Goal: Information Seeking & Learning: Check status

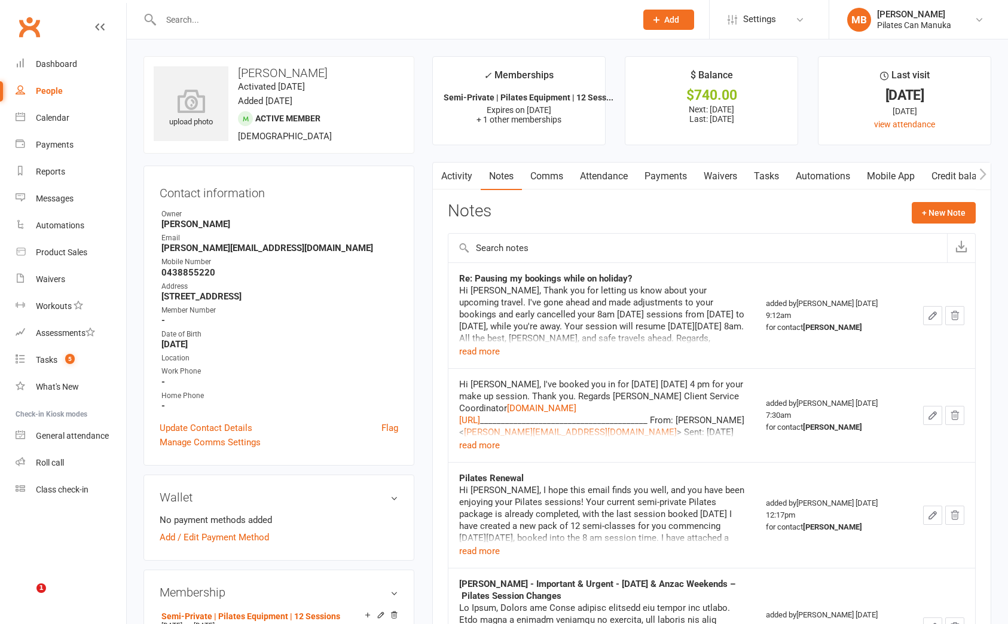
click at [368, 21] on input "text" at bounding box center [392, 19] width 471 height 17
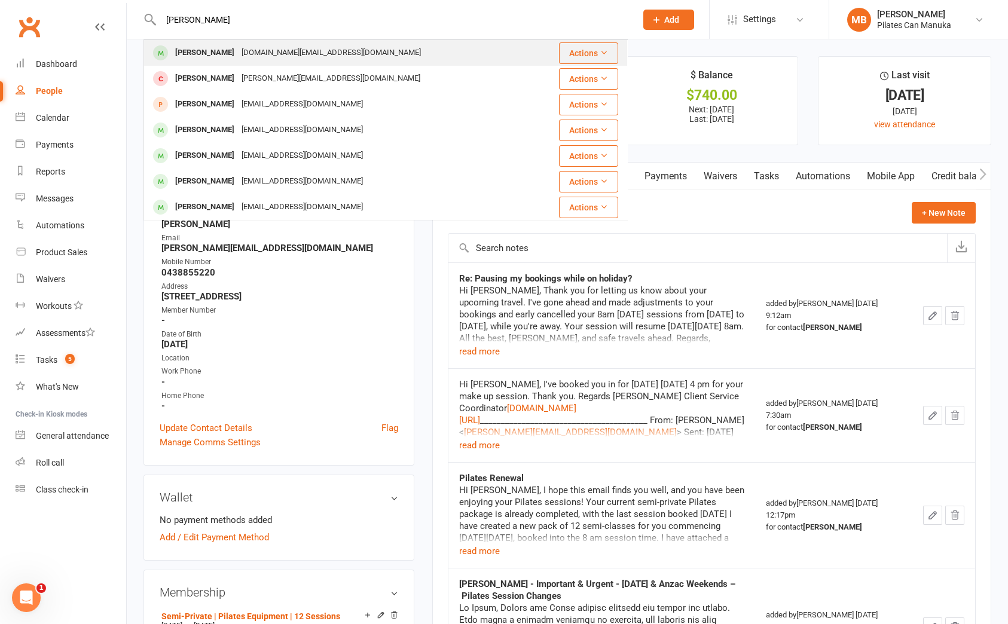
type input "alexandra"
click at [298, 56] on div "[DOMAIN_NAME][EMAIL_ADDRESS][DOMAIN_NAME]" at bounding box center [331, 52] width 187 height 17
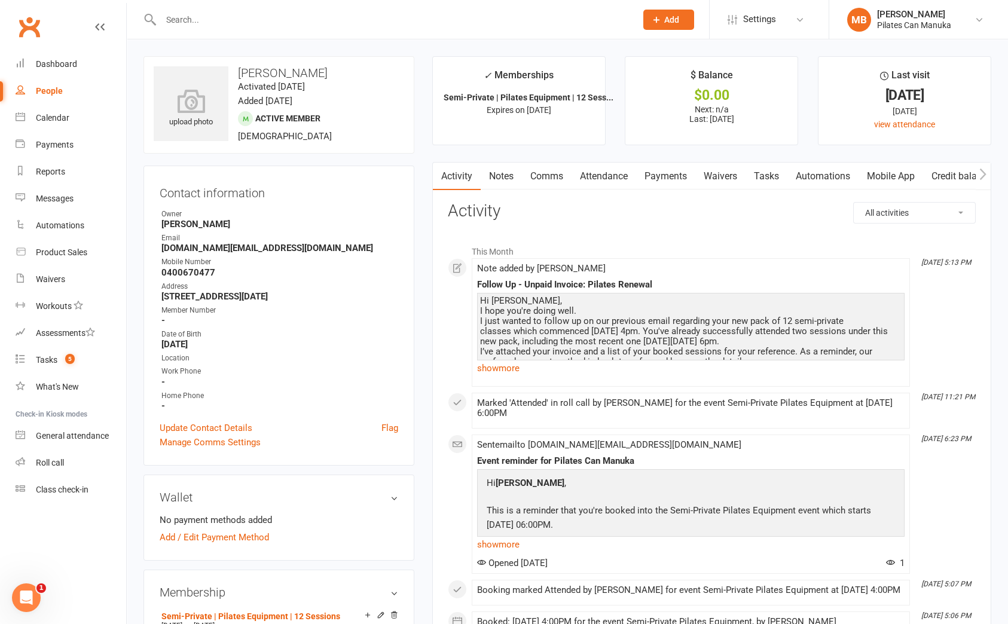
click at [243, 248] on strong "Peartopia.food@gmail.com" at bounding box center [279, 248] width 237 height 11
click at [243, 248] on strong "[DOMAIN_NAME][EMAIL_ADDRESS][DOMAIN_NAME]" at bounding box center [279, 248] width 237 height 11
copy render-form-field "[DOMAIN_NAME][EMAIL_ADDRESS][DOMAIN_NAME]"
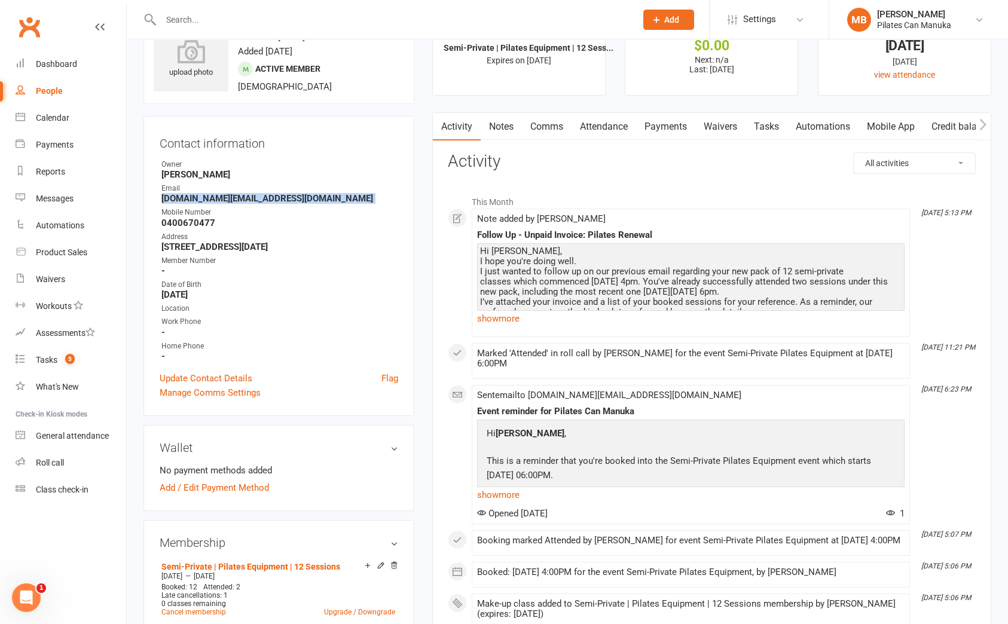
scroll to position [179, 0]
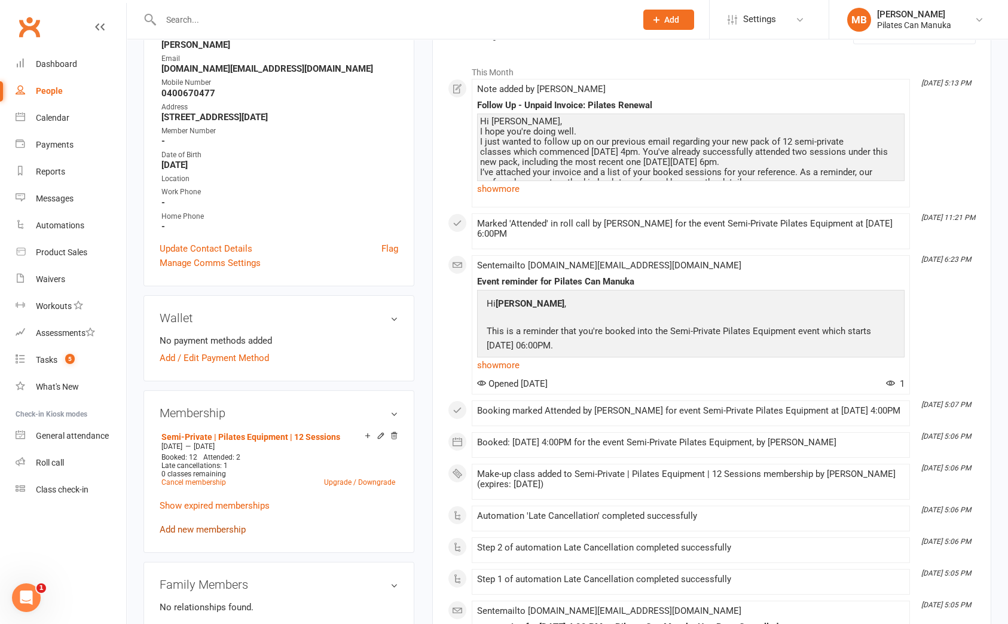
click at [193, 528] on link "Add new membership" at bounding box center [203, 529] width 86 height 11
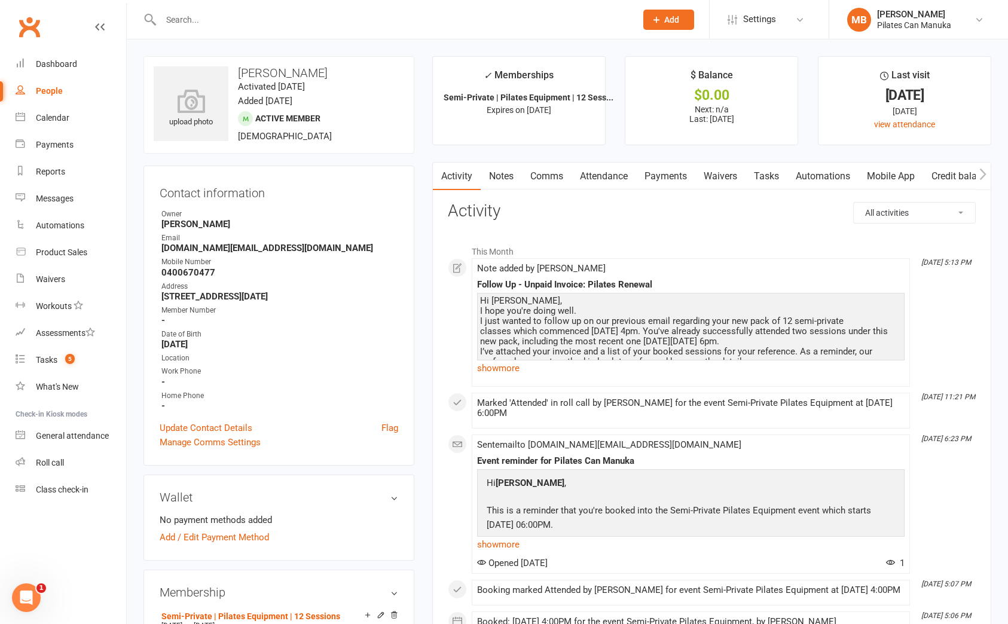
click at [501, 175] on link "Notes" at bounding box center [501, 177] width 41 height 28
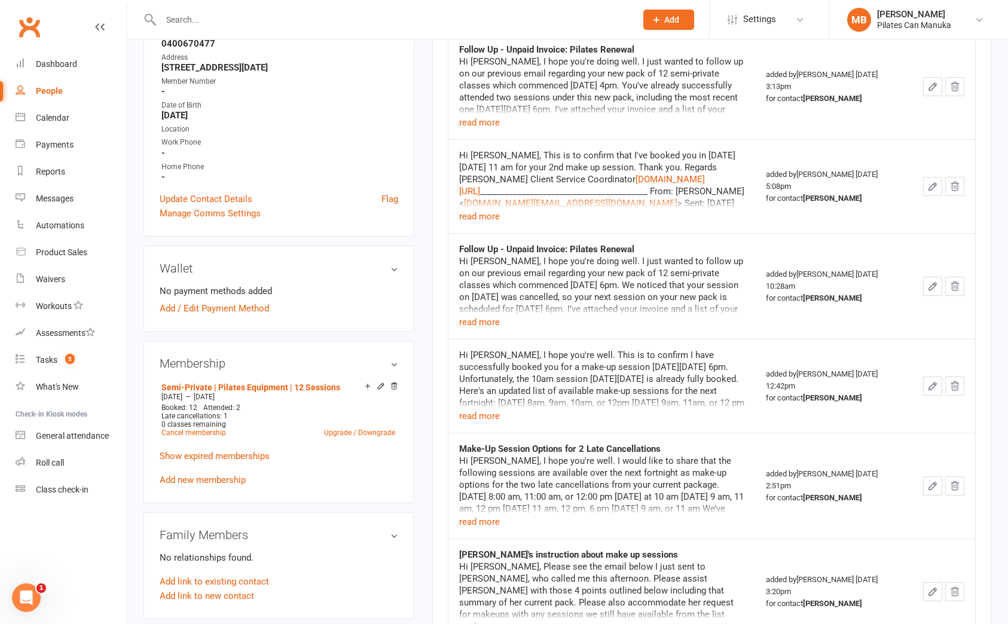
scroll to position [268, 0]
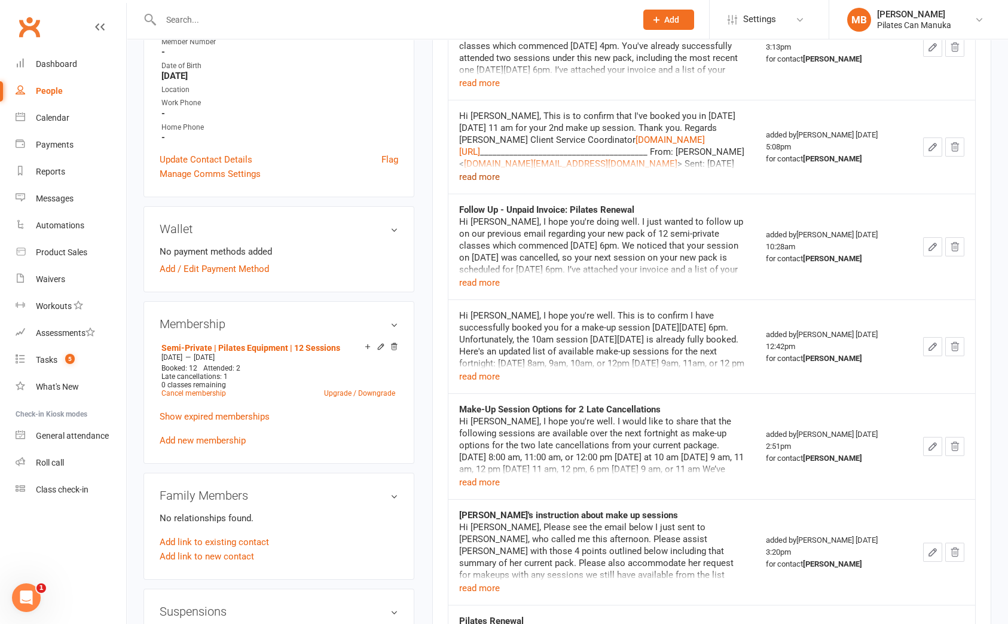
click at [488, 180] on button "read more" at bounding box center [479, 177] width 41 height 14
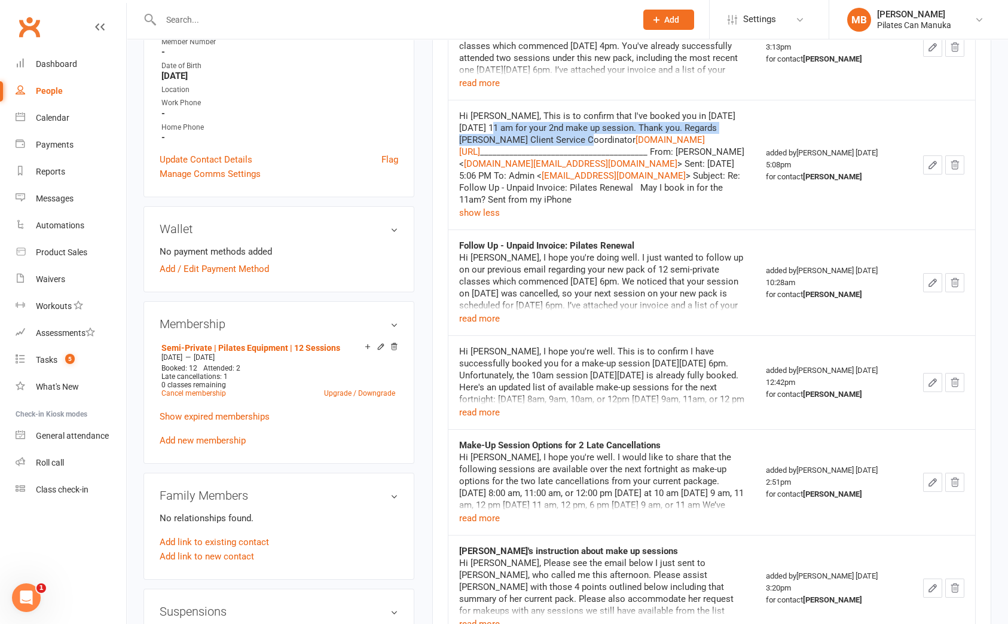
drag, startPoint x: 509, startPoint y: 127, endPoint x: 602, endPoint y: 134, distance: 93.0
click at [602, 134] on div "Hi Alexandra, This is to confirm that I've booked you in tomorrow Wednesday 6th…" at bounding box center [601, 158] width 285 height 96
click at [649, 139] on div "Hi Alexandra, This is to confirm that I've booked you in tomorrow Wednesday 6th…" at bounding box center [601, 158] width 285 height 96
drag, startPoint x: 579, startPoint y: 124, endPoint x: 663, endPoint y: 130, distance: 83.9
click at [663, 130] on div "Hi Alexandra, This is to confirm that I've booked you in tomorrow Wednesday 6th…" at bounding box center [601, 158] width 285 height 96
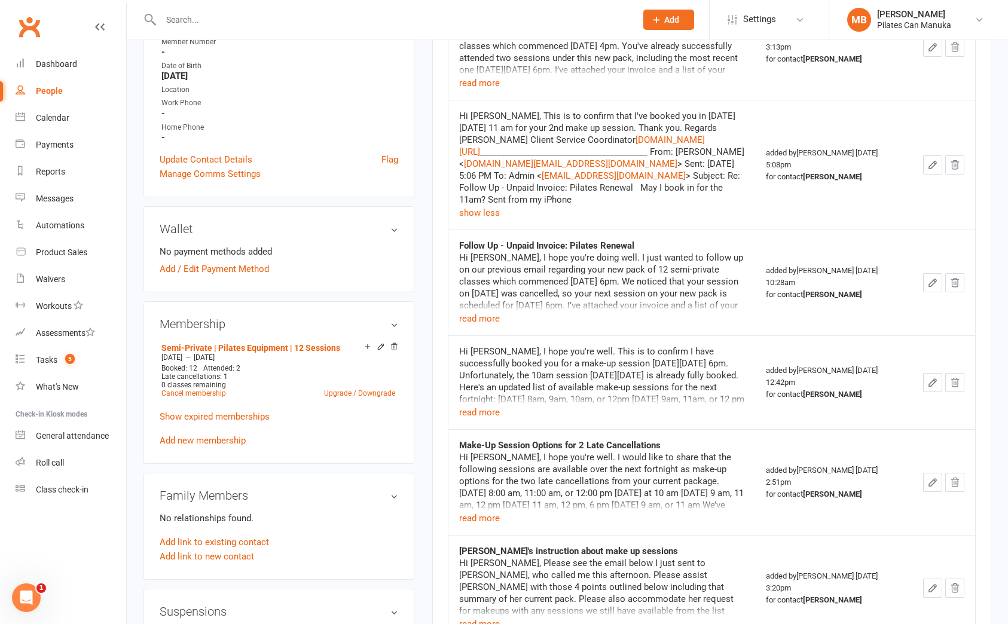
click at [698, 137] on div "Hi Alexandra, This is to confirm that I've booked you in tomorrow Wednesday 6th…" at bounding box center [601, 158] width 285 height 96
drag, startPoint x: 575, startPoint y: 118, endPoint x: 676, endPoint y: 134, distance: 102.9
click at [676, 134] on div "Hi Alexandra, This is to confirm that I've booked you in tomorrow Wednesday 6th…" at bounding box center [601, 158] width 285 height 96
click at [679, 120] on div "Hi Alexandra, This is to confirm that I've booked you in tomorrow Wednesday 6th…" at bounding box center [601, 158] width 285 height 96
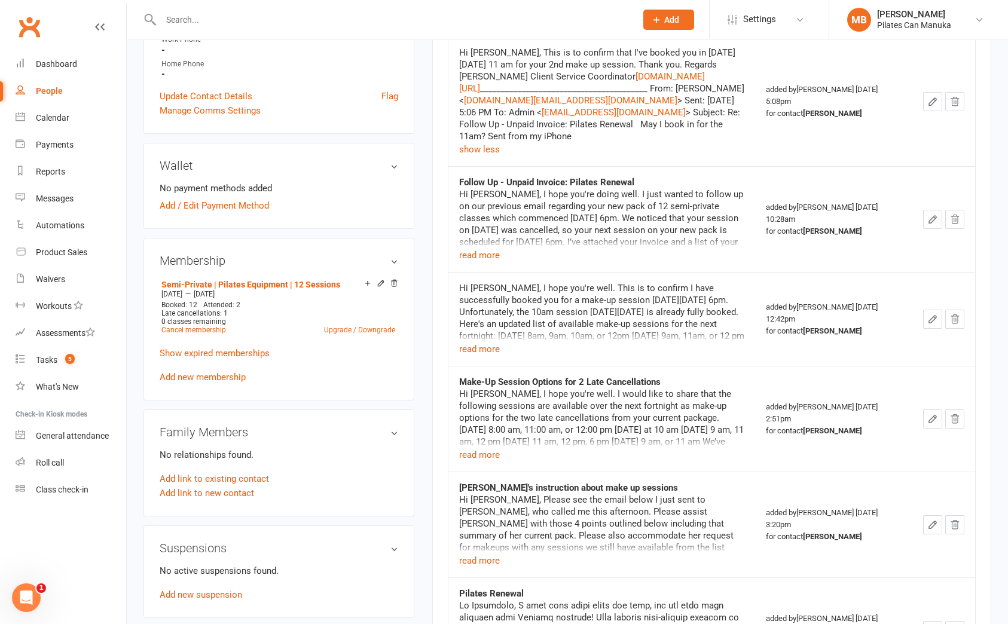
scroll to position [359, 0]
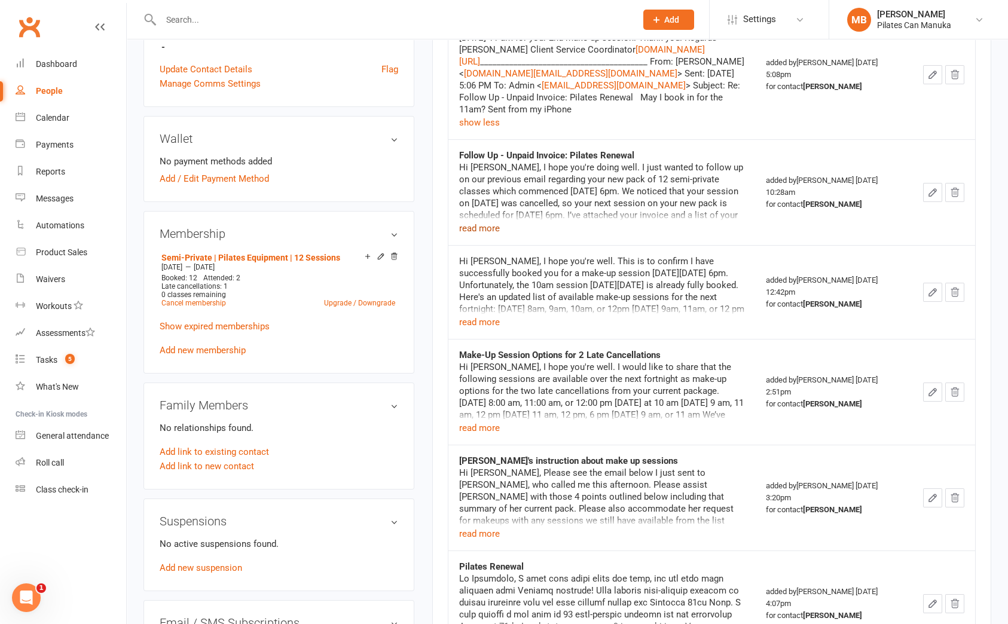
click at [483, 236] on button "read more" at bounding box center [479, 228] width 41 height 14
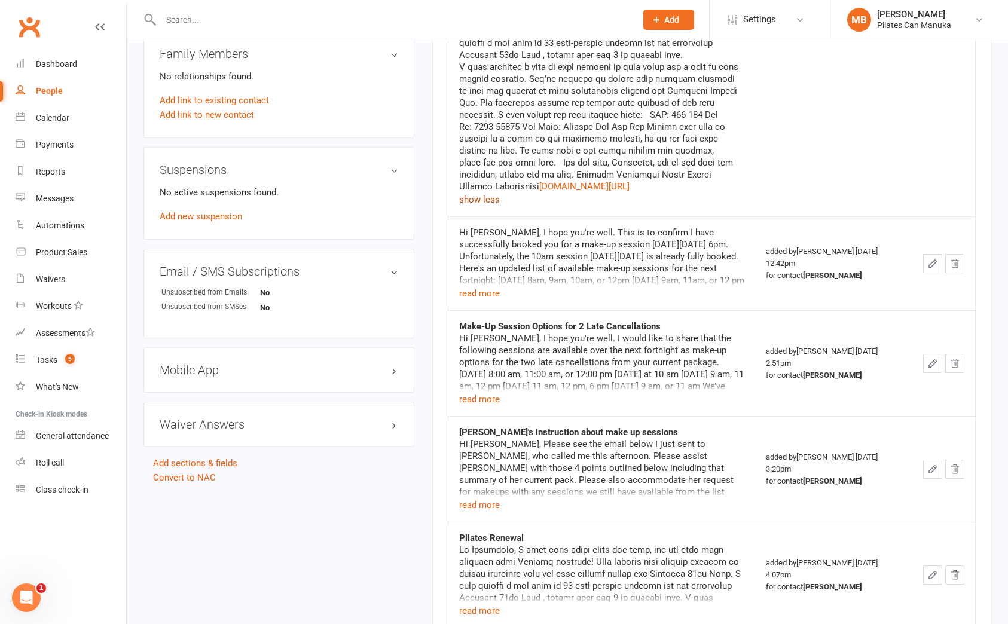
scroll to position [807, 0]
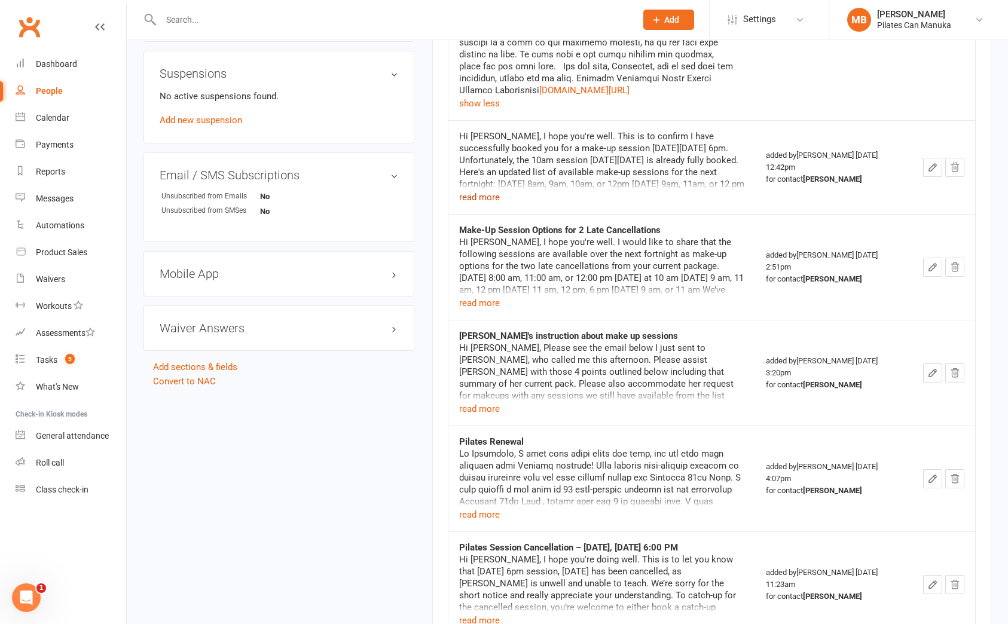
click at [490, 204] on button "read more" at bounding box center [479, 197] width 41 height 14
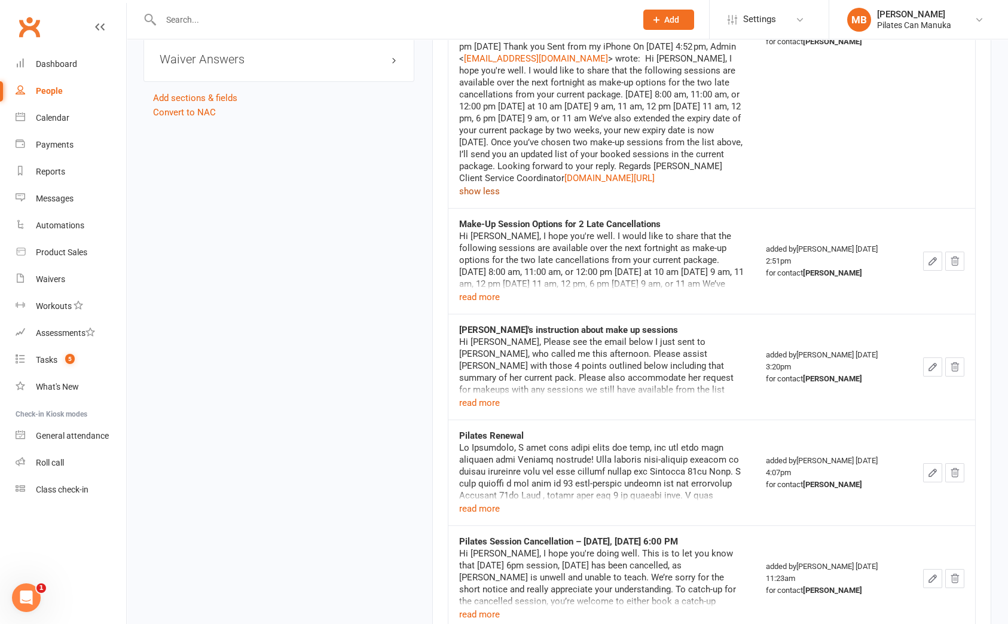
scroll to position [1165, 0]
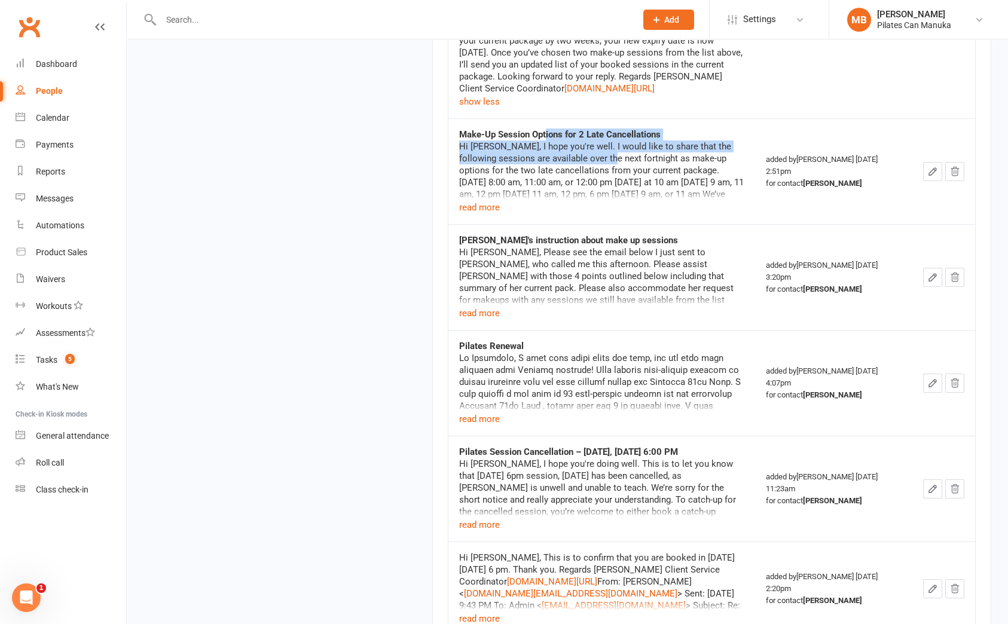
drag, startPoint x: 547, startPoint y: 178, endPoint x: 634, endPoint y: 207, distance: 92.3
click at [634, 207] on div "Make-Up Session Options for 2 Late Cancellations Hi Alexandra, I hope you're we…" at bounding box center [601, 172] width 285 height 86
click at [640, 224] on div "Hi Alexandra, I hope you're well. I would like to share that the following sess…" at bounding box center [601, 207] width 285 height 132
click at [484, 215] on button "read more" at bounding box center [479, 207] width 41 height 14
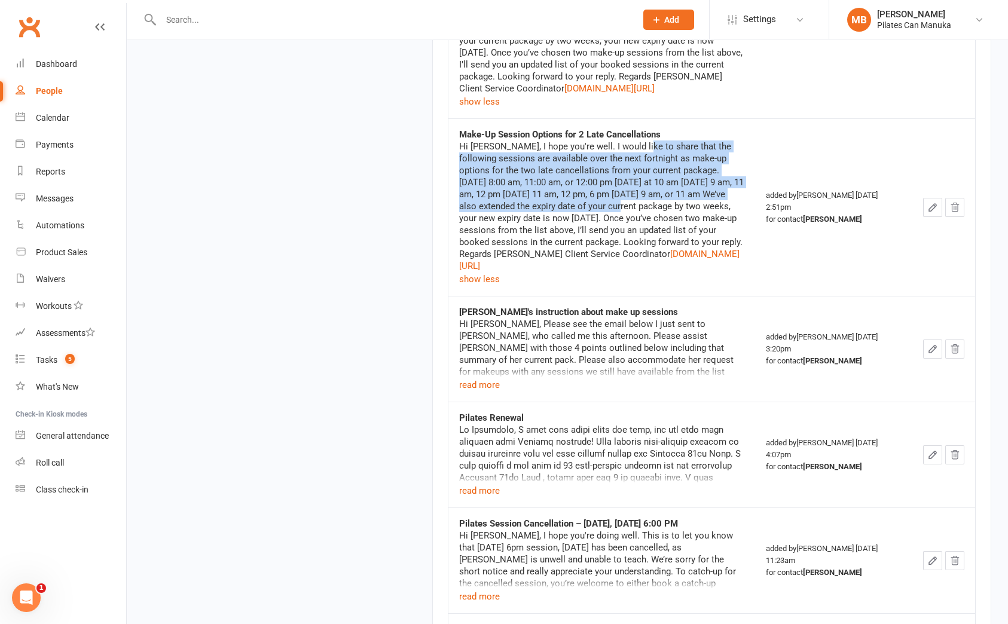
drag, startPoint x: 637, startPoint y: 197, endPoint x: 651, endPoint y: 256, distance: 60.1
click at [658, 260] on div "Hi Alexandra, I hope you're well. I would like to share that the following sess…" at bounding box center [601, 207] width 285 height 132
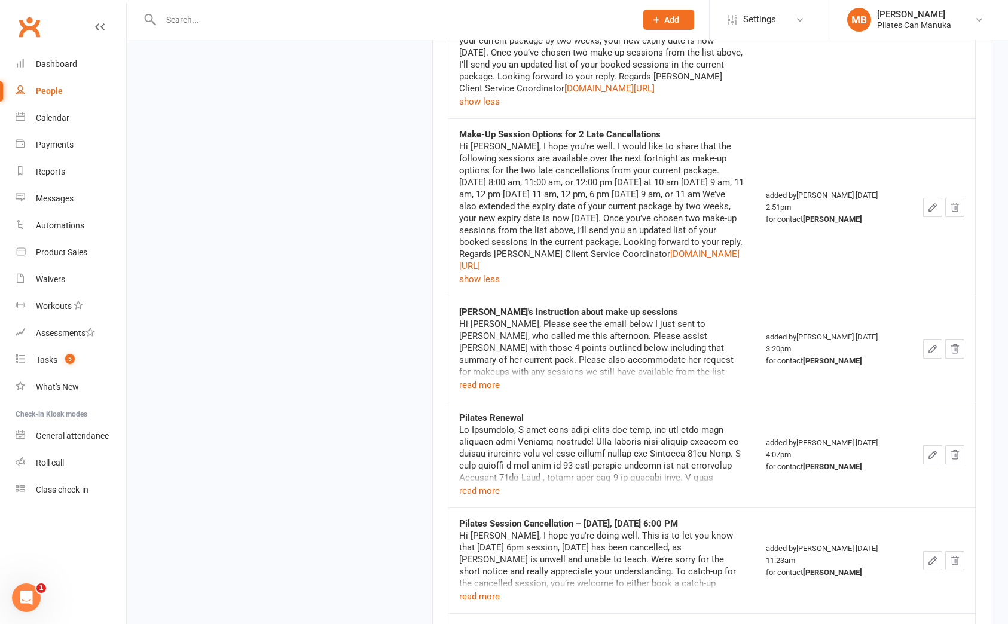
click at [651, 264] on div "Hi Alexandra, I hope you're well. I would like to share that the following sess…" at bounding box center [601, 207] width 285 height 132
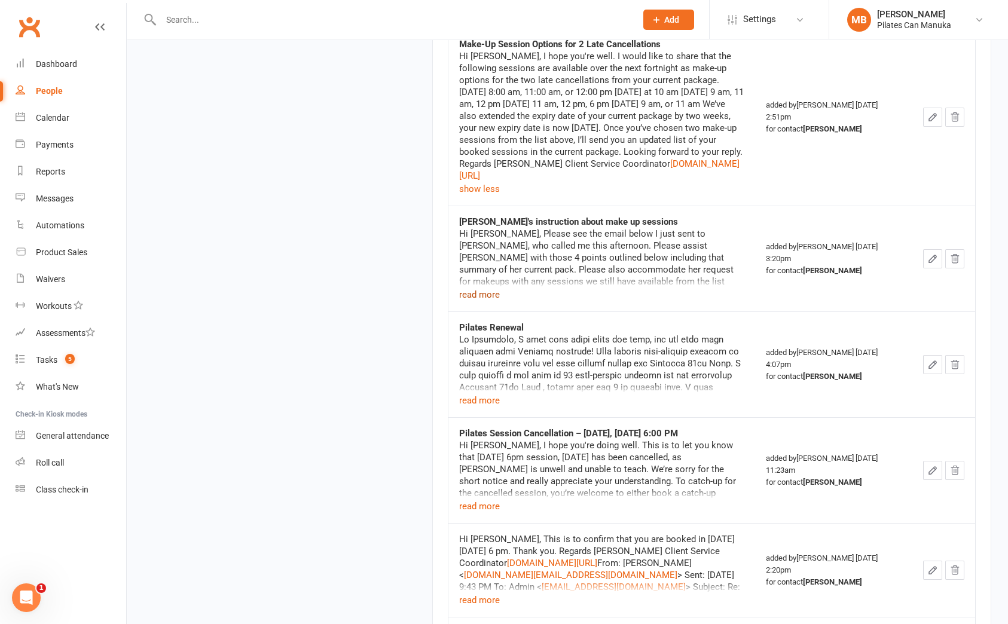
click at [492, 302] on button "read more" at bounding box center [479, 295] width 41 height 14
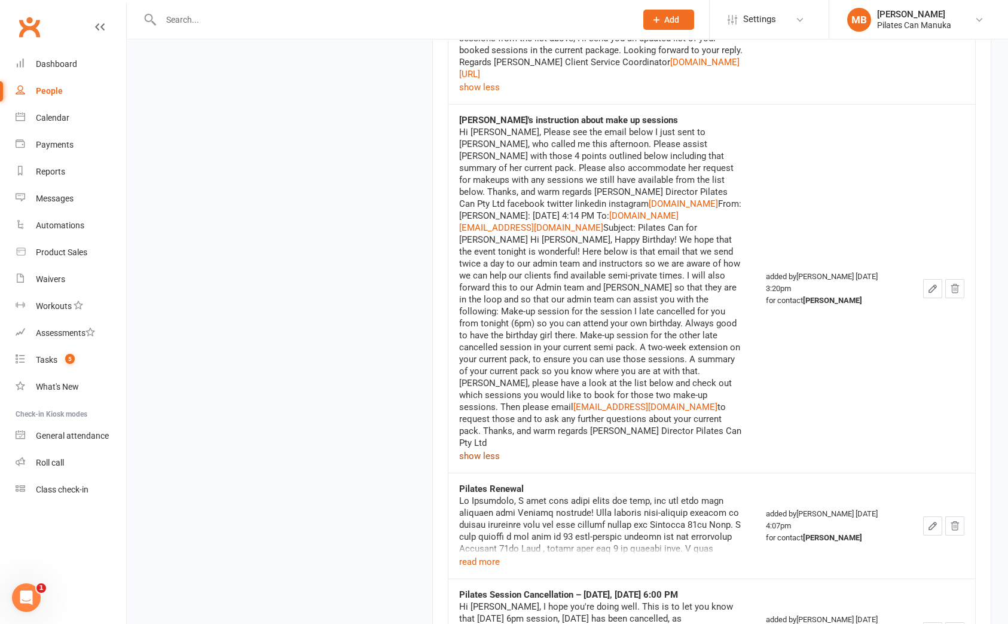
scroll to position [1614, 0]
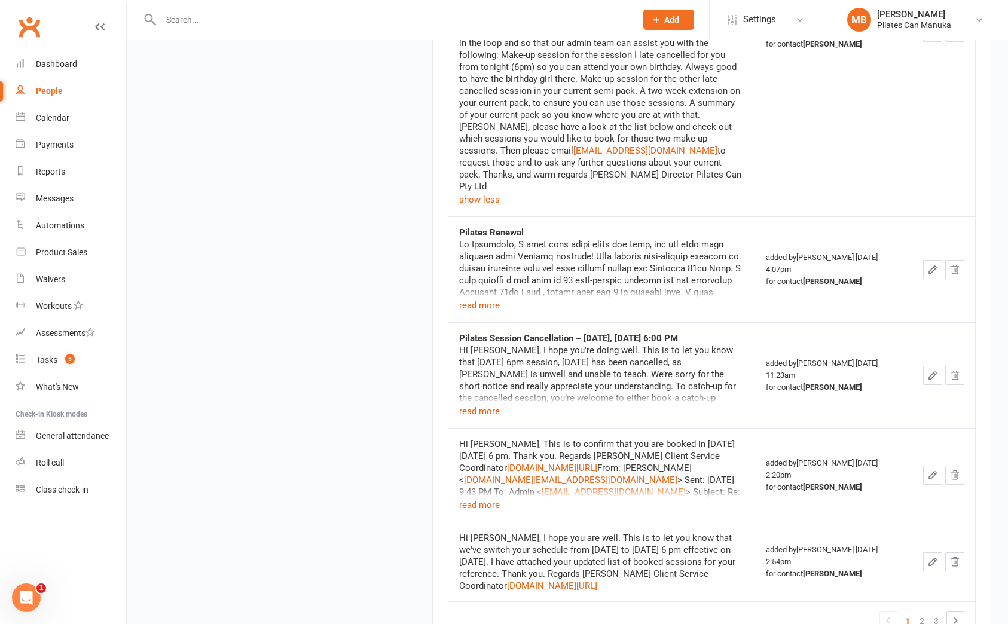
drag, startPoint x: 605, startPoint y: 276, endPoint x: 609, endPoint y: 301, distance: 25.4
click at [616, 292] on div "pilatescan.com.au/get-in-contact" at bounding box center [601, 334] width 285 height 191
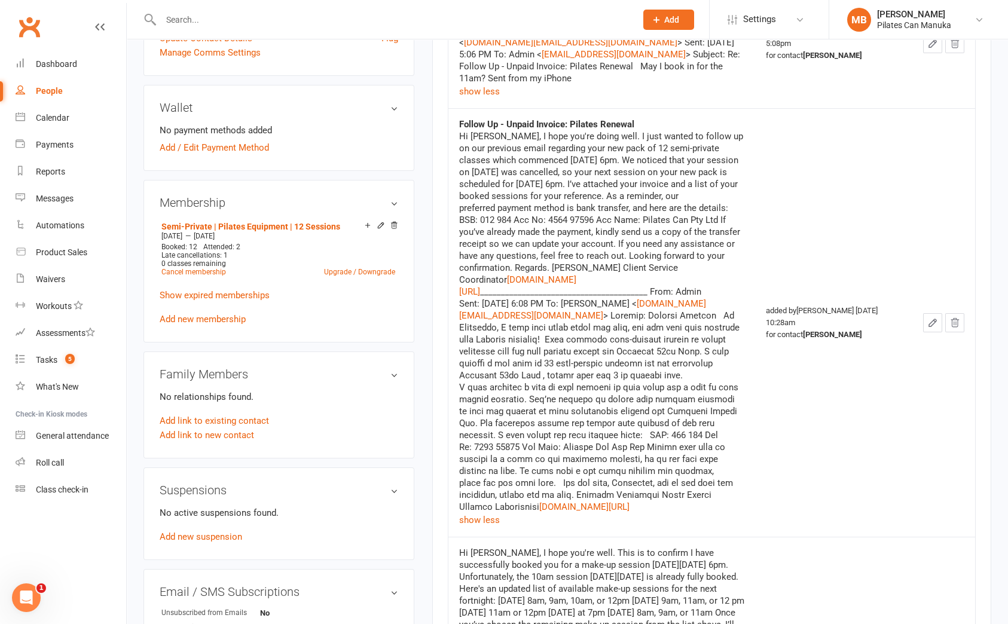
scroll to position [359, 0]
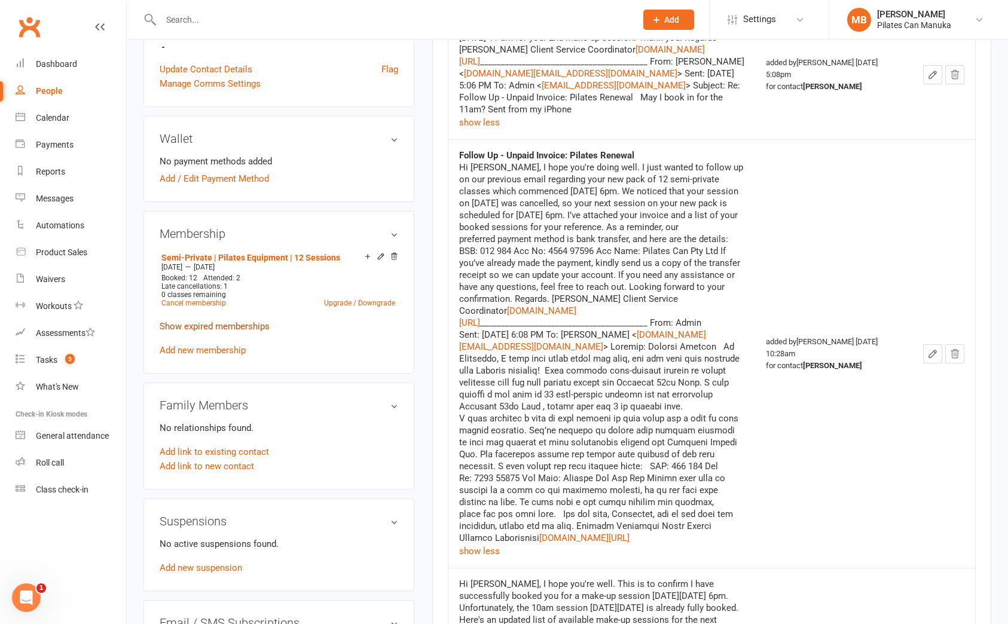
click at [238, 324] on link "Show expired memberships" at bounding box center [215, 326] width 110 height 11
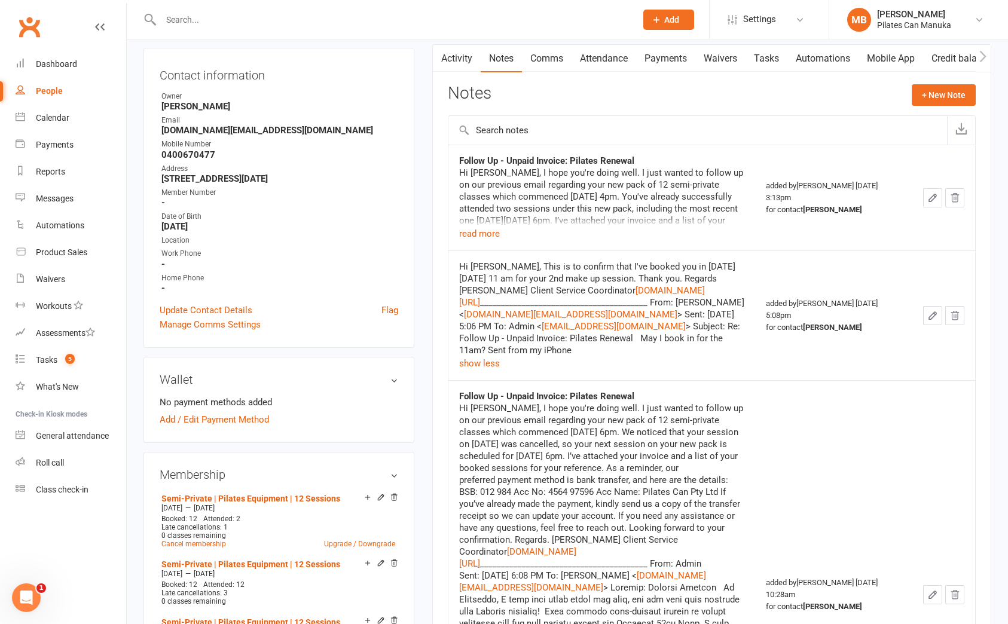
scroll to position [90, 0]
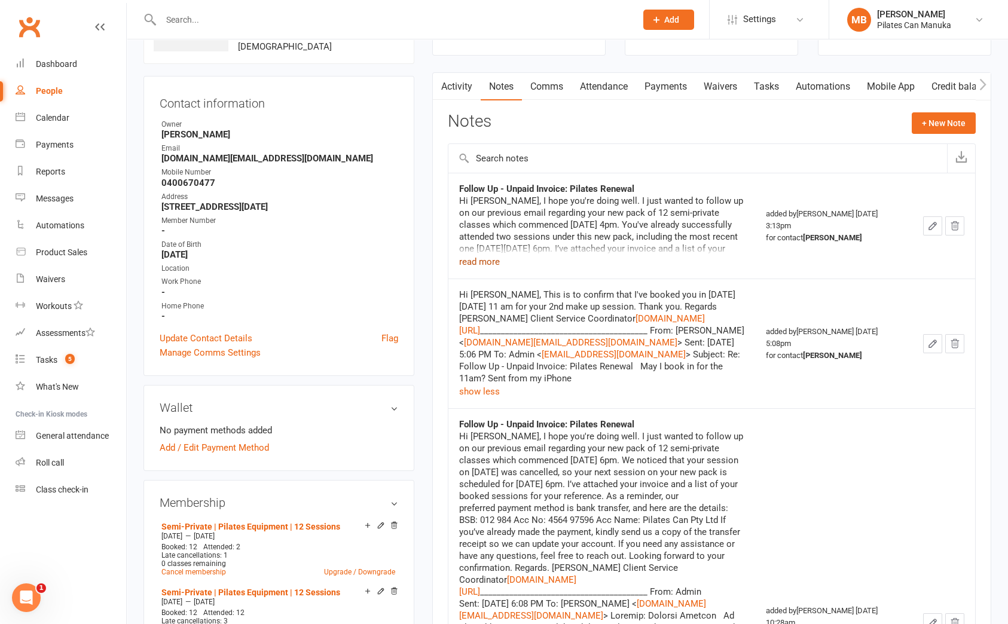
click at [486, 266] on button "read more" at bounding box center [479, 262] width 41 height 14
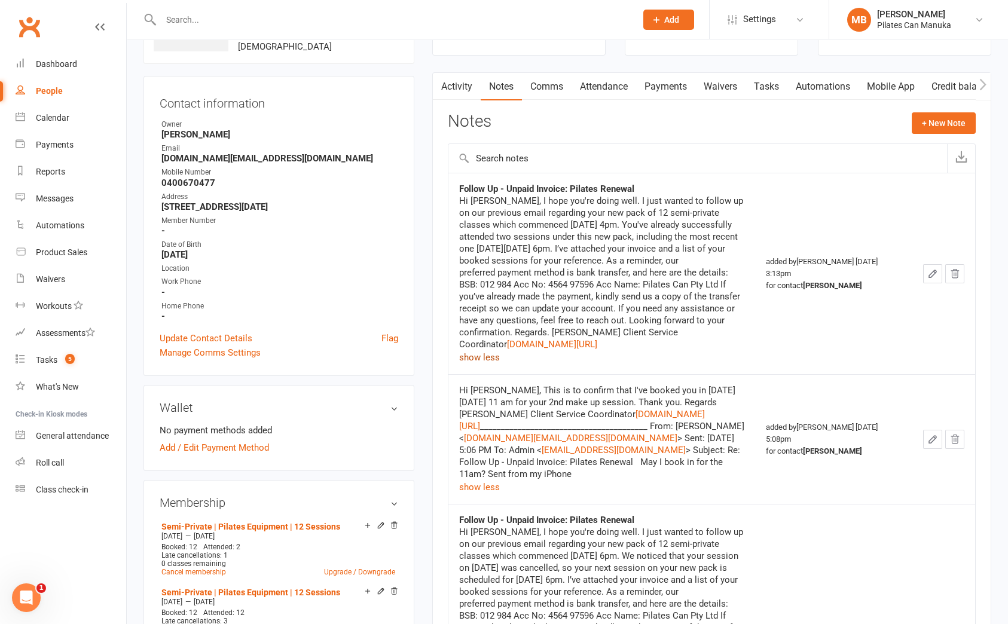
click at [614, 84] on link "Attendance" at bounding box center [604, 87] width 65 height 28
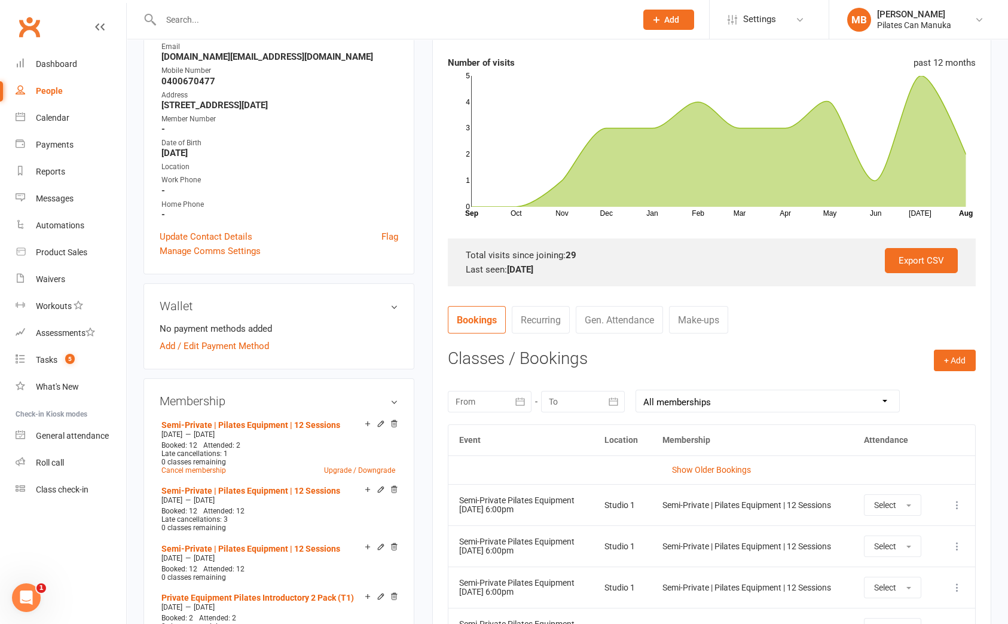
scroll to position [268, 0]
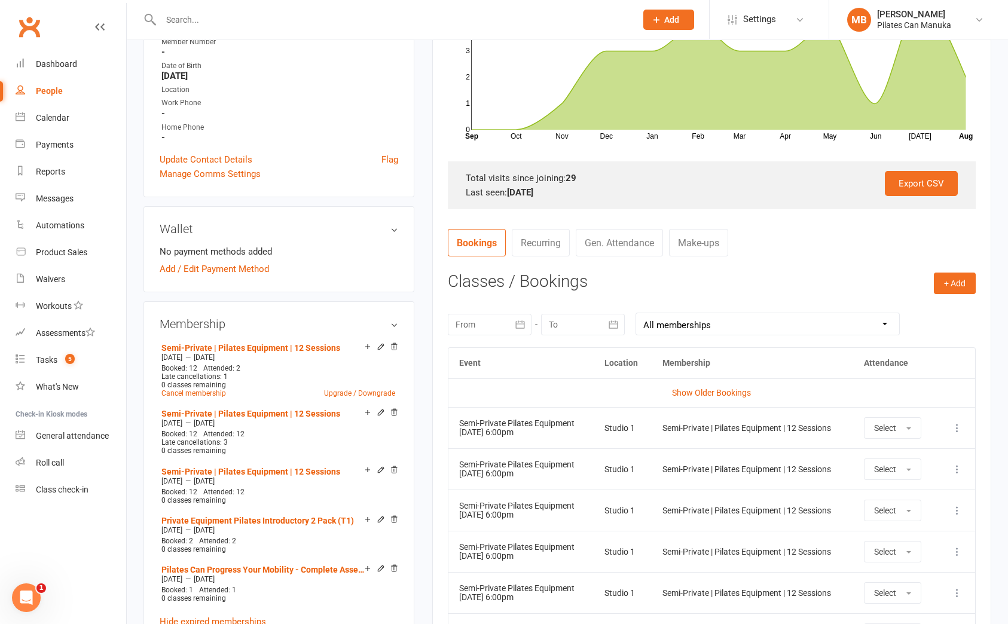
click at [698, 239] on link "Make-ups" at bounding box center [698, 243] width 59 height 28
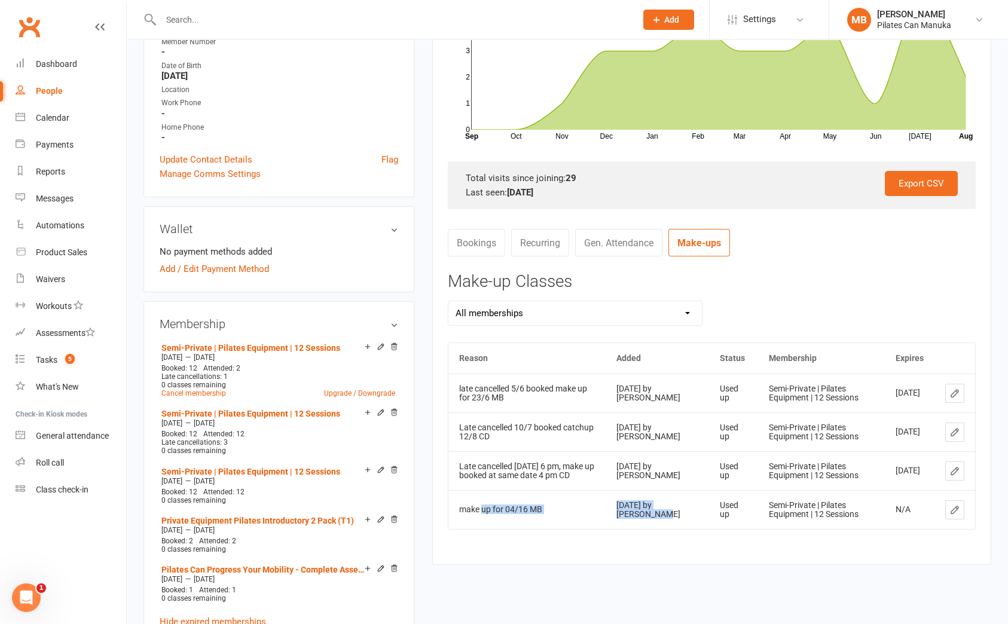
drag, startPoint x: 483, startPoint y: 506, endPoint x: 694, endPoint y: 554, distance: 217.1
click at [643, 518] on tr "make up for 04/16 MB Jul 16, 2025 by Mikka Bangay Used up Semi-Private | Pilate…" at bounding box center [711, 509] width 527 height 39
click at [697, 546] on div "Reason Added Status Membership Expires late cancelled 5/6 booked make up for 23…" at bounding box center [712, 445] width 528 height 204
drag, startPoint x: 496, startPoint y: 512, endPoint x: 634, endPoint y: 539, distance: 140.6
click at [630, 521] on tr "make up for 04/16 MB Jul 16, 2025 by Mikka Bangay Used up Semi-Private | Pilate…" at bounding box center [711, 509] width 527 height 39
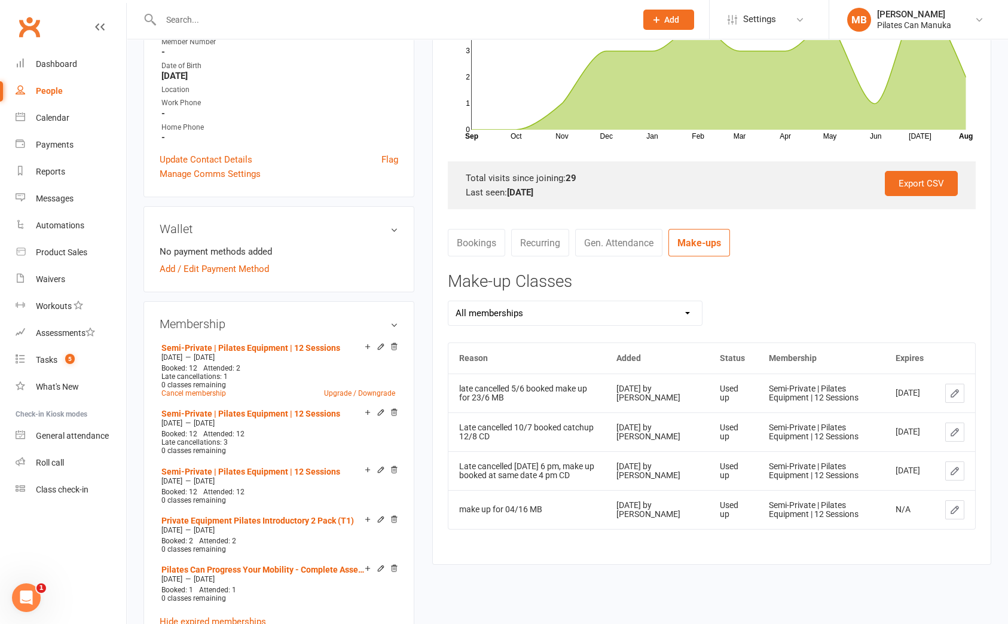
click at [648, 539] on div "Reason Added Status Membership Expires late cancelled 5/6 booked make up for 23…" at bounding box center [712, 445] width 528 height 204
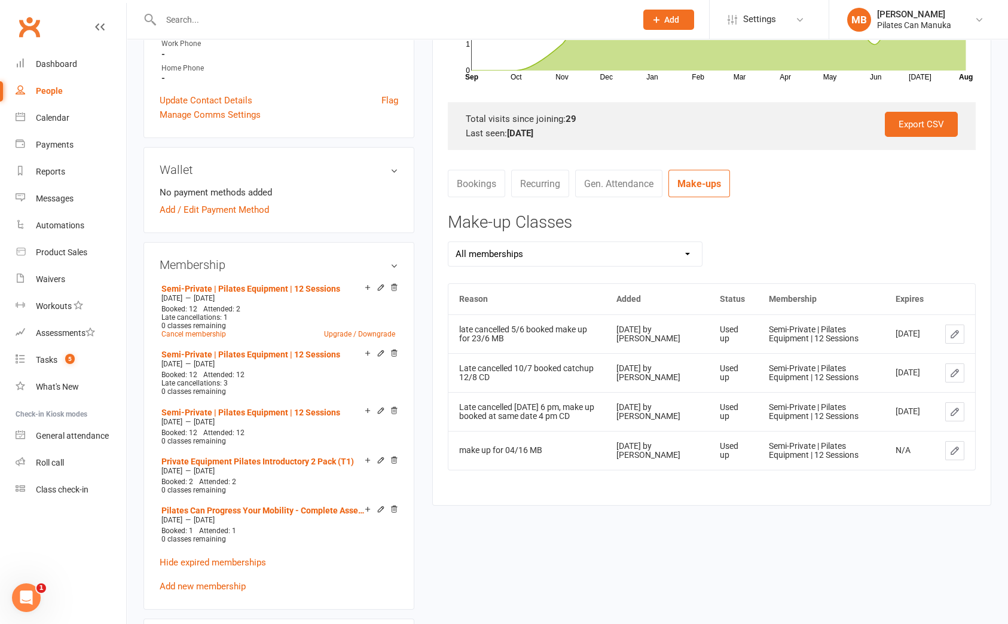
scroll to position [359, 0]
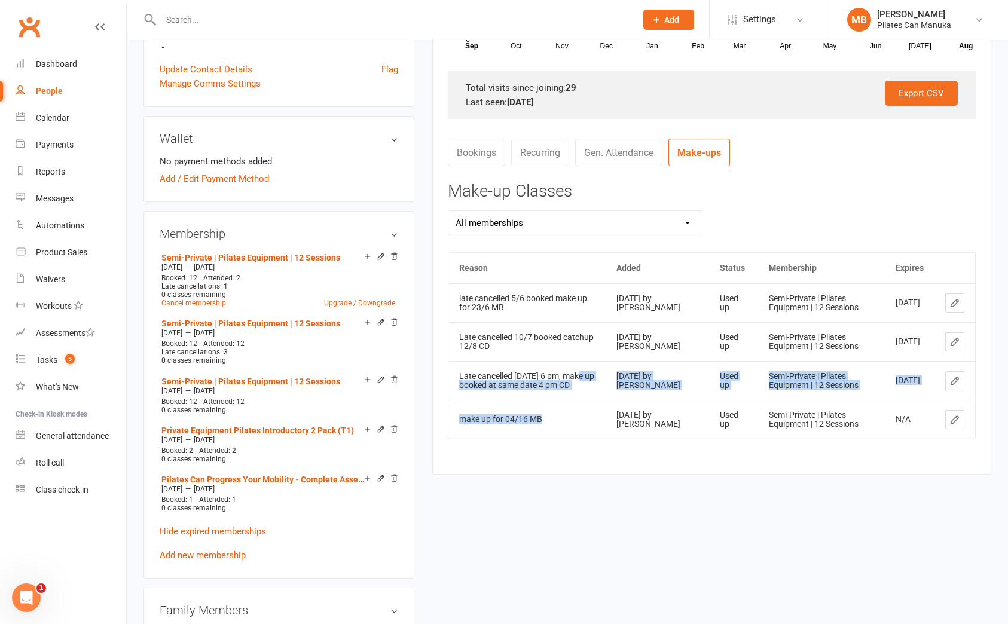
drag, startPoint x: 573, startPoint y: 370, endPoint x: 589, endPoint y: 407, distance: 40.4
click at [589, 407] on tbody "late cancelled 5/6 booked make up for 23/6 MB Jul 16, 2025 by Catherine Danta U…" at bounding box center [711, 360] width 527 height 155
click at [590, 412] on td "make up for 04/16 MB" at bounding box center [527, 419] width 158 height 39
drag, startPoint x: 518, startPoint y: 370, endPoint x: 595, endPoint y: 405, distance: 84.8
click at [595, 405] on tbody "late cancelled 5/6 booked make up for 23/6 MB Jul 16, 2025 by Catherine Danta U…" at bounding box center [711, 360] width 527 height 155
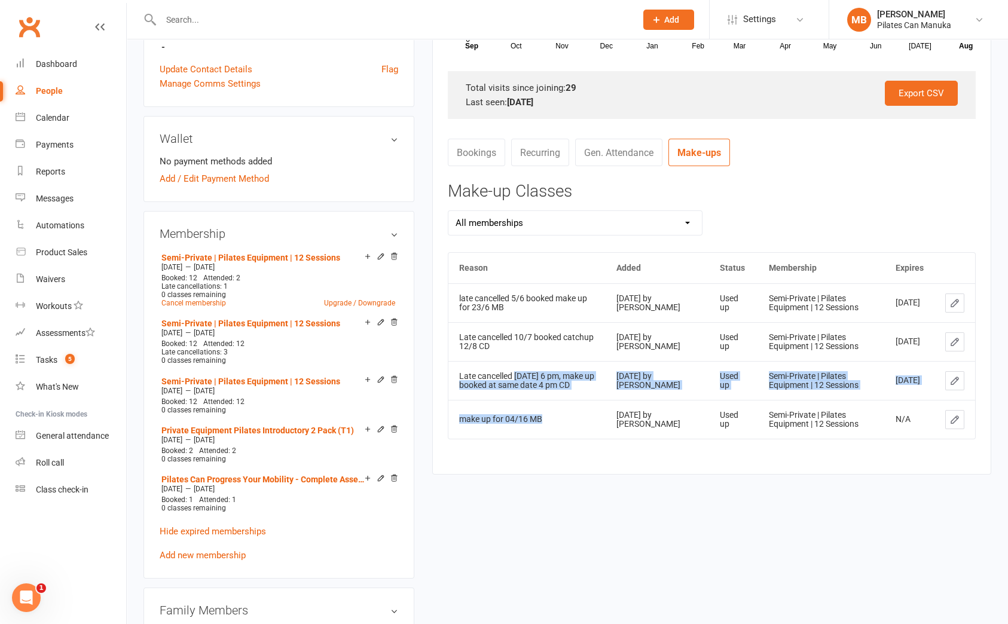
click at [597, 411] on td "make up for 04/16 MB" at bounding box center [527, 419] width 158 height 39
drag, startPoint x: 598, startPoint y: 390, endPoint x: 478, endPoint y: 386, distance: 119.7
click at [456, 373] on td "Late cancelled [DATE] 6 pm, make up booked at same date 4 pm CD" at bounding box center [527, 380] width 158 height 39
click at [595, 387] on div "Late cancelled [DATE] 6 pm, make up booked at same date 4 pm CD" at bounding box center [527, 381] width 136 height 19
drag, startPoint x: 643, startPoint y: 582, endPoint x: 673, endPoint y: 529, distance: 60.7
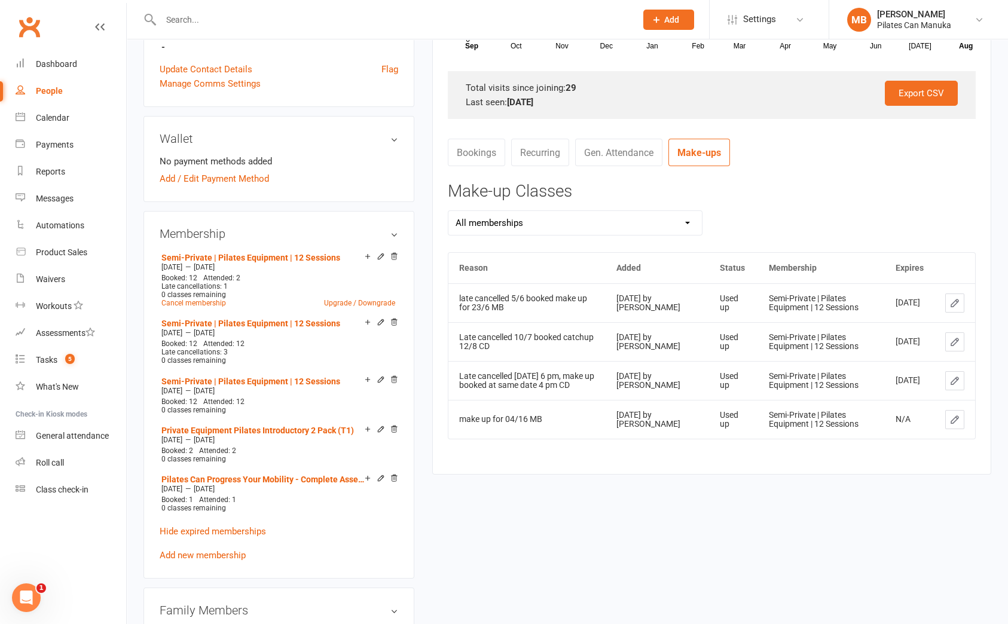
click at [644, 581] on div "upload photo Alexandra Kellar Activated 25 November, 2024 Added 25 November, 20…" at bounding box center [568, 369] width 866 height 1345
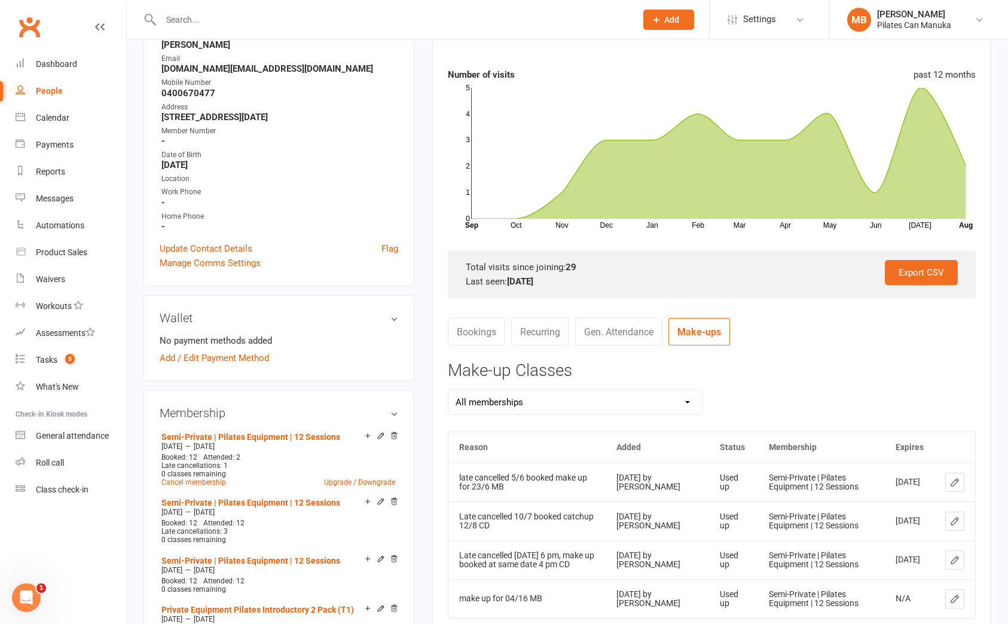
scroll to position [0, 0]
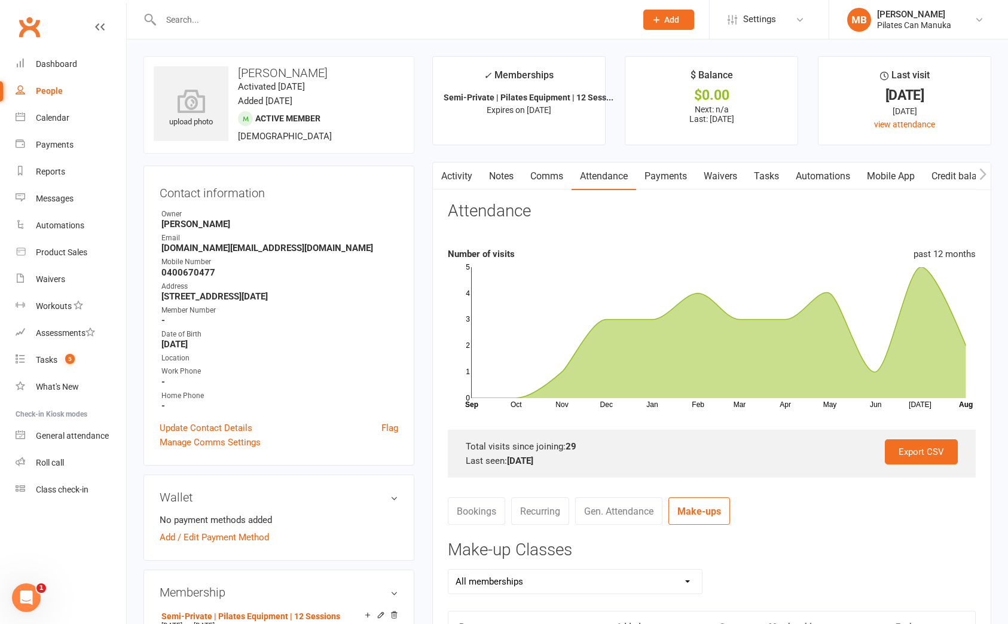
drag, startPoint x: 661, startPoint y: 177, endPoint x: 670, endPoint y: 177, distance: 8.4
click at [661, 177] on link "Payments" at bounding box center [665, 177] width 59 height 28
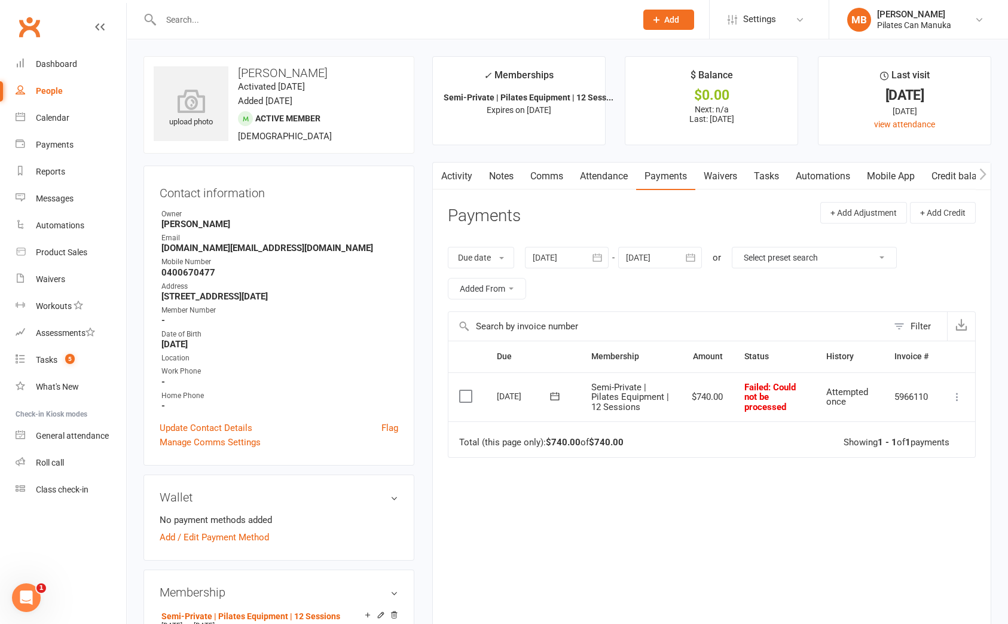
click at [602, 255] on icon "button" at bounding box center [597, 258] width 12 height 12
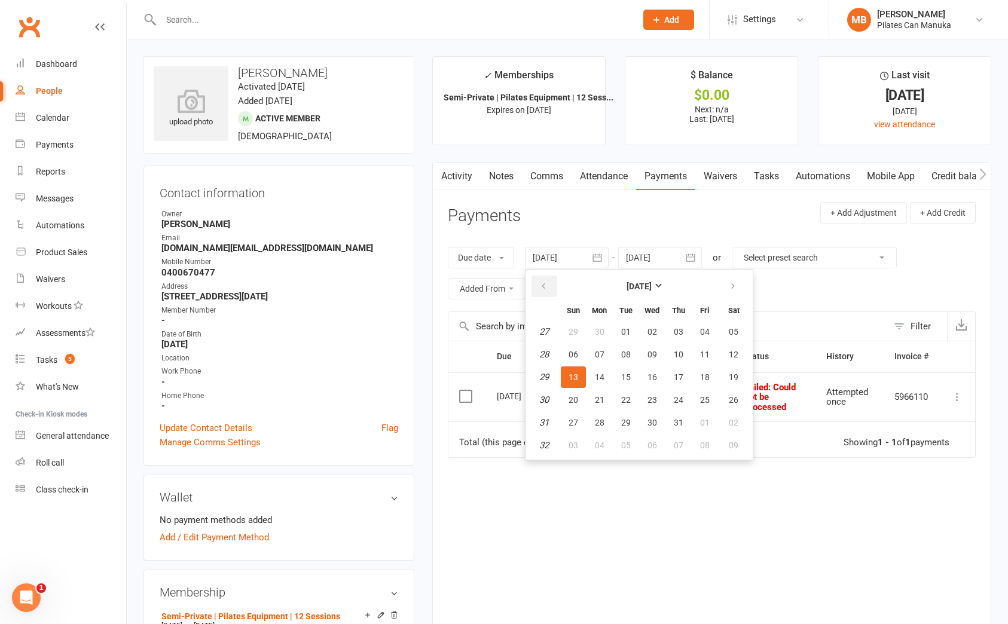
click at [541, 283] on icon "button" at bounding box center [543, 287] width 8 height 10
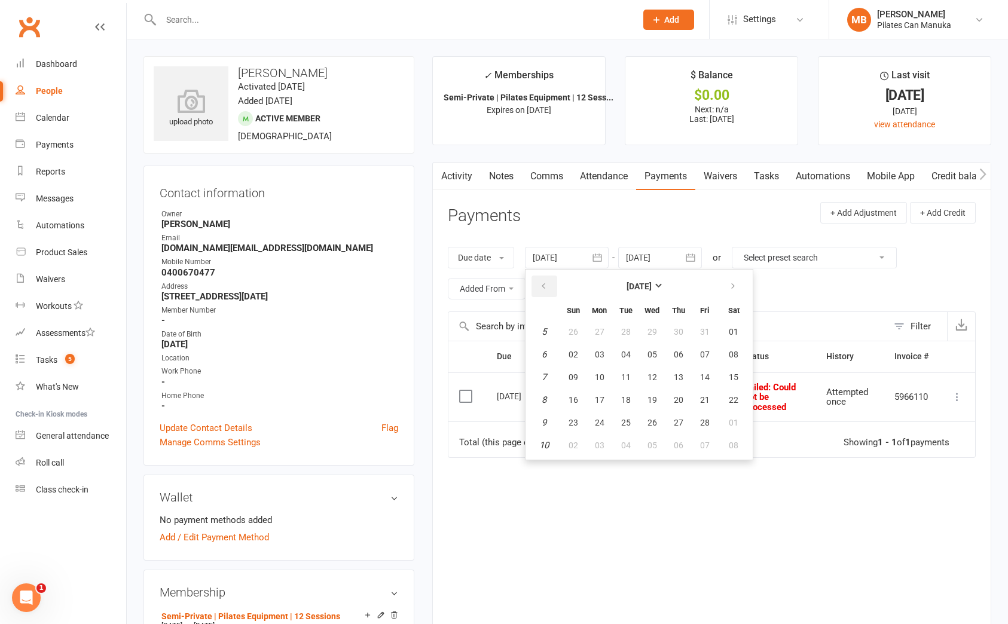
click at [541, 283] on icon "button" at bounding box center [543, 287] width 8 height 10
click at [731, 283] on icon "button" at bounding box center [733, 287] width 8 height 10
click at [604, 377] on span "16" at bounding box center [600, 378] width 10 height 10
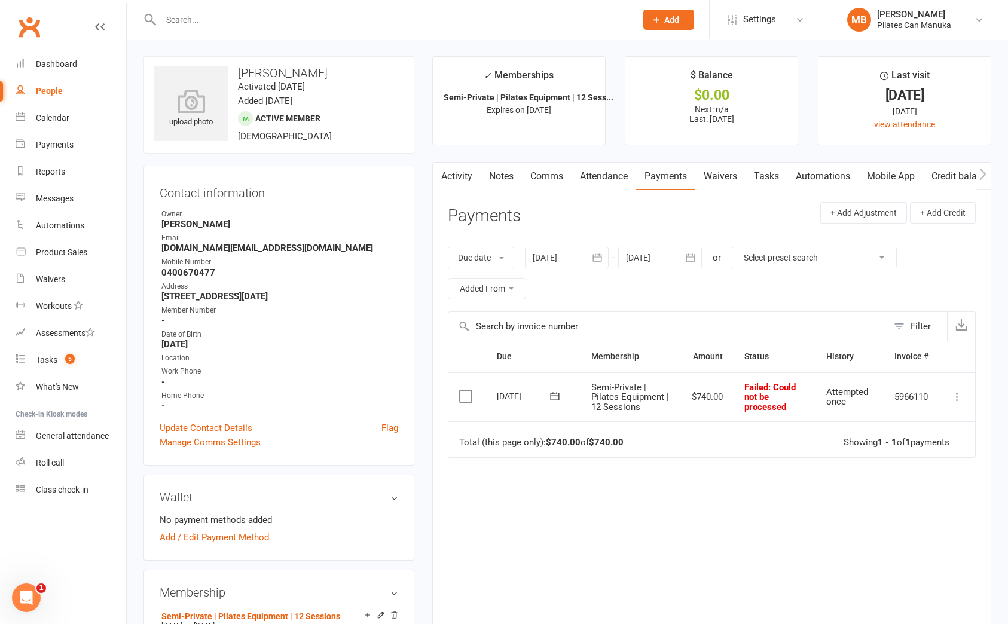
type input "16 Dec 2024"
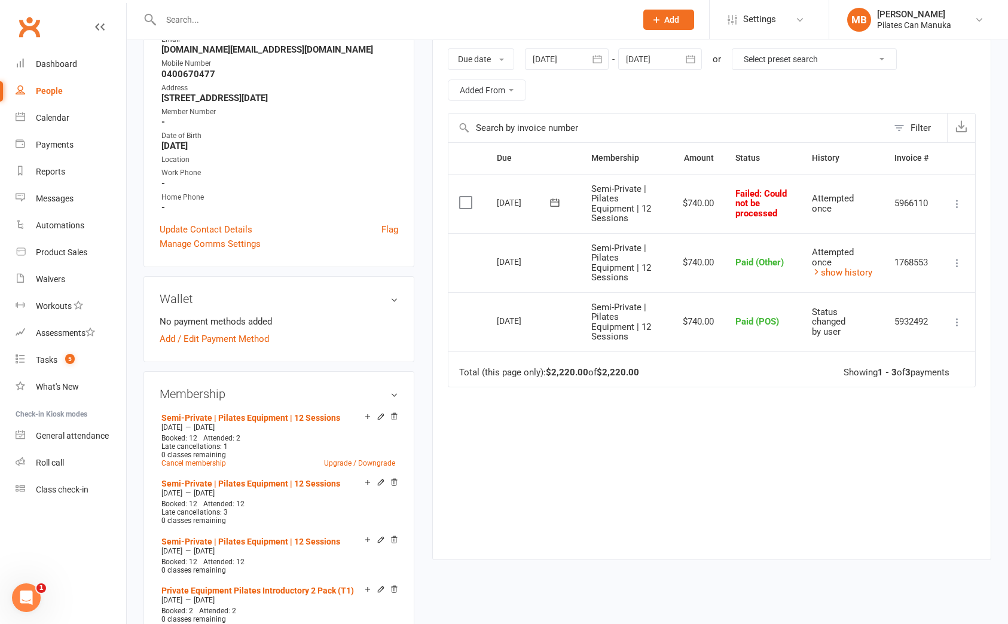
scroll to position [268, 0]
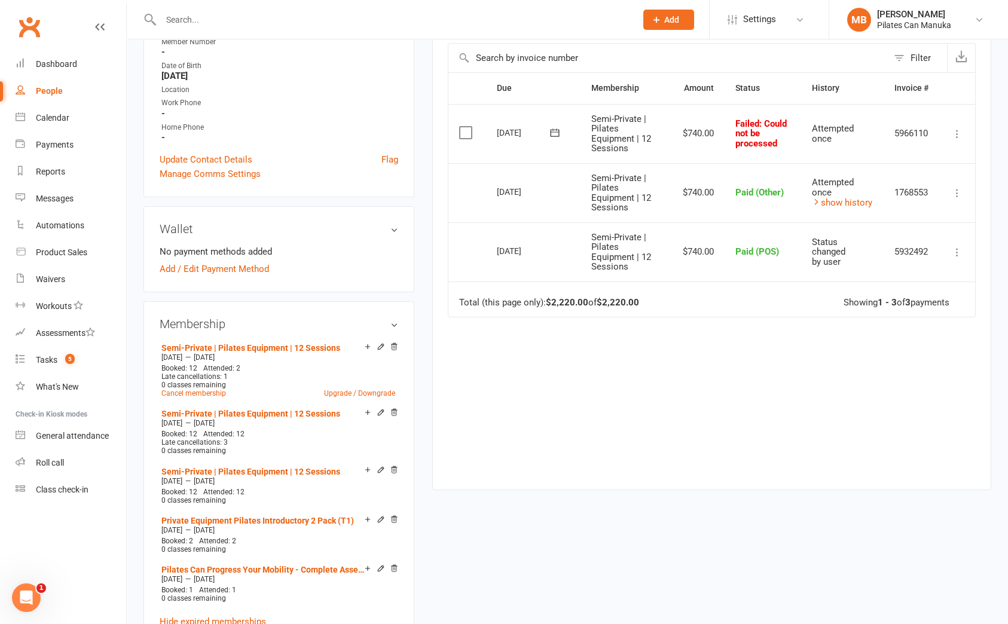
drag, startPoint x: 987, startPoint y: 446, endPoint x: 979, endPoint y: 442, distance: 9.1
click at [987, 446] on div "Activity Notes Comms Attendance Payments Waivers Tasks Automations Mobile App C…" at bounding box center [711, 192] width 559 height 597
click at [956, 251] on icon at bounding box center [957, 252] width 12 height 12
click at [885, 369] on link "More Info" at bounding box center [904, 371] width 118 height 24
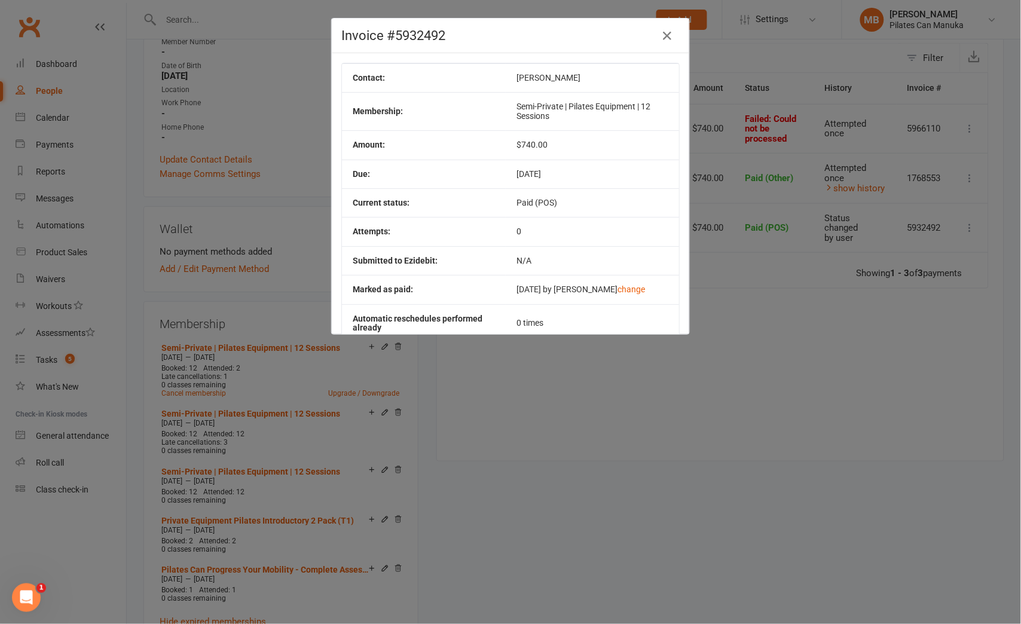
scroll to position [64, 0]
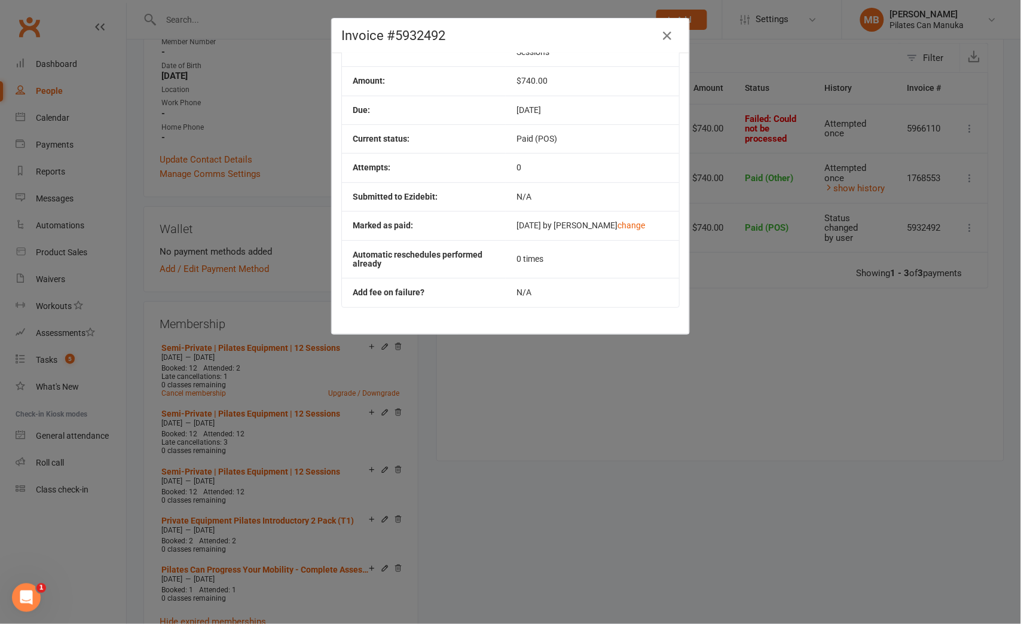
click at [971, 528] on div "Invoice #5932492 Contact: Alexandra Kellar Membership: Semi-Private | Pilates E…" at bounding box center [510, 312] width 1021 height 624
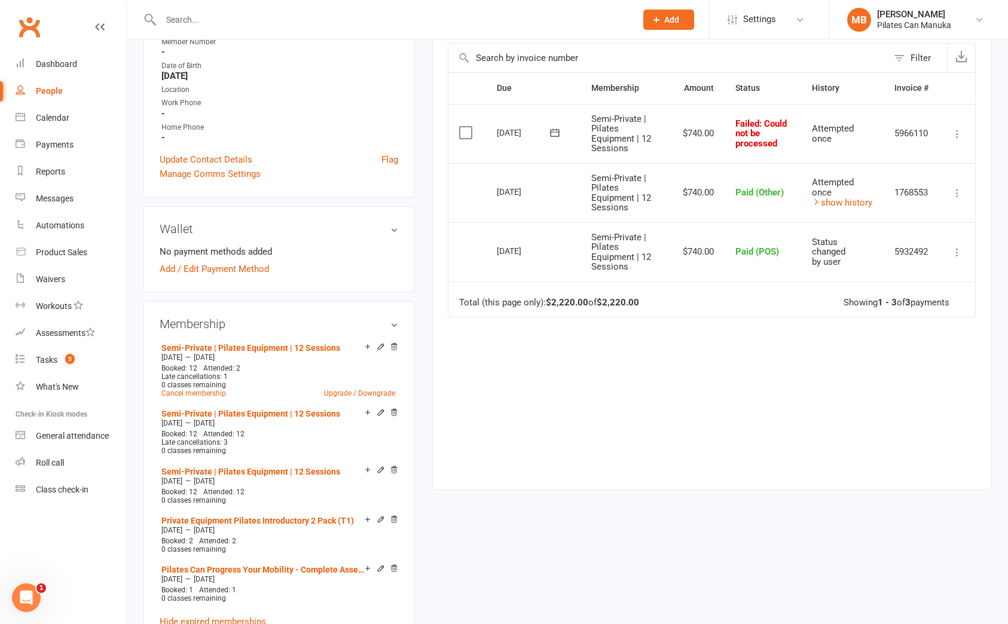
click at [957, 252] on icon at bounding box center [957, 252] width 12 height 12
click at [902, 375] on link "More Info" at bounding box center [904, 371] width 118 height 24
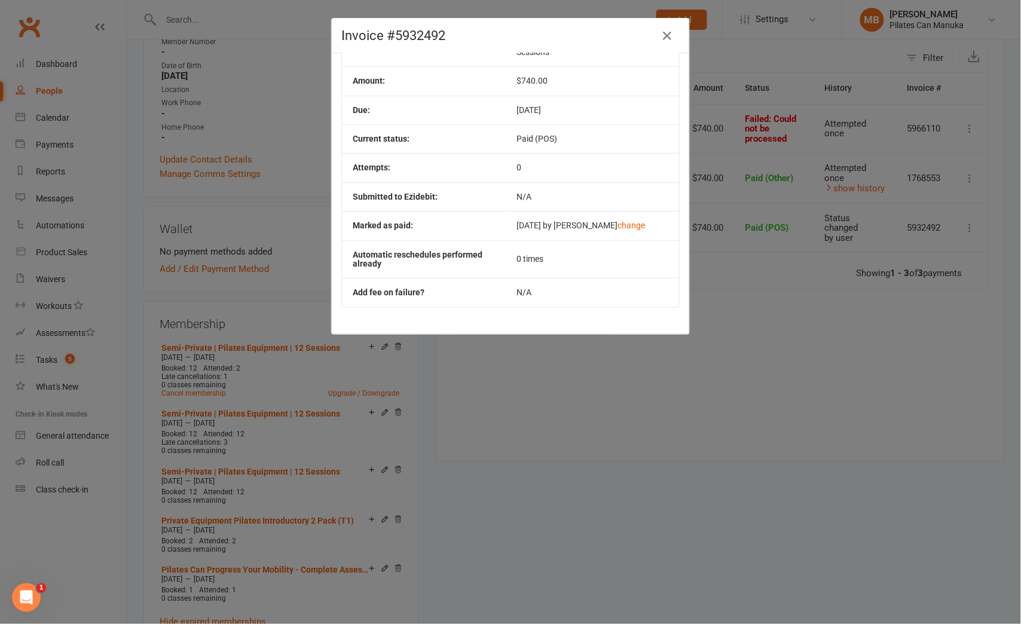
click at [616, 413] on div "Invoice #5932492 Contact: Alexandra Kellar Membership: Semi-Private | Pilates E…" at bounding box center [510, 312] width 1021 height 624
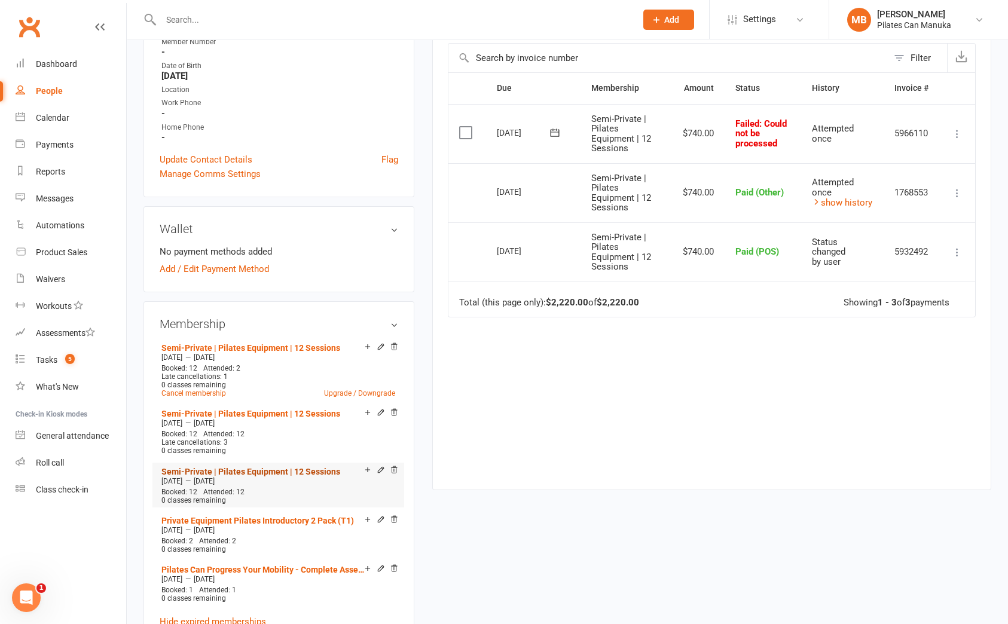
click at [278, 469] on link "Semi-Private | Pilates Equipment | 12 Sessions" at bounding box center [250, 472] width 179 height 10
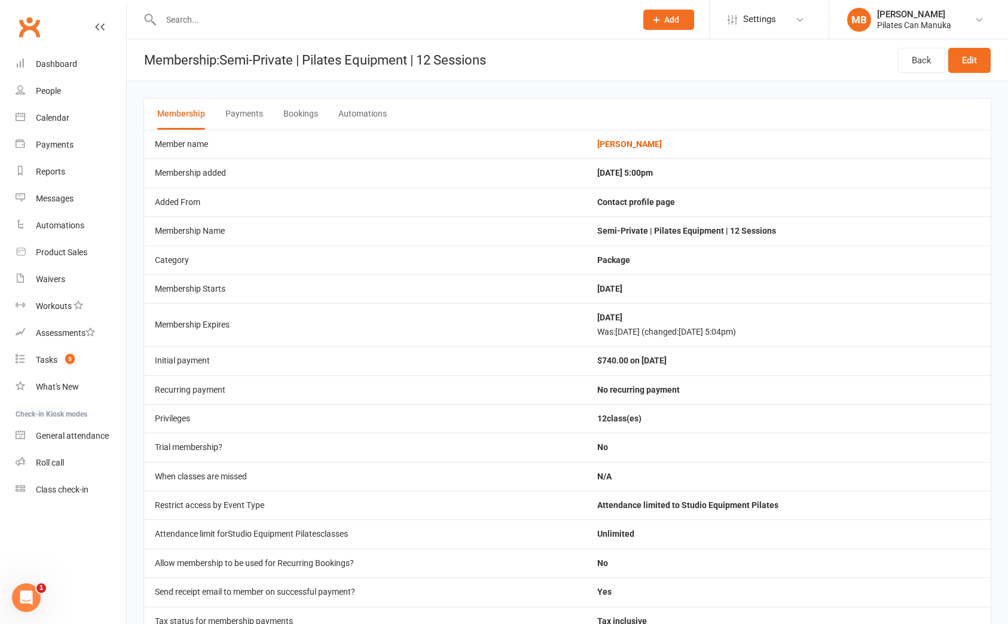
click at [296, 114] on button "Bookings" at bounding box center [300, 114] width 35 height 31
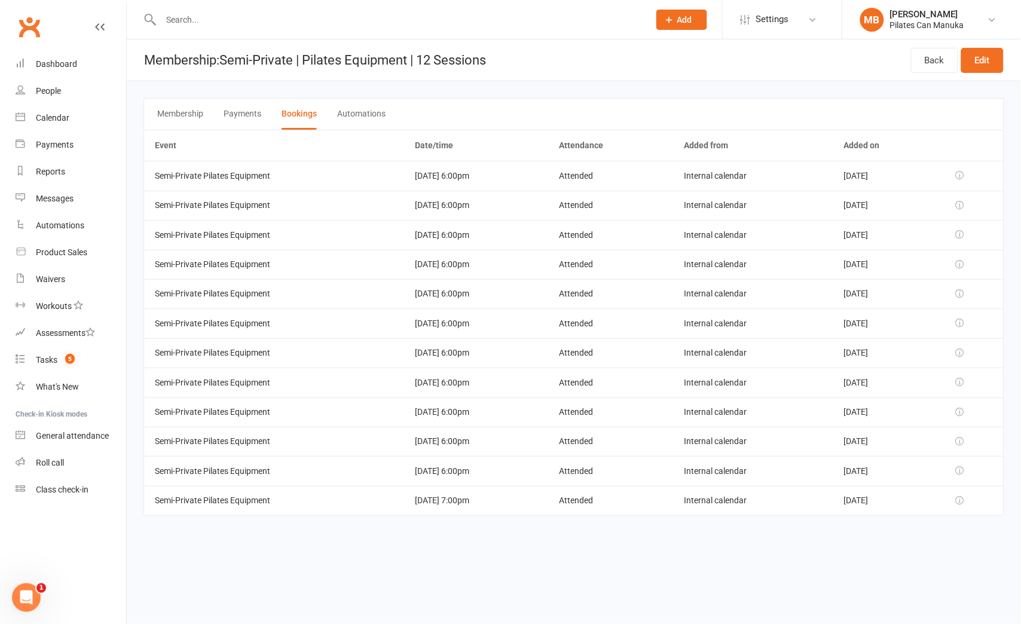
drag, startPoint x: 477, startPoint y: 496, endPoint x: 396, endPoint y: 500, distance: 80.2
click at [404, 500] on td "18 Dec 2024 7:00pm" at bounding box center [476, 500] width 144 height 29
copy td "18 Dec 2024 7:00pm"
click at [435, 175] on td "28 Apr 2025 6:00pm" at bounding box center [476, 175] width 144 height 29
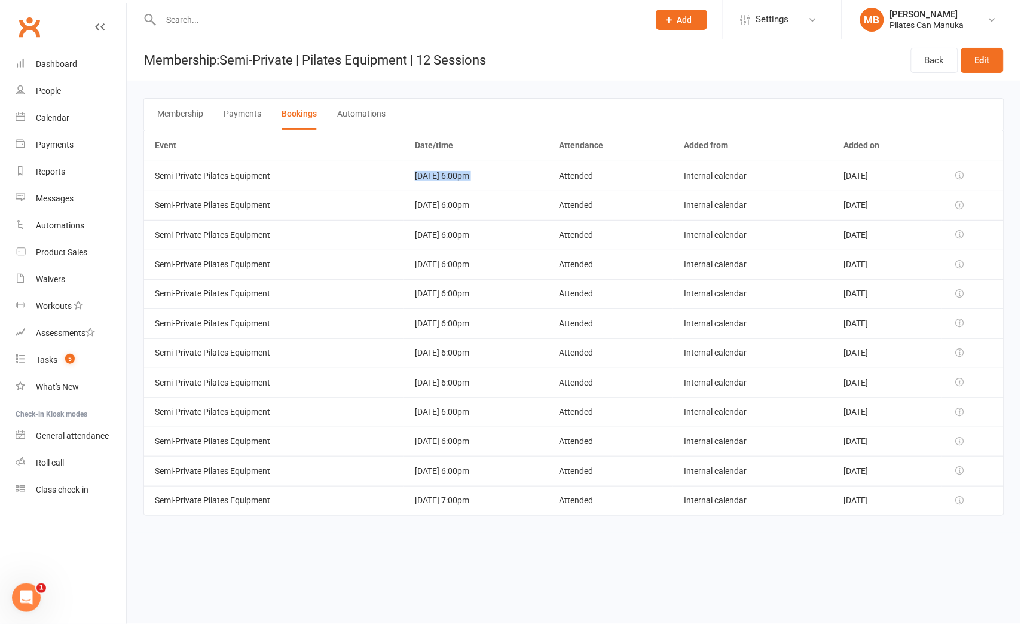
click at [435, 175] on td "28 Apr 2025 6:00pm" at bounding box center [476, 175] width 144 height 29
copy td "28 Apr 2025 6:00pm"
drag, startPoint x: 939, startPoint y: 578, endPoint x: 622, endPoint y: 272, distance: 441.0
click at [939, 549] on html "Prospect Member Non-attending contact Class / event Appointment Task Add Settin…" at bounding box center [510, 274] width 1021 height 549
drag, startPoint x: 476, startPoint y: 173, endPoint x: 393, endPoint y: 170, distance: 82.5
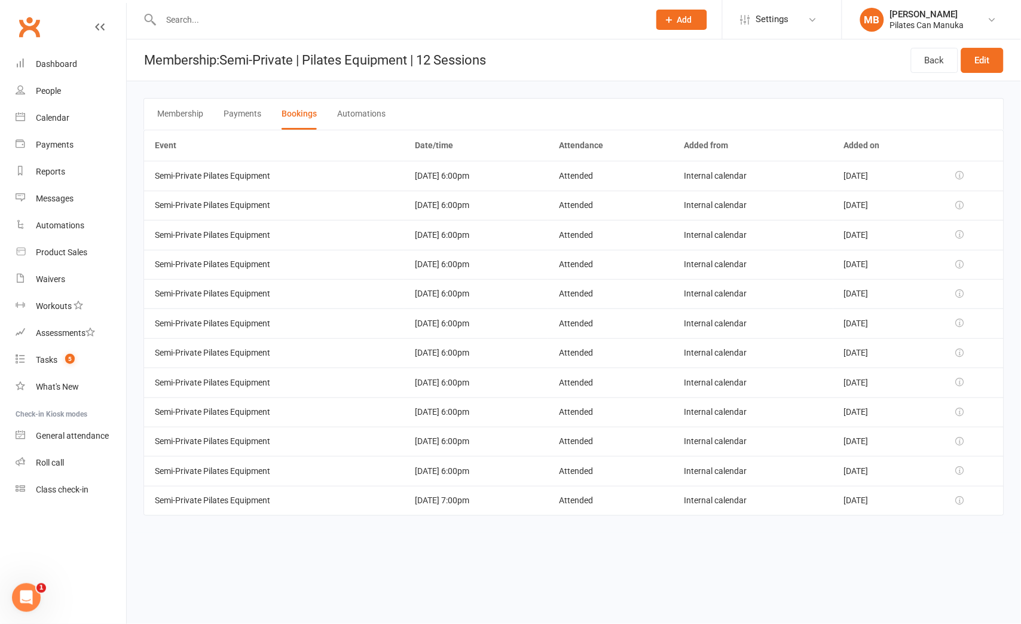
click at [404, 170] on td "28 Apr 2025 6:00pm" at bounding box center [476, 175] width 144 height 29
copy td "28 Apr 2025 6:00pm"
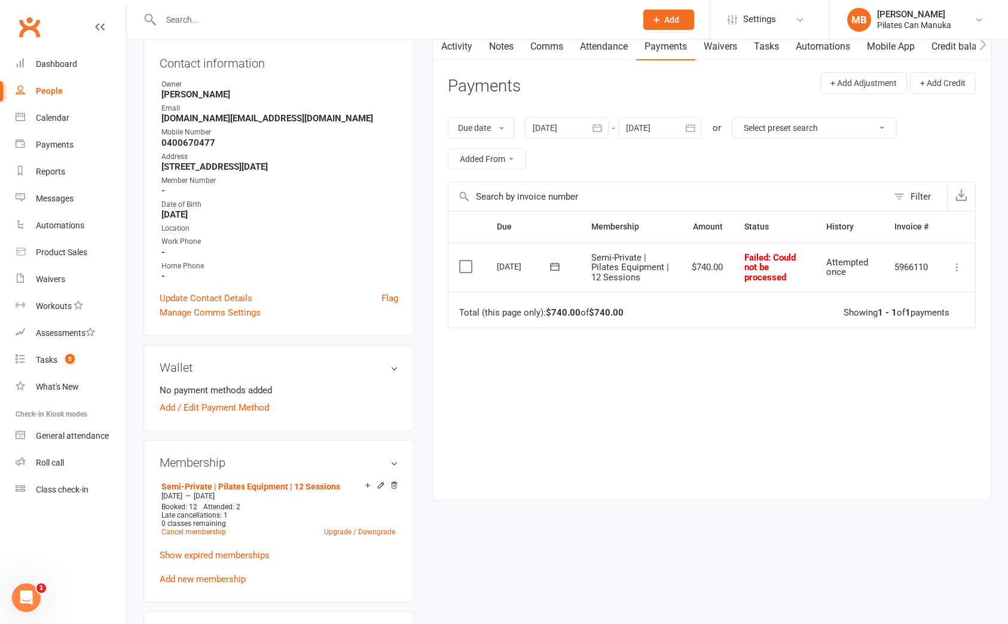
scroll to position [90, 0]
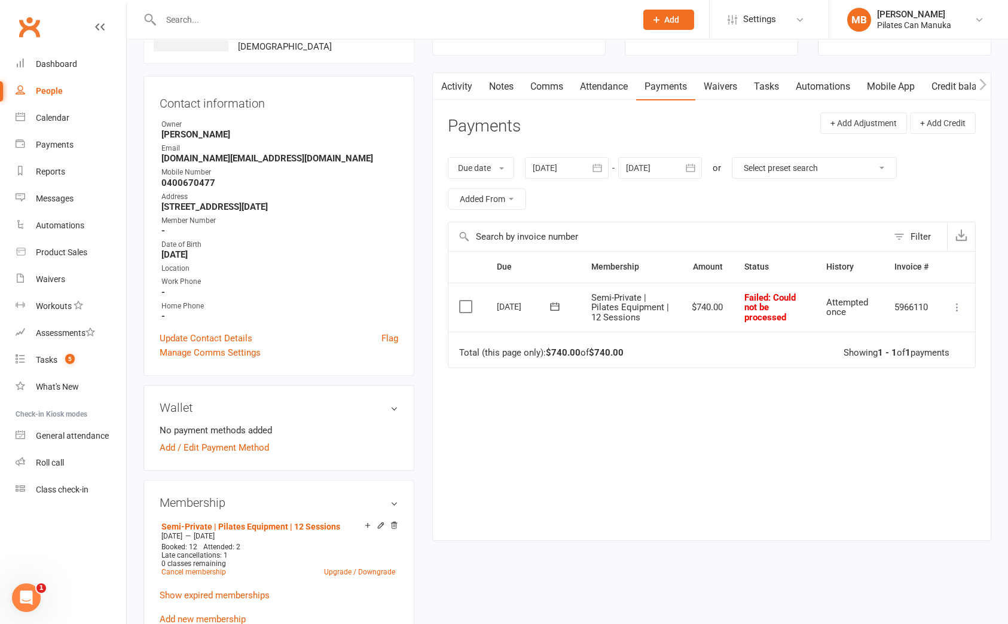
click at [602, 87] on link "Attendance" at bounding box center [604, 87] width 65 height 28
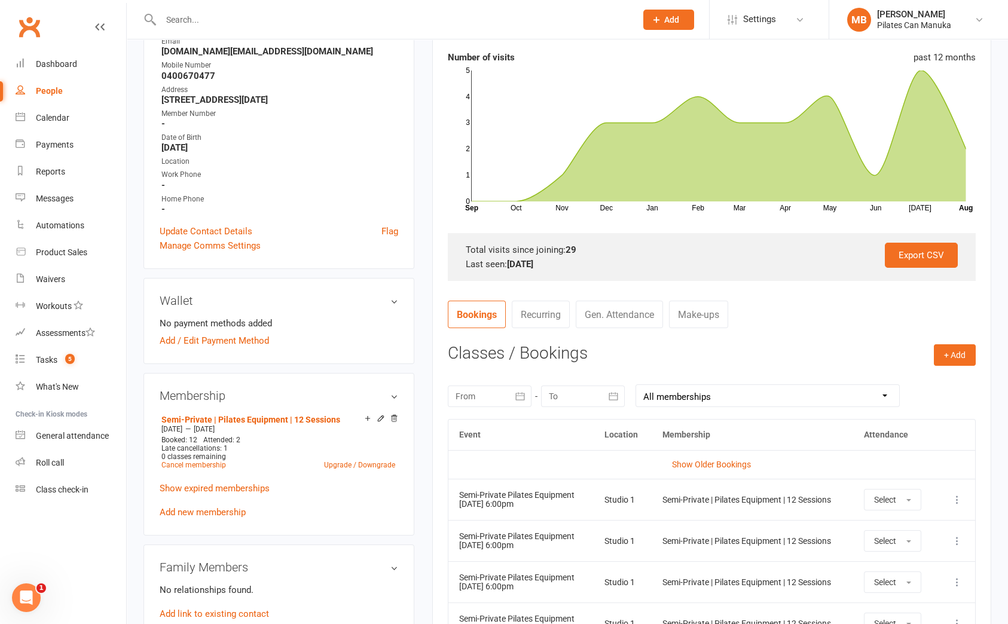
scroll to position [359, 0]
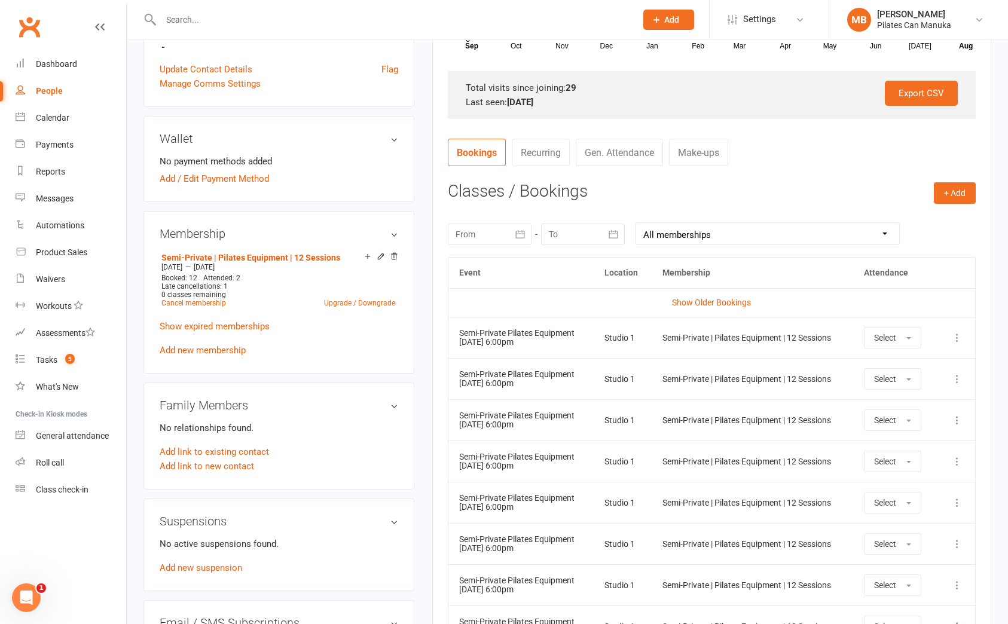
click at [515, 237] on icon "button" at bounding box center [520, 234] width 12 height 12
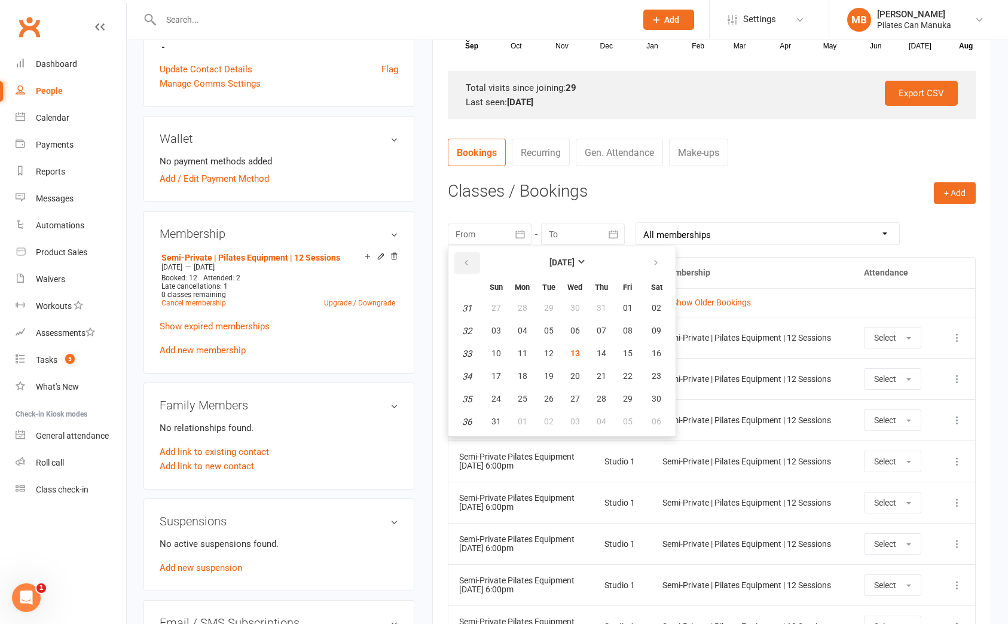
click at [468, 265] on icon "button" at bounding box center [466, 263] width 8 height 10
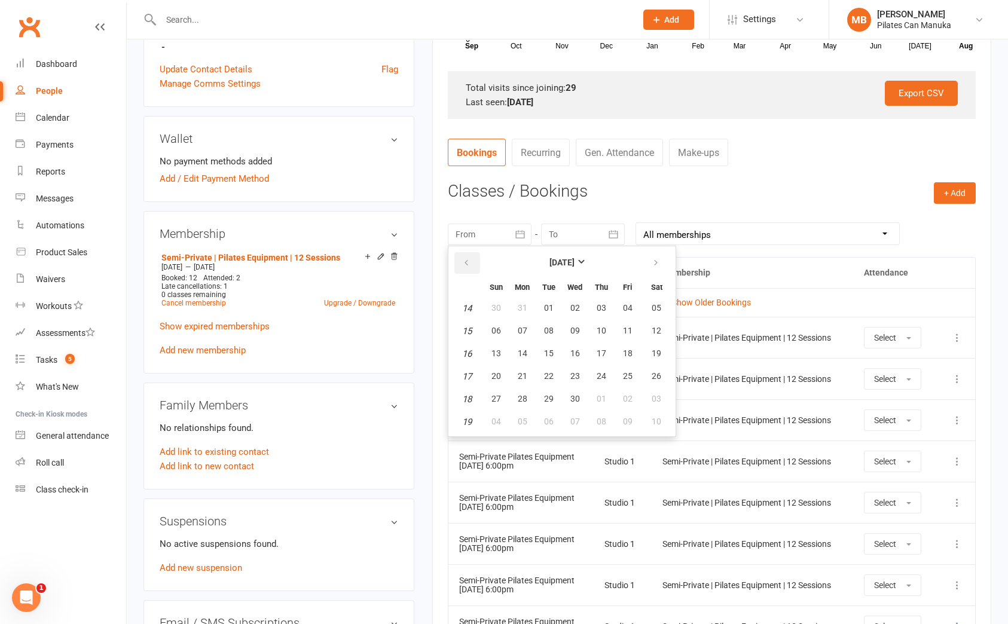
click at [468, 265] on icon "button" at bounding box center [466, 263] width 8 height 10
click at [521, 355] on span "16" at bounding box center [523, 354] width 10 height 10
type input "16 Dec 2024"
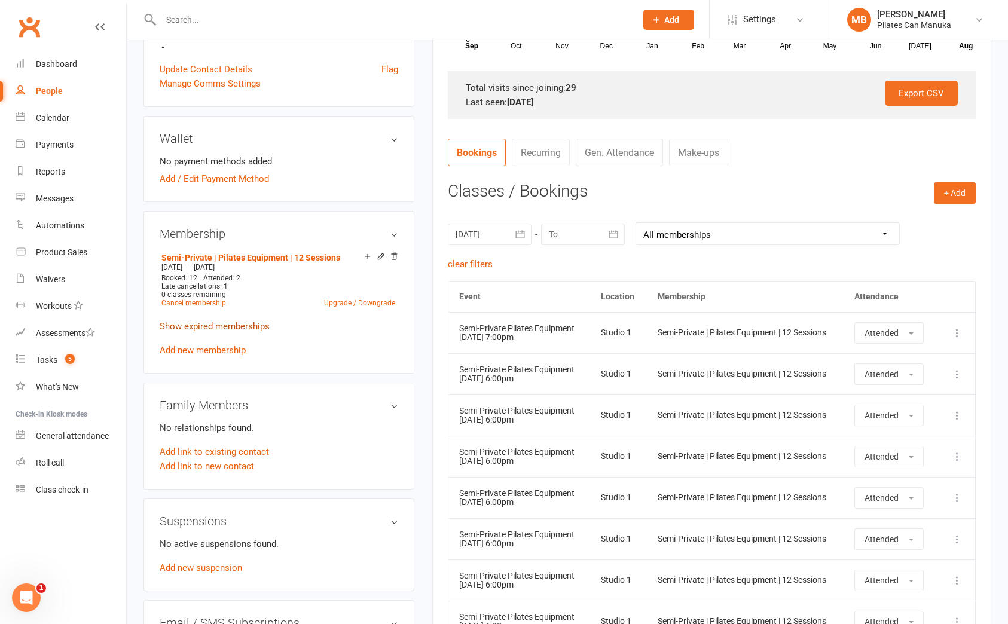
click at [228, 324] on link "Show expired memberships" at bounding box center [215, 326] width 110 height 11
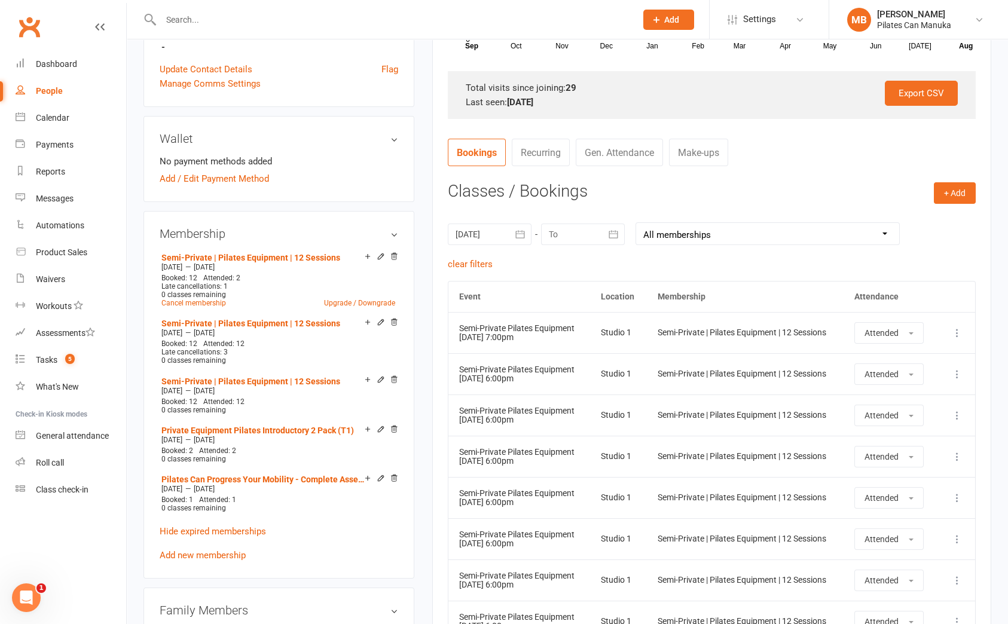
click at [616, 237] on icon "button" at bounding box center [613, 234] width 12 height 12
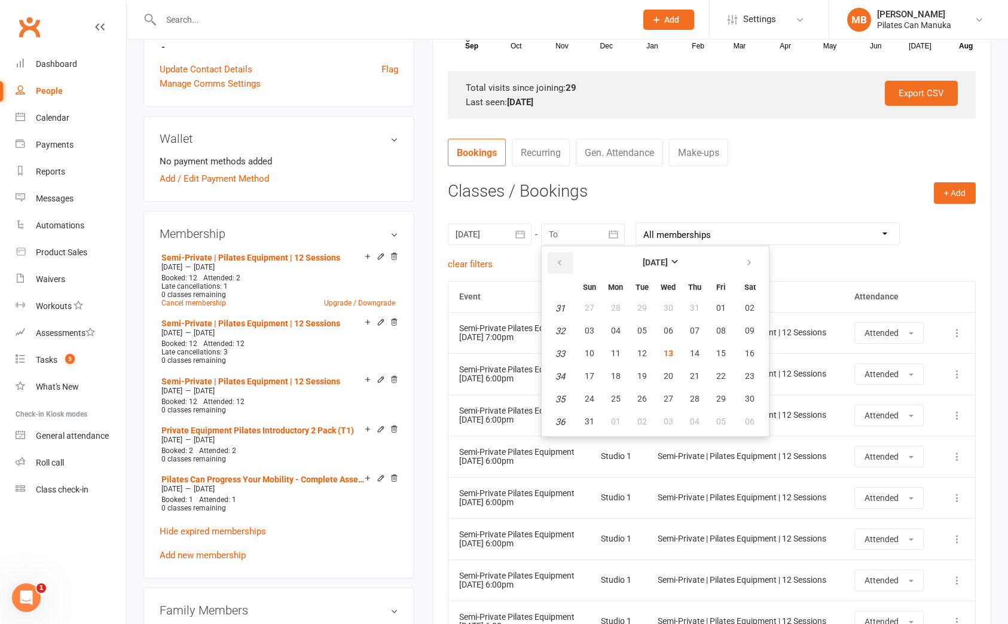
click at [564, 267] on button "button" at bounding box center [561, 263] width 26 height 22
click at [745, 263] on icon "button" at bounding box center [749, 263] width 8 height 10
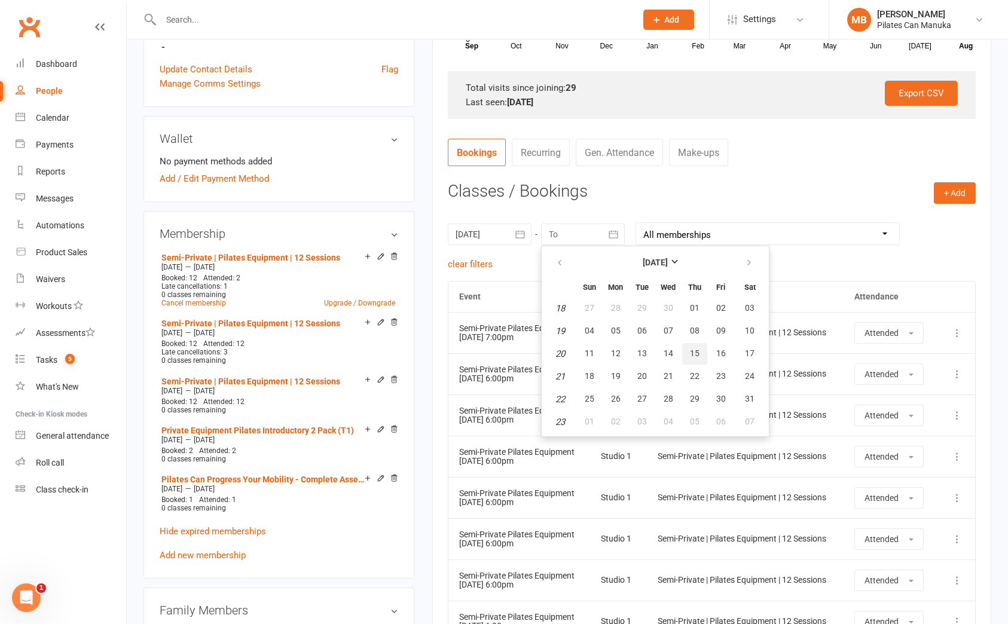
click at [691, 349] on span "15" at bounding box center [695, 354] width 10 height 10
type input "15 May 2025"
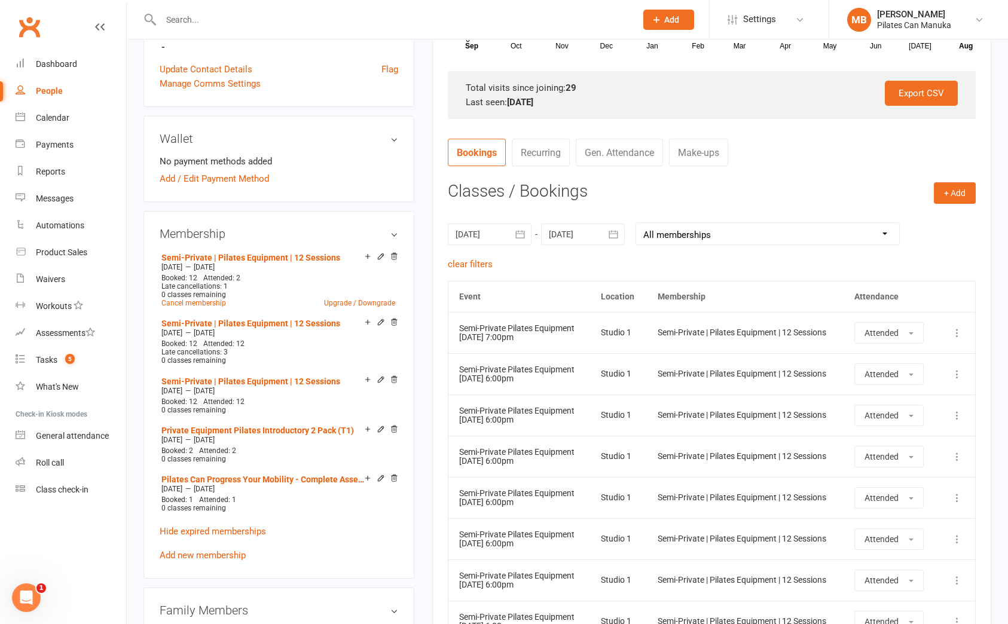
click at [878, 240] on select "All memberships From other Members Semi-Private | Pilates Equipment | 12 Sessio…" at bounding box center [767, 234] width 263 height 22
click at [812, 163] on nav "Bookings Recurring Gen. Attendance Make-ups" at bounding box center [712, 157] width 528 height 36
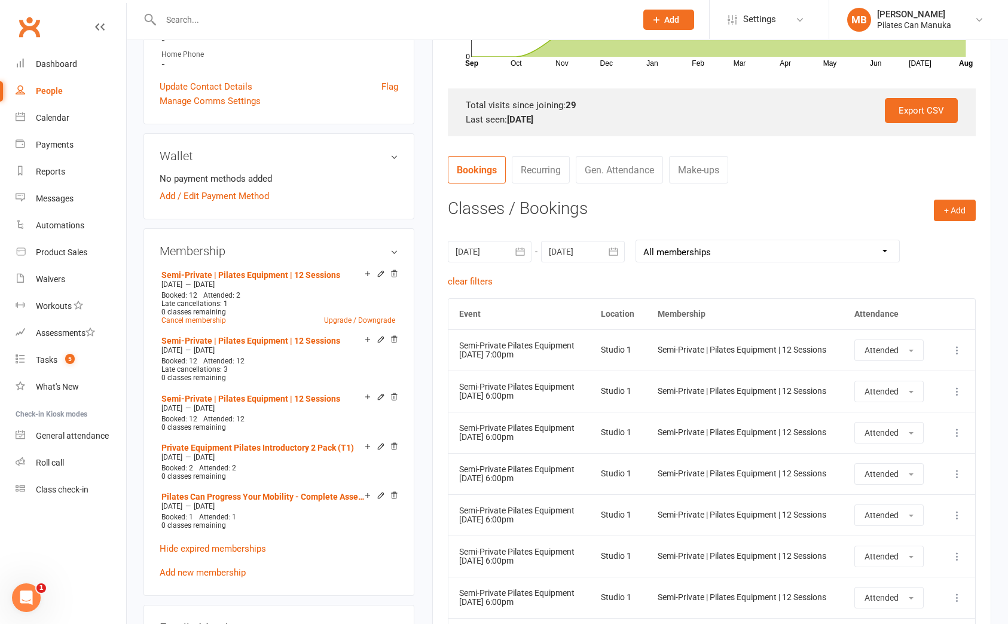
scroll to position [179, 0]
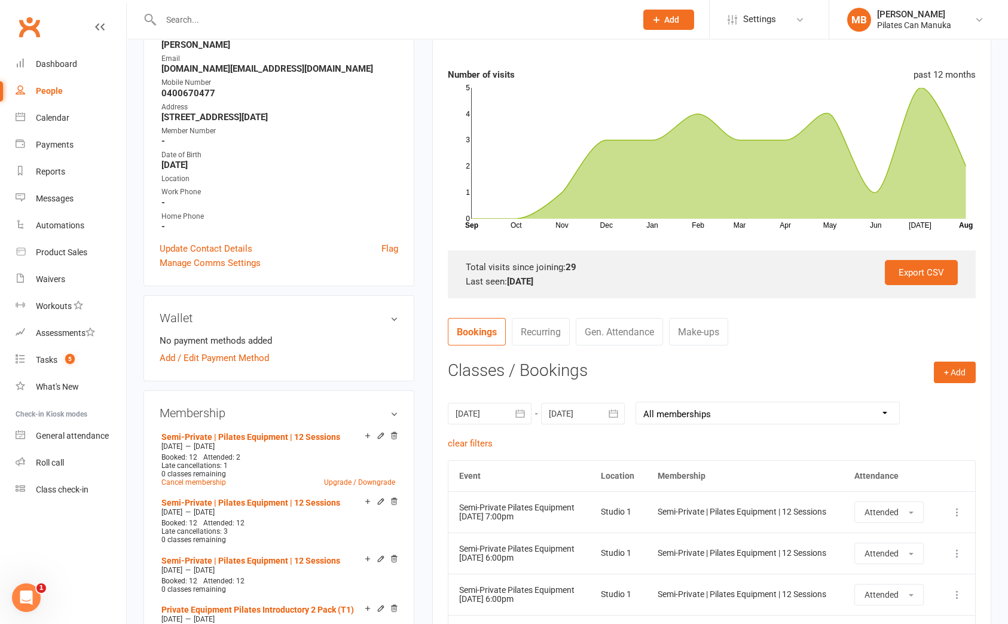
click at [701, 326] on link "Make-ups" at bounding box center [698, 332] width 59 height 28
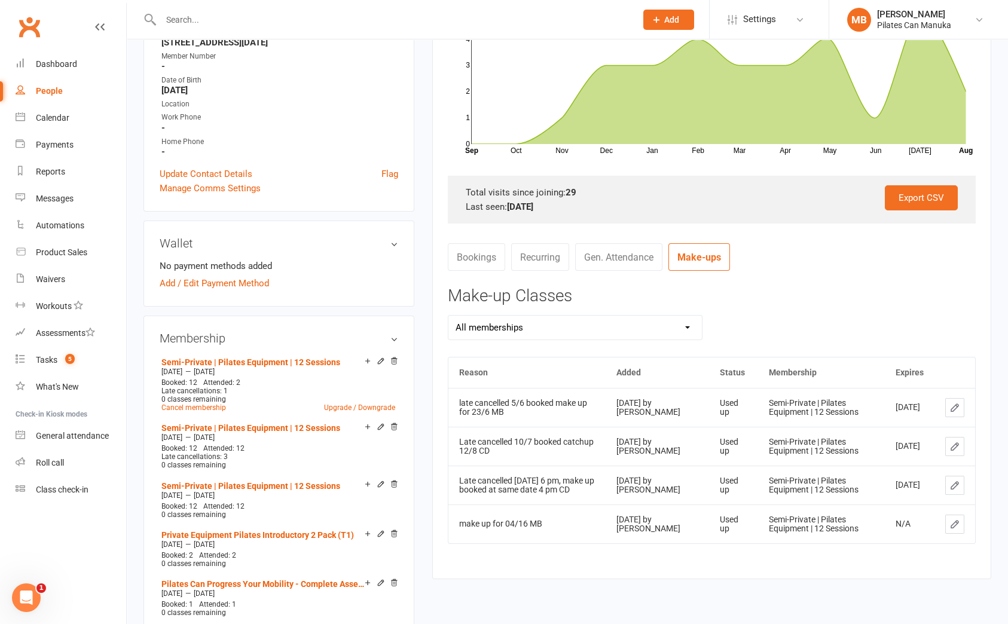
scroll to position [359, 0]
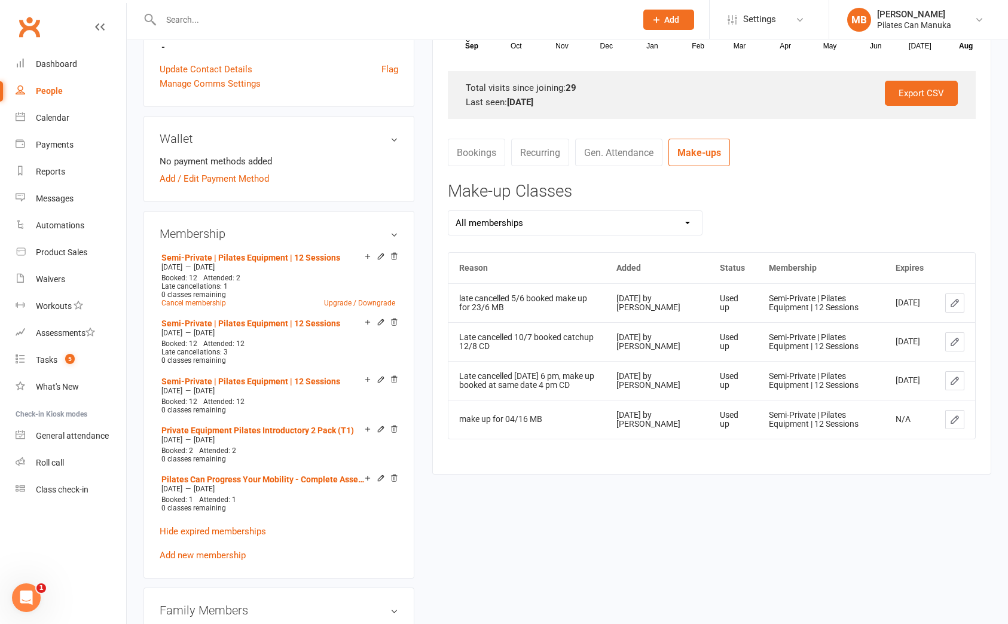
click at [688, 219] on select "All memberships Semi-Private | Pilates Equipment | 12 Sessions Semi-Private | P…" at bounding box center [575, 223] width 254 height 24
click at [838, 213] on div "All memberships Semi-Private | Pilates Equipment | 12 Sessions Semi-Private | P…" at bounding box center [712, 231] width 546 height 42
click at [956, 514] on div "upload photo Alexandra Kellar Activated 25 November, 2024 Added 25 November, 20…" at bounding box center [568, 369] width 866 height 1345
drag, startPoint x: 258, startPoint y: 392, endPoint x: 161, endPoint y: 392, distance: 96.9
click at [161, 392] on div "Dec 16 2024 — May 15 2025" at bounding box center [278, 391] width 240 height 10
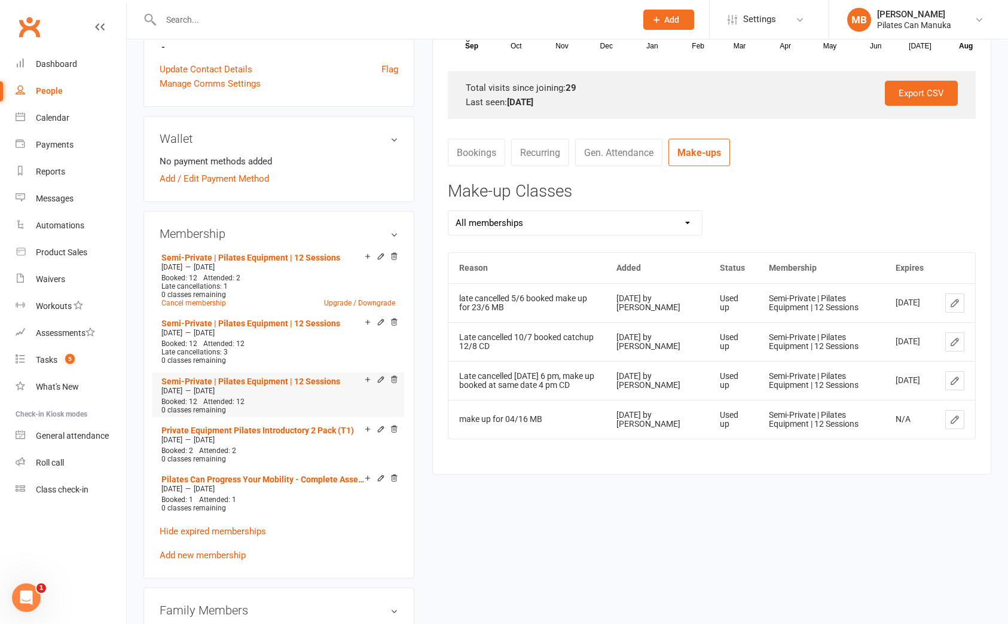
copy div "Dec 16 2024 — May 15 2025"
click at [959, 529] on div "upload photo Alexandra Kellar Activated 25 November, 2024 Added 25 November, 20…" at bounding box center [568, 369] width 866 height 1345
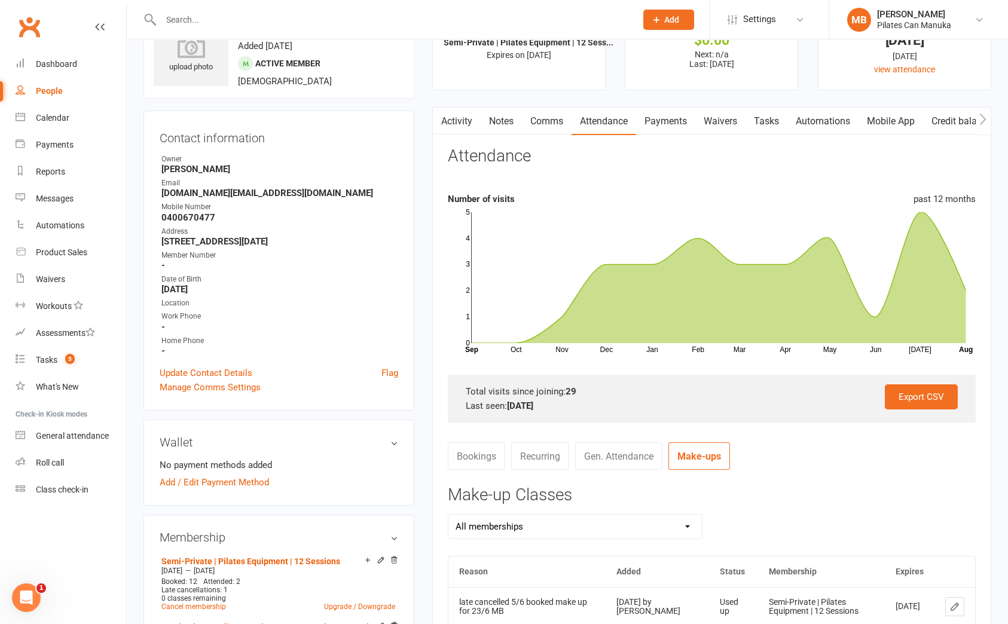
scroll to position [0, 0]
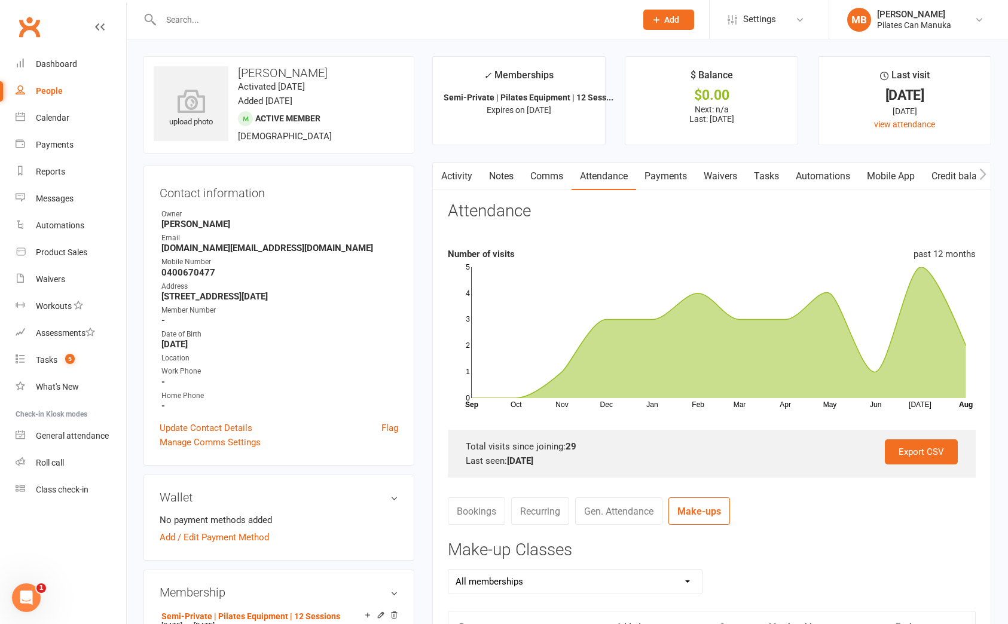
click at [676, 176] on link "Payments" at bounding box center [665, 177] width 59 height 28
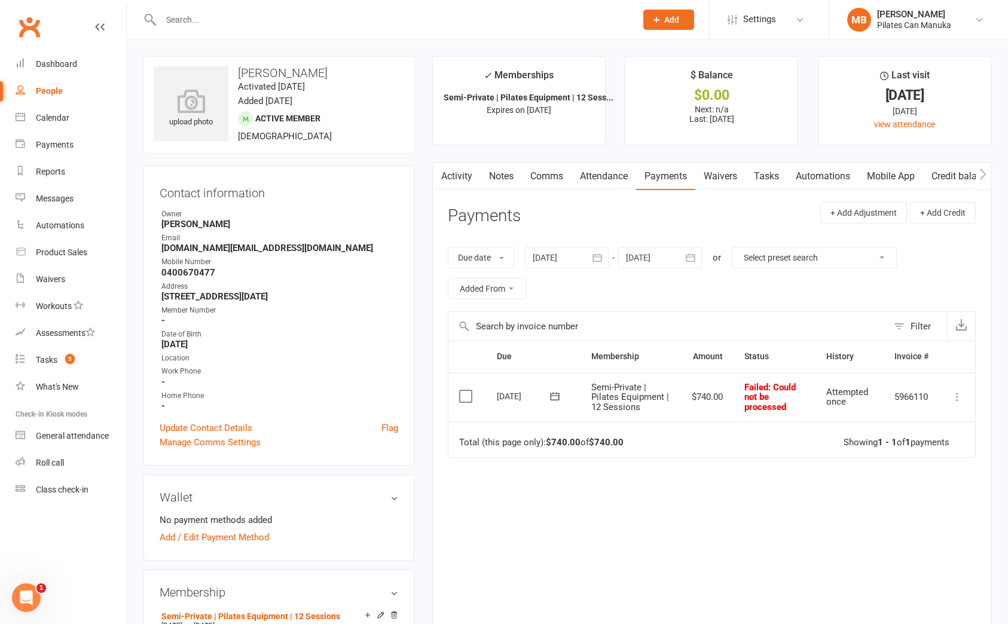
click at [601, 259] on icon "button" at bounding box center [597, 258] width 12 height 12
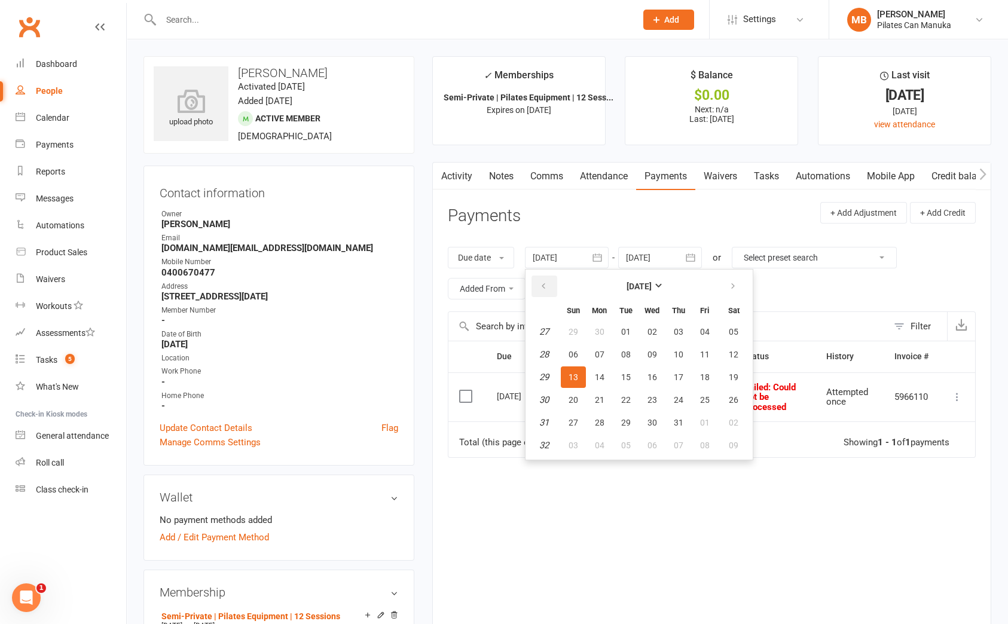
click at [550, 291] on button "button" at bounding box center [545, 287] width 26 height 22
click at [552, 283] on button "button" at bounding box center [545, 287] width 26 height 22
click at [602, 444] on span "31" at bounding box center [600, 446] width 10 height 10
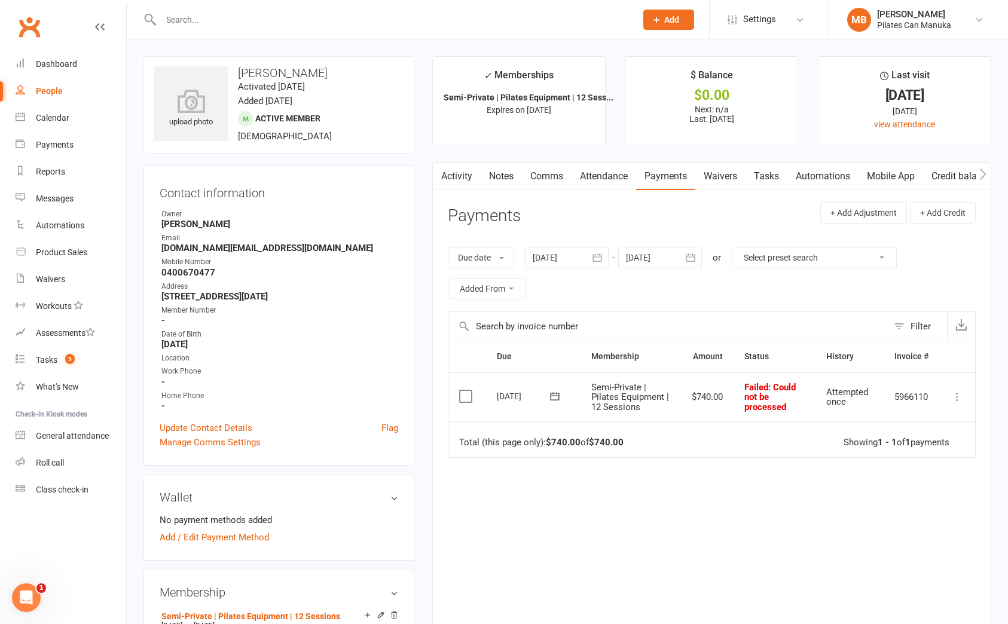
type input "31 Mar 2025"
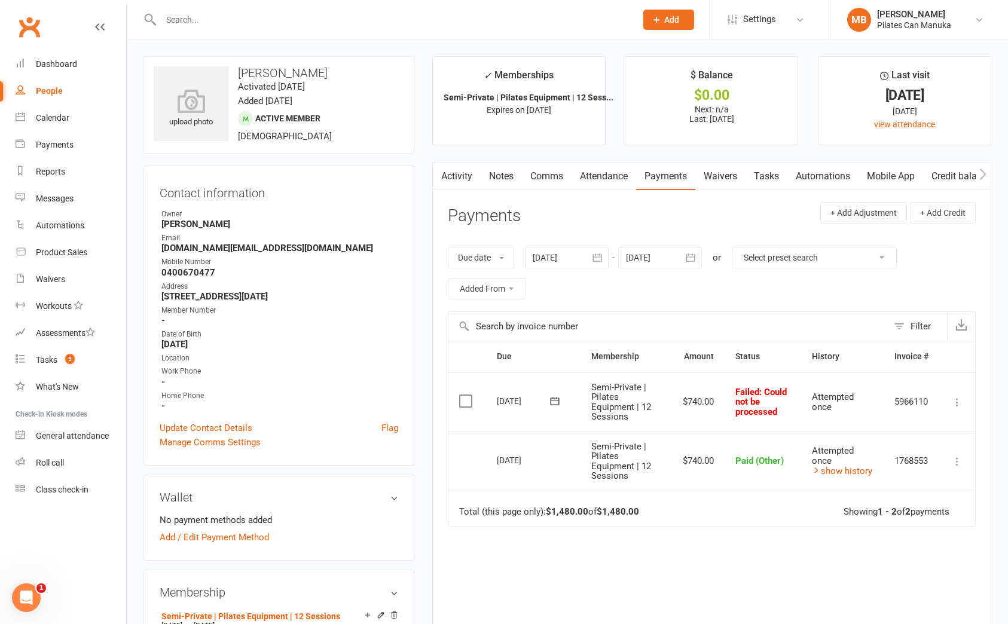
click at [694, 259] on icon "button" at bounding box center [691, 258] width 12 height 12
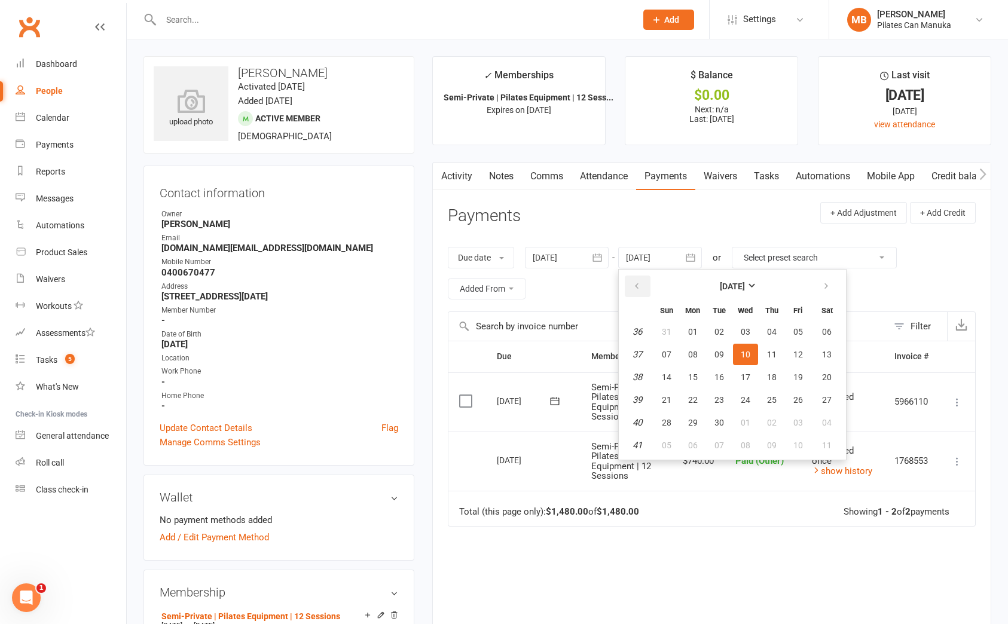
click at [637, 286] on icon "button" at bounding box center [637, 287] width 8 height 10
click at [826, 285] on icon "button" at bounding box center [826, 287] width 8 height 10
click at [745, 374] on span "13" at bounding box center [746, 378] width 10 height 10
type input "13 Aug 2025"
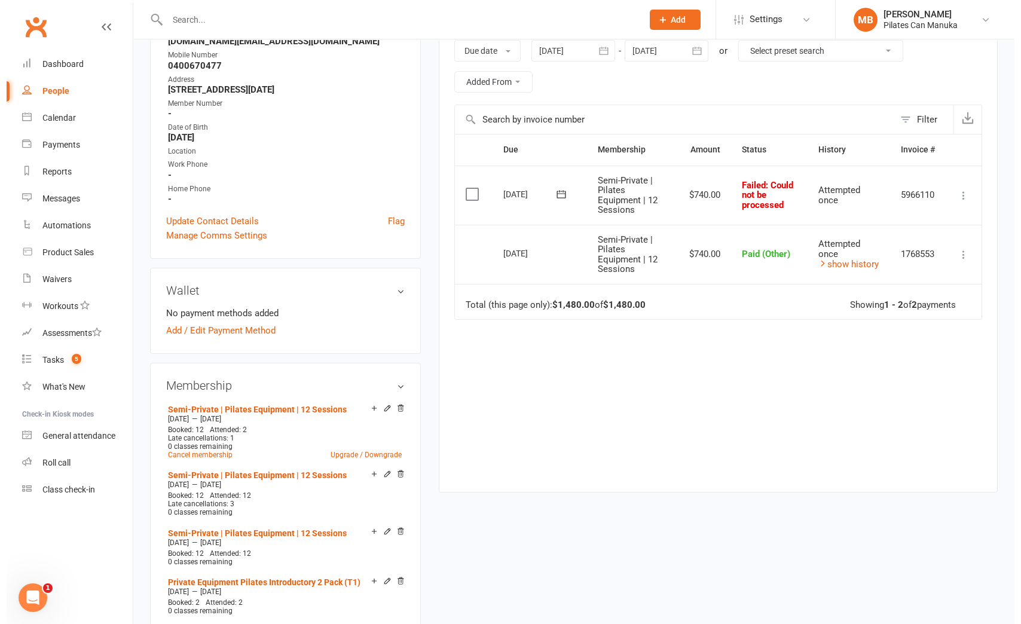
scroll to position [179, 0]
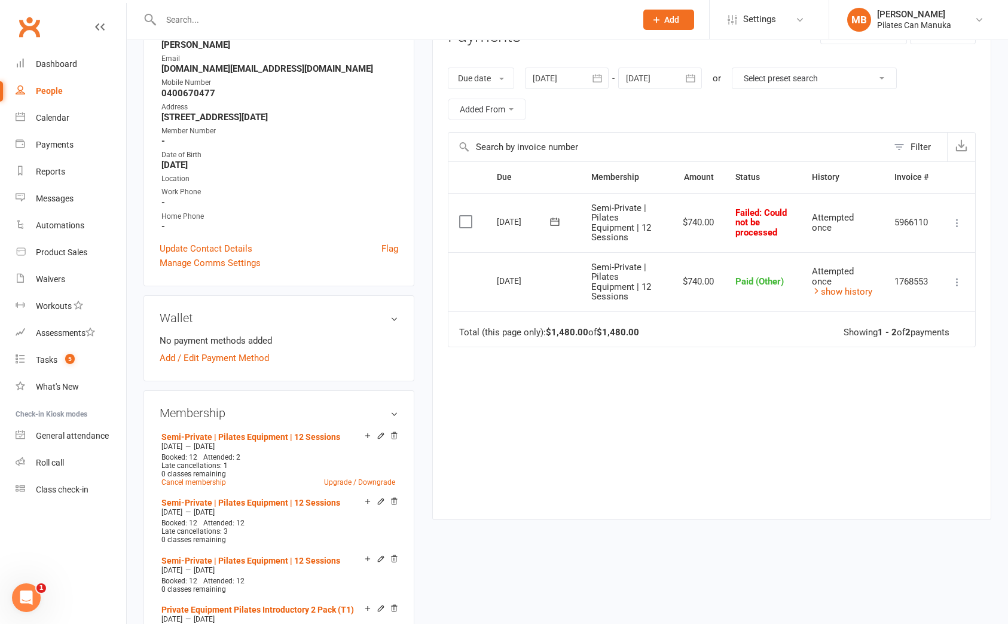
click at [954, 282] on icon at bounding box center [957, 282] width 12 height 12
click at [889, 398] on link "More Info" at bounding box center [904, 401] width 118 height 24
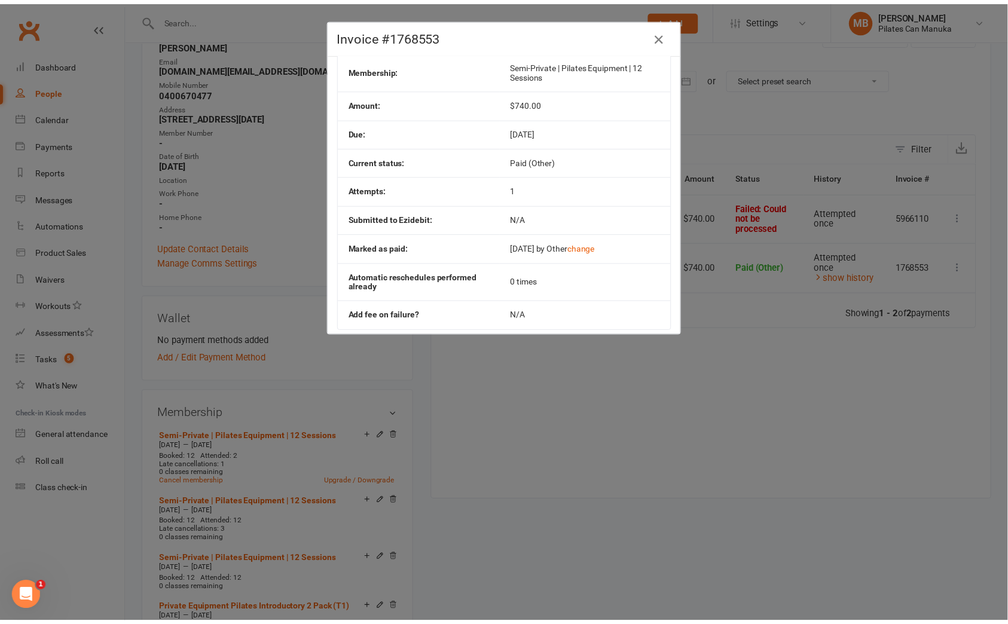
scroll to position [64, 0]
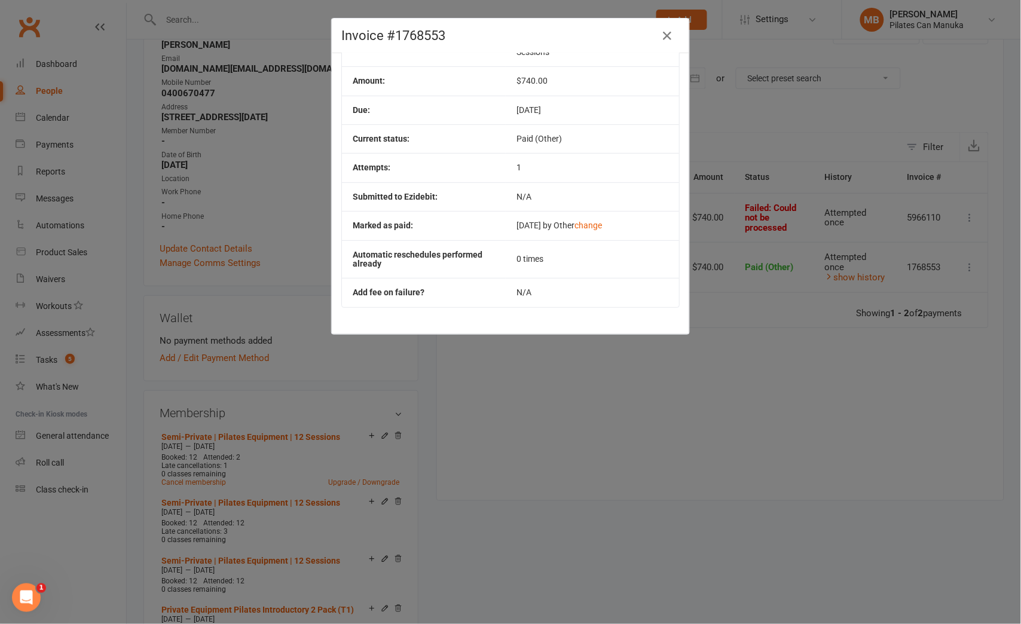
click at [975, 466] on div "Invoice #1768553 Contact: Alexandra Kellar Membership: Semi-Private | Pilates E…" at bounding box center [510, 312] width 1021 height 624
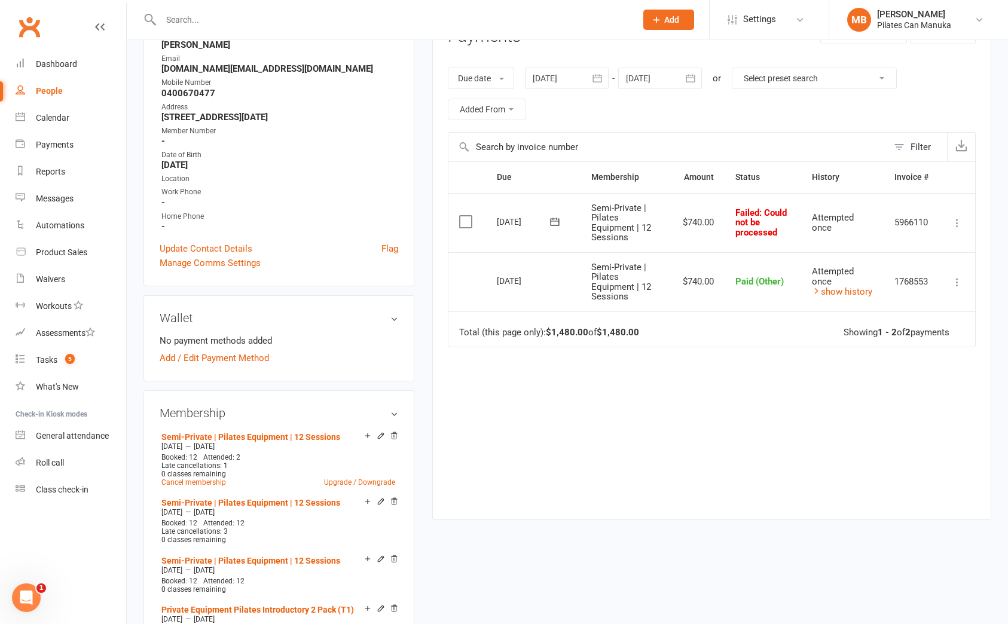
drag, startPoint x: 541, startPoint y: 280, endPoint x: 496, endPoint y: 274, distance: 45.9
click at [496, 274] on td "07 Apr 2025" at bounding box center [533, 281] width 94 height 59
copy div "07 Apr 2025"
click at [948, 503] on div "Activity Notes Comms Attendance Payments Waivers Tasks Automations Mobile App C…" at bounding box center [711, 252] width 559 height 538
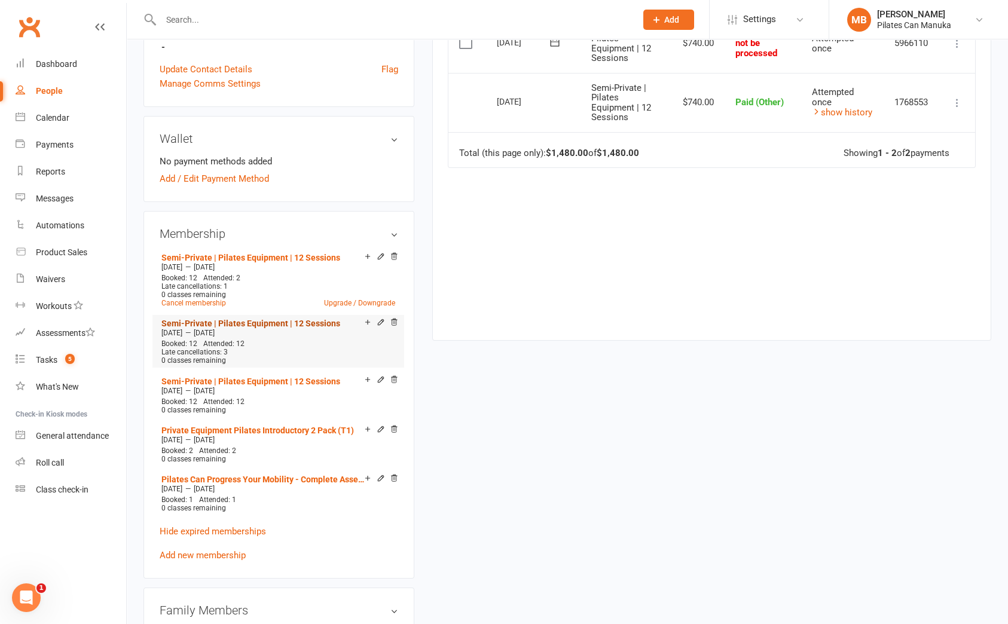
click at [268, 322] on link "Semi-Private | Pilates Equipment | 12 Sessions" at bounding box center [250, 324] width 179 height 10
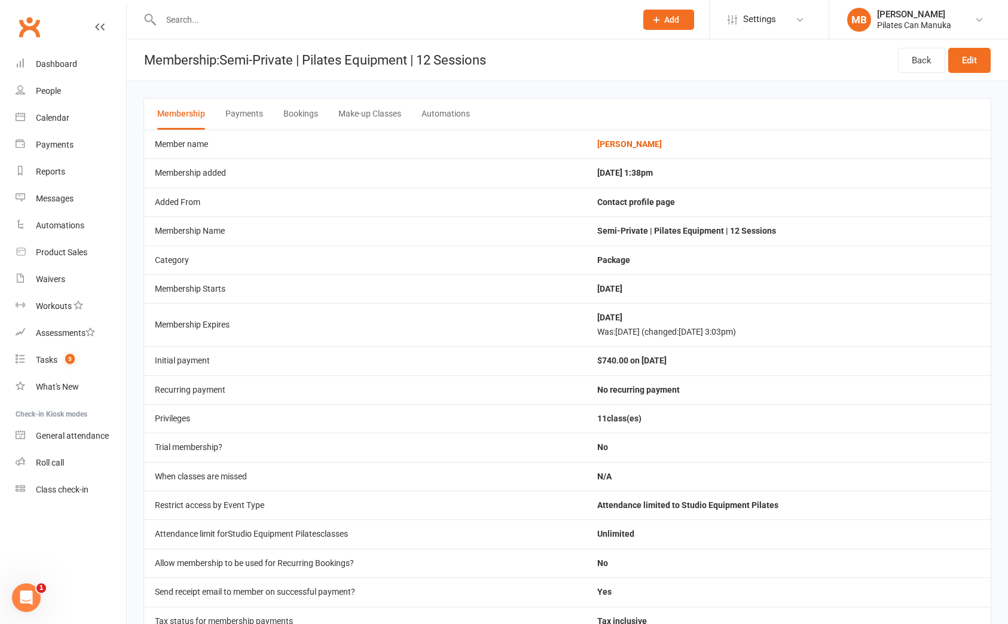
click at [310, 117] on button "Bookings" at bounding box center [300, 114] width 35 height 31
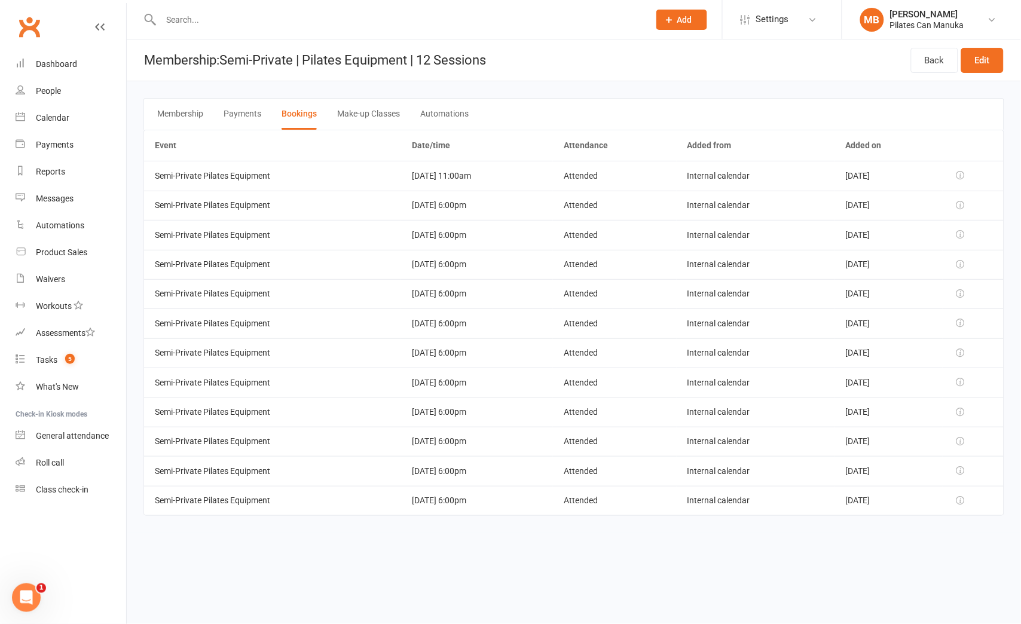
click at [381, 122] on button "Make-up Classes" at bounding box center [368, 114] width 63 height 31
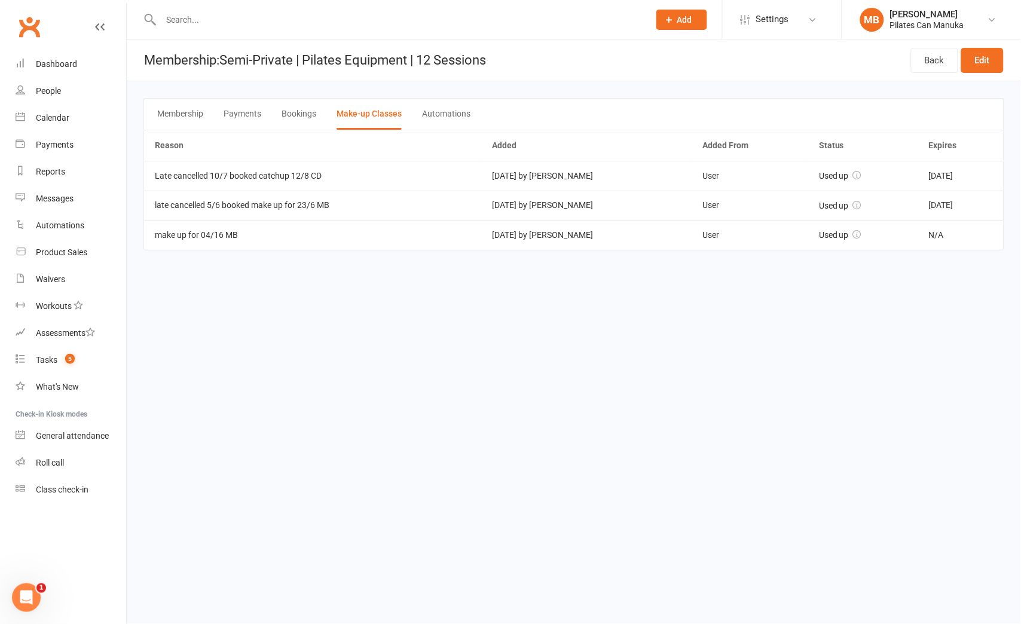
click at [288, 109] on button "Bookings" at bounding box center [299, 114] width 35 height 31
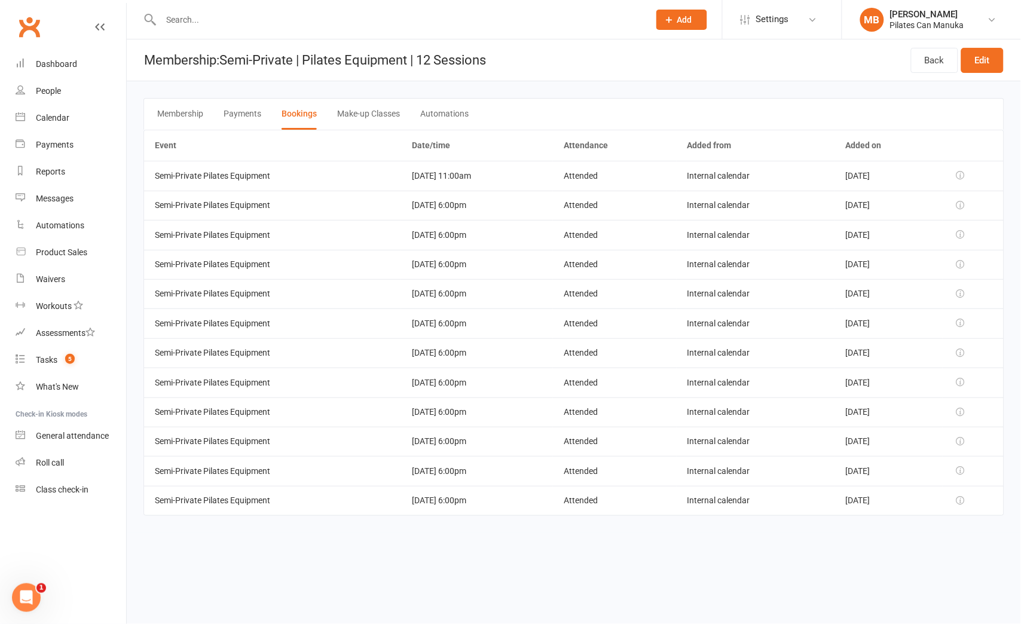
click at [438, 497] on td "07 Apr 2025 6:00pm" at bounding box center [477, 500] width 152 height 29
click at [436, 497] on td "07 Apr 2025 6:00pm" at bounding box center [477, 500] width 152 height 29
drag, startPoint x: 475, startPoint y: 498, endPoint x: 463, endPoint y: 529, distance: 32.8
click at [475, 498] on td "07 Apr 2025 6:00pm" at bounding box center [477, 500] width 152 height 29
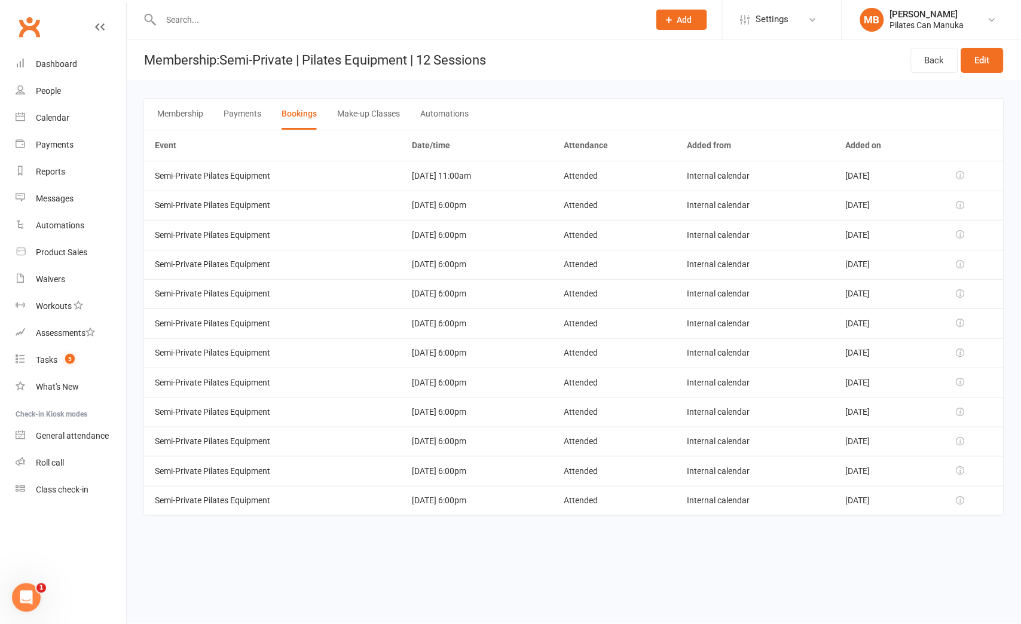
click at [463, 529] on html "Prospect Member Non-attending contact Class / event Appointment Task Add Settin…" at bounding box center [510, 274] width 1021 height 549
drag, startPoint x: 472, startPoint y: 493, endPoint x: 397, endPoint y: 495, distance: 75.4
click at [401, 495] on td "07 Apr 2025 6:00pm" at bounding box center [477, 500] width 152 height 29
copy td "07 Apr 2025 6:00pm"
click at [952, 549] on html "Prospect Member Non-attending contact Class / event Appointment Task Add Settin…" at bounding box center [510, 274] width 1021 height 549
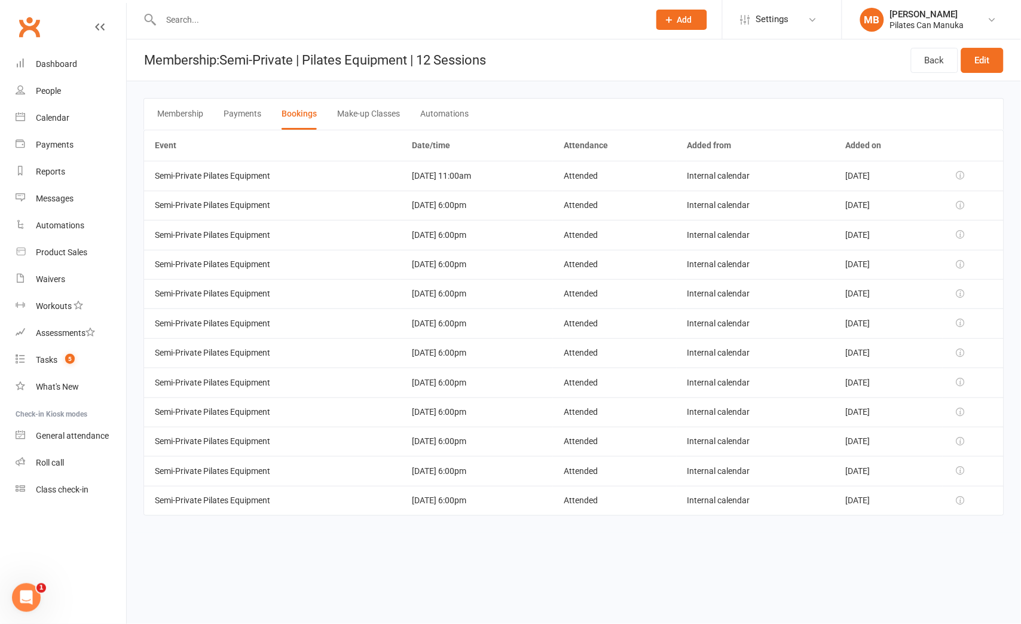
drag, startPoint x: 476, startPoint y: 176, endPoint x: 396, endPoint y: 177, distance: 80.1
click at [401, 177] on td "06 Aug 2025 11:00am" at bounding box center [477, 175] width 152 height 29
copy td "06 Aug 2025 11:00am"
click at [432, 115] on button "Automations" at bounding box center [444, 114] width 48 height 31
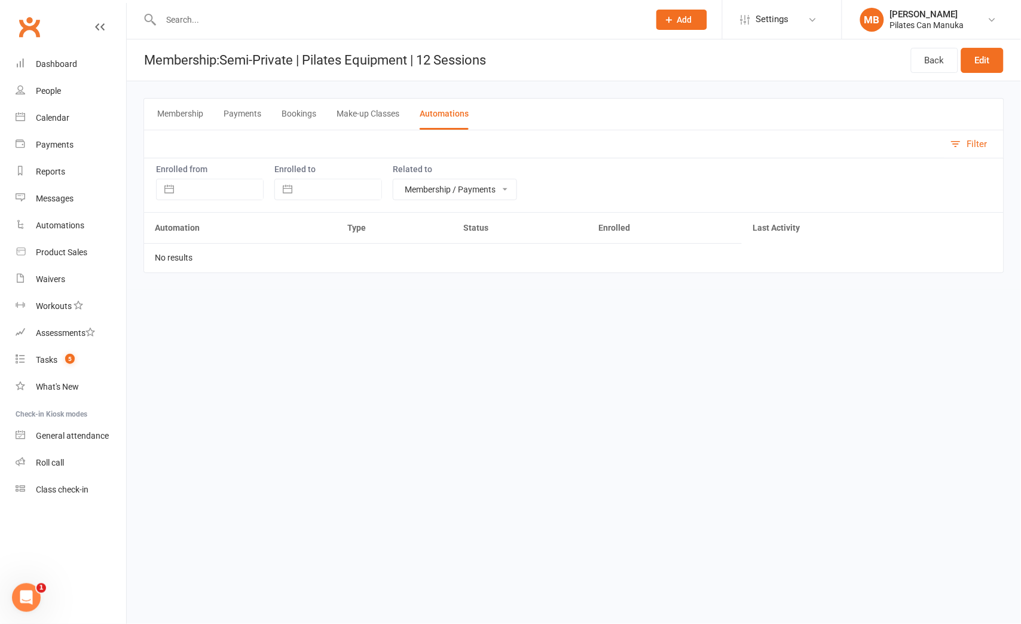
click at [361, 114] on button "Make-up Classes" at bounding box center [368, 114] width 63 height 31
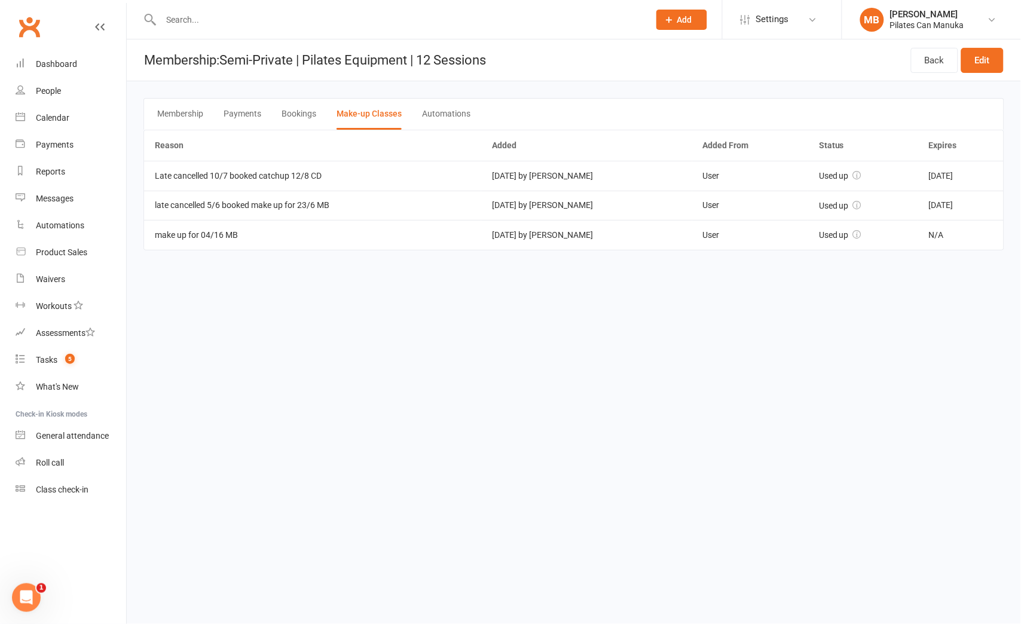
click at [963, 284] on html "Prospect Member Non-attending contact Class / event Appointment Task Add Settin…" at bounding box center [510, 142] width 1021 height 284
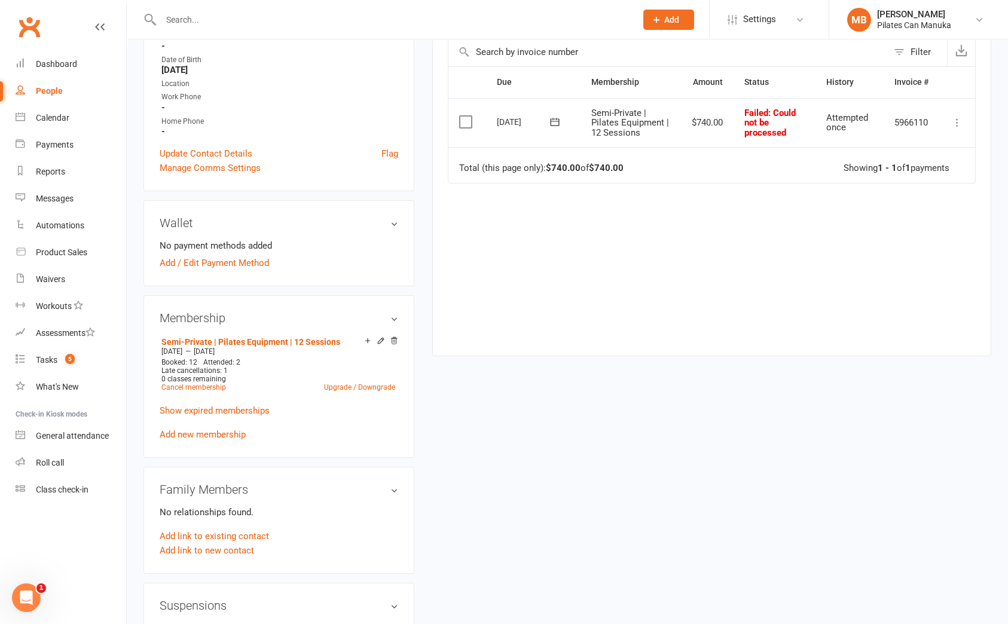
scroll to position [359, 0]
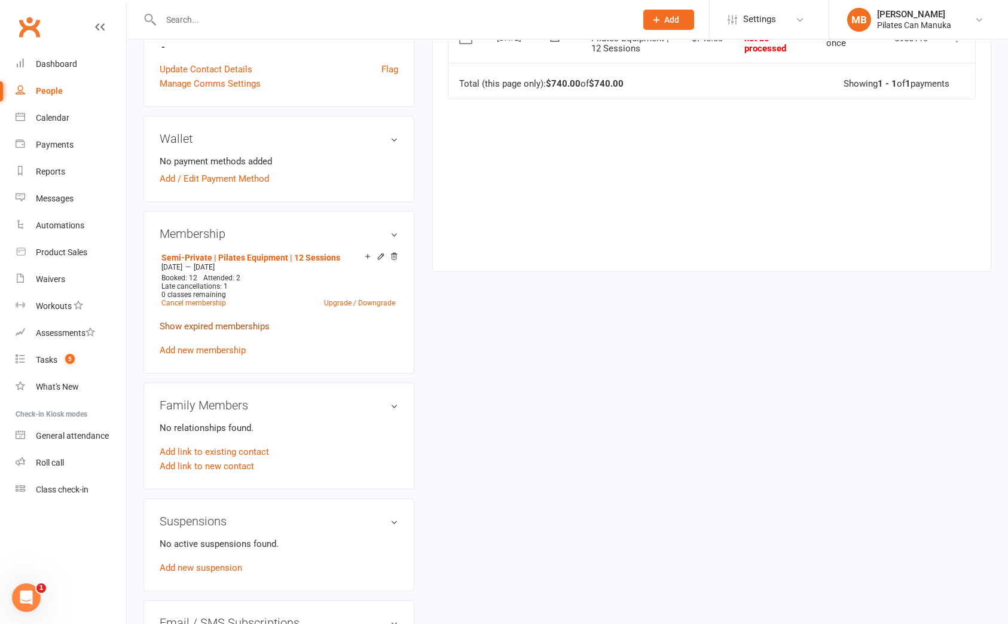
click at [203, 327] on link "Show expired memberships" at bounding box center [215, 326] width 110 height 11
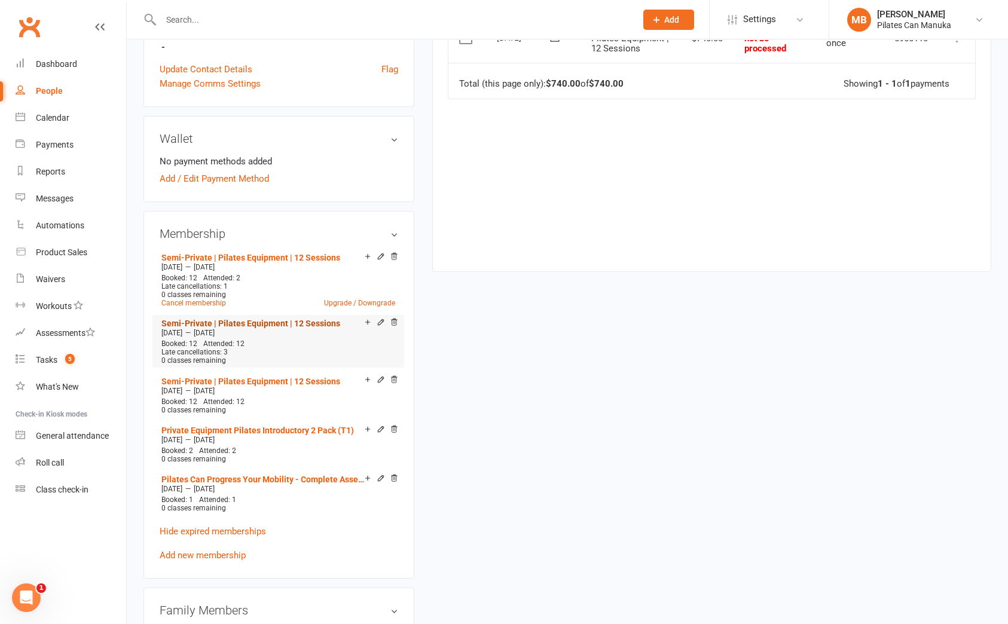
click at [266, 323] on link "Semi-Private | Pilates Equipment | 12 Sessions" at bounding box center [250, 324] width 179 height 10
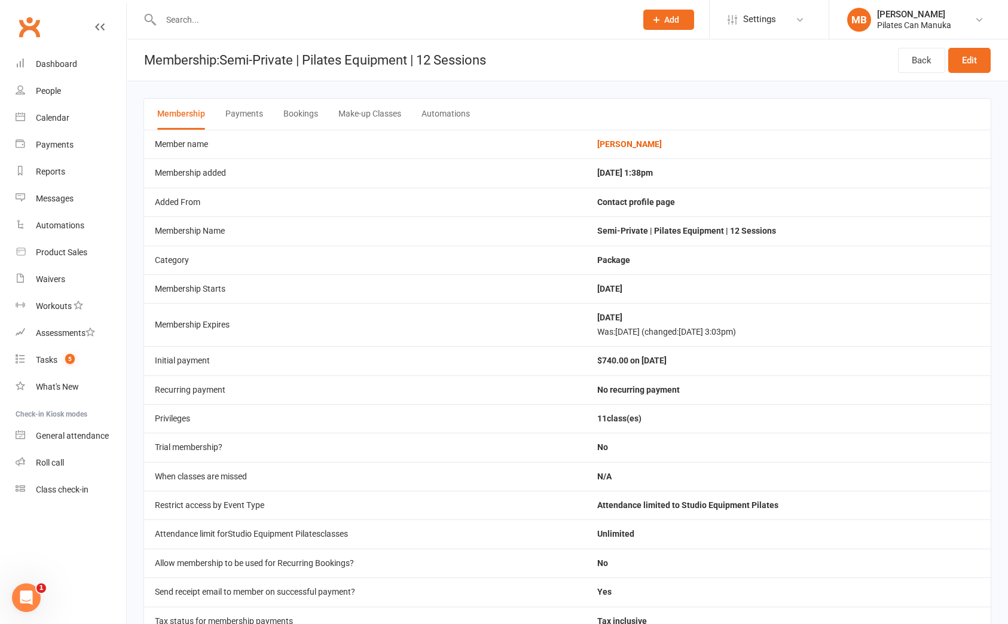
click at [367, 111] on button "Make-up Classes" at bounding box center [369, 114] width 63 height 31
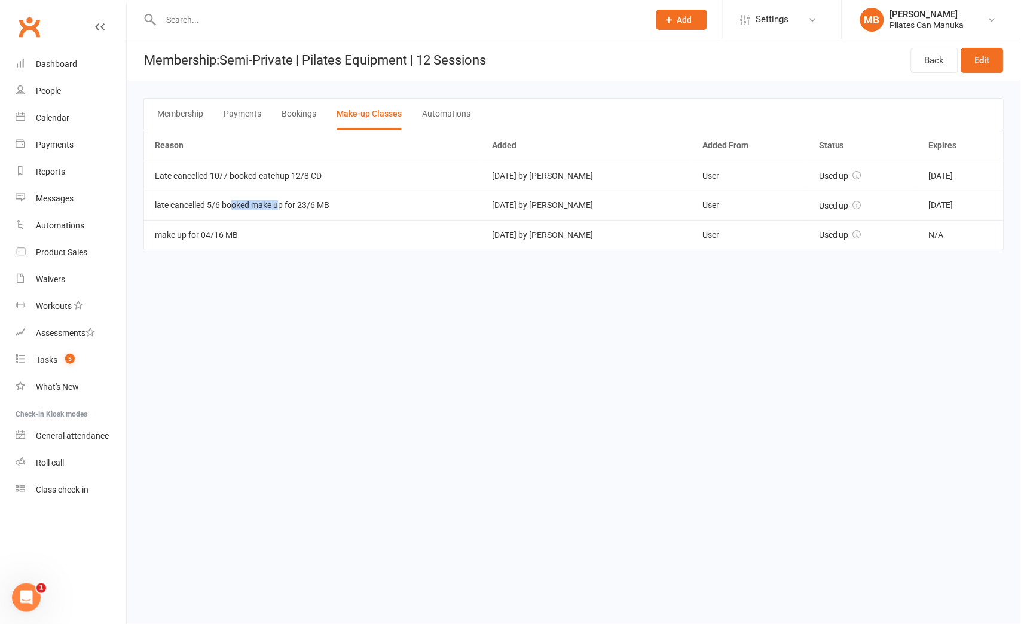
drag, startPoint x: 270, startPoint y: 210, endPoint x: 282, endPoint y: 210, distance: 11.4
click at [282, 210] on td "late cancelled 5/6 booked make up for 23/6 MB" at bounding box center [312, 205] width 337 height 29
click at [193, 259] on div "Reason Added Added From Status Expires Late cancelled 10/7 booked catchup 12/8 …" at bounding box center [574, 199] width 861 height 138
click at [939, 284] on html "Prospect Member Non-attending contact Class / event Appointment Task Add Settin…" at bounding box center [510, 142] width 1021 height 284
drag, startPoint x: 188, startPoint y: 182, endPoint x: 263, endPoint y: 191, distance: 75.8
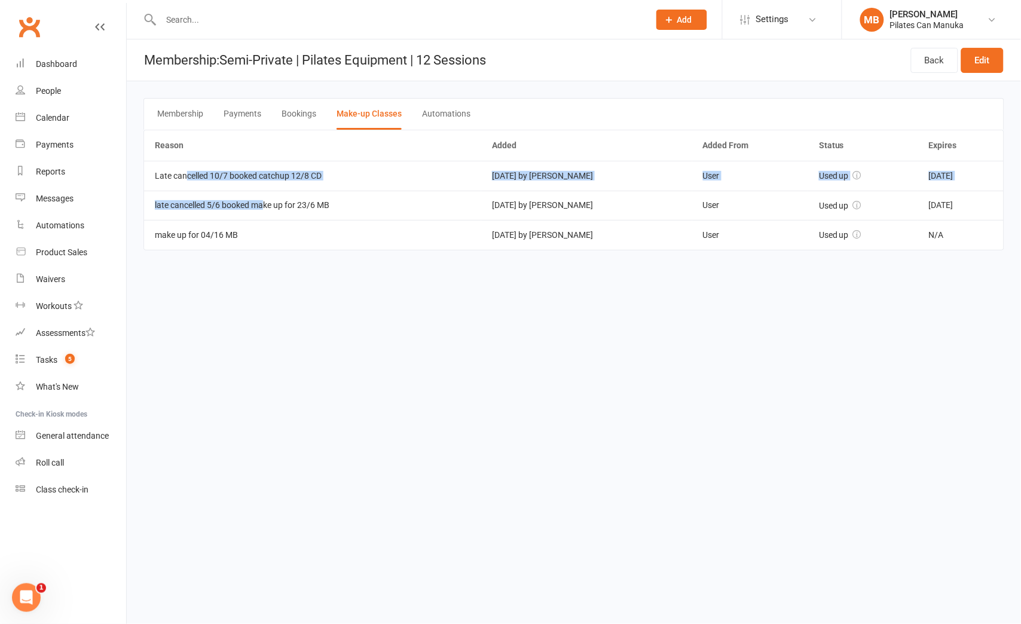
click at [263, 191] on tbody "Late cancelled 10/7 booked catchup 12/8 CD Aug 05, 2025 by Catherine Danta User…" at bounding box center [574, 205] width 860 height 88
click at [314, 265] on div "Reason Added Added From Status Expires Late cancelled 10/7 booked catchup 12/8 …" at bounding box center [574, 199] width 861 height 138
drag, startPoint x: 944, startPoint y: 380, endPoint x: 919, endPoint y: 345, distance: 43.3
click at [945, 284] on html "Prospect Member Non-attending contact Class / event Appointment Task Add Settin…" at bounding box center [510, 142] width 1021 height 284
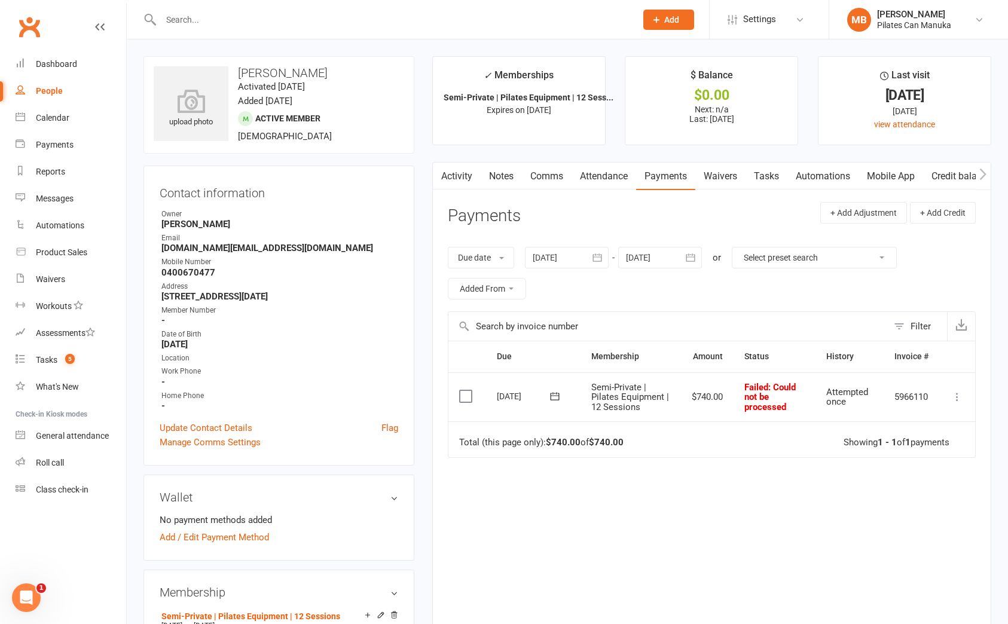
scroll to position [179, 0]
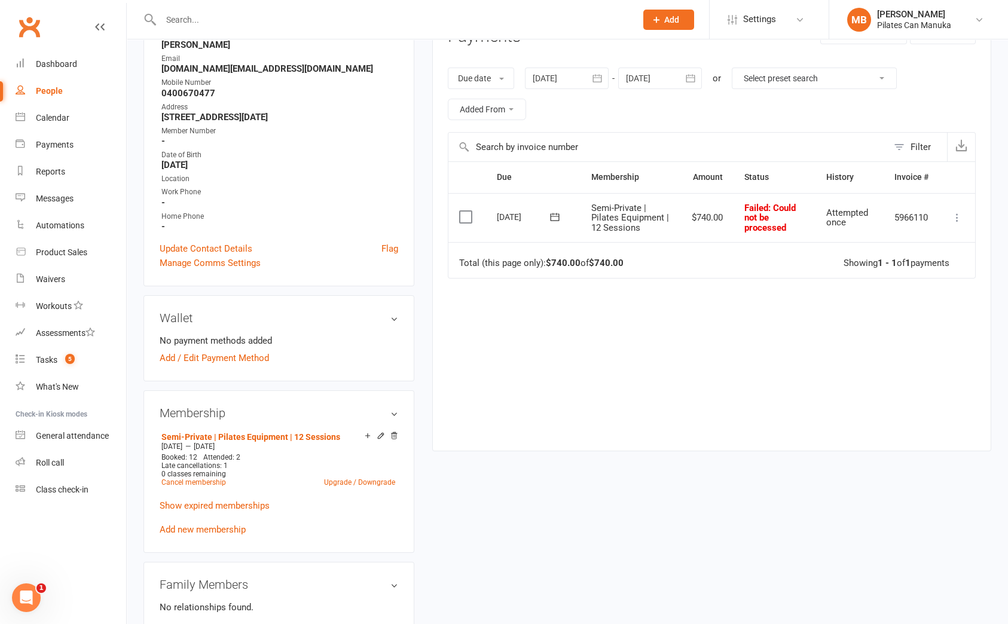
click at [972, 491] on div "upload photo Alexandra Kellar Activated 25 November, 2024 Added 25 November, 20…" at bounding box center [568, 446] width 866 height 1139
click at [970, 422] on div "Due Contact Membership Amount Status History Invoice # Select this 31 Jul 2025 …" at bounding box center [712, 296] width 528 height 271
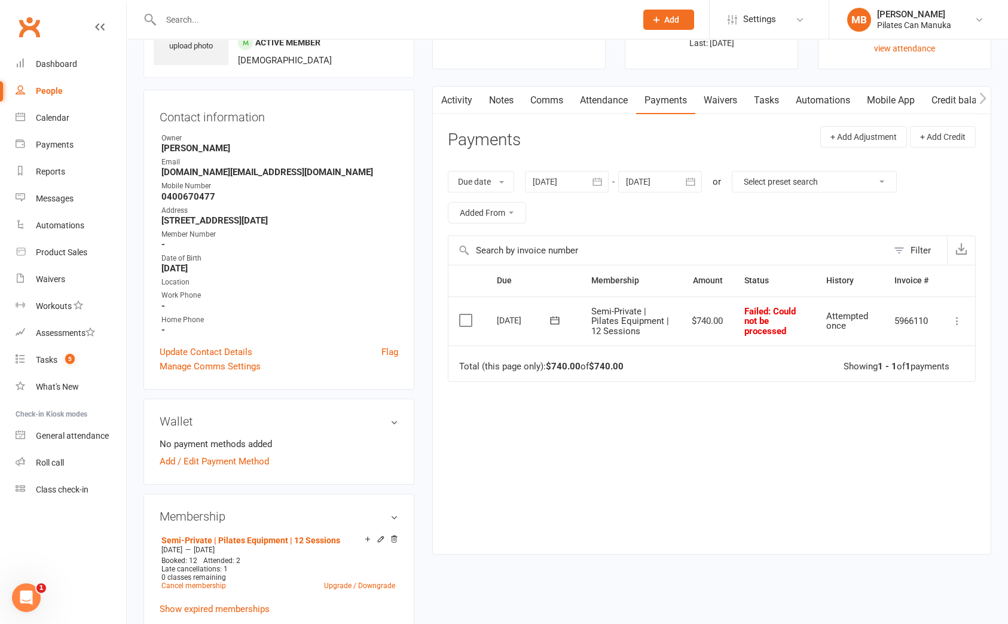
scroll to position [0, 0]
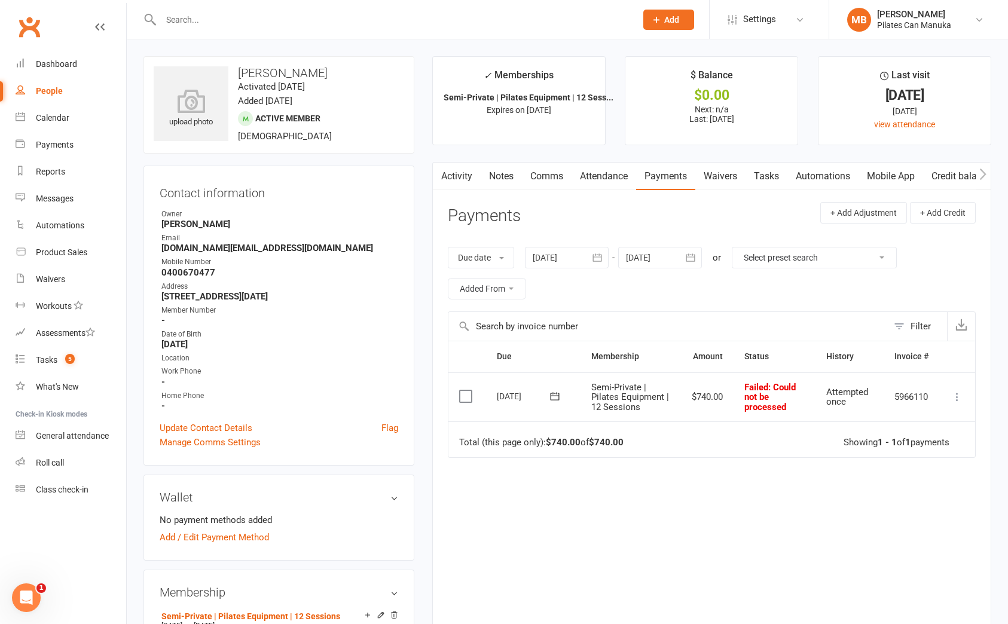
click at [670, 176] on link "Payments" at bounding box center [665, 177] width 59 height 28
click at [602, 260] on icon "button" at bounding box center [597, 258] width 12 height 12
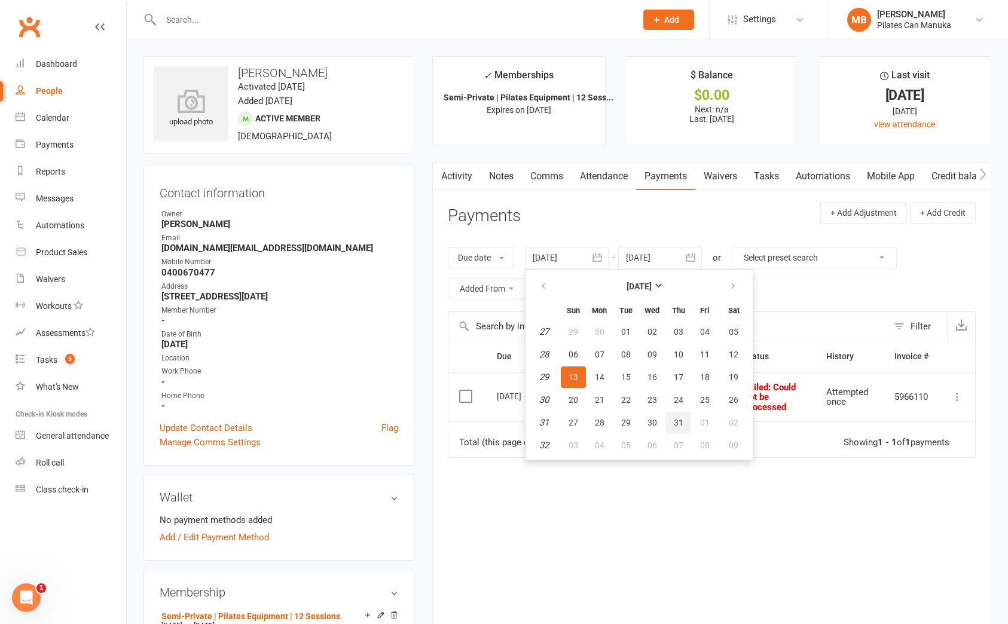
click at [676, 413] on button "31" at bounding box center [678, 423] width 25 height 22
type input "31 Jul 2025"
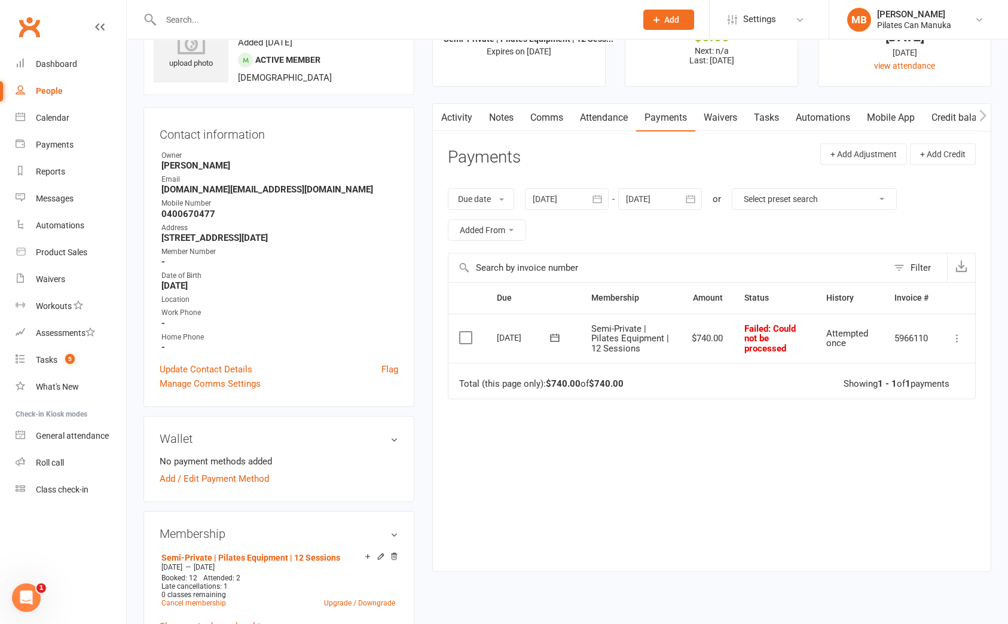
scroll to position [90, 0]
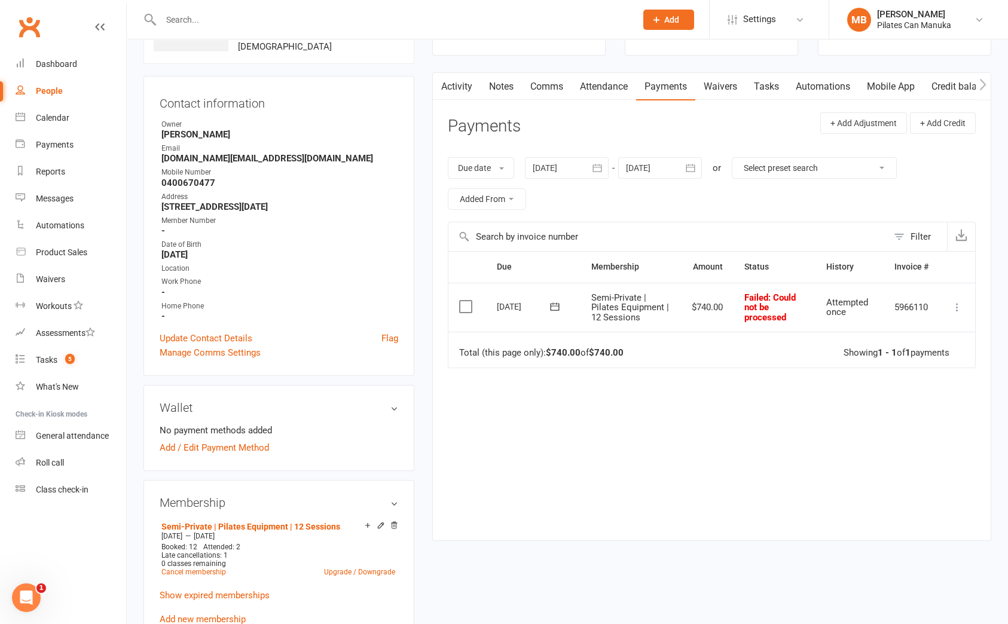
click at [941, 461] on div "Due Contact Membership Amount Status History Invoice # Select this 31 Jul 2025 …" at bounding box center [712, 386] width 528 height 271
click at [949, 422] on div "Due Contact Membership Amount Status History Invoice # Select this 31 Jul 2025 …" at bounding box center [712, 386] width 528 height 271
drag, startPoint x: 234, startPoint y: 526, endPoint x: 292, endPoint y: 453, distance: 93.6
click at [234, 526] on link "Semi-Private | Pilates Equipment | 12 Sessions" at bounding box center [250, 527] width 179 height 10
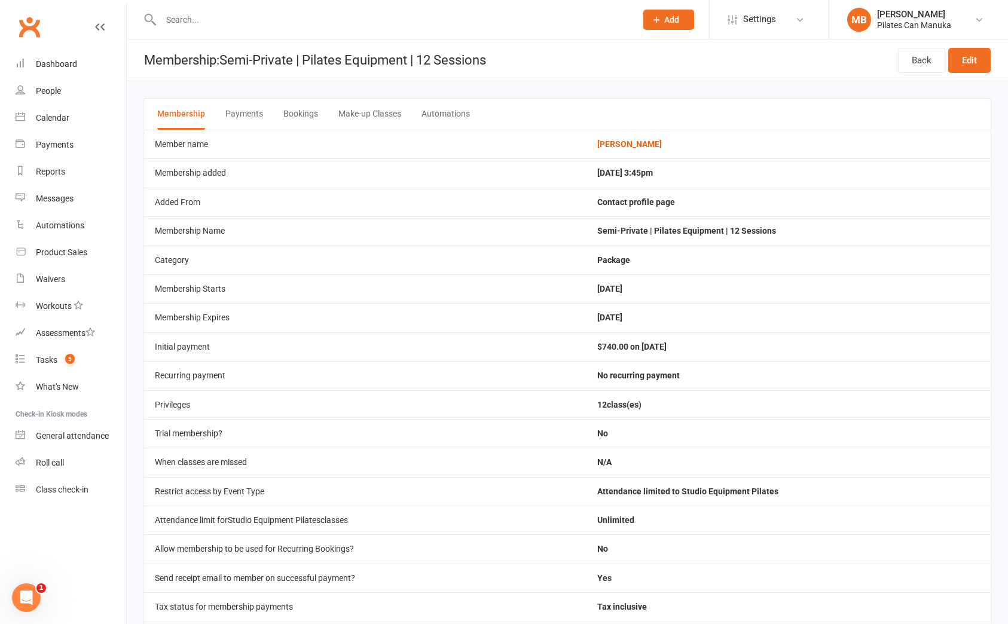
click at [296, 116] on button "Bookings" at bounding box center [300, 114] width 35 height 31
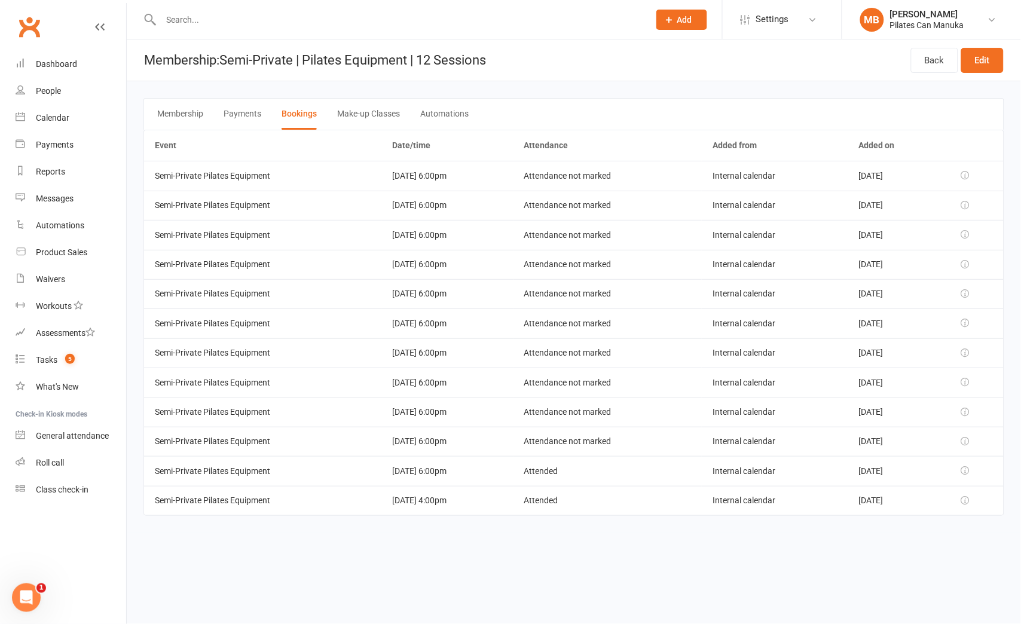
click at [927, 549] on html "Prospect Member Non-attending contact Class / event Appointment Task Add Settin…" at bounding box center [510, 274] width 1021 height 549
click at [374, 114] on button "Make-up Classes" at bounding box center [368, 114] width 63 height 31
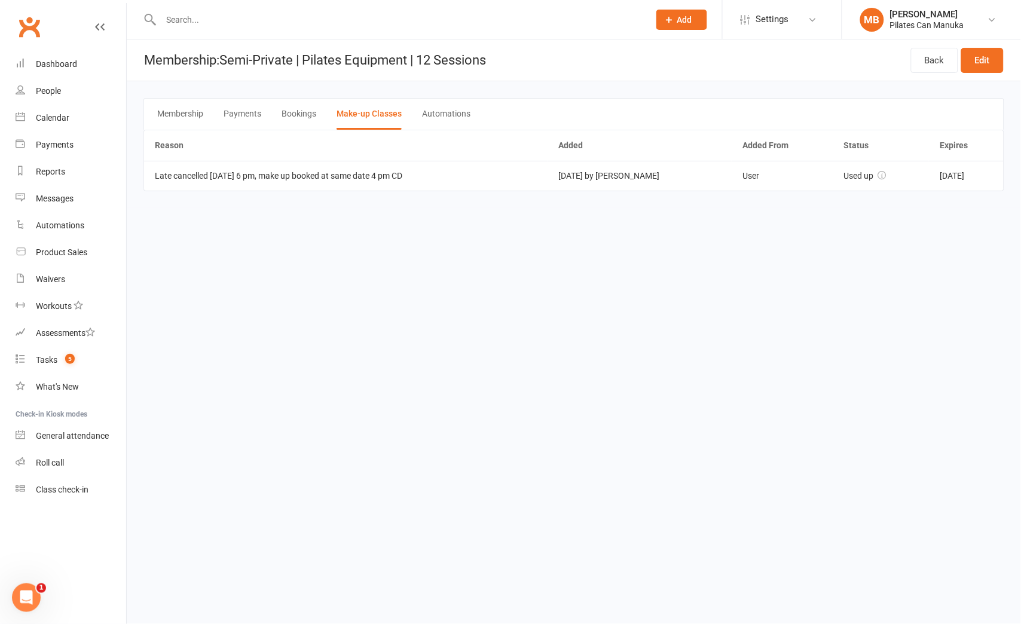
drag, startPoint x: 963, startPoint y: 344, endPoint x: 1003, endPoint y: 320, distance: 46.7
click at [963, 225] on html "Prospect Member Non-attending contact Class / event Appointment Task Add Settin…" at bounding box center [510, 112] width 1021 height 225
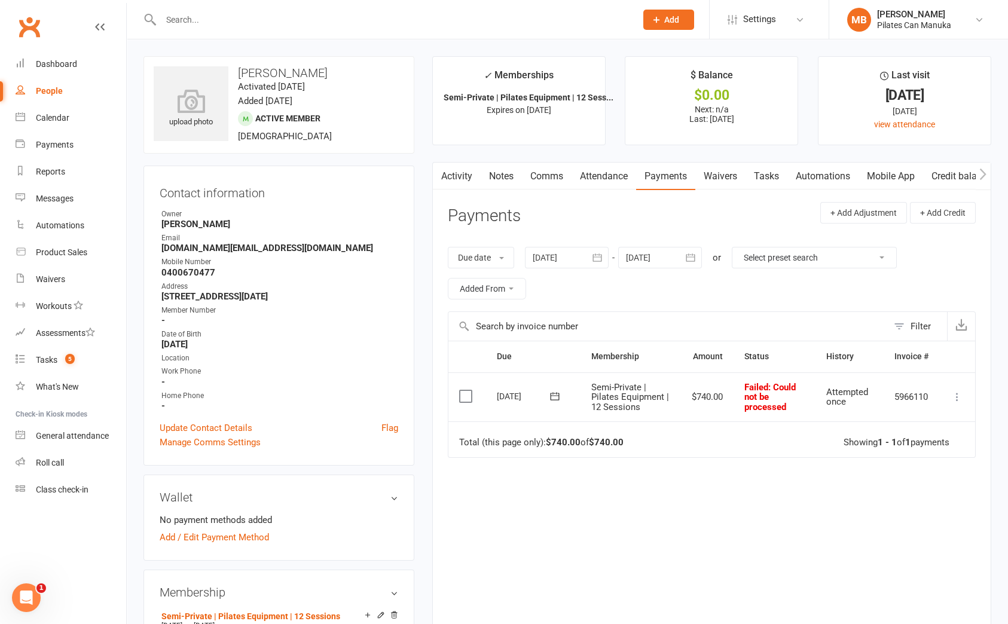
scroll to position [179, 0]
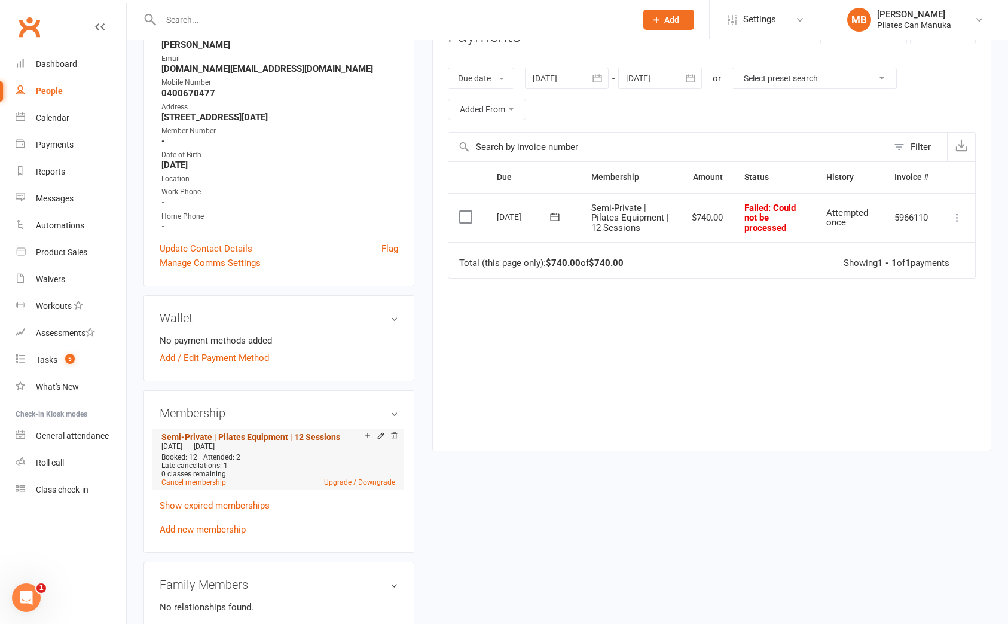
click at [280, 436] on link "Semi-Private | Pilates Equipment | 12 Sessions" at bounding box center [250, 437] width 179 height 10
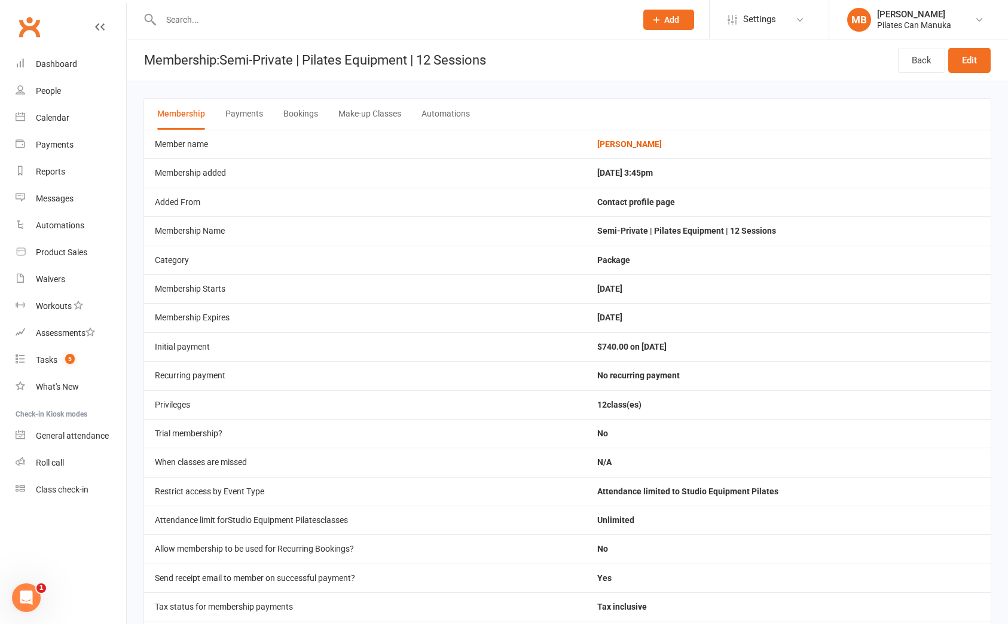
click at [310, 112] on button "Bookings" at bounding box center [300, 114] width 35 height 31
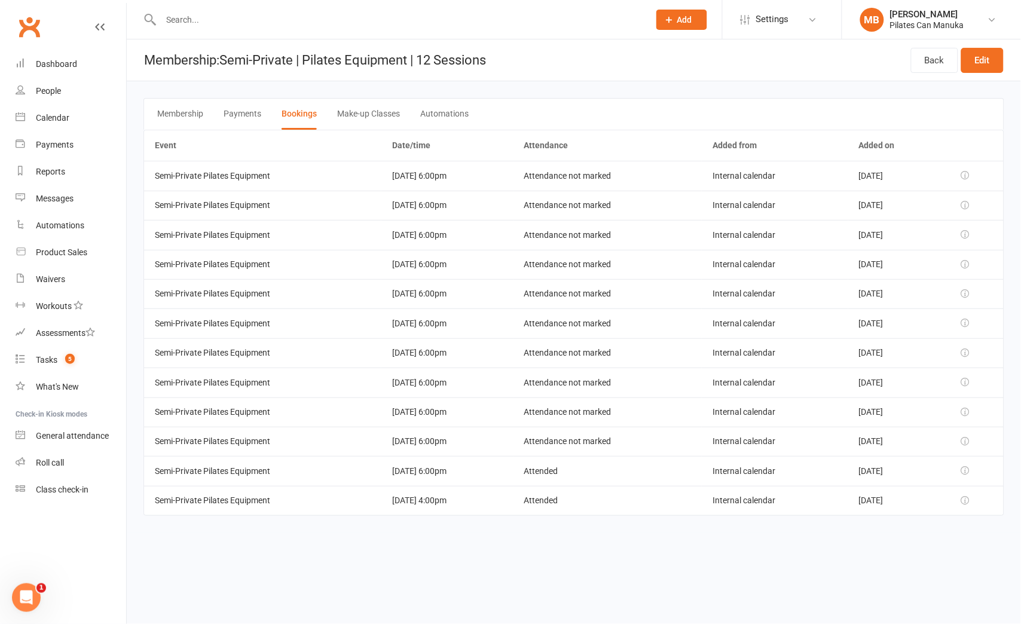
click at [927, 549] on html "Prospect Member Non-attending contact Class / event Appointment Task Add Settin…" at bounding box center [510, 274] width 1021 height 549
drag, startPoint x: 450, startPoint y: 499, endPoint x: 378, endPoint y: 497, distance: 72.4
click at [381, 497] on td "31 Jul 2025 4:00pm" at bounding box center [447, 500] width 132 height 29
copy td "31 Jul 2025 4:00pm"
click at [945, 549] on html "Prospect Member Non-attending contact Class / event Appointment Task Add Settin…" at bounding box center [510, 274] width 1021 height 549
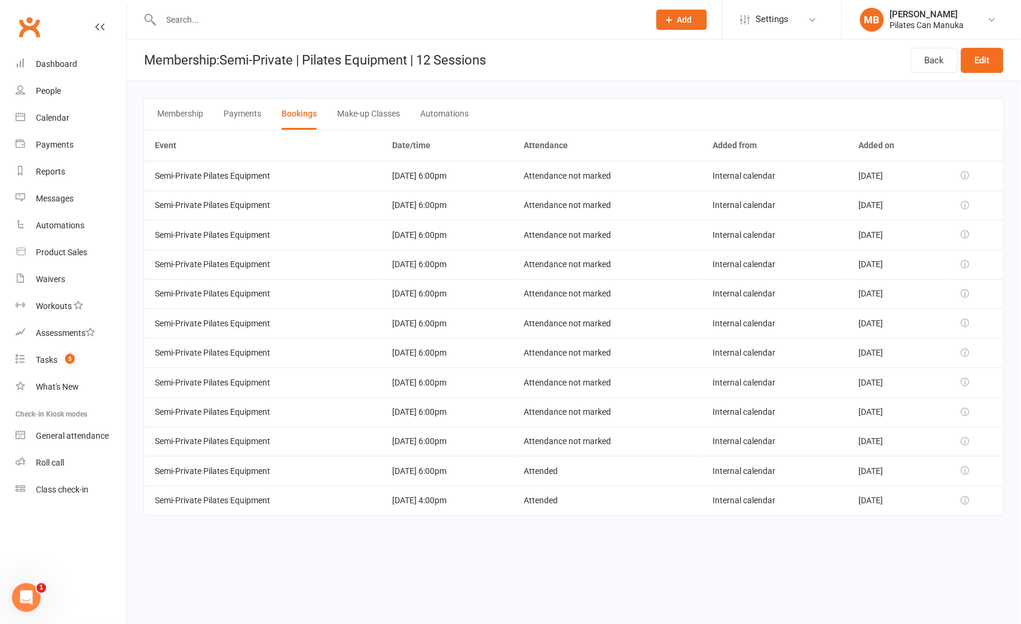
drag, startPoint x: 458, startPoint y: 466, endPoint x: 375, endPoint y: 468, distance: 82.5
click at [381, 468] on td "07 Aug 2025 6:00pm" at bounding box center [447, 470] width 132 height 29
copy td "07 Aug 2025 6:00pm"
drag, startPoint x: 938, startPoint y: 554, endPoint x: 909, endPoint y: 499, distance: 62.3
click at [938, 549] on html "Prospect Member Non-attending contact Class / event Appointment Task Add Settin…" at bounding box center [510, 274] width 1021 height 549
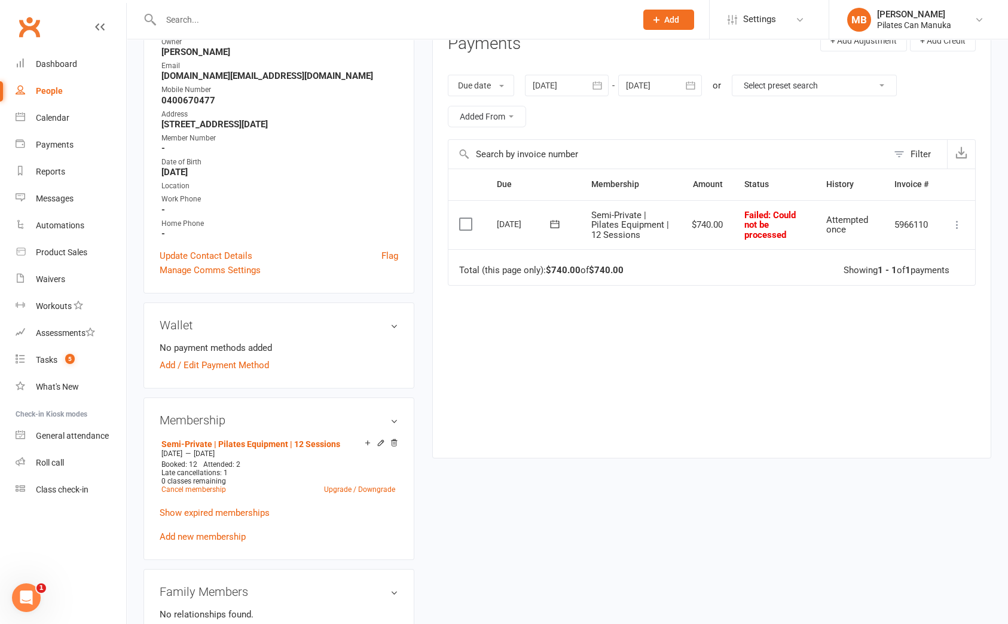
scroll to position [268, 0]
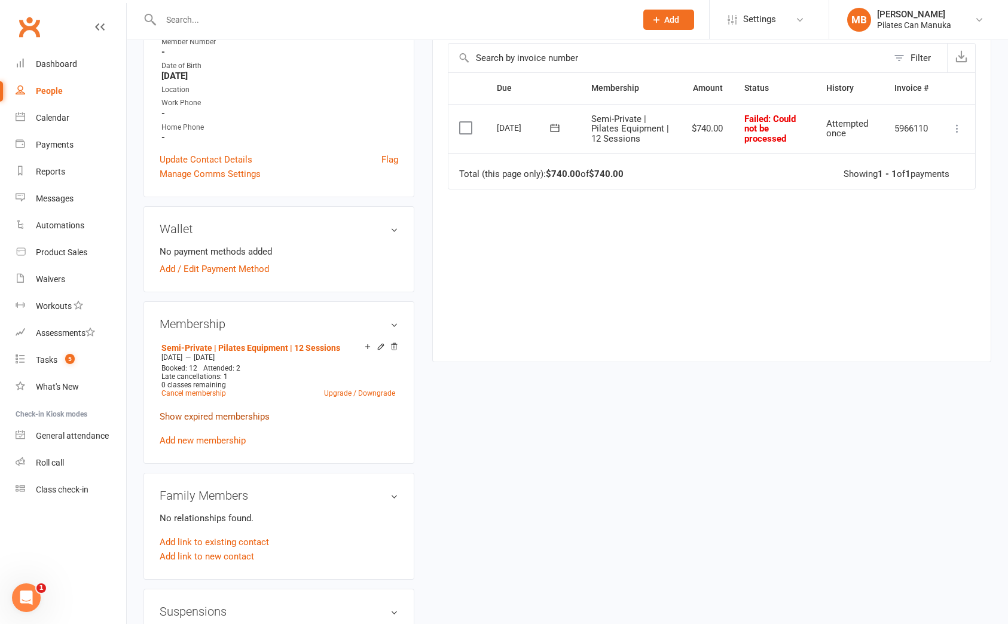
click at [212, 417] on link "Show expired memberships" at bounding box center [215, 416] width 110 height 11
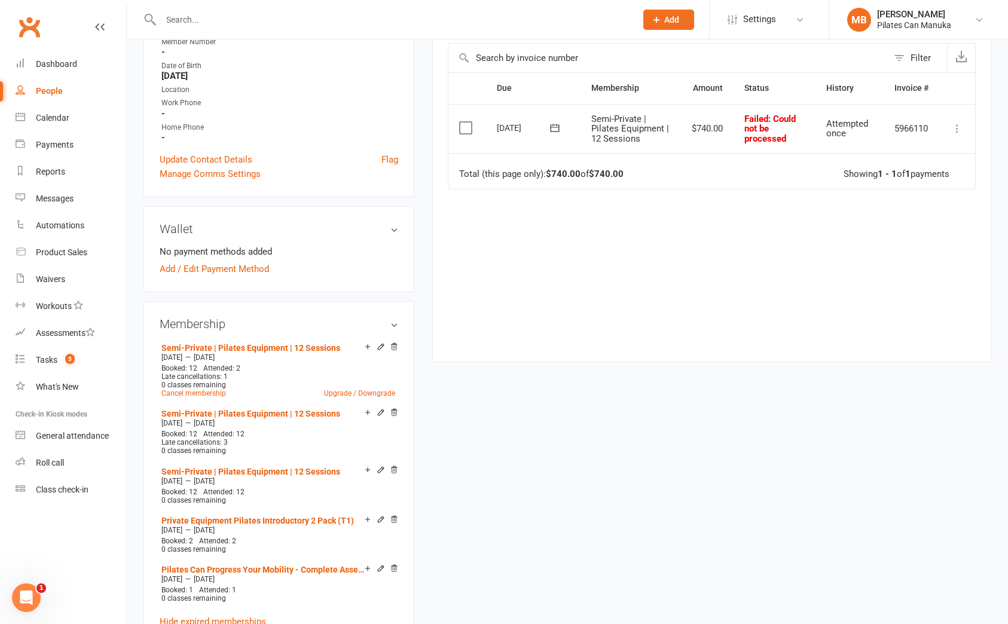
drag, startPoint x: 960, startPoint y: 504, endPoint x: 888, endPoint y: 528, distance: 76.2
click at [960, 504] on div "upload photo Alexandra Kellar Activated 25 November, 2024 Added 25 November, 20…" at bounding box center [568, 460] width 866 height 1345
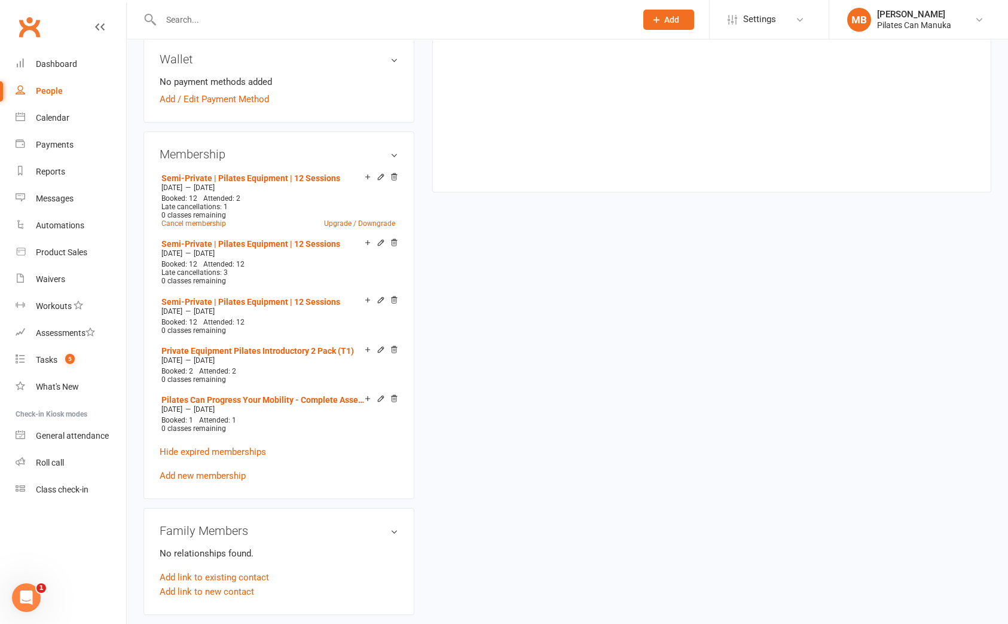
scroll to position [448, 0]
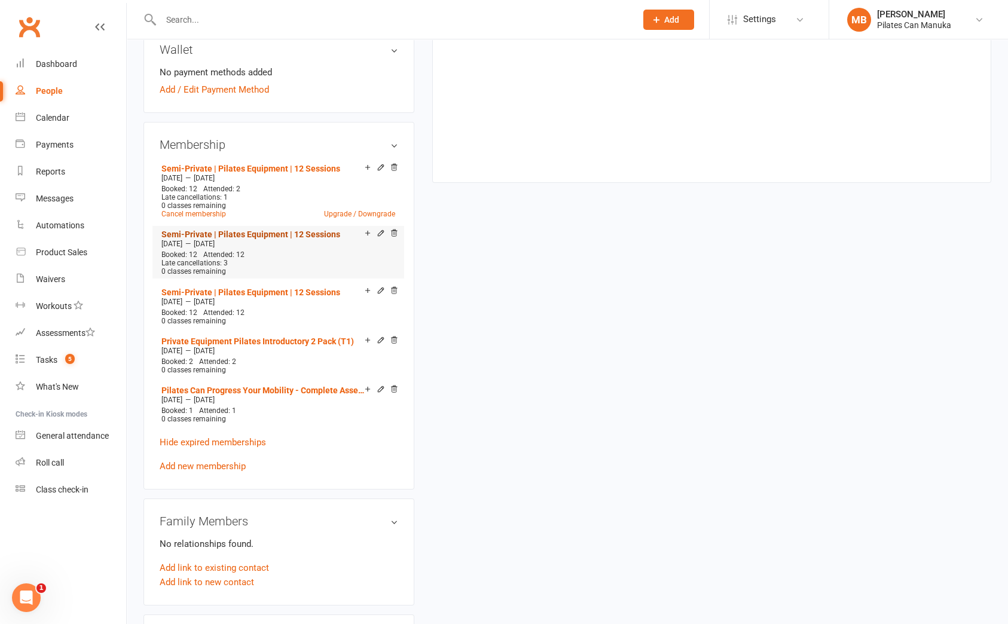
click at [248, 233] on link "Semi-Private | Pilates Equipment | 12 Sessions" at bounding box center [250, 235] width 179 height 10
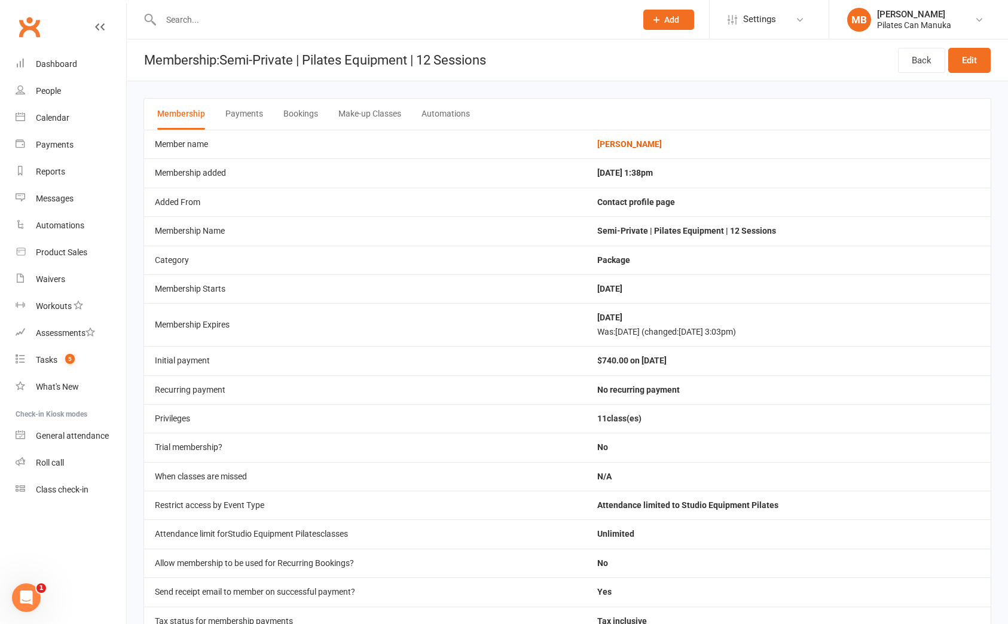
click at [383, 111] on button "Make-up Classes" at bounding box center [369, 114] width 63 height 31
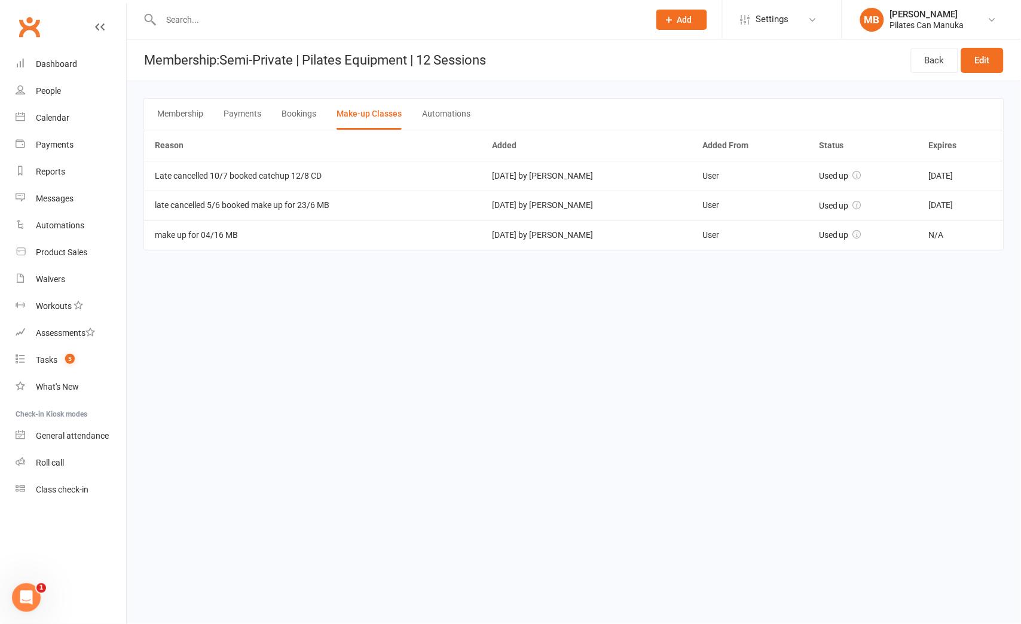
click at [984, 284] on html "Prospect Member Non-attending contact Class / event Appointment Task Add Settin…" at bounding box center [510, 142] width 1021 height 284
click at [970, 284] on html "Prospect Member Non-attending contact Class / event Appointment Task Add Settin…" at bounding box center [510, 142] width 1021 height 284
drag, startPoint x: 959, startPoint y: 570, endPoint x: 948, endPoint y: 600, distance: 31.2
click at [959, 284] on html "Prospect Member Non-attending contact Class / event Appointment Task Add Settin…" at bounding box center [510, 142] width 1021 height 284
click at [218, 237] on td "make up for 04/16 MB" at bounding box center [312, 234] width 337 height 29
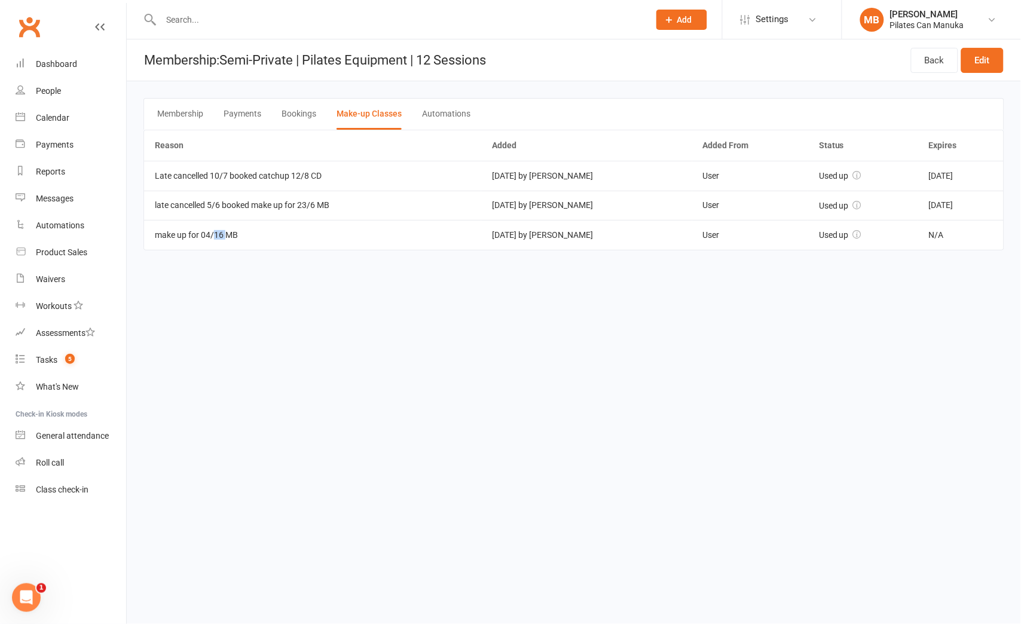
click at [218, 237] on td "make up for 04/16 MB" at bounding box center [312, 234] width 337 height 29
click at [213, 237] on td "make up for 04/16 MB" at bounding box center [312, 234] width 337 height 29
click at [209, 233] on td "make up for 04/16 MB" at bounding box center [312, 234] width 337 height 29
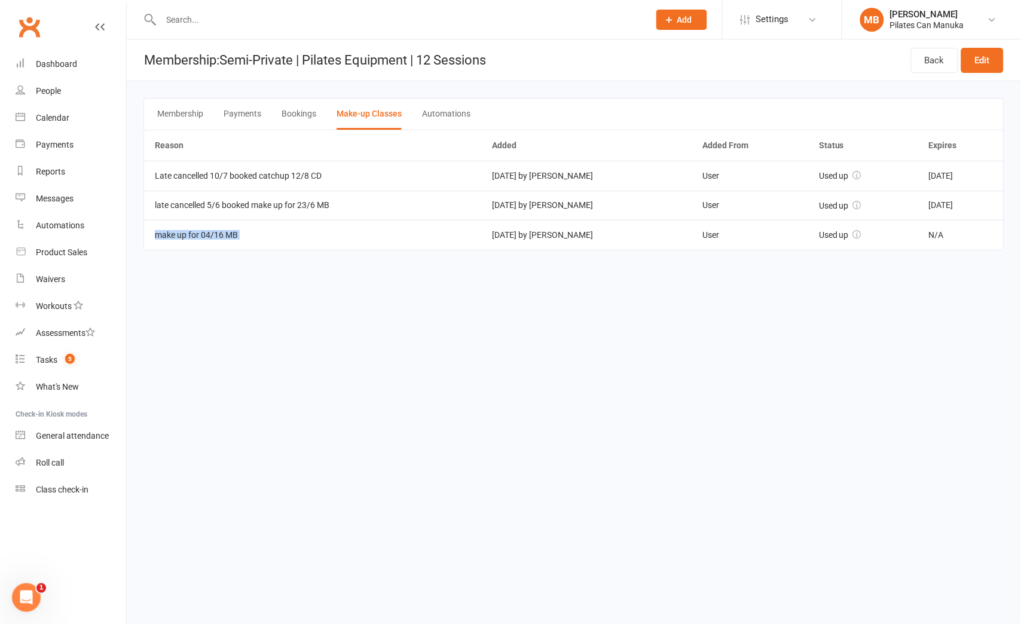
click at [209, 233] on td "make up for 04/16 MB" at bounding box center [312, 234] width 337 height 29
copy td "make up for 04/16 MB"
drag, startPoint x: 582, startPoint y: 334, endPoint x: 619, endPoint y: 297, distance: 52.0
click at [589, 284] on html "Prospect Member Non-attending contact Class / event Appointment Task Add Settin…" at bounding box center [510, 142] width 1021 height 284
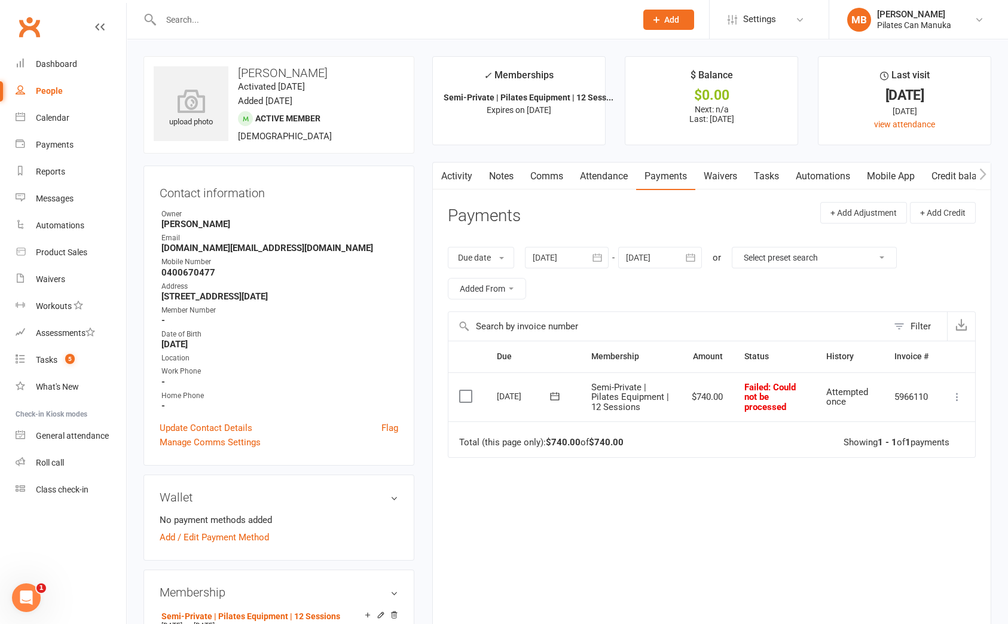
click at [462, 175] on link "Activity" at bounding box center [457, 177] width 48 height 28
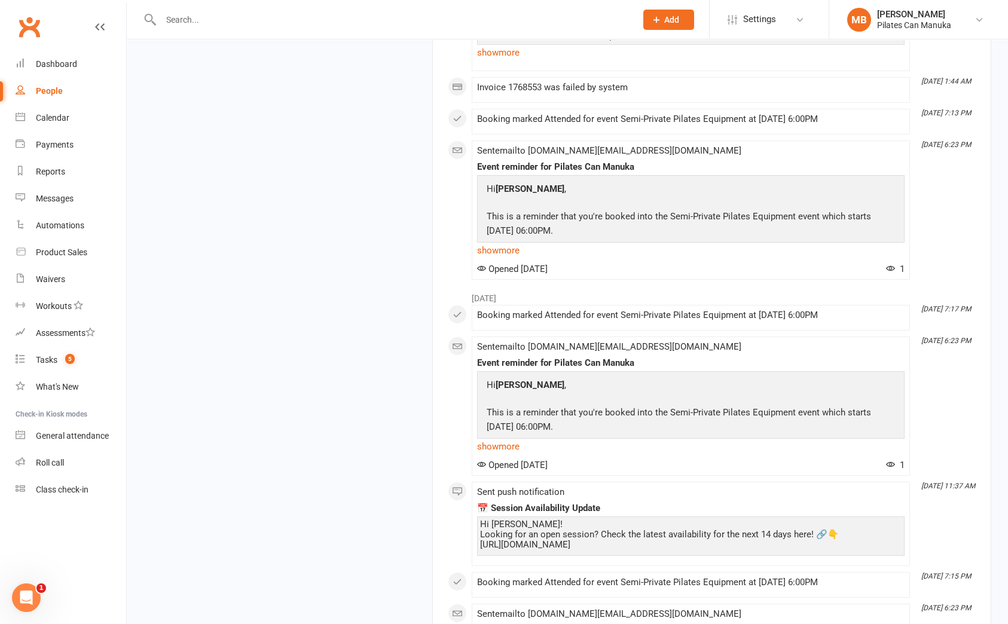
scroll to position [10321, 0]
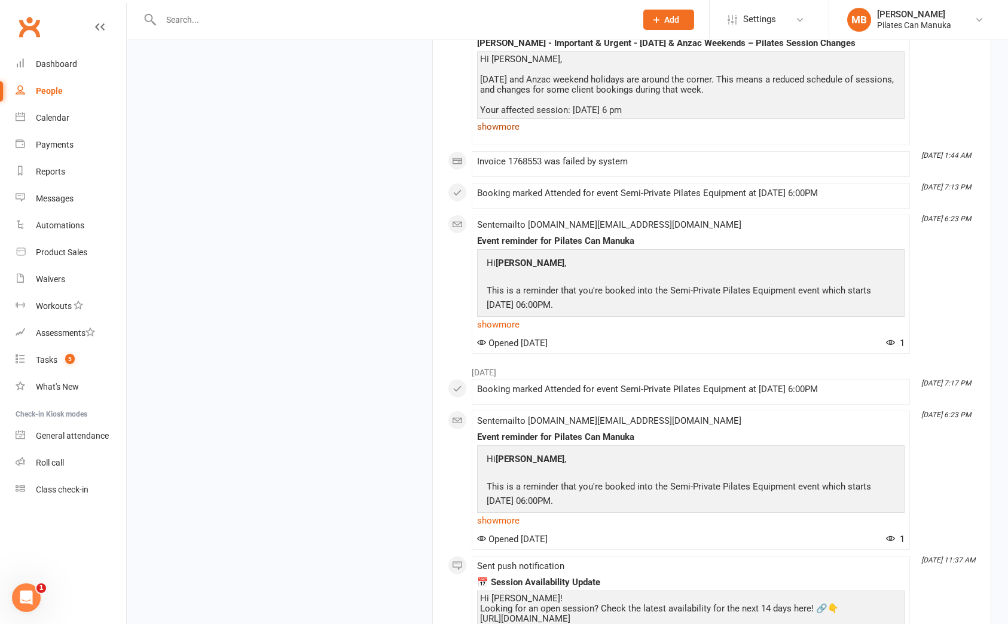
click at [501, 135] on link "show more" at bounding box center [691, 126] width 428 height 17
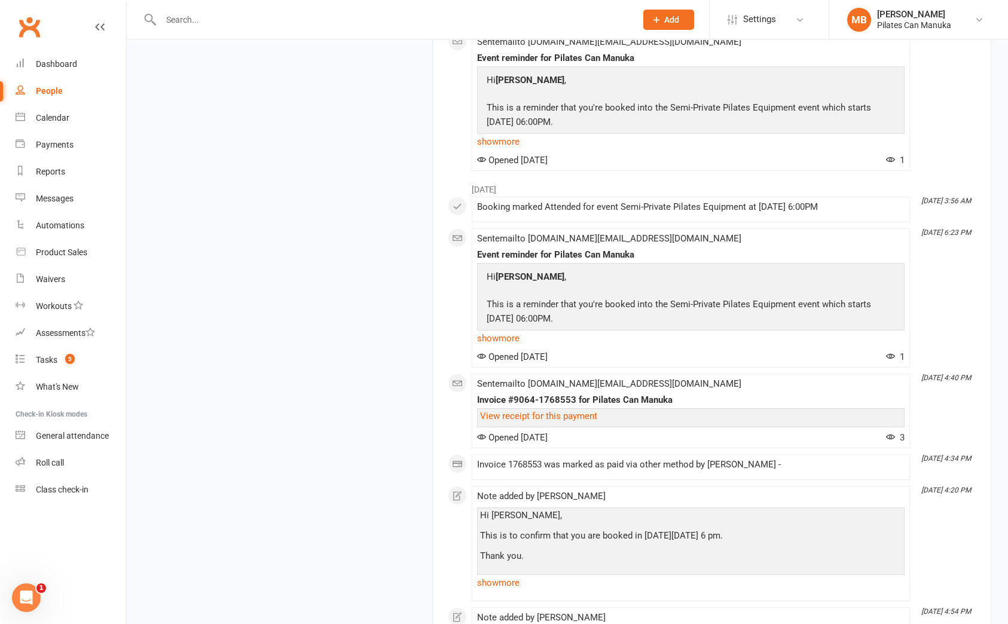
scroll to position [7809, 0]
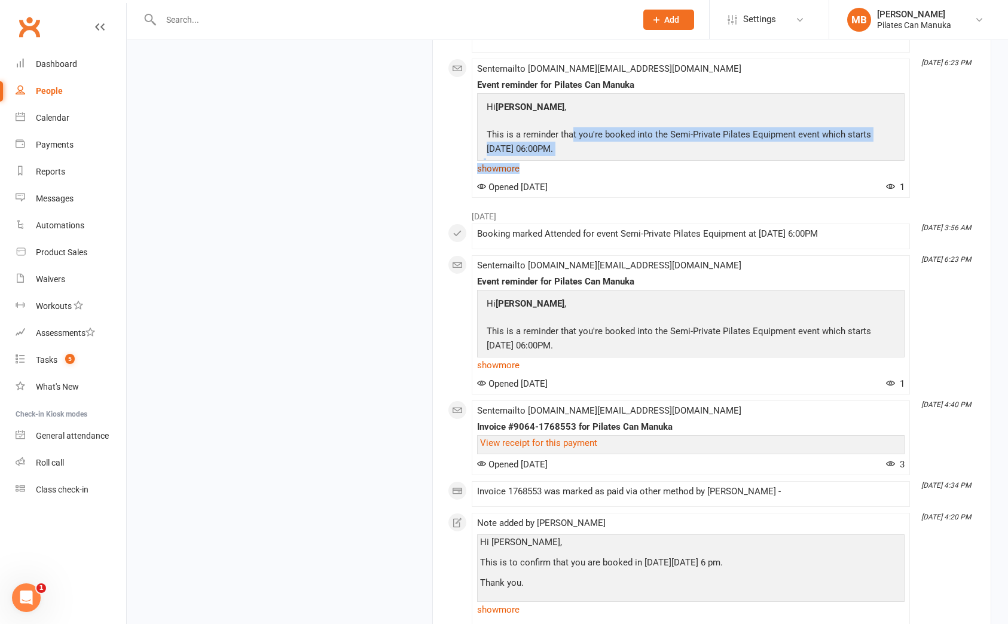
drag, startPoint x: 623, startPoint y: 300, endPoint x: 791, endPoint y: 338, distance: 172.5
click at [780, 177] on div "Hi Alexandra , This is a reminder that you're booked into the Semi-Private Pila…" at bounding box center [691, 135] width 428 height 84
click at [694, 159] on p "This is a reminder that you're booked into the Semi-Private Pilates Equipment e…" at bounding box center [691, 143] width 414 height 32
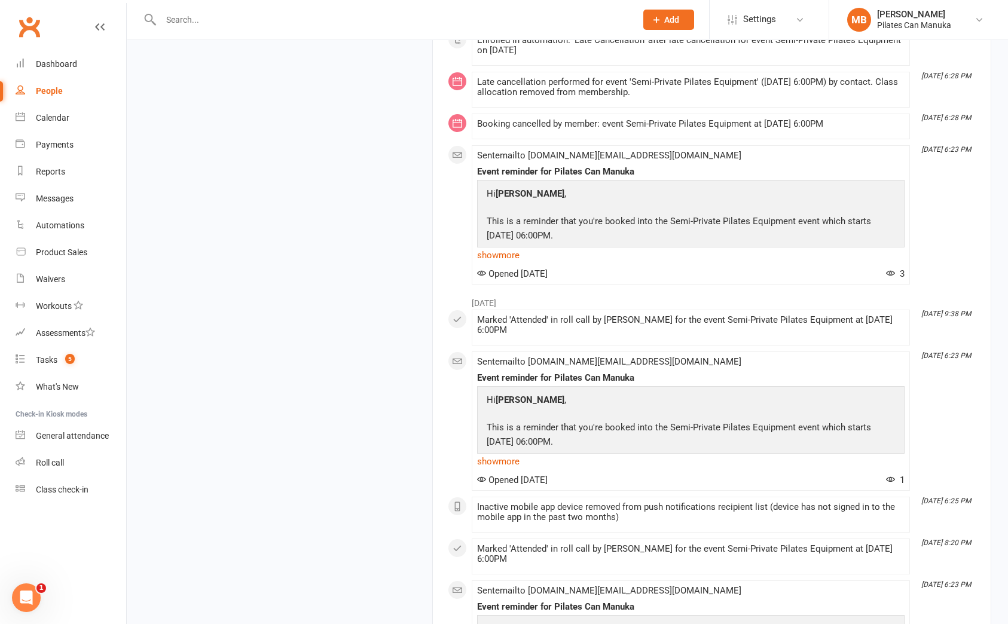
scroll to position [6374, 0]
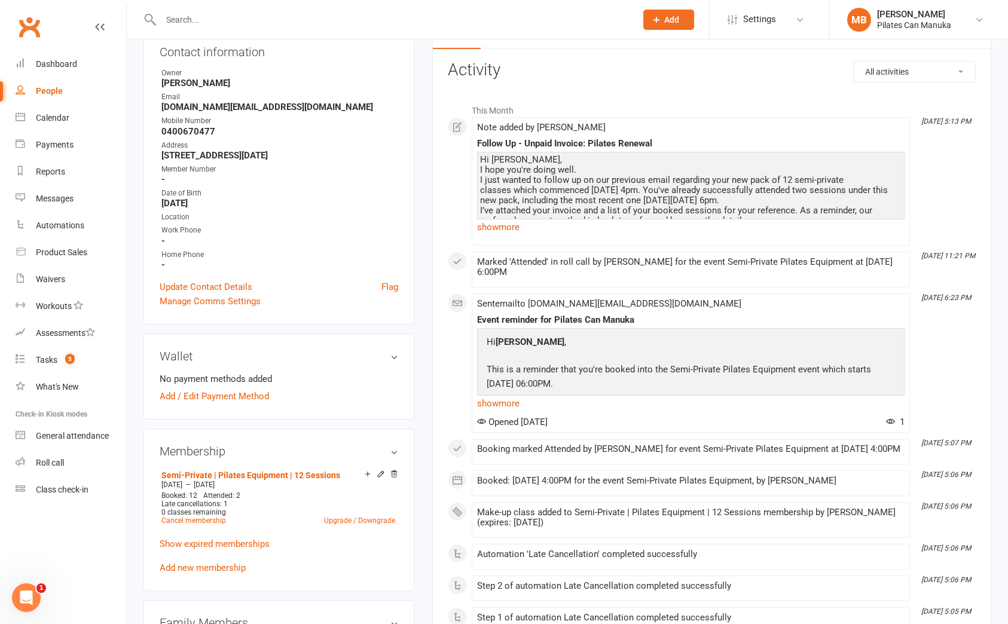
scroll to position [0, 0]
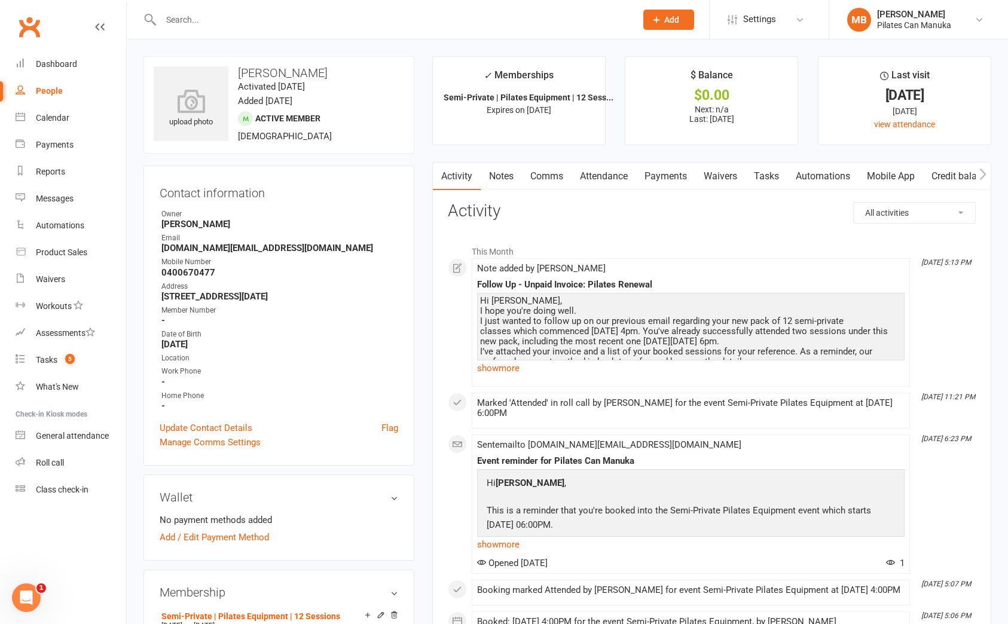
click at [615, 174] on link "Attendance" at bounding box center [604, 177] width 65 height 28
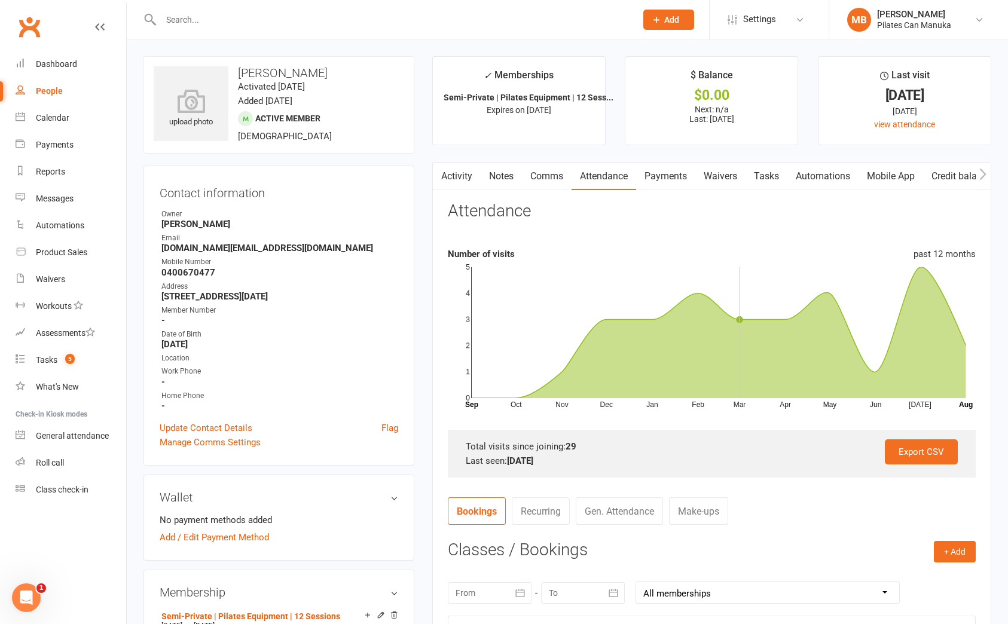
scroll to position [359, 0]
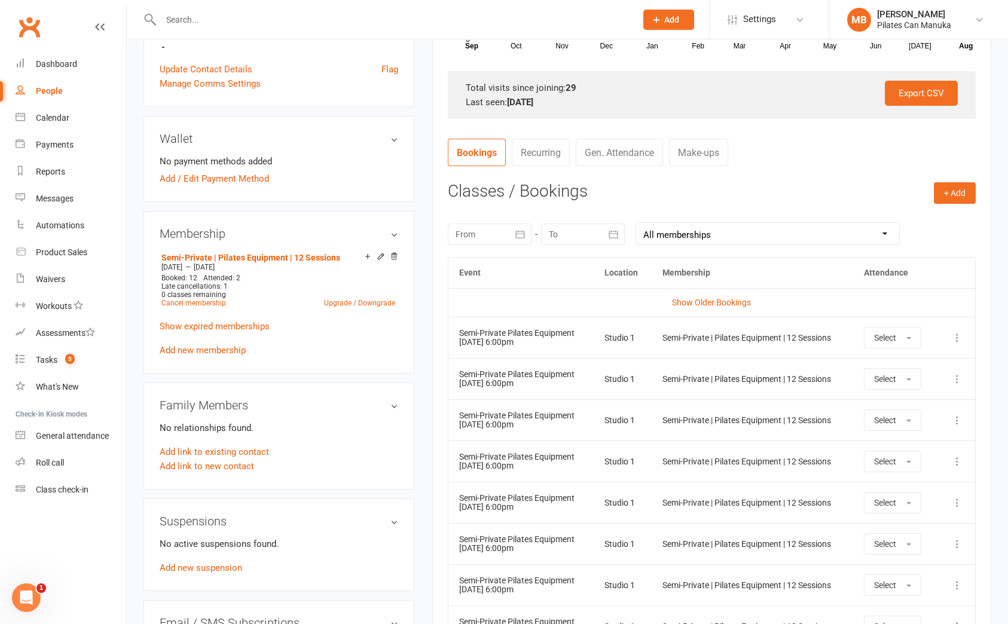
click at [701, 155] on link "Make-ups" at bounding box center [698, 153] width 59 height 28
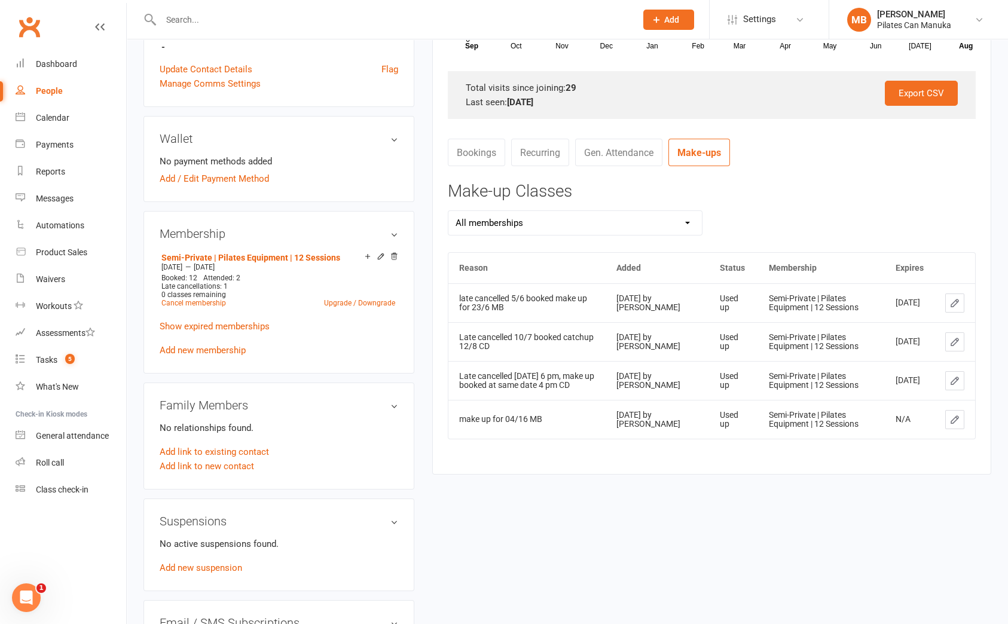
drag, startPoint x: 637, startPoint y: 413, endPoint x: 658, endPoint y: 438, distance: 32.8
click at [658, 438] on td "Jul 16, 2025 by Mikka Bangay" at bounding box center [657, 419] width 103 height 39
click at [683, 425] on div "Jul 16, 2025 by Mikka Bangay" at bounding box center [657, 420] width 82 height 19
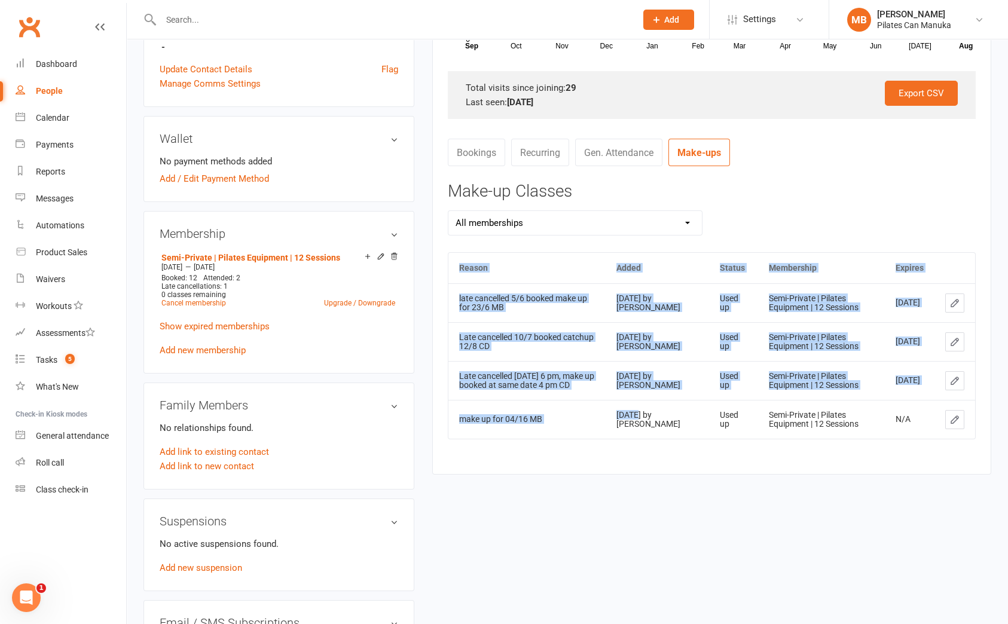
drag, startPoint x: 637, startPoint y: 416, endPoint x: 790, endPoint y: 445, distance: 155.8
click at [787, 443] on div "Reason Added Status Membership Expires late cancelled 5/6 booked make up for 23…" at bounding box center [712, 354] width 528 height 204
click at [805, 447] on div "Reason Added Status Membership Expires late cancelled 5/6 booked make up for 23…" at bounding box center [712, 354] width 528 height 204
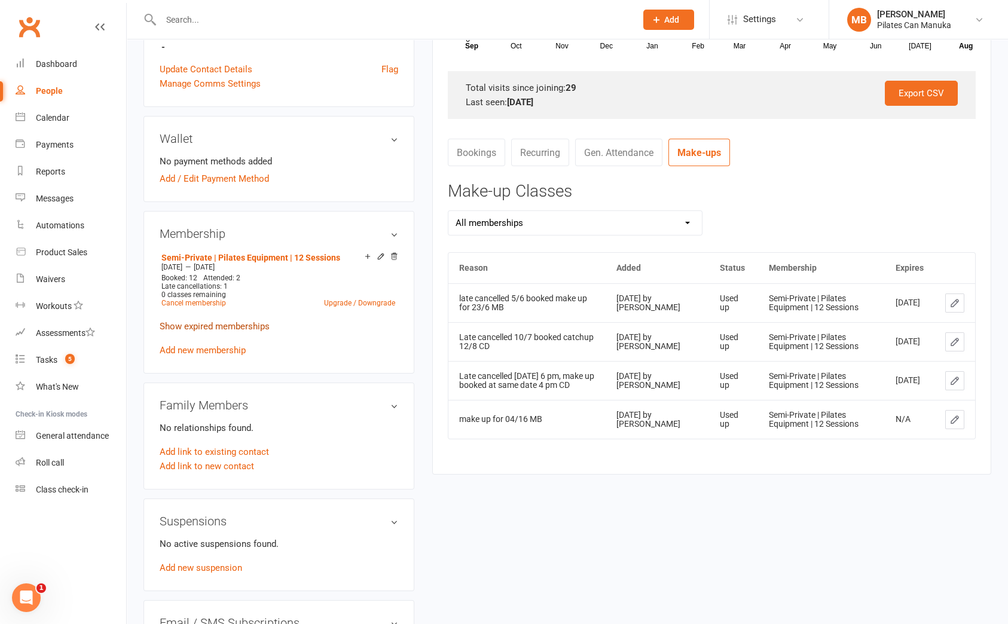
click at [225, 328] on link "Show expired memberships" at bounding box center [215, 326] width 110 height 11
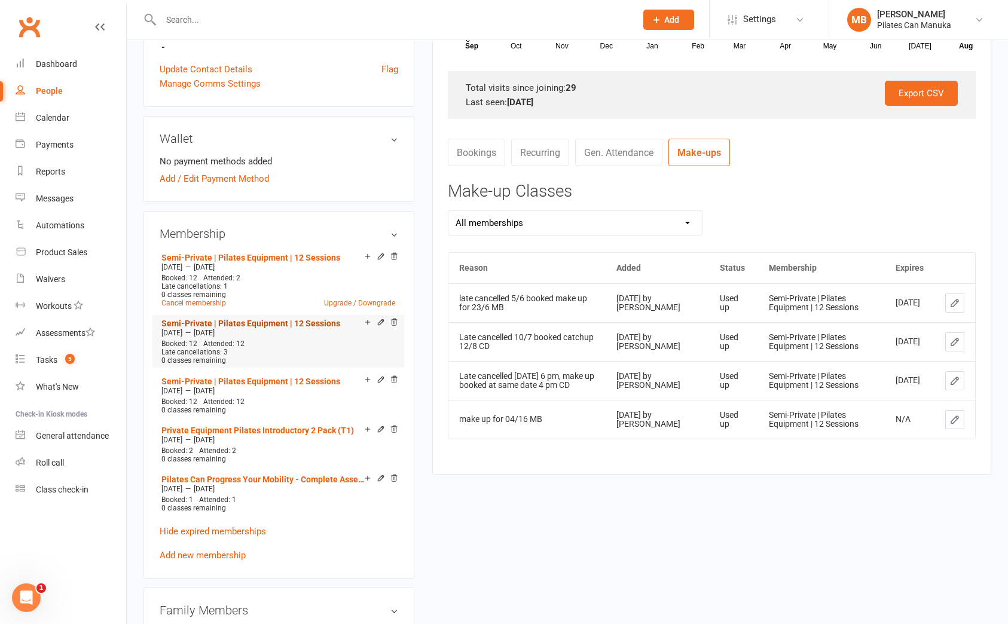
click at [247, 323] on link "Semi-Private | Pilates Equipment | 12 Sessions" at bounding box center [250, 324] width 179 height 10
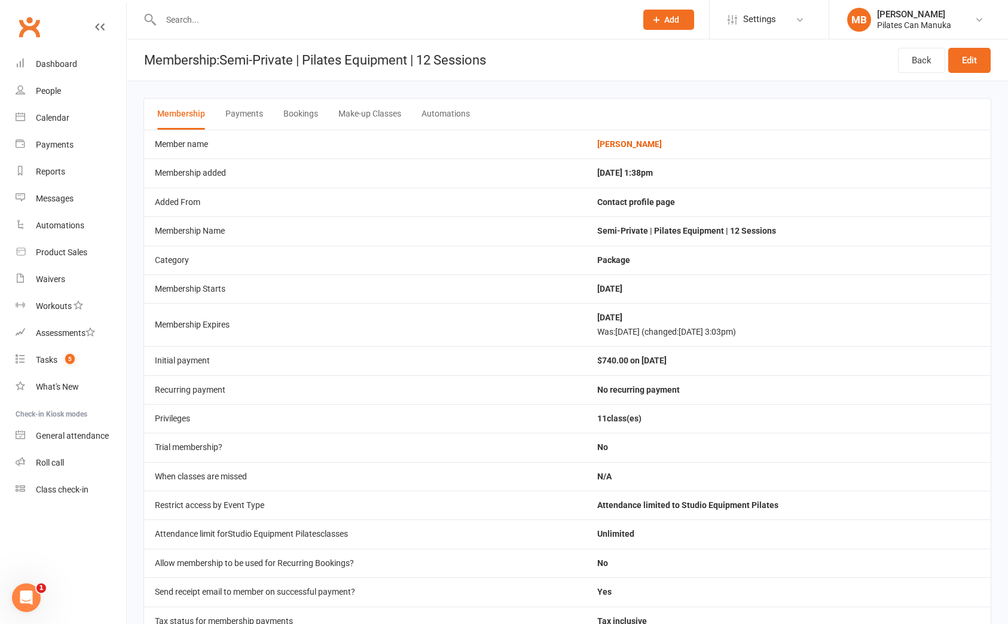
click at [311, 109] on button "Bookings" at bounding box center [300, 114] width 35 height 31
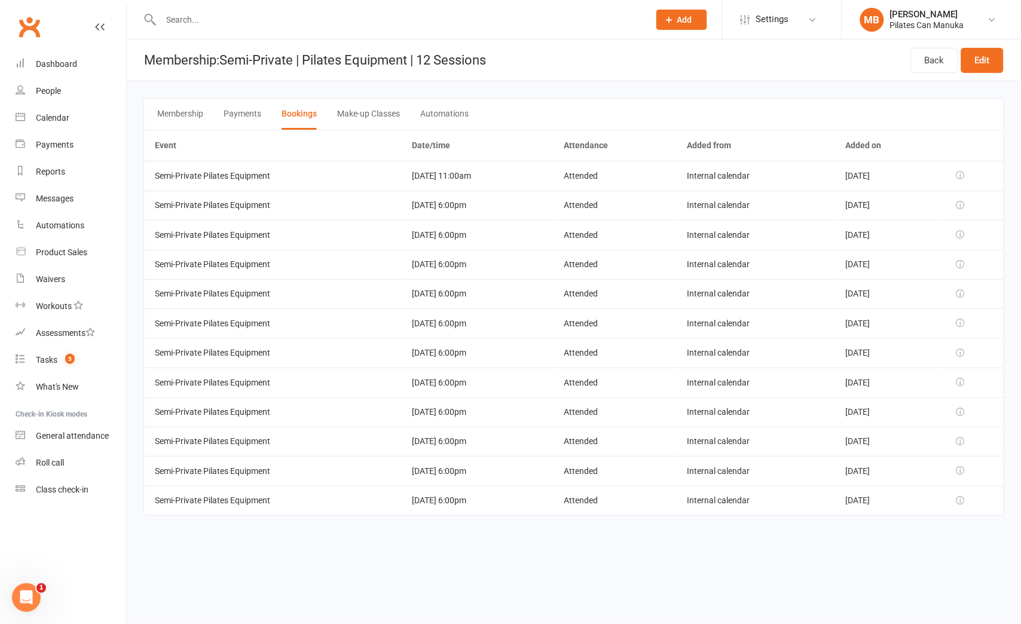
drag, startPoint x: 397, startPoint y: 298, endPoint x: 453, endPoint y: 326, distance: 62.3
click at [453, 322] on tbody "Semi-Private Pilates Equipment 06 Aug 2025 11:00am Attended Internal calendar A…" at bounding box center [574, 338] width 860 height 355
click at [453, 356] on td "29 May 2025 6:00pm" at bounding box center [477, 352] width 152 height 29
drag, startPoint x: 885, startPoint y: 234, endPoint x: 379, endPoint y: 240, distance: 505.9
click at [379, 240] on tr "Semi-Private Pilates Equipment 23 Jul 2025 6:00pm Attended Internal calendar Ju…" at bounding box center [574, 234] width 860 height 29
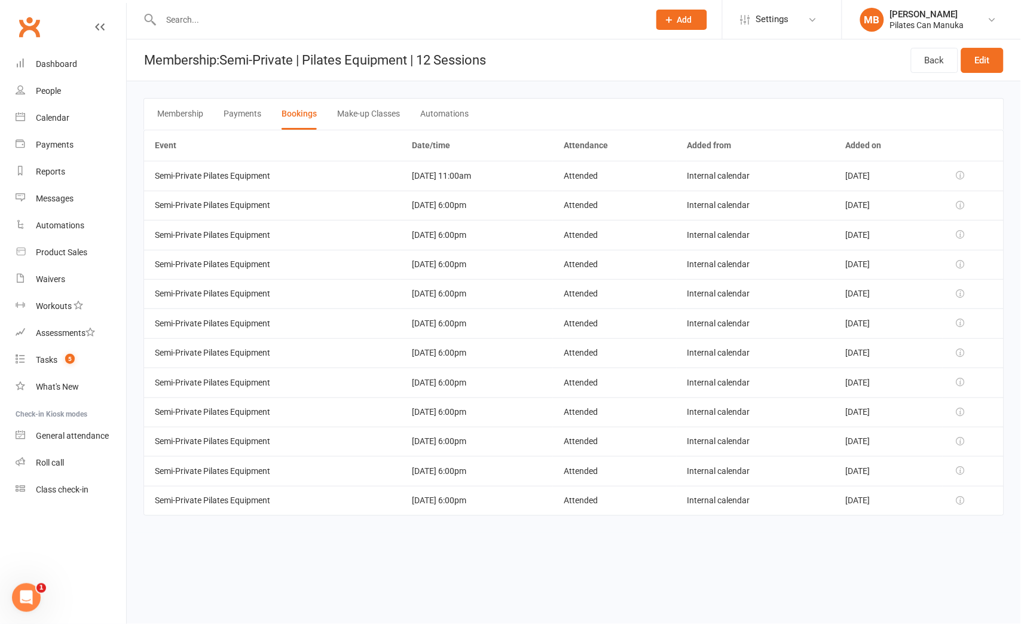
click at [871, 234] on td "Jul 16, 2025" at bounding box center [889, 234] width 108 height 29
drag, startPoint x: 896, startPoint y: 237, endPoint x: 134, endPoint y: 245, distance: 762.4
click at [134, 245] on main "Membership Payments Bookings Make-up Classes Automations Event Date/time Attend…" at bounding box center [574, 306] width 894 height 451
click at [503, 261] on td "17 Jul 2025 6:00pm" at bounding box center [477, 264] width 152 height 29
click at [984, 549] on html "Prospect Member Non-attending contact Class / event Appointment Task Add Settin…" at bounding box center [510, 274] width 1021 height 549
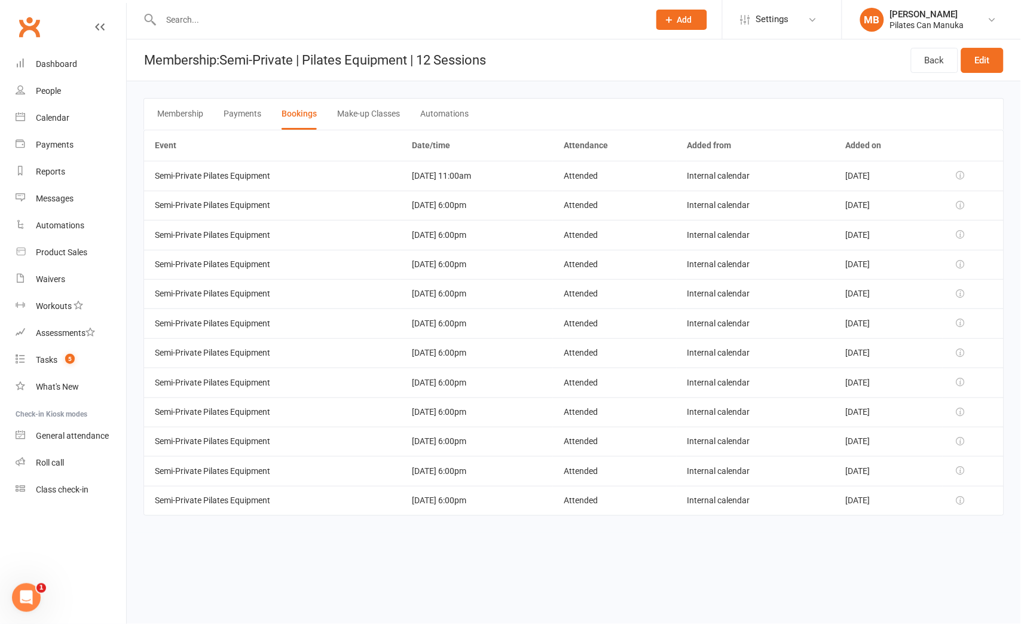
drag, startPoint x: 988, startPoint y: 109, endPoint x: 887, endPoint y: 124, distance: 102.7
click at [988, 108] on div "Membership Payments Bookings Make-up Classes Automations" at bounding box center [574, 114] width 861 height 32
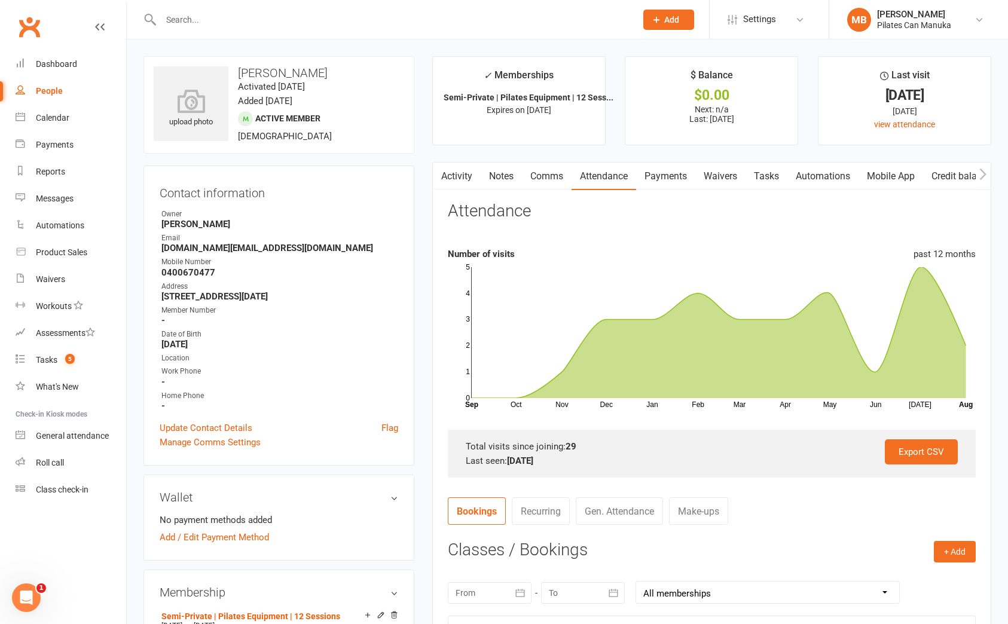
drag, startPoint x: 500, startPoint y: 179, endPoint x: 529, endPoint y: 184, distance: 28.5
click at [500, 179] on link "Notes" at bounding box center [501, 177] width 41 height 28
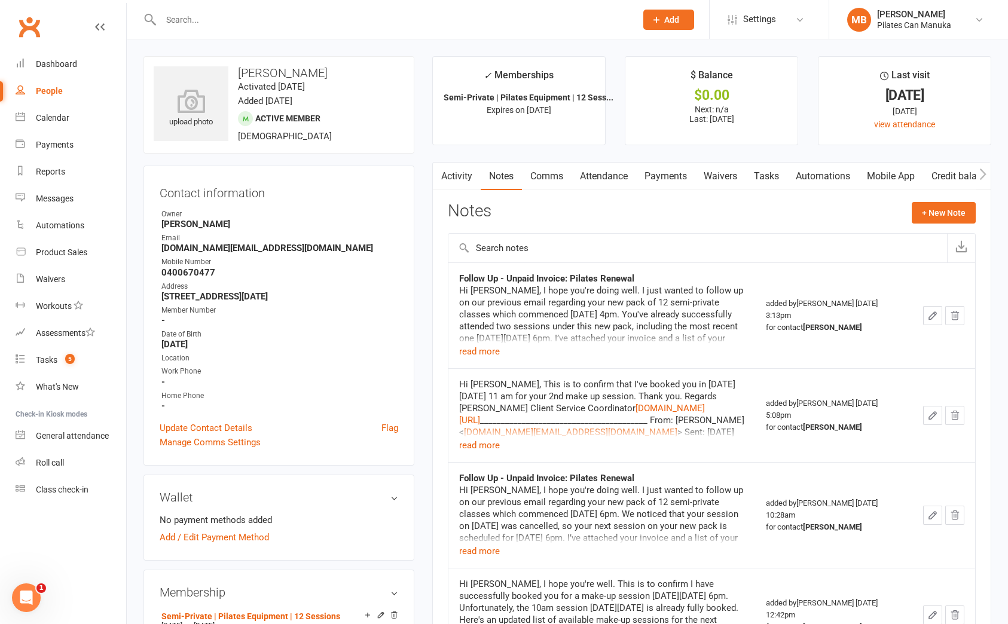
drag, startPoint x: 461, startPoint y: 174, endPoint x: 471, endPoint y: 172, distance: 10.3
click at [461, 173] on link "Activity" at bounding box center [457, 177] width 48 height 28
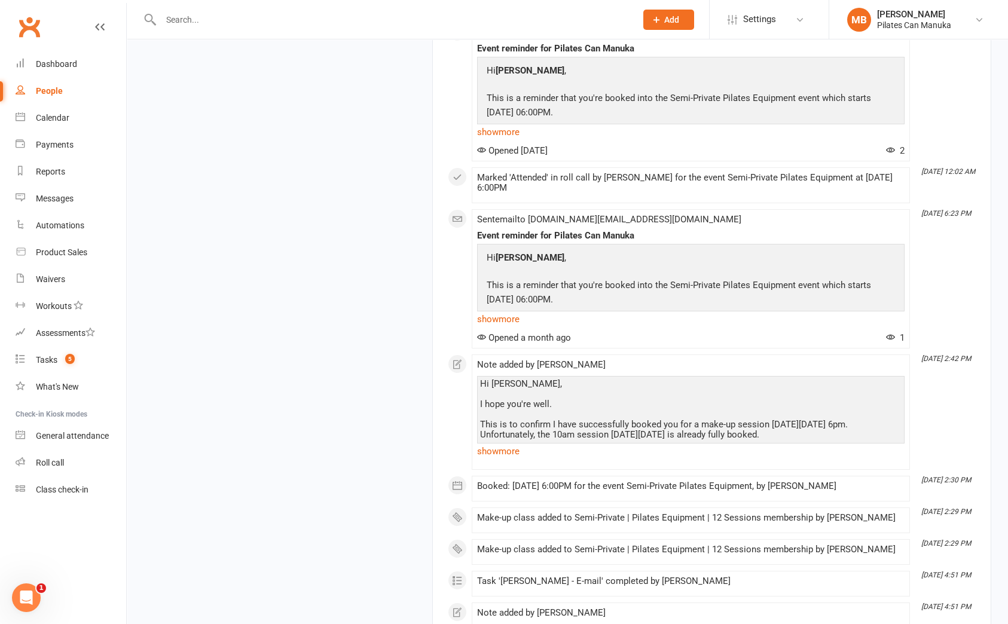
scroll to position [2589, 0]
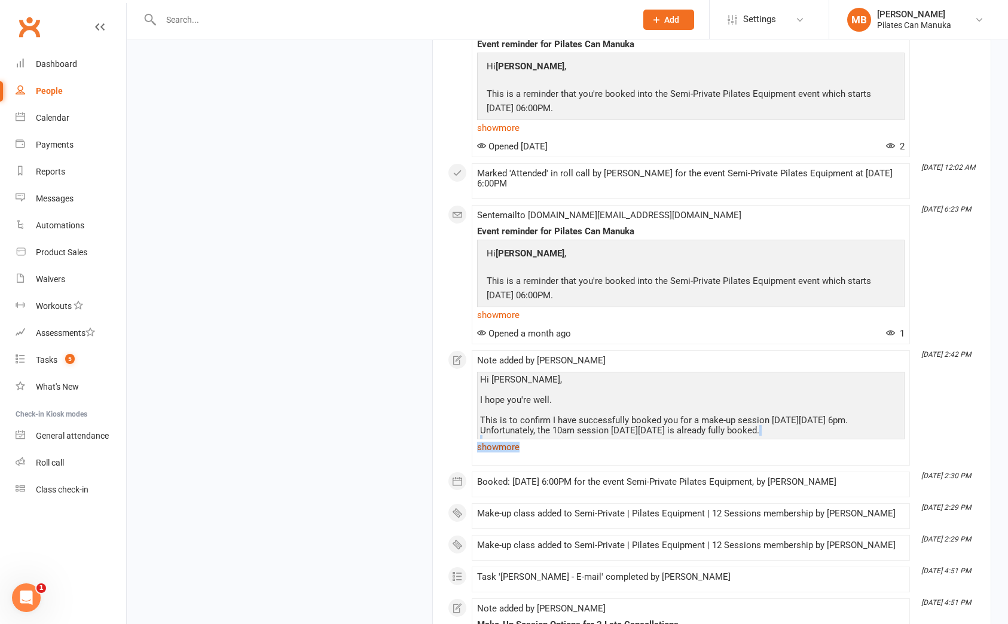
drag, startPoint x: 694, startPoint y: 452, endPoint x: 784, endPoint y: 463, distance: 90.3
click at [784, 456] on div "Hi Alexandra, I hope you're well. This is to confirm I have successfully booked…" at bounding box center [691, 414] width 428 height 84
drag, startPoint x: 767, startPoint y: 448, endPoint x: 856, endPoint y: 466, distance: 90.4
click at [856, 456] on div "Hi Alexandra, I hope you're well. This is to confirm I have successfully booked…" at bounding box center [691, 414] width 428 height 84
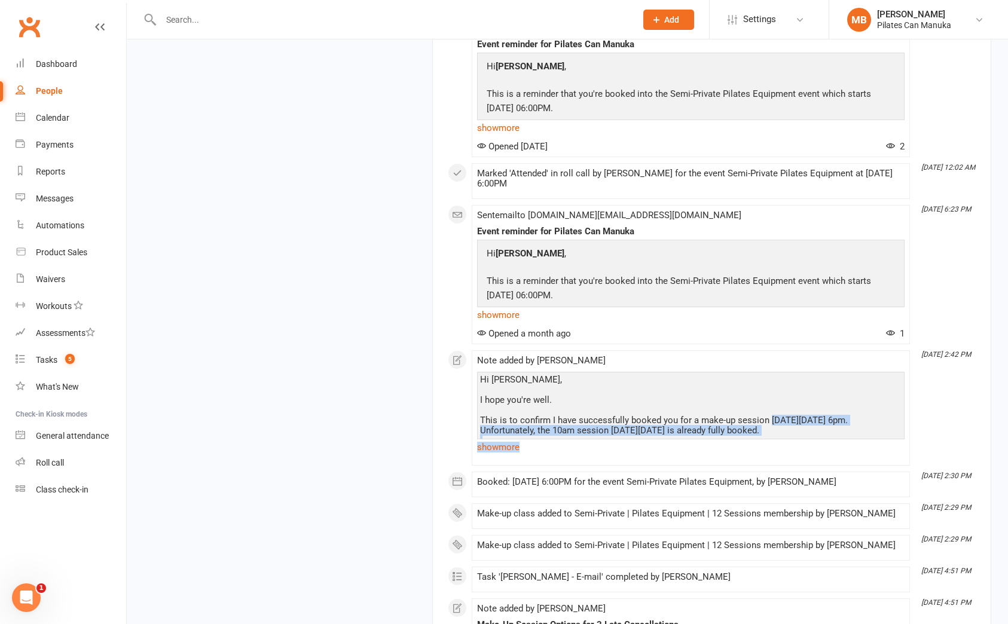
click at [516, 456] on link "show more" at bounding box center [691, 447] width 428 height 17
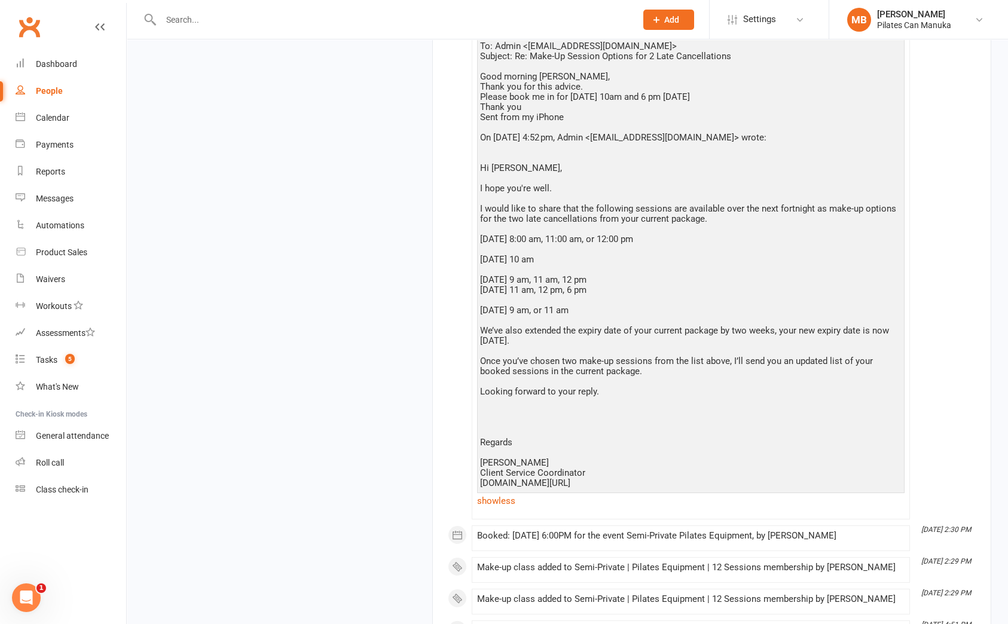
scroll to position [3217, 0]
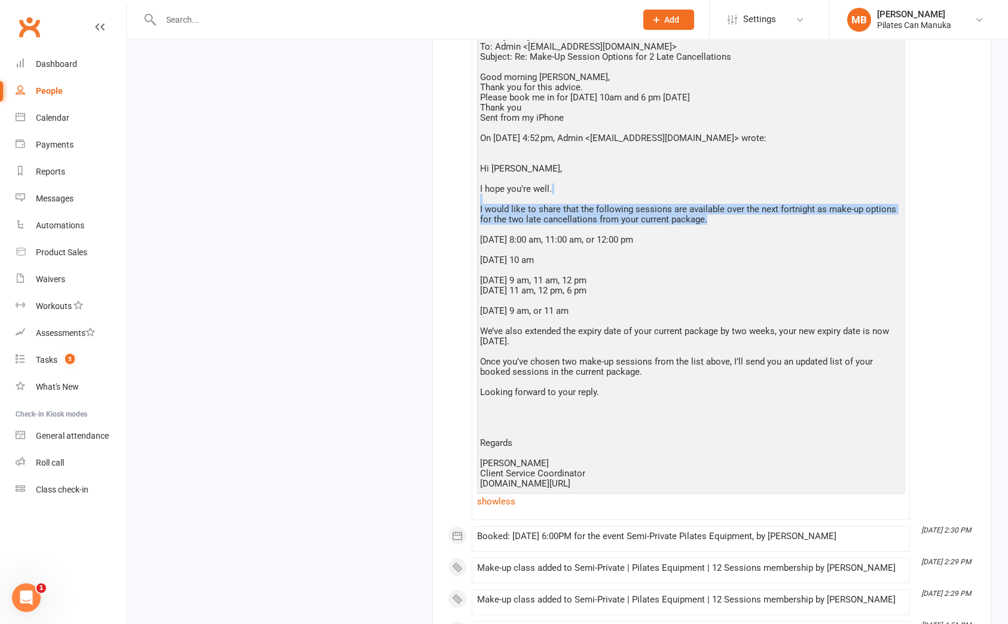
drag, startPoint x: 639, startPoint y: 228, endPoint x: 769, endPoint y: 276, distance: 138.5
click at [738, 245] on div "Hi Alexandra, I hope you're well. This is to confirm I have successfully booked…" at bounding box center [691, 118] width 422 height 742
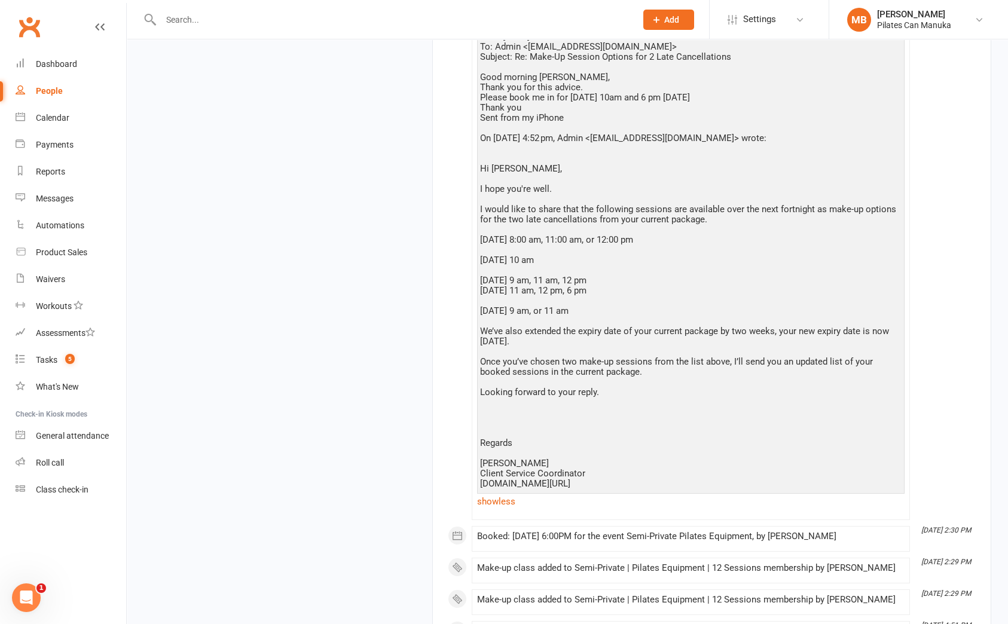
click at [776, 291] on div "Hi Alexandra, I hope you're well. This is to confirm I have successfully booked…" at bounding box center [691, 118] width 422 height 742
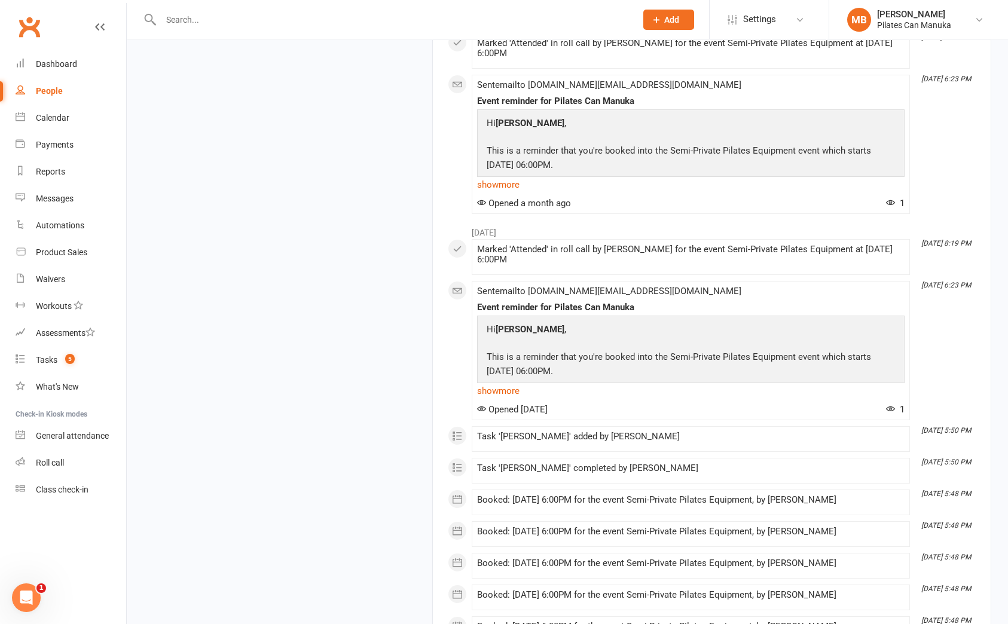
scroll to position [5011, 0]
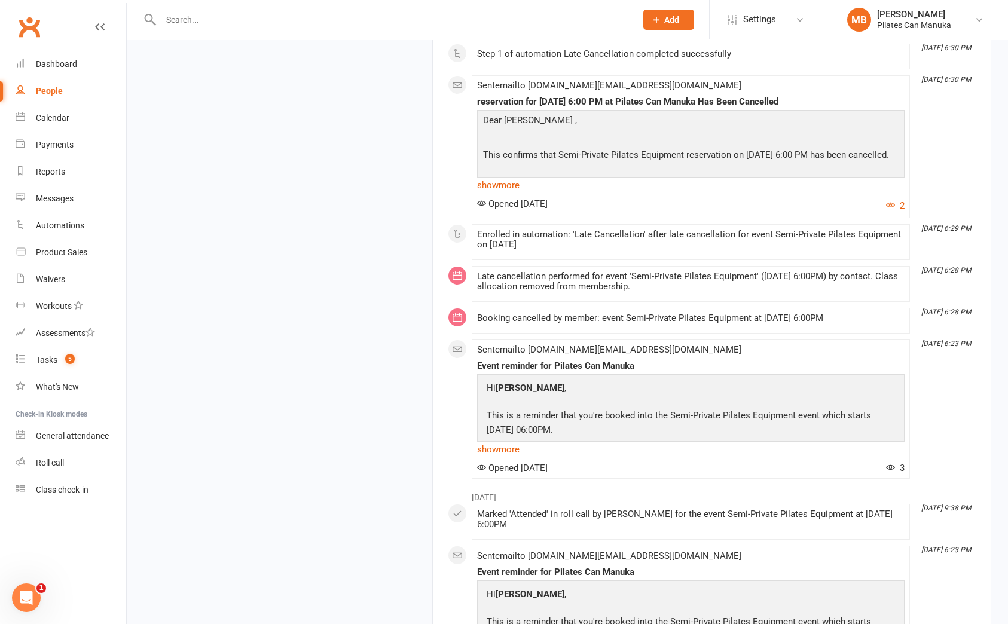
scroll to position [6984, 0]
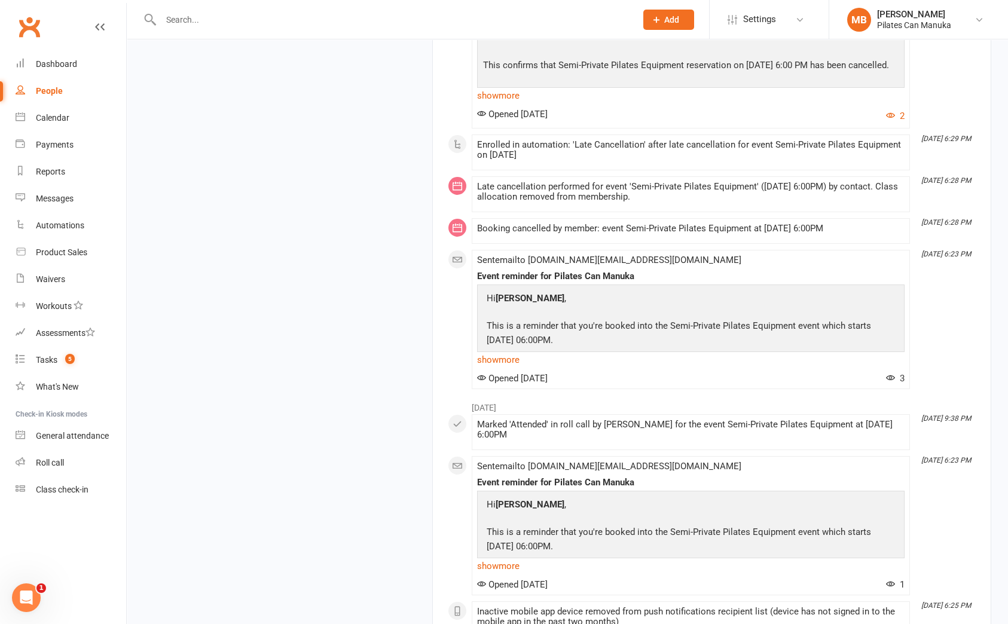
drag, startPoint x: 625, startPoint y: 341, endPoint x: 729, endPoint y: 353, distance: 104.2
click at [681, 207] on div "Late cancellation performed for event 'Semi-Private Pilates Equipment' (05 Jun …" at bounding box center [691, 194] width 428 height 25
click at [729, 202] on div "Late cancellation performed for event 'Semi-Private Pilates Equipment' (05 Jun …" at bounding box center [691, 192] width 428 height 20
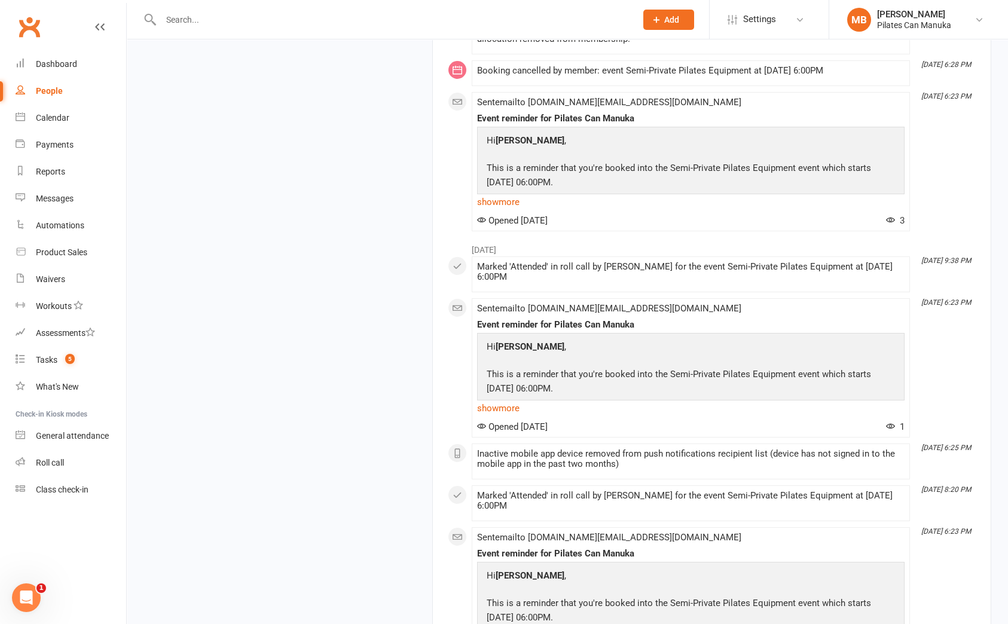
scroll to position [7163, 0]
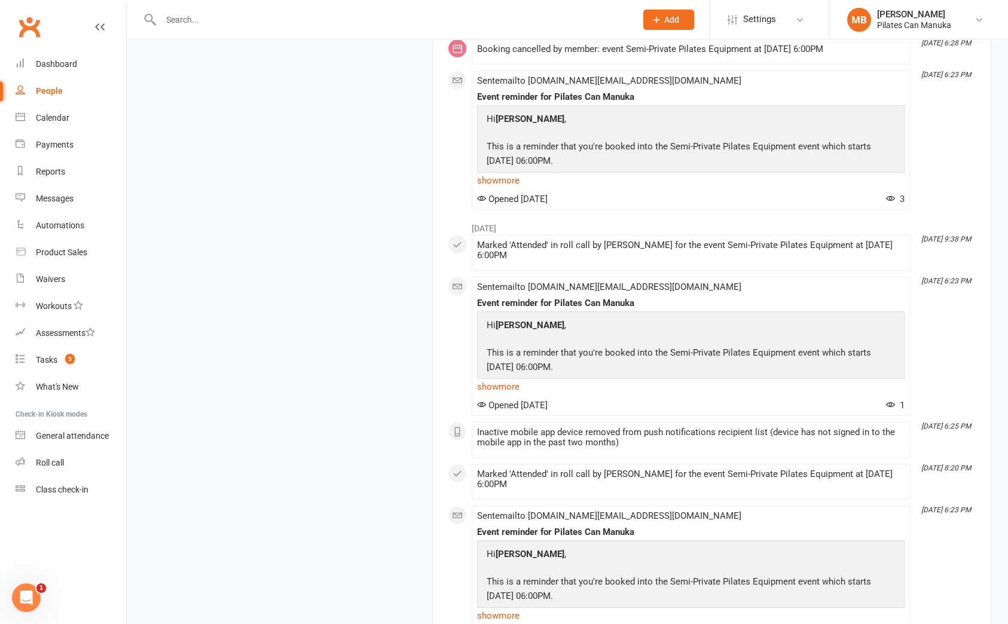
drag, startPoint x: 584, startPoint y: 203, endPoint x: 848, endPoint y: 216, distance: 264.0
click at [848, 59] on div "Booking cancelled by member: event Semi-Private Pilates Equipment at 05 Jun 202…" at bounding box center [691, 51] width 428 height 15
click at [826, 54] on div "Booking cancelled by member: event Semi-Private Pilates Equipment at 05 Jun 202…" at bounding box center [691, 49] width 428 height 10
drag, startPoint x: 493, startPoint y: 208, endPoint x: 874, endPoint y: 216, distance: 381.6
click at [867, 54] on div "Booking cancelled by member: event Semi-Private Pilates Equipment at 05 Jun 202…" at bounding box center [691, 49] width 428 height 10
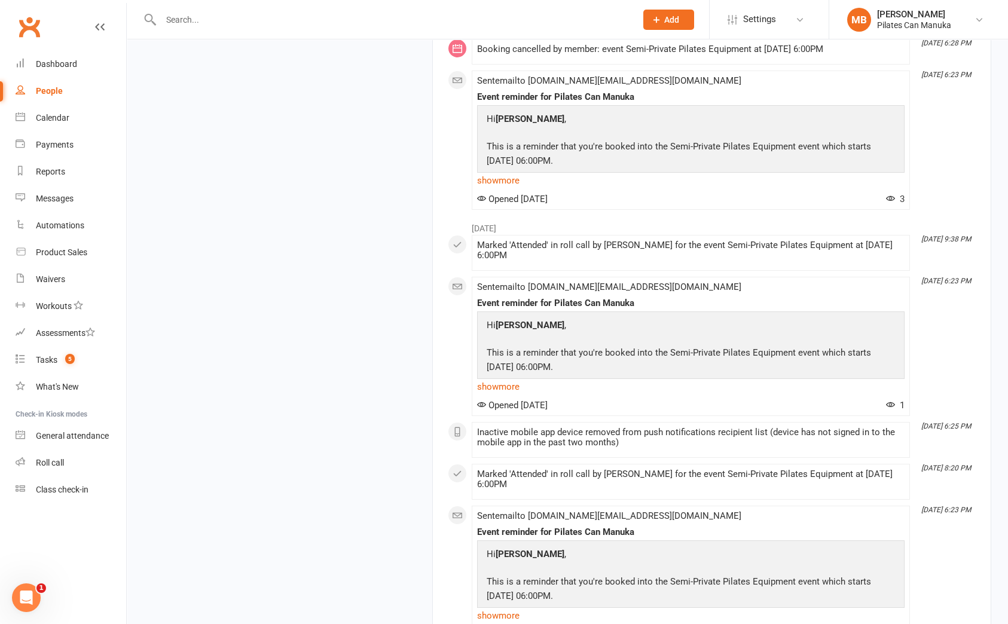
click at [863, 65] on li "Jun 4, 6:28 PM Booking cancelled by member: event Semi-Private Pilates Equipmen…" at bounding box center [691, 52] width 438 height 26
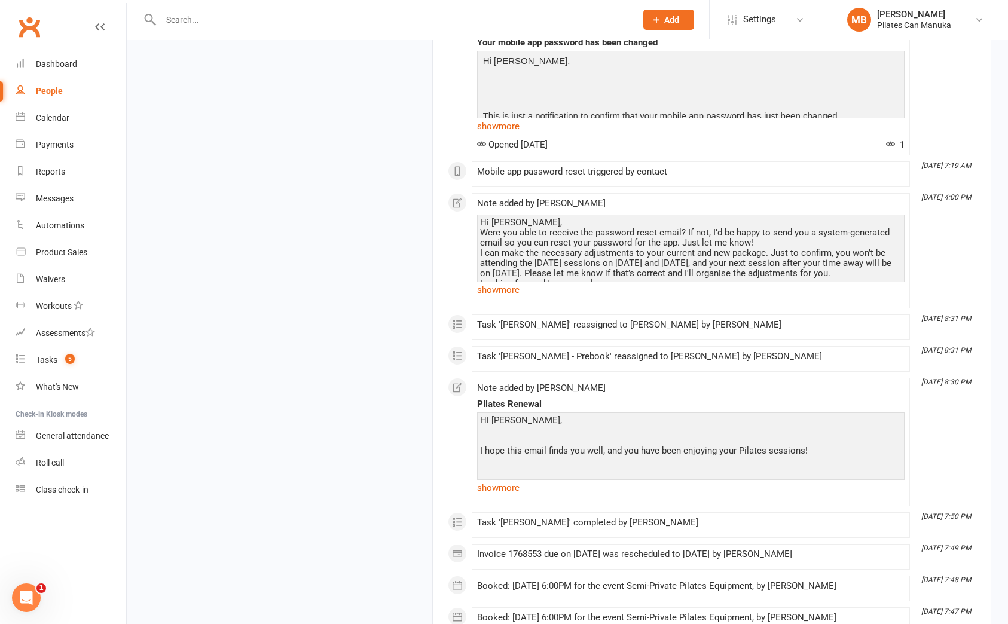
scroll to position [12186, 0]
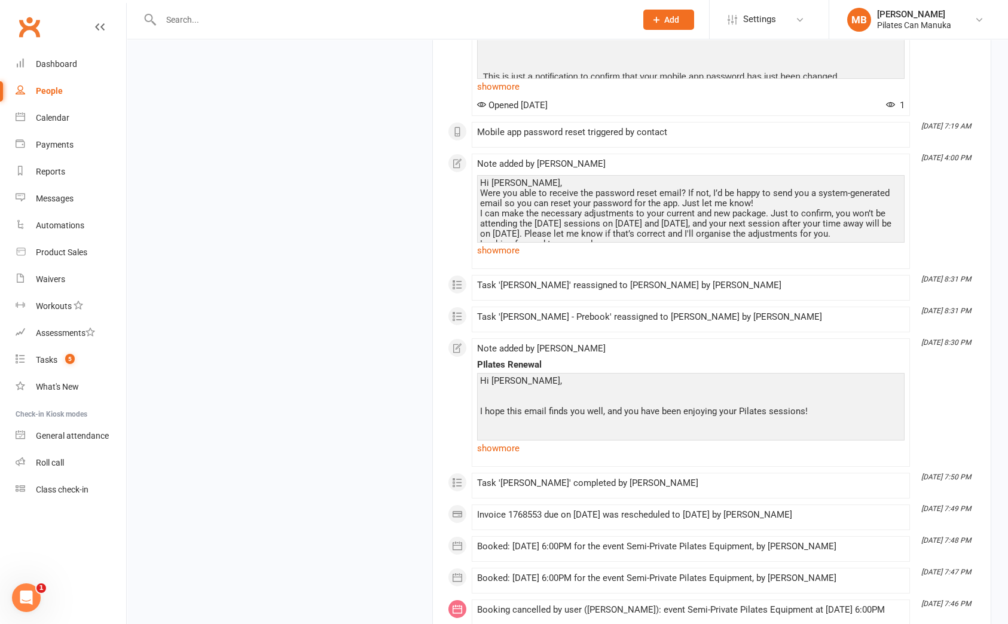
drag, startPoint x: 508, startPoint y: 319, endPoint x: 796, endPoint y: 323, distance: 287.6
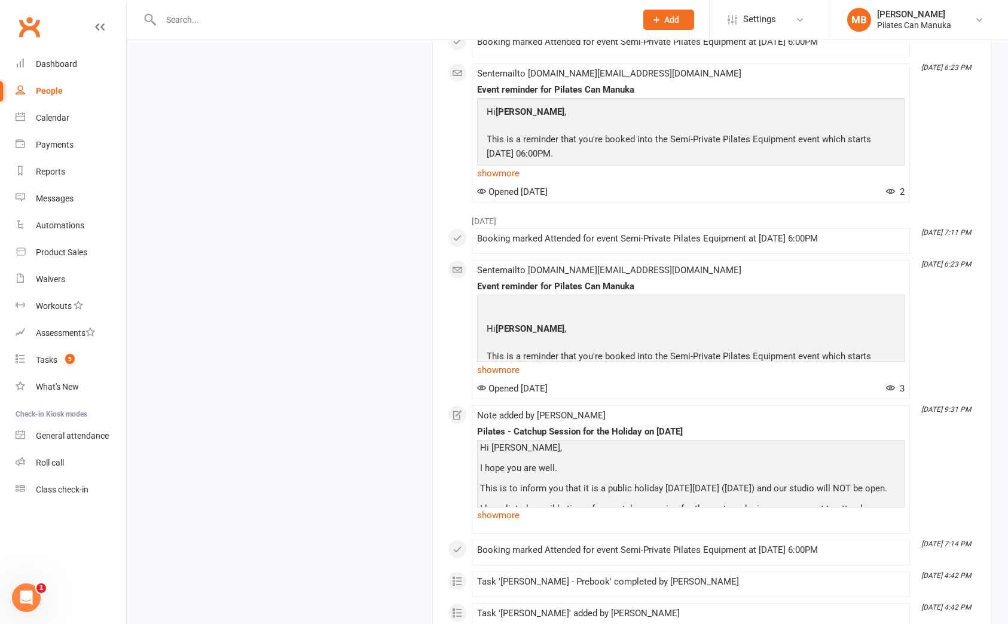
scroll to position [12813, 0]
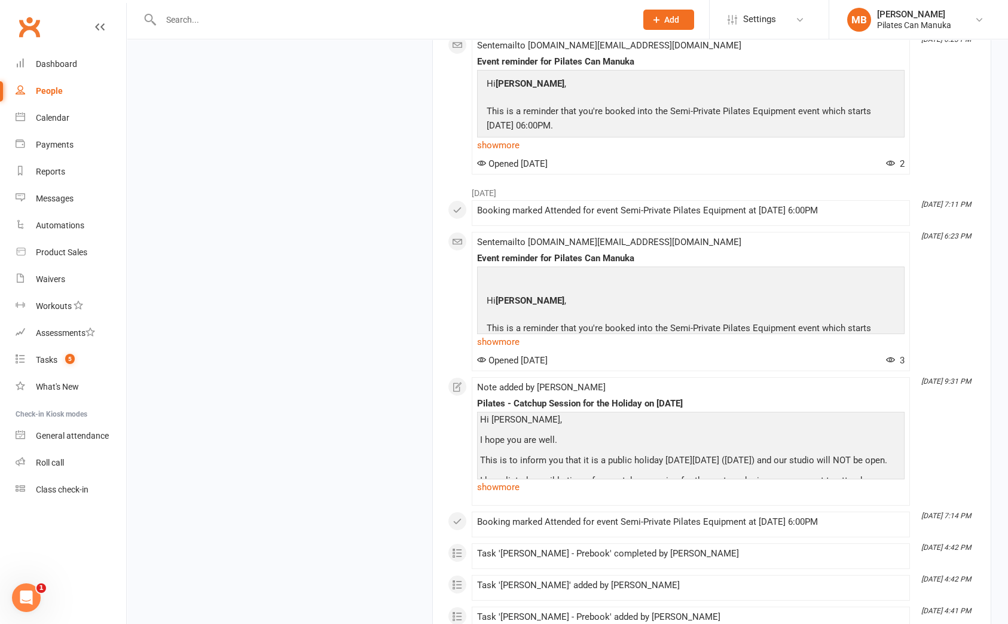
drag, startPoint x: 604, startPoint y: 353, endPoint x: 903, endPoint y: 363, distance: 299.1
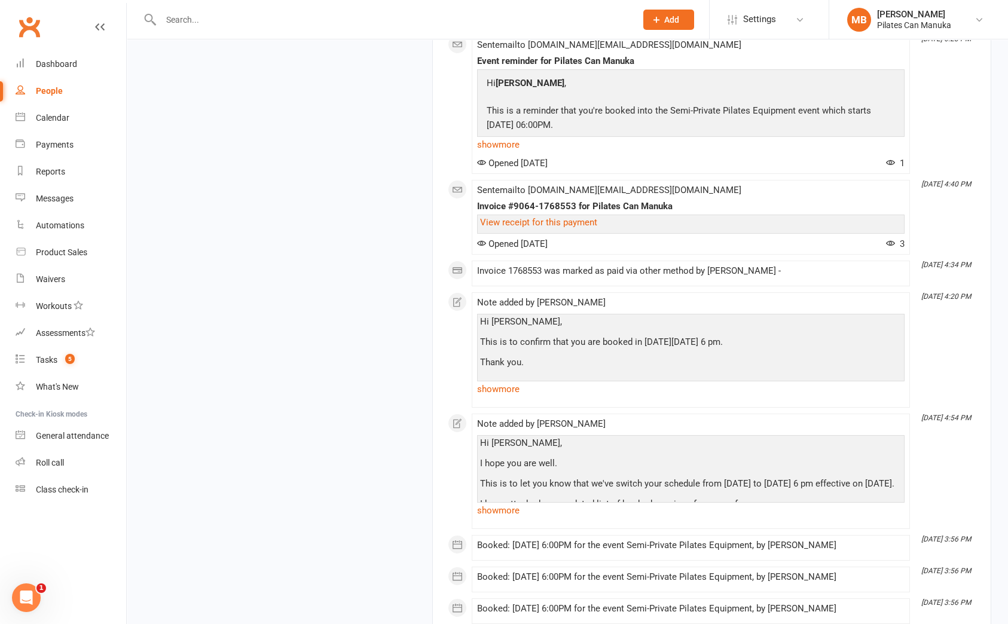
scroll to position [8688, 0]
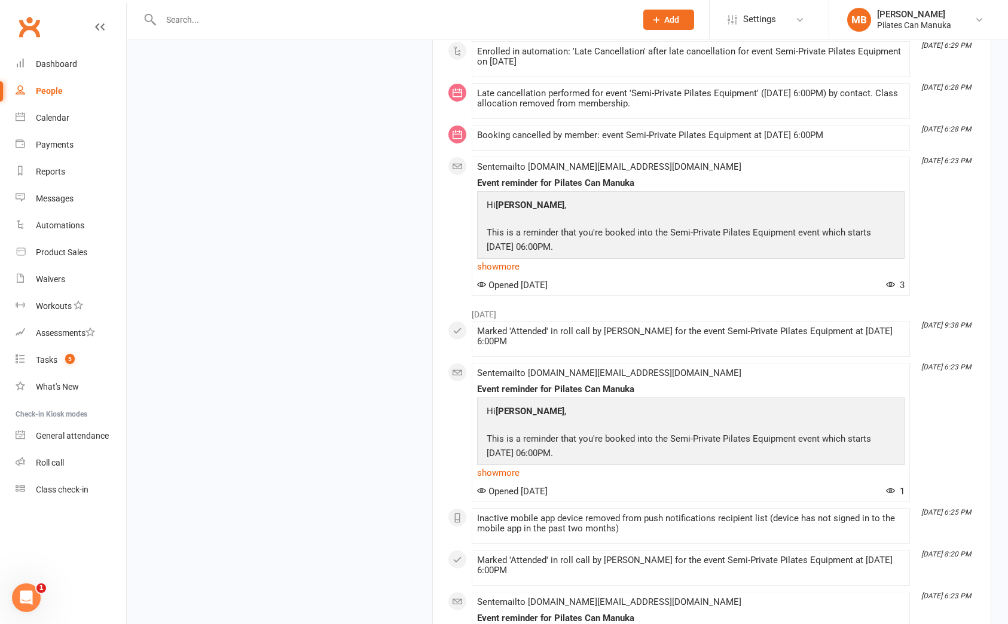
scroll to position [7073, 0]
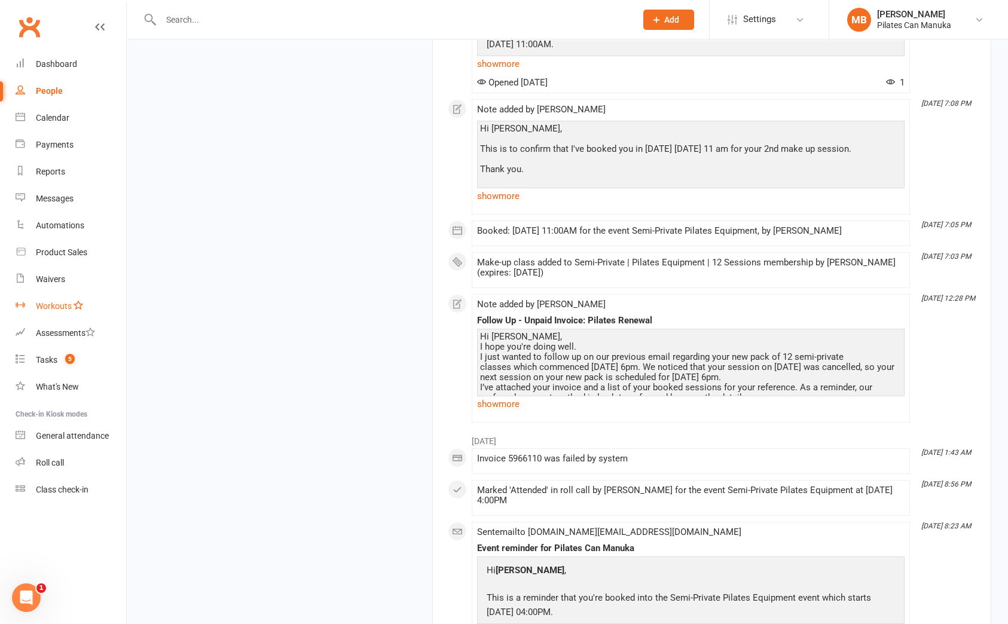
scroll to position [1154, 0]
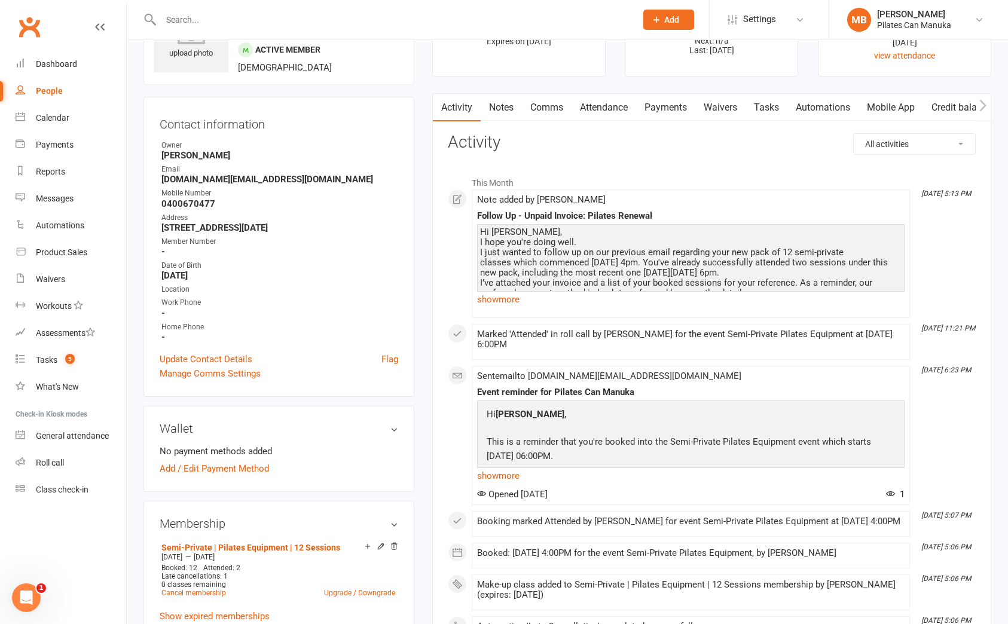
scroll to position [0, 0]
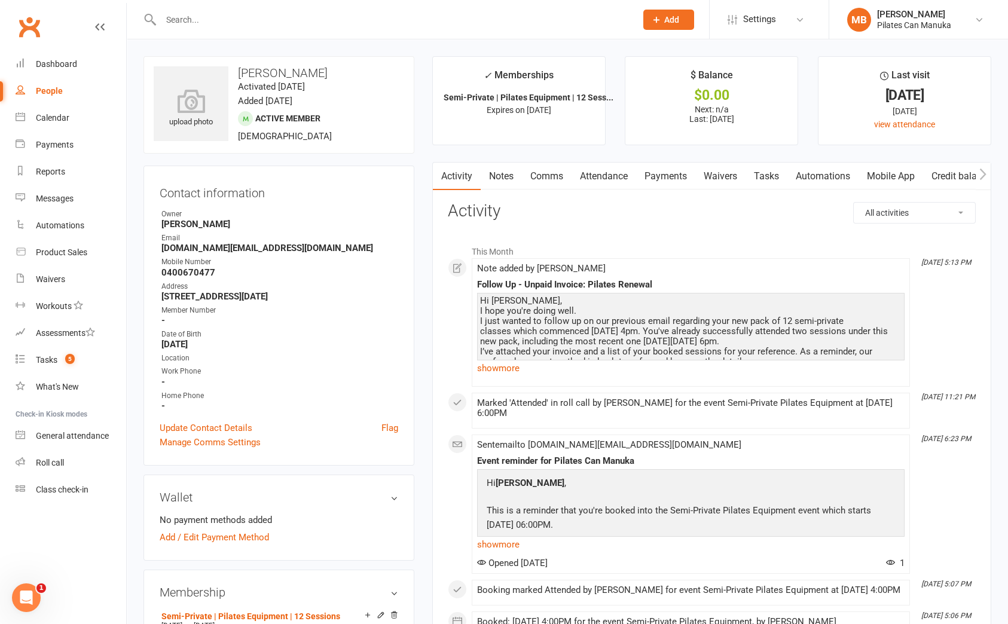
click at [618, 176] on link "Attendance" at bounding box center [604, 177] width 65 height 28
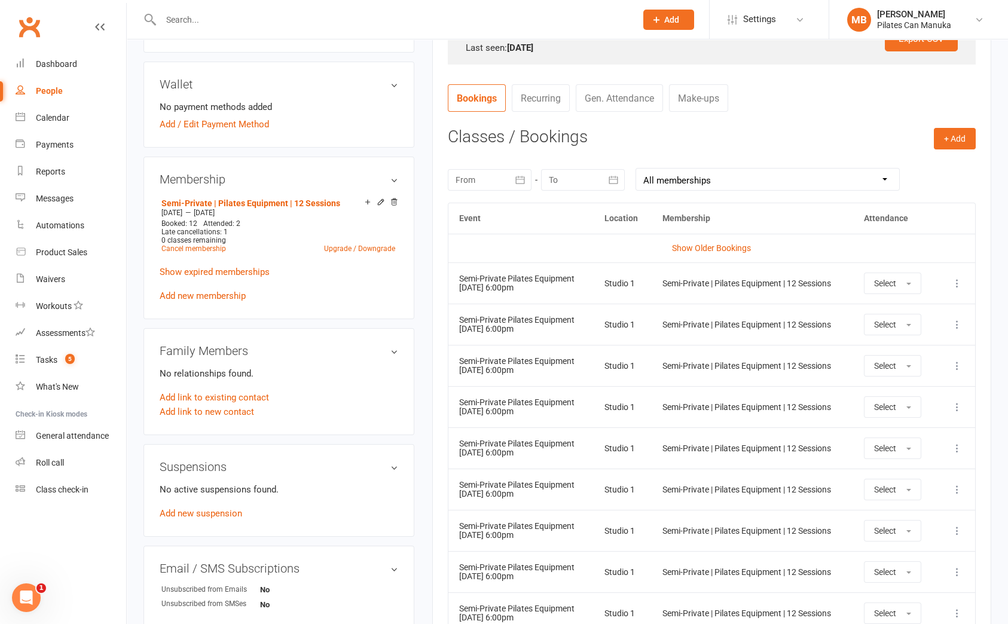
scroll to position [268, 0]
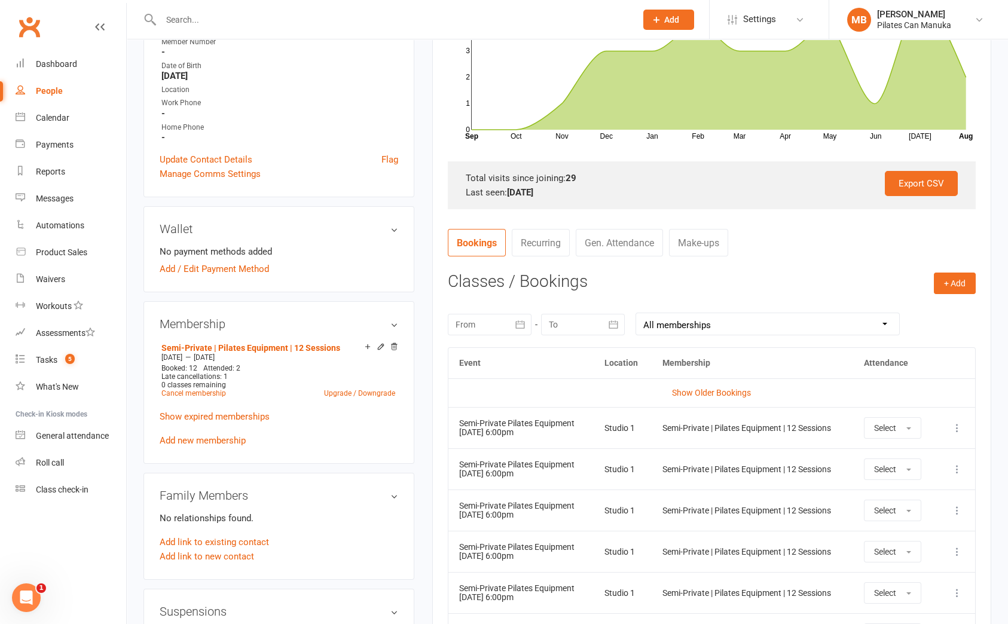
click at [705, 243] on link "Make-ups" at bounding box center [698, 243] width 59 height 28
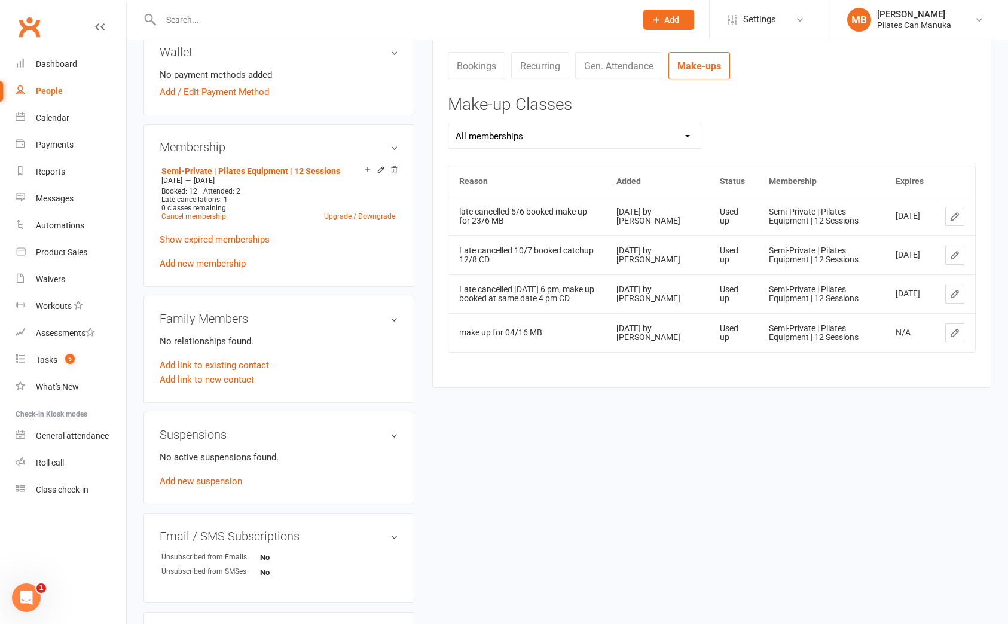
scroll to position [448, 0]
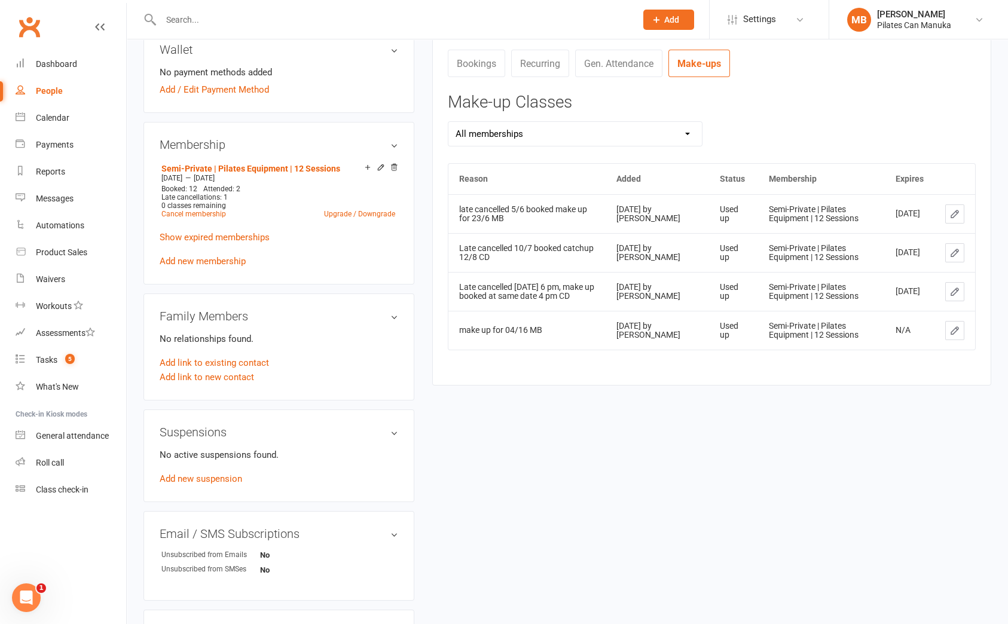
click at [953, 334] on icon at bounding box center [954, 330] width 7 height 7
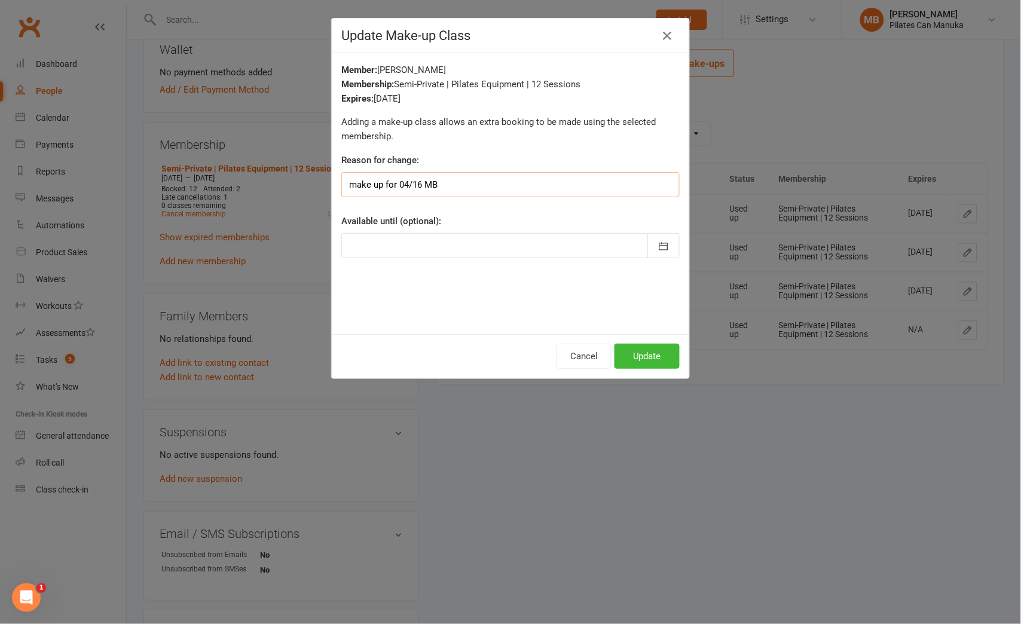
drag, startPoint x: 401, startPoint y: 183, endPoint x: 414, endPoint y: 218, distance: 37.9
click at [404, 186] on input "make up for 04/16 MB" at bounding box center [510, 184] width 338 height 25
type input "make up for 07/16 MB"
click at [651, 357] on button "Update" at bounding box center [647, 356] width 65 height 25
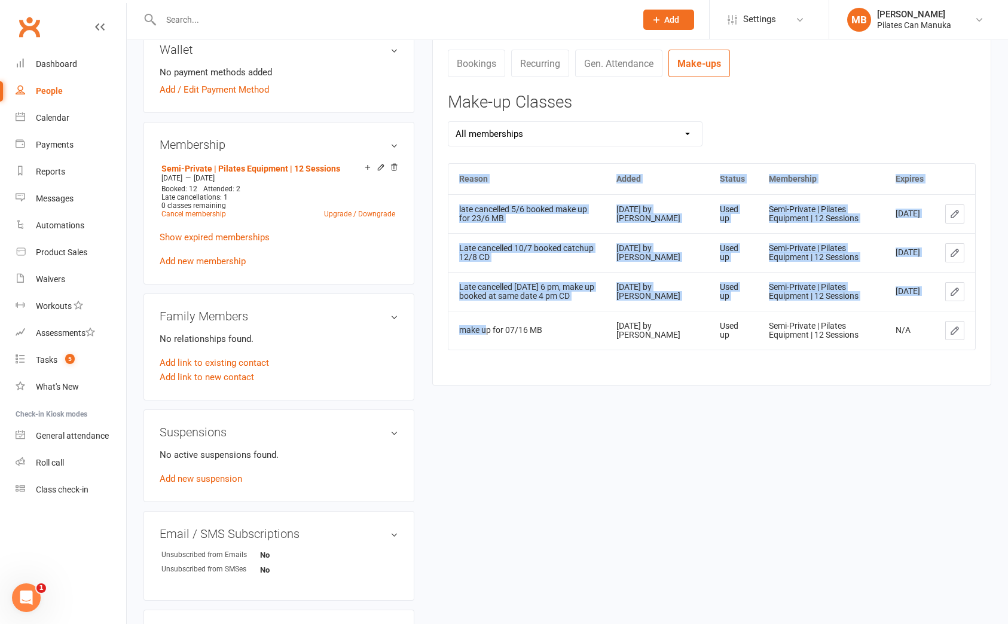
drag, startPoint x: 484, startPoint y: 329, endPoint x: 563, endPoint y: 377, distance: 92.3
click at [560, 373] on div "Activity Notes Comms Attendance Payments Waivers Tasks Automations Mobile App C…" at bounding box center [711, 49] width 559 height 671
click at [569, 377] on div "Activity Notes Comms Attendance Payments Waivers Tasks Automations Mobile App C…" at bounding box center [711, 49] width 559 height 671
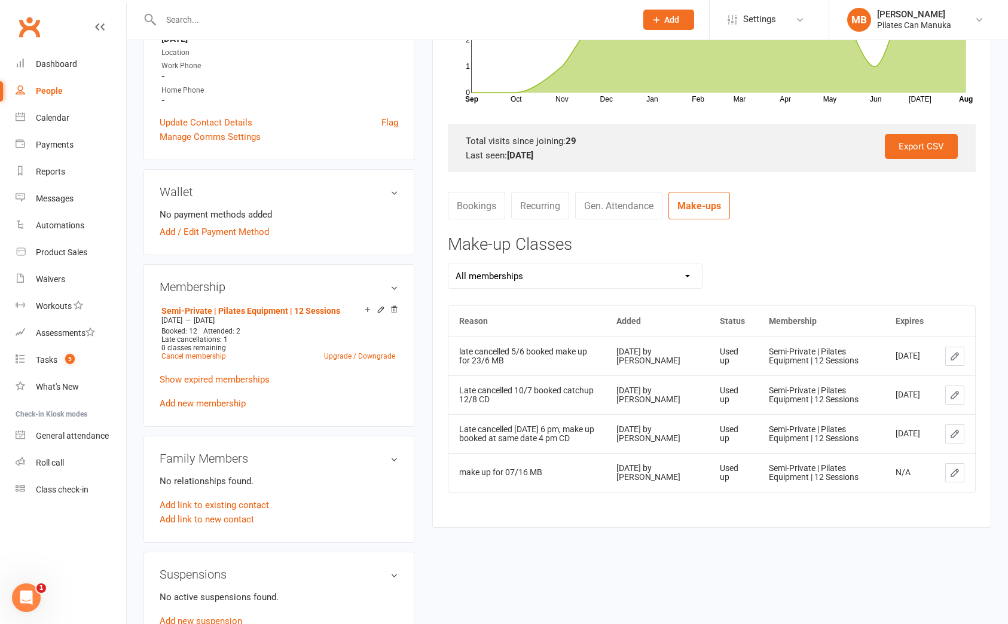
scroll to position [90, 0]
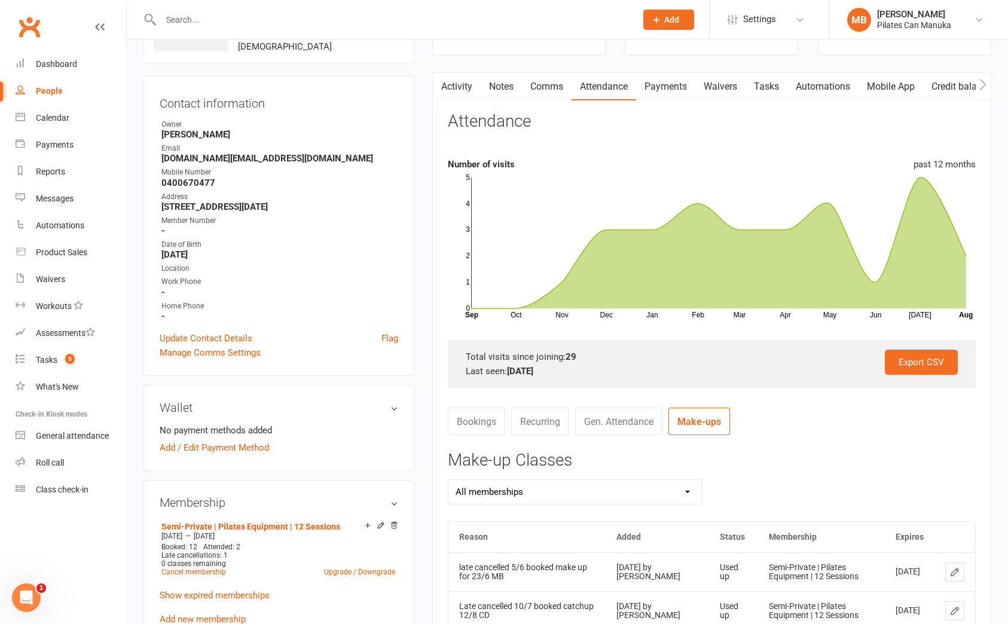
click at [459, 86] on link "Activity" at bounding box center [457, 87] width 48 height 28
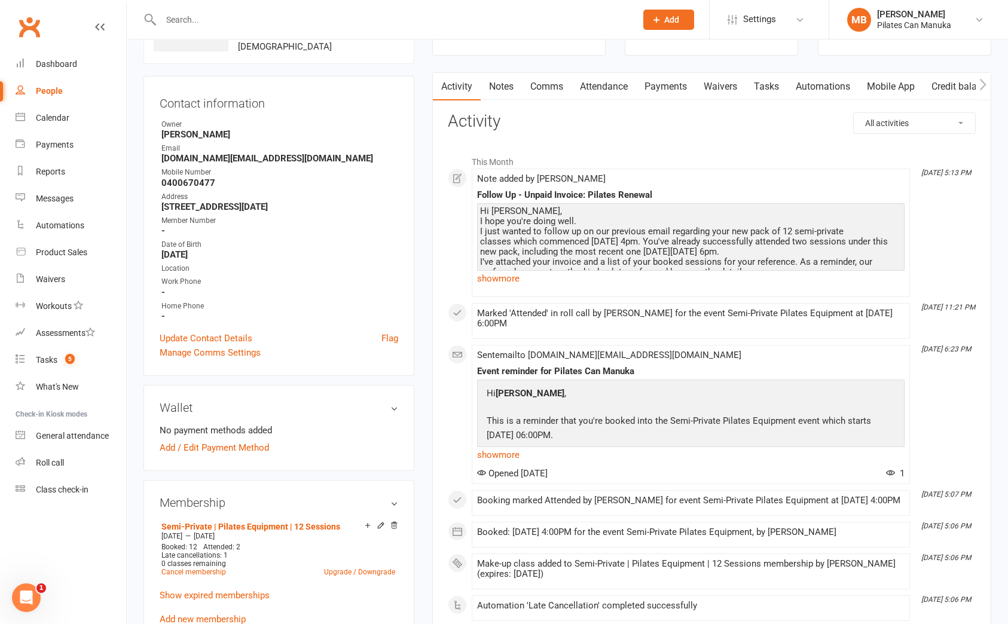
scroll to position [268, 0]
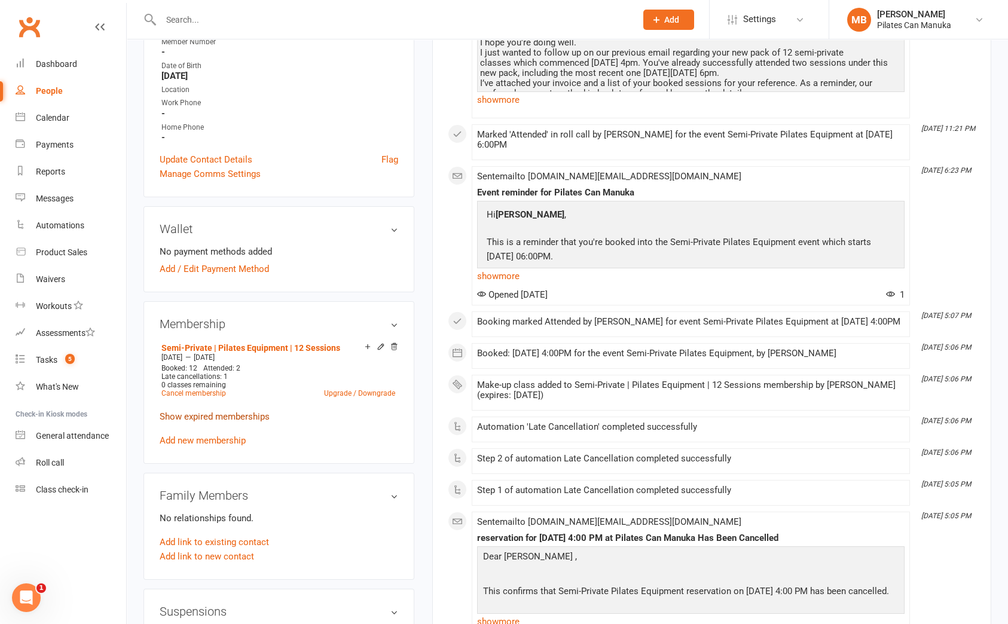
click at [203, 414] on link "Show expired memberships" at bounding box center [215, 416] width 110 height 11
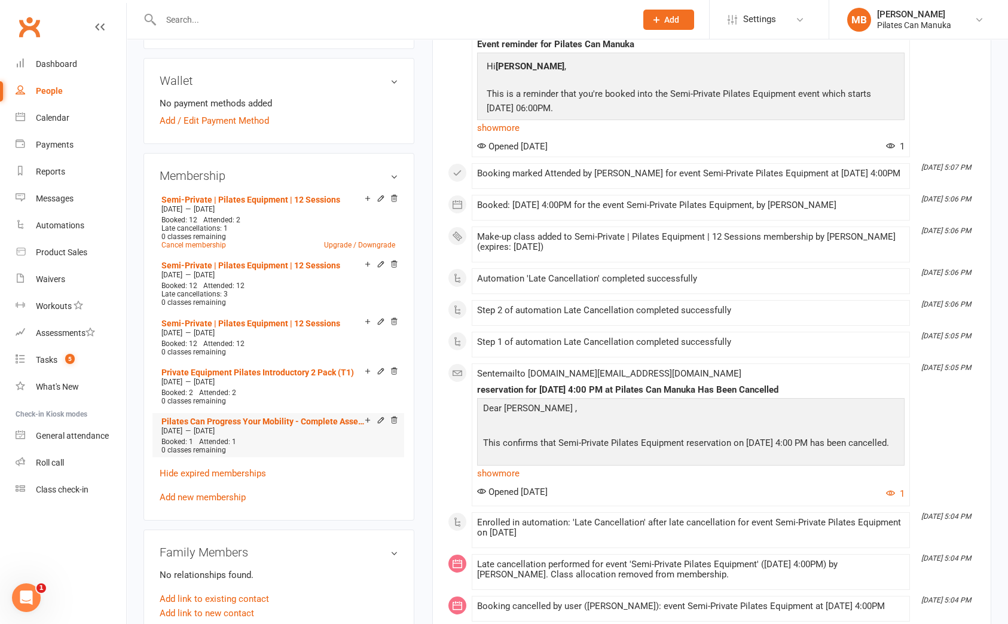
scroll to position [448, 0]
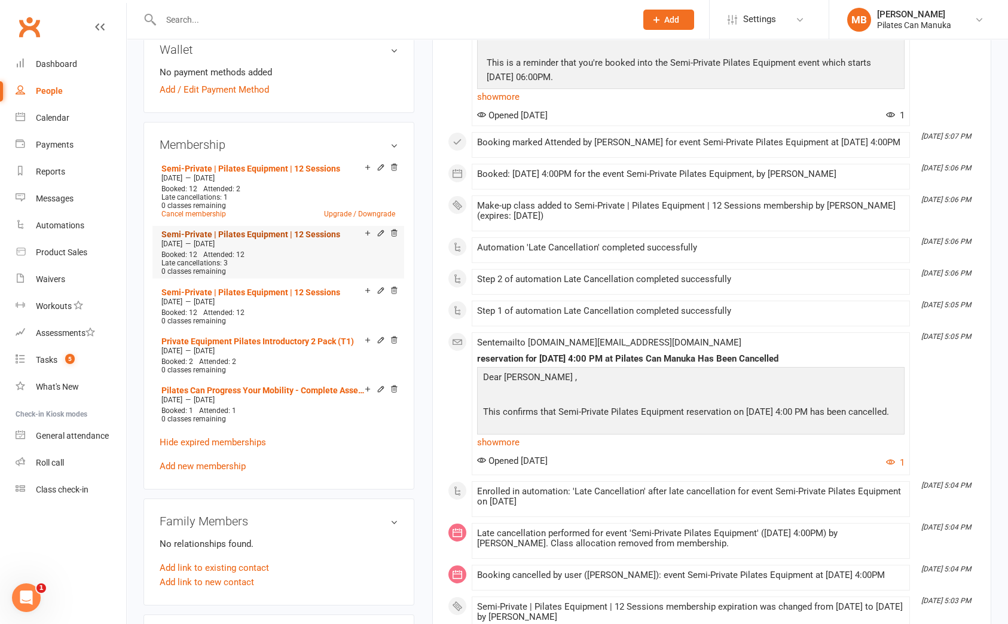
click at [260, 233] on link "Semi-Private | Pilates Equipment | 12 Sessions" at bounding box center [250, 235] width 179 height 10
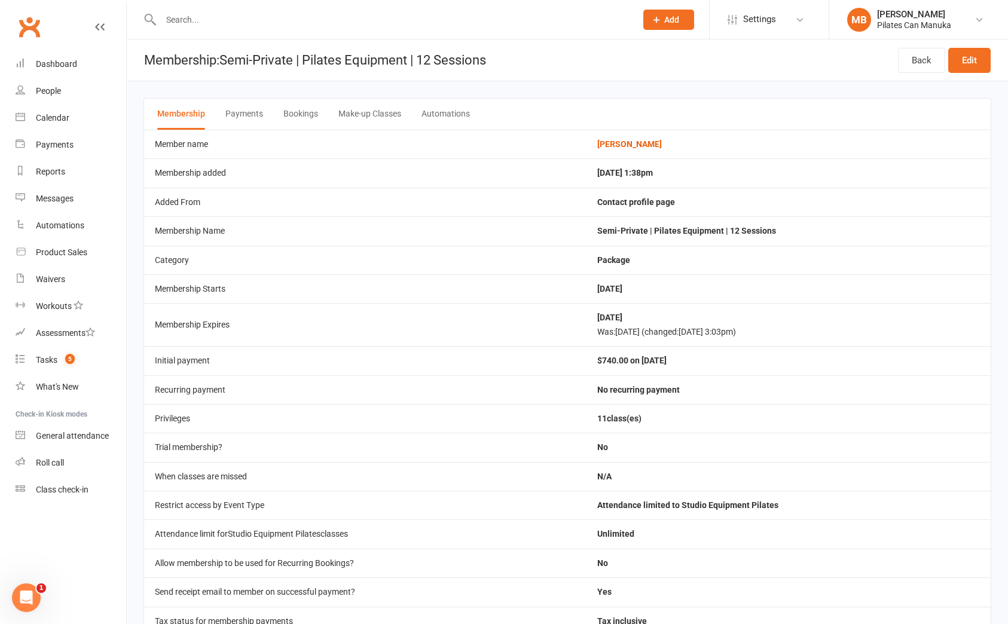
click at [309, 118] on button "Bookings" at bounding box center [300, 114] width 35 height 31
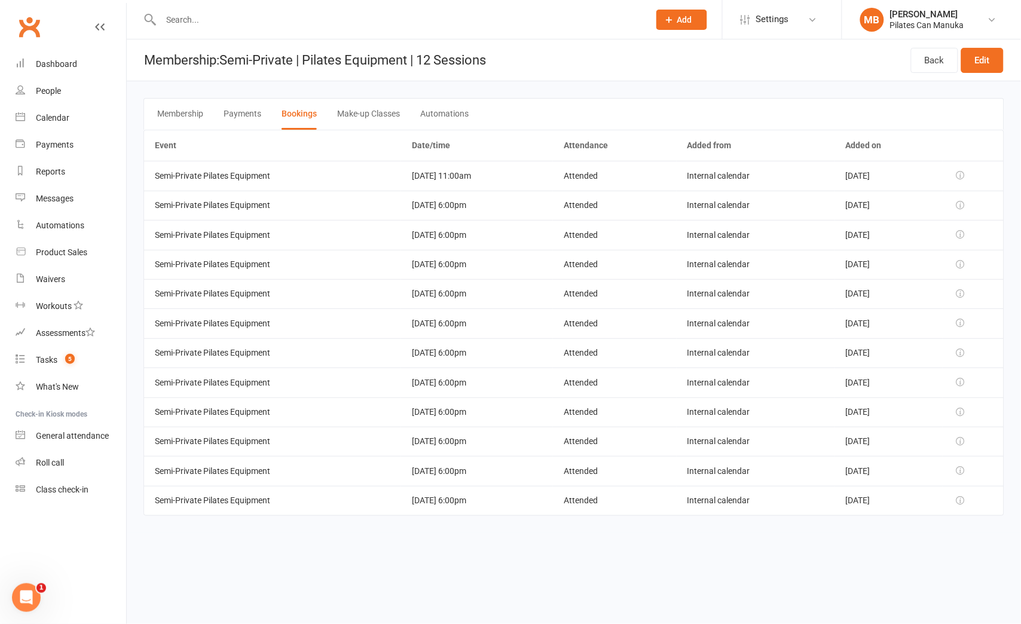
drag, startPoint x: 516, startPoint y: 241, endPoint x: 899, endPoint y: 248, distance: 383.3
click at [899, 248] on tbody "Semi-Private Pilates Equipment 06 Aug 2025 11:00am Attended Internal calendar A…" at bounding box center [574, 338] width 860 height 355
click at [919, 238] on td "Jul 16, 2025" at bounding box center [889, 234] width 108 height 29
drag, startPoint x: 895, startPoint y: 233, endPoint x: 407, endPoint y: 231, distance: 487.9
click at [407, 231] on tr "Semi-Private Pilates Equipment 23 Jul 2025 6:00pm Attended Internal calendar Ju…" at bounding box center [574, 234] width 860 height 29
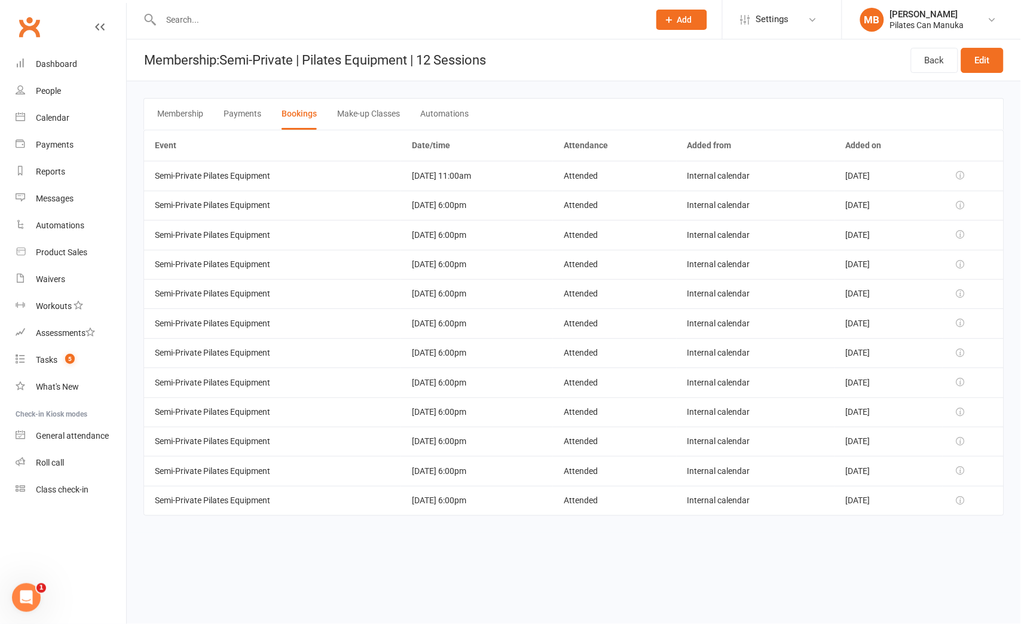
click at [966, 547] on html "Prospect Member Non-attending contact Class / event Appointment Task Add Settin…" at bounding box center [510, 274] width 1021 height 549
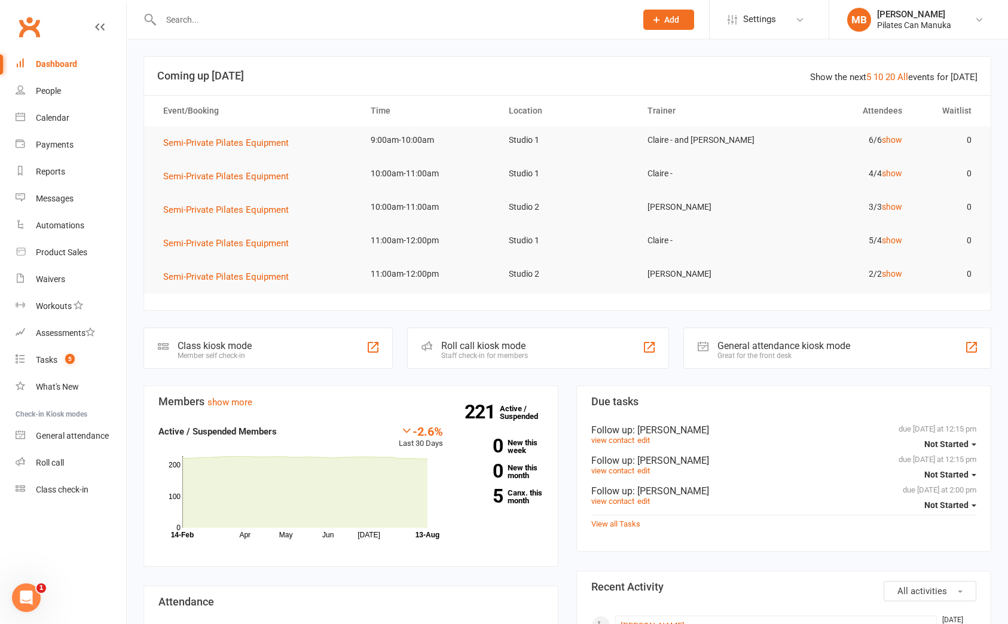
click at [372, 7] on div at bounding box center [386, 19] width 484 height 39
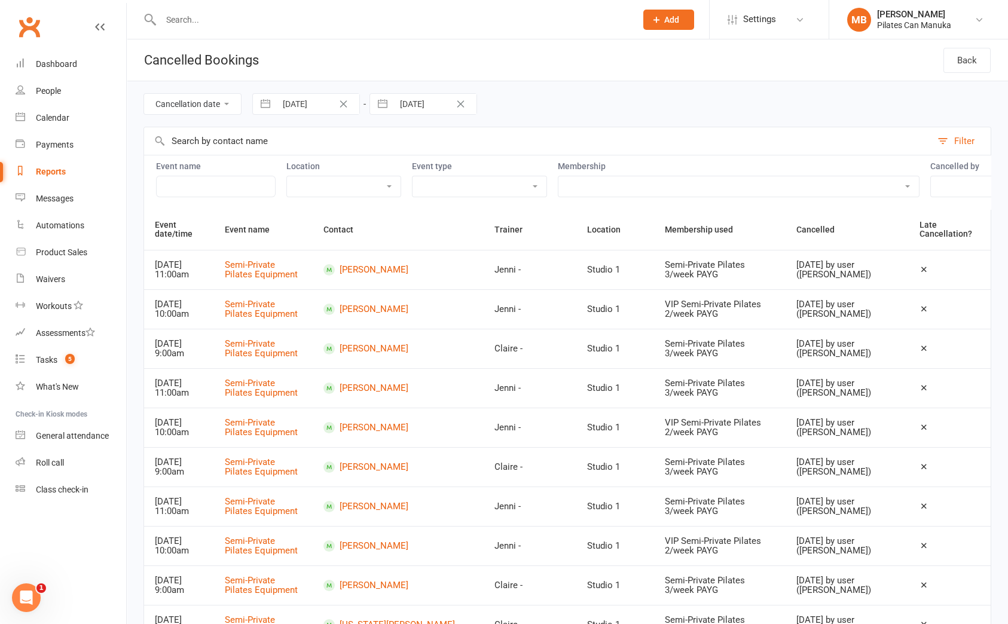
click at [268, 102] on button "button" at bounding box center [266, 104] width 22 height 20
select select "5"
select select "2025"
select select "6"
select select "2025"
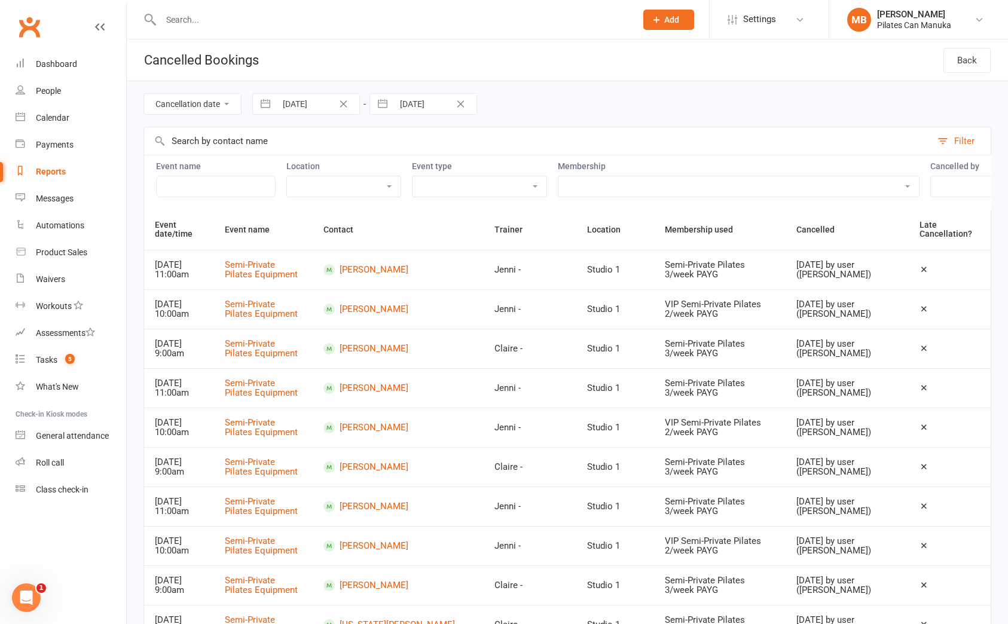
select select "7"
select select "2025"
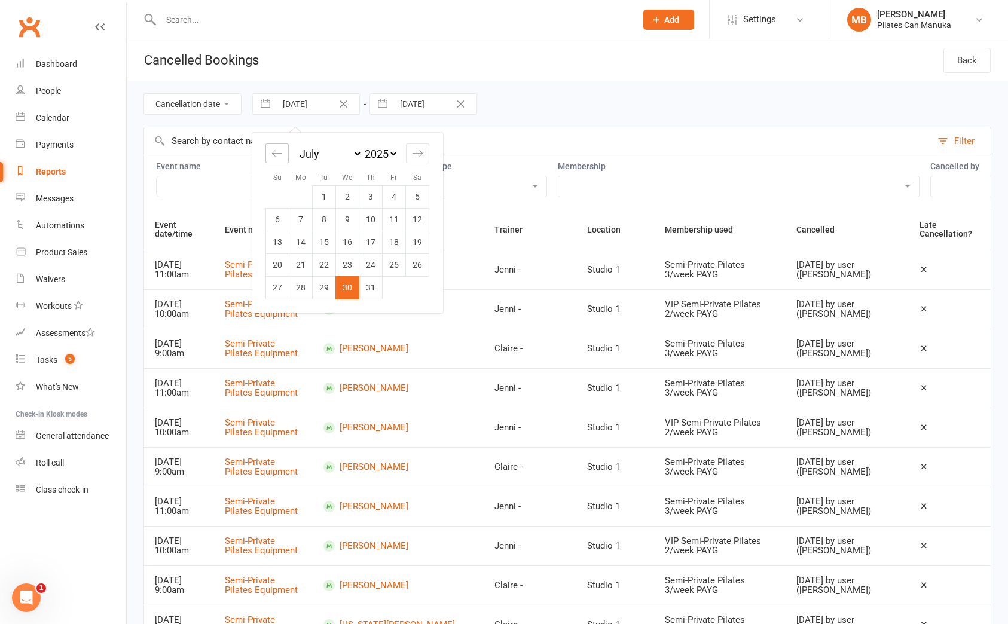
click at [274, 148] on icon "Move backward to switch to the previous month." at bounding box center [276, 153] width 11 height 11
select select "4"
select select "2025"
click at [274, 148] on icon "Move backward to switch to the previous month." at bounding box center [276, 153] width 11 height 11
select select "3"
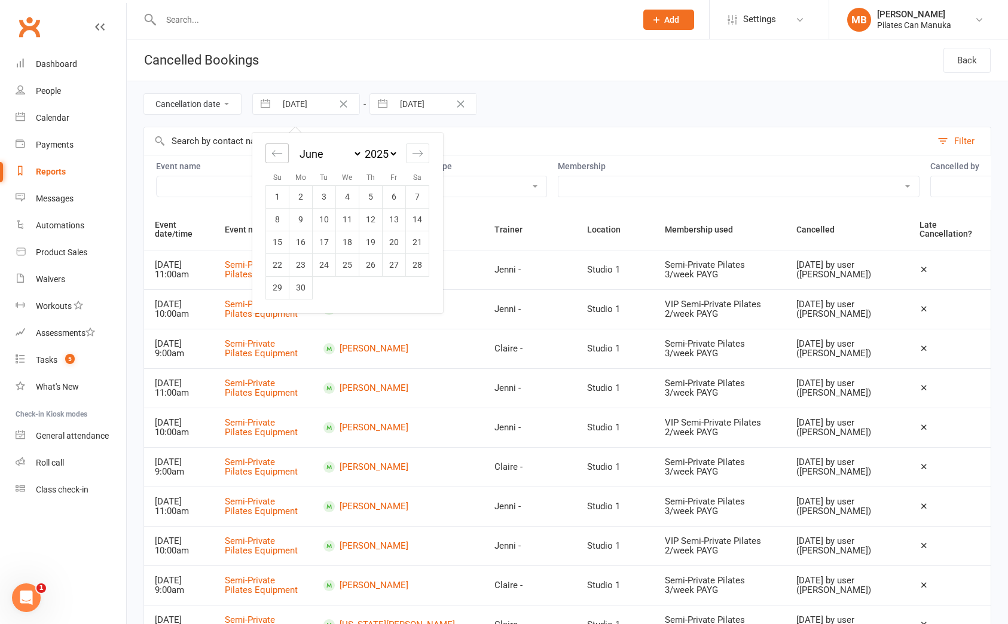
select select "2025"
click at [274, 148] on icon "Move backward to switch to the previous month." at bounding box center [276, 153] width 11 height 11
select select "2"
select select "2025"
click at [274, 148] on icon "Move backward to switch to the previous month." at bounding box center [276, 153] width 11 height 11
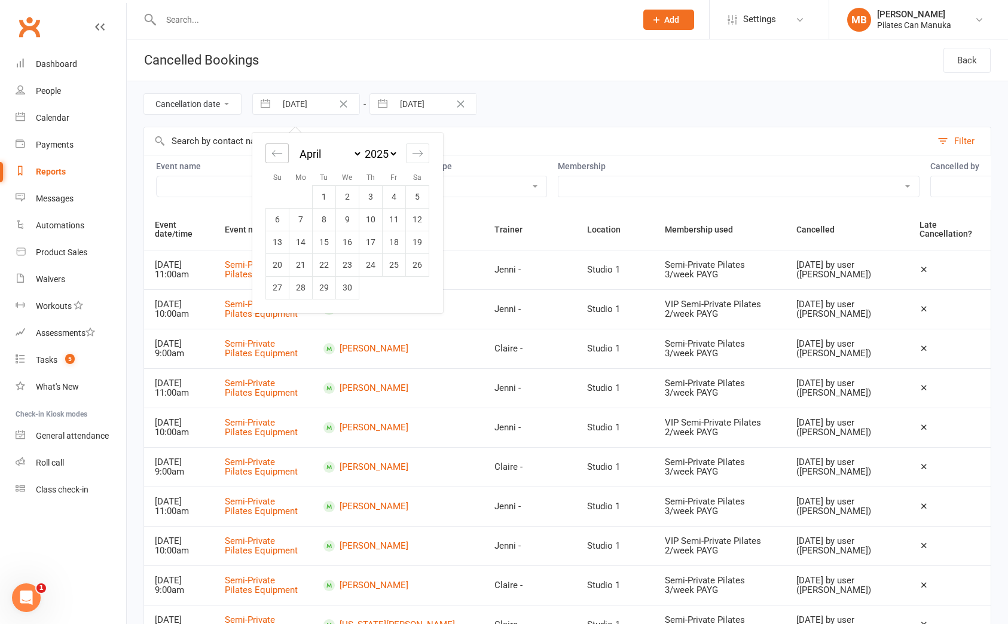
select select "1"
select select "2025"
click at [308, 317] on td "31" at bounding box center [300, 310] width 23 height 23
type input "31 Mar 2025"
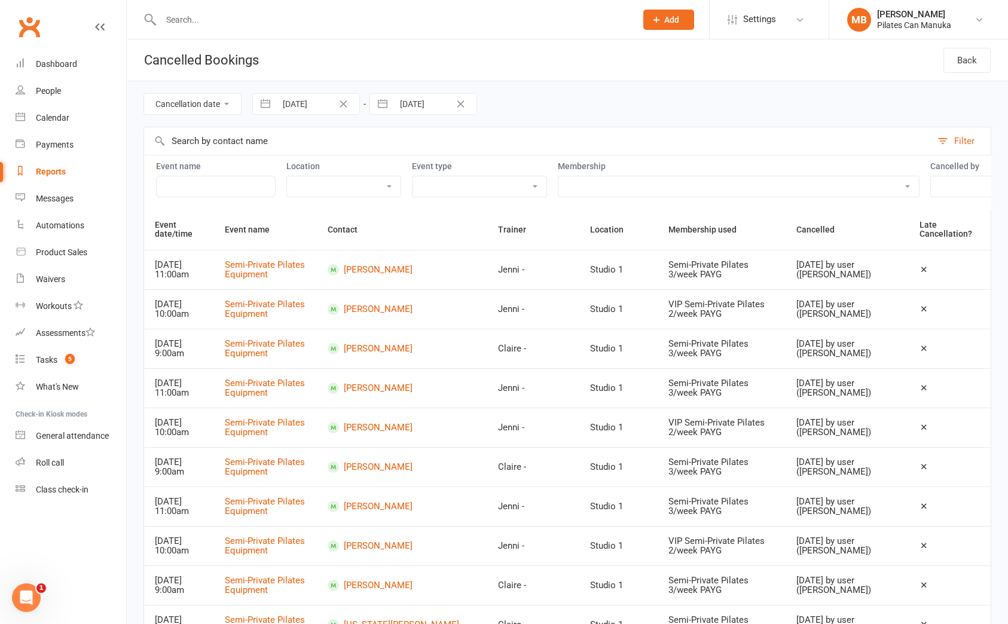
click at [381, 105] on button "button" at bounding box center [383, 104] width 22 height 20
select select "6"
select select "2025"
select select "7"
select select "2025"
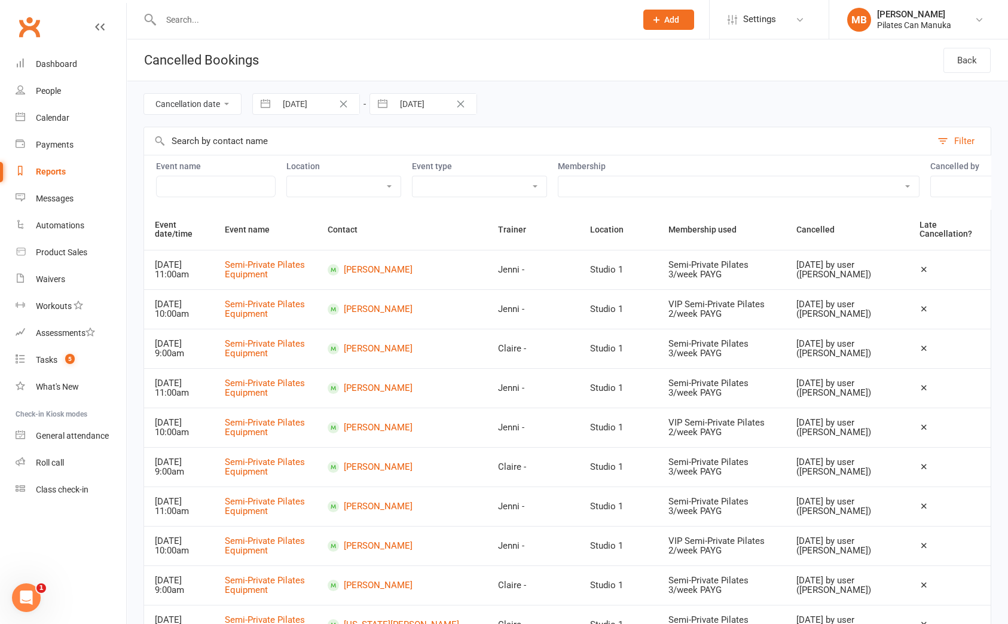
select select "8"
select select "2025"
click at [464, 217] on td "6" at bounding box center [464, 219] width 23 height 23
type input "06 Aug 2025"
click at [228, 141] on input "text" at bounding box center [537, 141] width 787 height 28
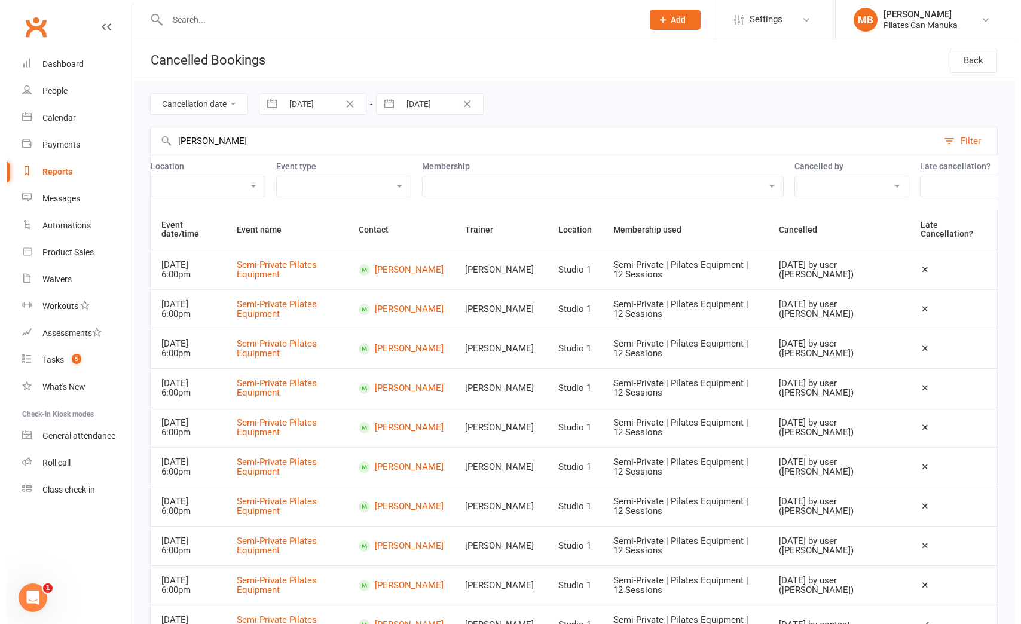
scroll to position [0, 216]
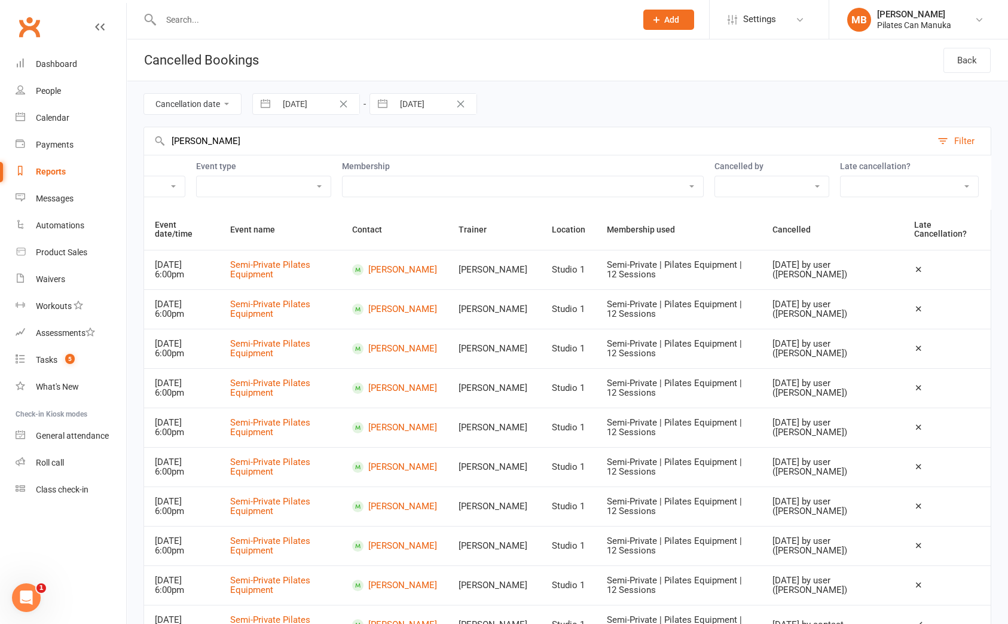
type input "kellar"
click at [958, 190] on select "Exclude late cancellations Only show late cancellations" at bounding box center [910, 186] width 138 height 20
select select "true"
click at [841, 177] on select "Exclude late cancellations Only show late cancellations" at bounding box center [910, 186] width 138 height 20
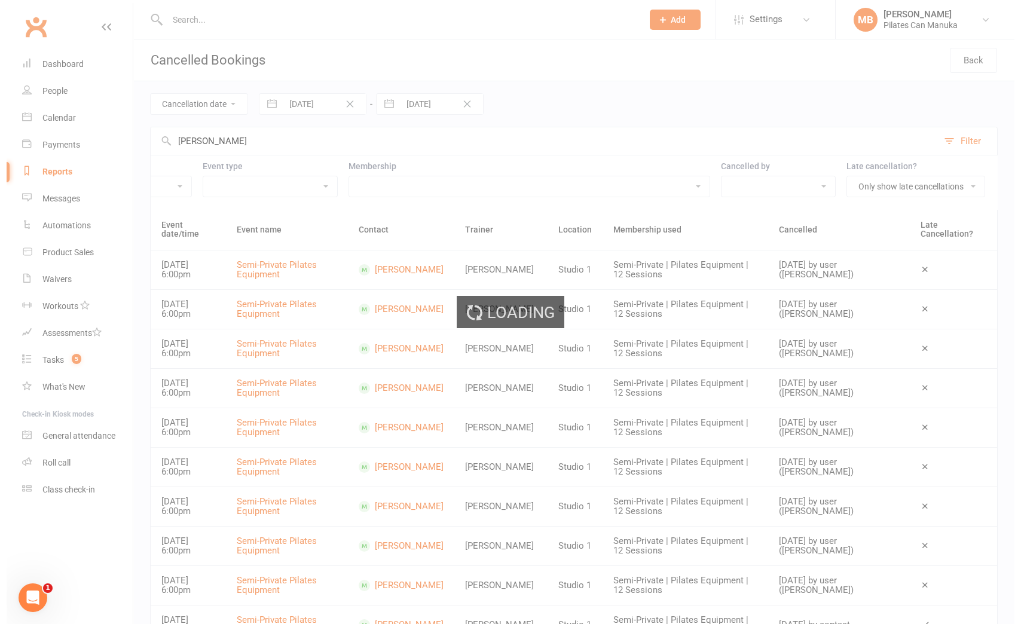
scroll to position [0, 202]
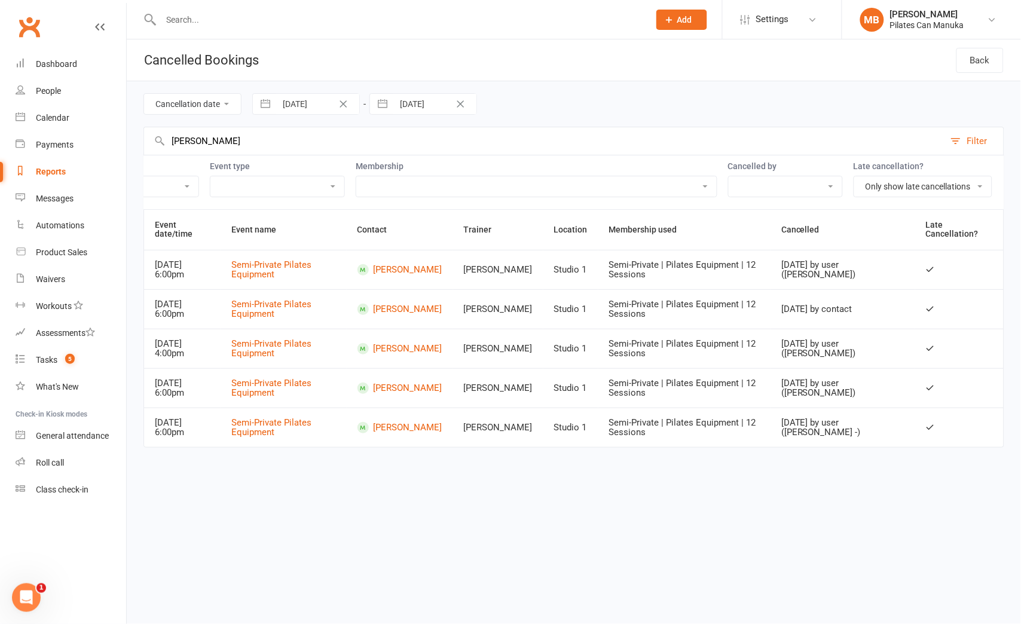
click at [704, 481] on html "Prospect Member Non-attending contact Class / event Appointment Task Add Settin…" at bounding box center [510, 240] width 1021 height 481
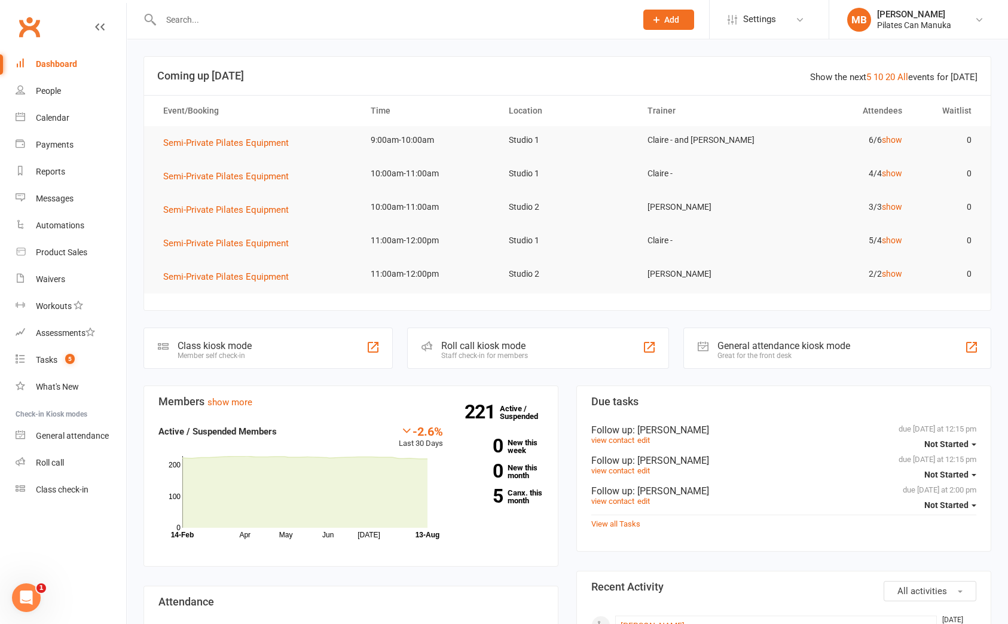
click at [266, 16] on input "text" at bounding box center [392, 19] width 471 height 17
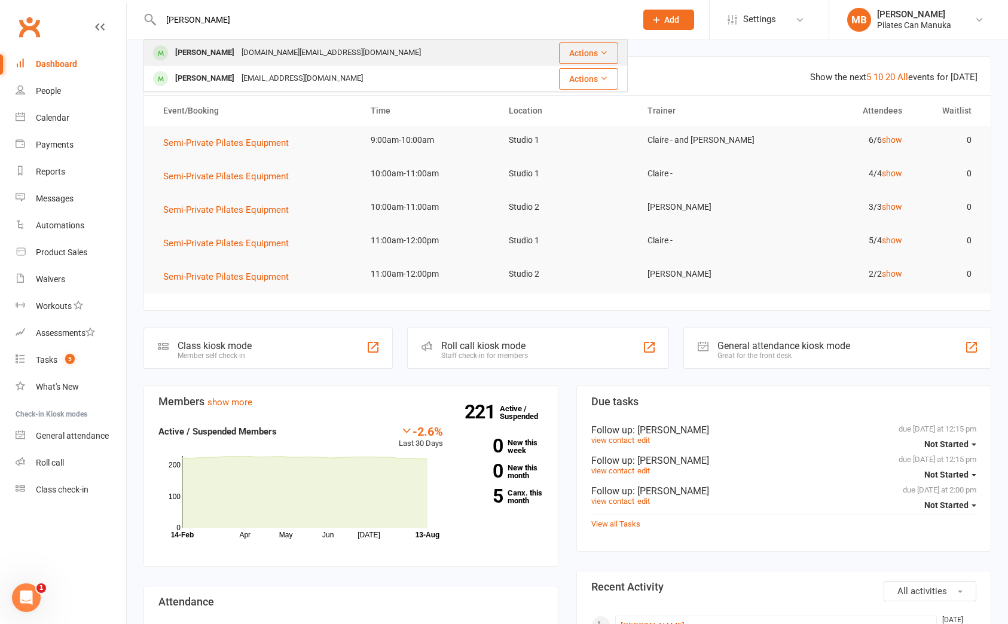
type input "[PERSON_NAME]"
click at [396, 51] on div "Alexandra Kellar Peartopia.food@gmail.com" at bounding box center [339, 53] width 388 height 25
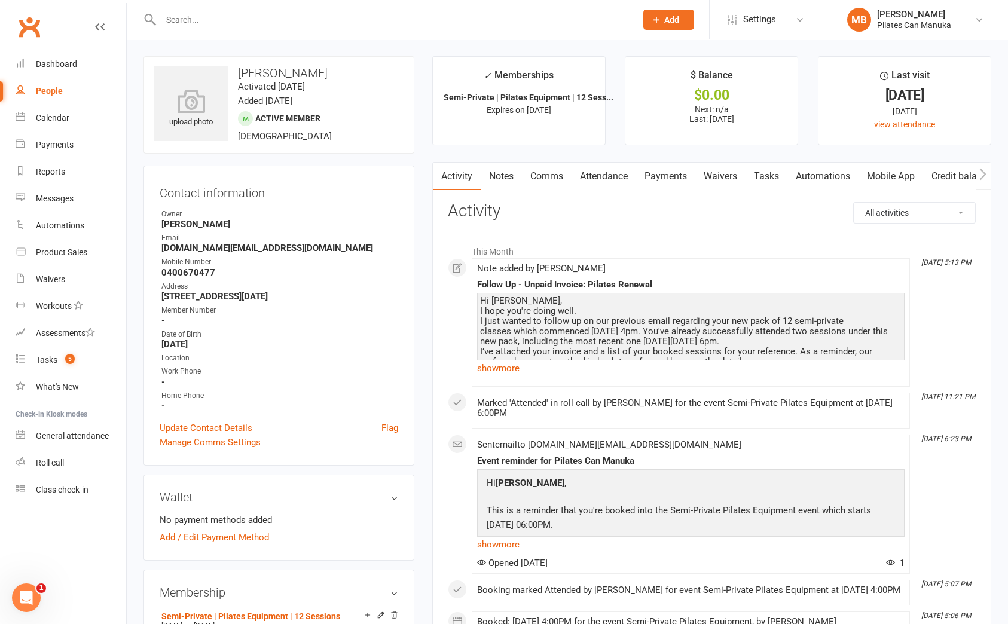
click at [250, 246] on strong "Peartopia.food@gmail.com" at bounding box center [279, 248] width 237 height 11
copy render-form-field "Peartopia.food@gmail.com"
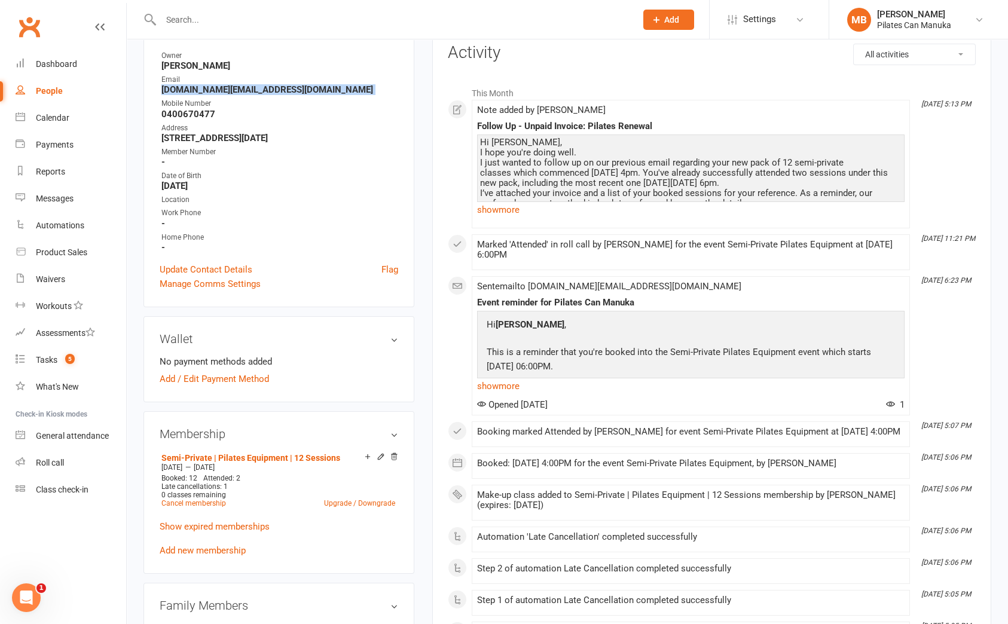
scroll to position [359, 0]
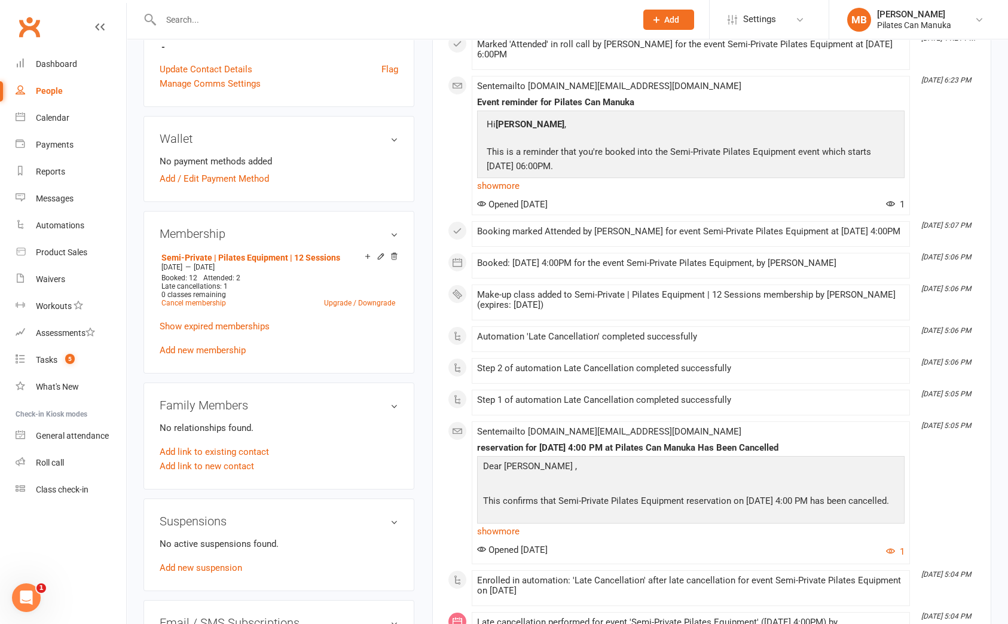
click at [227, 319] on p "Show expired memberships" at bounding box center [279, 326] width 239 height 14
click at [215, 327] on link "Show expired memberships" at bounding box center [215, 326] width 110 height 11
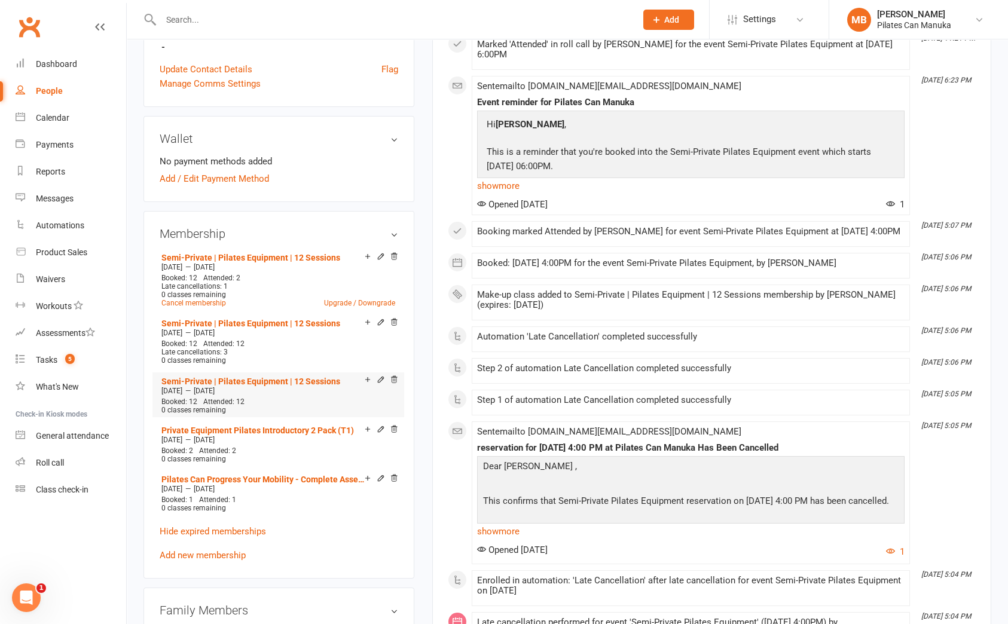
click at [279, 374] on li "Semi-Private | Pilates Equipment | 12 Sessions Dec 16 2024 — May 15 2025 Booked…" at bounding box center [278, 395] width 240 height 44
click at [282, 378] on link "Semi-Private | Pilates Equipment | 12 Sessions" at bounding box center [250, 382] width 179 height 10
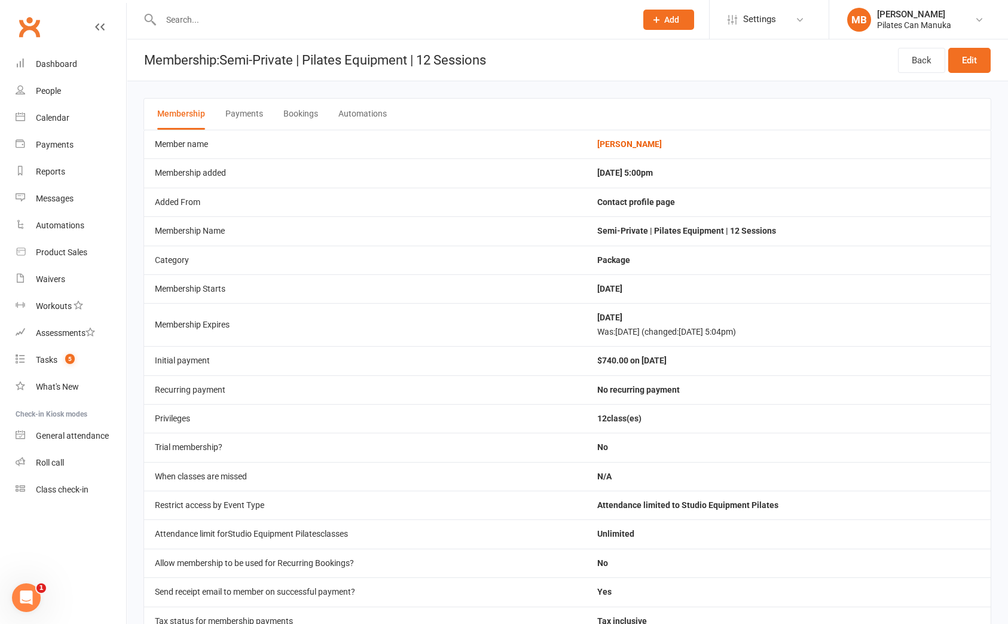
click at [297, 116] on button "Bookings" at bounding box center [300, 114] width 35 height 31
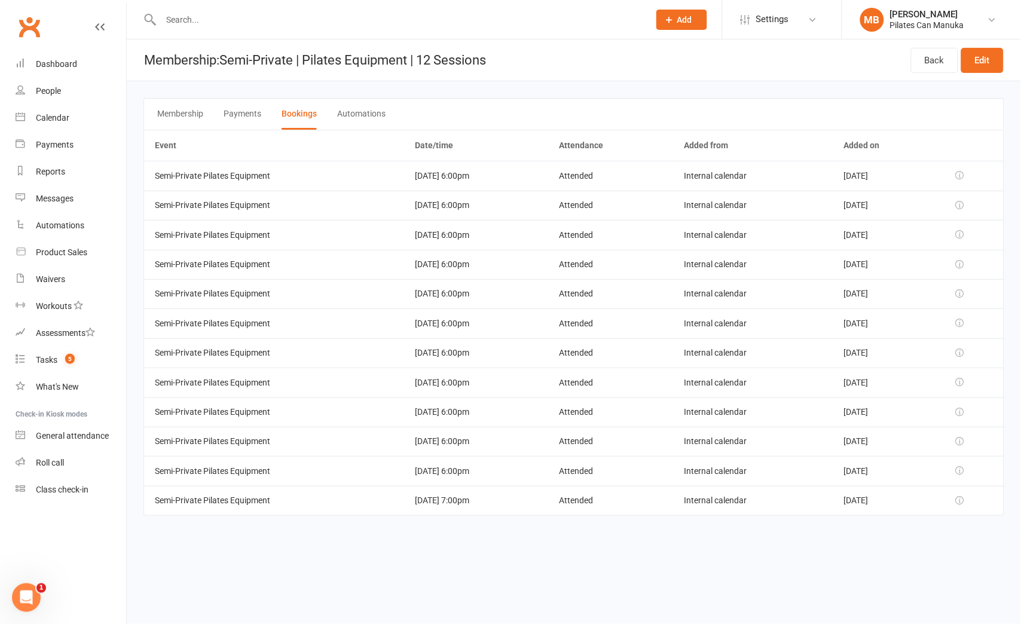
drag, startPoint x: 923, startPoint y: 505, endPoint x: 926, endPoint y: 513, distance: 8.6
click at [923, 505] on td "Dec 14, 2024" at bounding box center [887, 500] width 109 height 29
click at [985, 549] on html "Prospect Member Non-attending contact Class / event Appointment Task Add Settin…" at bounding box center [510, 274] width 1021 height 549
drag, startPoint x: 967, startPoint y: 563, endPoint x: 990, endPoint y: 614, distance: 56.0
click at [967, 549] on html "Prospect Member Non-attending contact Class / event Appointment Task Add Settin…" at bounding box center [510, 274] width 1021 height 549
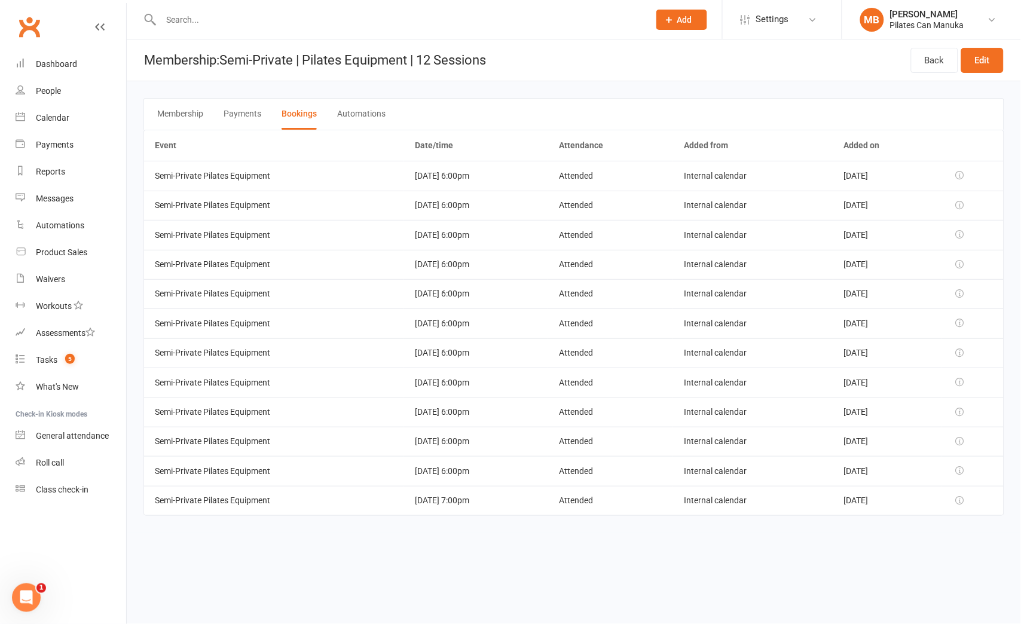
click at [1007, 549] on html "Prospect Member Non-attending contact Class / event Appointment Task Add Settin…" at bounding box center [510, 274] width 1021 height 549
drag, startPoint x: 957, startPoint y: 549, endPoint x: 966, endPoint y: 575, distance: 27.0
click at [958, 549] on html "Prospect Member Non-attending contact Class / event Appointment Task Add Settin…" at bounding box center [510, 274] width 1021 height 549
click at [966, 486] on td at bounding box center [973, 500] width 62 height 29
drag, startPoint x: 918, startPoint y: 589, endPoint x: 893, endPoint y: 616, distance: 37.2
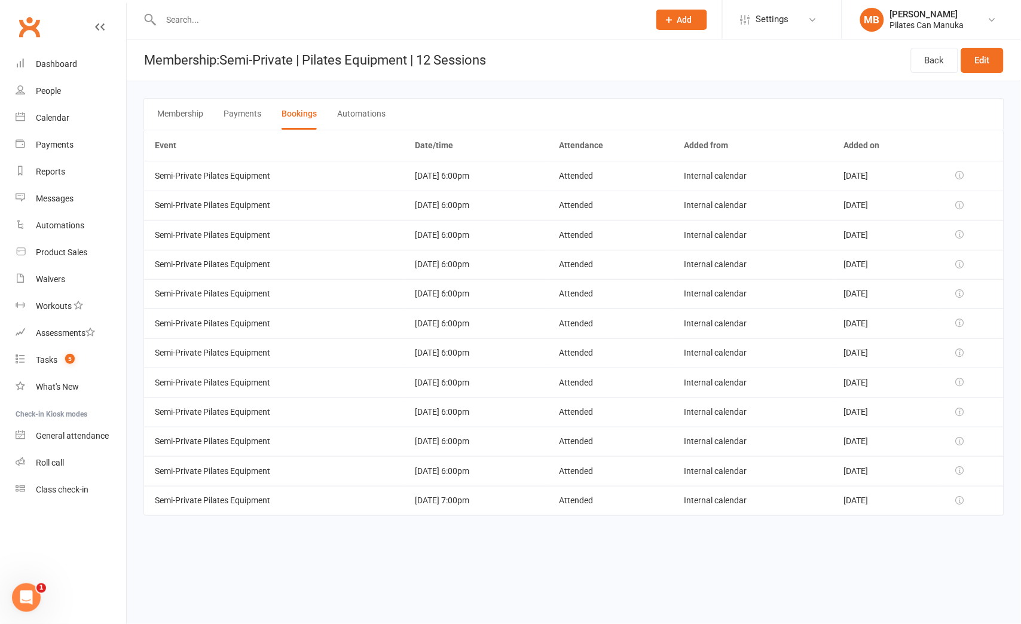
click at [921, 549] on html "Prospect Member Non-attending contact Class / event Appointment Task Add Settin…" at bounding box center [510, 274] width 1021 height 549
click at [38, 390] on div "What's New" at bounding box center [57, 387] width 43 height 10
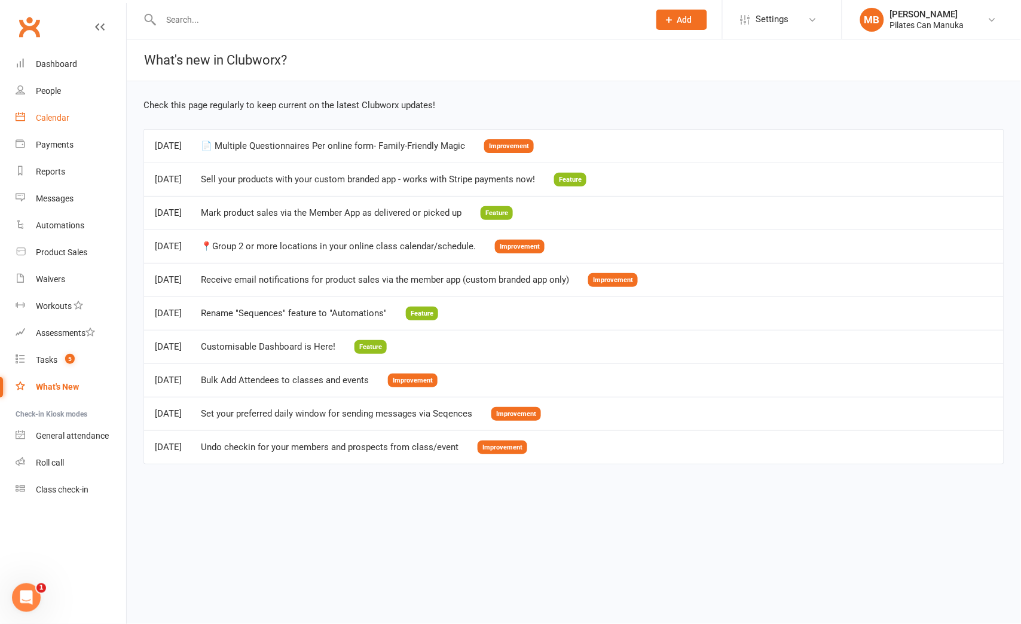
click at [57, 117] on div "Calendar" at bounding box center [52, 118] width 33 height 10
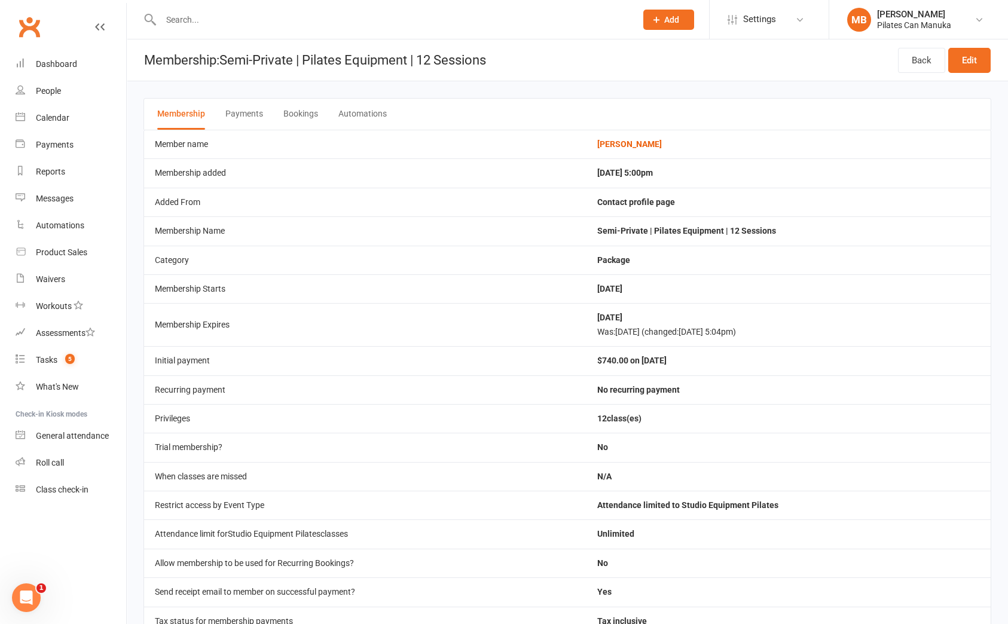
click at [313, 111] on button "Bookings" at bounding box center [300, 114] width 35 height 31
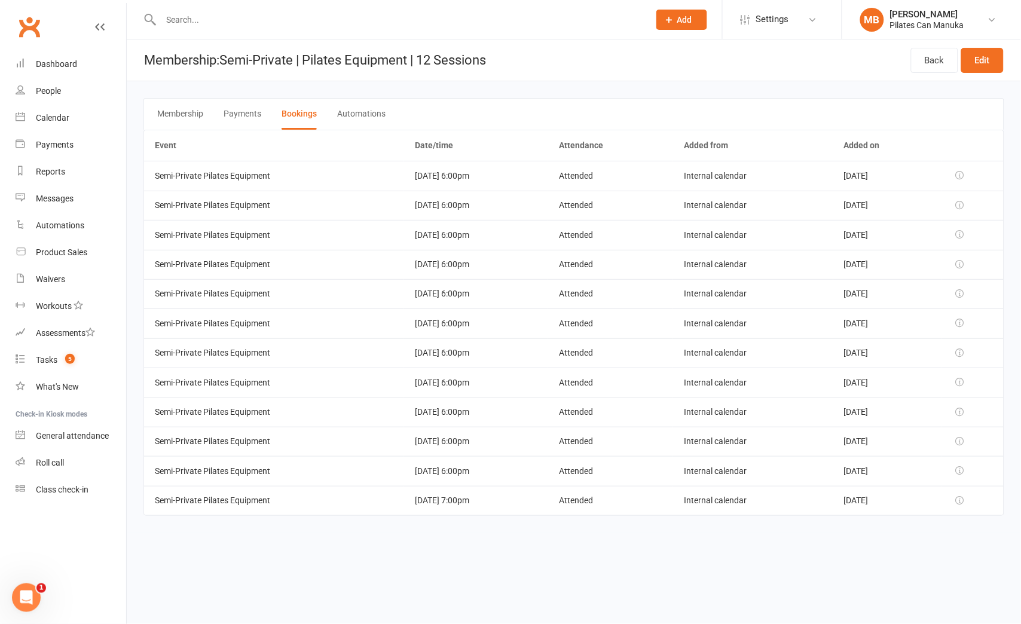
click at [925, 549] on html "Prospect Member Non-attending contact Class / event Appointment Task Add Settin…" at bounding box center [510, 274] width 1021 height 549
drag, startPoint x: 948, startPoint y: 569, endPoint x: 778, endPoint y: 313, distance: 307.5
click at [950, 549] on html "Prospect Member Non-attending contact Class / event Appointment Task Add Settin…" at bounding box center [510, 274] width 1021 height 549
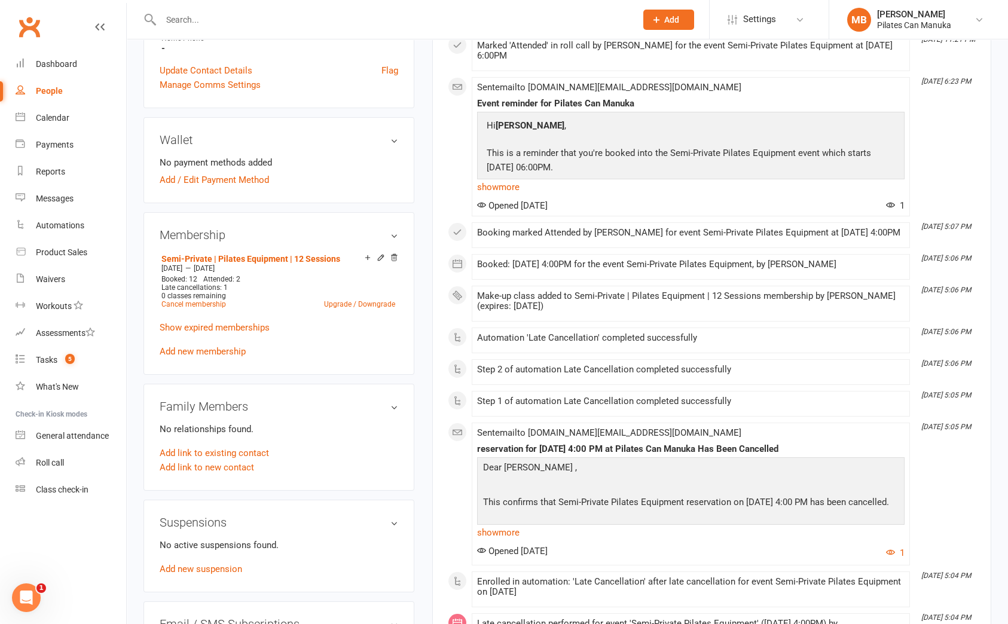
scroll to position [359, 0]
click at [218, 328] on link "Show expired memberships" at bounding box center [215, 326] width 110 height 11
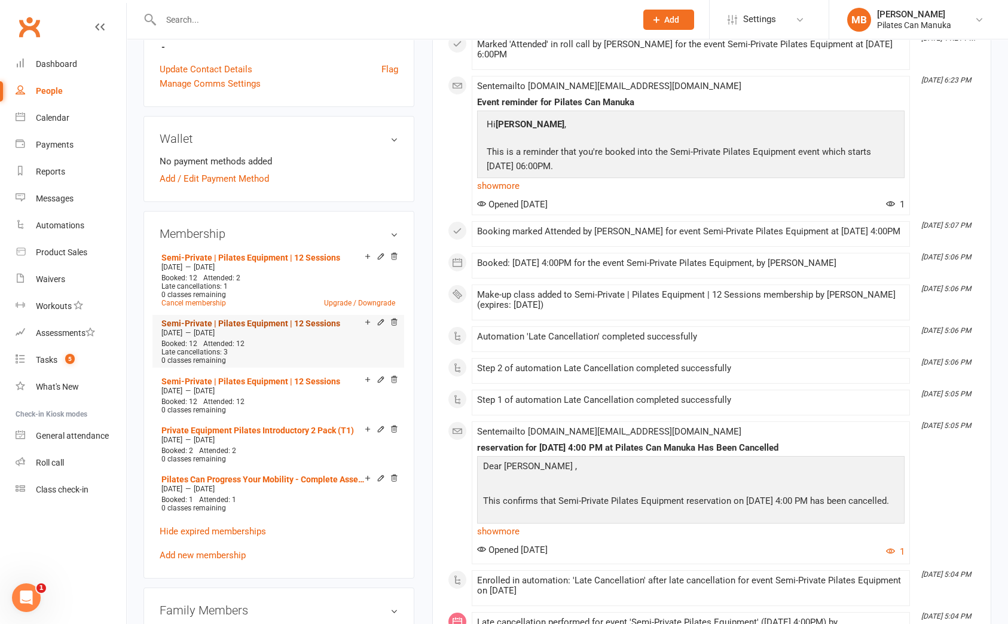
click at [249, 324] on link "Semi-Private | Pilates Equipment | 12 Sessions" at bounding box center [250, 324] width 179 height 10
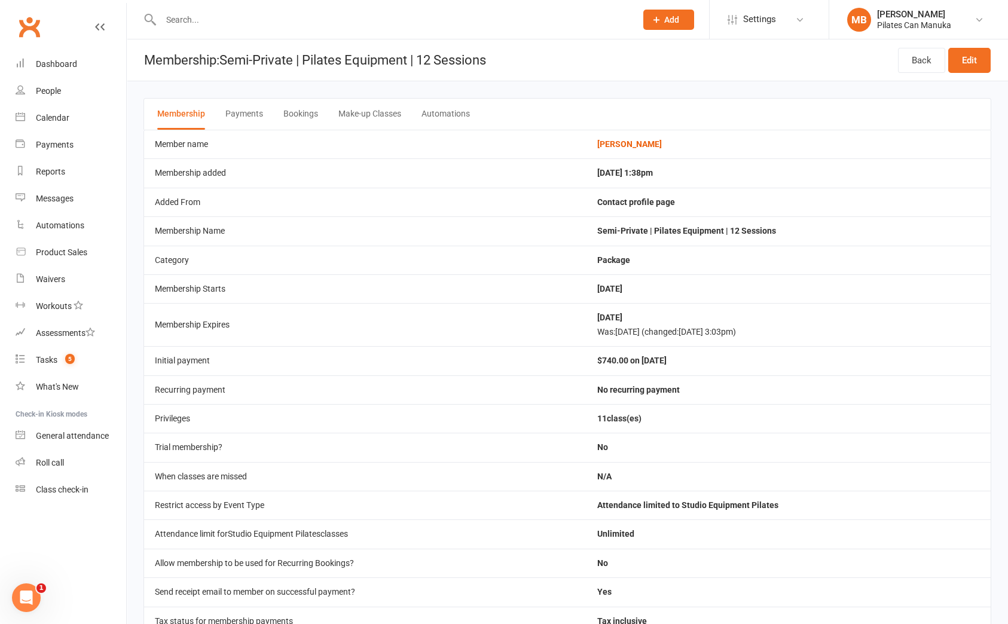
click at [300, 112] on button "Bookings" at bounding box center [300, 114] width 35 height 31
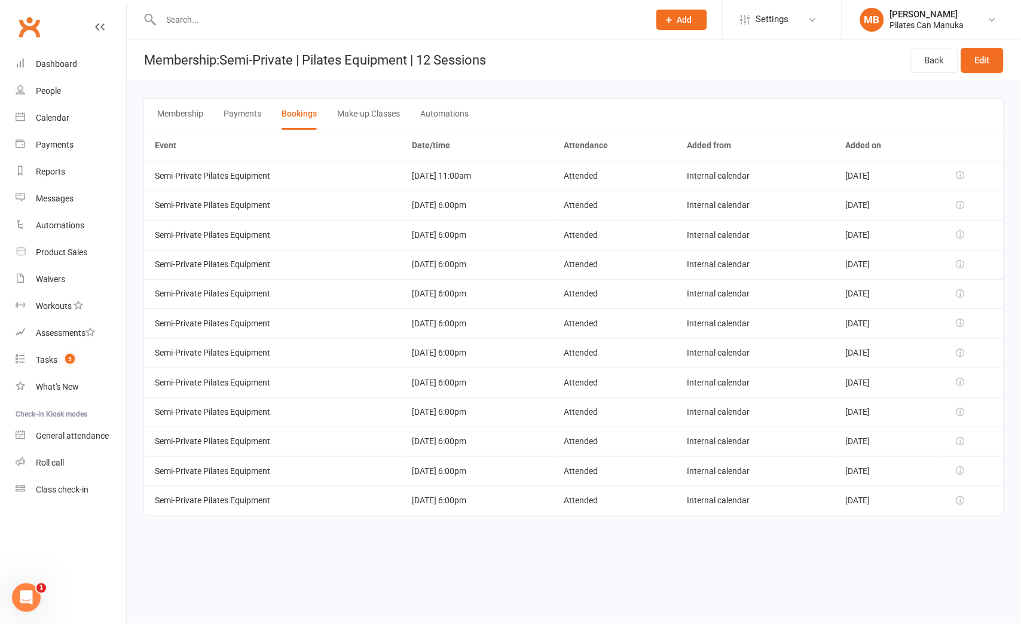
click at [942, 549] on html "Prospect Member Non-attending contact Class / event Appointment Task Add Settin…" at bounding box center [510, 274] width 1021 height 549
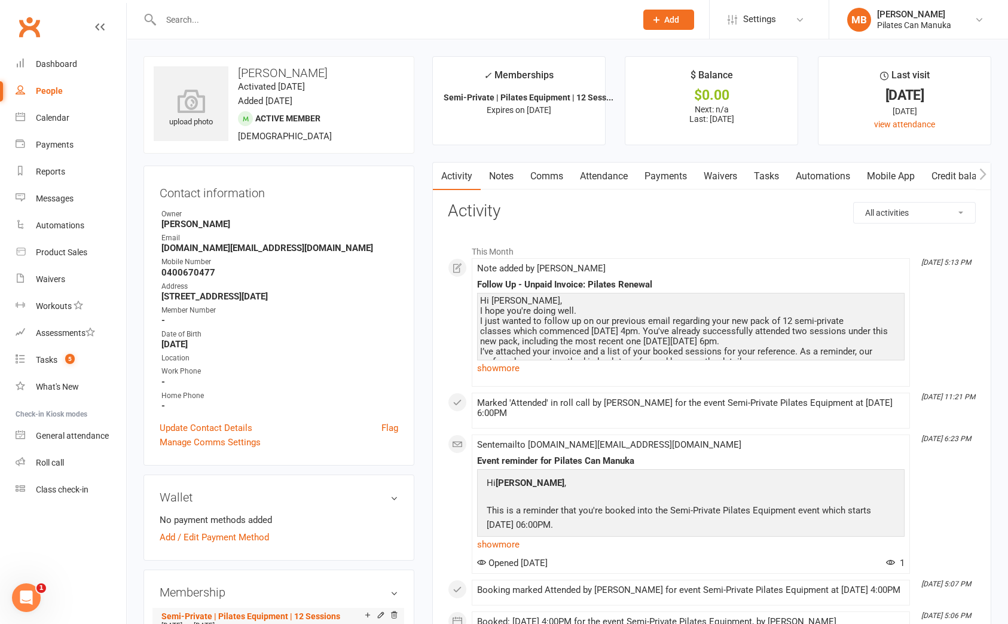
scroll to position [268, 0]
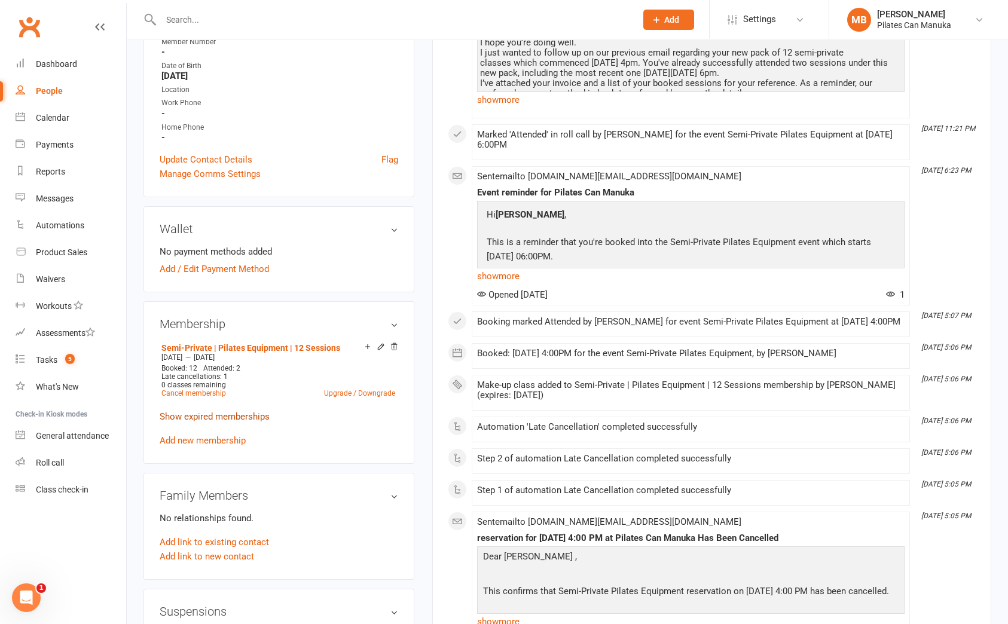
click at [214, 417] on link "Show expired memberships" at bounding box center [215, 416] width 110 height 11
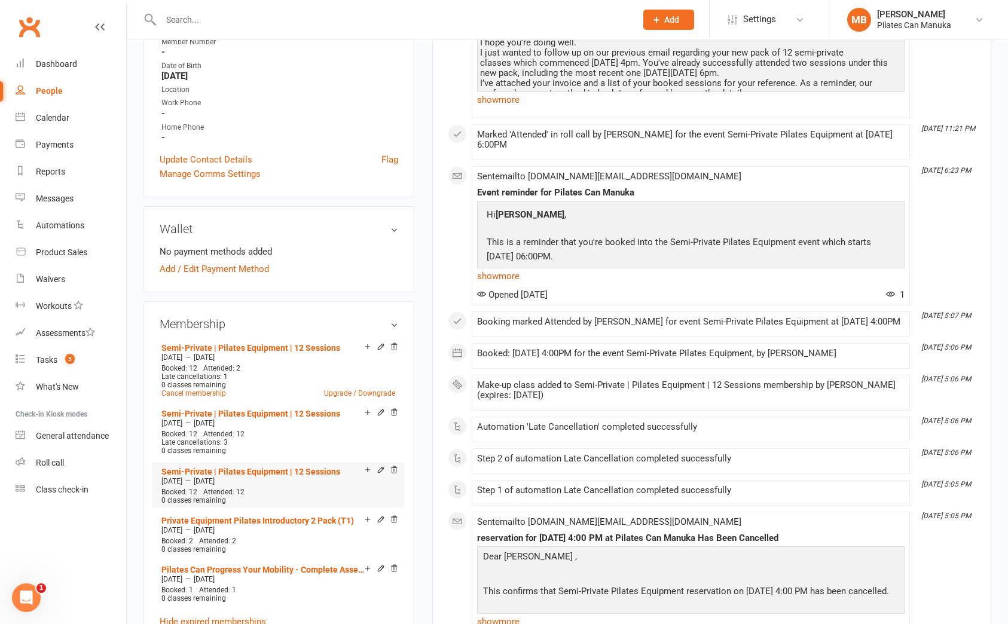
scroll to position [448, 0]
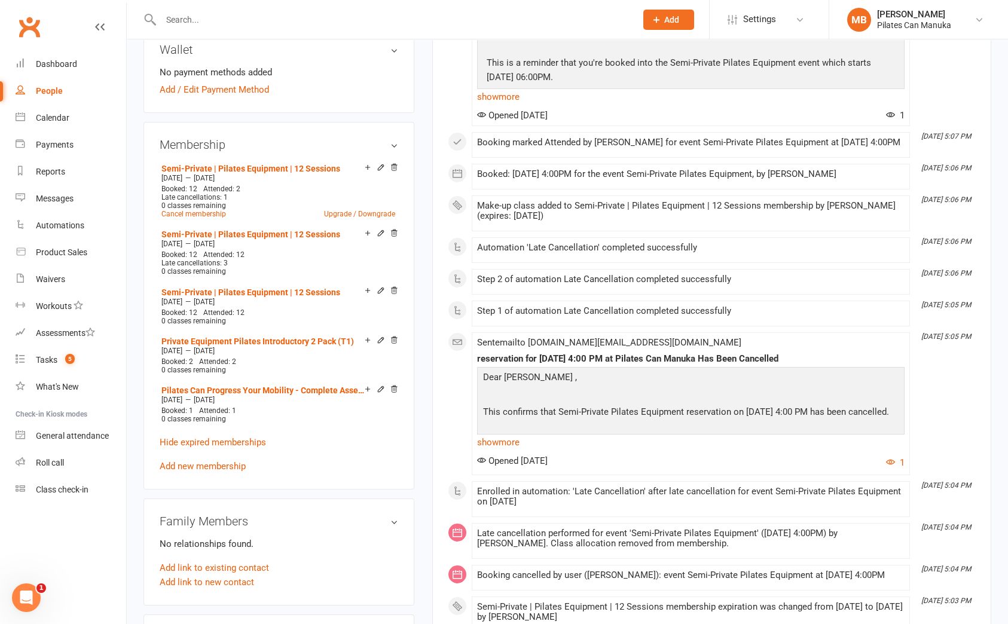
click at [963, 420] on div "This Month Aug 12, 5:13 PM Note added by Mikka Bangay Follow Up - Unpaid Invoic…" at bounding box center [712, 470] width 528 height 1358
click at [270, 235] on link "Semi-Private | Pilates Equipment | 12 Sessions" at bounding box center [250, 235] width 179 height 10
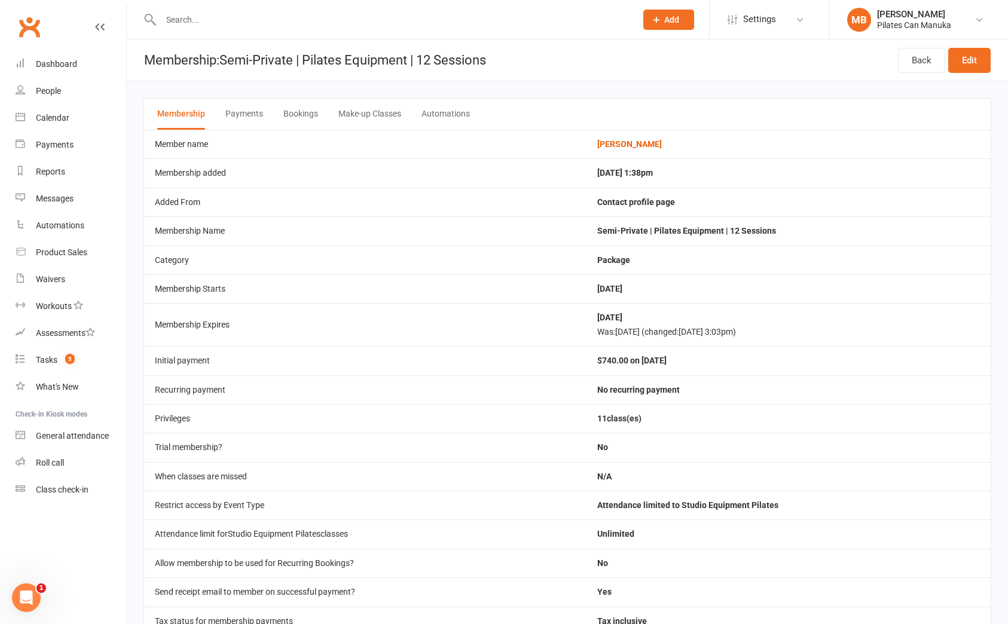
click at [312, 112] on button "Bookings" at bounding box center [300, 114] width 35 height 31
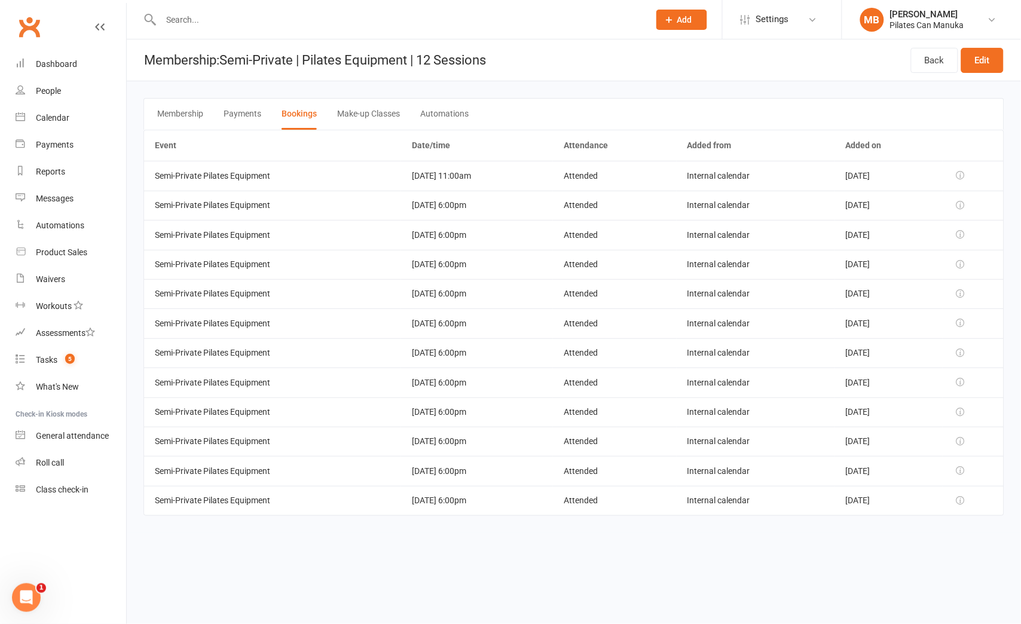
click at [408, 549] on html "Prospect Member Non-attending contact Class / event Appointment Task Add Settin…" at bounding box center [510, 274] width 1021 height 549
drag, startPoint x: 948, startPoint y: 582, endPoint x: 949, endPoint y: 574, distance: 7.8
click at [948, 549] on html "Prospect Member Non-attending contact Class / event Appointment Task Add Settin…" at bounding box center [510, 274] width 1021 height 549
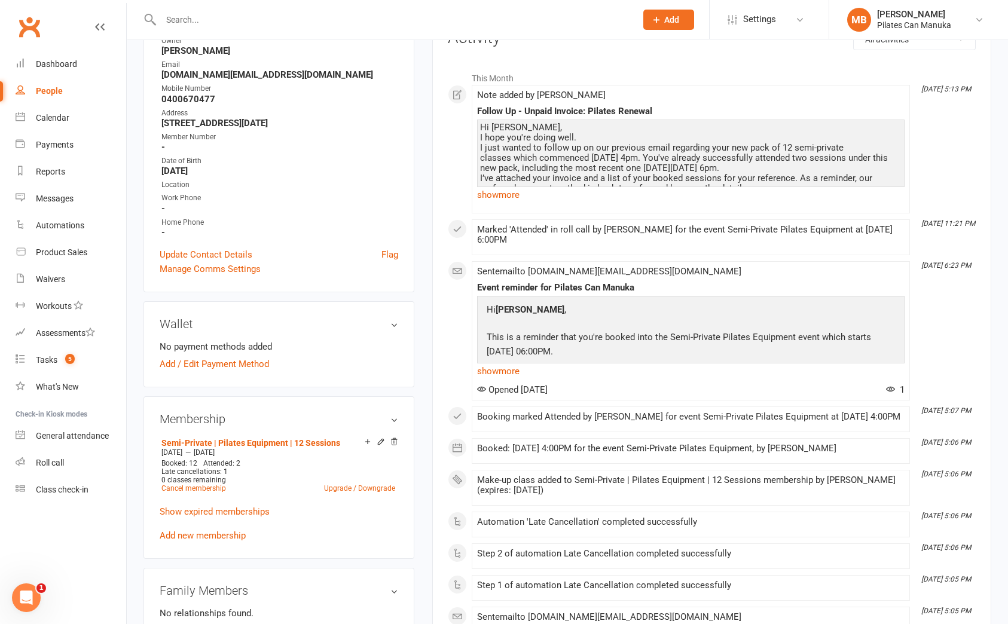
scroll to position [268, 0]
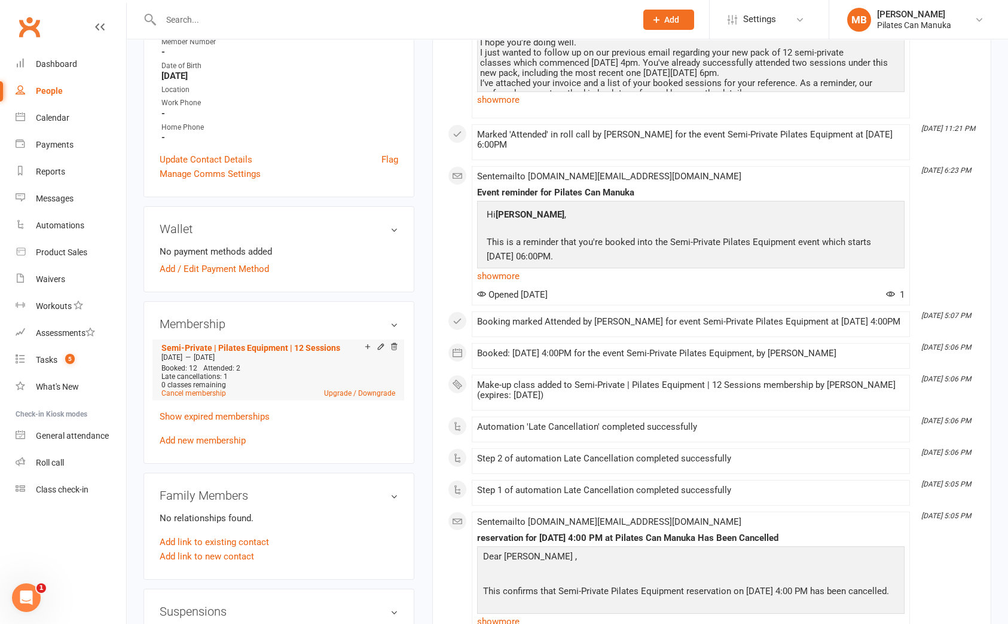
click at [265, 353] on div "Jul 31 2025 — Nov 29 2025" at bounding box center [278, 358] width 240 height 10
click at [300, 348] on link "Semi-Private | Pilates Equipment | 12 Sessions" at bounding box center [250, 348] width 179 height 10
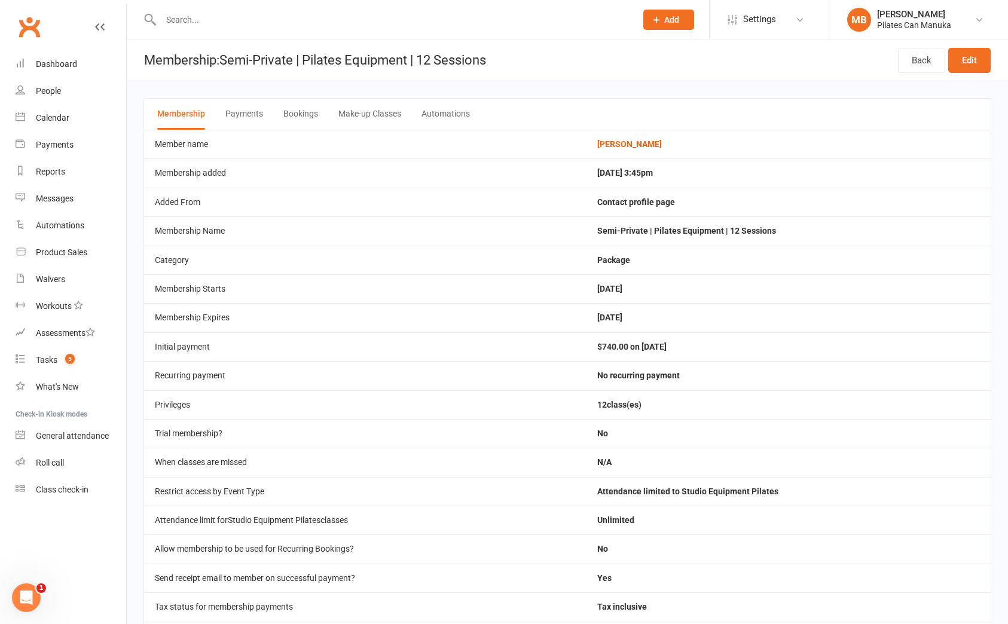
click at [292, 112] on button "Bookings" at bounding box center [300, 114] width 35 height 31
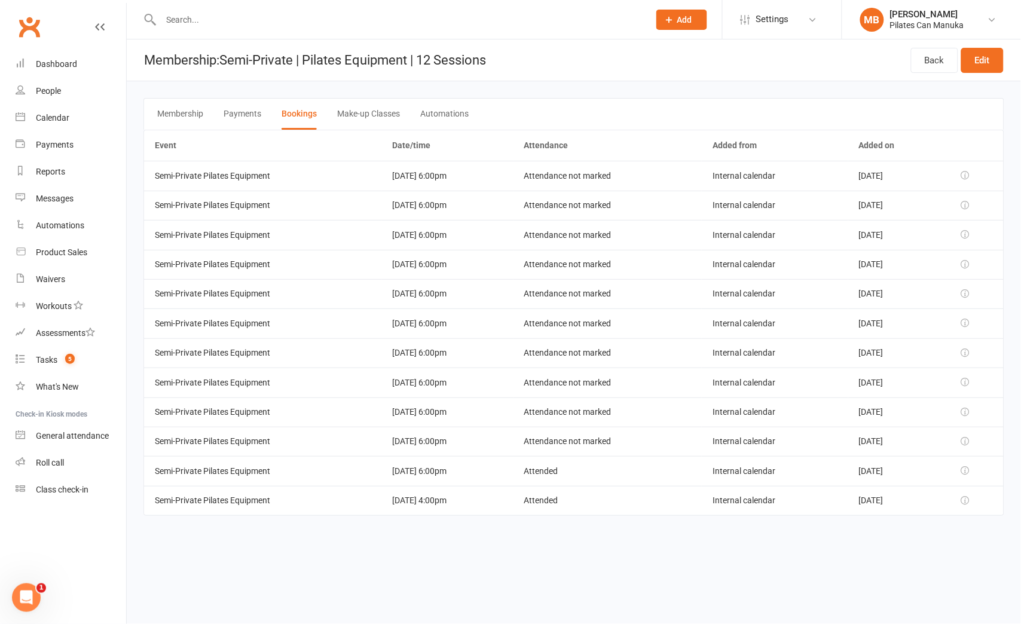
click at [933, 549] on html "Prospect Member Non-attending contact Class / event Appointment Task Add Settin…" at bounding box center [510, 274] width 1021 height 549
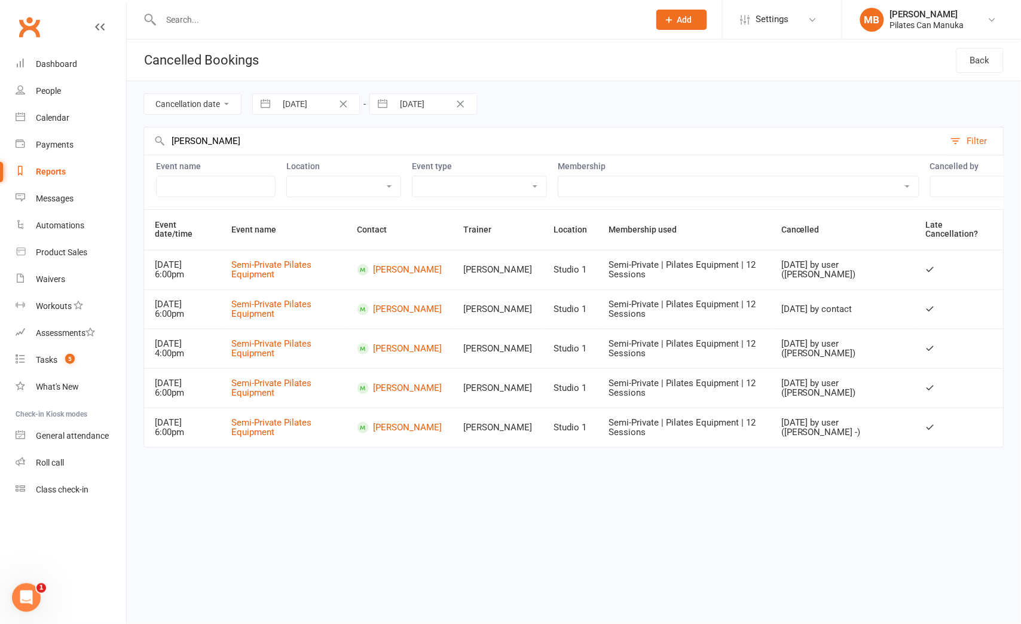
scroll to position [0, 202]
click at [936, 181] on select "Exclude late cancellations Only show late cancellations" at bounding box center [923, 186] width 138 height 20
select select "false"
click at [854, 177] on select "Exclude late cancellations Only show late cancellations" at bounding box center [923, 186] width 138 height 20
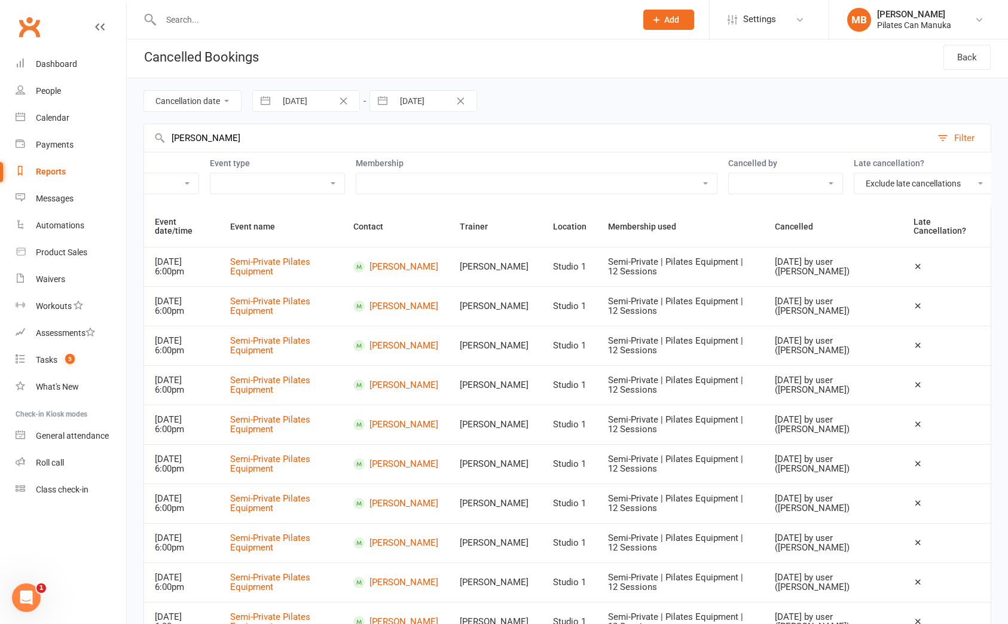
scroll to position [0, 0]
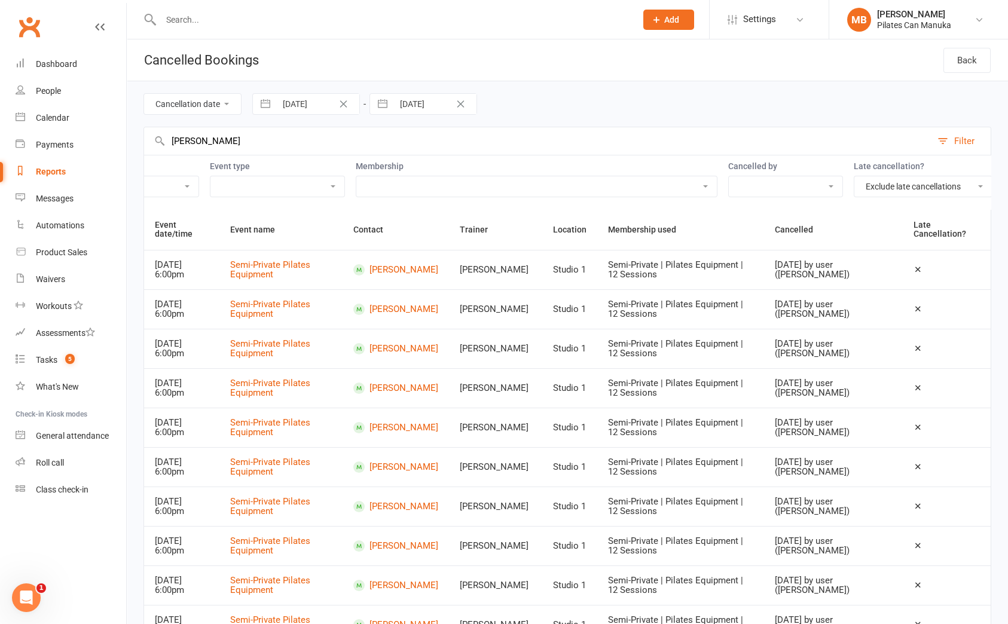
click at [815, 181] on select "Cancelled by user Cancelled by contact On conversion to NAC" at bounding box center [786, 186] width 114 height 20
select select "user"
click at [729, 177] on select "Cancelled by user Cancelled by contact On conversion to NAC" at bounding box center [786, 186] width 114 height 20
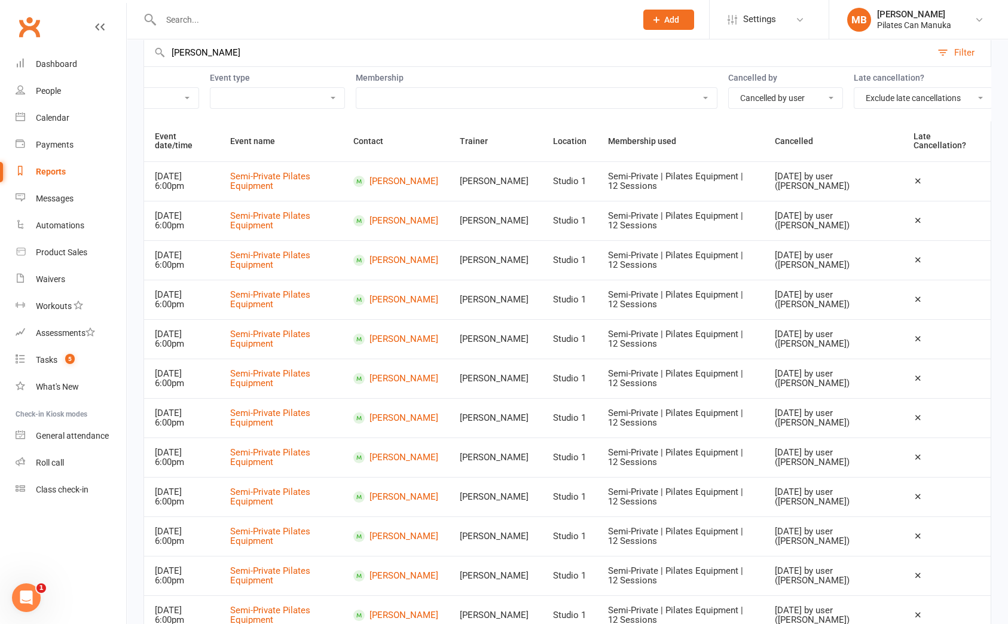
scroll to position [68, 0]
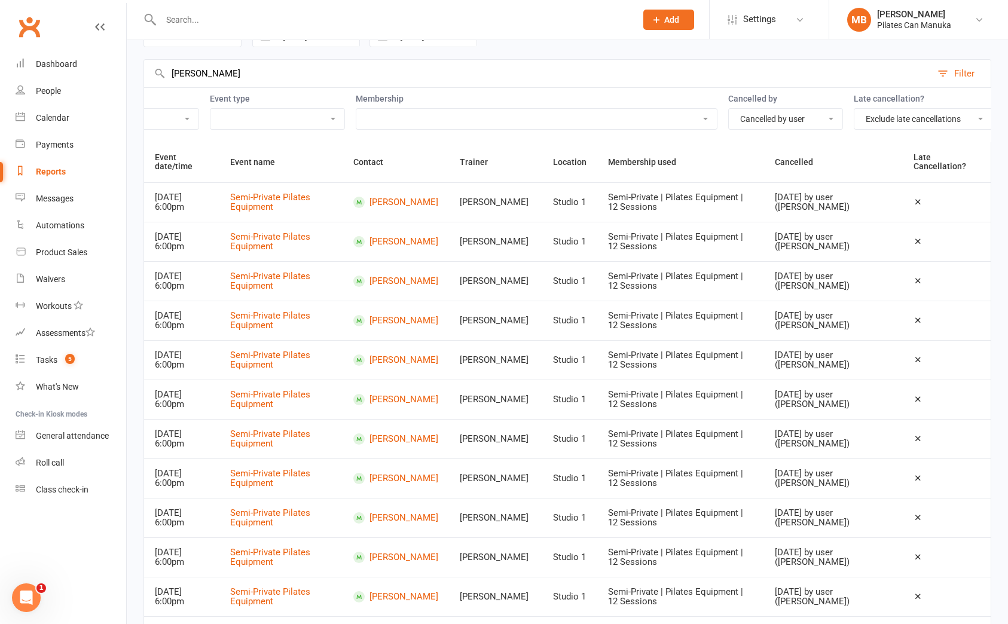
click at [923, 117] on select "Exclude late cancellations Only show late cancellations" at bounding box center [923, 119] width 138 height 20
select select "true"
click at [854, 109] on select "Exclude late cancellations Only show late cancellations" at bounding box center [923, 119] width 138 height 20
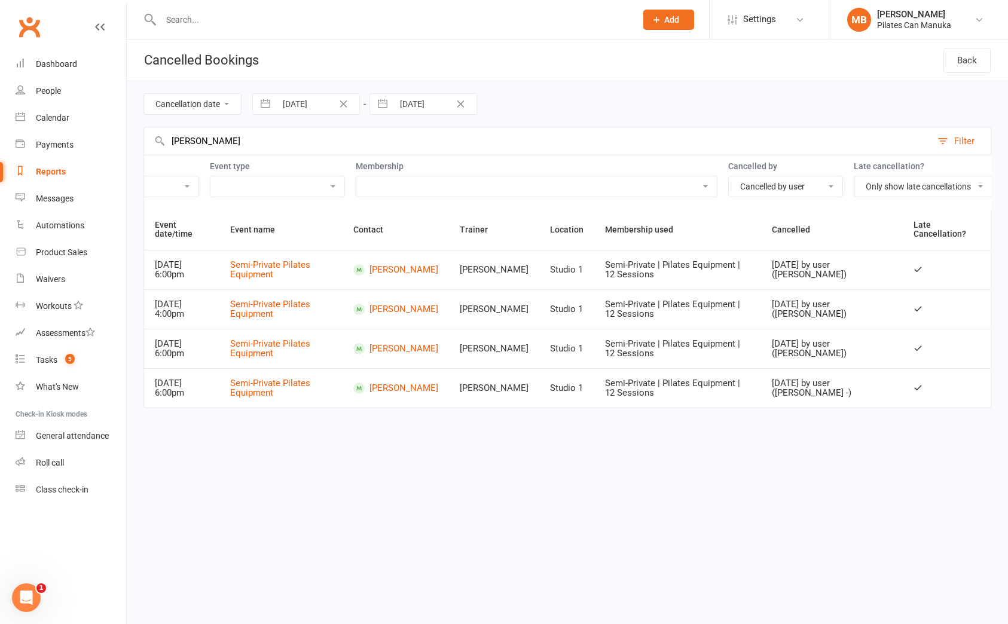
scroll to position [0, 0]
click at [955, 442] on html "Prospect Member Non-attending contact Class / event Appointment Task Add Settin…" at bounding box center [510, 221] width 1021 height 442
drag, startPoint x: 53, startPoint y: 169, endPoint x: 93, endPoint y: 154, distance: 42.2
click at [53, 169] on div "Reports" at bounding box center [51, 172] width 30 height 10
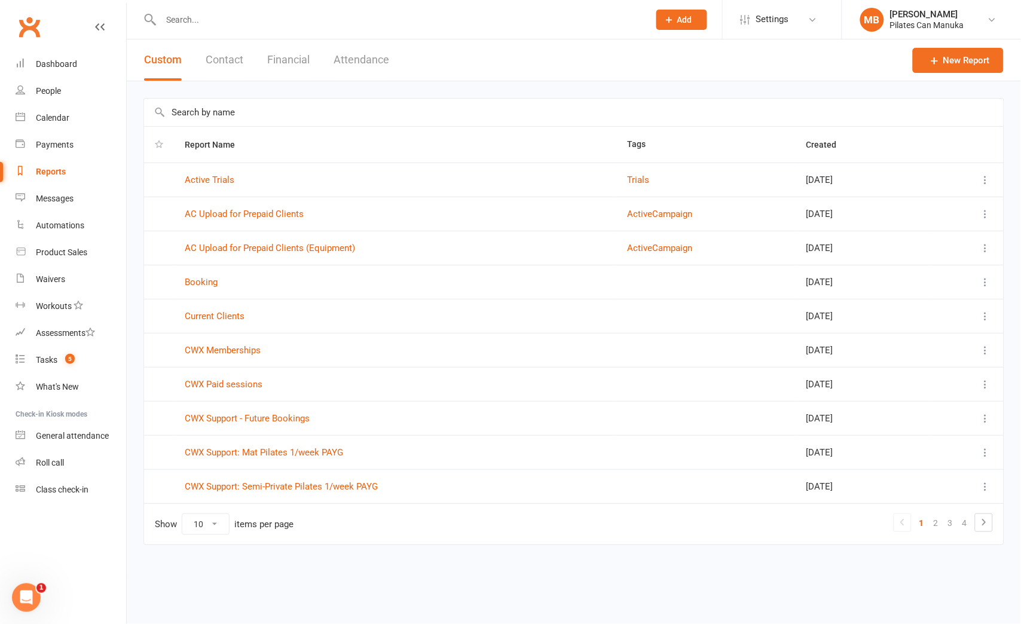
click at [365, 66] on button "Attendance" at bounding box center [362, 59] width 56 height 41
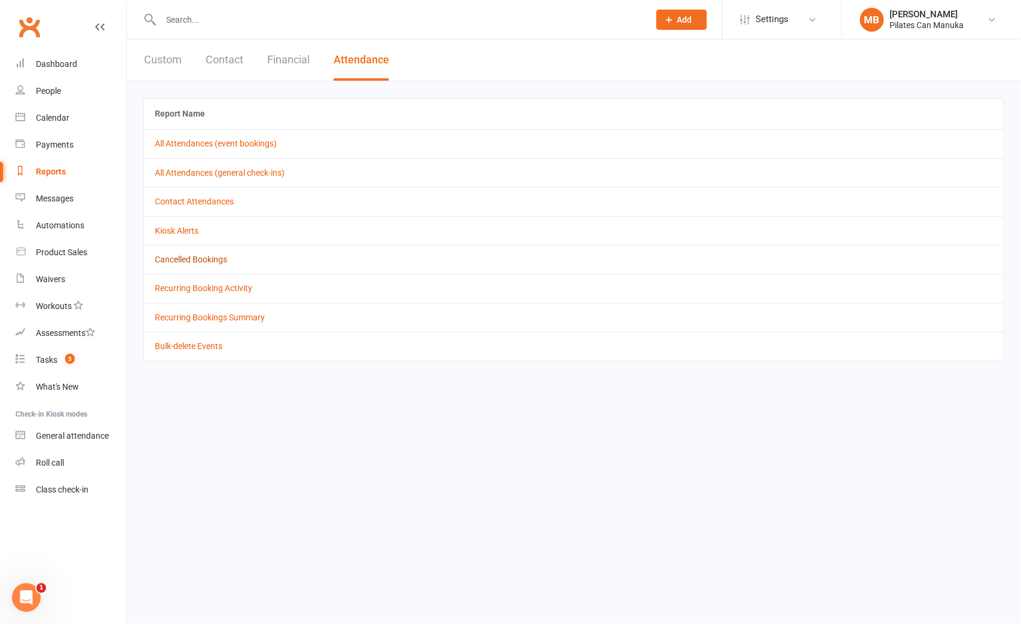
click at [196, 264] on link "Cancelled Bookings" at bounding box center [191, 260] width 72 height 10
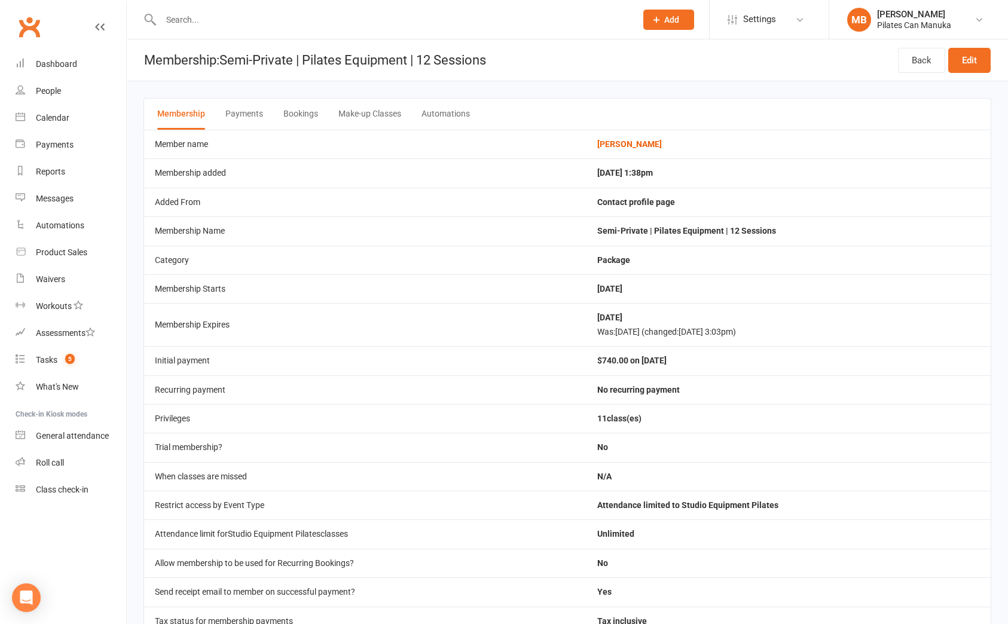
click at [313, 114] on button "Bookings" at bounding box center [300, 114] width 35 height 31
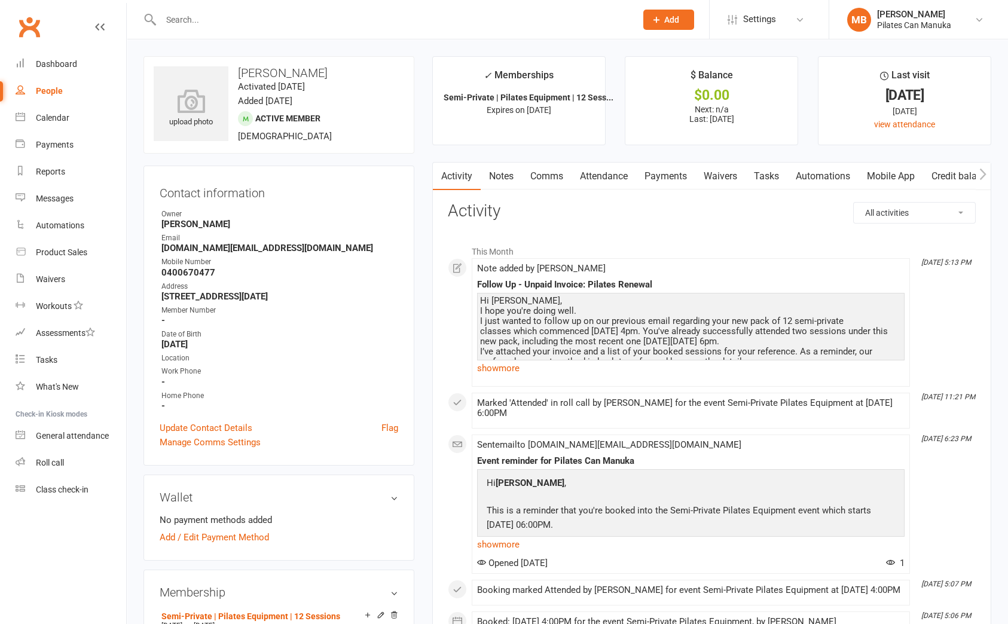
click at [611, 172] on link "Attendance" at bounding box center [604, 177] width 65 height 28
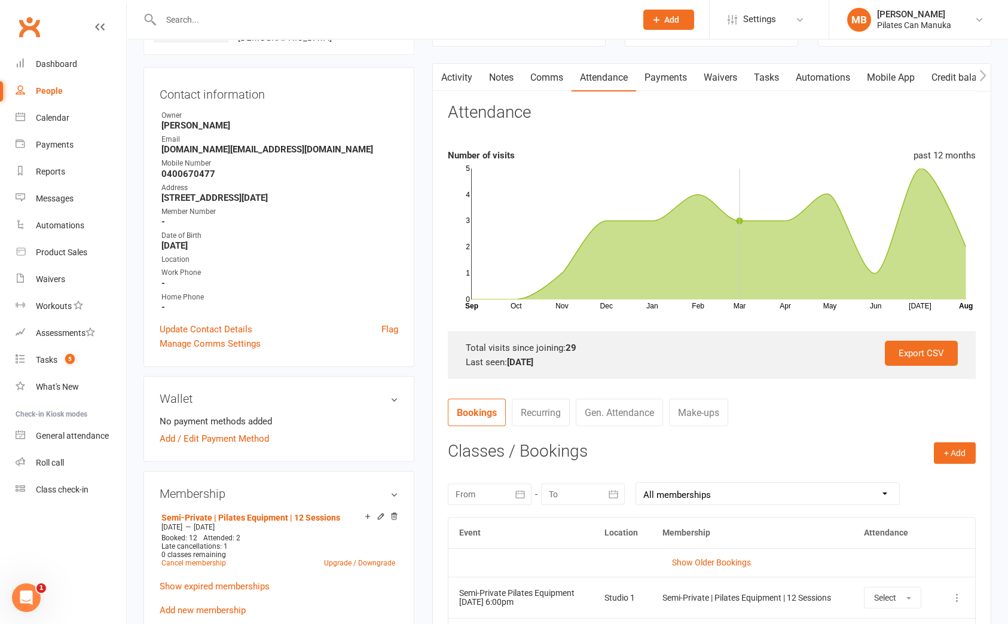
scroll to position [268, 0]
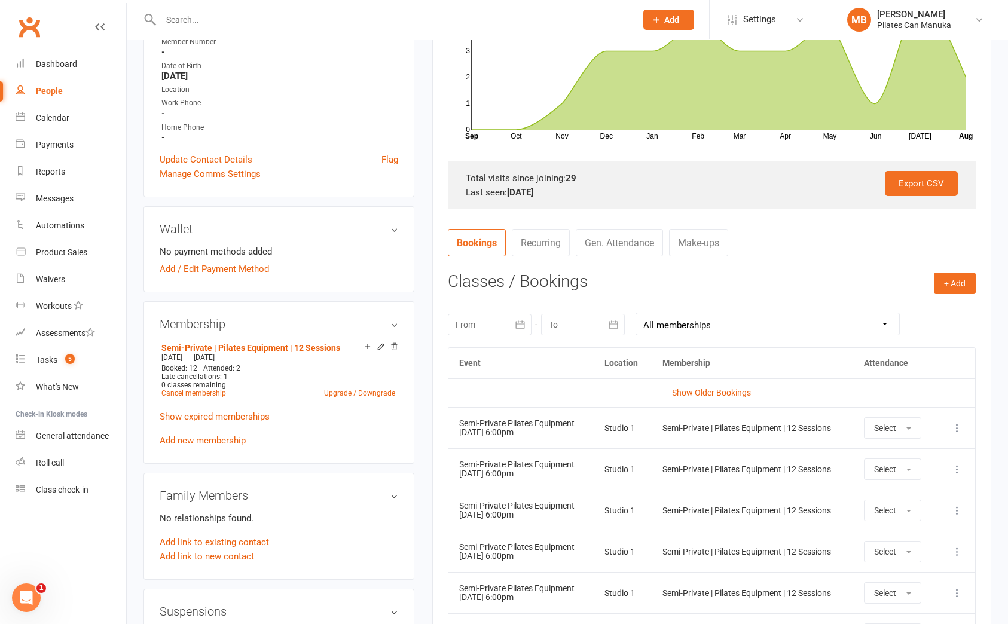
drag, startPoint x: 697, startPoint y: 249, endPoint x: 717, endPoint y: 252, distance: 20.5
click at [699, 249] on link "Make-ups" at bounding box center [698, 243] width 59 height 28
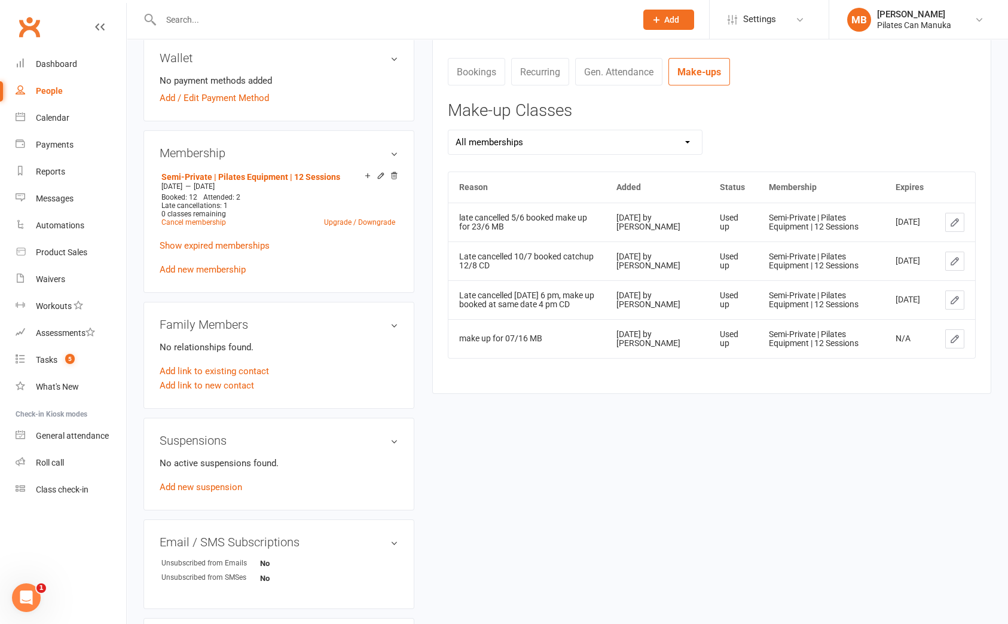
scroll to position [448, 0]
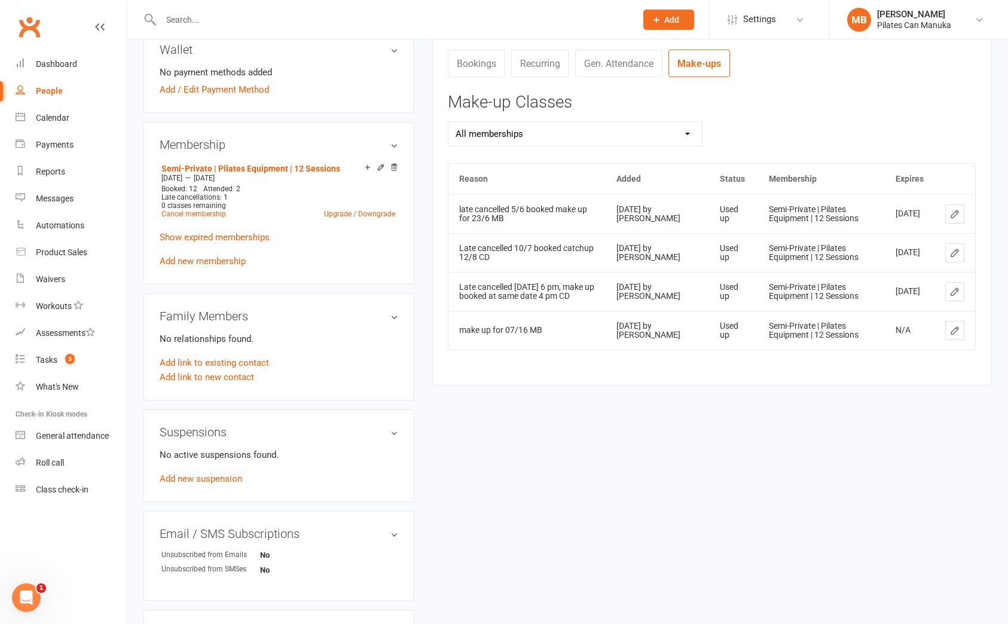
click at [961, 470] on div "upload photo [PERSON_NAME] Activated [DATE] Added [DATE] Active member [DEMOGRA…" at bounding box center [568, 177] width 866 height 1139
drag, startPoint x: 969, startPoint y: 499, endPoint x: 990, endPoint y: 557, distance: 61.5
click at [968, 500] on div "upload photo [PERSON_NAME] Activated [DATE] Added [DATE] Active member [DEMOGRA…" at bounding box center [568, 177] width 866 height 1139
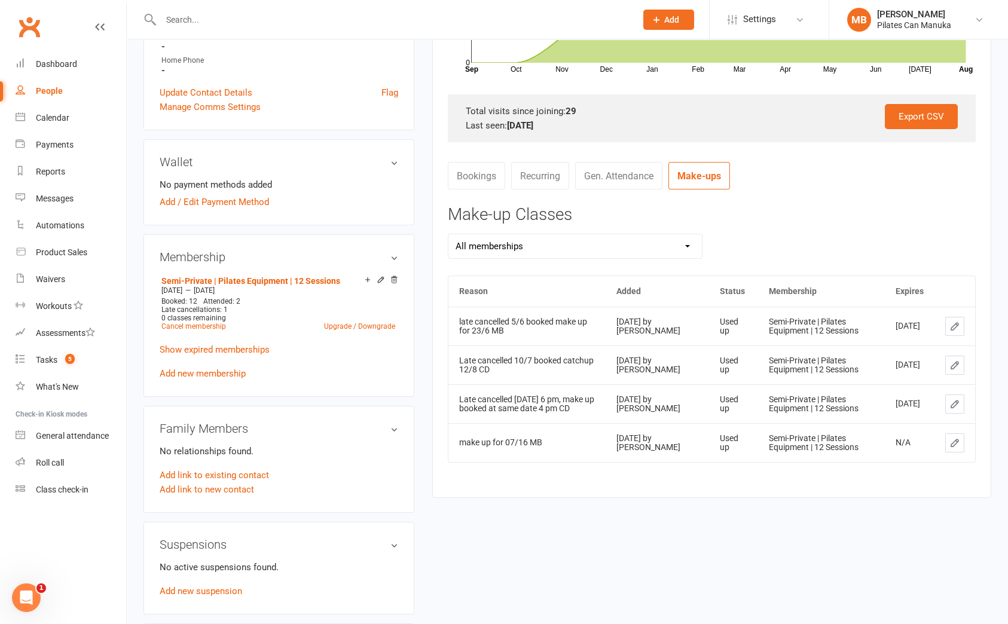
scroll to position [90, 0]
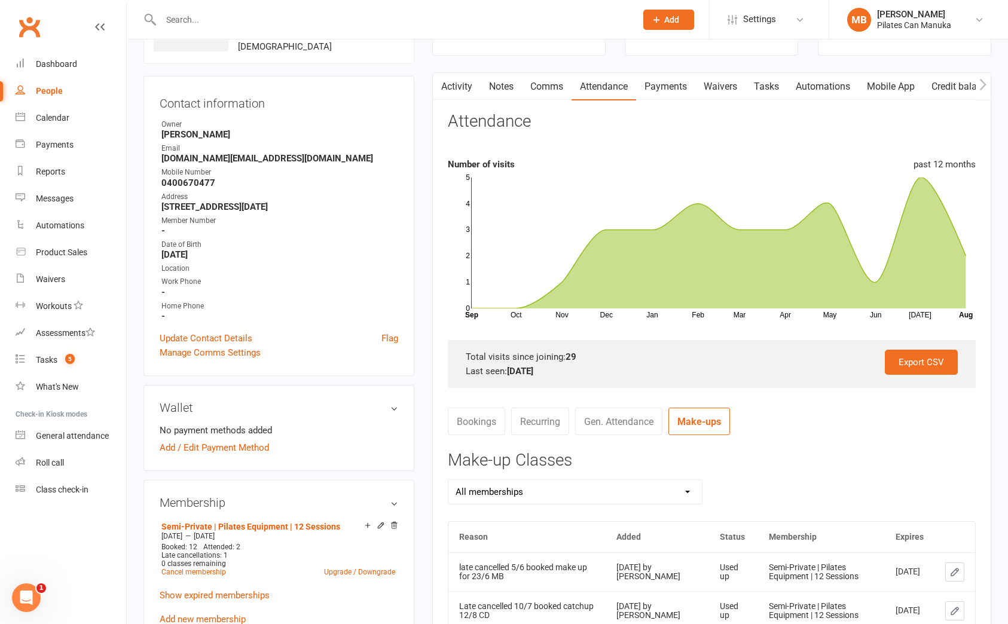
click at [502, 83] on link "Notes" at bounding box center [501, 87] width 41 height 28
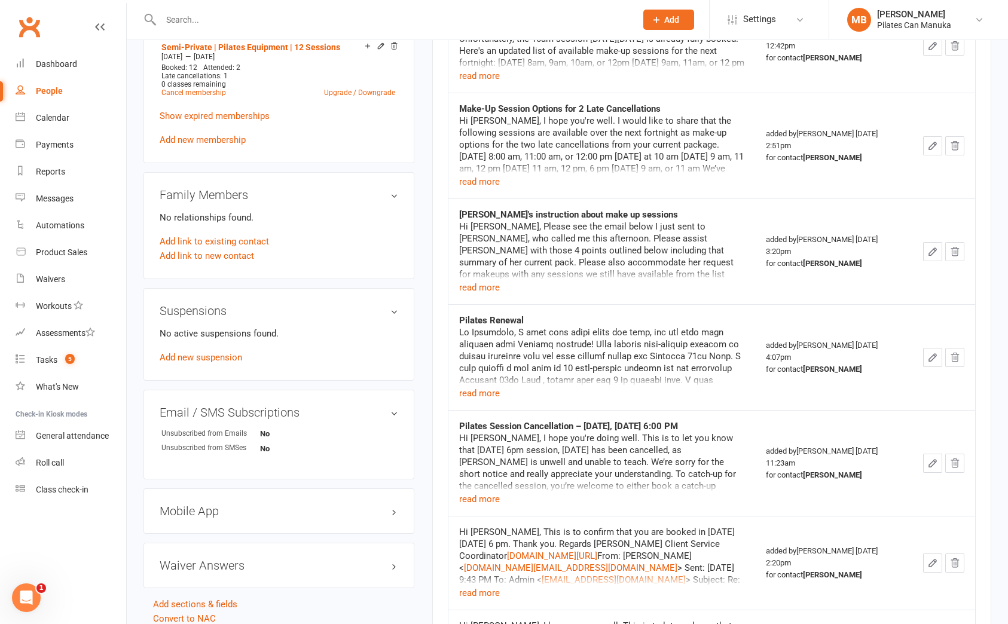
scroll to position [538, 0]
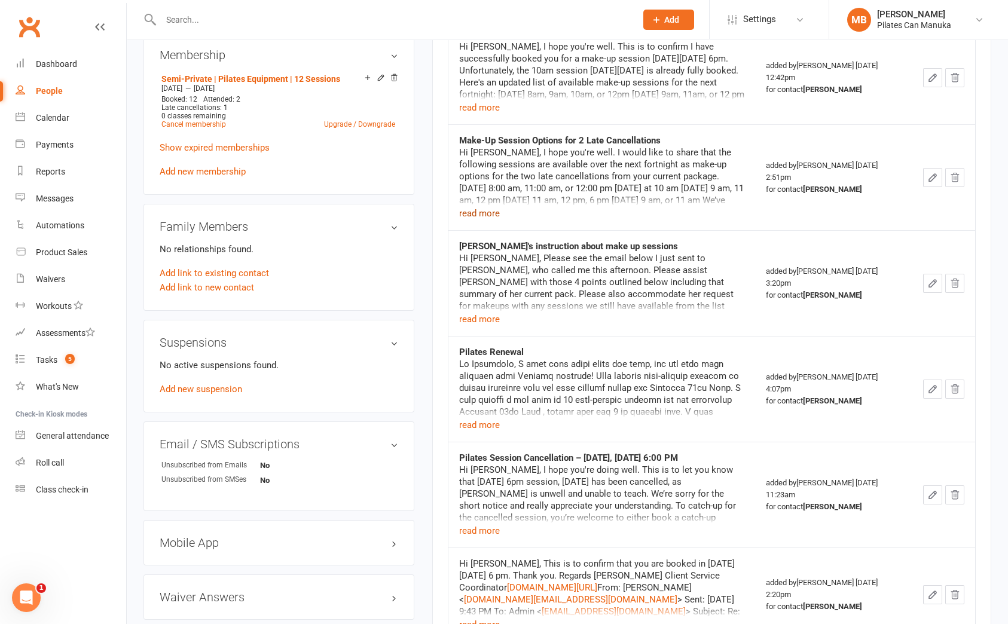
click at [493, 215] on button "read more" at bounding box center [479, 213] width 41 height 14
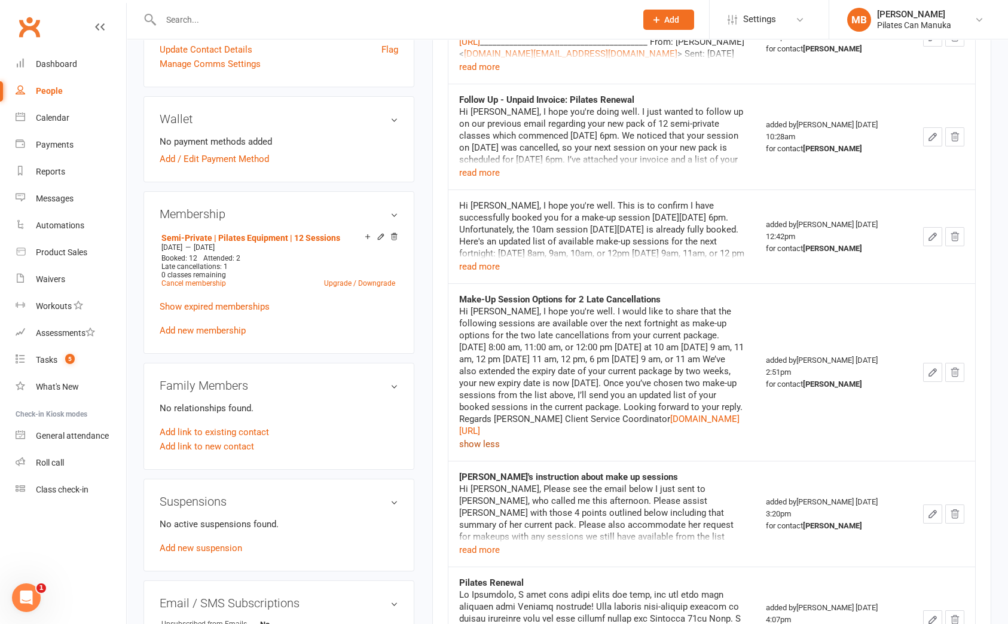
scroll to position [359, 0]
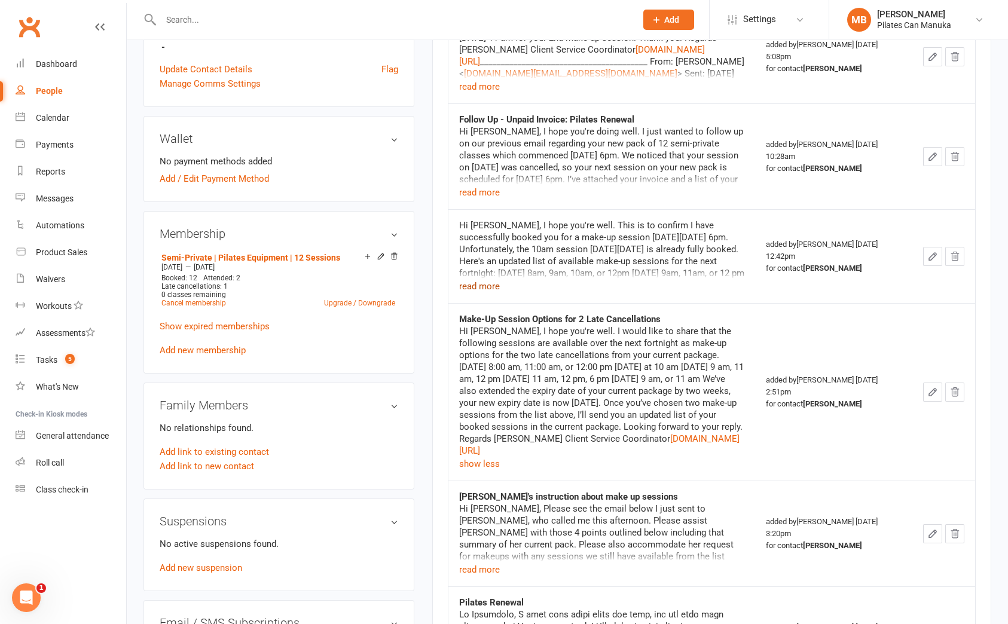
click at [480, 288] on button "read more" at bounding box center [479, 286] width 41 height 14
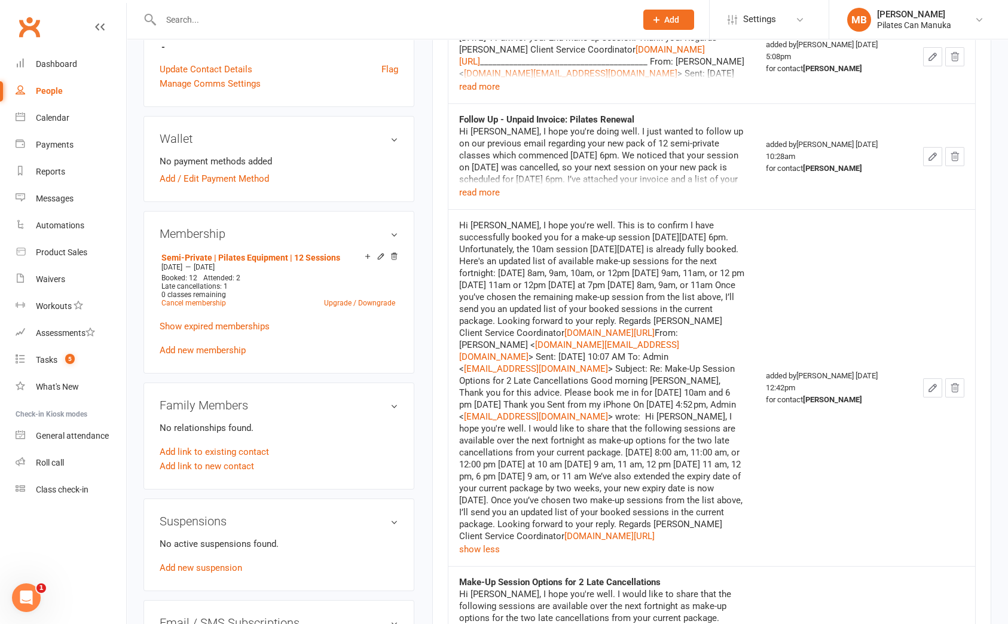
click at [938, 507] on td at bounding box center [943, 387] width 63 height 357
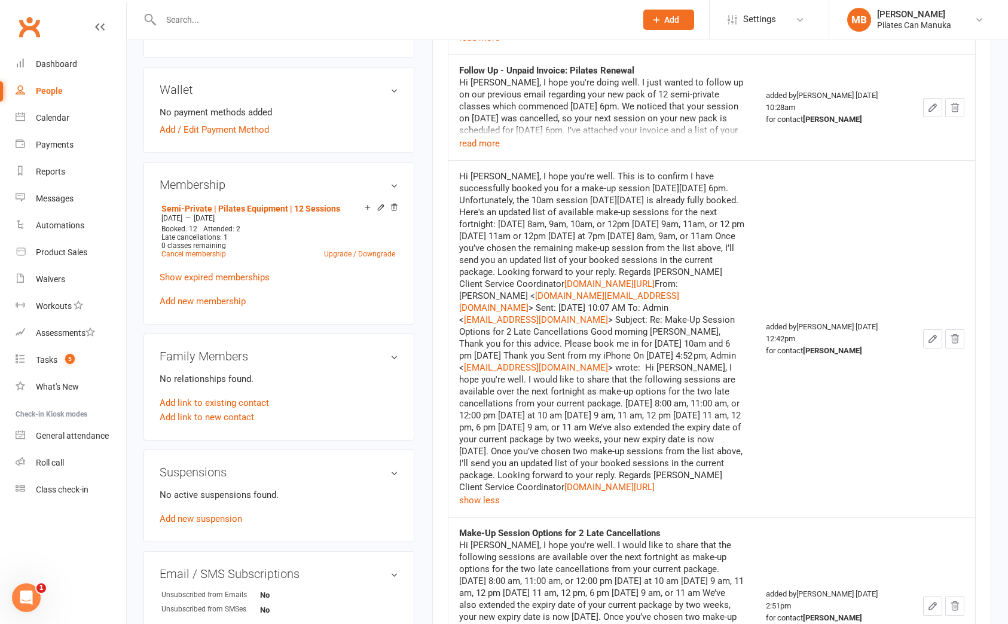
scroll to position [448, 0]
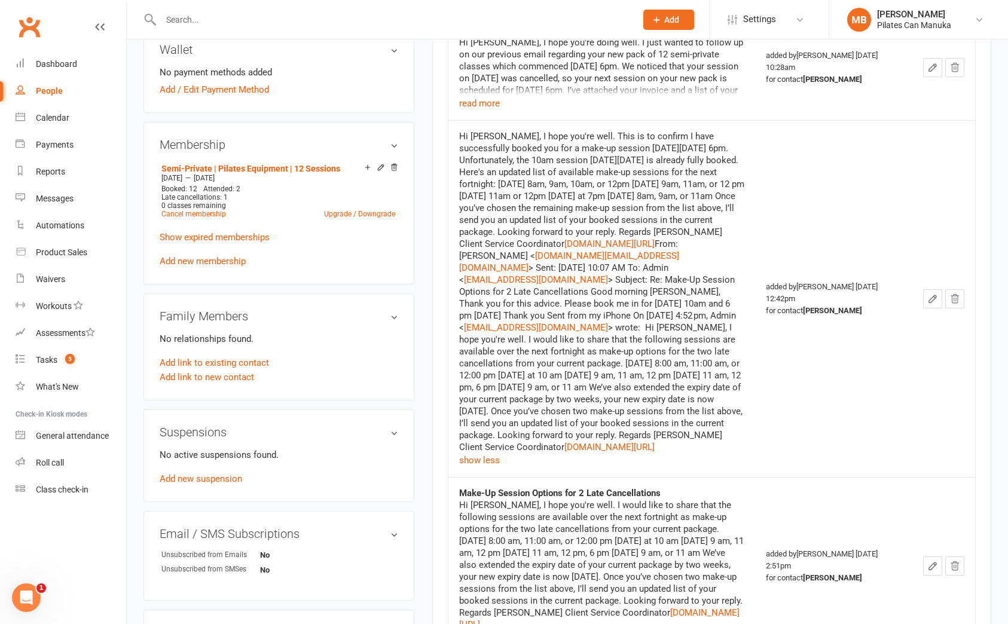
click at [948, 160] on td at bounding box center [943, 298] width 63 height 357
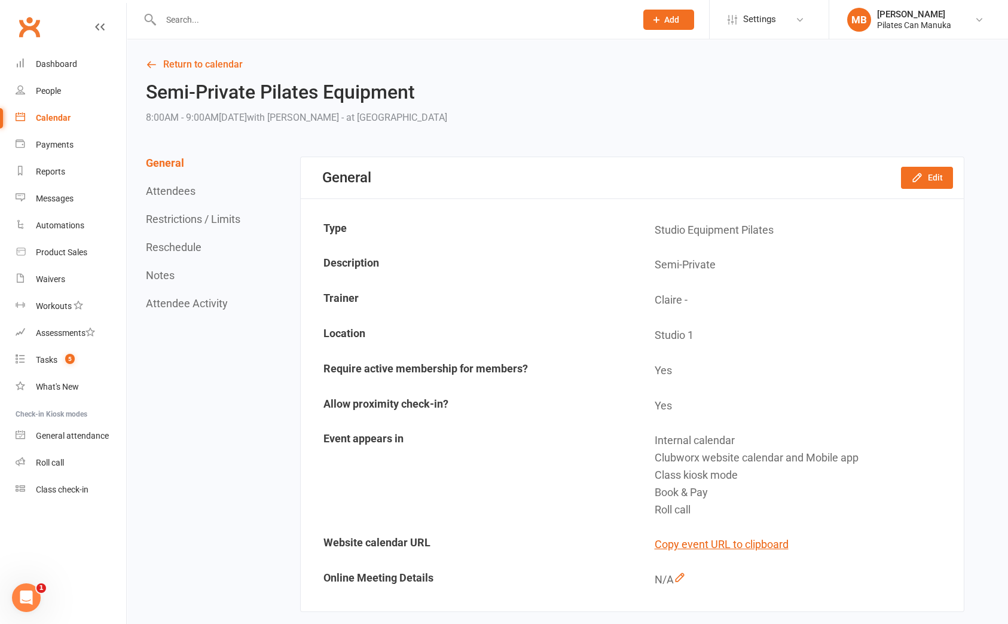
click at [55, 120] on div "Calendar" at bounding box center [53, 118] width 35 height 10
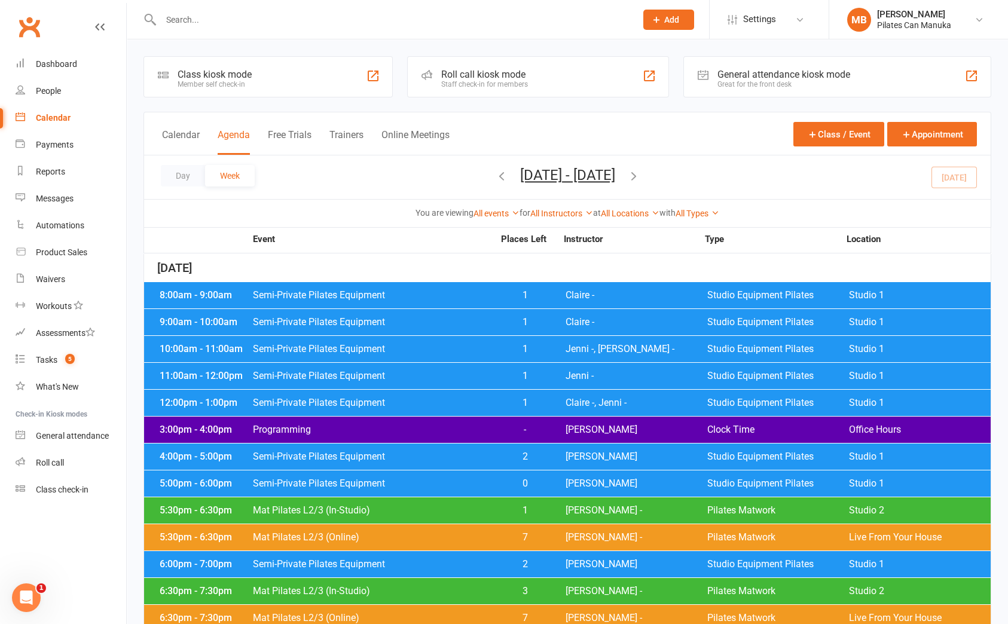
click at [177, 133] on button "Calendar" at bounding box center [181, 142] width 38 height 26
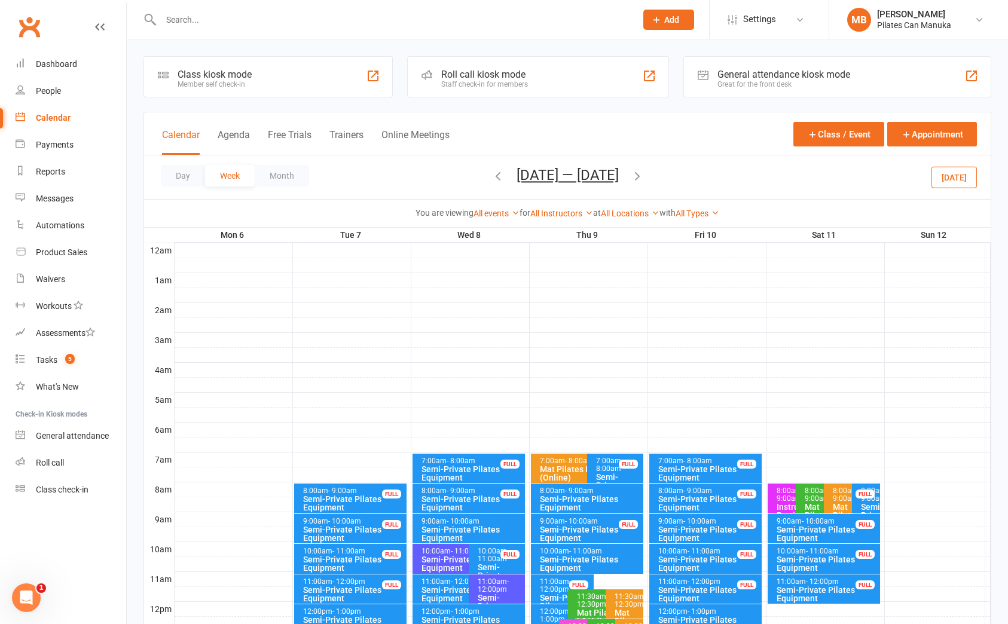
click at [561, 173] on button "[DATE] — [DATE]" at bounding box center [568, 175] width 102 height 17
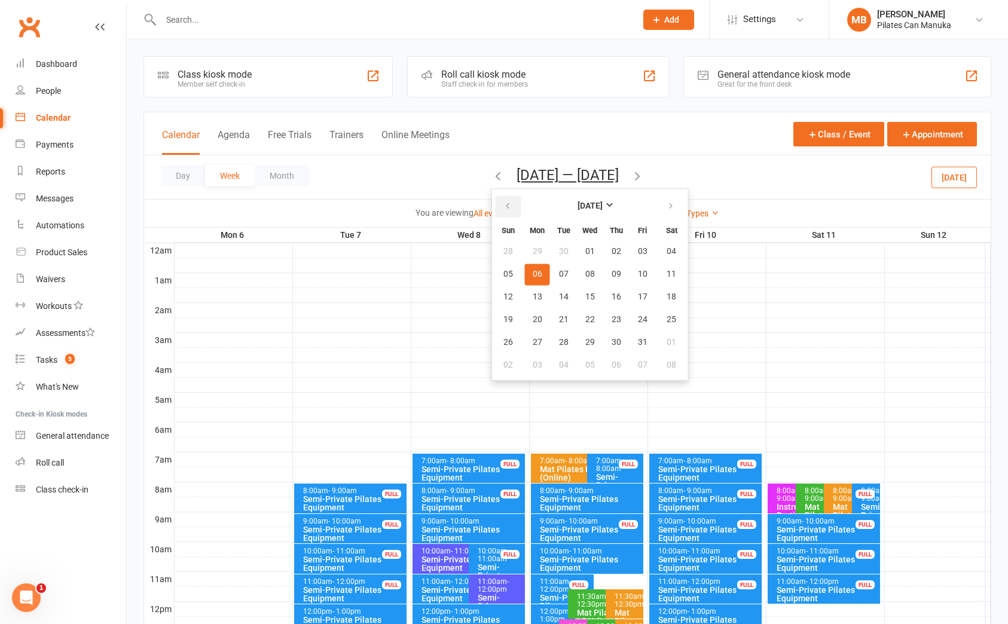
click at [508, 209] on icon "button" at bounding box center [507, 206] width 8 height 10
click at [603, 204] on strong "[DATE]" at bounding box center [590, 206] width 25 height 10
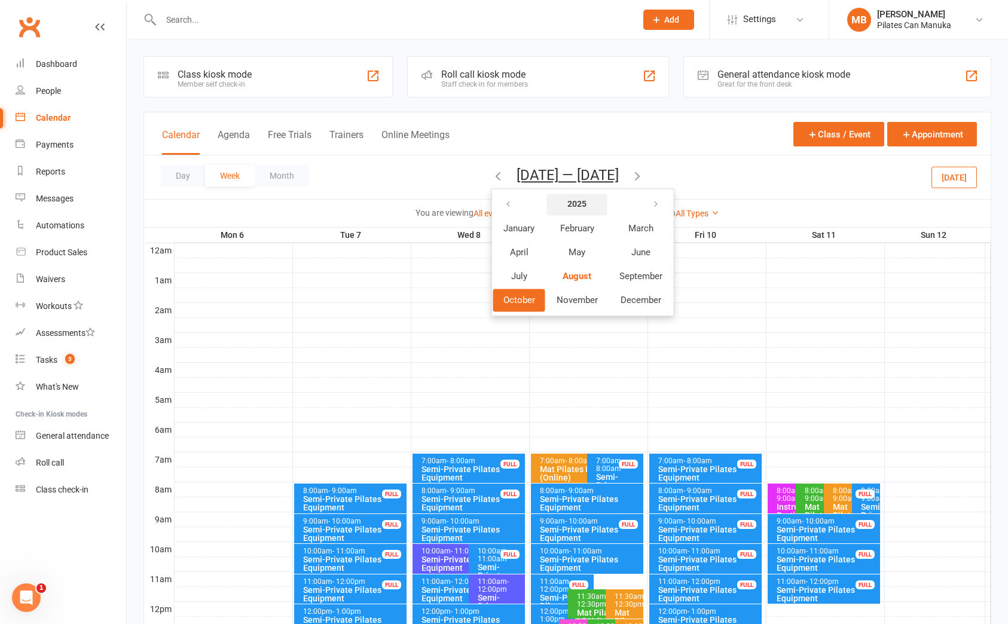
click at [582, 202] on strong "2025" at bounding box center [576, 205] width 19 height 10
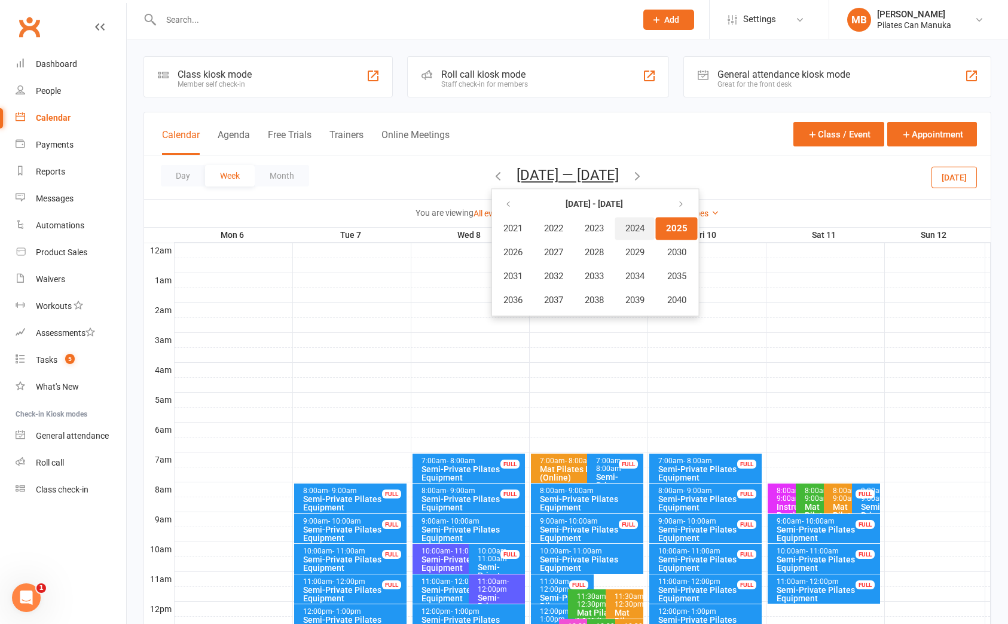
click at [641, 229] on span "2024" at bounding box center [634, 228] width 19 height 11
click at [634, 299] on span "December" at bounding box center [641, 300] width 41 height 11
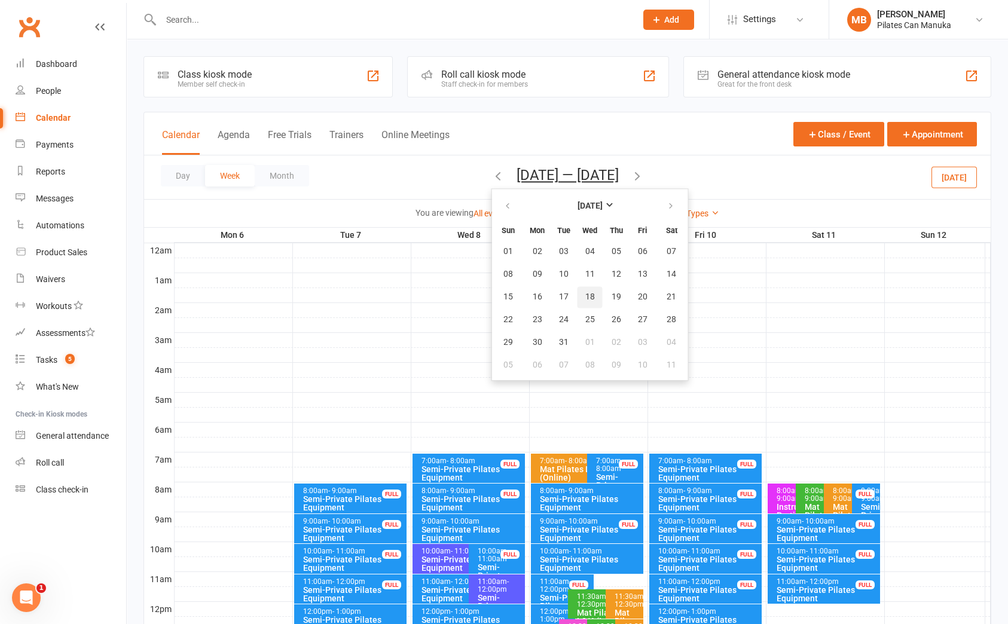
click at [590, 294] on span "18" at bounding box center [590, 297] width 10 height 10
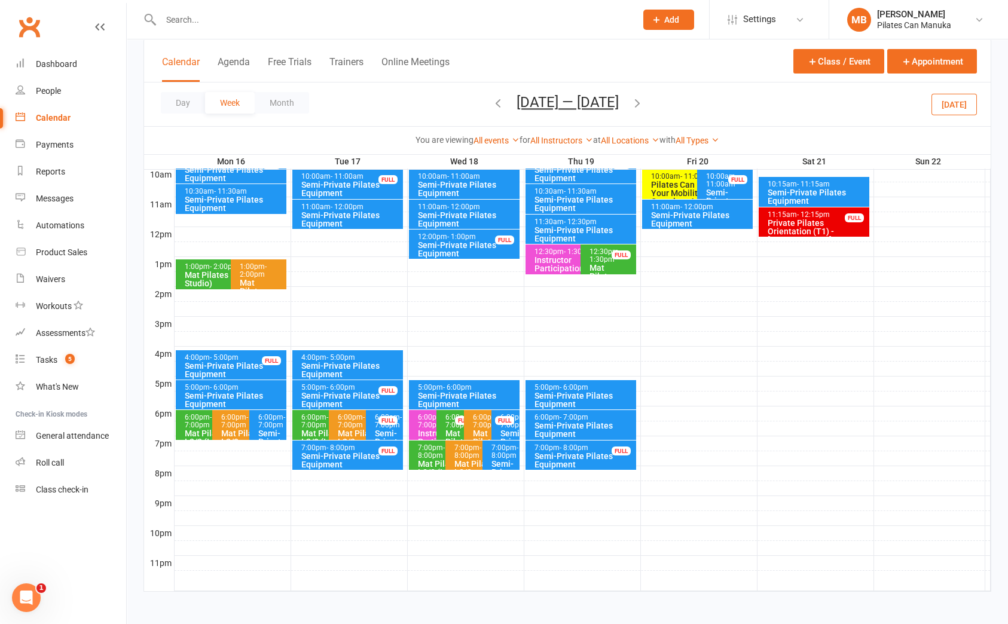
scroll to position [377, 0]
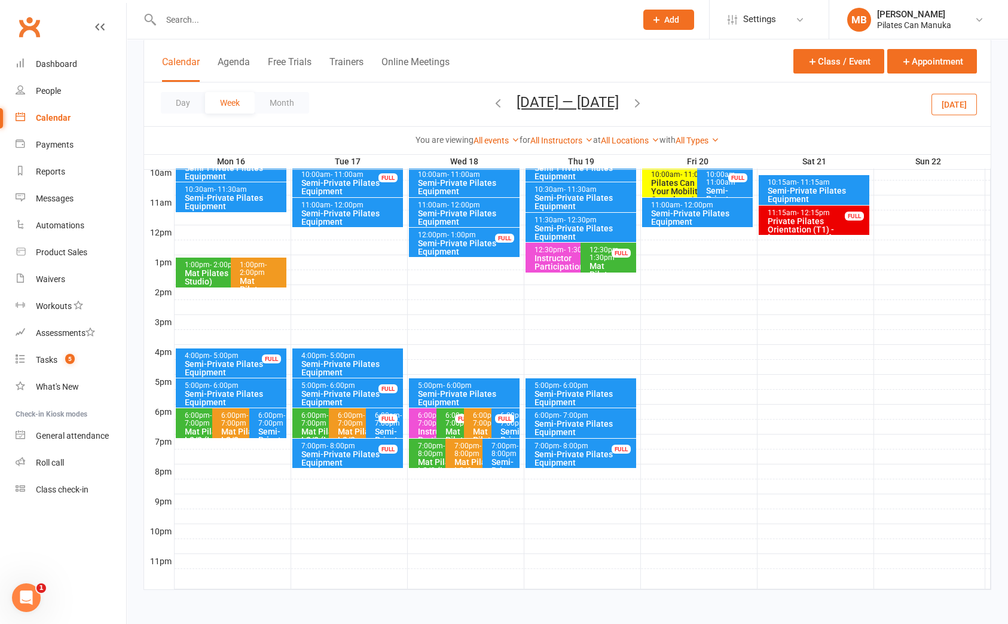
click at [494, 453] on div "7:00pm - 8:00pm" at bounding box center [504, 450] width 26 height 16
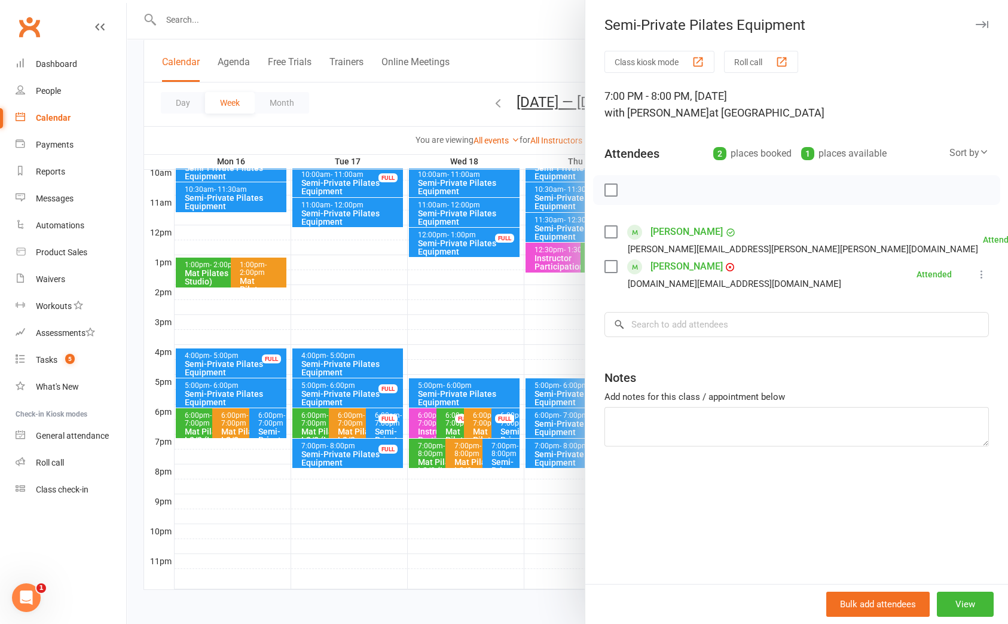
drag, startPoint x: 938, startPoint y: 548, endPoint x: 923, endPoint y: 535, distance: 20.3
click at [938, 548] on div "Class kiosk mode Roll call 7:00 PM - 8:00 PM, [DATE] with [PERSON_NAME] at Stud…" at bounding box center [796, 317] width 423 height 533
click at [967, 496] on div "Class kiosk mode Roll call 7:00 PM - 8:00 PM, [DATE] with [PERSON_NAME] at Stud…" at bounding box center [796, 317] width 423 height 533
click at [477, 62] on div at bounding box center [567, 312] width 881 height 624
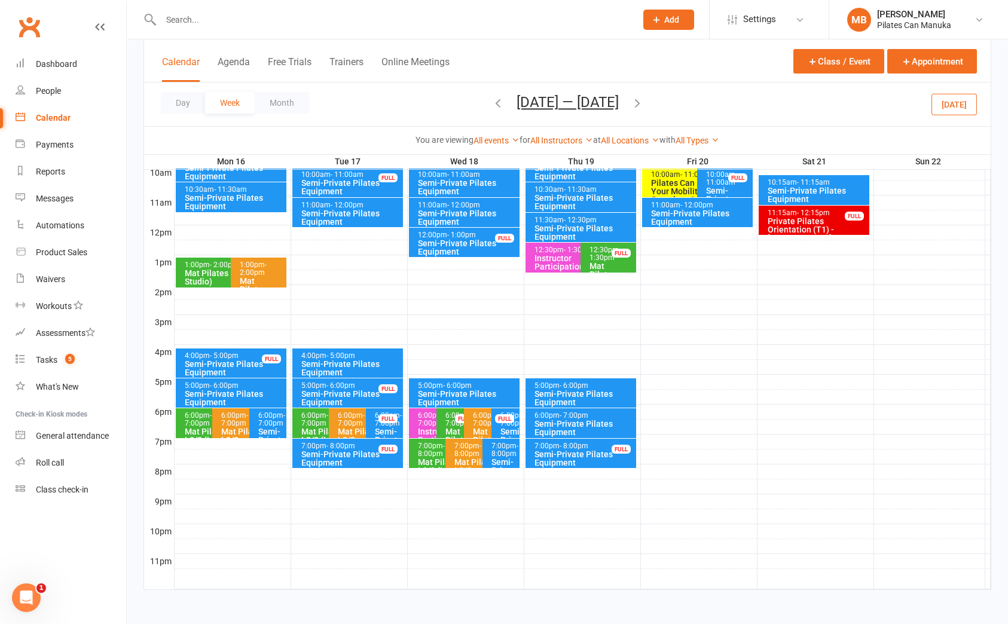
click at [580, 94] on button "[DATE] — [DATE]" at bounding box center [568, 102] width 102 height 17
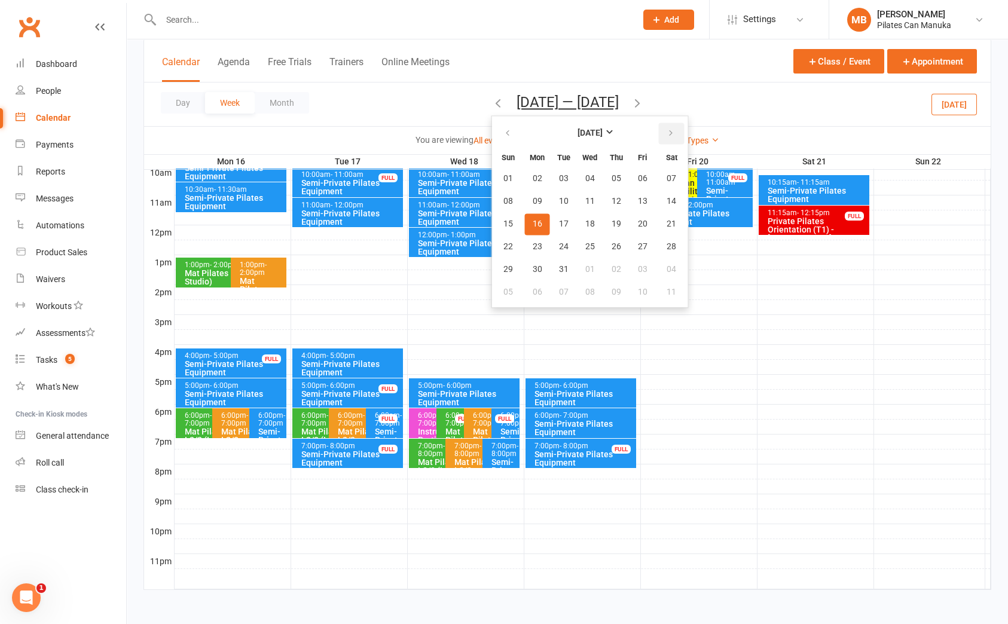
click at [659, 131] on button "button" at bounding box center [672, 134] width 26 height 22
click at [533, 203] on span "06" at bounding box center [538, 202] width 10 height 10
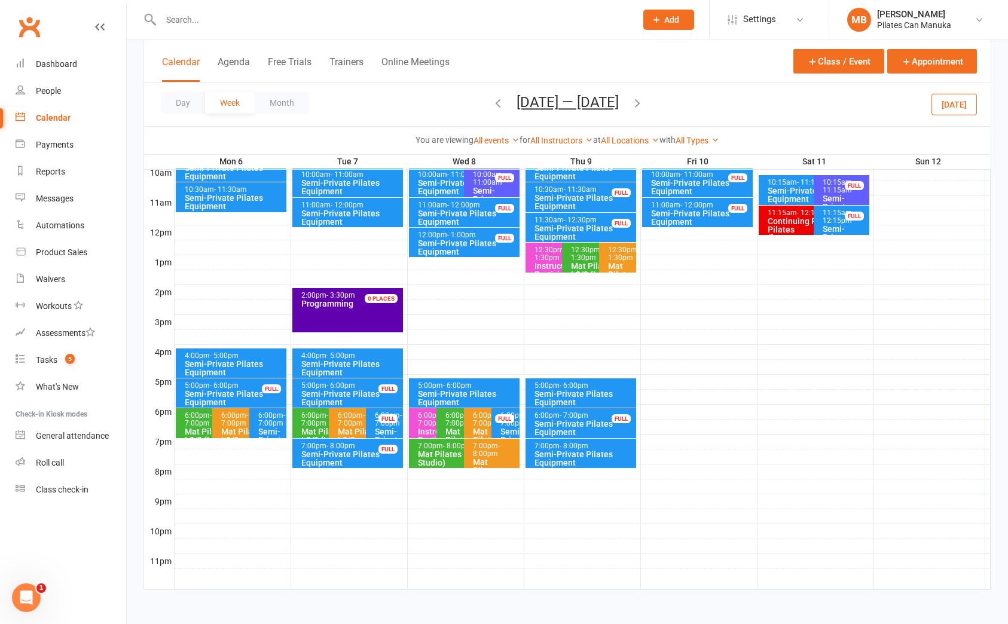
click at [272, 418] on div "6:00pm - 7:00pm" at bounding box center [271, 420] width 26 height 16
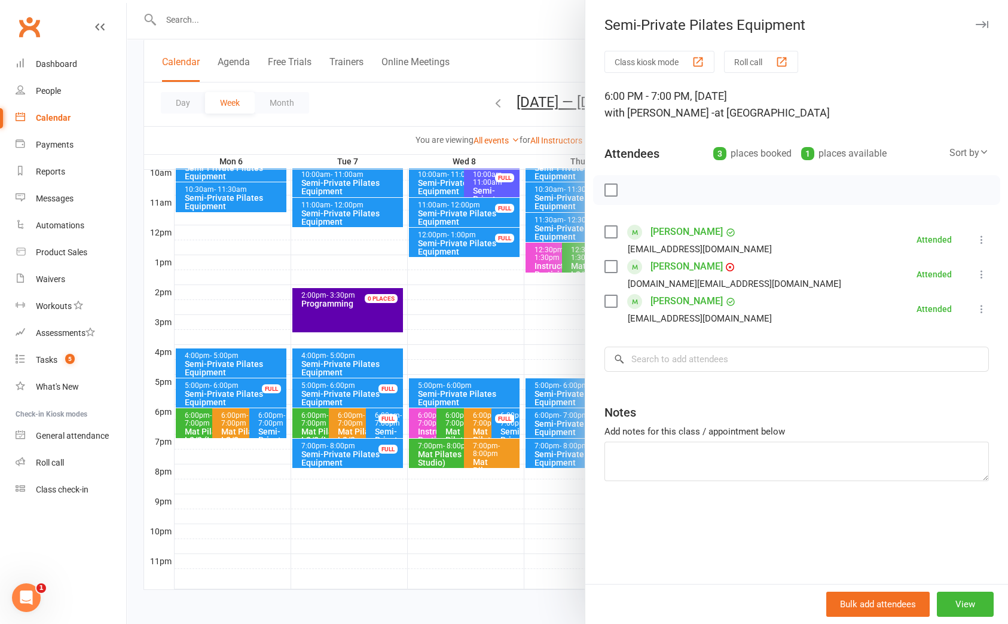
click at [952, 511] on div "Class kiosk mode Roll call 6:00 PM - 7:00 PM, [DATE] with [PERSON_NAME] - at St…" at bounding box center [796, 317] width 423 height 533
click at [444, 86] on div at bounding box center [567, 312] width 881 height 624
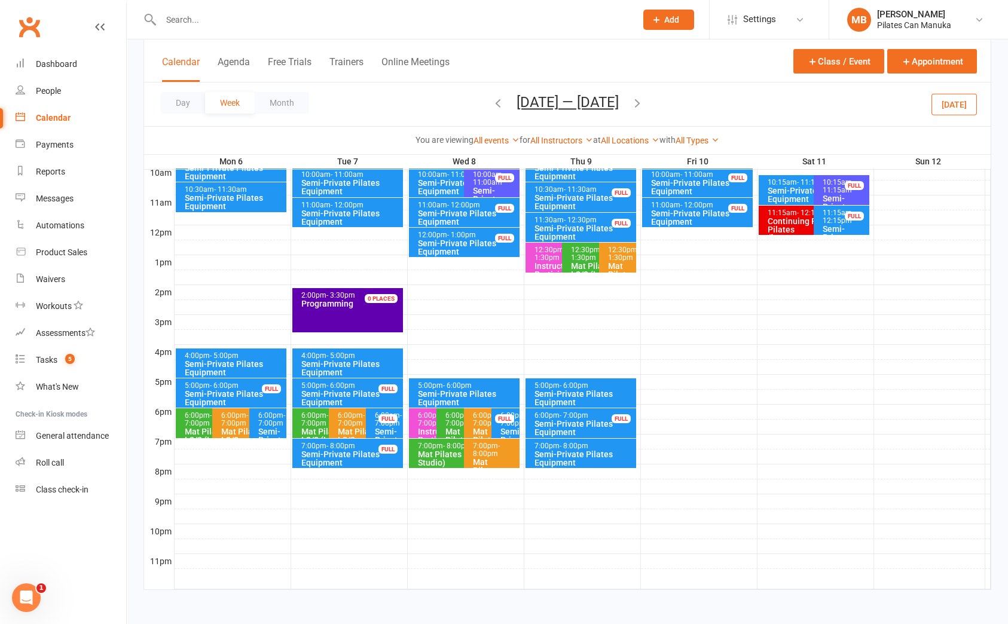
click at [637, 102] on icon "button" at bounding box center [637, 102] width 13 height 13
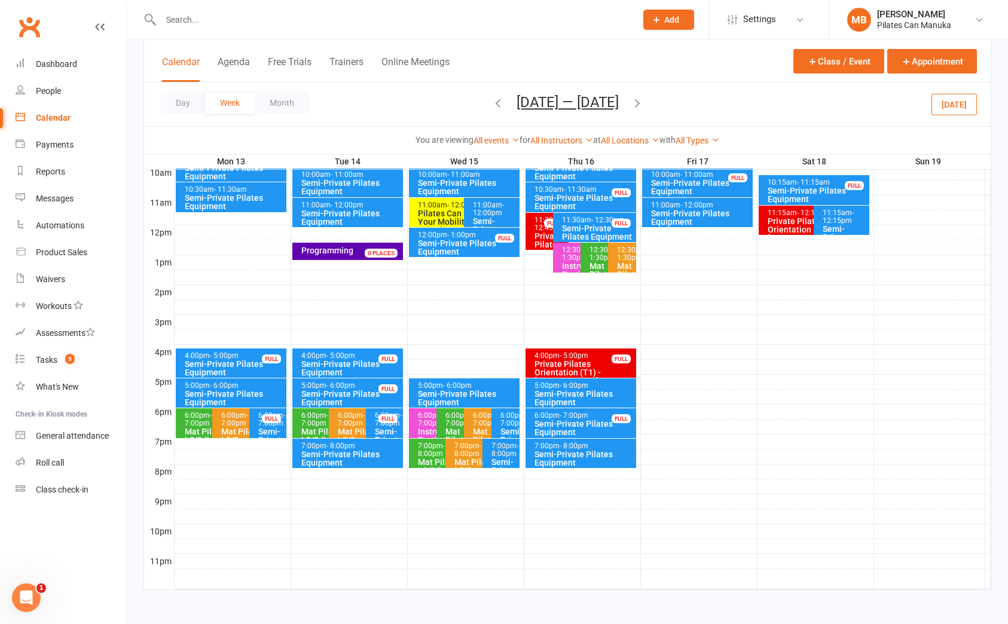
click at [267, 425] on div "6:00pm - 7:00pm" at bounding box center [271, 420] width 26 height 16
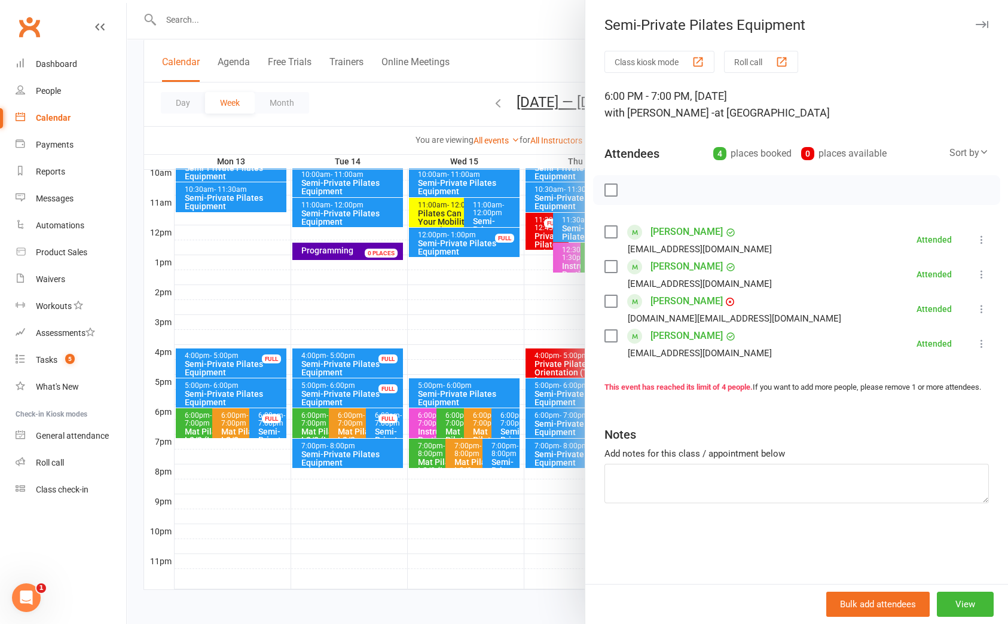
click at [930, 542] on div "Class kiosk mode Roll call 6:00 PM - 7:00 PM, [DATE] with [PERSON_NAME] - at St…" at bounding box center [796, 317] width 423 height 533
click at [467, 90] on div at bounding box center [567, 312] width 881 height 624
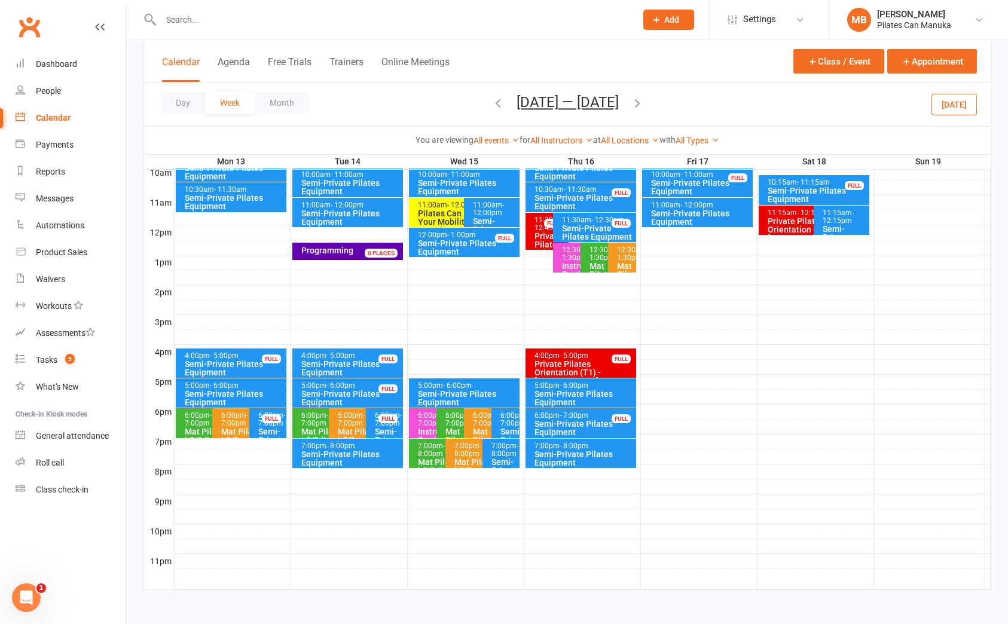
click at [644, 100] on icon "button" at bounding box center [637, 102] width 13 height 13
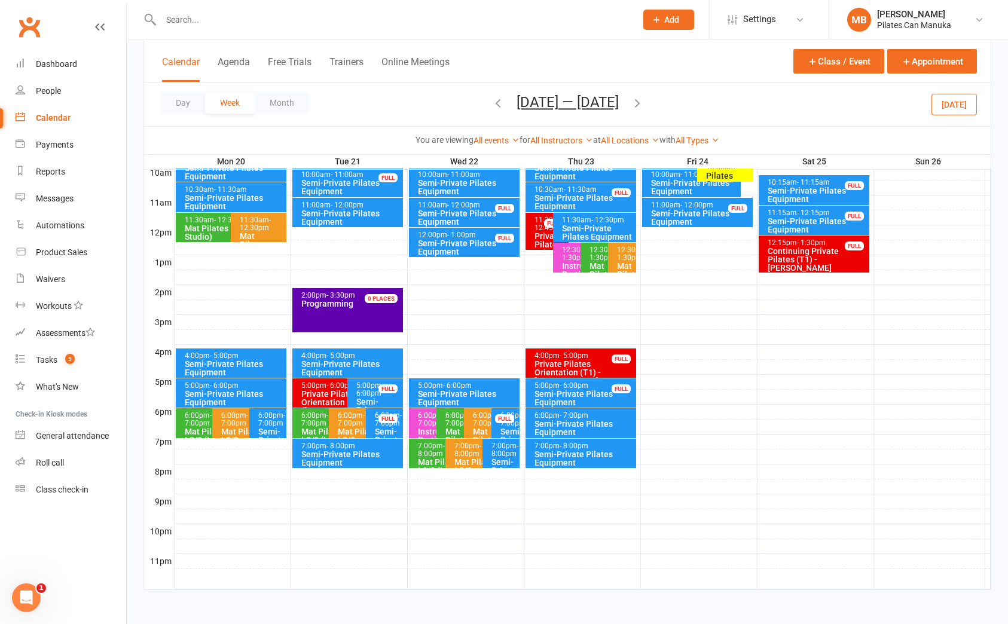
click at [264, 424] on div "6:00pm - 7:00pm" at bounding box center [271, 420] width 26 height 16
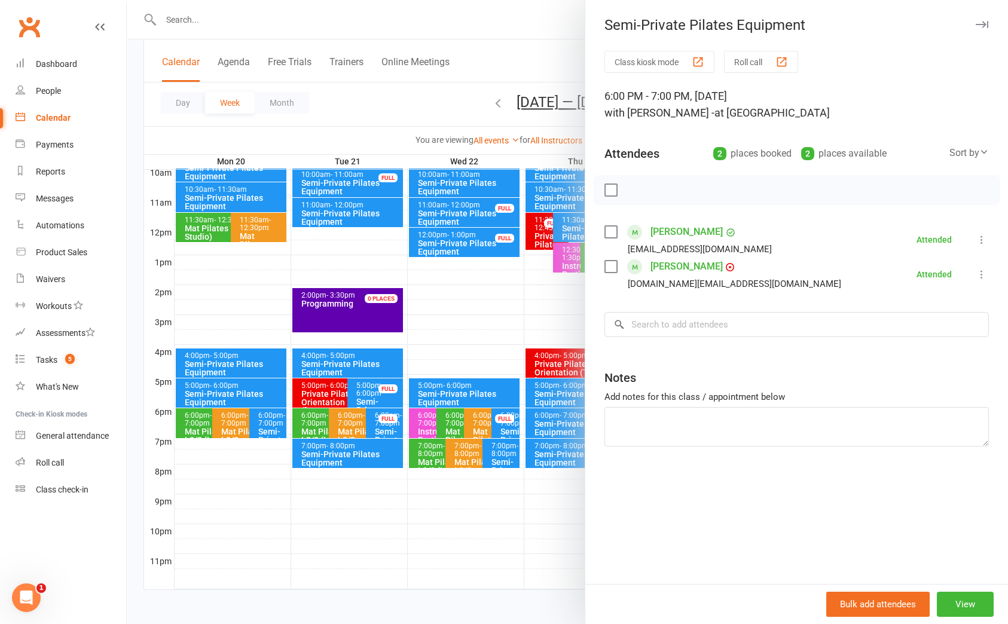
drag, startPoint x: 963, startPoint y: 518, endPoint x: 920, endPoint y: 500, distance: 46.6
click at [963, 518] on div "Class kiosk mode Roll call 6:00 PM - 7:00 PM, [DATE] with [PERSON_NAME] - at St…" at bounding box center [796, 317] width 423 height 533
click at [508, 38] on div at bounding box center [567, 312] width 881 height 624
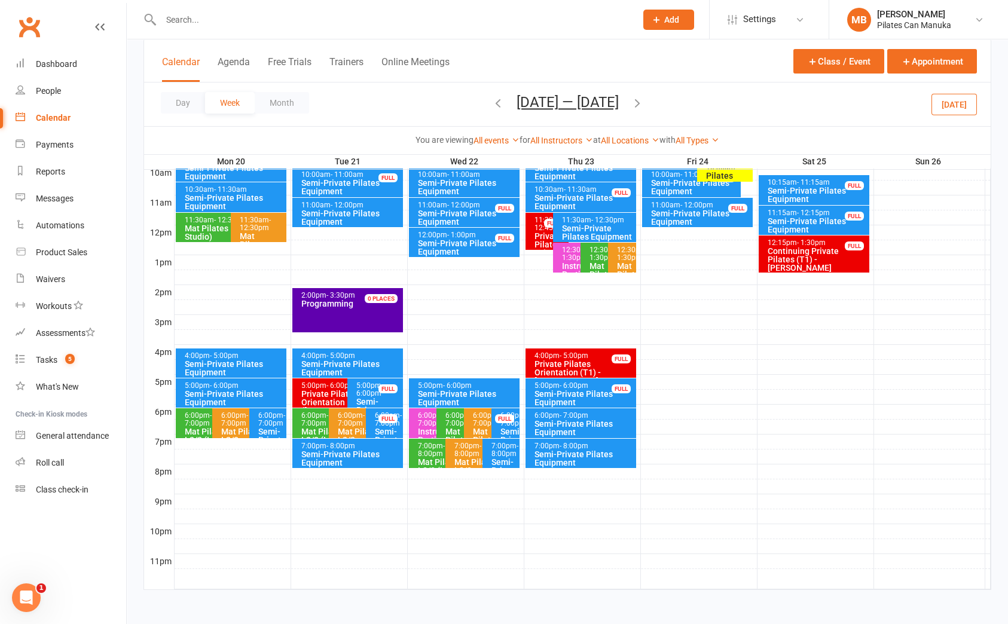
click at [638, 102] on icon "button" at bounding box center [637, 102] width 13 height 13
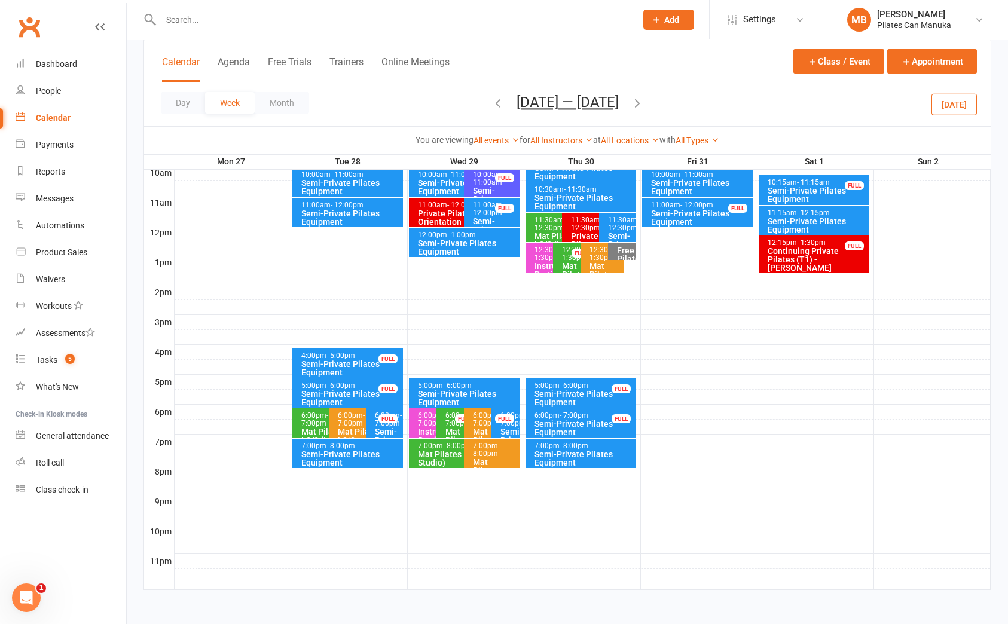
click at [644, 108] on icon "button" at bounding box center [637, 102] width 13 height 13
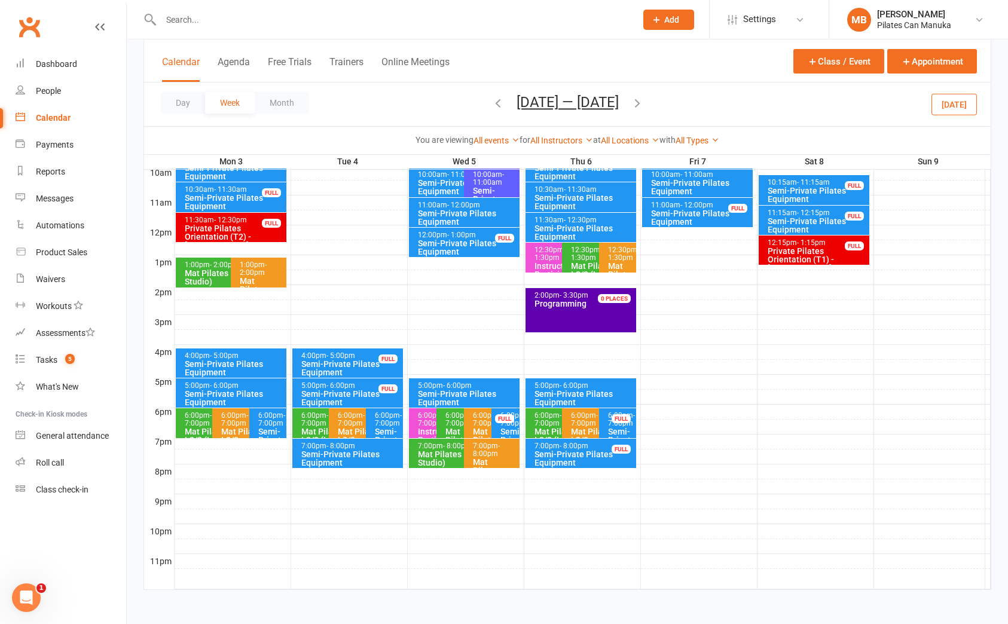
click at [265, 425] on span "- 7:00pm" at bounding box center [271, 419] width 27 height 16
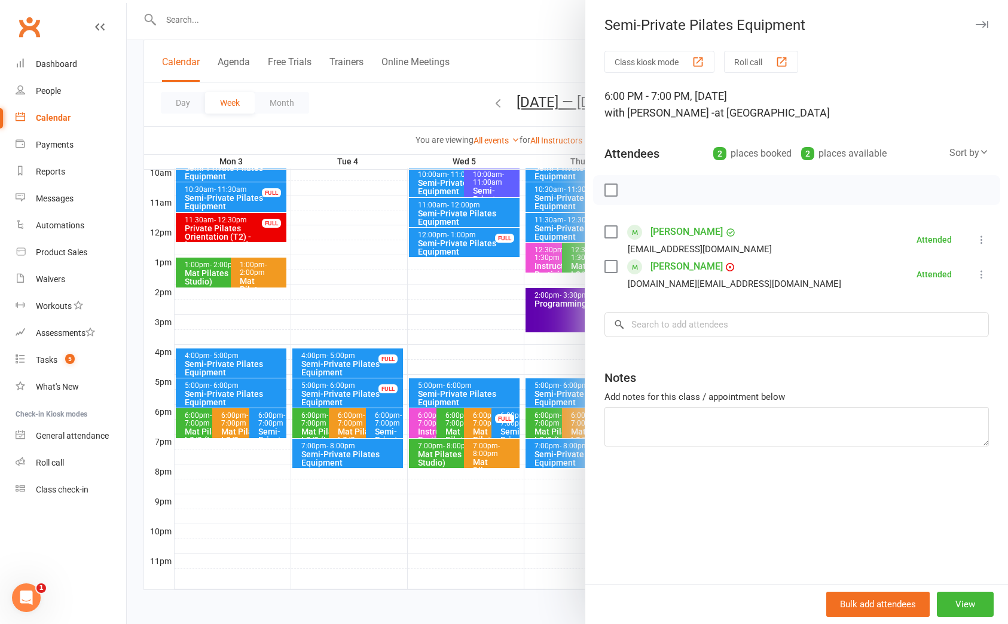
drag, startPoint x: 924, startPoint y: 556, endPoint x: 874, endPoint y: 571, distance: 53.0
click at [924, 555] on div "Class kiosk mode Roll call 6:00 PM - 7:00 PM, [DATE] with [PERSON_NAME] - at St…" at bounding box center [796, 317] width 423 height 533
click at [543, 62] on div at bounding box center [567, 312] width 881 height 624
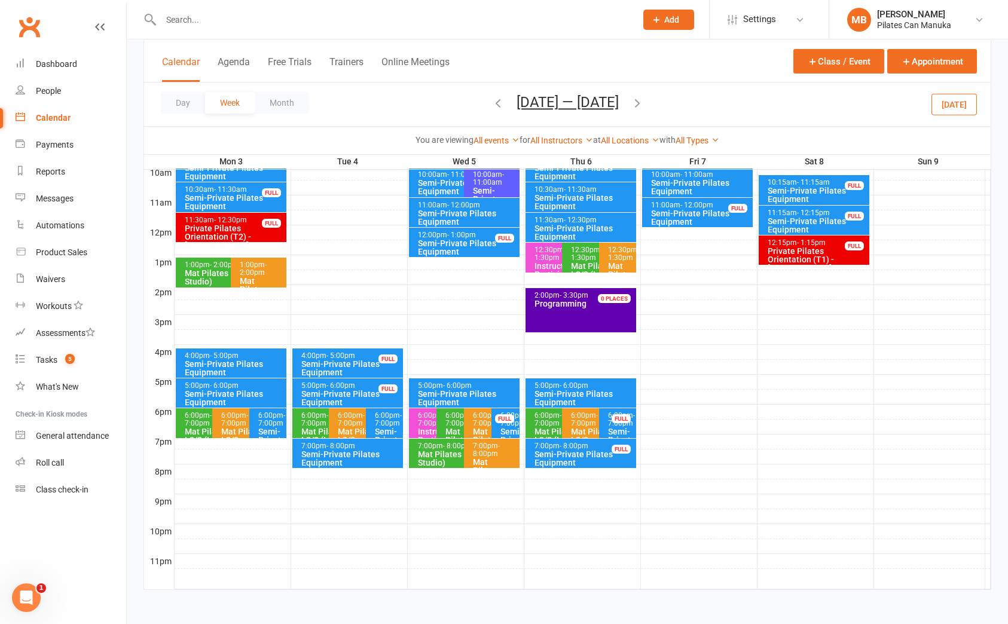
click at [636, 104] on icon "button" at bounding box center [637, 102] width 13 height 13
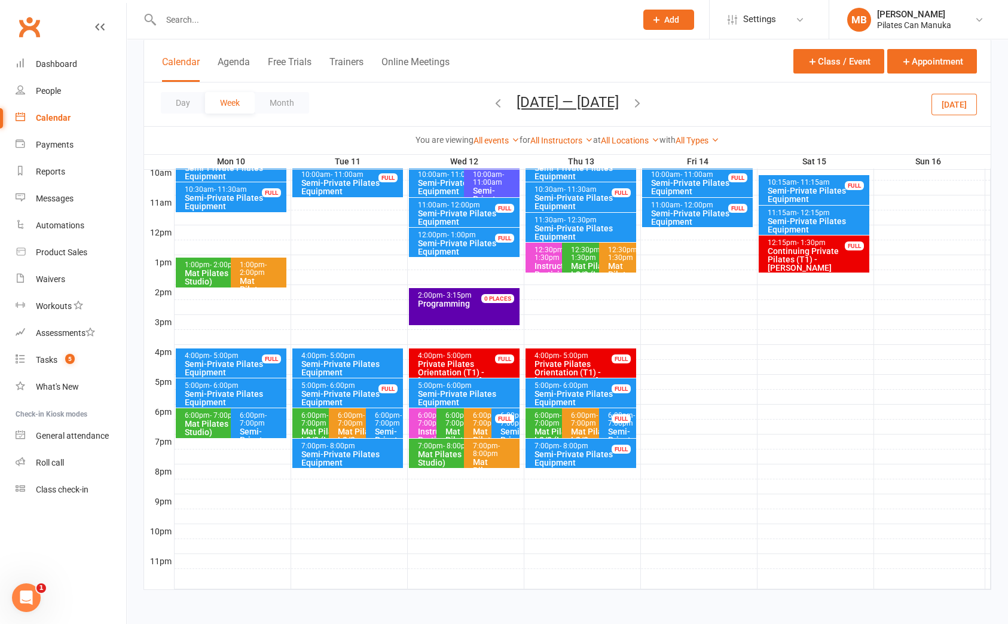
click at [254, 422] on span "- 7:00pm" at bounding box center [253, 419] width 27 height 16
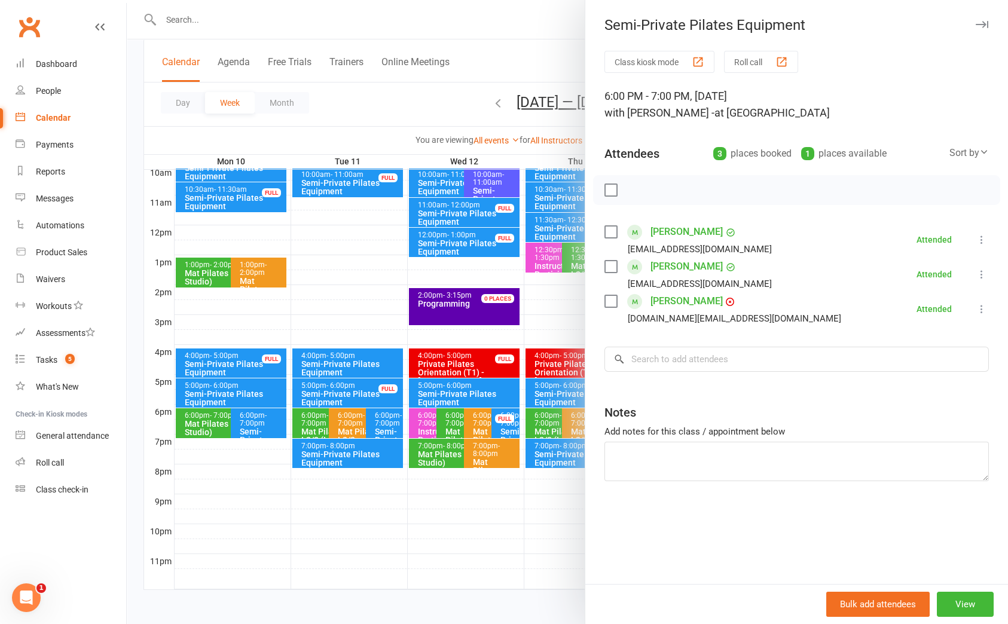
click at [453, 100] on div at bounding box center [567, 312] width 881 height 624
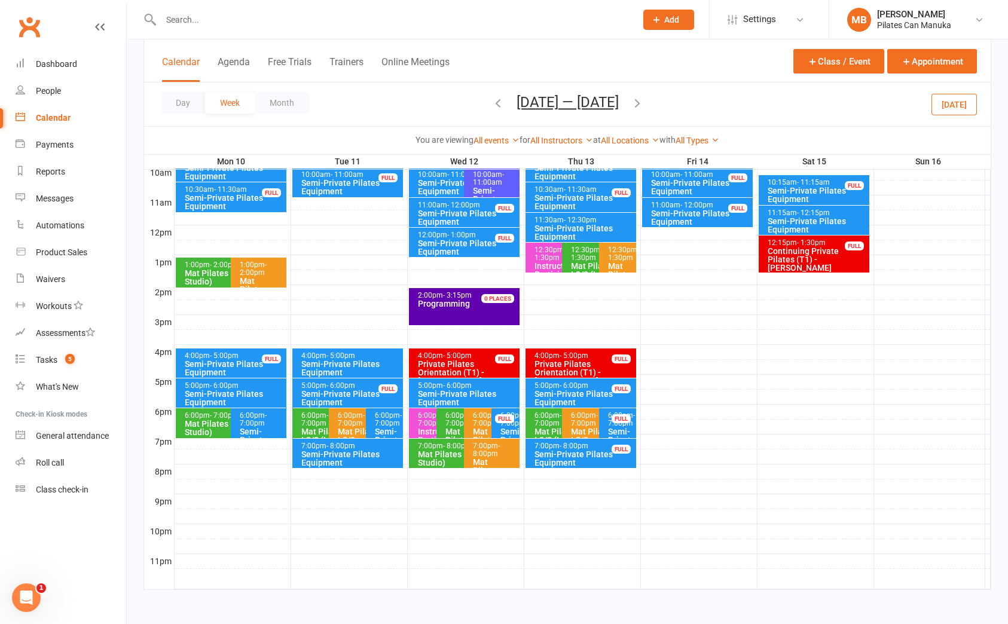
click at [949, 569] on div at bounding box center [583, 561] width 816 height 14
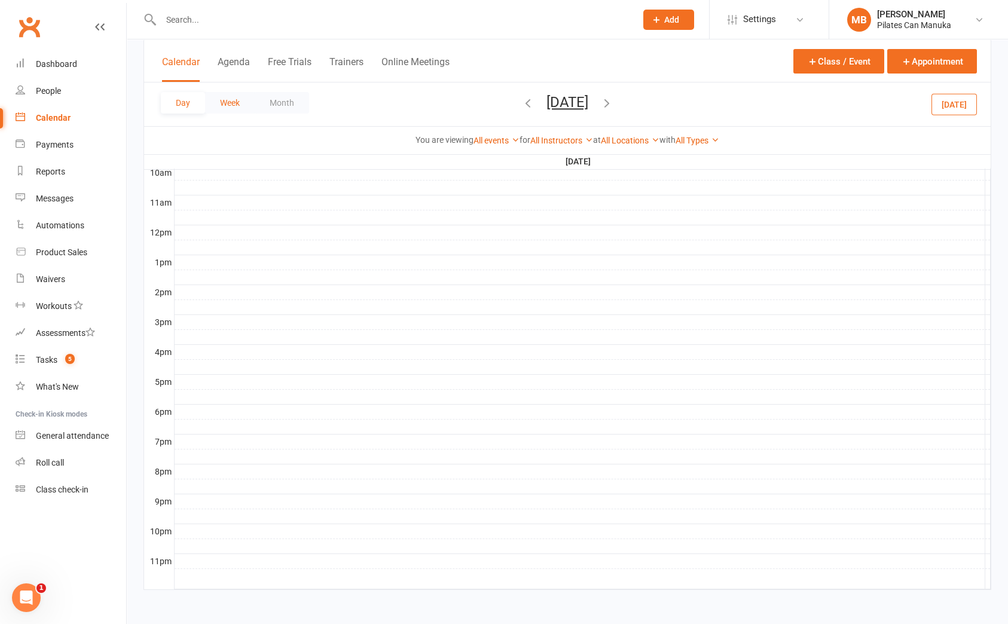
click at [228, 100] on button "Week" at bounding box center [230, 103] width 50 height 22
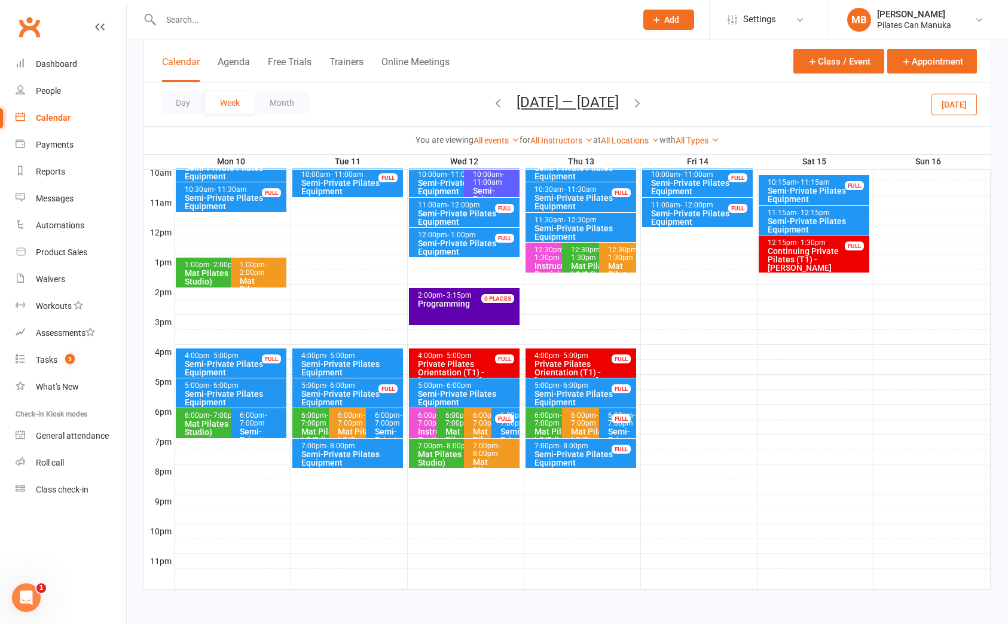
click at [640, 102] on icon "button" at bounding box center [637, 102] width 13 height 13
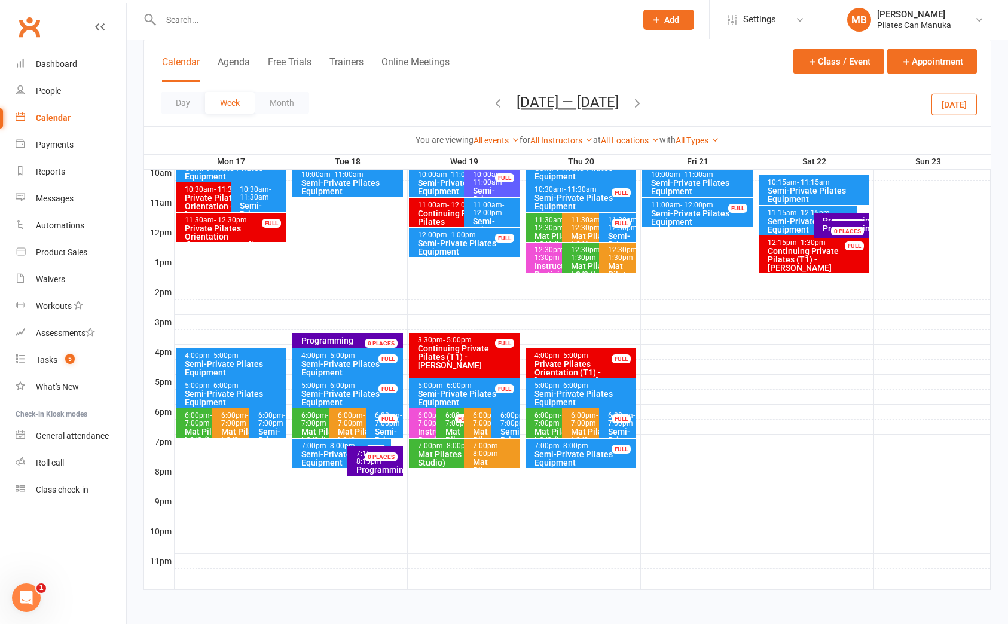
click at [271, 425] on div "6:00pm - 7:00pm" at bounding box center [271, 420] width 26 height 16
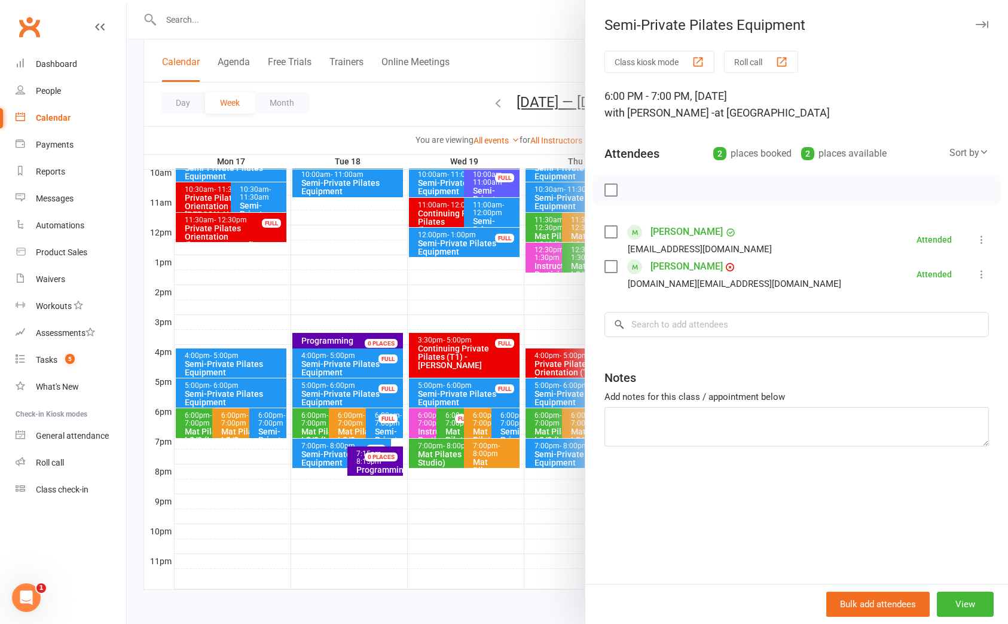
click at [934, 88] on div "6:00 PM - 7:00 PM, [DATE] with [PERSON_NAME] - at Studio 1" at bounding box center [796, 104] width 384 height 33
click at [430, 90] on div at bounding box center [567, 312] width 881 height 624
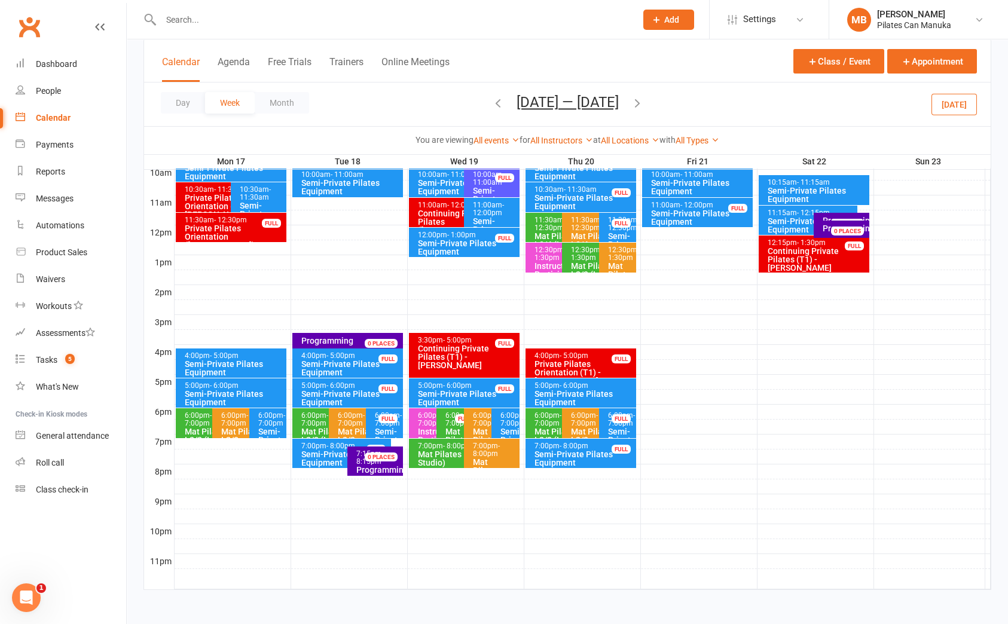
click at [643, 100] on icon "button" at bounding box center [637, 102] width 13 height 13
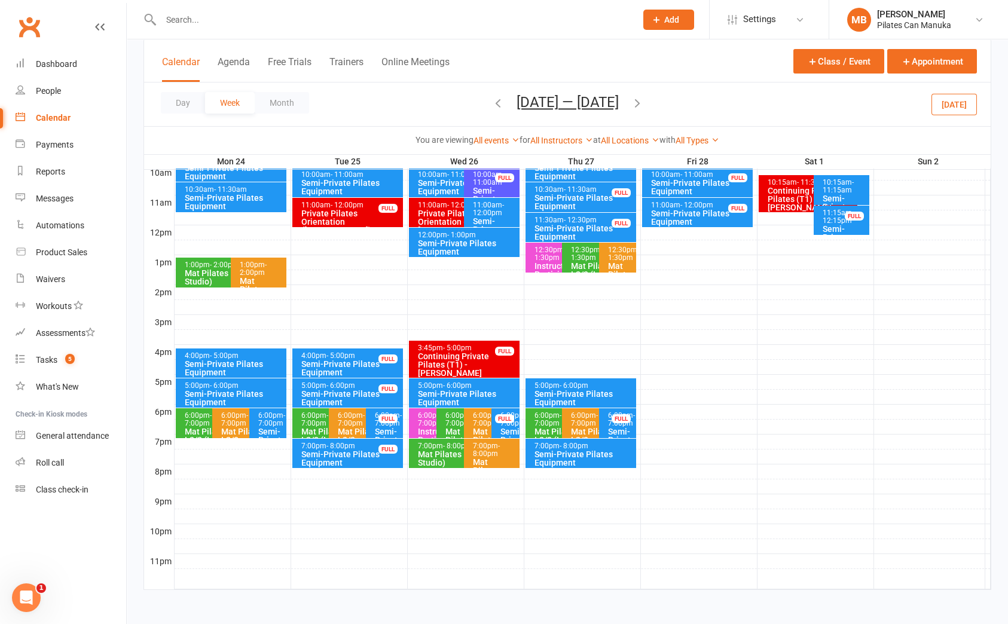
click at [270, 420] on div "6:00pm - 7:00pm" at bounding box center [271, 420] width 26 height 16
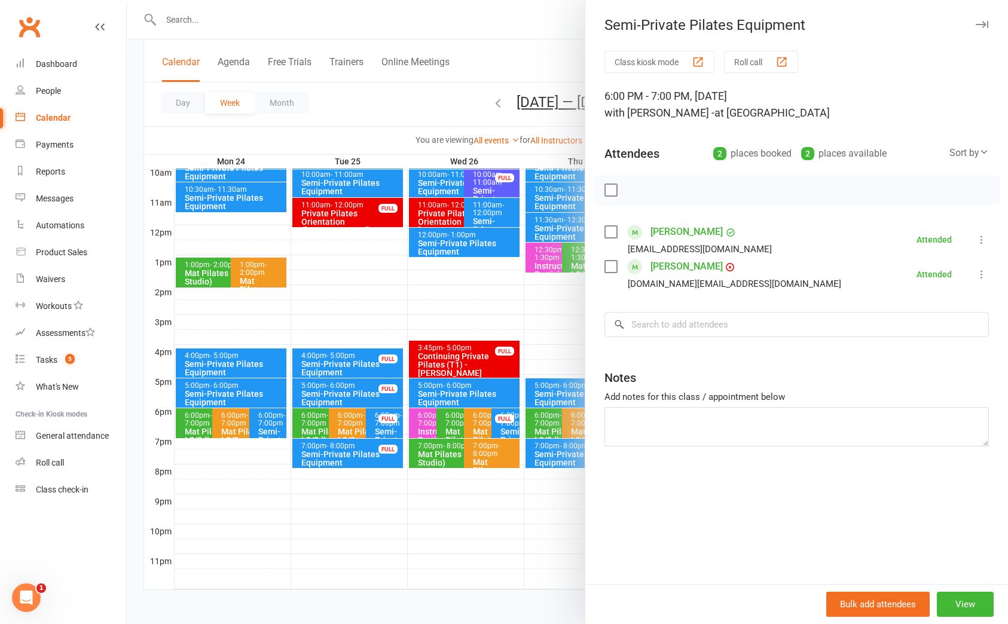
drag, startPoint x: 932, startPoint y: 87, endPoint x: 498, endPoint y: 124, distance: 435.7
click at [936, 87] on div "Class kiosk mode Roll call 6:00 PM - 7:00 PM, [DATE] with [PERSON_NAME] - at St…" at bounding box center [796, 317] width 423 height 533
click at [407, 105] on div at bounding box center [567, 312] width 881 height 624
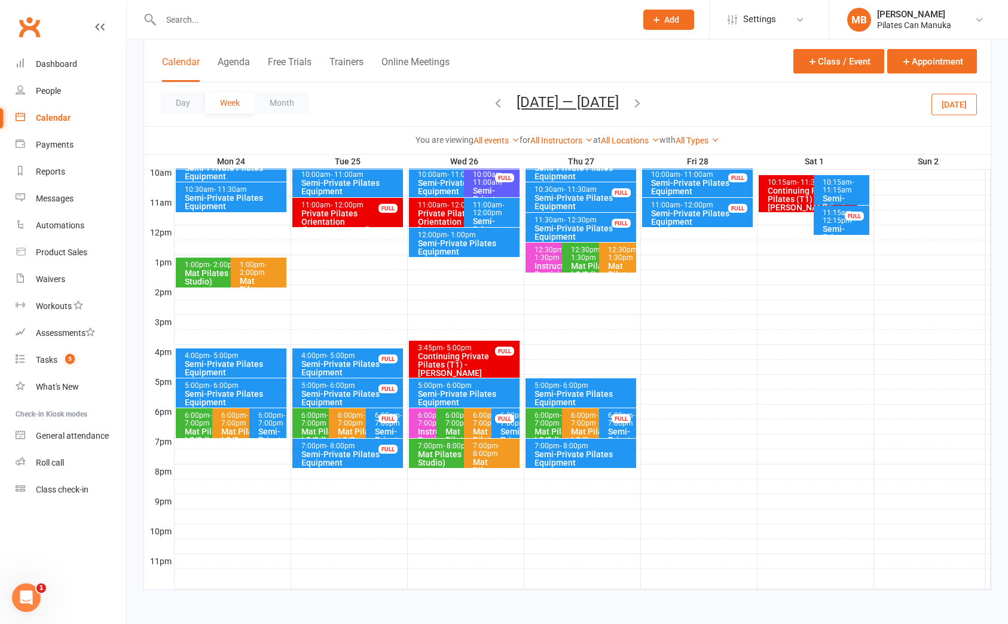
click at [644, 108] on icon "button" at bounding box center [637, 102] width 13 height 13
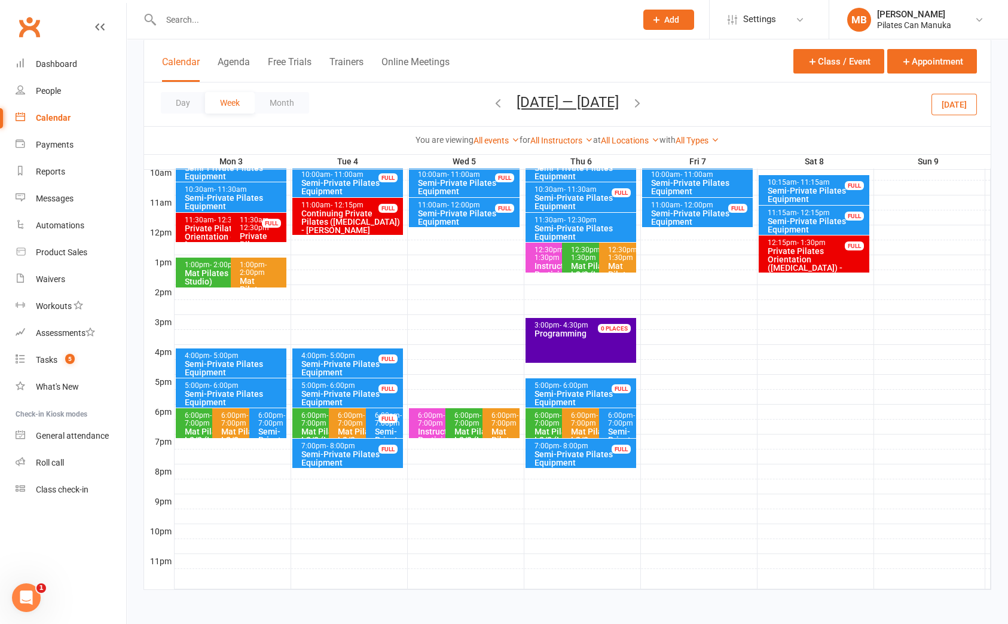
click at [261, 425] on span "- 7:00pm" at bounding box center [271, 419] width 27 height 16
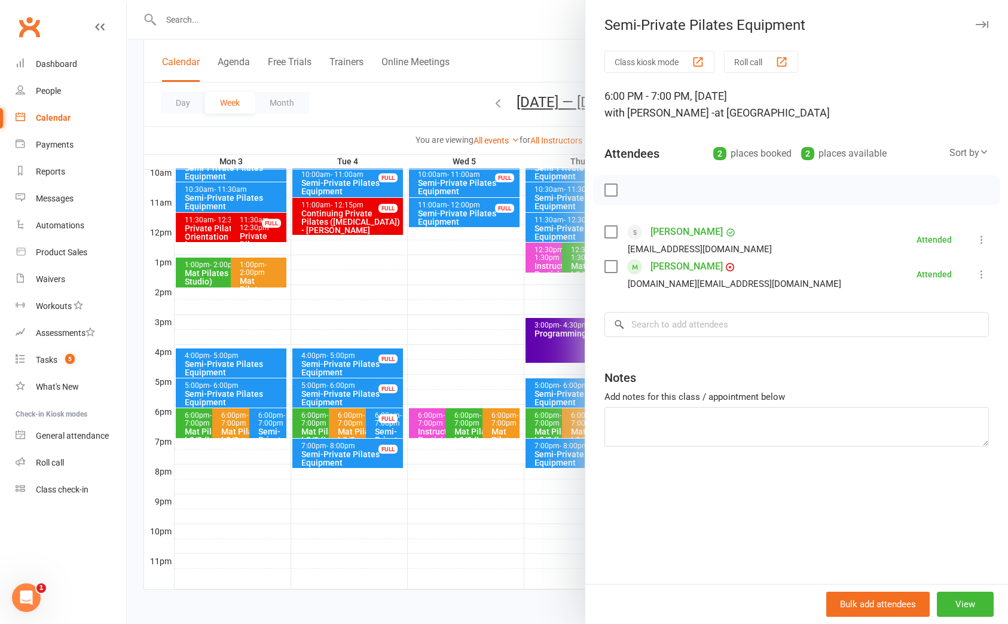
click at [967, 95] on div "6:00 PM - 7:00 PM, [DATE] with [PERSON_NAME] - at Studio 1" at bounding box center [796, 104] width 384 height 33
click at [487, 82] on div at bounding box center [567, 312] width 881 height 624
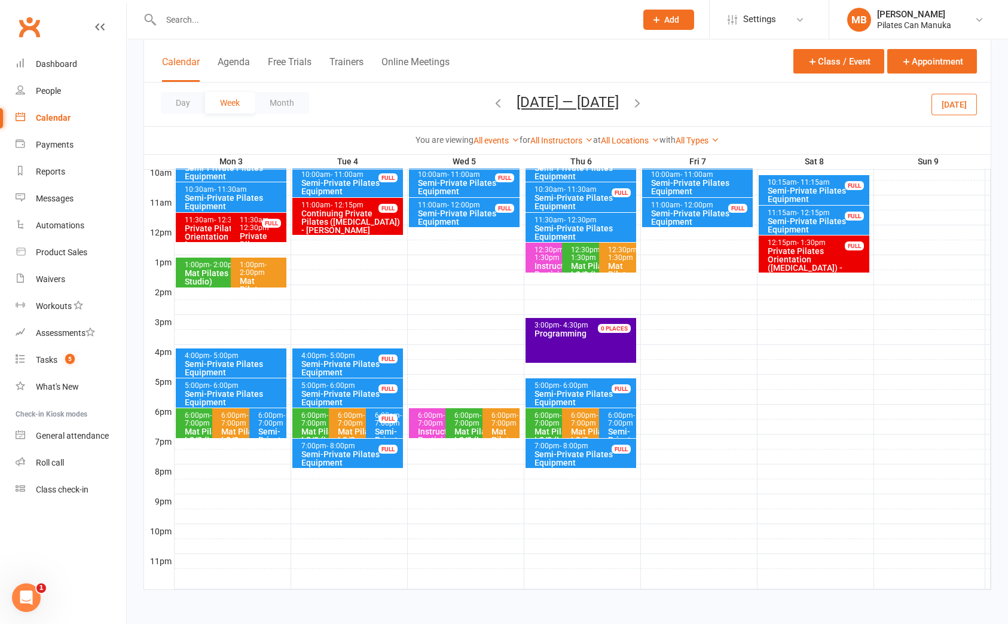
click at [637, 100] on icon "button" at bounding box center [637, 102] width 13 height 13
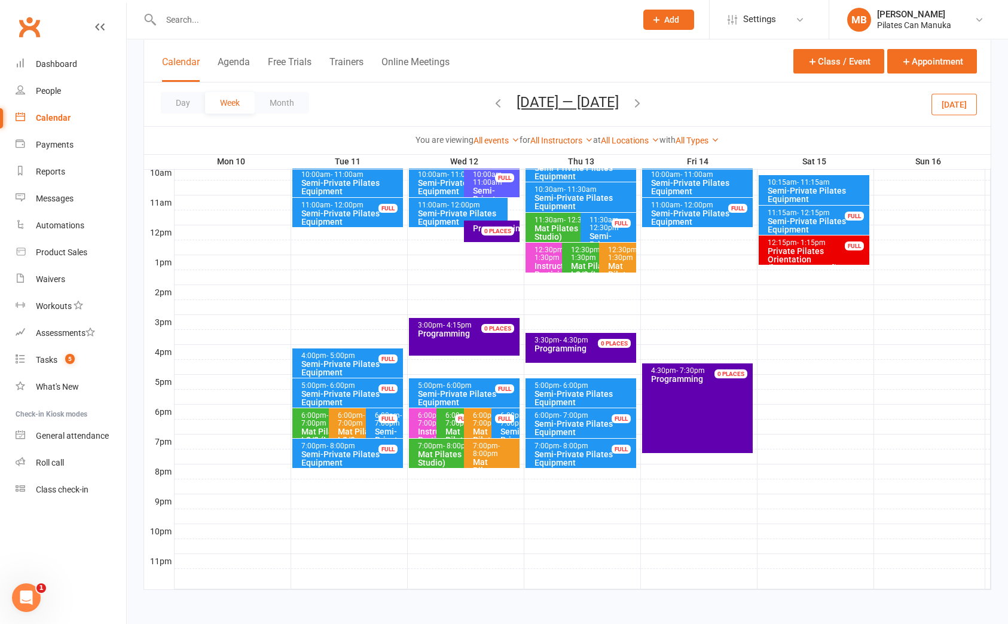
click at [643, 104] on icon "button" at bounding box center [637, 102] width 13 height 13
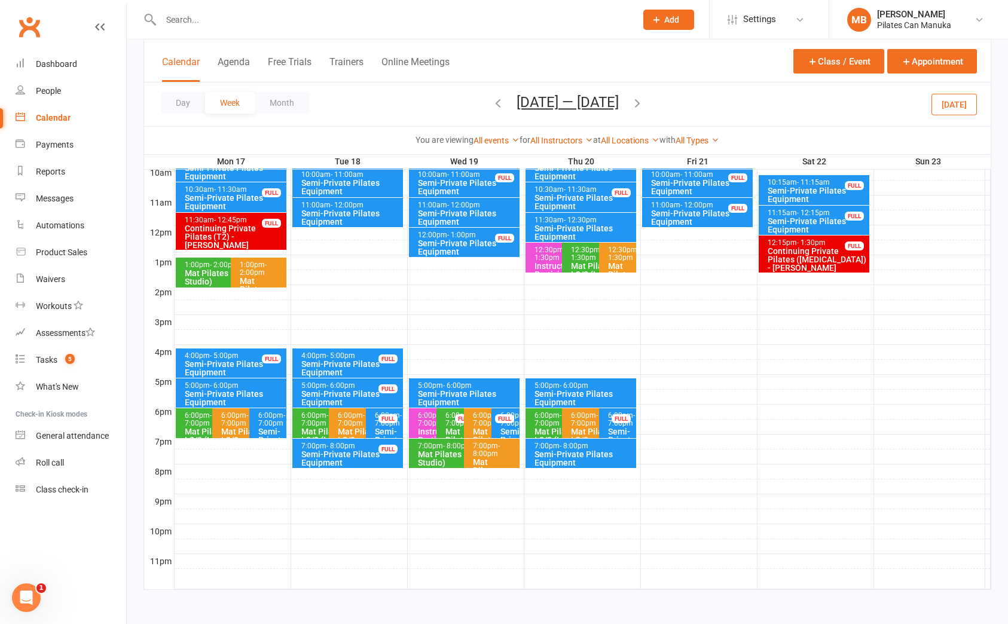
click at [270, 420] on div "6:00pm - 7:00pm" at bounding box center [271, 420] width 26 height 16
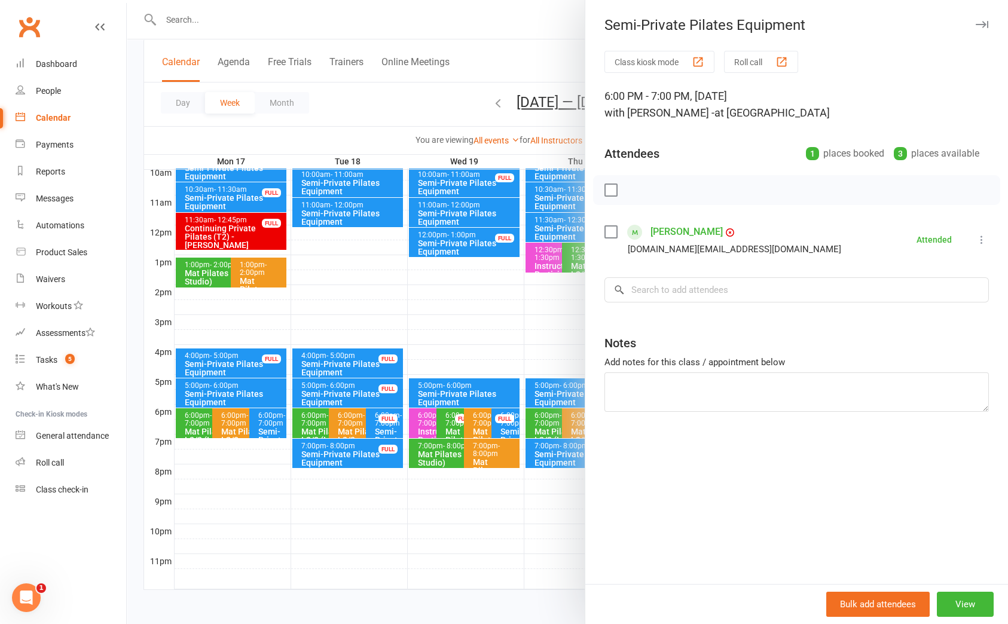
click at [955, 54] on div "Class kiosk mode Roll call" at bounding box center [796, 62] width 384 height 22
click at [384, 100] on div at bounding box center [567, 312] width 881 height 624
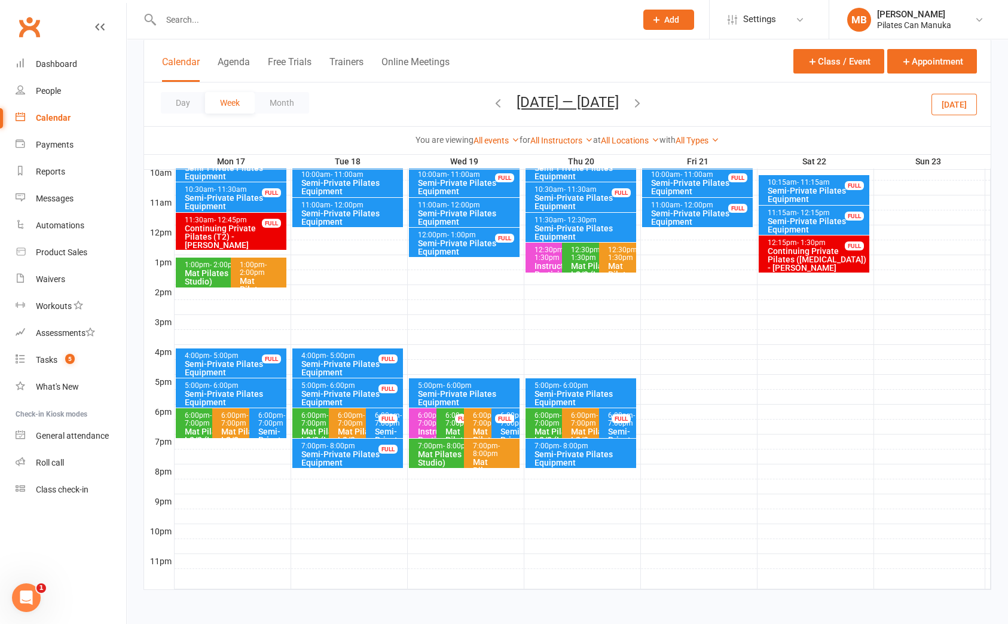
click at [644, 104] on icon "button" at bounding box center [637, 102] width 13 height 13
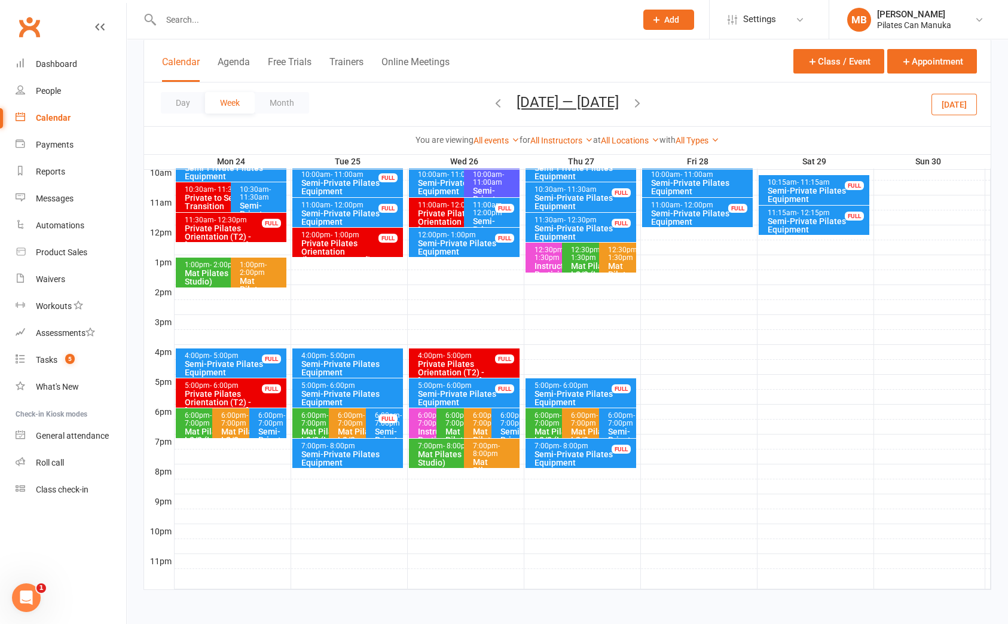
click at [260, 422] on div "6:00pm - 7:00pm" at bounding box center [271, 420] width 26 height 16
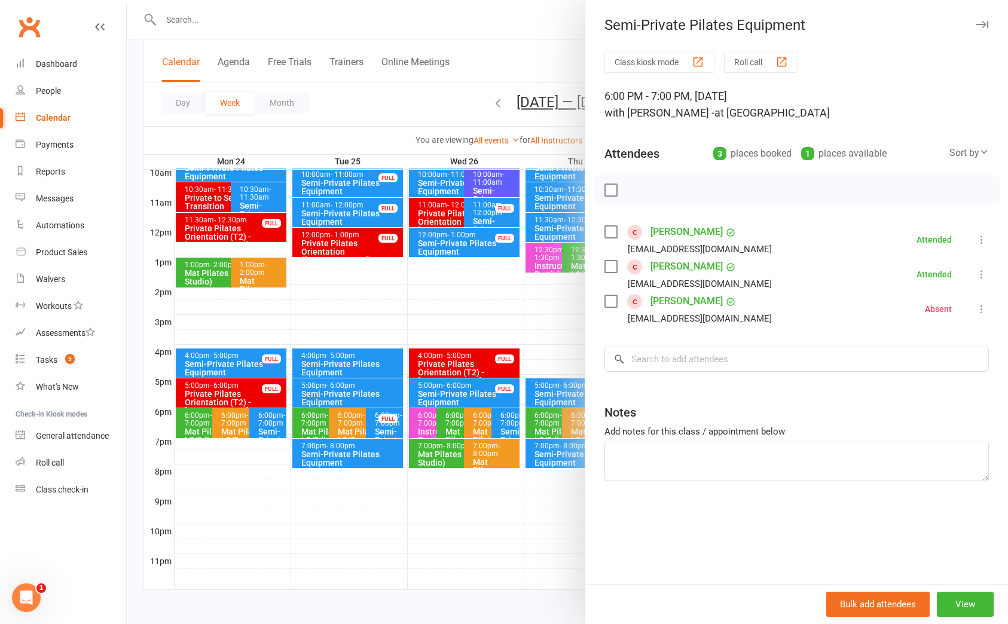
drag, startPoint x: 445, startPoint y: 99, endPoint x: 677, endPoint y: 118, distance: 232.8
click at [458, 95] on div at bounding box center [567, 312] width 881 height 624
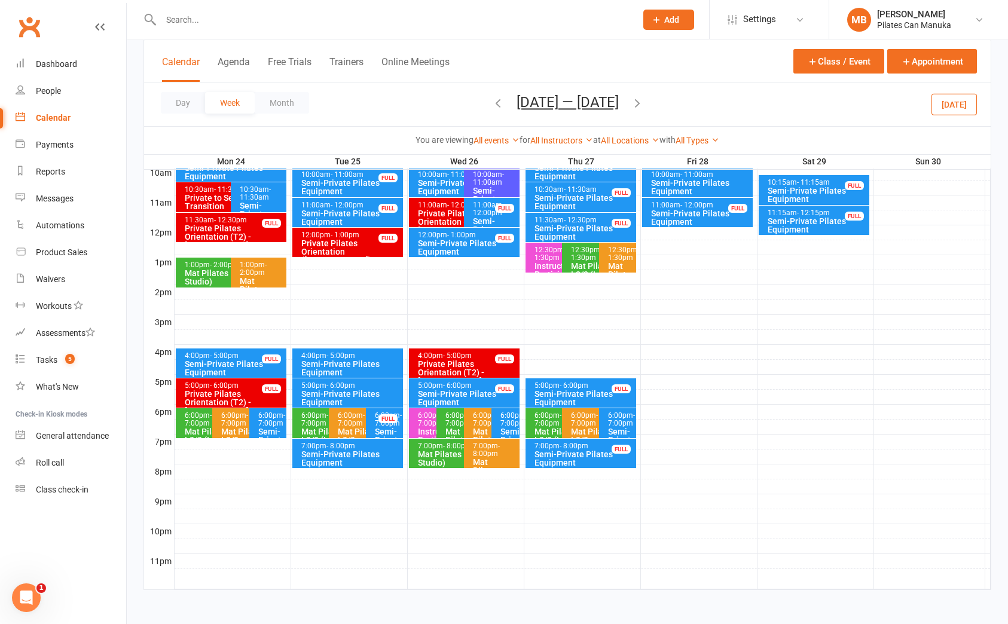
click at [640, 100] on icon "button" at bounding box center [637, 102] width 13 height 13
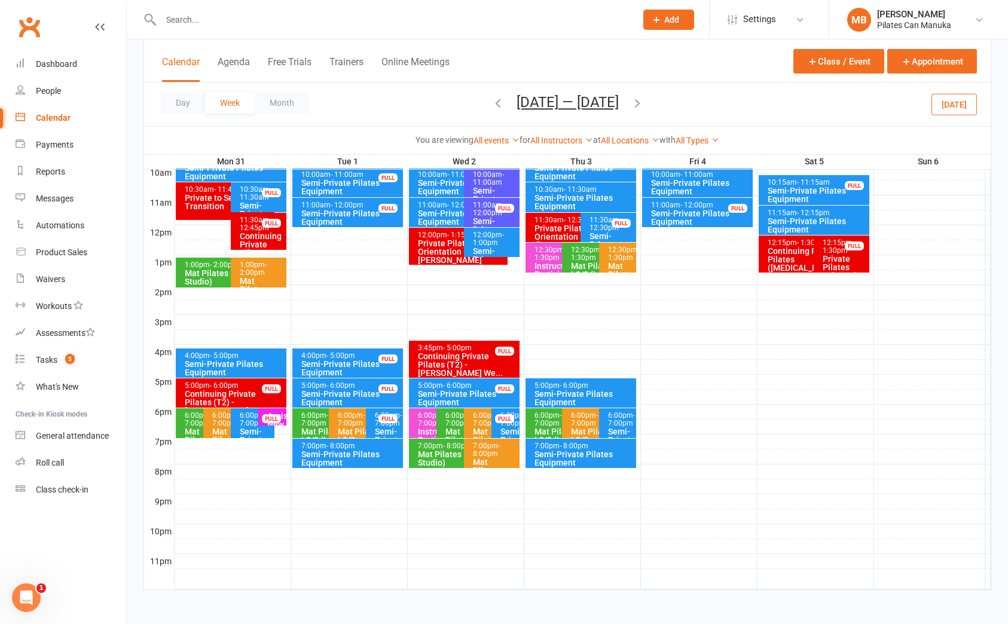
click at [243, 428] on div "Semi-Private Pilates Equipment" at bounding box center [255, 444] width 33 height 33
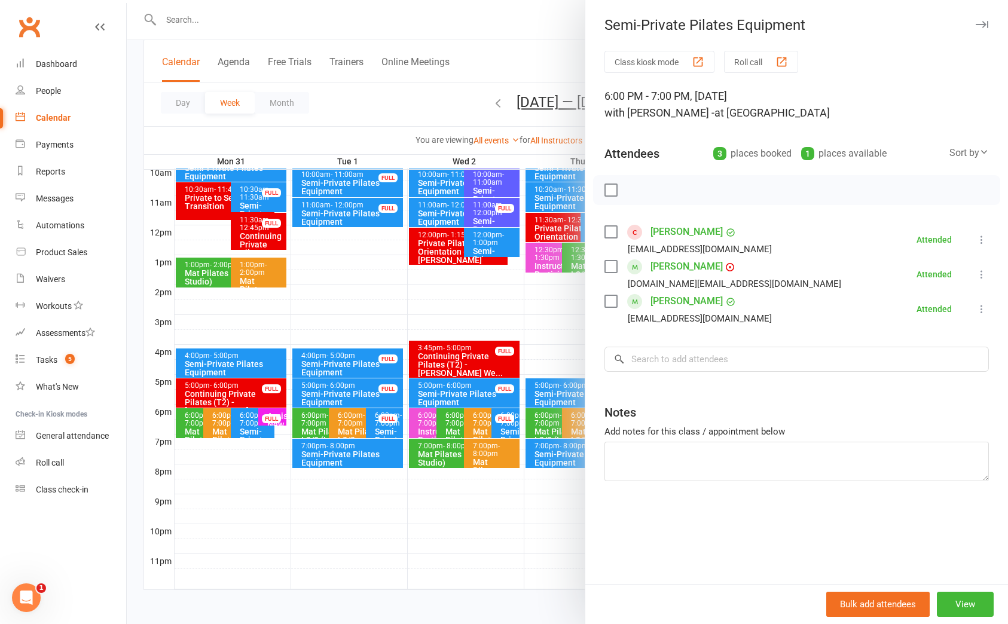
click at [934, 83] on div "Class kiosk mode Roll call 6:00 PM - 7:00 PM, [DATE] with [PERSON_NAME] - at St…" at bounding box center [796, 317] width 423 height 533
click at [450, 91] on div at bounding box center [567, 312] width 881 height 624
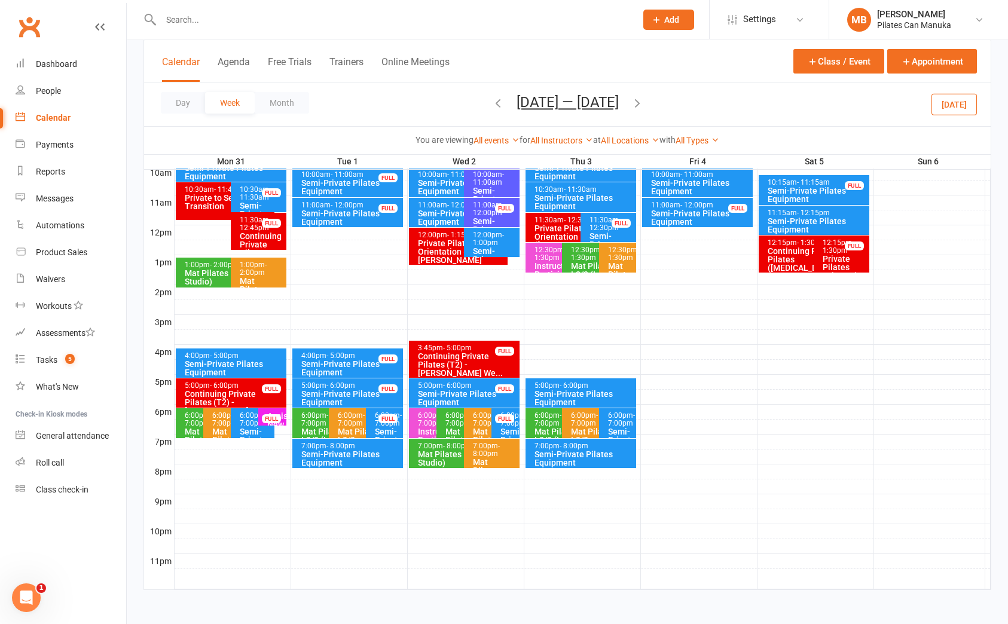
click at [644, 101] on icon "button" at bounding box center [637, 102] width 13 height 13
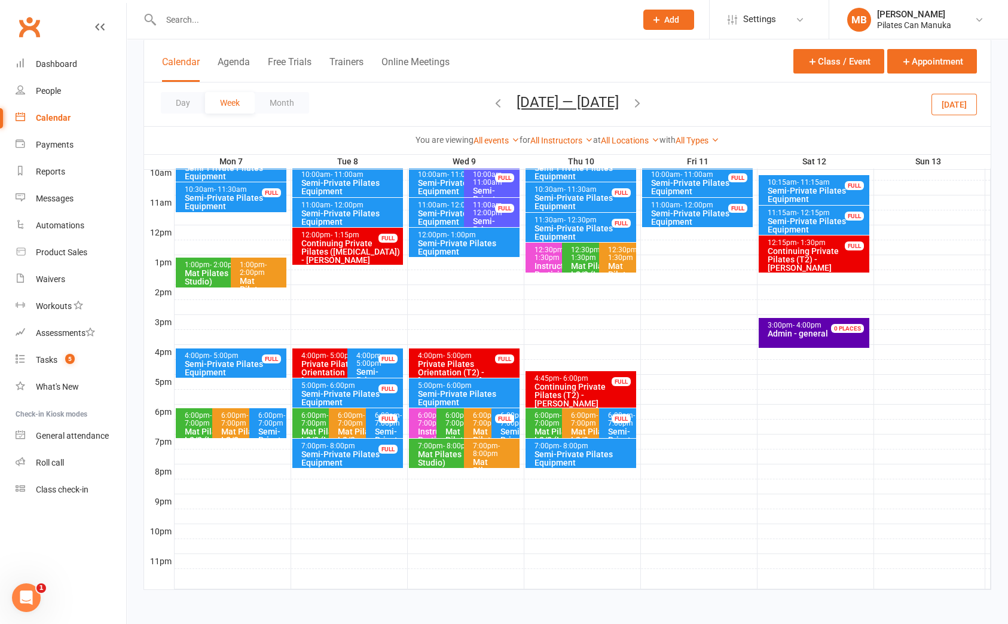
click at [264, 428] on span "- 7:00pm" at bounding box center [271, 419] width 27 height 16
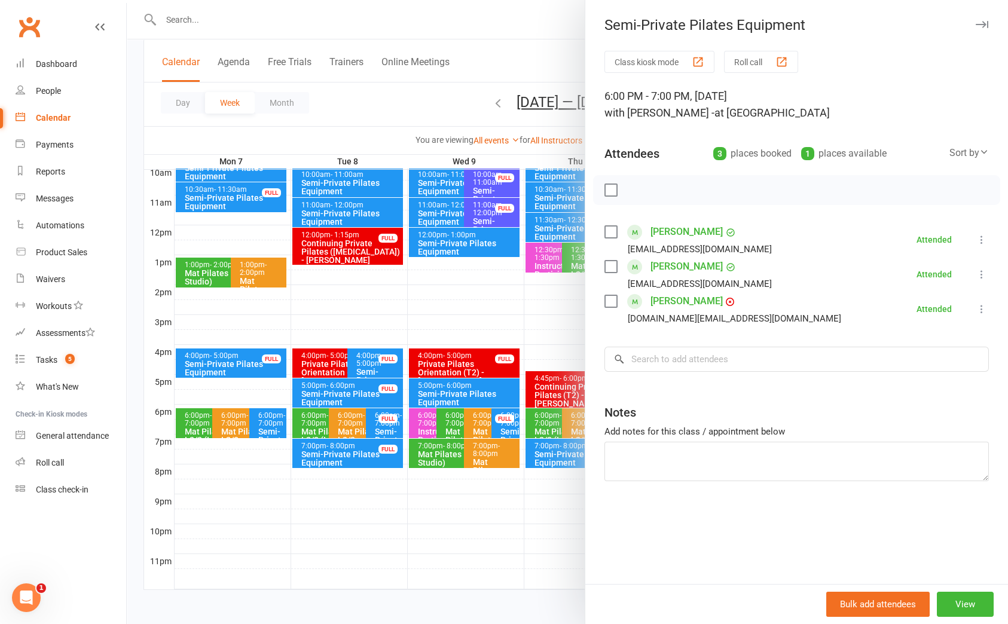
click at [970, 557] on div "Class kiosk mode Roll call 6:00 PM - 7:00 PM, [DATE] with [PERSON_NAME] - at St…" at bounding box center [796, 317] width 423 height 533
click at [521, 57] on div at bounding box center [567, 312] width 881 height 624
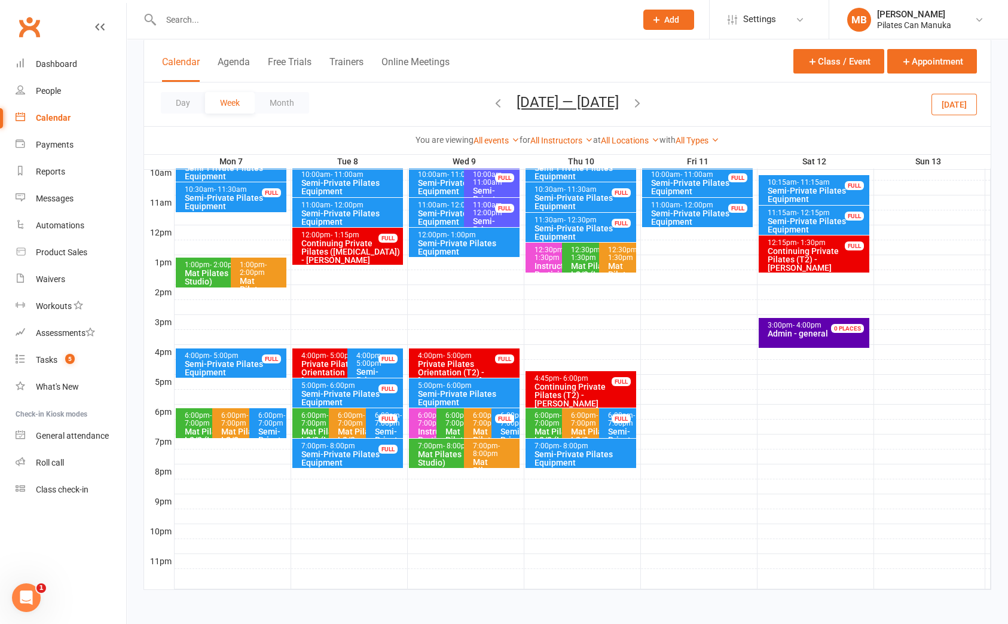
click at [640, 102] on icon "button" at bounding box center [637, 102] width 13 height 13
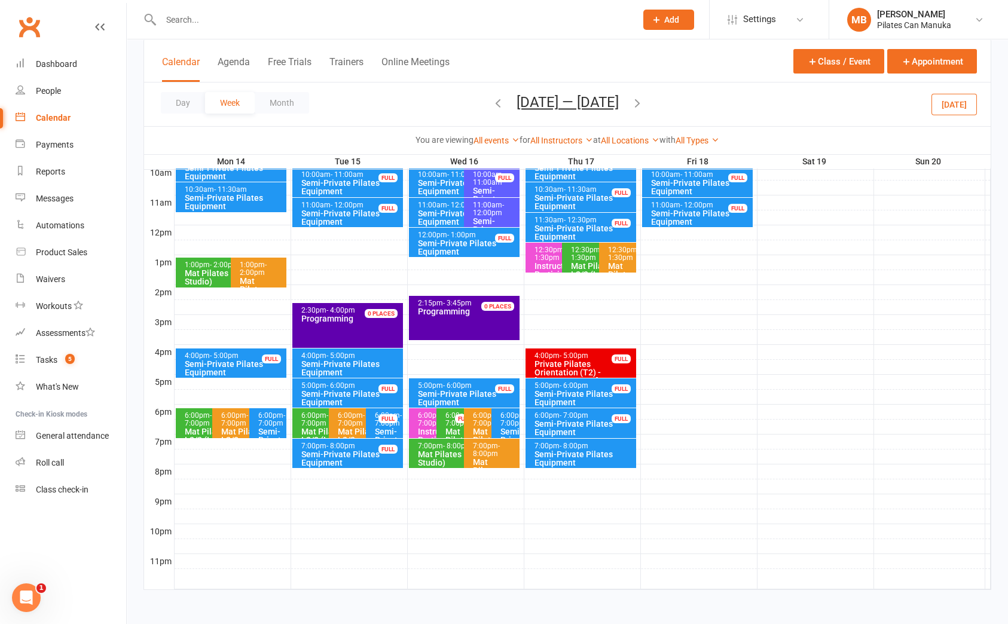
click at [265, 428] on span "- 7:00pm" at bounding box center [271, 419] width 27 height 16
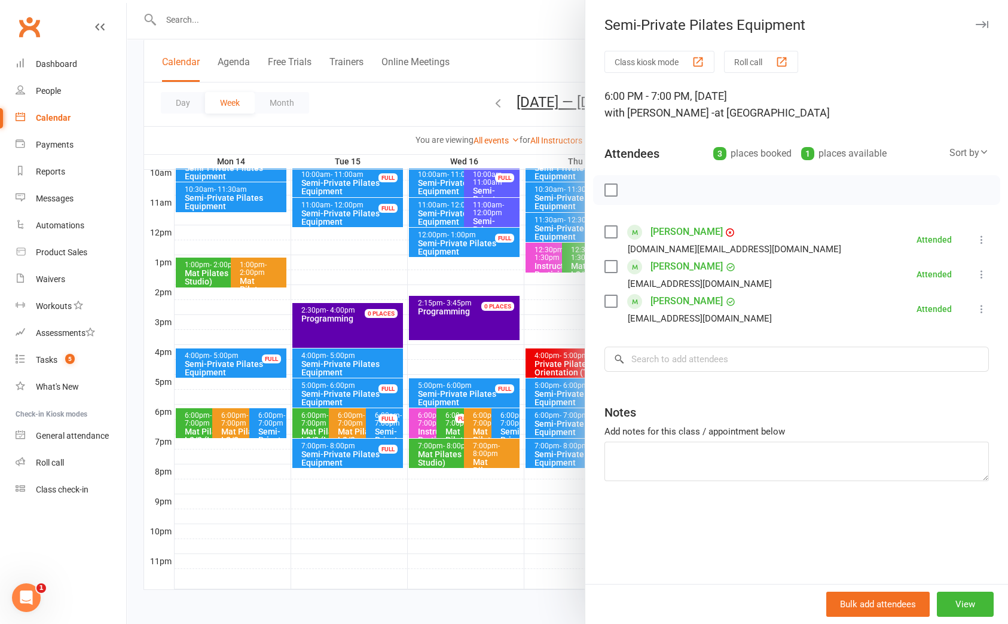
click at [420, 102] on div at bounding box center [567, 312] width 881 height 624
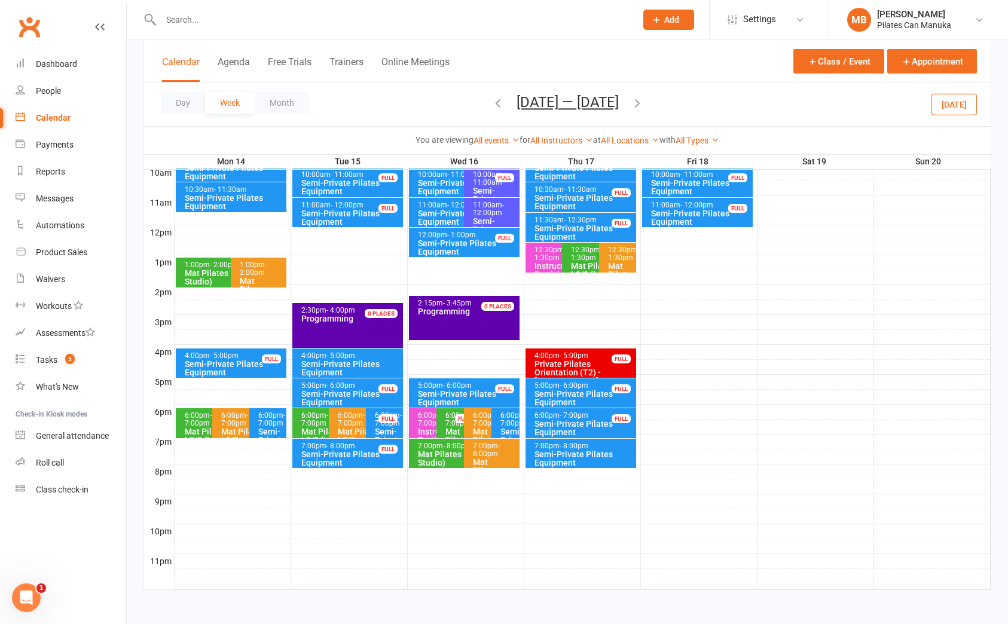
click at [939, 581] on div at bounding box center [583, 576] width 816 height 14
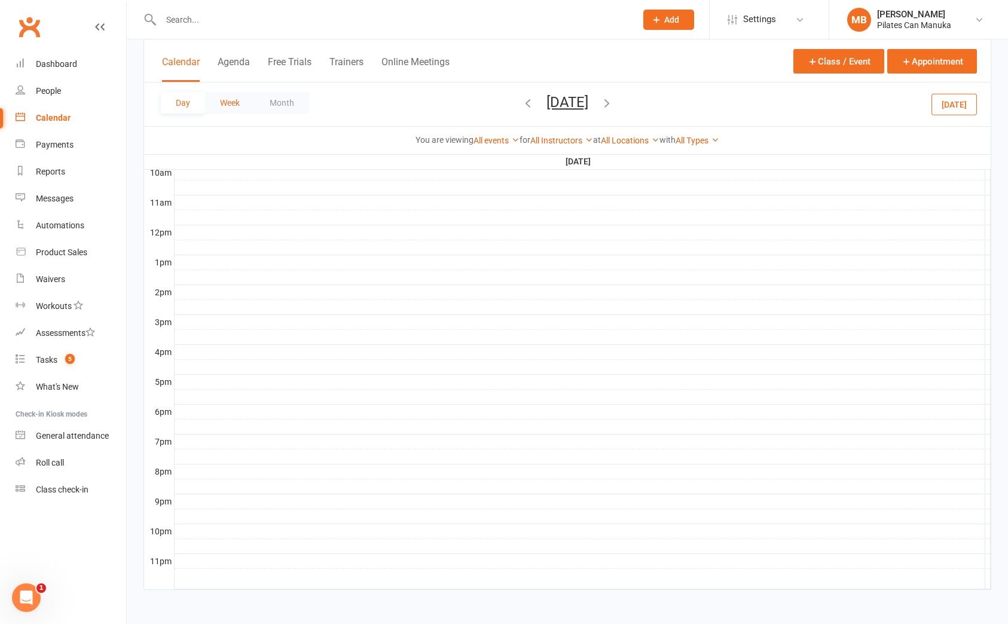
click at [234, 105] on button "Week" at bounding box center [230, 103] width 50 height 22
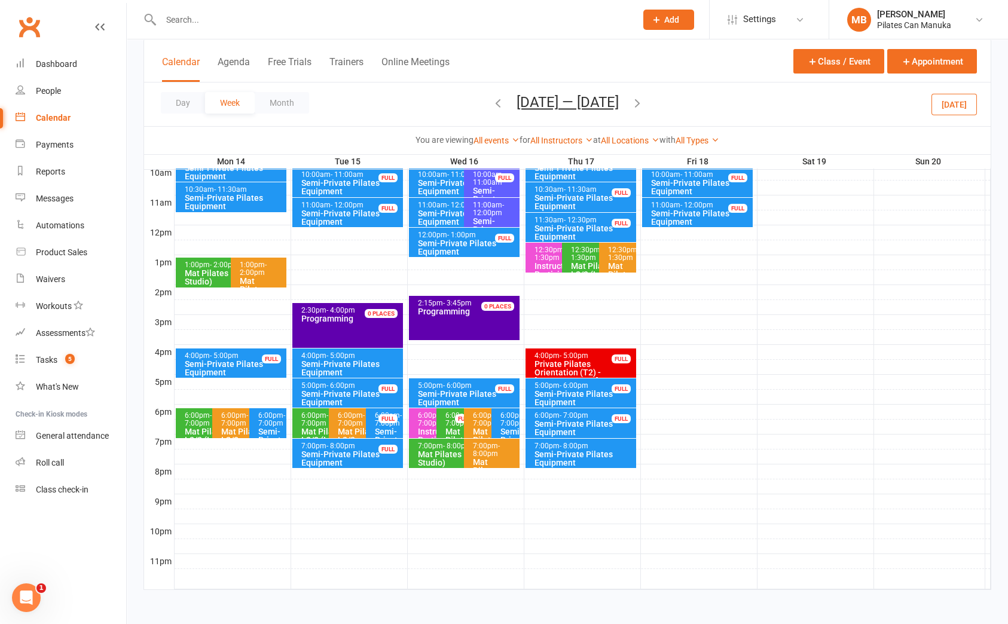
click at [642, 102] on icon "button" at bounding box center [637, 102] width 13 height 13
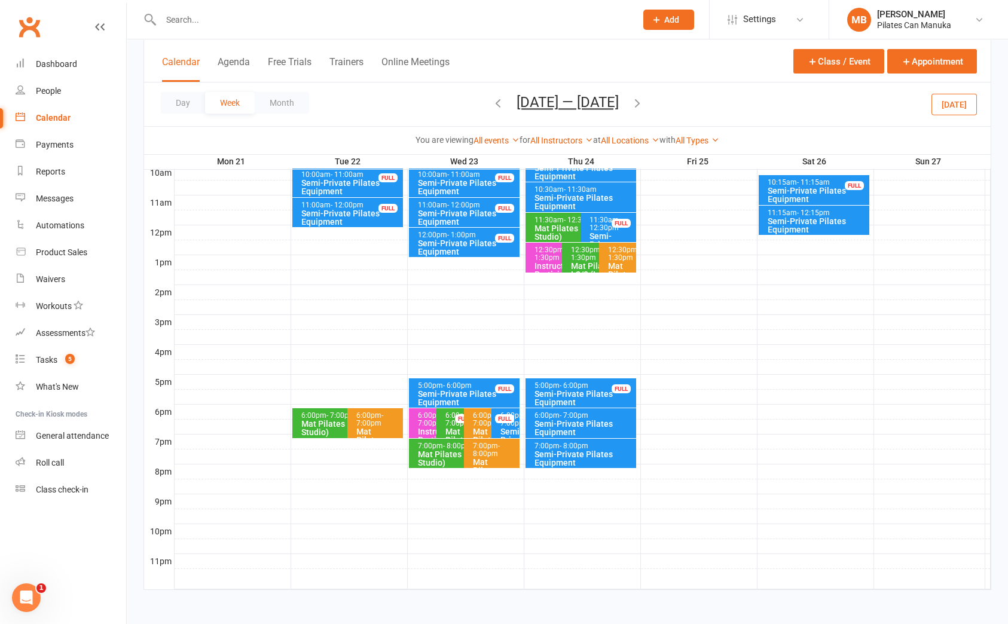
click at [643, 102] on icon "button" at bounding box center [637, 102] width 13 height 13
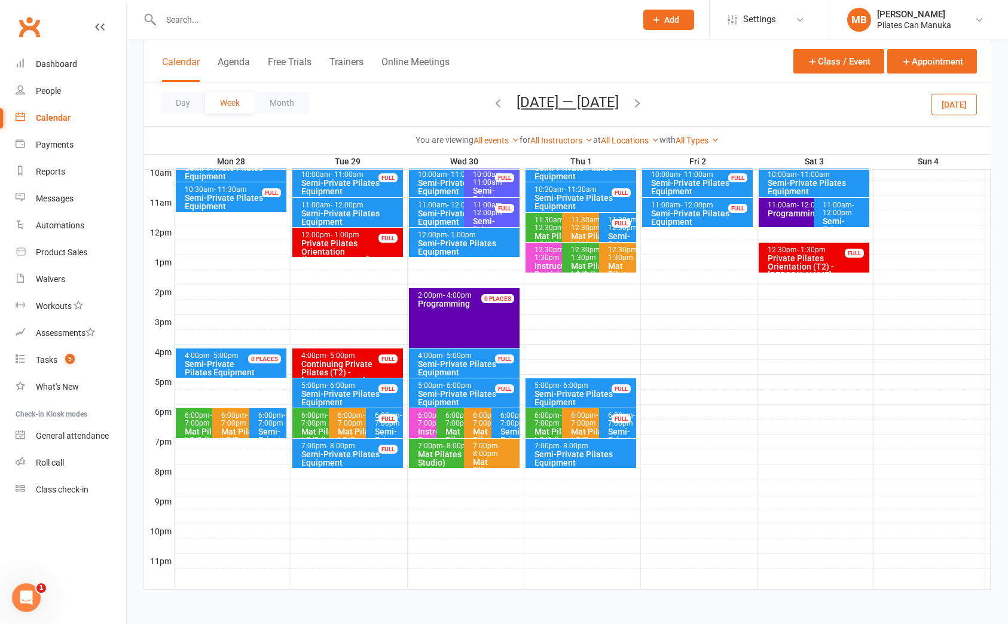
click at [276, 425] on div "6:00pm - 7:00pm" at bounding box center [271, 420] width 26 height 16
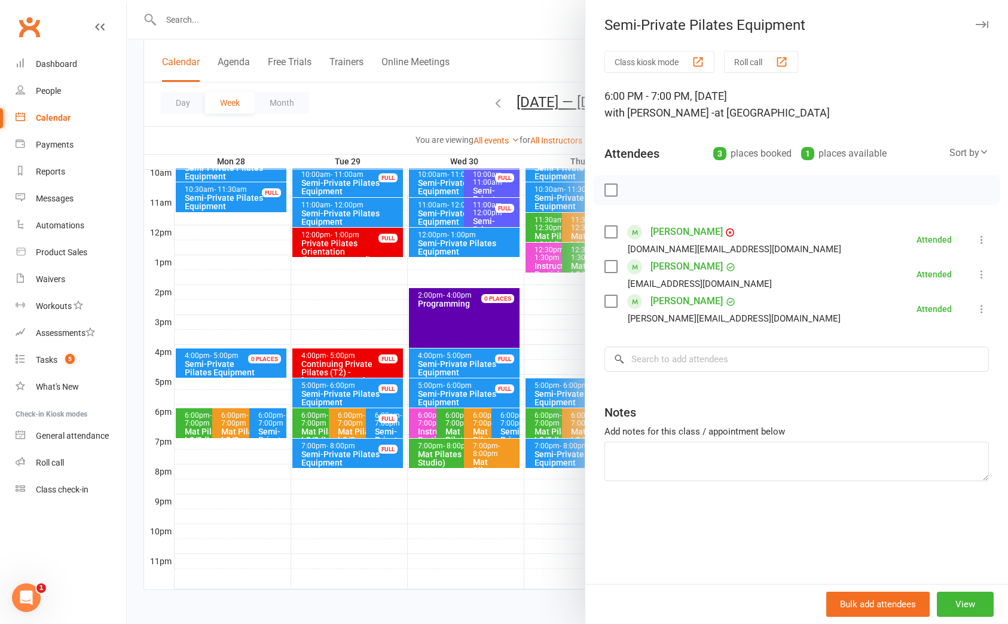
click at [938, 540] on div "Class kiosk mode Roll call 6:00 PM - 7:00 PM, [DATE] with [PERSON_NAME] - at St…" at bounding box center [796, 317] width 423 height 533
click at [518, 53] on div at bounding box center [567, 312] width 881 height 624
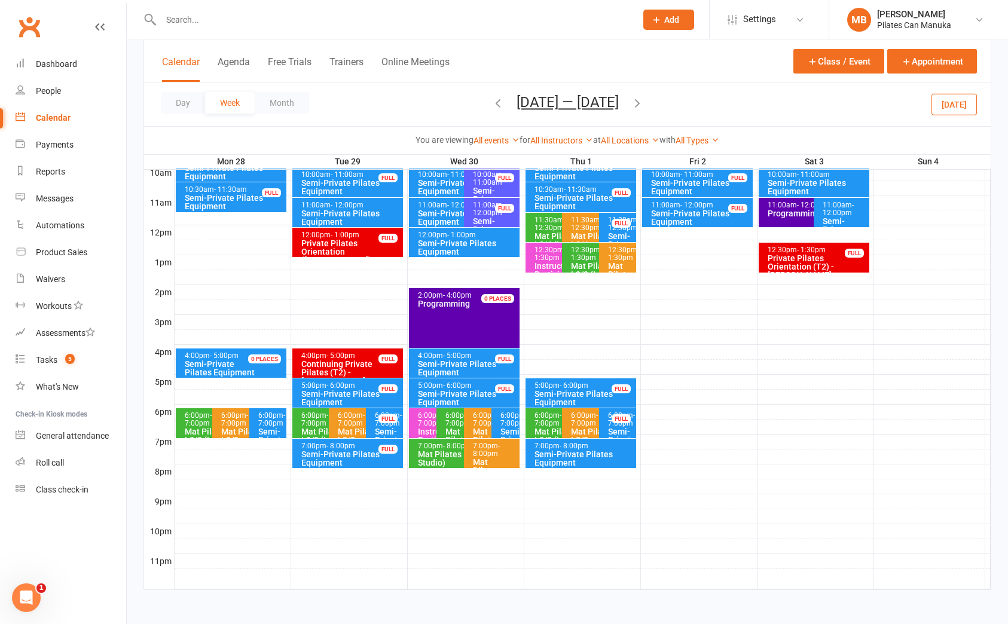
click at [526, 101] on button "[DATE] — [DATE]" at bounding box center [568, 102] width 102 height 17
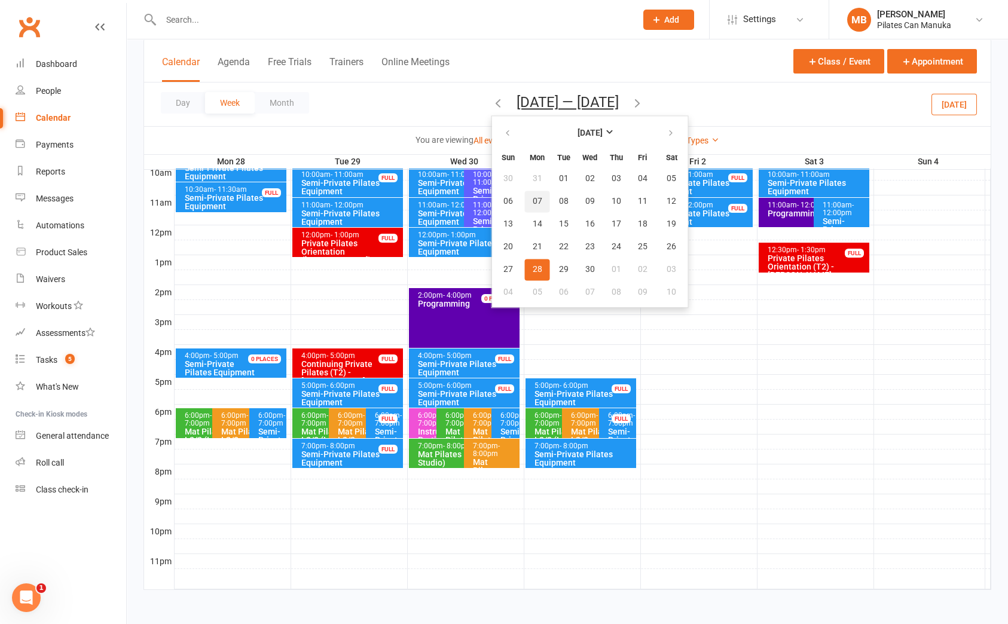
click at [533, 200] on span "07" at bounding box center [538, 202] width 10 height 10
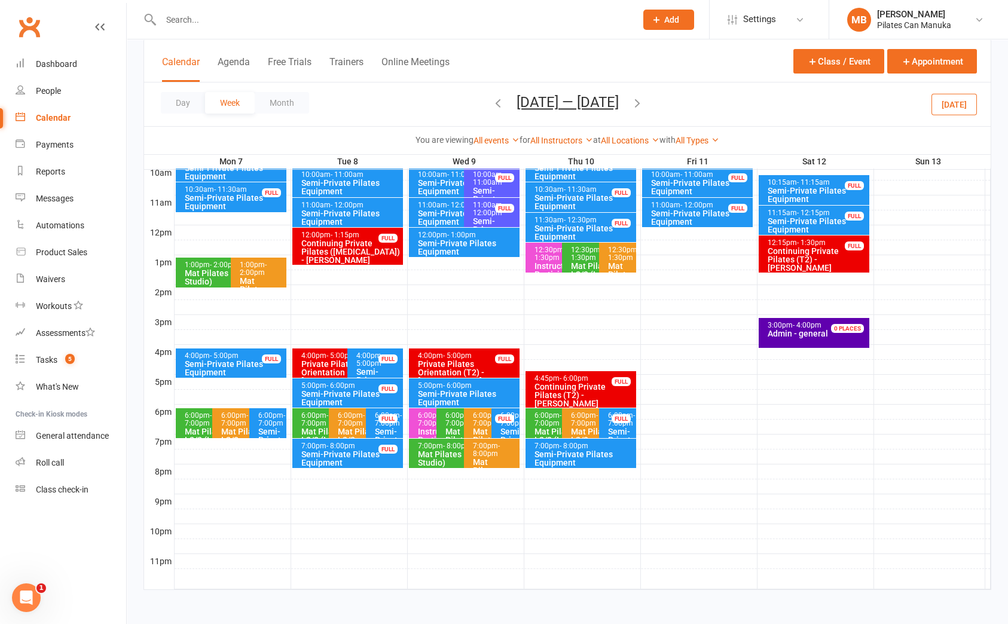
click at [268, 428] on span "- 7:00pm" at bounding box center [271, 419] width 27 height 16
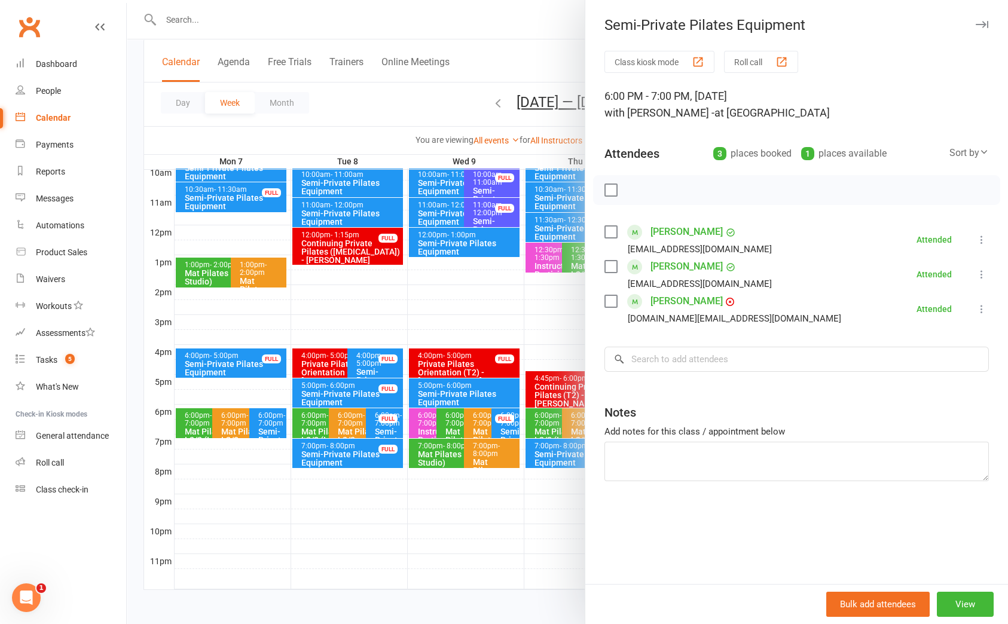
click at [267, 429] on div at bounding box center [567, 312] width 881 height 624
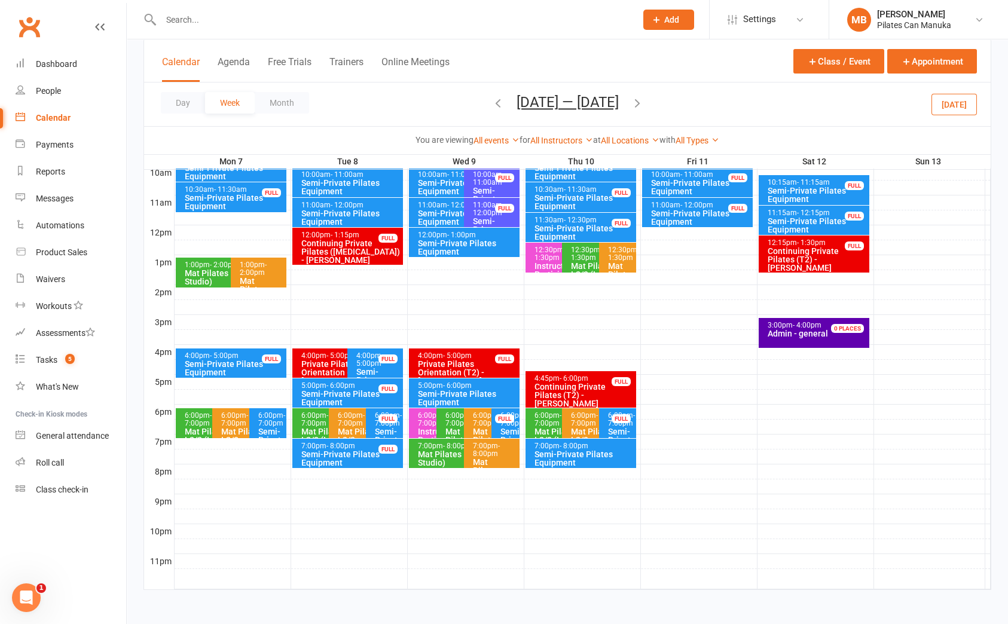
click at [636, 100] on icon "button" at bounding box center [637, 102] width 13 height 13
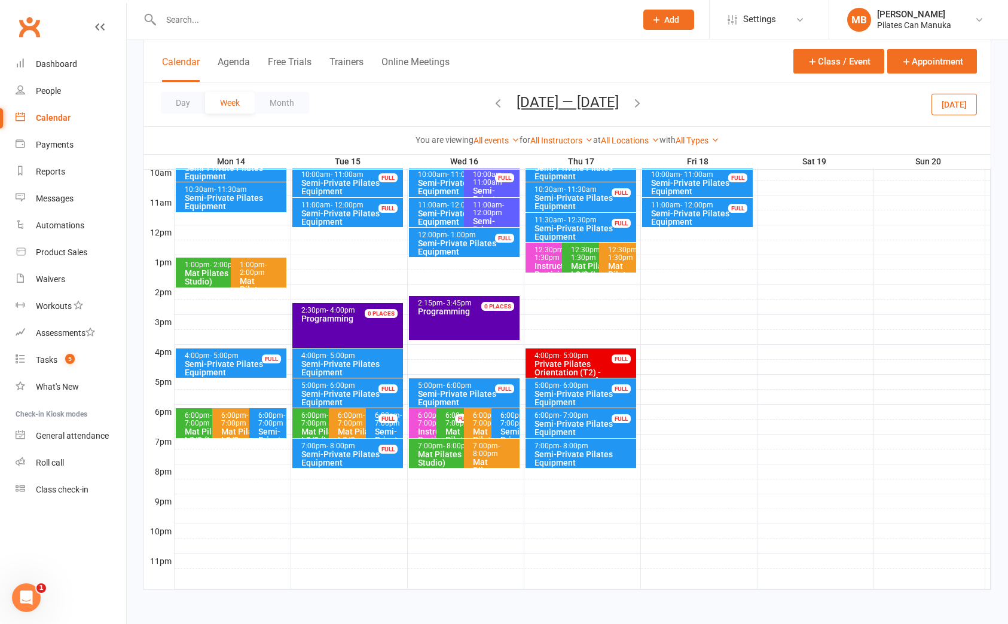
click at [271, 416] on div "6:00pm - 7:00pm" at bounding box center [271, 420] width 26 height 16
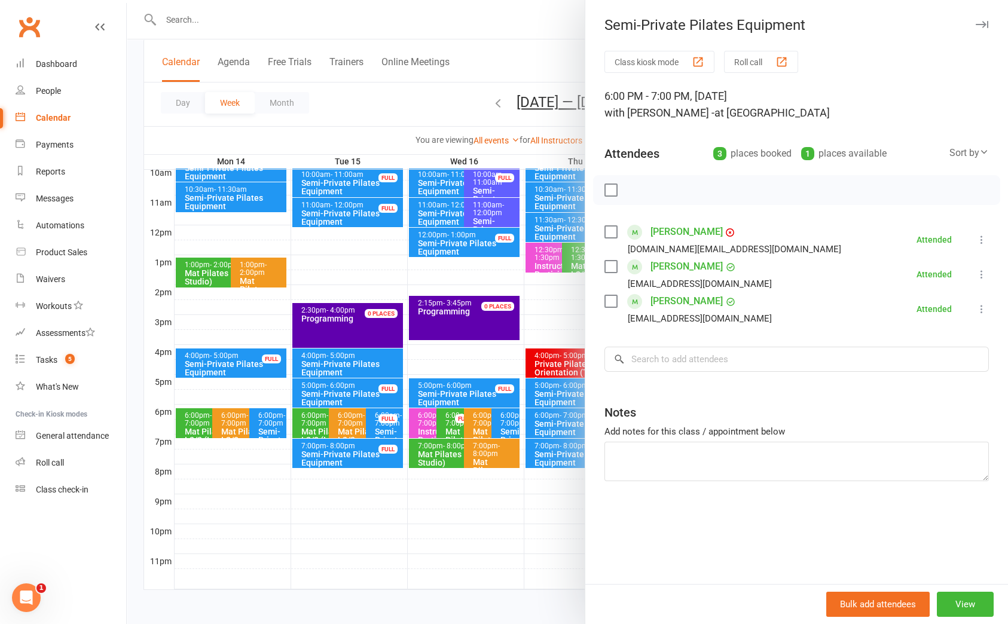
drag, startPoint x: 954, startPoint y: 499, endPoint x: 924, endPoint y: 462, distance: 47.2
click at [954, 499] on div "Class kiosk mode Roll call 6:00 PM - 7:00 PM, [DATE] with [PERSON_NAME] - at St…" at bounding box center [796, 317] width 423 height 533
click at [471, 80] on div at bounding box center [567, 312] width 881 height 624
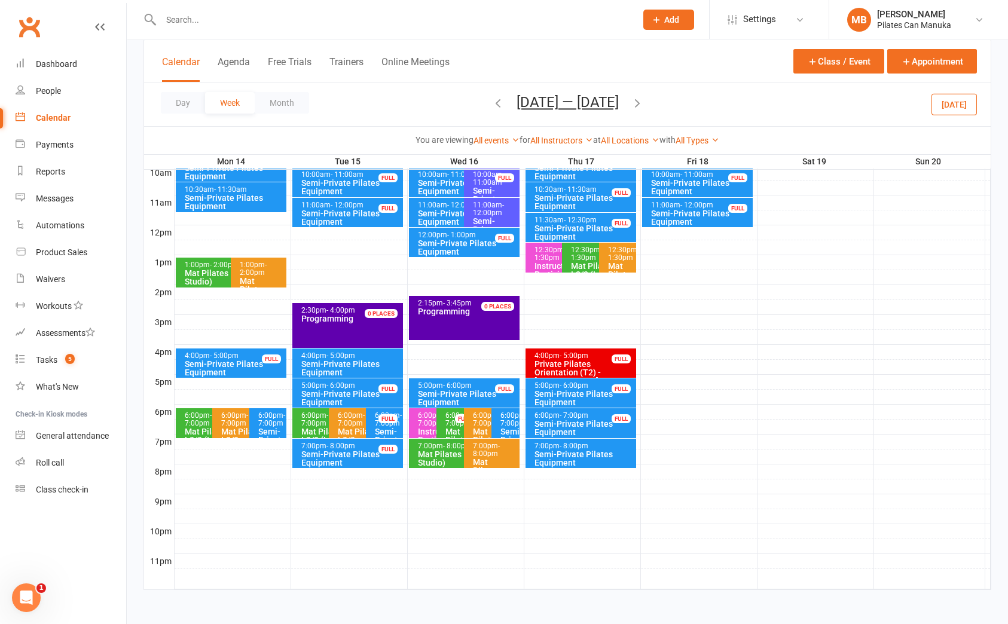
drag, startPoint x: 540, startPoint y: 105, endPoint x: 649, endPoint y: 169, distance: 125.9
click at [541, 105] on button "[DATE] — [DATE]" at bounding box center [568, 102] width 102 height 17
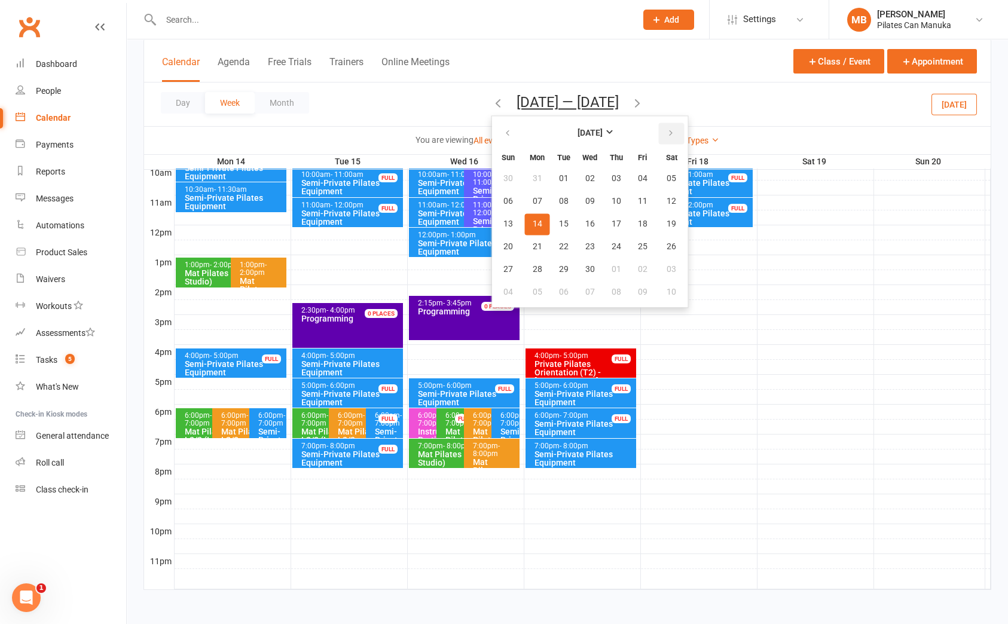
click at [659, 133] on button "button" at bounding box center [672, 134] width 26 height 22
click at [612, 202] on span "08" at bounding box center [617, 202] width 10 height 10
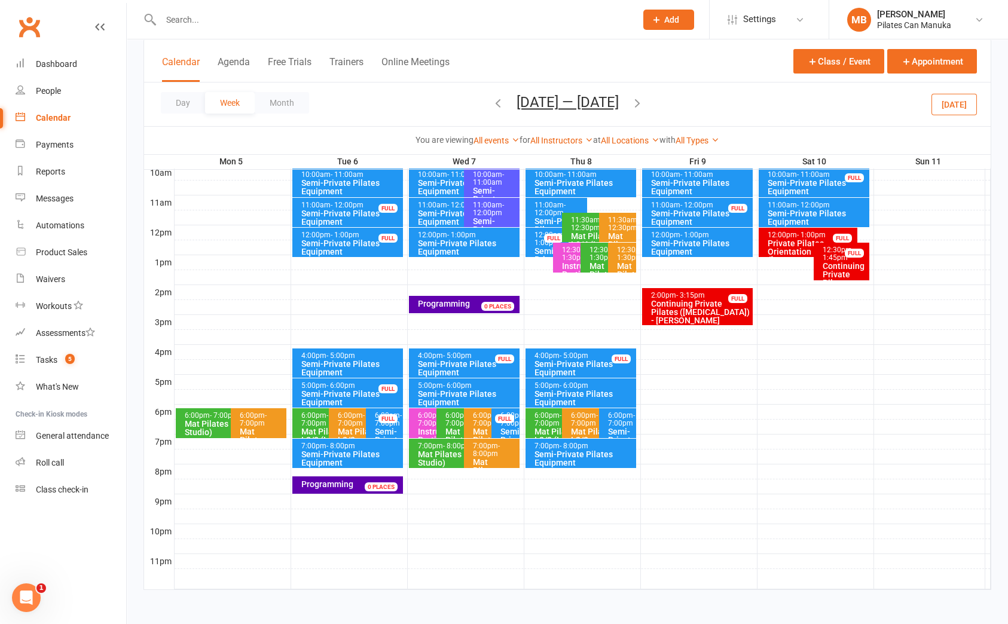
click at [619, 425] on div "6:00pm - 7:00pm" at bounding box center [620, 420] width 26 height 16
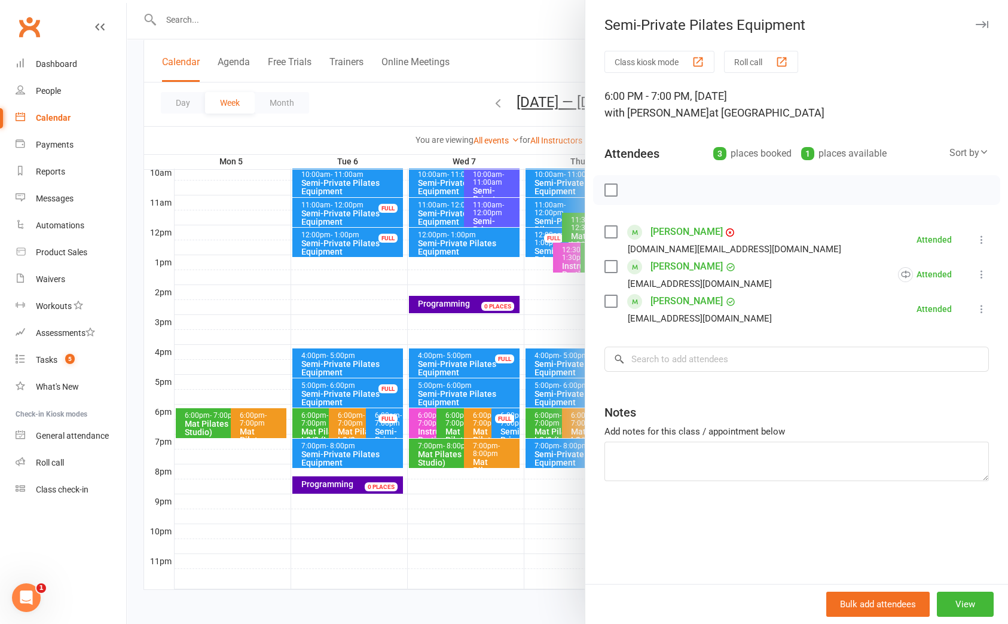
click at [447, 95] on div at bounding box center [567, 312] width 881 height 624
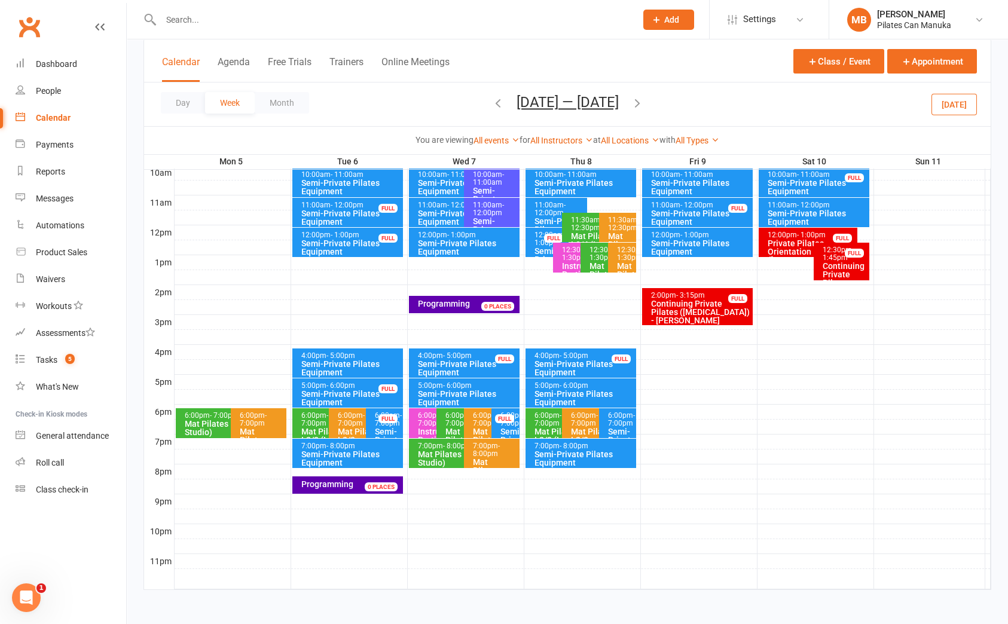
click at [640, 102] on icon "button" at bounding box center [637, 102] width 13 height 13
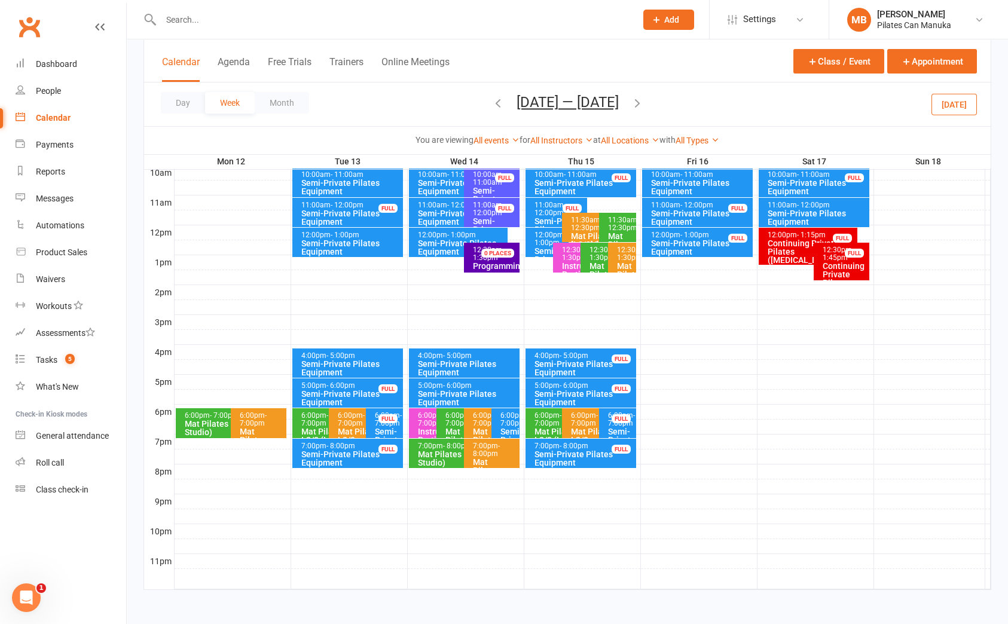
click at [618, 428] on span "- 7:00pm" at bounding box center [621, 419] width 27 height 16
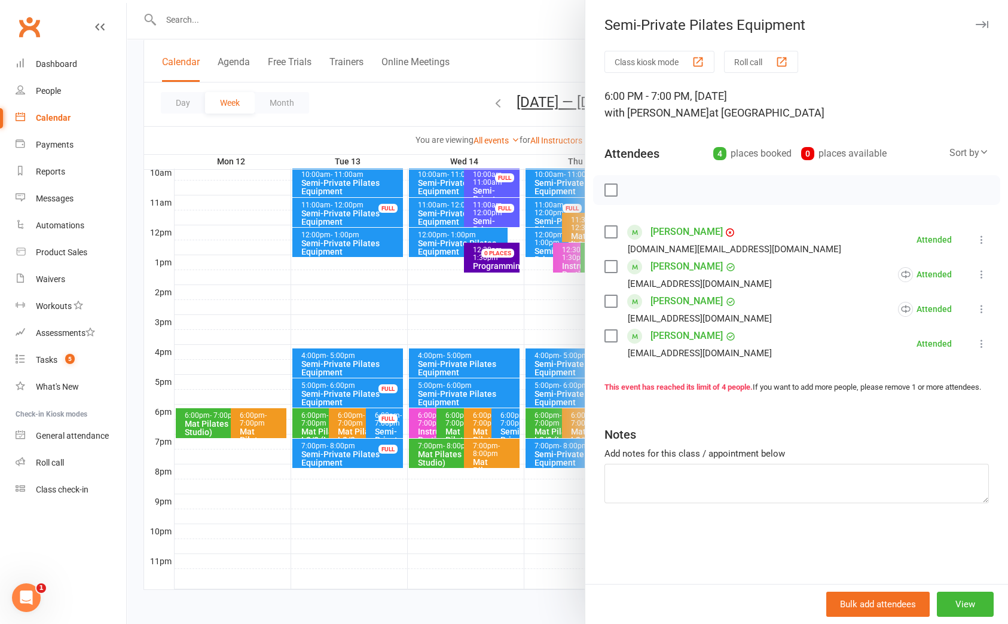
click at [471, 93] on div at bounding box center [567, 312] width 881 height 624
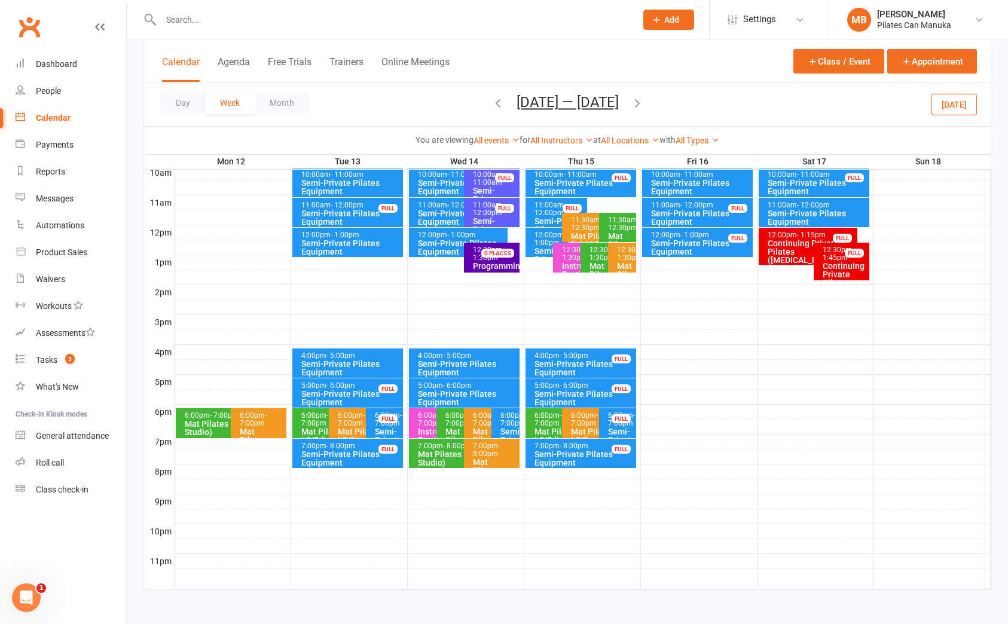
click at [640, 103] on icon "button" at bounding box center [637, 102] width 13 height 13
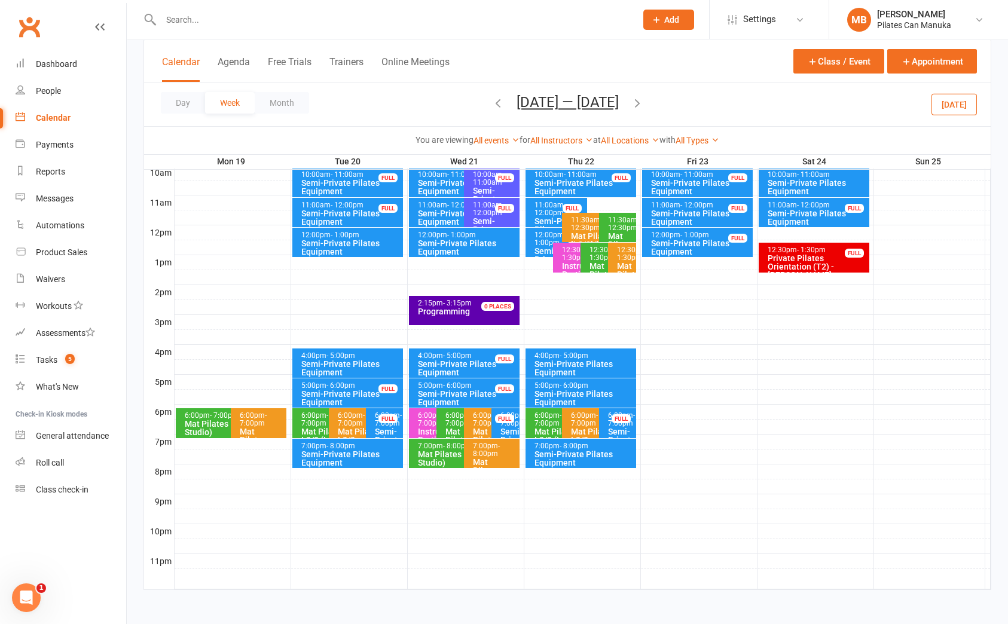
click at [625, 426] on span "- 7:00pm" at bounding box center [621, 419] width 27 height 16
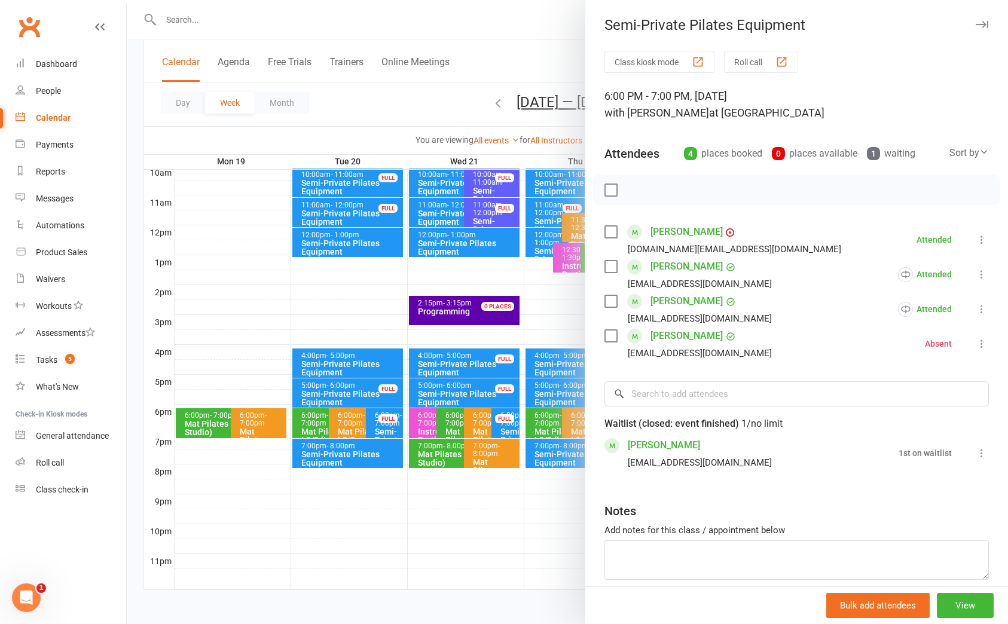
drag, startPoint x: 428, startPoint y: 109, endPoint x: 659, endPoint y: 106, distance: 230.8
click at [428, 108] on div at bounding box center [567, 312] width 881 height 624
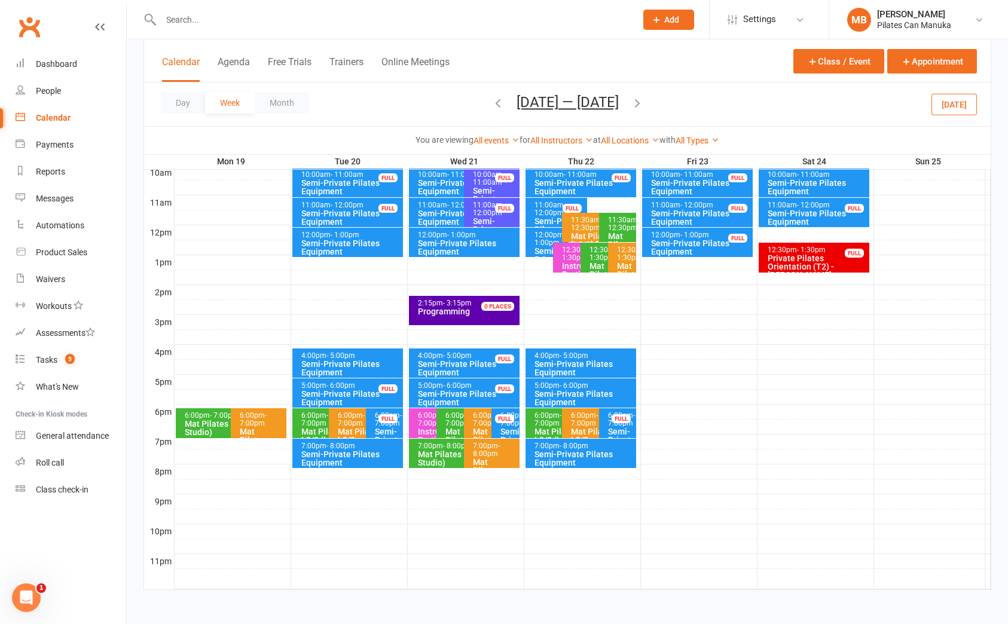
click at [643, 105] on icon "button" at bounding box center [637, 102] width 13 height 13
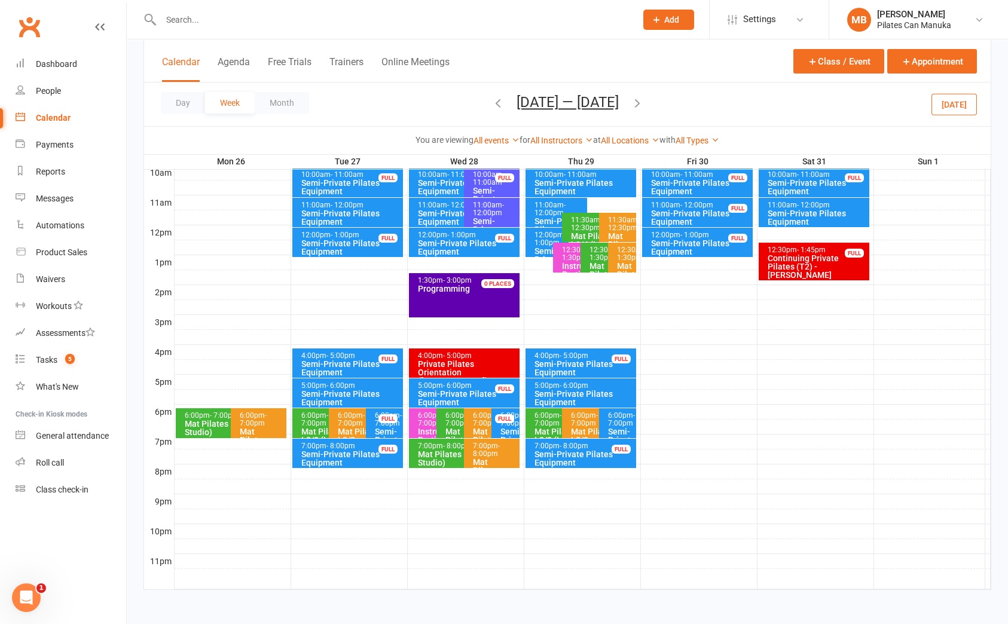
click at [618, 423] on div "6:00pm - 7:00pm" at bounding box center [620, 420] width 26 height 16
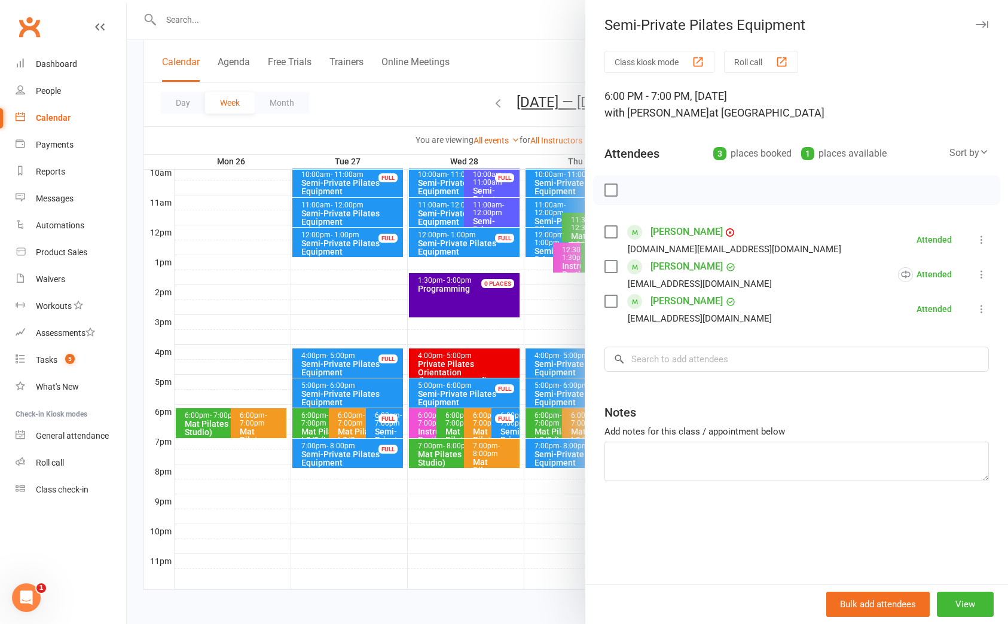
click at [939, 503] on div "Class kiosk mode Roll call 6:00 PM - 7:00 PM, [DATE] with [PERSON_NAME] at Stud…" at bounding box center [796, 317] width 423 height 533
drag, startPoint x: 358, startPoint y: 97, endPoint x: 523, endPoint y: 106, distance: 165.3
click at [361, 97] on div at bounding box center [567, 312] width 881 height 624
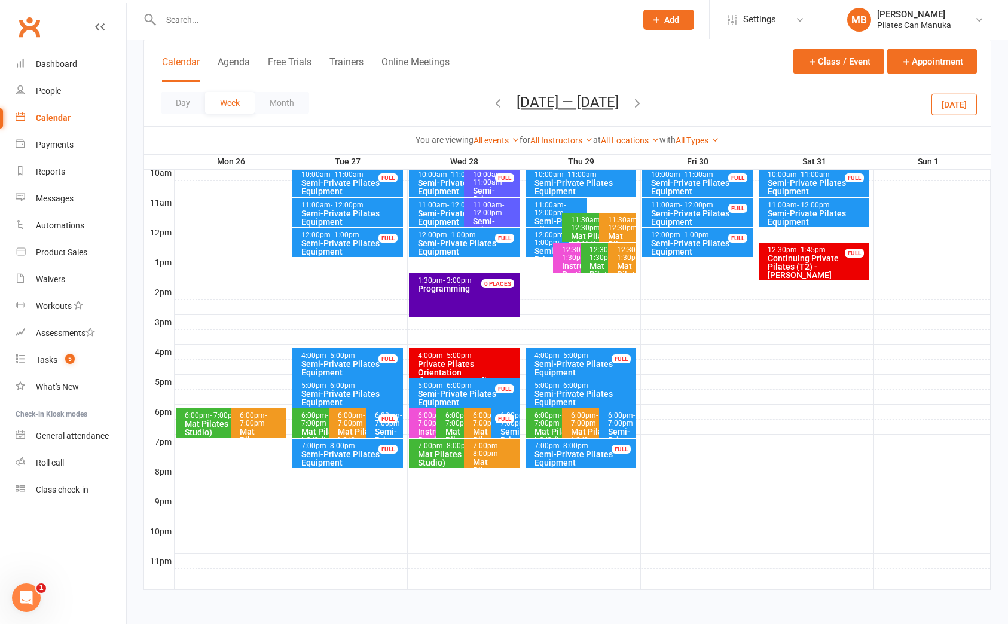
click at [535, 97] on button "[DATE] — [DATE]" at bounding box center [568, 102] width 102 height 17
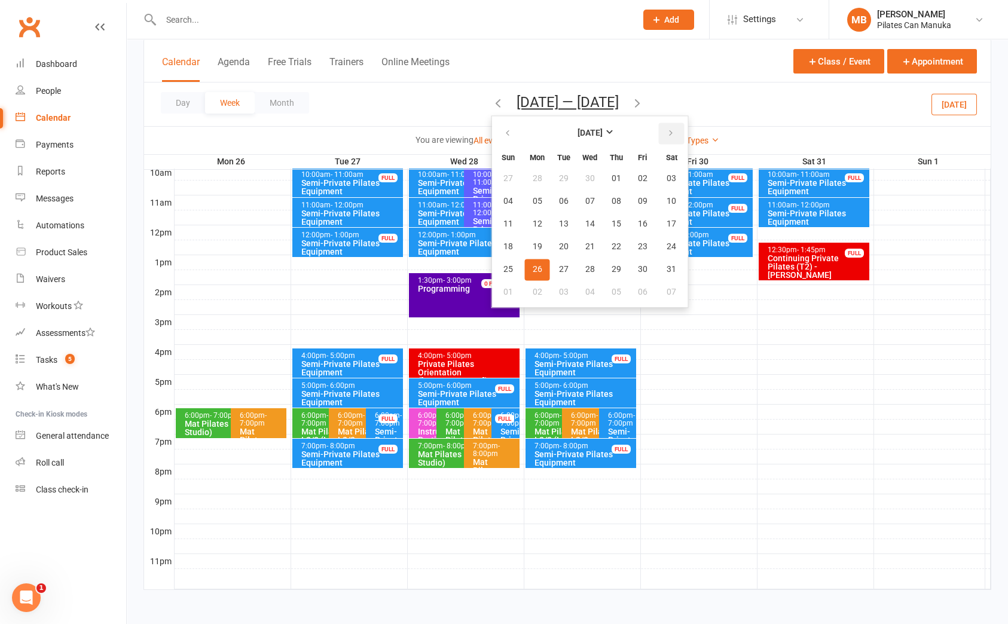
click at [667, 131] on icon "button" at bounding box center [671, 134] width 8 height 10
click at [604, 238] on button "26" at bounding box center [616, 247] width 25 height 22
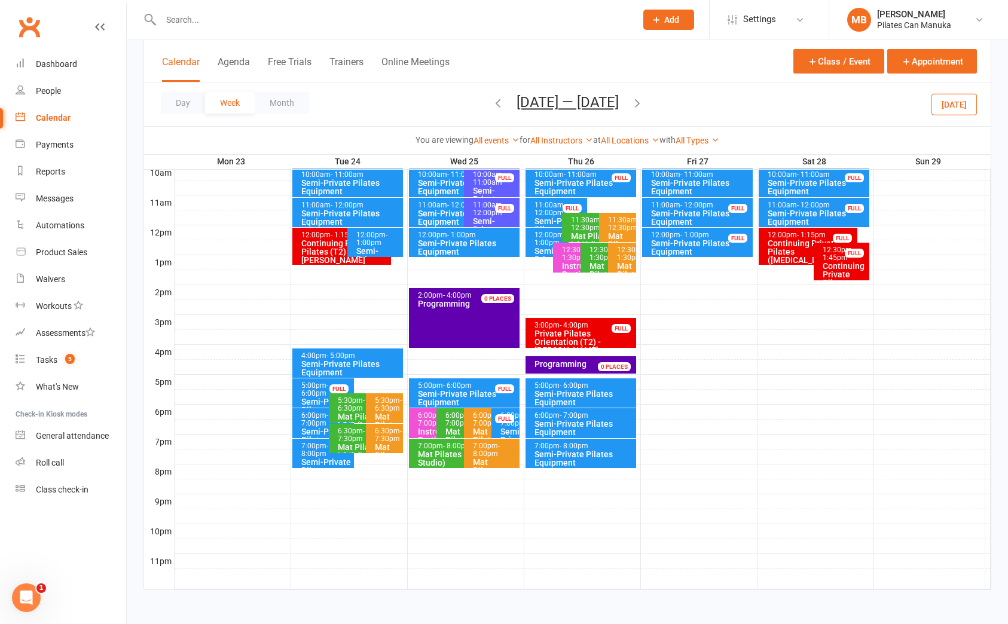
click at [600, 425] on div "Semi-Private Pilates Equipment" at bounding box center [584, 428] width 100 height 17
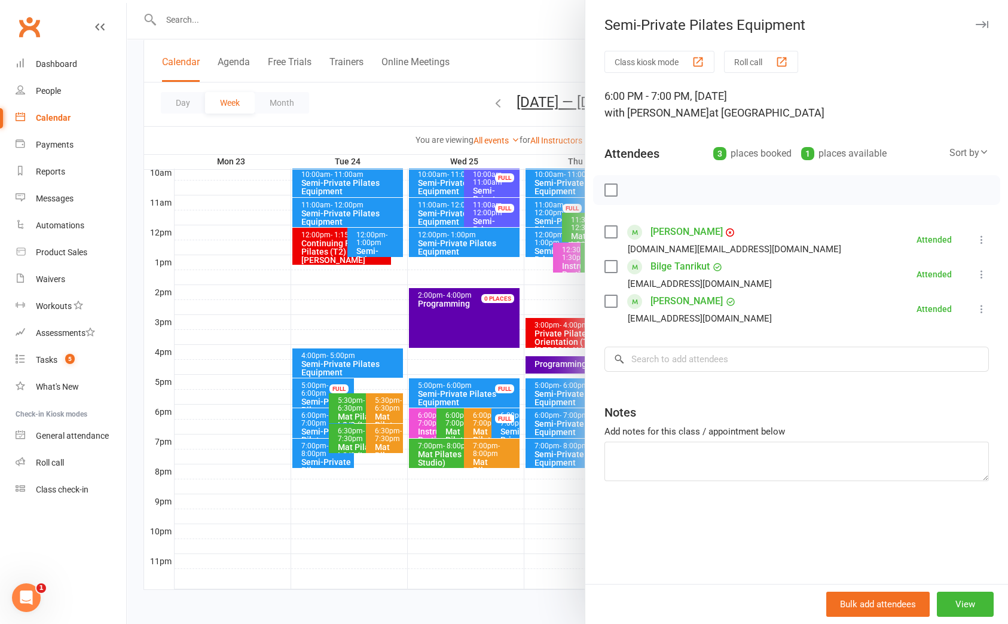
drag, startPoint x: 947, startPoint y: 542, endPoint x: 740, endPoint y: 245, distance: 362.1
click at [947, 542] on div "Class kiosk mode Roll call 6:00 PM - 7:00 PM, [DATE] with [PERSON_NAME] at Stud…" at bounding box center [796, 317] width 423 height 533
click at [432, 83] on div at bounding box center [567, 312] width 881 height 624
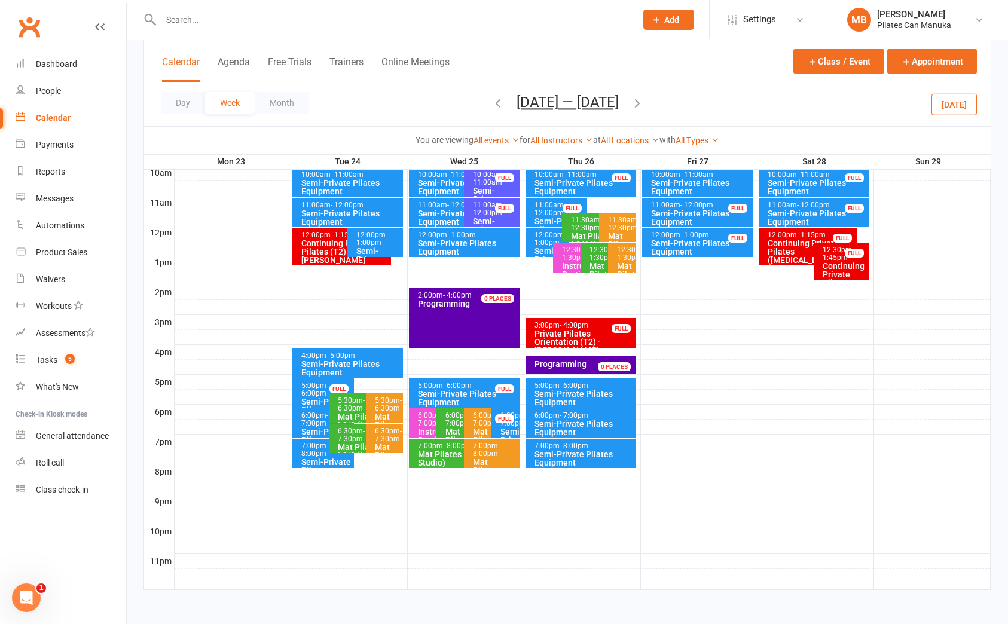
click at [602, 109] on button "[DATE] — [DATE]" at bounding box center [568, 102] width 102 height 17
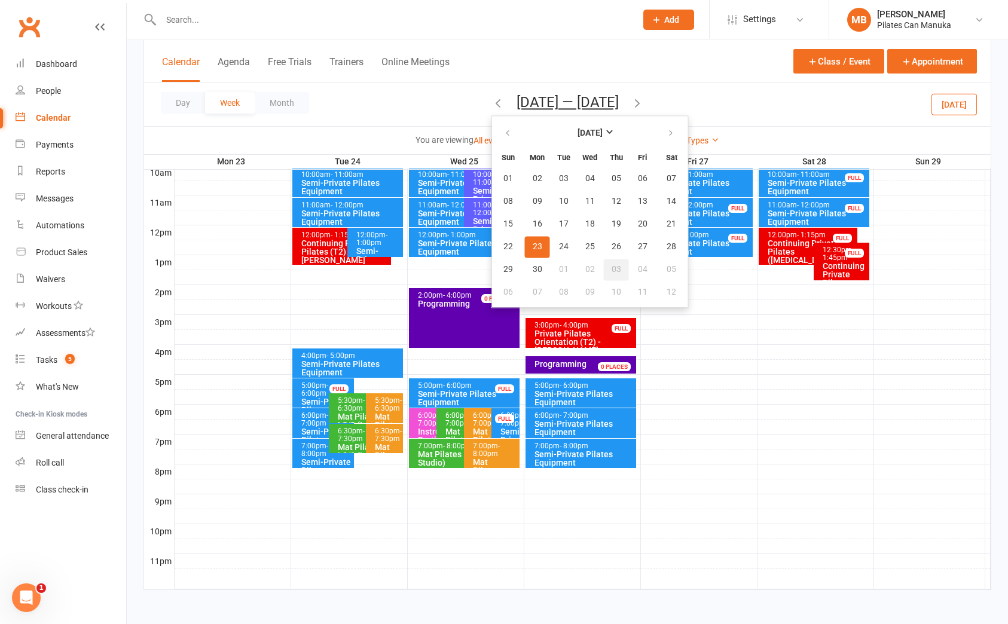
click at [612, 270] on span "03" at bounding box center [617, 270] width 10 height 10
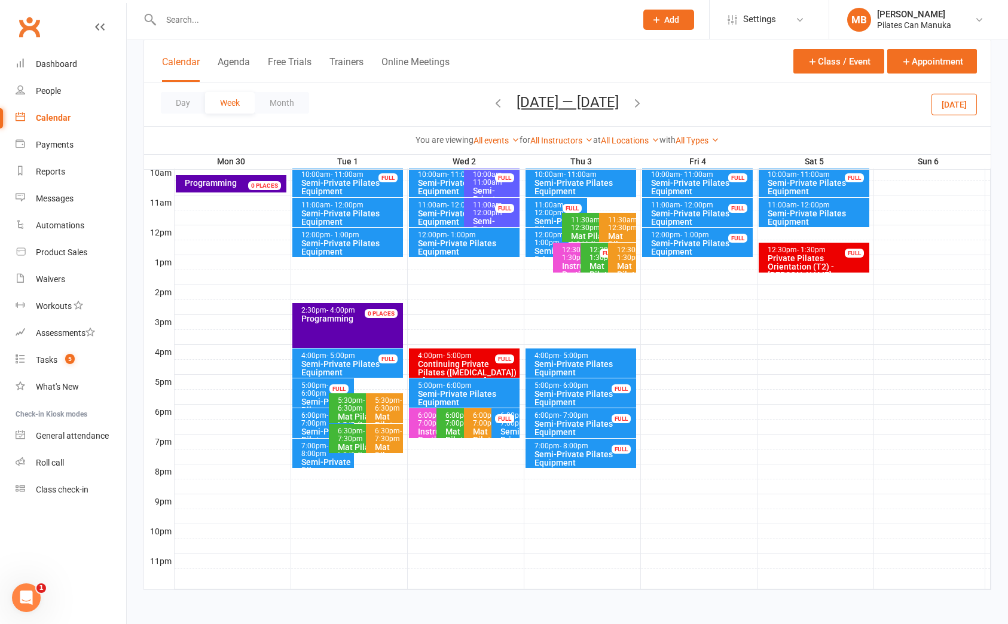
click at [584, 425] on div "Semi-Private Pilates Equipment" at bounding box center [584, 428] width 100 height 17
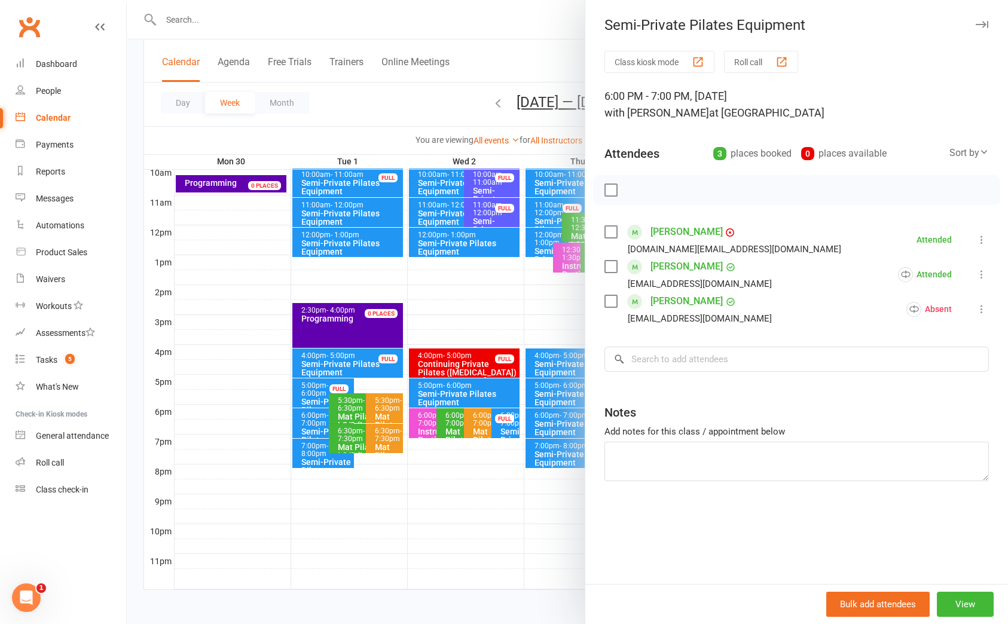
drag, startPoint x: 953, startPoint y: 560, endPoint x: 953, endPoint y: 553, distance: 6.6
click at [953, 560] on div "Class kiosk mode Roll call 6:00 PM - 7:00 PM, [DATE] with [PERSON_NAME] at Stud…" at bounding box center [796, 317] width 423 height 533
click at [490, 64] on div at bounding box center [567, 312] width 881 height 624
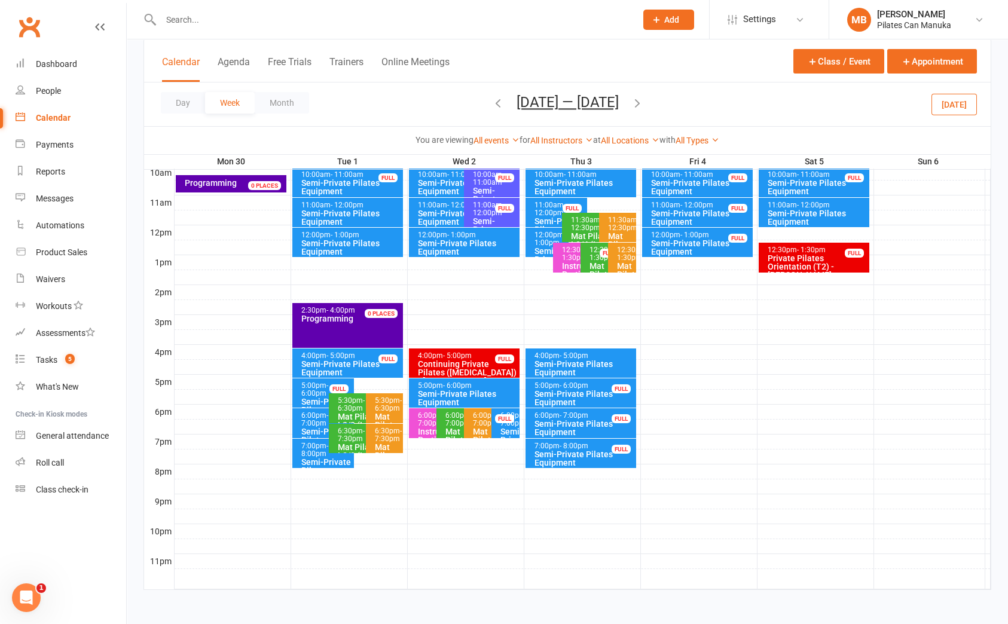
click at [557, 95] on button "[DATE] — [DATE]" at bounding box center [568, 102] width 102 height 17
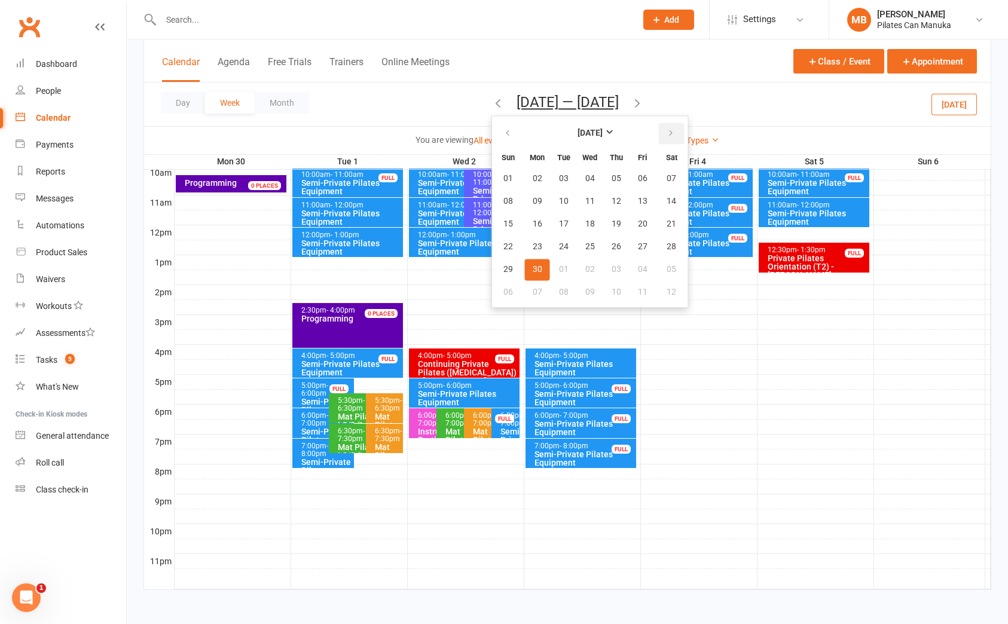
click at [667, 137] on icon "button" at bounding box center [671, 134] width 8 height 10
click at [612, 219] on span "17" at bounding box center [617, 224] width 10 height 10
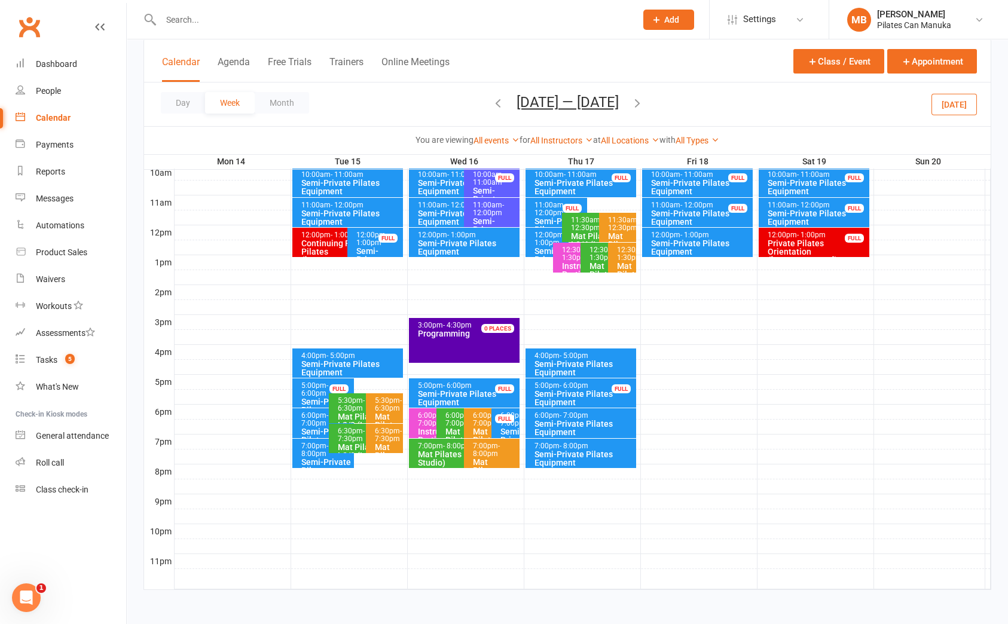
click at [614, 423] on div "Semi-Private Pilates Equipment" at bounding box center [584, 428] width 100 height 17
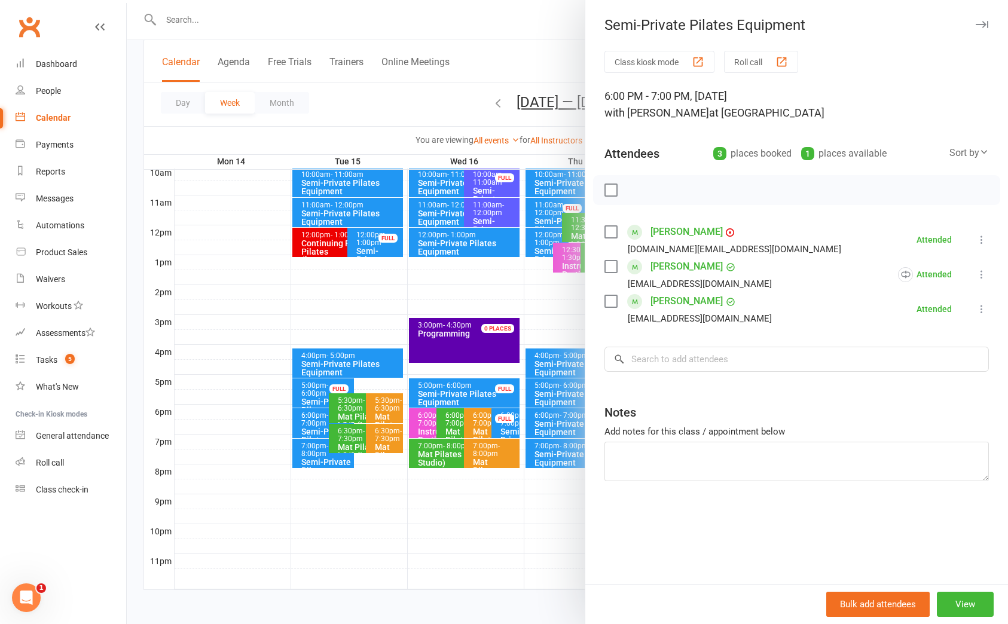
drag, startPoint x: 433, startPoint y: 97, endPoint x: 438, endPoint y: 93, distance: 6.4
click at [433, 97] on div at bounding box center [567, 312] width 881 height 624
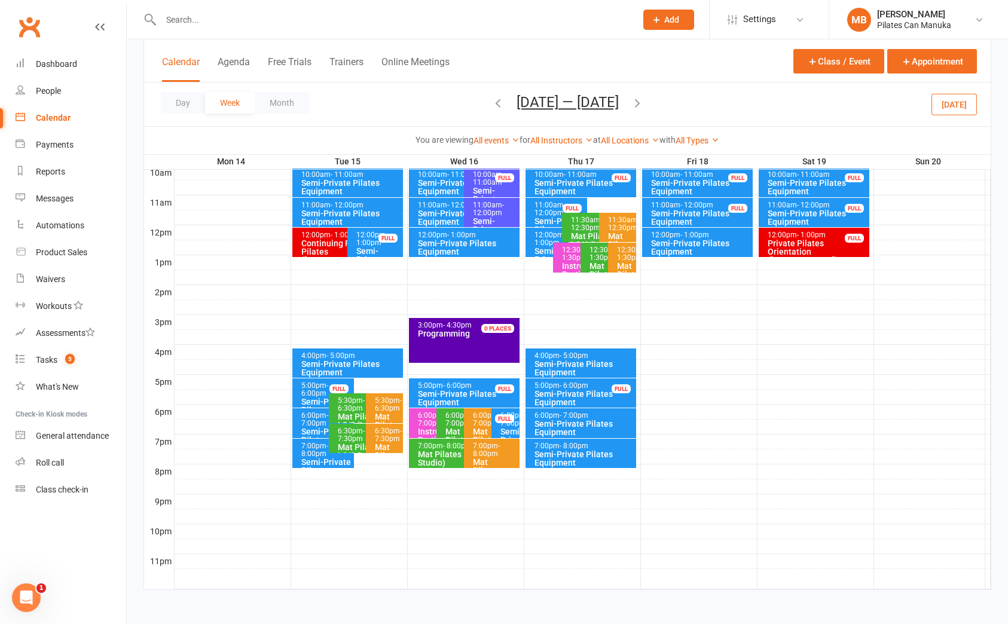
click at [643, 108] on icon "button" at bounding box center [637, 102] width 13 height 13
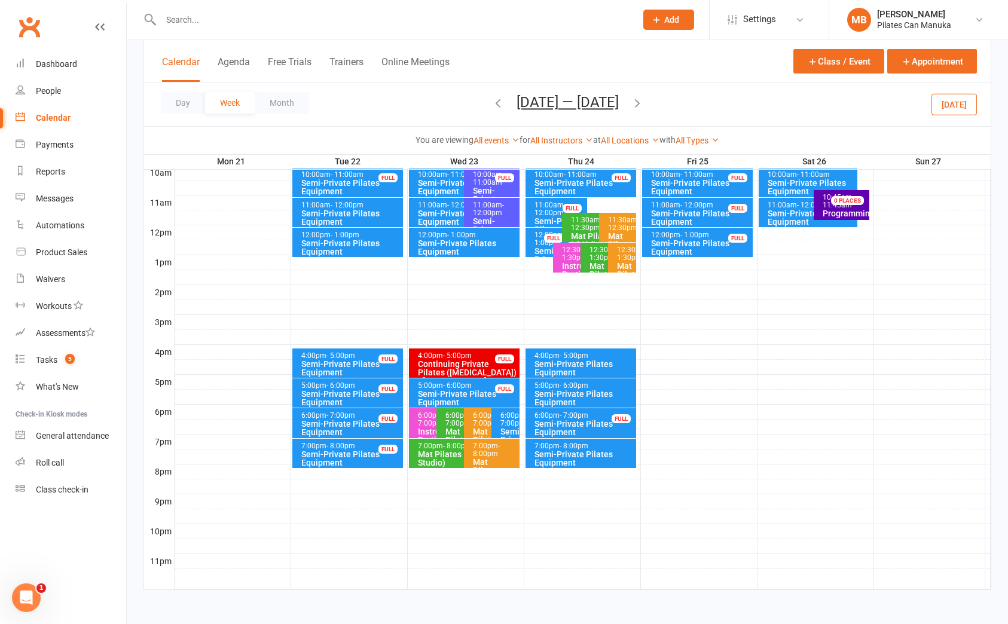
click at [505, 413] on div "6:00pm - 7:00pm" at bounding box center [508, 420] width 17 height 16
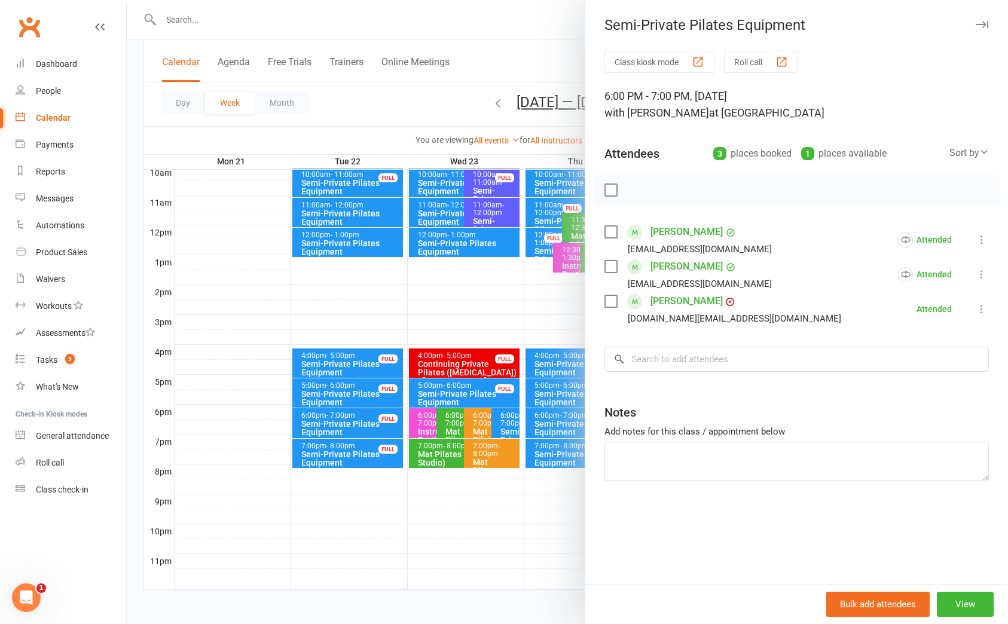
click at [476, 53] on div at bounding box center [567, 312] width 881 height 624
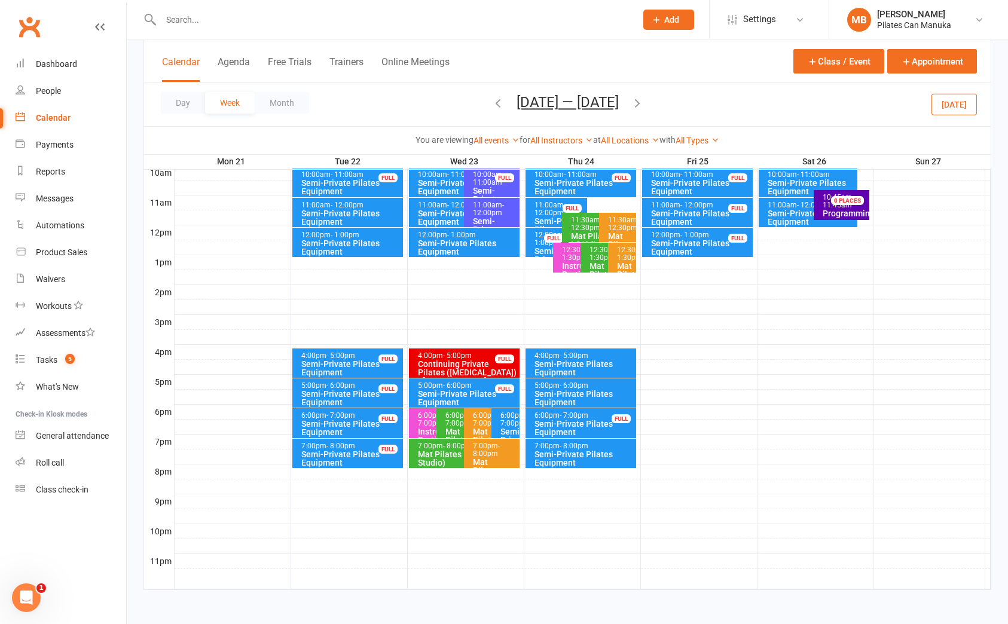
click at [587, 425] on div "Semi-Private Pilates Equipment" at bounding box center [584, 428] width 100 height 17
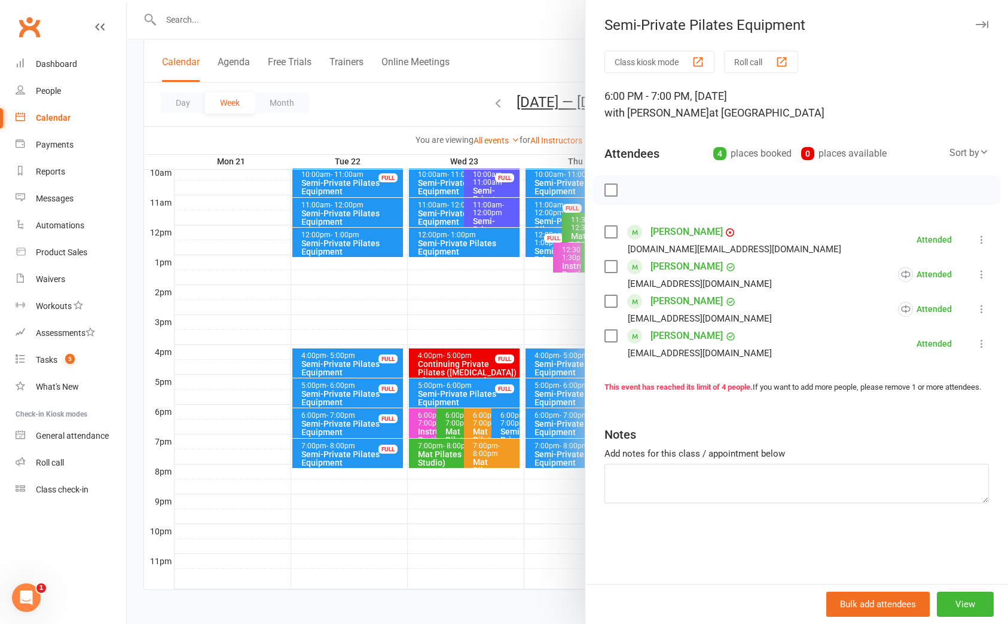
drag, startPoint x: 460, startPoint y: 90, endPoint x: 609, endPoint y: 123, distance: 153.2
click at [468, 91] on div at bounding box center [567, 312] width 881 height 624
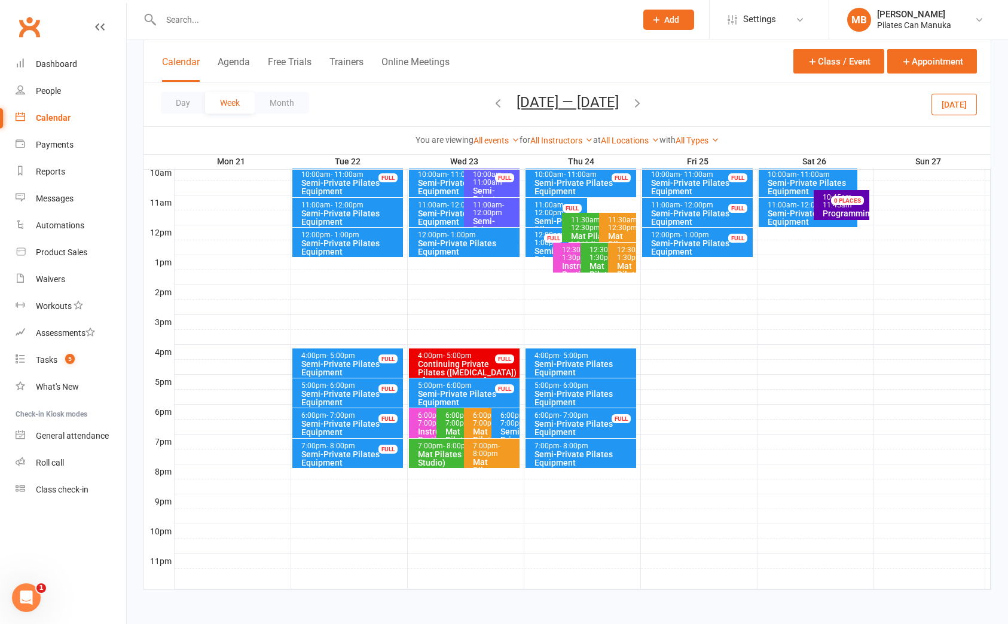
click at [637, 102] on icon "button" at bounding box center [637, 102] width 13 height 13
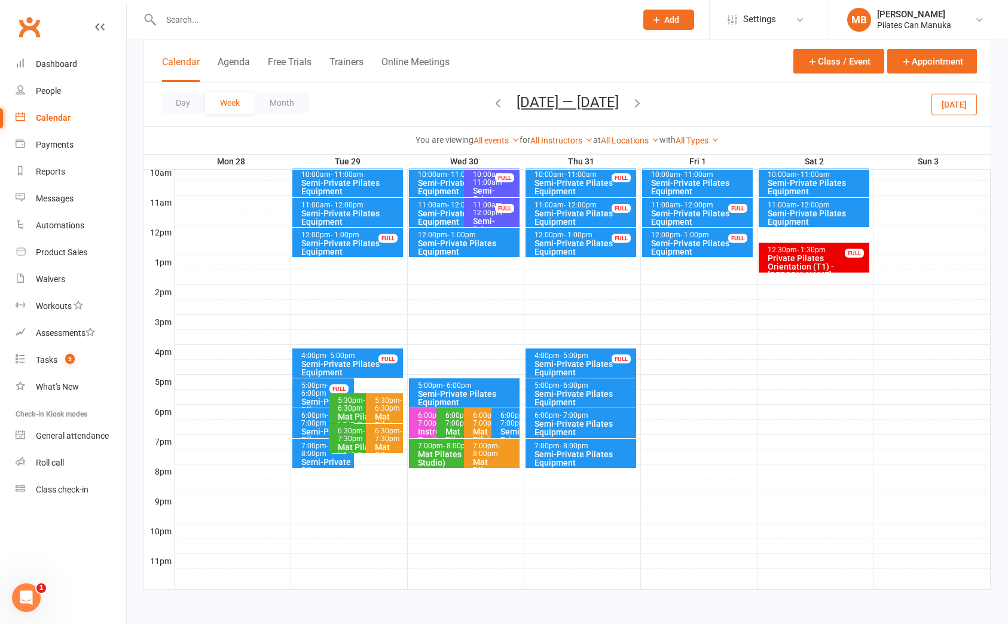
click at [949, 548] on div at bounding box center [583, 546] width 816 height 14
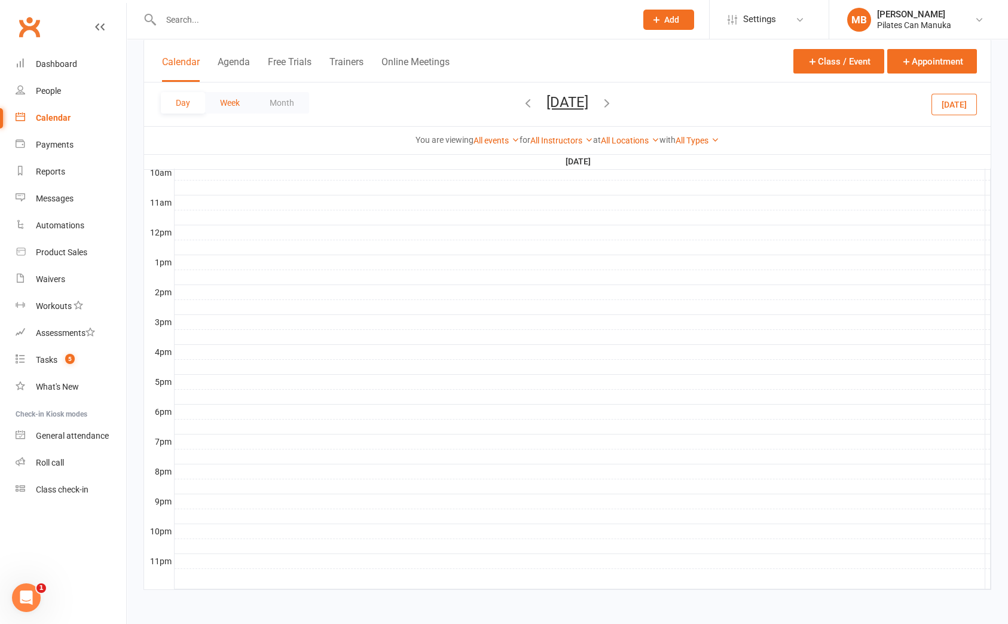
click at [229, 96] on button "Week" at bounding box center [230, 103] width 50 height 22
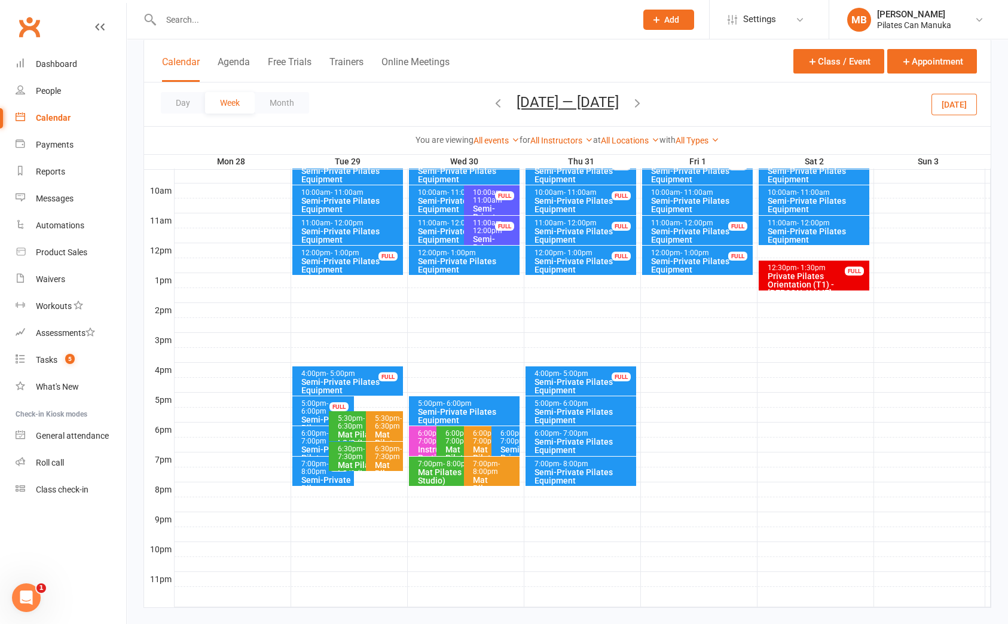
scroll to position [268, 0]
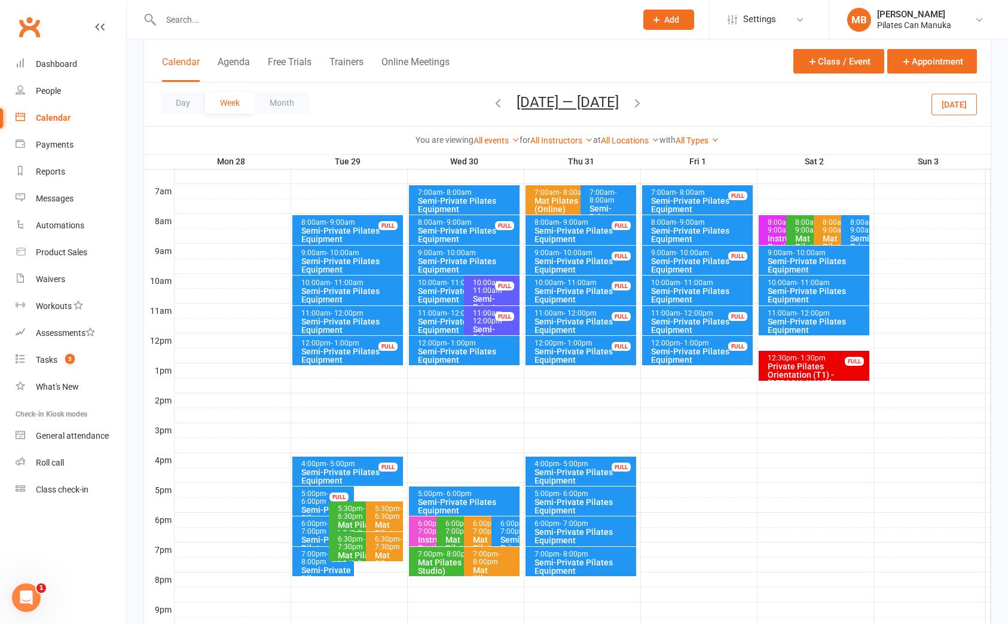
drag, startPoint x: 613, startPoint y: 100, endPoint x: 643, endPoint y: 123, distance: 37.6
click at [615, 99] on button "[DATE] — [DATE]" at bounding box center [568, 102] width 102 height 17
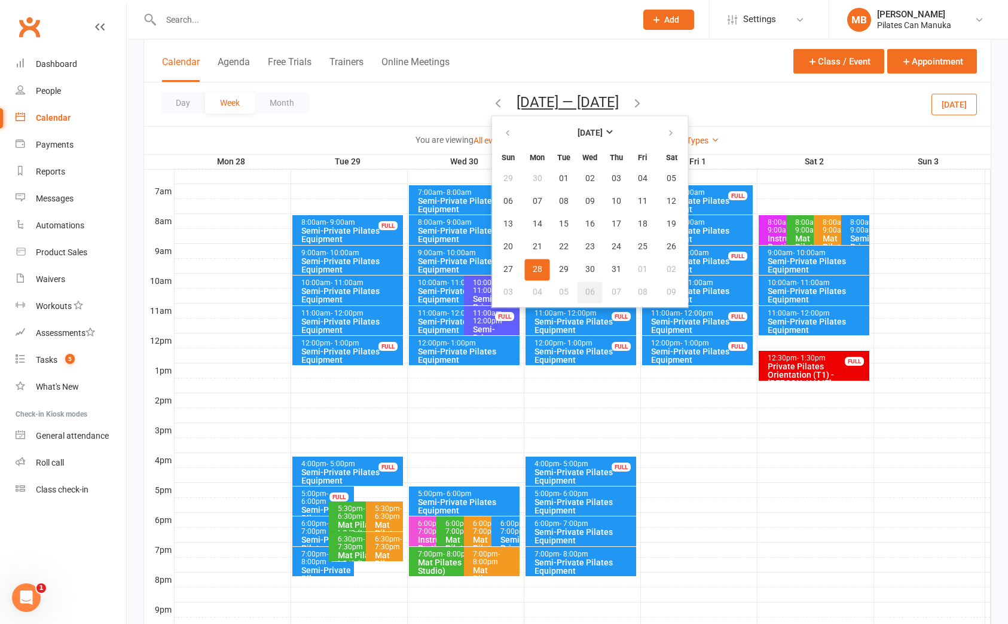
click at [585, 291] on span "06" at bounding box center [590, 293] width 10 height 10
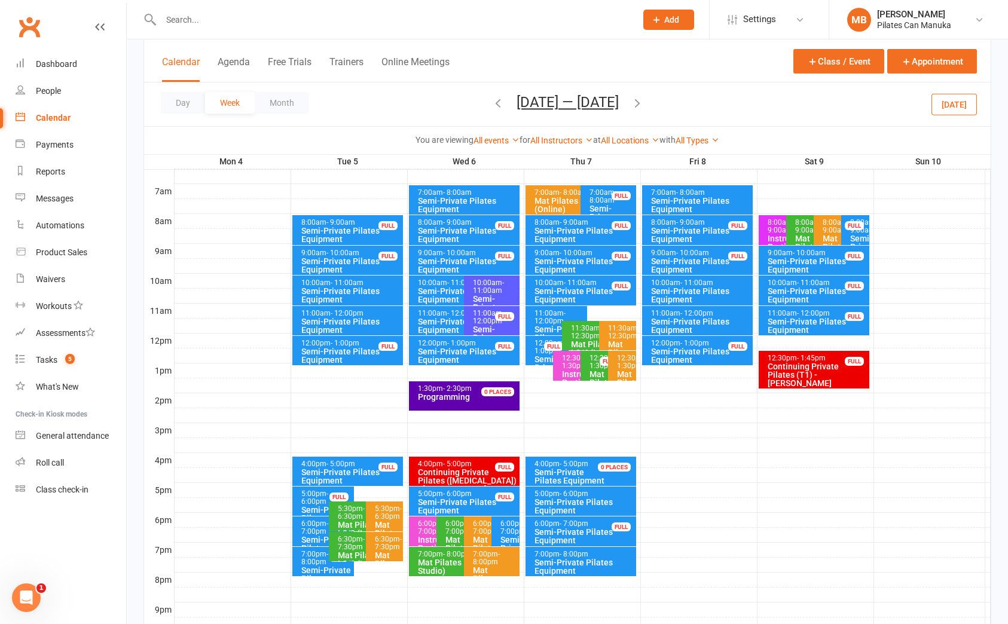
click at [554, 319] on span "- 12:00pm" at bounding box center [550, 317] width 31 height 16
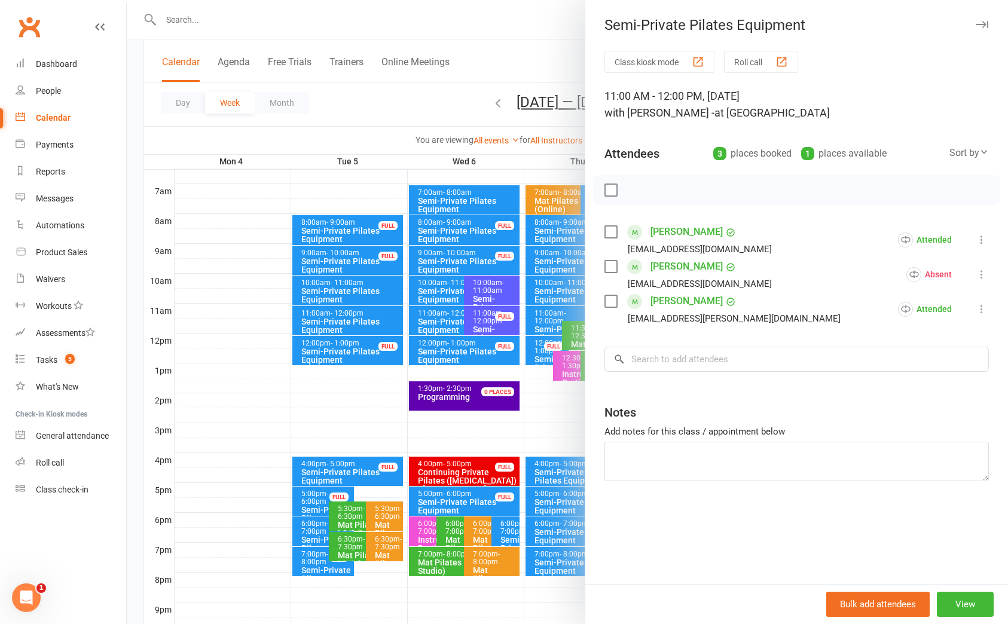
click at [447, 316] on div at bounding box center [567, 312] width 881 height 624
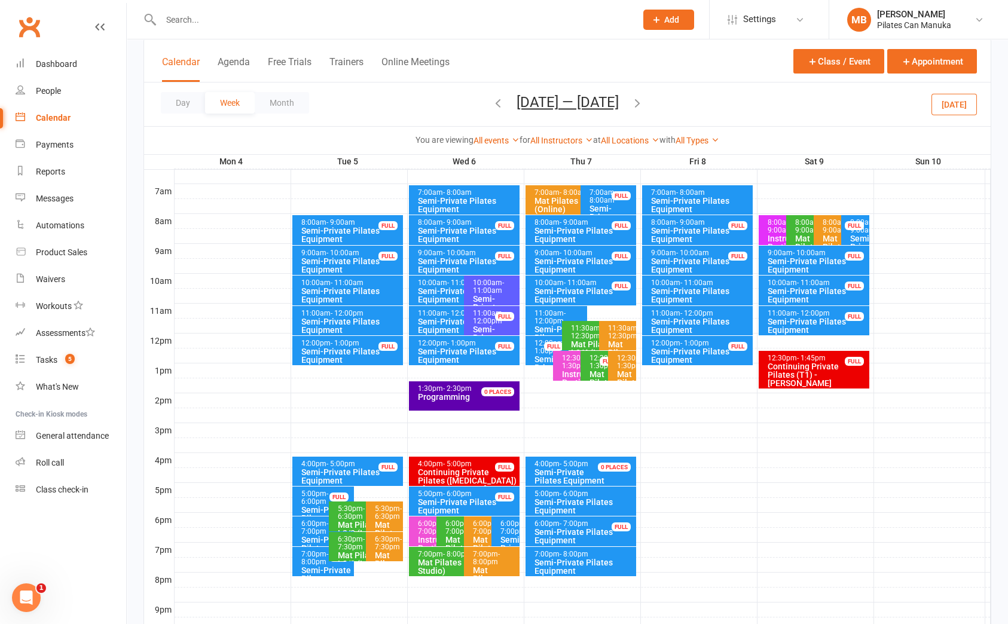
click at [442, 317] on div "Semi-Private Pilates Equipment" at bounding box center [461, 325] width 88 height 17
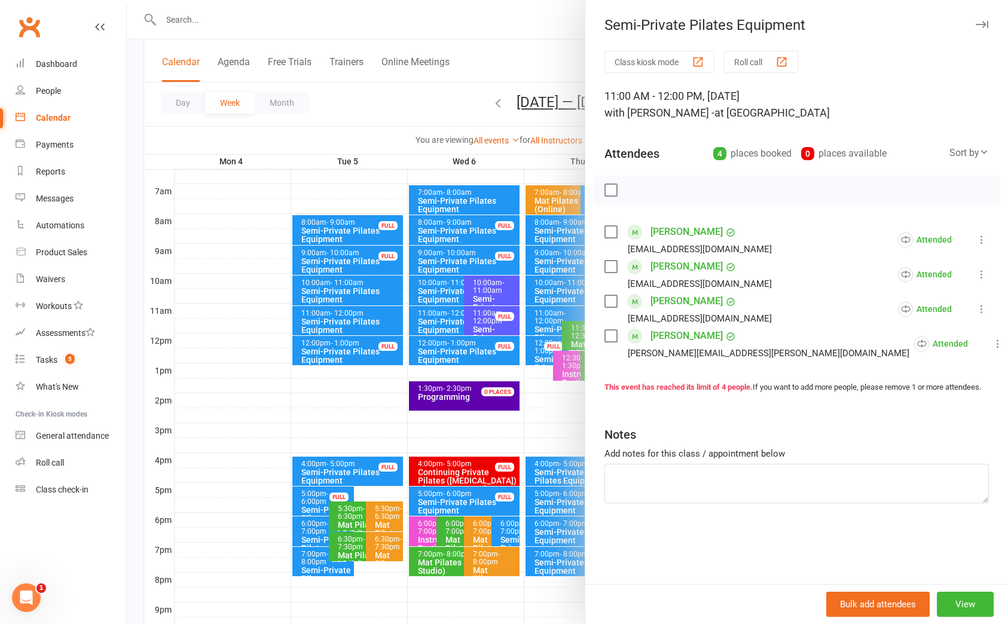
click at [486, 320] on div at bounding box center [567, 312] width 881 height 624
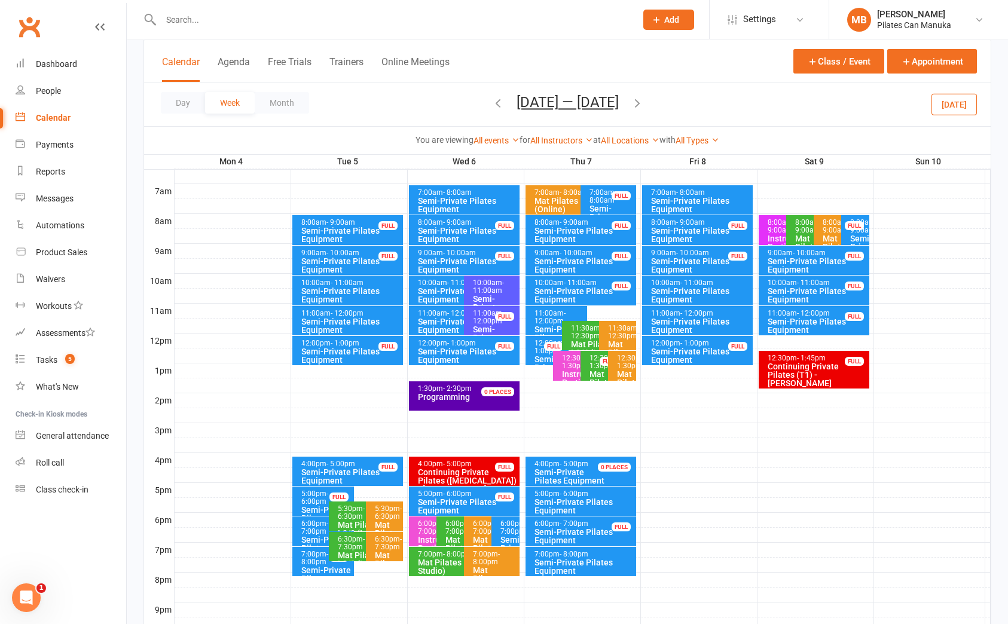
click at [486, 320] on span "- 12:00pm" at bounding box center [488, 317] width 31 height 16
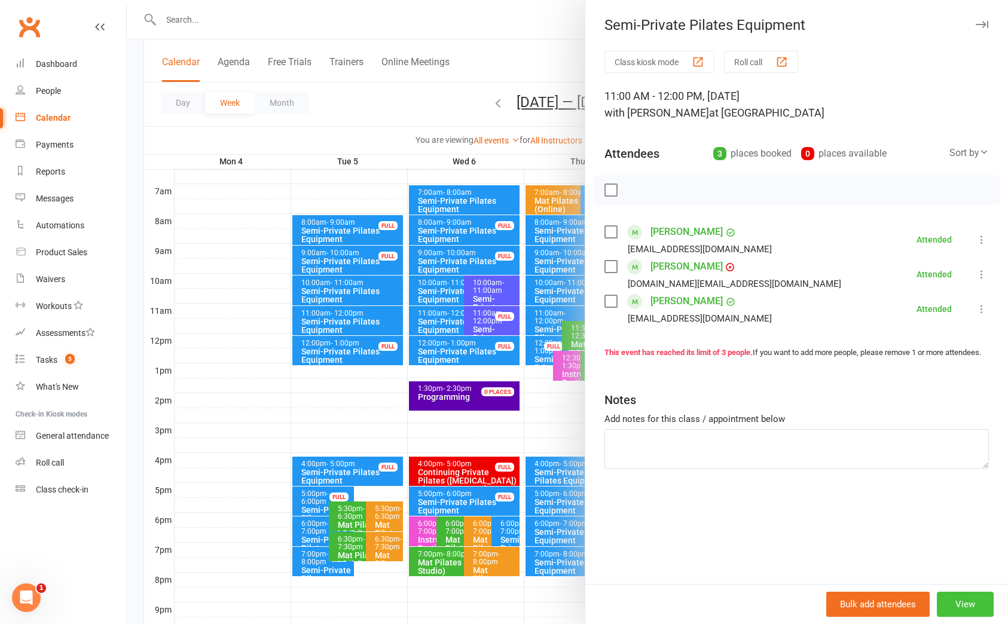
drag, startPoint x: 939, startPoint y: 529, endPoint x: 927, endPoint y: 592, distance: 64.5
click at [939, 529] on div "Class kiosk mode Roll call 11:00 AM - 12:00 PM, [DATE] with [PERSON_NAME] at St…" at bounding box center [796, 317] width 423 height 533
drag, startPoint x: 377, startPoint y: 102, endPoint x: 612, endPoint y: 101, distance: 234.4
click at [389, 102] on div at bounding box center [567, 312] width 881 height 624
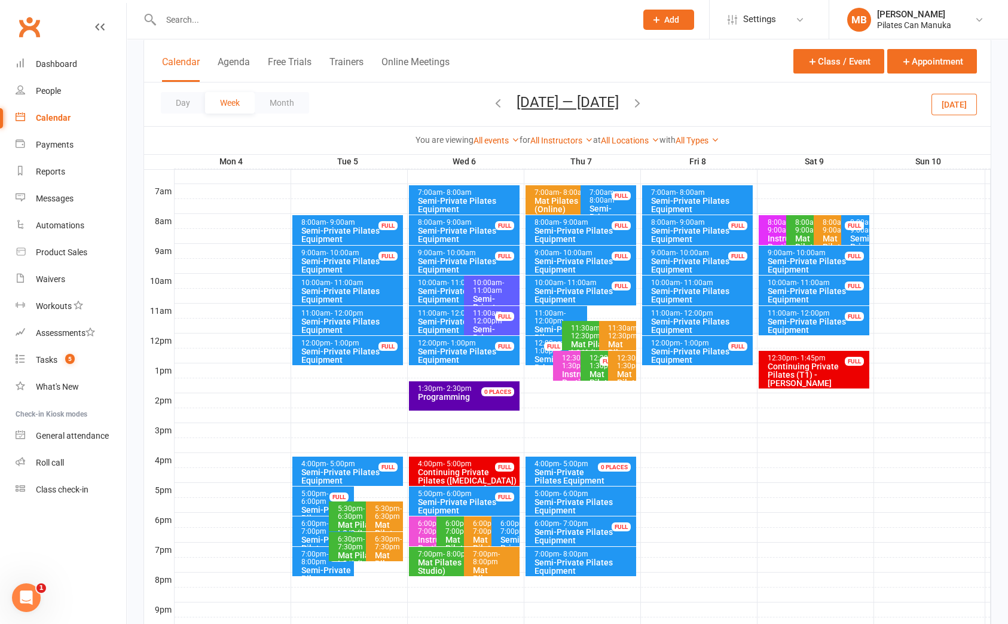
click at [493, 104] on icon "button" at bounding box center [497, 102] width 13 height 13
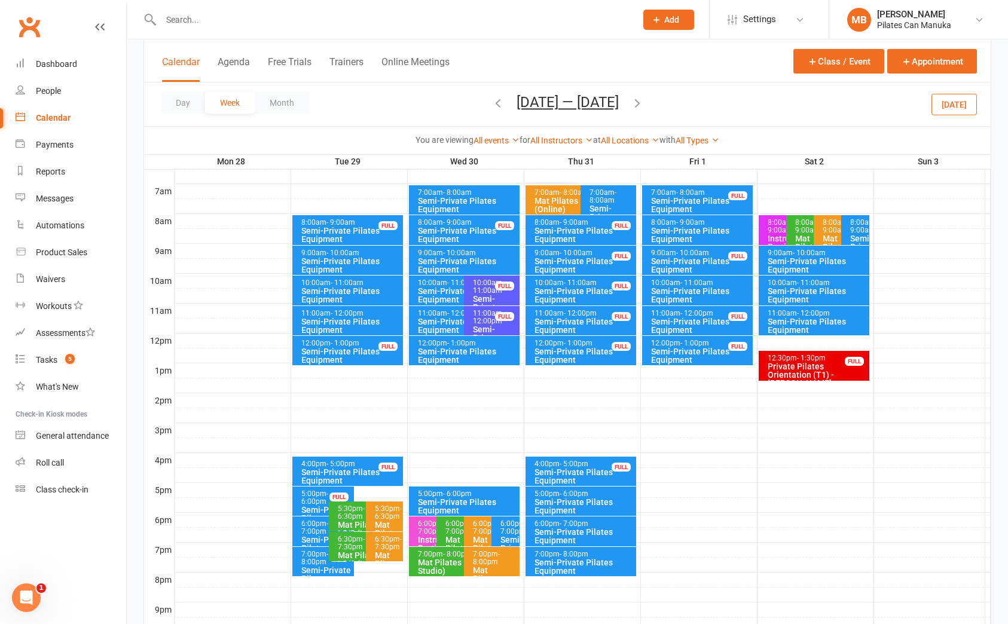
click at [587, 529] on div "Semi-Private Pilates Equipment" at bounding box center [584, 536] width 100 height 17
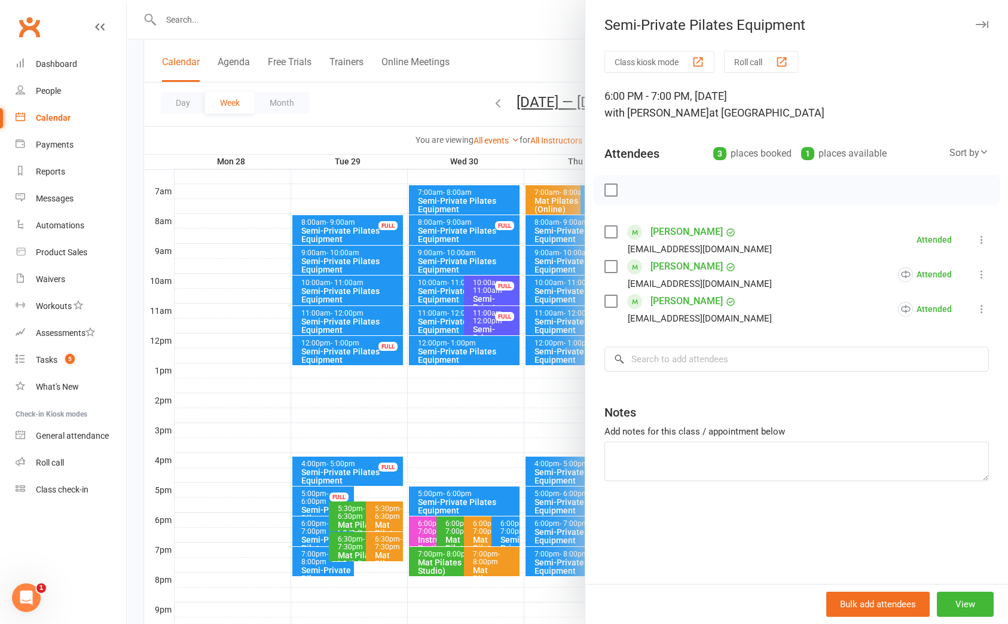
drag, startPoint x: 963, startPoint y: 529, endPoint x: 913, endPoint y: 488, distance: 64.5
click at [963, 529] on div "Class kiosk mode Roll call 6:00 PM - 7:00 PM, [DATE] with [PERSON_NAME] at Stud…" at bounding box center [796, 317] width 423 height 533
click at [545, 467] on div at bounding box center [567, 312] width 881 height 624
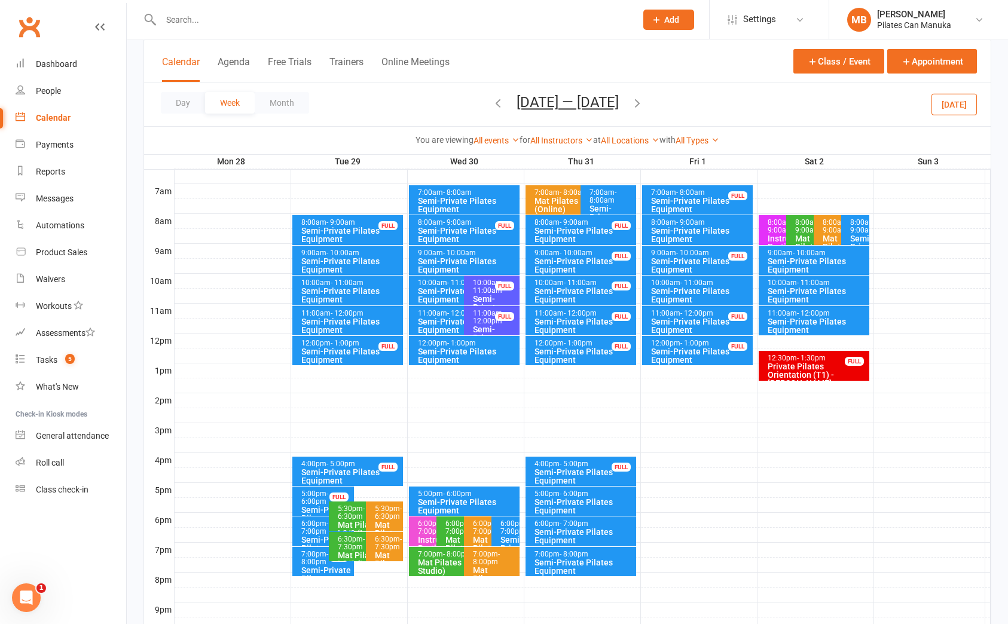
click at [555, 468] on div "Semi-Private Pilates Equipment" at bounding box center [584, 476] width 100 height 17
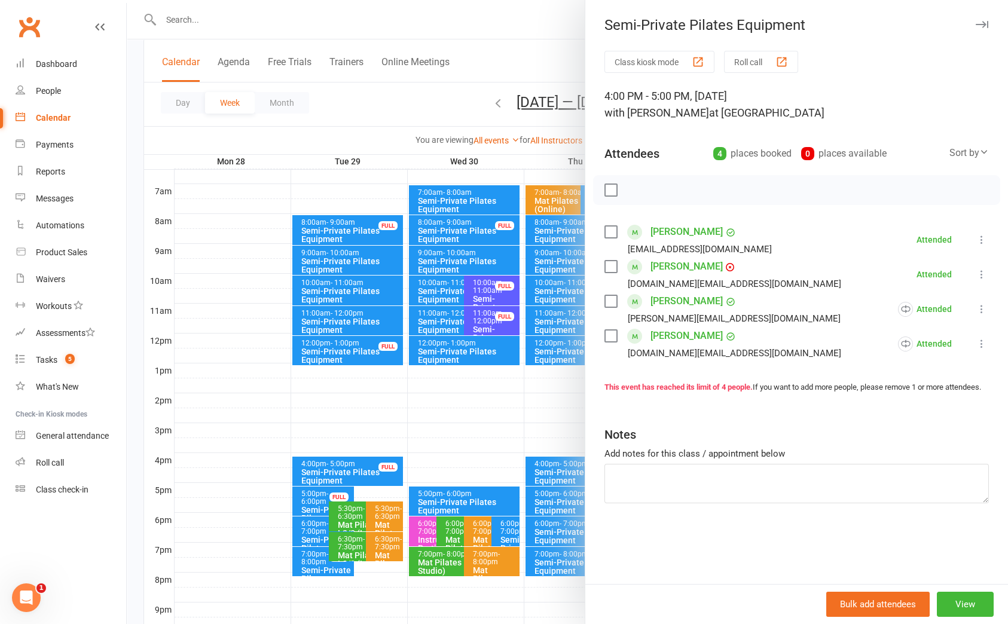
click at [917, 535] on div "Class kiosk mode Roll call 4:00 PM - 5:00 PM, [DATE] with [PERSON_NAME] at Stud…" at bounding box center [796, 317] width 423 height 533
drag, startPoint x: 374, startPoint y: 80, endPoint x: 670, endPoint y: 118, distance: 299.1
click at [381, 79] on div at bounding box center [567, 312] width 881 height 624
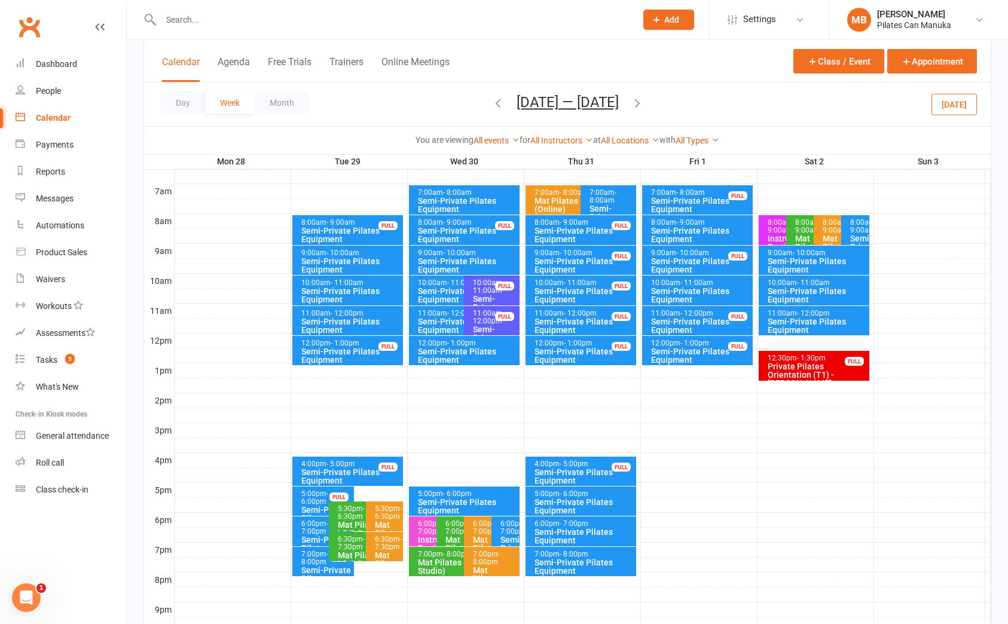
click at [604, 108] on button "[DATE] — [DATE]" at bounding box center [568, 102] width 102 height 17
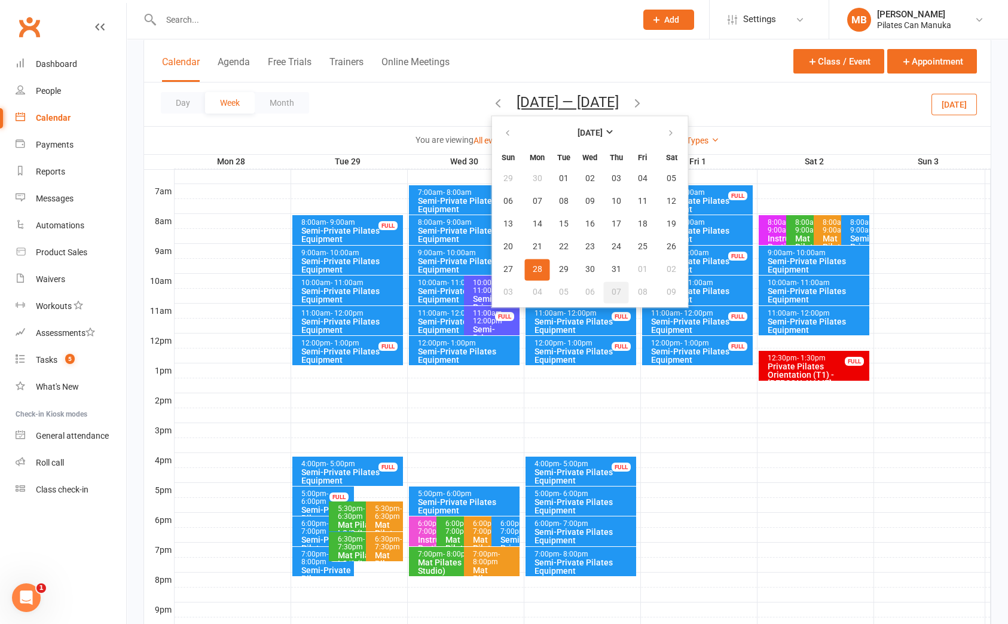
click at [612, 288] on span "07" at bounding box center [617, 293] width 10 height 10
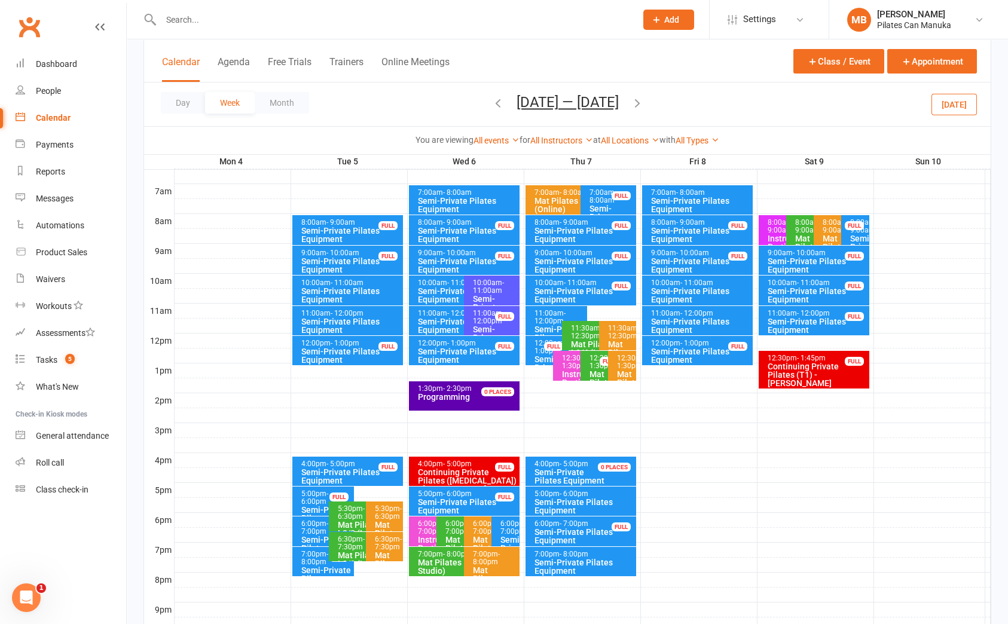
click at [575, 529] on div "Semi-Private Pilates Equipment" at bounding box center [584, 536] width 100 height 17
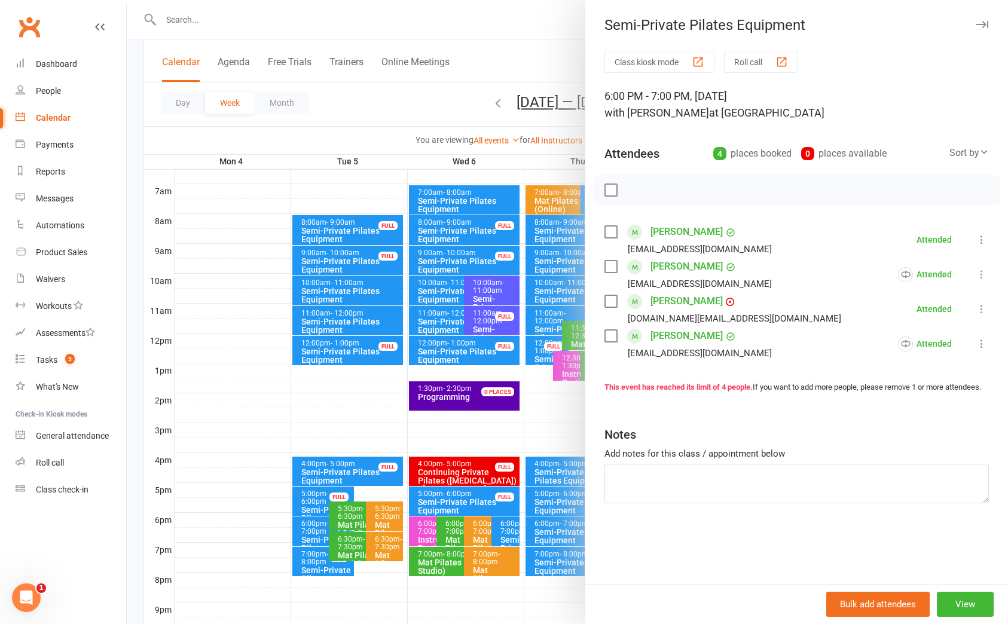
click at [973, 551] on div "Class kiosk mode Roll call 6:00 PM - 7:00 PM, [DATE] with [PERSON_NAME] at Stud…" at bounding box center [796, 317] width 423 height 533
click at [364, 109] on div at bounding box center [567, 312] width 881 height 624
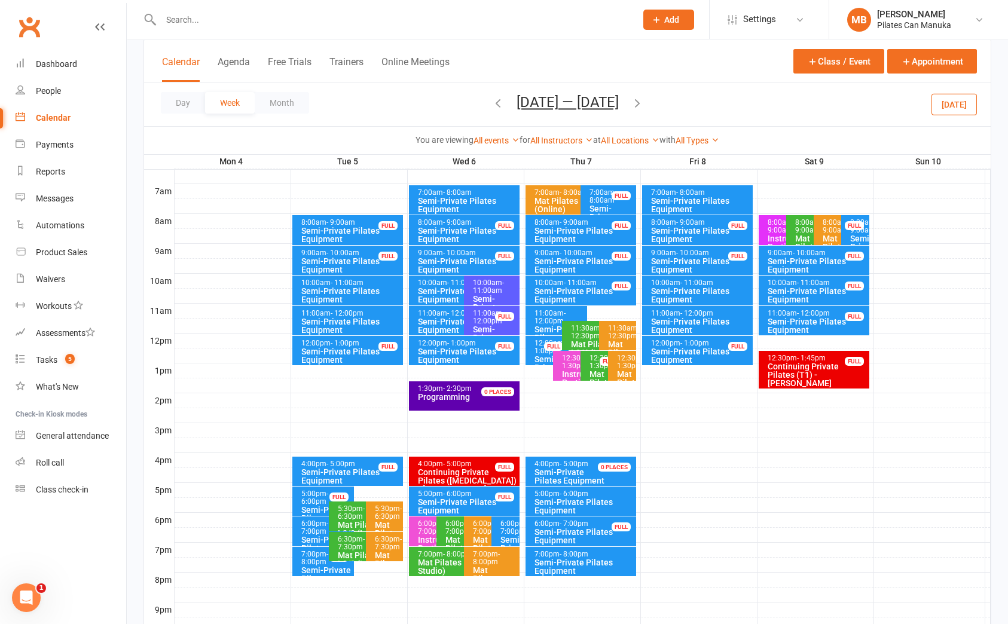
click at [637, 102] on icon "button" at bounding box center [637, 102] width 13 height 13
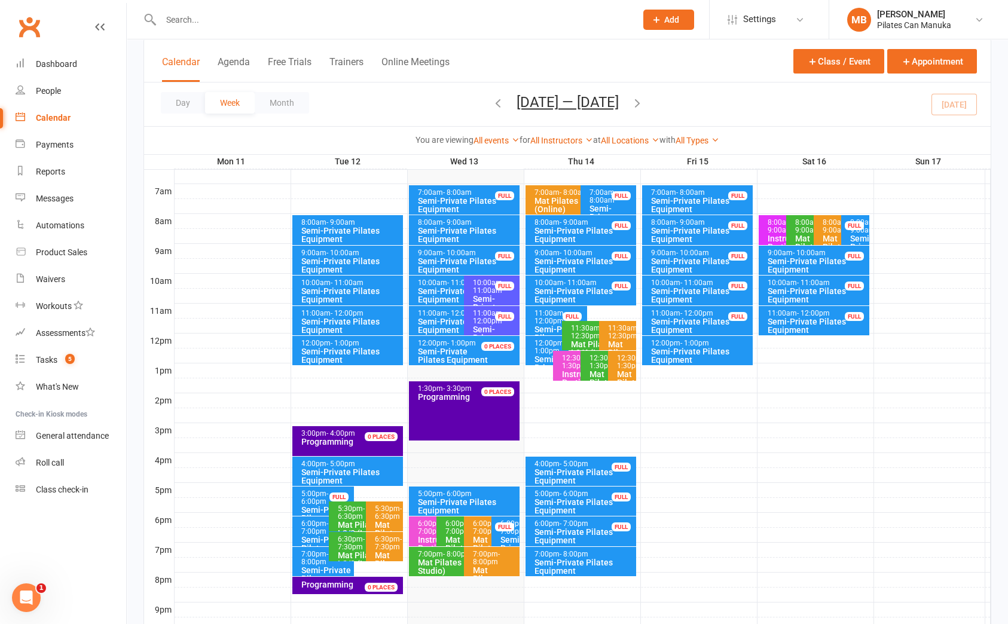
click at [595, 102] on button "[DATE] — [DATE]" at bounding box center [568, 102] width 102 height 17
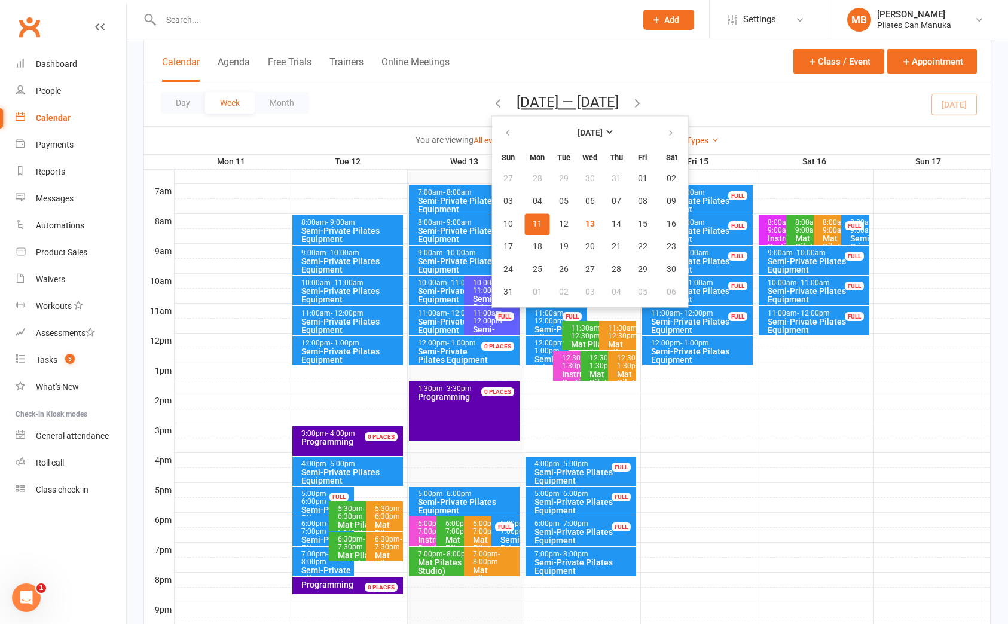
click at [790, 353] on div at bounding box center [583, 356] width 816 height 14
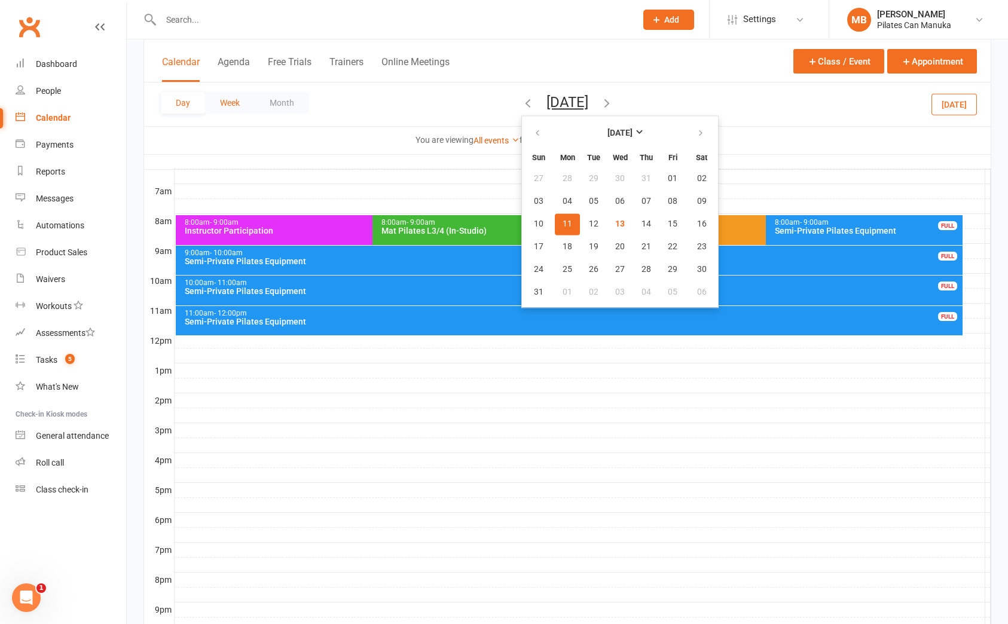
click at [237, 101] on button "Week" at bounding box center [230, 103] width 50 height 22
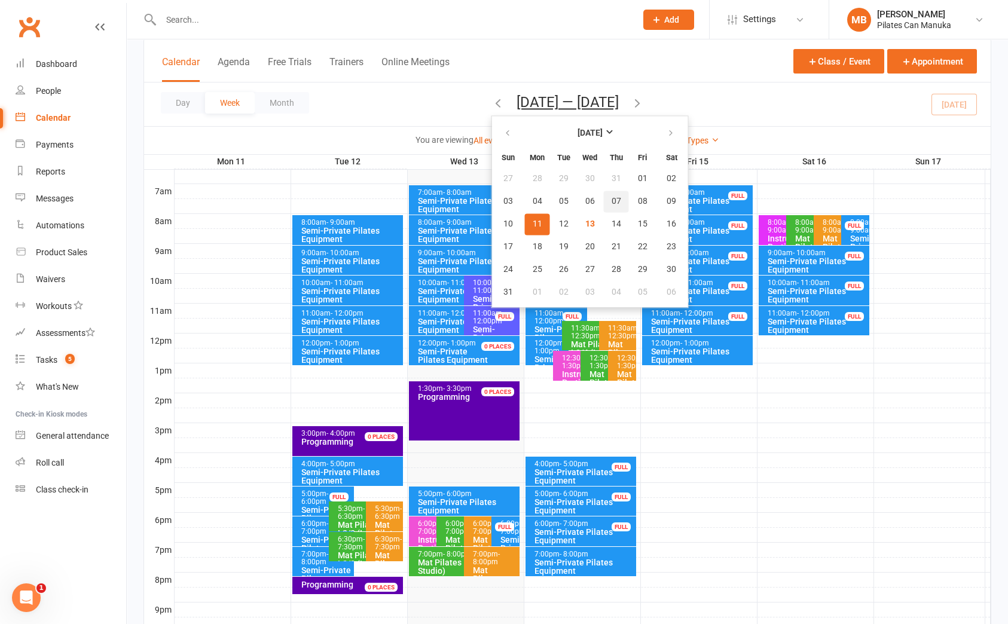
click at [612, 201] on span "07" at bounding box center [617, 202] width 10 height 10
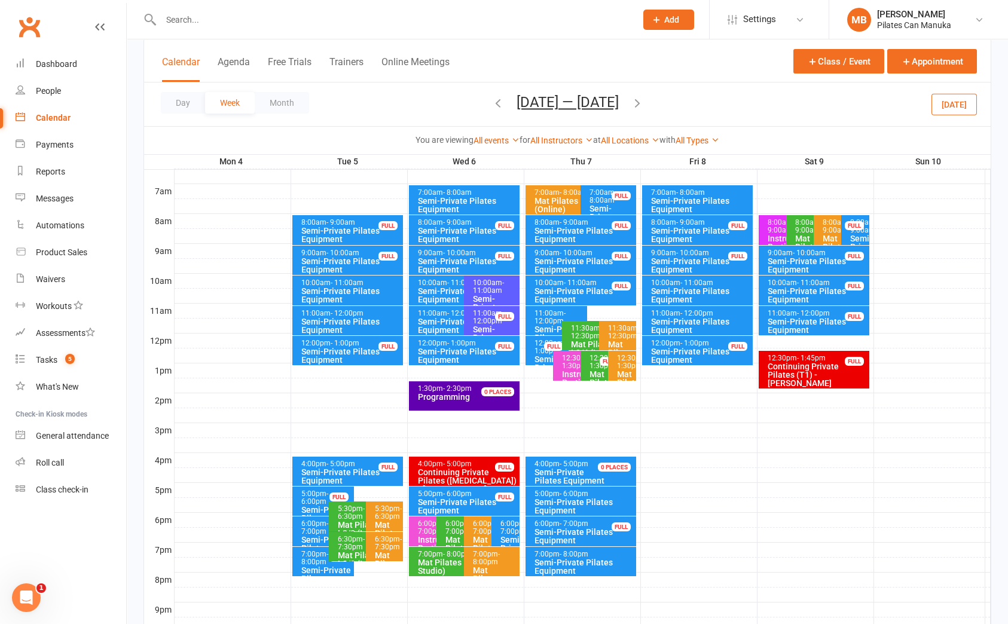
click at [578, 529] on div "Semi-Private Pilates Equipment" at bounding box center [584, 536] width 100 height 17
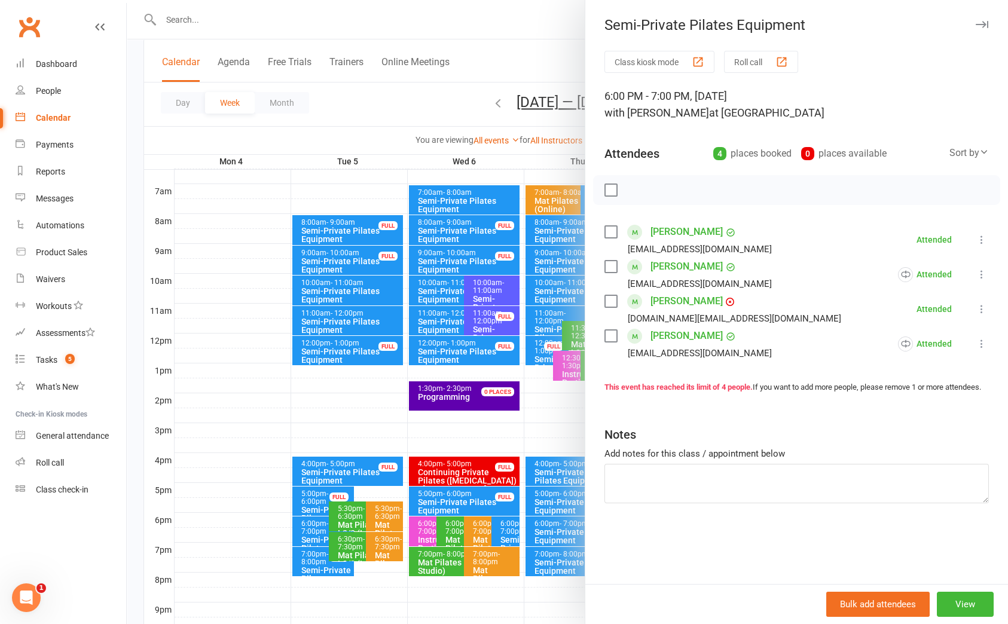
click at [585, 529] on div "Class kiosk mode Roll call 6:00 PM - 7:00 PM, [DATE] with [PERSON_NAME] at Stud…" at bounding box center [796, 317] width 423 height 533
click at [551, 66] on div at bounding box center [567, 312] width 881 height 624
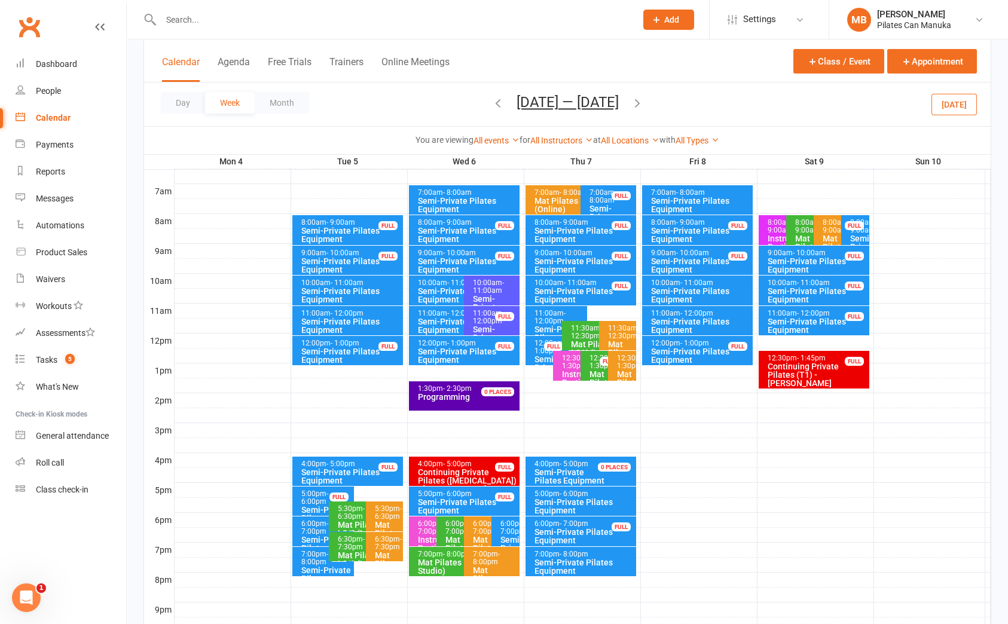
click at [637, 98] on icon "button" at bounding box center [637, 102] width 13 height 13
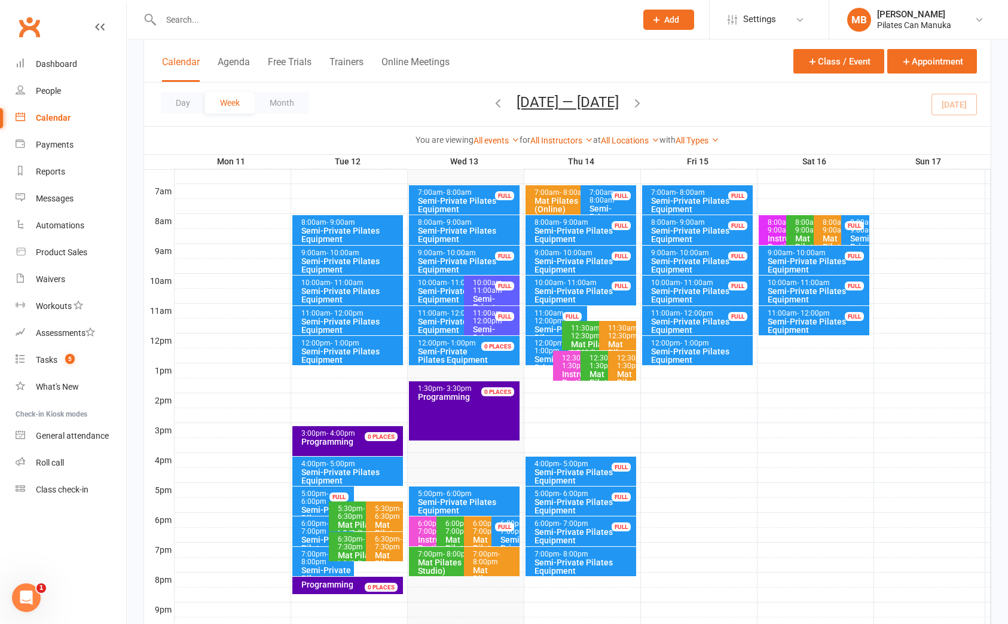
click at [573, 520] on span "- 7:00pm" at bounding box center [574, 524] width 29 height 8
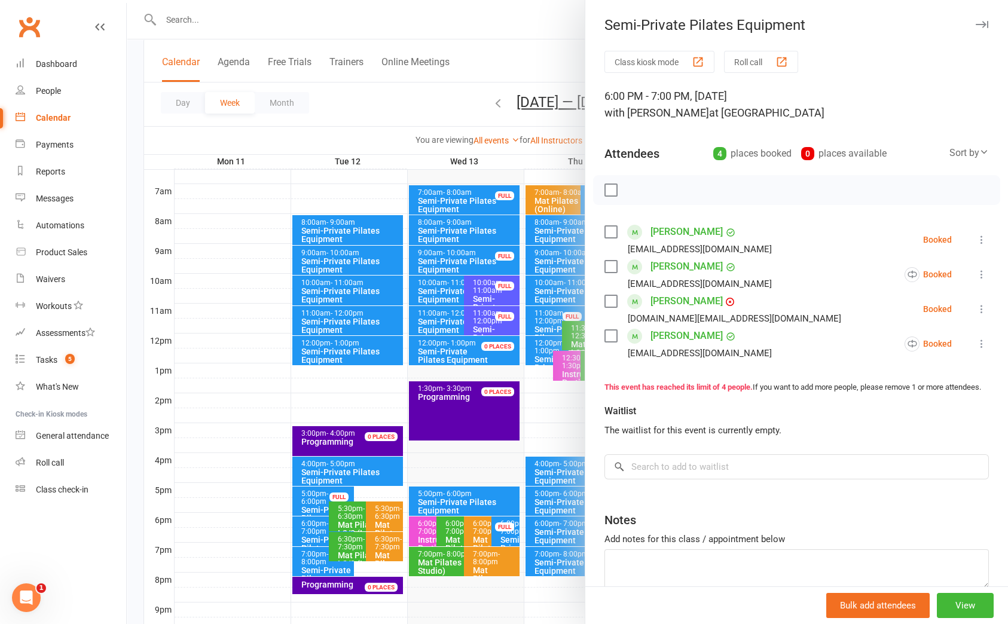
click at [548, 70] on div at bounding box center [567, 312] width 881 height 624
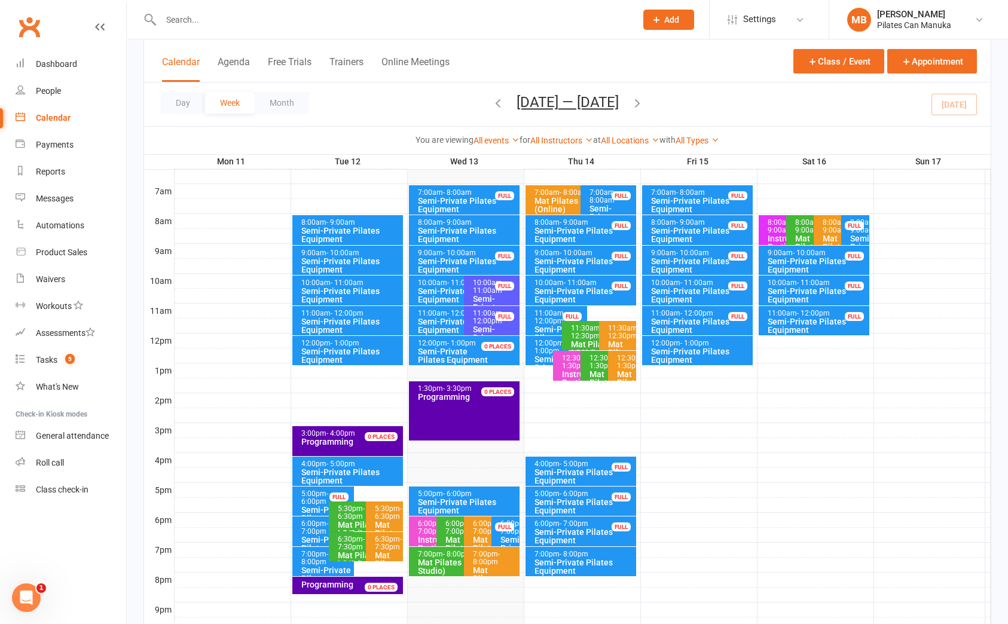
click at [639, 102] on icon "button" at bounding box center [637, 102] width 13 height 13
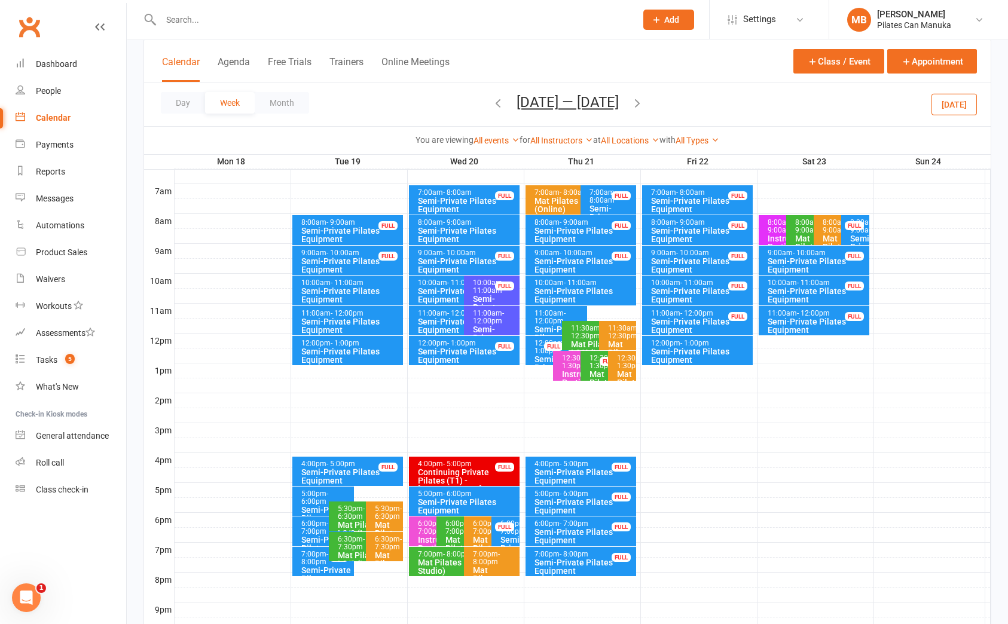
click at [568, 531] on div "Semi-Private Pilates Equipment" at bounding box center [584, 536] width 100 height 17
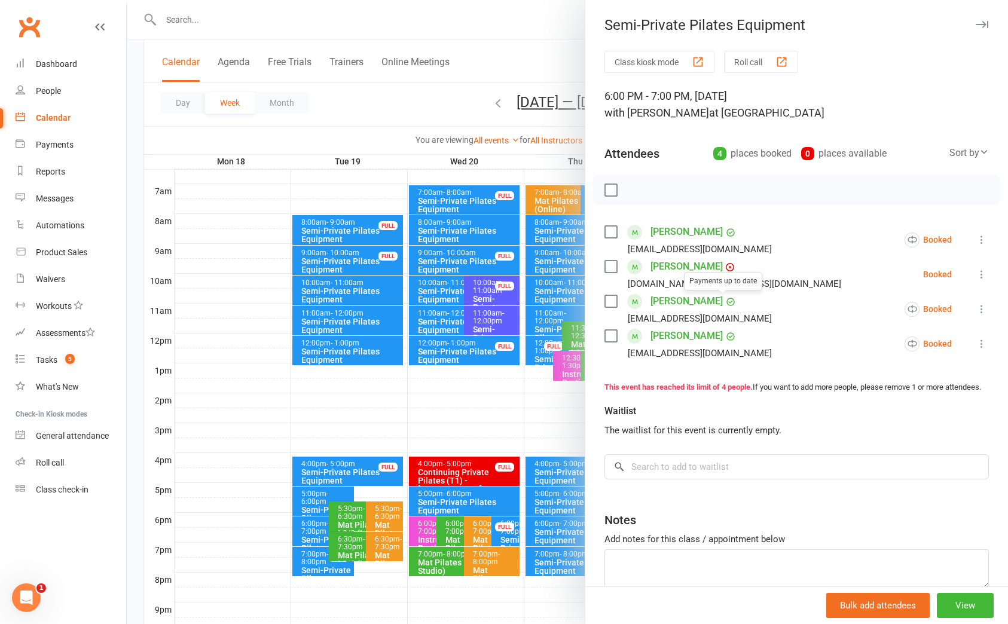
click at [547, 73] on div at bounding box center [567, 312] width 881 height 624
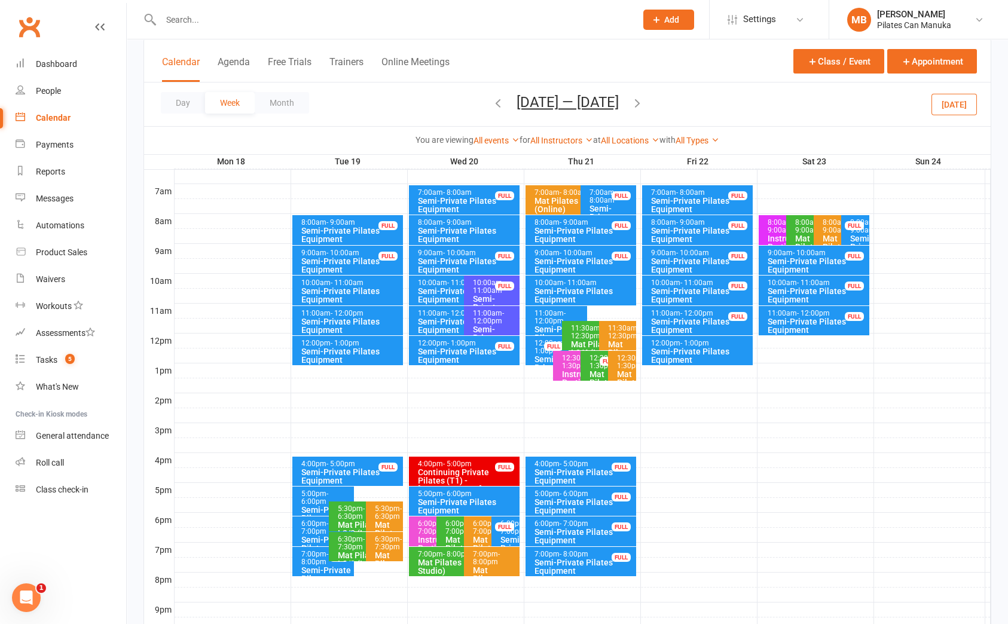
click at [643, 101] on icon "button" at bounding box center [637, 102] width 13 height 13
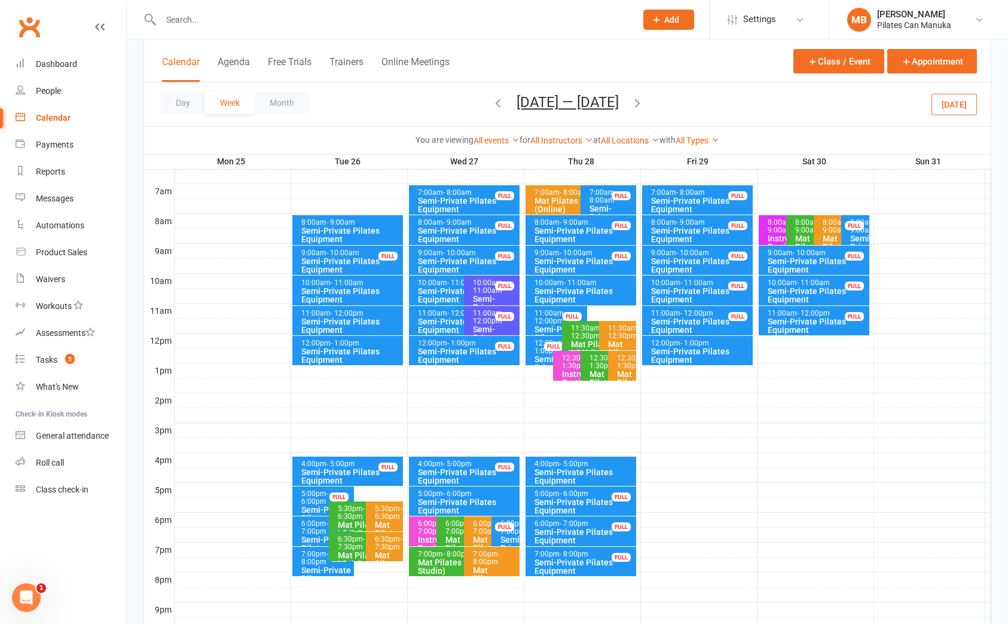
click at [577, 524] on span "- 7:00pm" at bounding box center [574, 524] width 29 height 8
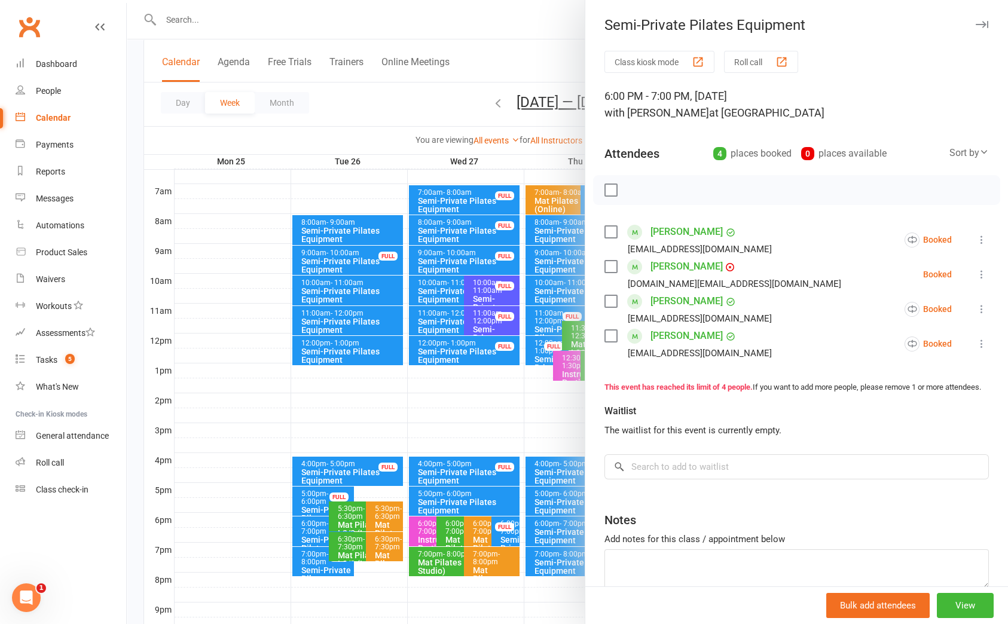
click at [555, 72] on div at bounding box center [567, 312] width 881 height 624
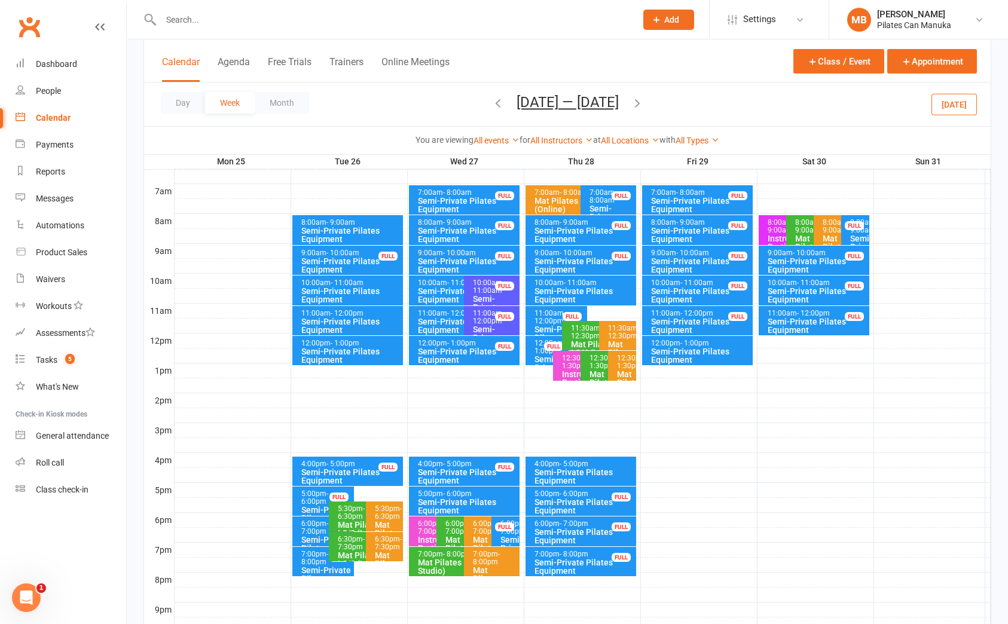
click at [644, 100] on icon "button" at bounding box center [637, 102] width 13 height 13
click at [583, 528] on div "Semi-Private Pilates Equipment" at bounding box center [584, 536] width 100 height 17
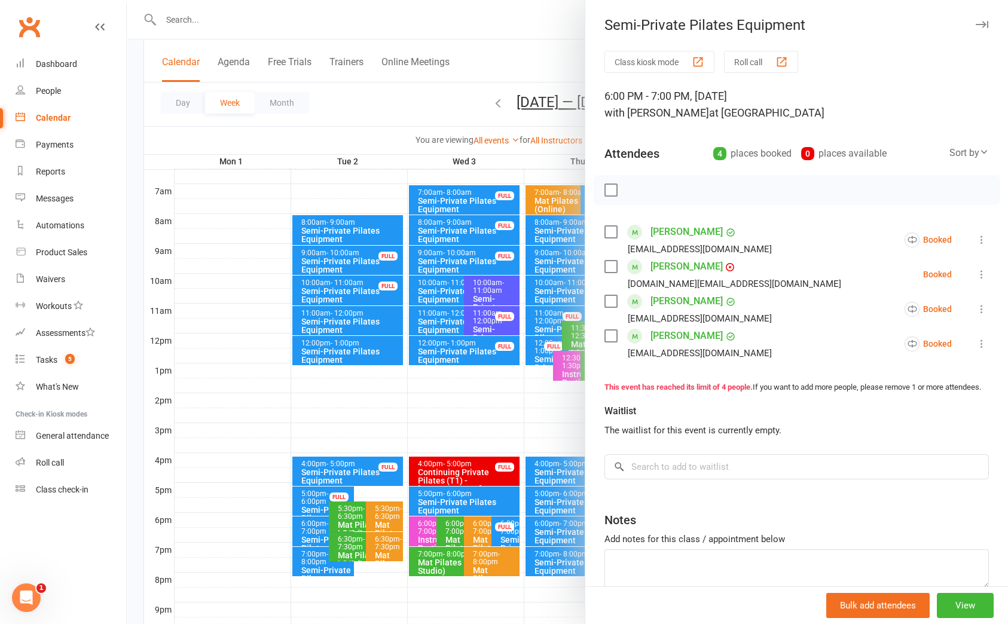
drag, startPoint x: 510, startPoint y: 61, endPoint x: 654, endPoint y: 94, distance: 147.8
click at [519, 57] on div at bounding box center [567, 312] width 881 height 624
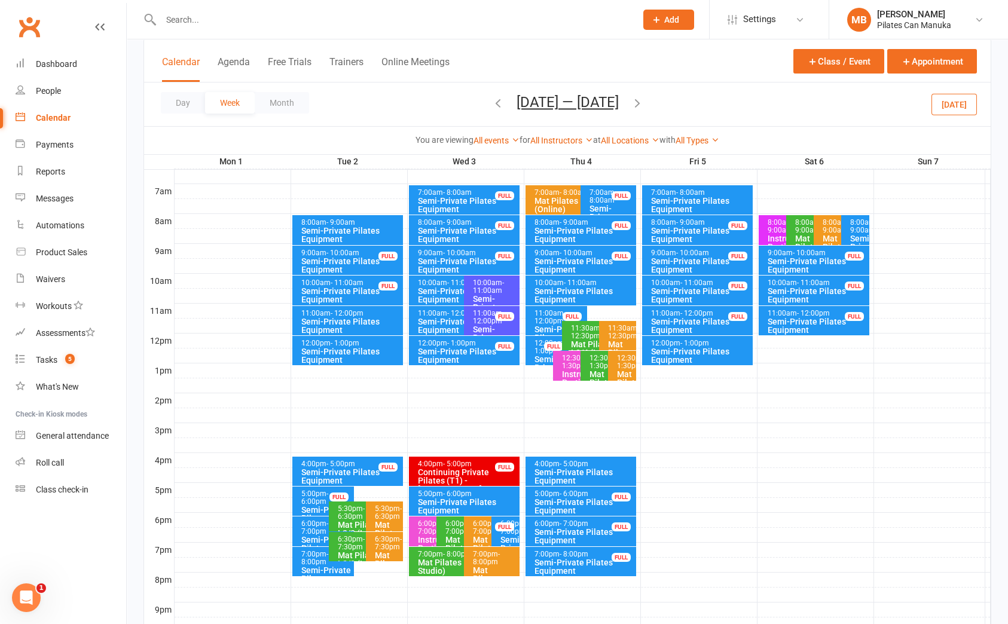
click at [637, 103] on icon "button" at bounding box center [637, 102] width 13 height 13
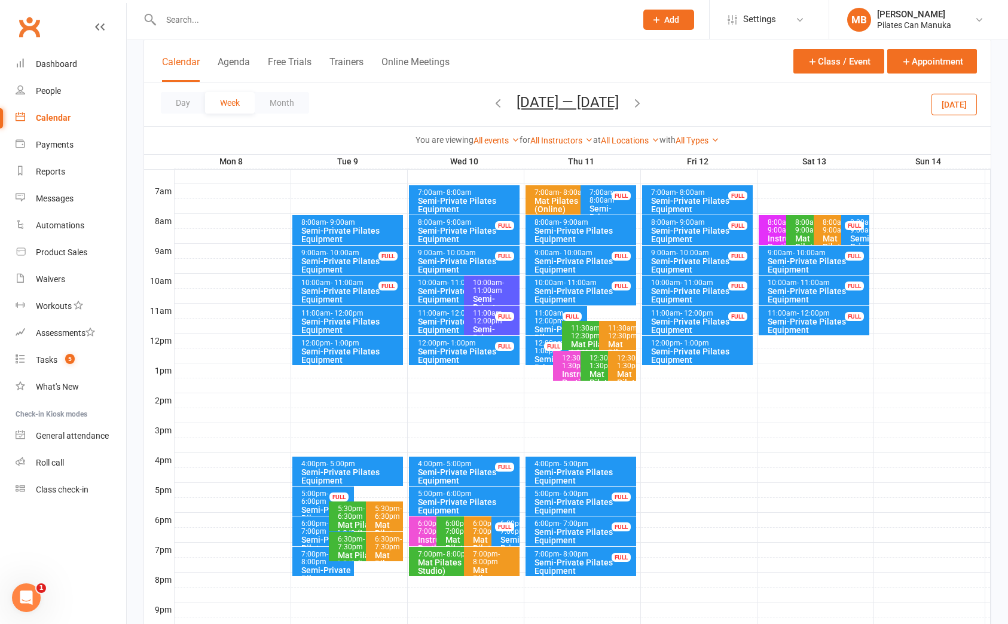
click at [567, 528] on div "Semi-Private Pilates Equipment" at bounding box center [584, 536] width 100 height 17
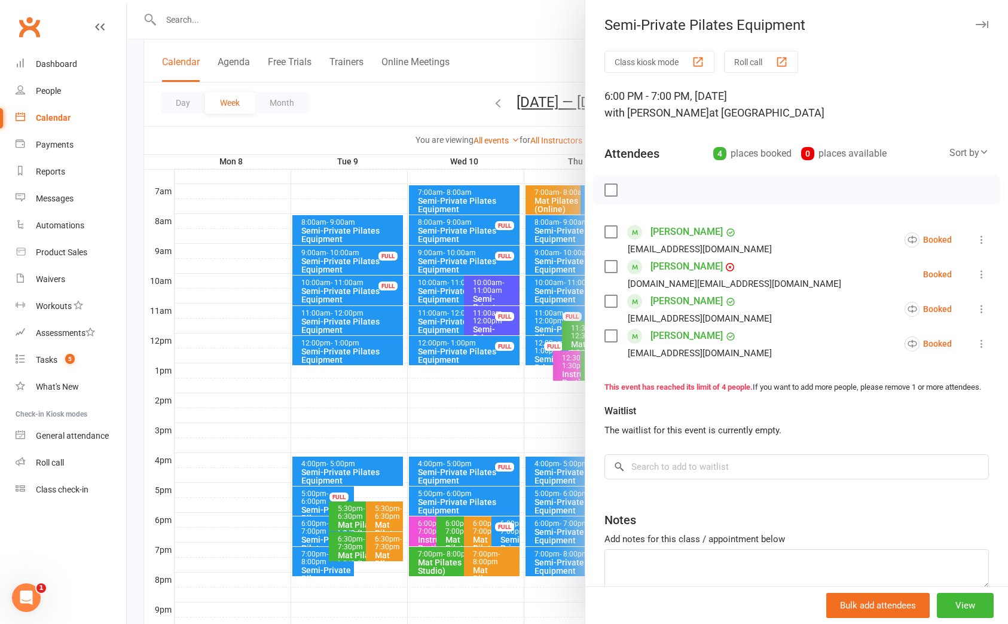
click at [542, 65] on div at bounding box center [567, 312] width 881 height 624
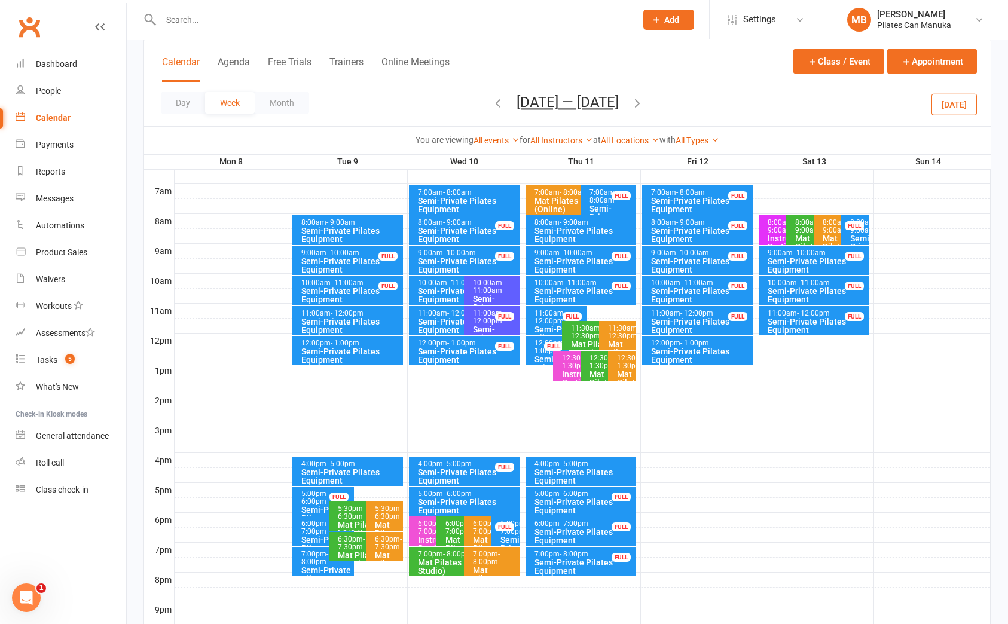
click at [641, 102] on icon "button" at bounding box center [637, 102] width 13 height 13
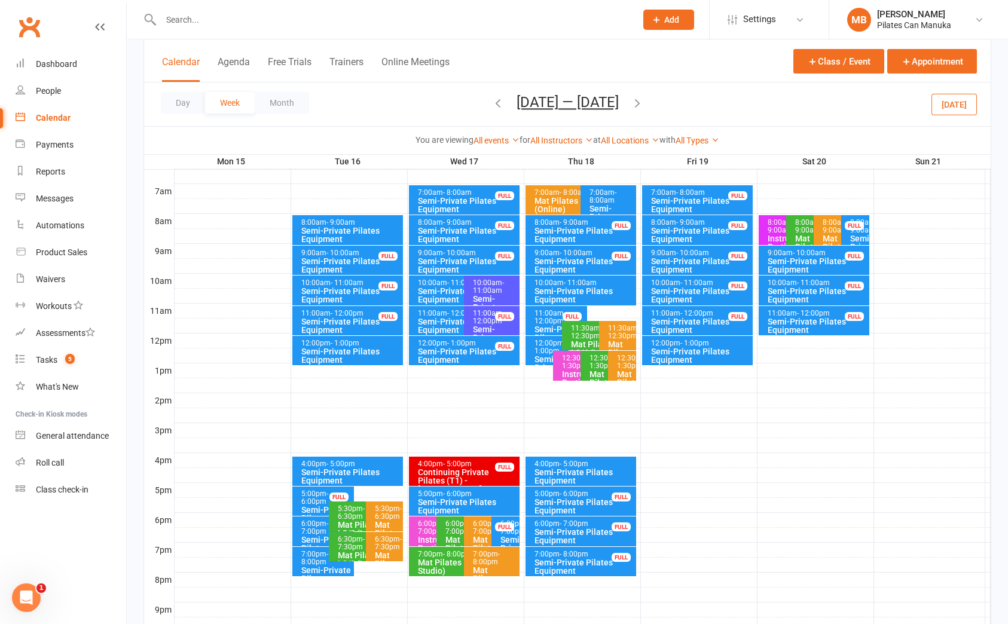
click at [566, 528] on div "Semi-Private Pilates Equipment" at bounding box center [584, 536] width 100 height 17
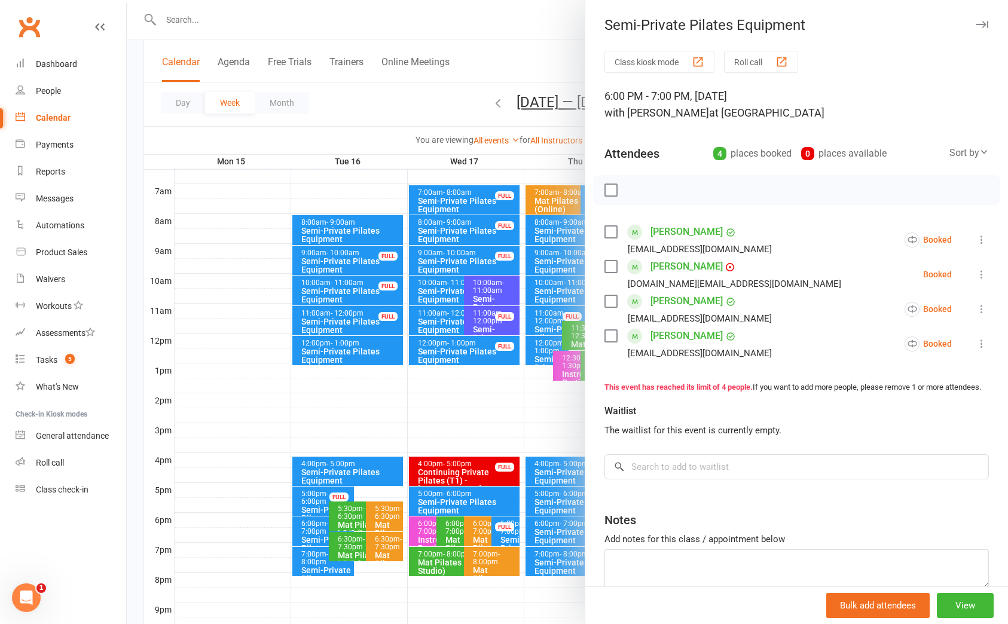
drag, startPoint x: 532, startPoint y: 72, endPoint x: 583, endPoint y: 104, distance: 60.7
click at [532, 66] on div at bounding box center [567, 312] width 881 height 624
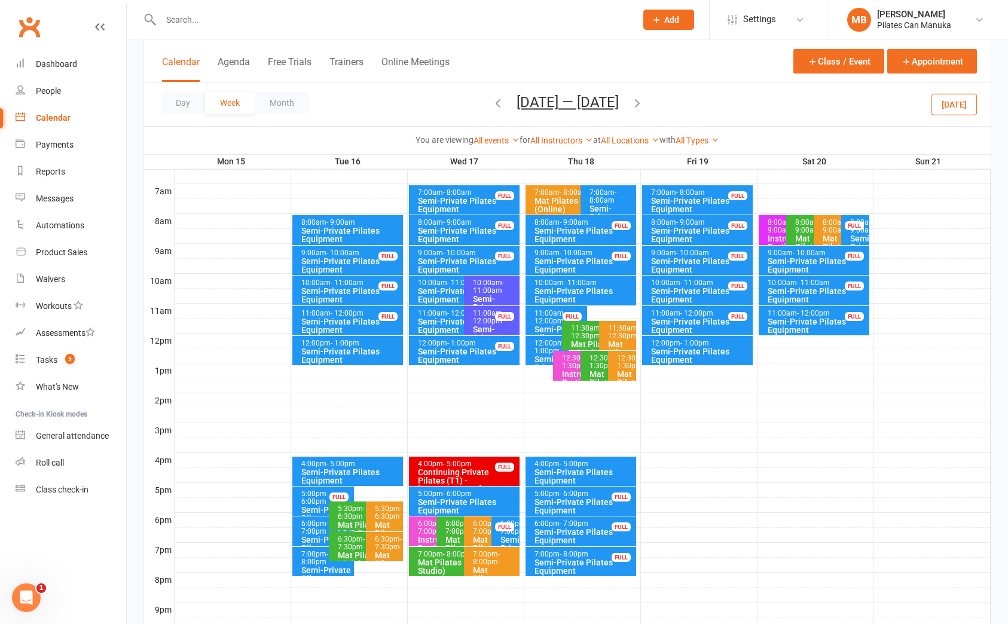
click at [931, 527] on div at bounding box center [583, 520] width 816 height 14
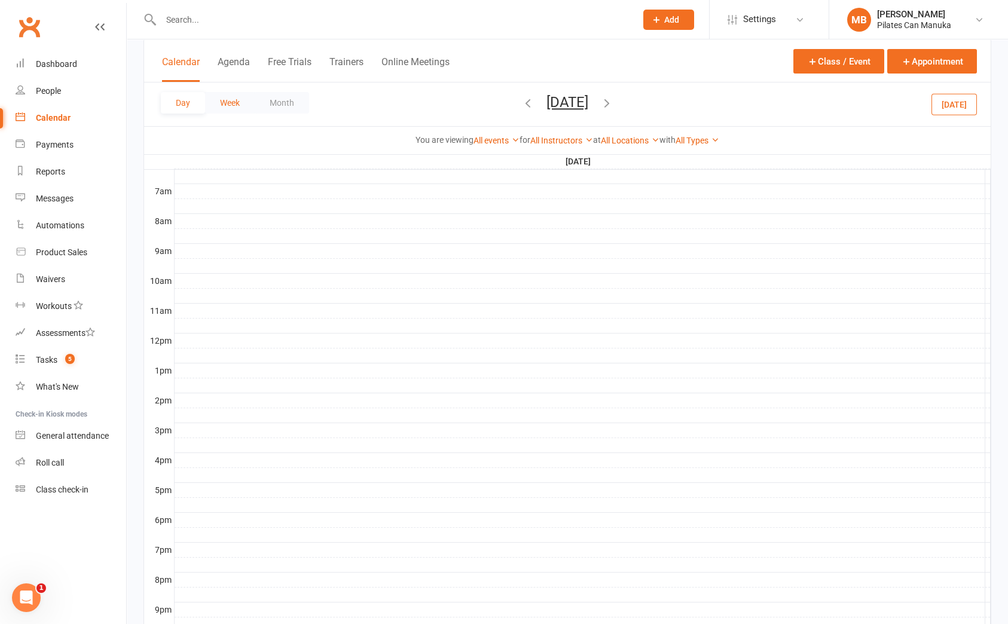
click at [232, 109] on button "Week" at bounding box center [230, 103] width 50 height 22
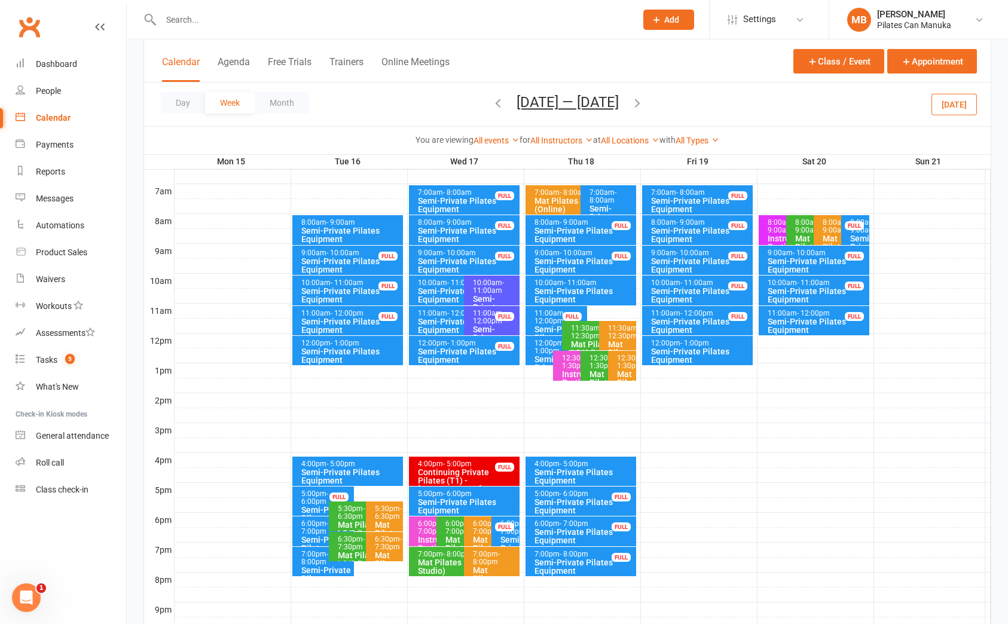
click at [643, 102] on icon "button" at bounding box center [637, 102] width 13 height 13
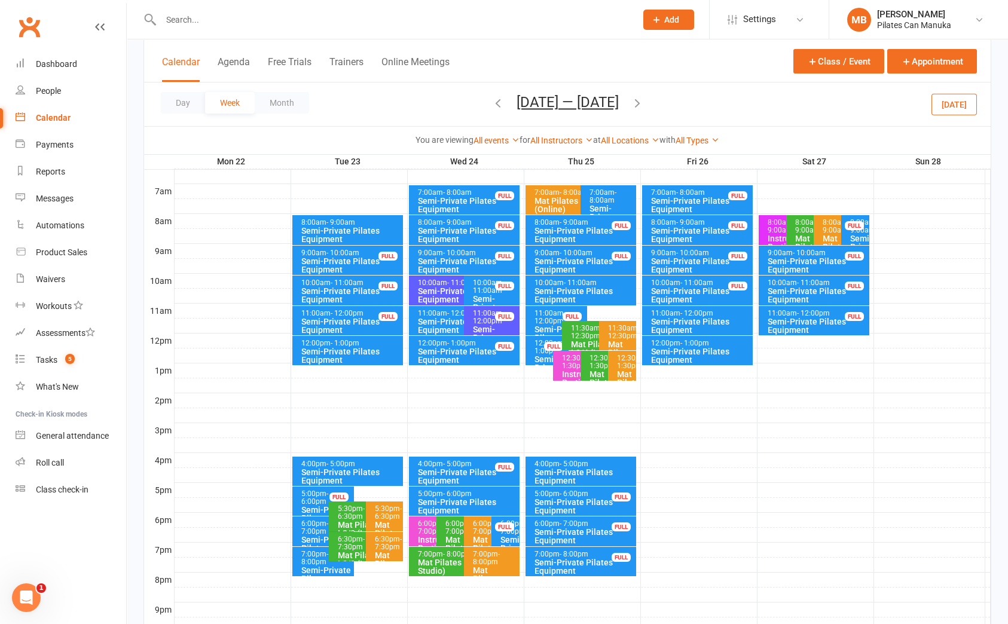
click at [586, 524] on span "- 7:00pm" at bounding box center [574, 524] width 29 height 8
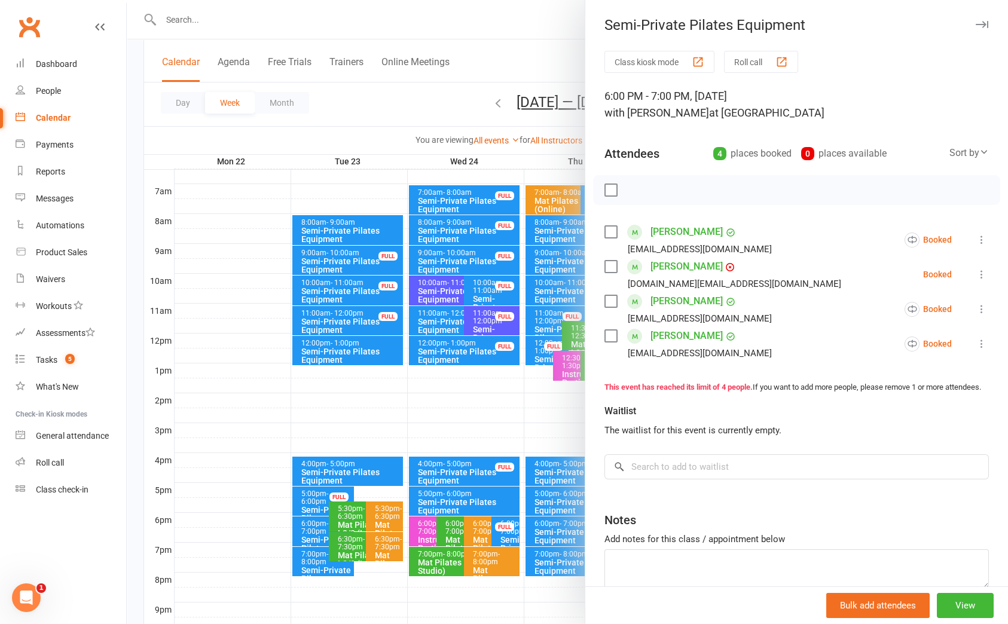
drag, startPoint x: 536, startPoint y: 59, endPoint x: 585, endPoint y: 59, distance: 49.6
click at [539, 58] on div at bounding box center [567, 312] width 881 height 624
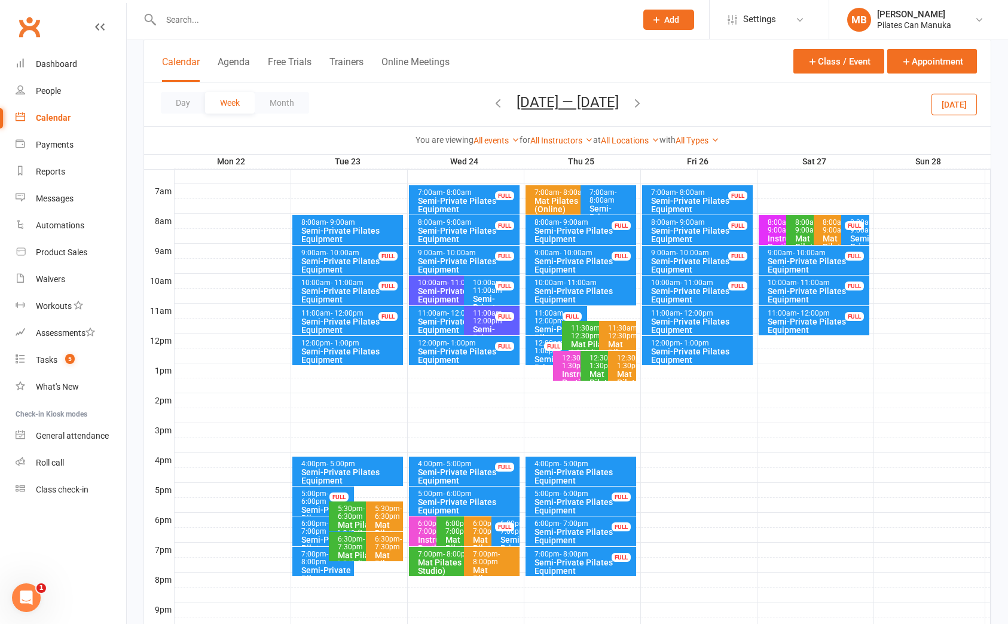
click at [639, 102] on icon "button" at bounding box center [637, 102] width 13 height 13
click at [565, 524] on span "- 7:00pm" at bounding box center [574, 524] width 29 height 8
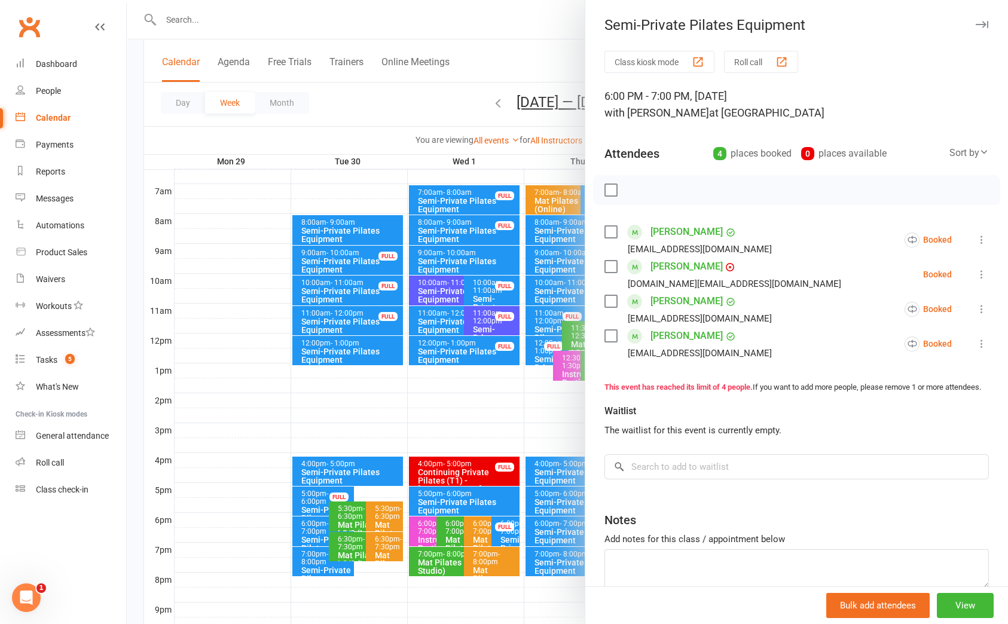
click at [564, 42] on div at bounding box center [567, 312] width 881 height 624
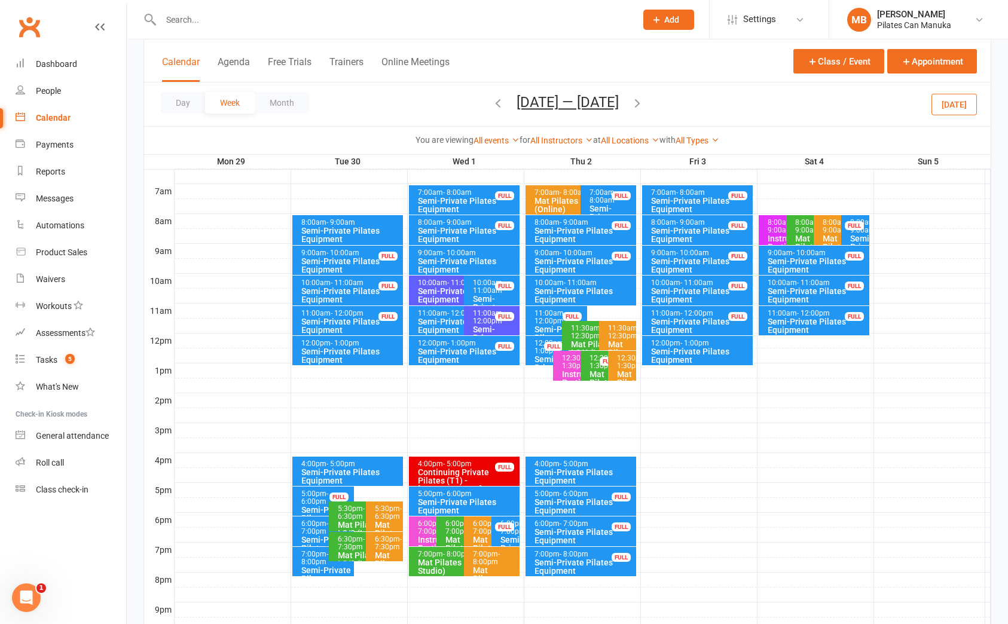
drag, startPoint x: 651, startPoint y: 100, endPoint x: 657, endPoint y: 118, distance: 18.3
click at [644, 100] on icon "button" at bounding box center [637, 102] width 13 height 13
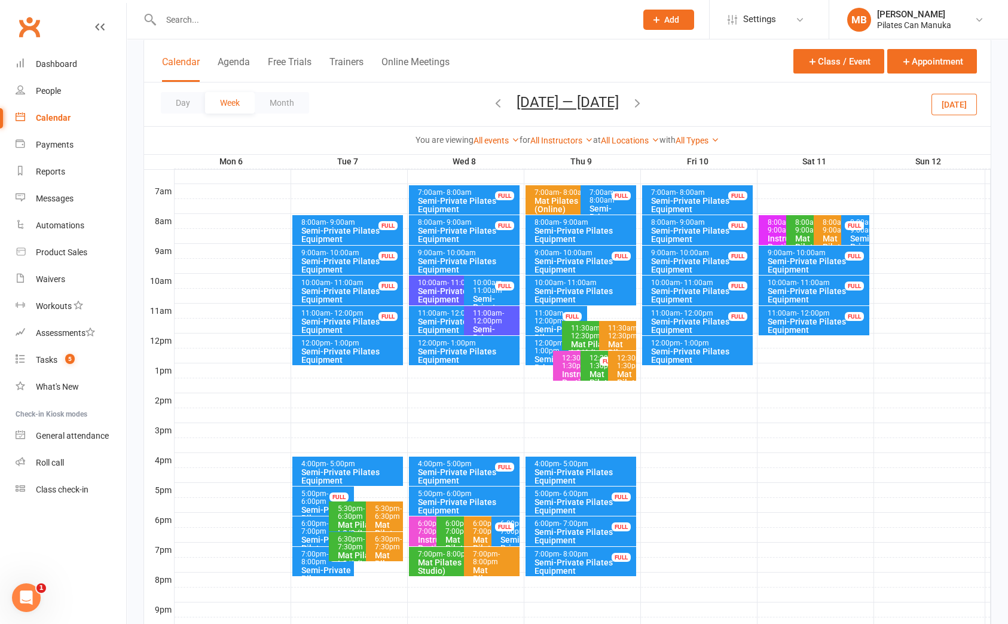
click at [586, 531] on div "Semi-Private Pilates Equipment" at bounding box center [584, 536] width 100 height 17
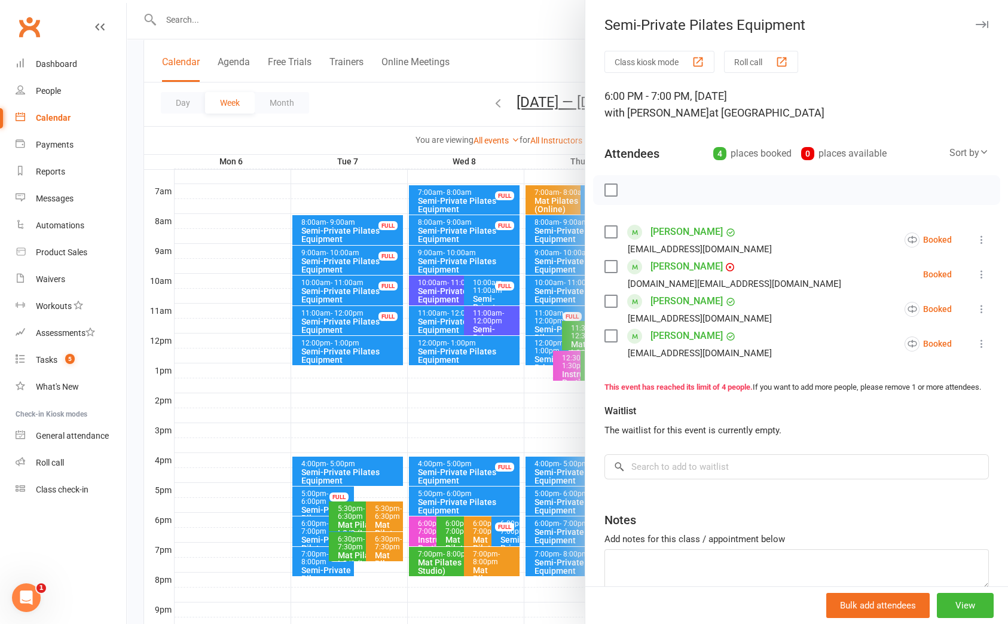
click at [566, 68] on div at bounding box center [567, 312] width 881 height 624
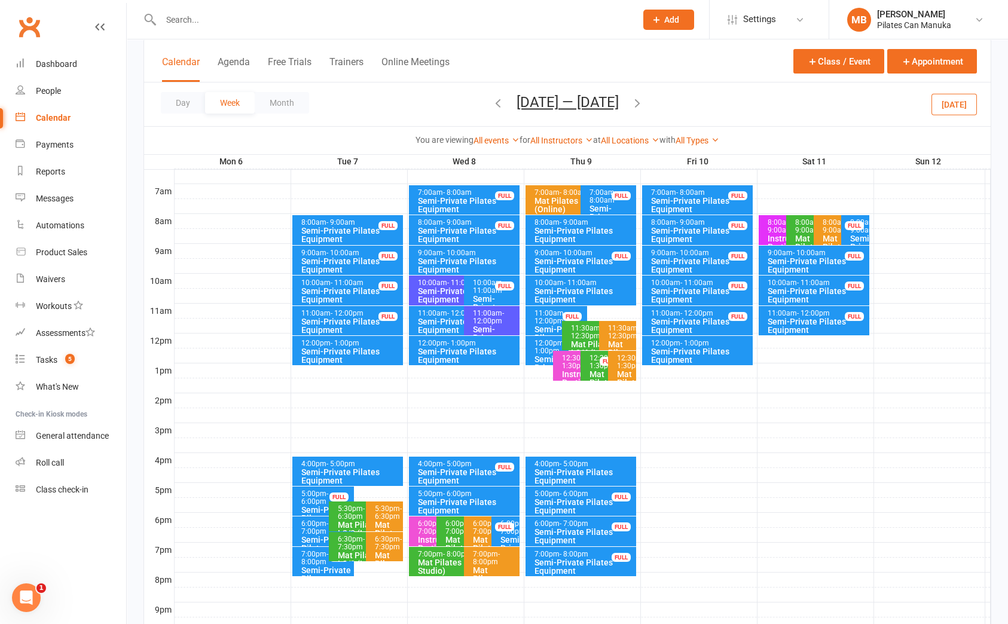
click at [636, 105] on icon "button" at bounding box center [637, 102] width 13 height 13
click at [571, 529] on div "Semi-Private Pilates Equipment" at bounding box center [584, 536] width 100 height 17
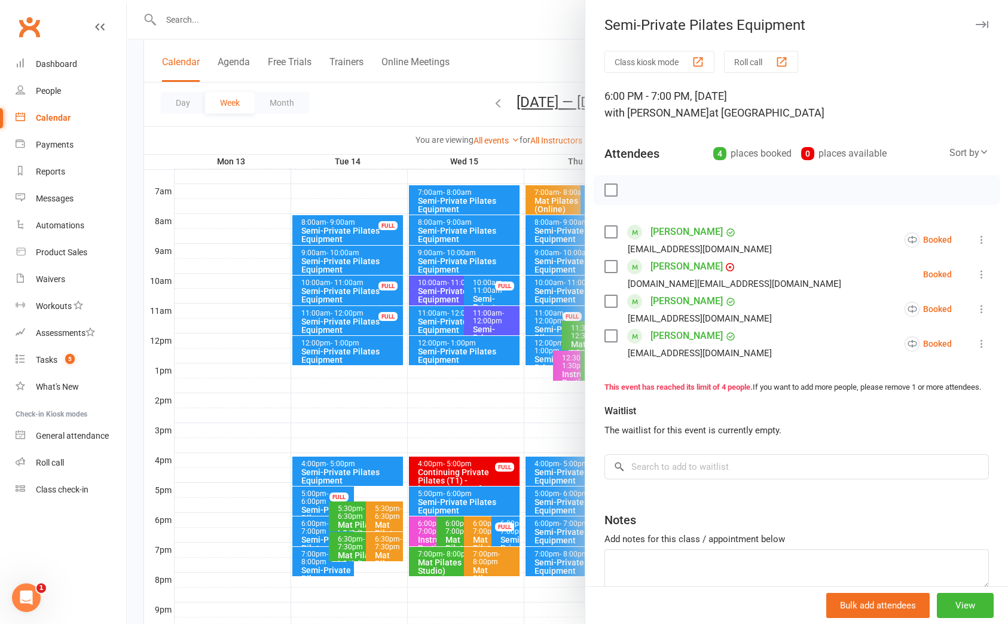
click at [943, 66] on div "Class kiosk mode Roll call" at bounding box center [796, 62] width 384 height 22
drag, startPoint x: 497, startPoint y: 44, endPoint x: 609, endPoint y: 84, distance: 118.8
click at [497, 44] on div at bounding box center [567, 312] width 881 height 624
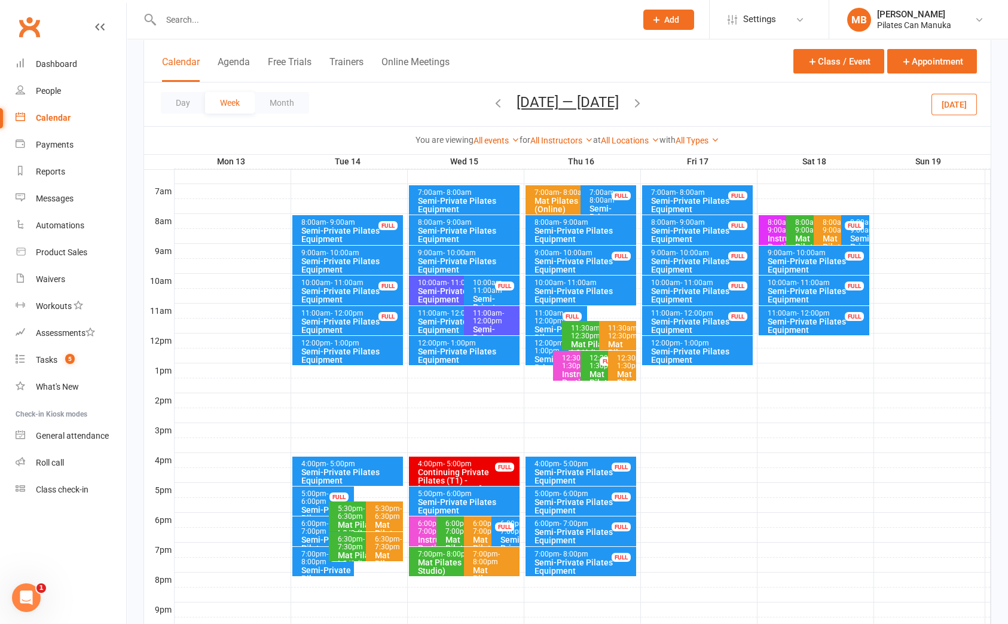
click at [576, 98] on button "[DATE] — [DATE]" at bounding box center [568, 102] width 102 height 17
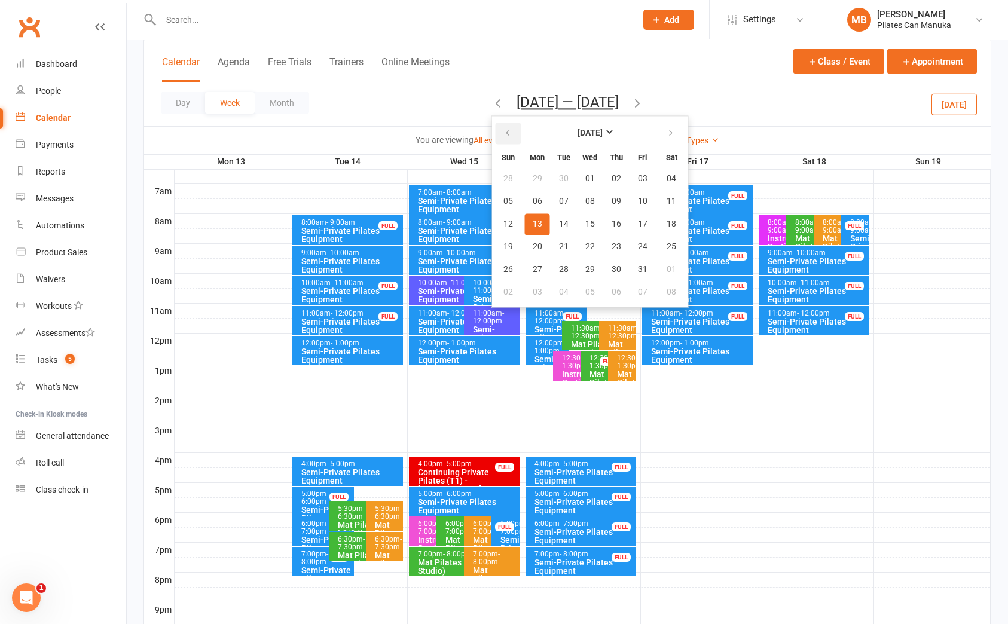
click at [504, 141] on button "button" at bounding box center [509, 134] width 26 height 22
click at [505, 138] on button "button" at bounding box center [509, 134] width 26 height 22
click at [505, 138] on icon "button" at bounding box center [507, 134] width 8 height 10
click at [659, 131] on button "button" at bounding box center [672, 134] width 26 height 22
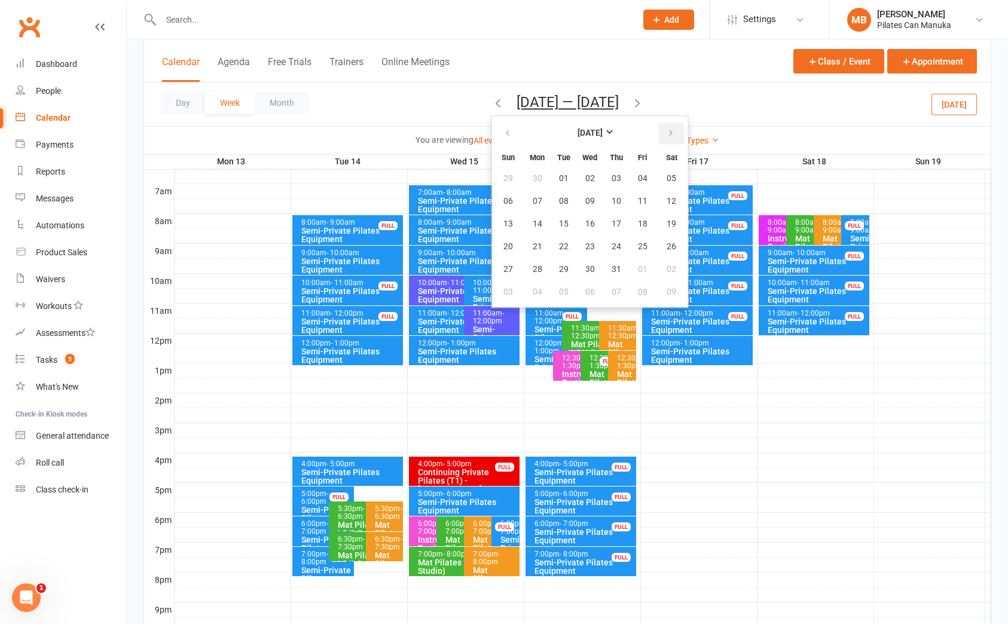
click at [667, 130] on icon "button" at bounding box center [671, 134] width 8 height 10
click at [562, 237] on button "19" at bounding box center [563, 247] width 25 height 22
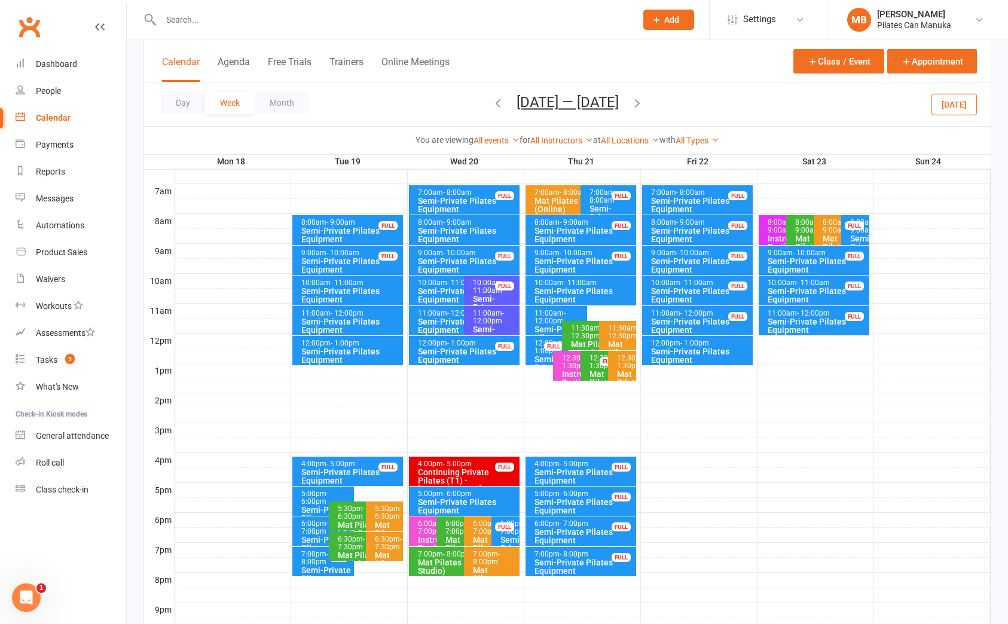
click at [642, 104] on icon "button" at bounding box center [637, 102] width 13 height 13
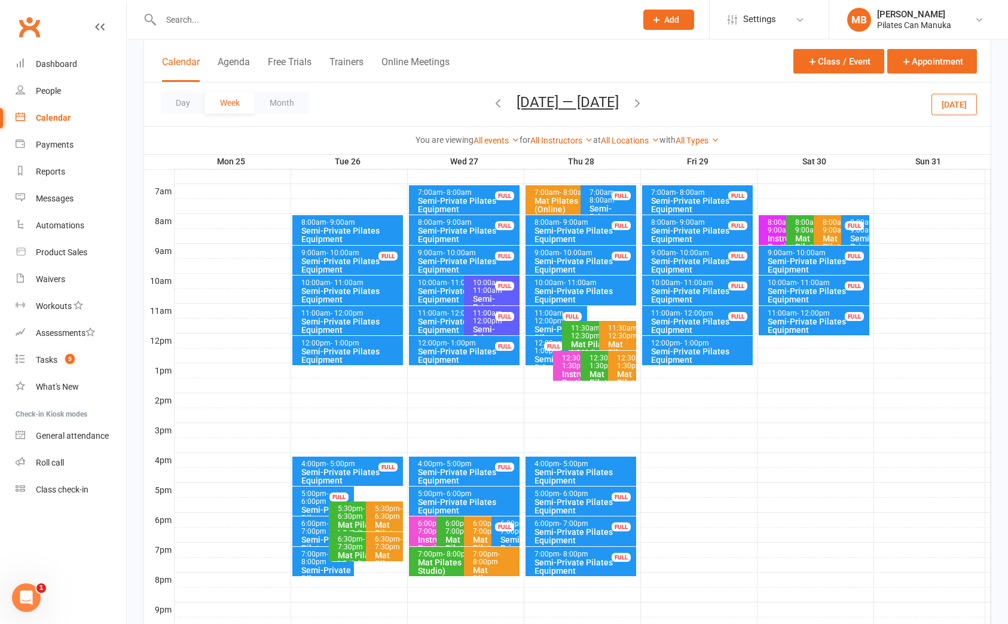
click at [491, 102] on icon "button" at bounding box center [497, 102] width 13 height 13
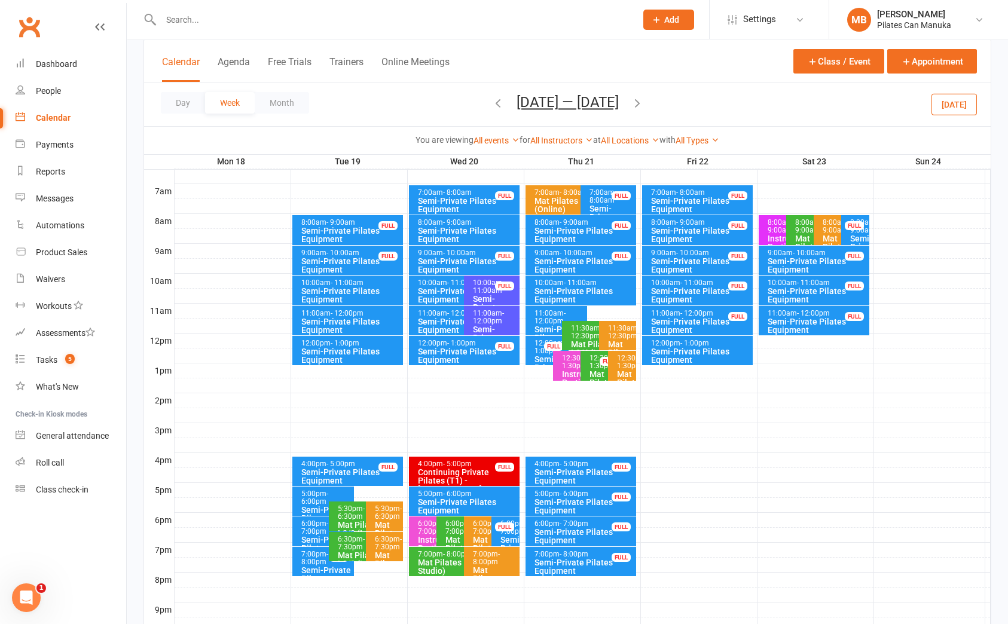
click at [643, 105] on icon "button" at bounding box center [637, 102] width 13 height 13
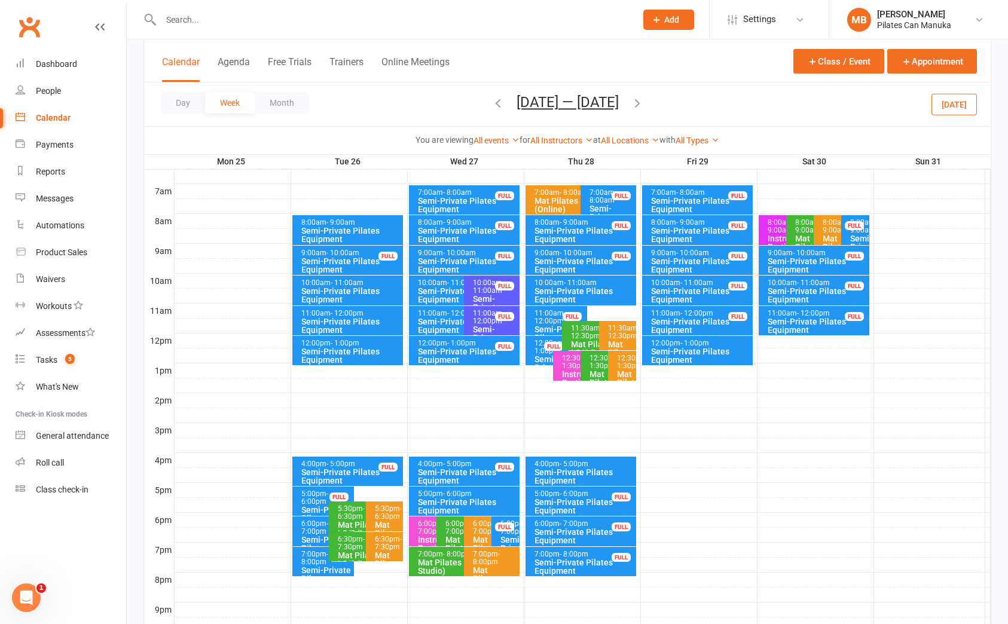
click at [642, 102] on icon "button" at bounding box center [637, 102] width 13 height 13
click at [561, 109] on button "[DATE] — [DATE]" at bounding box center [568, 102] width 102 height 17
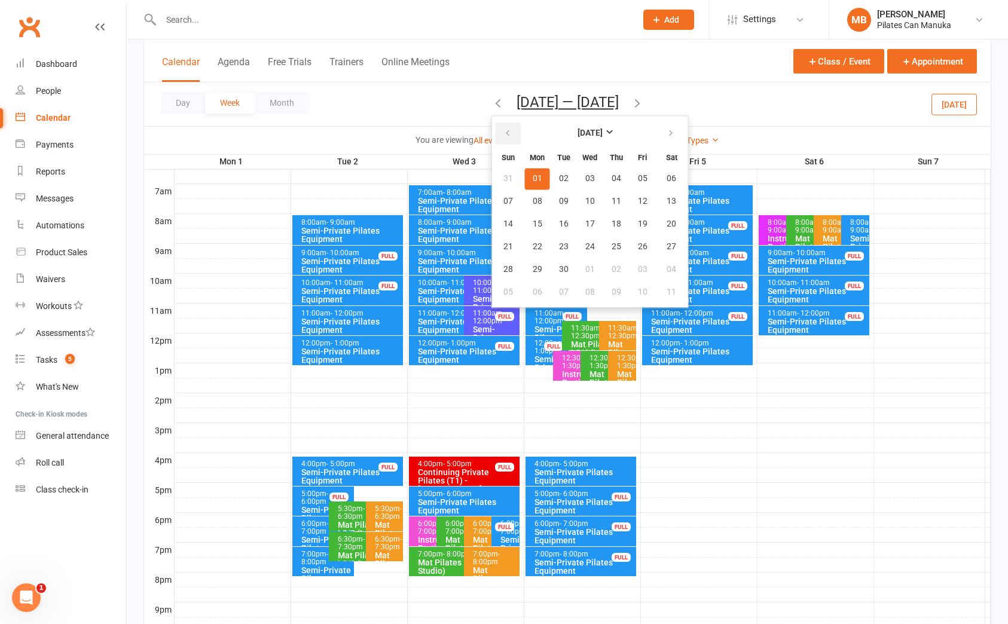
click at [507, 136] on icon "button" at bounding box center [507, 134] width 8 height 10
click at [566, 237] on button "19" at bounding box center [563, 247] width 25 height 22
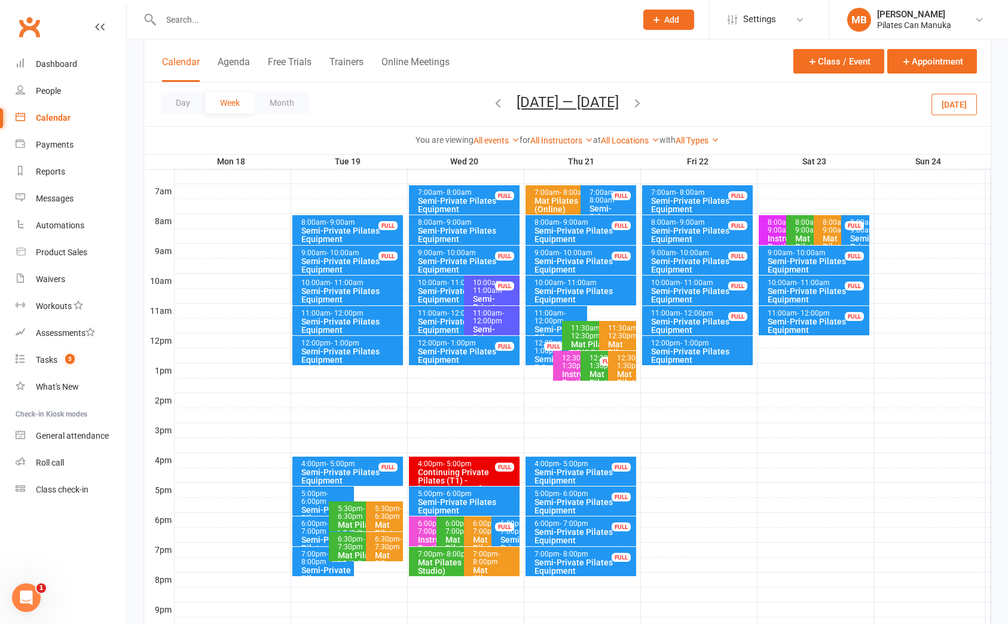
click at [639, 100] on icon "button" at bounding box center [637, 102] width 13 height 13
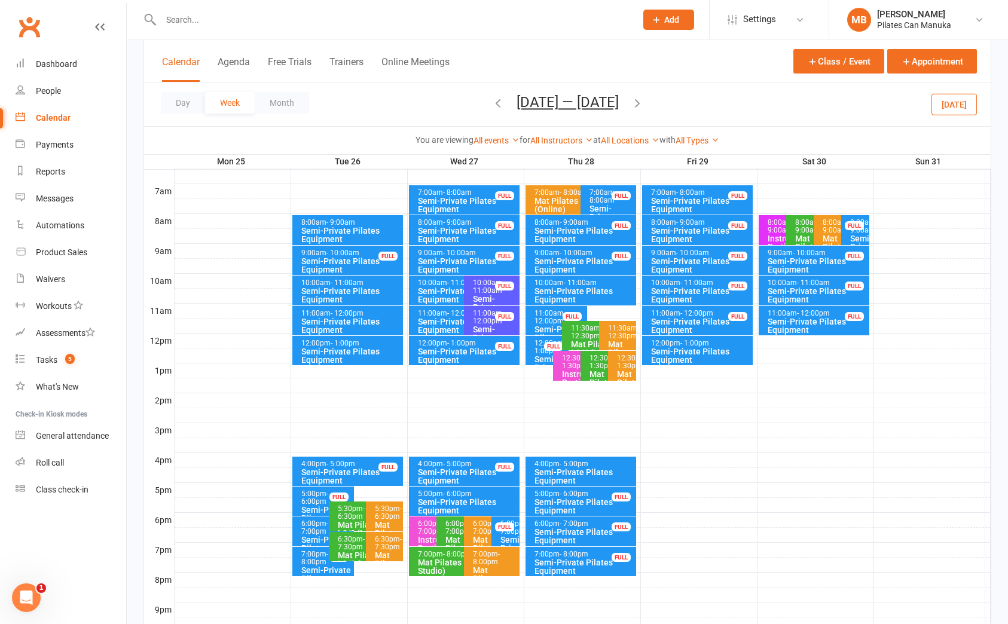
click at [641, 103] on icon "button" at bounding box center [637, 102] width 13 height 13
click at [587, 98] on button "[DATE] — [DATE]" at bounding box center [568, 102] width 102 height 17
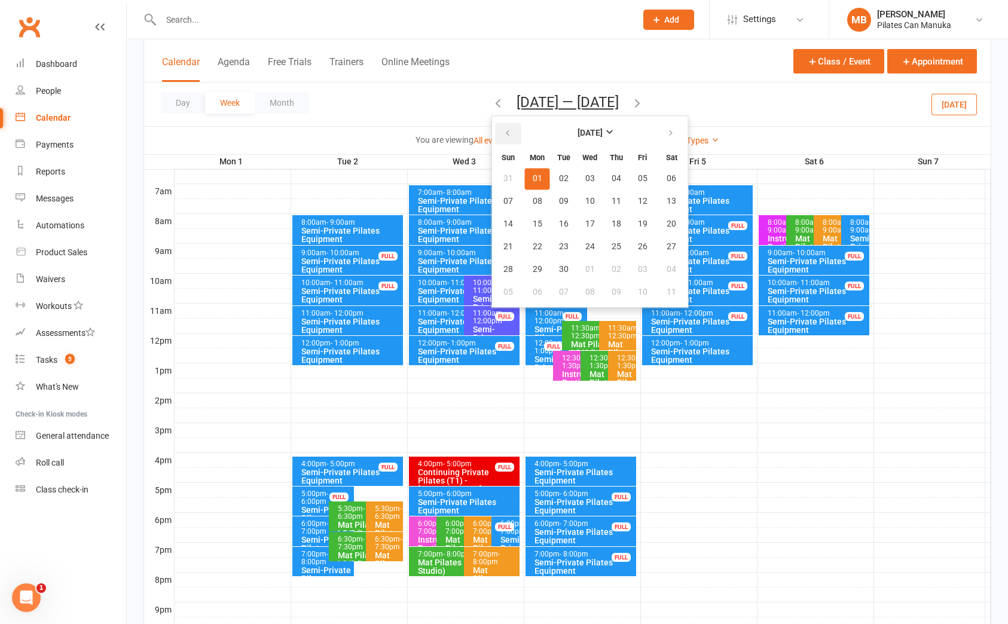
click at [506, 127] on button "button" at bounding box center [509, 134] width 26 height 22
click at [569, 248] on button "19" at bounding box center [563, 247] width 25 height 22
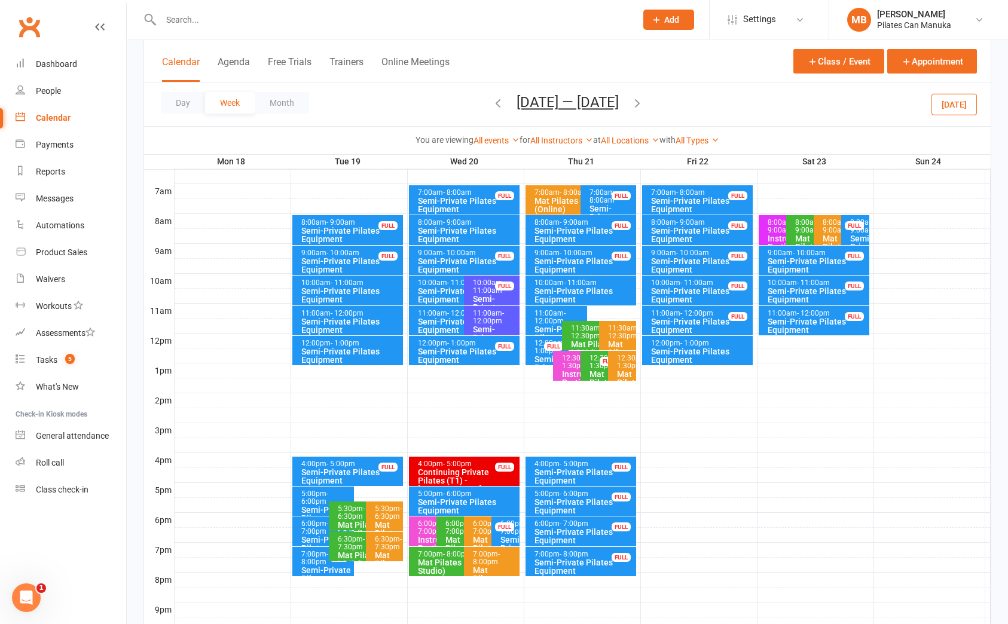
click at [643, 104] on icon "button" at bounding box center [637, 102] width 13 height 13
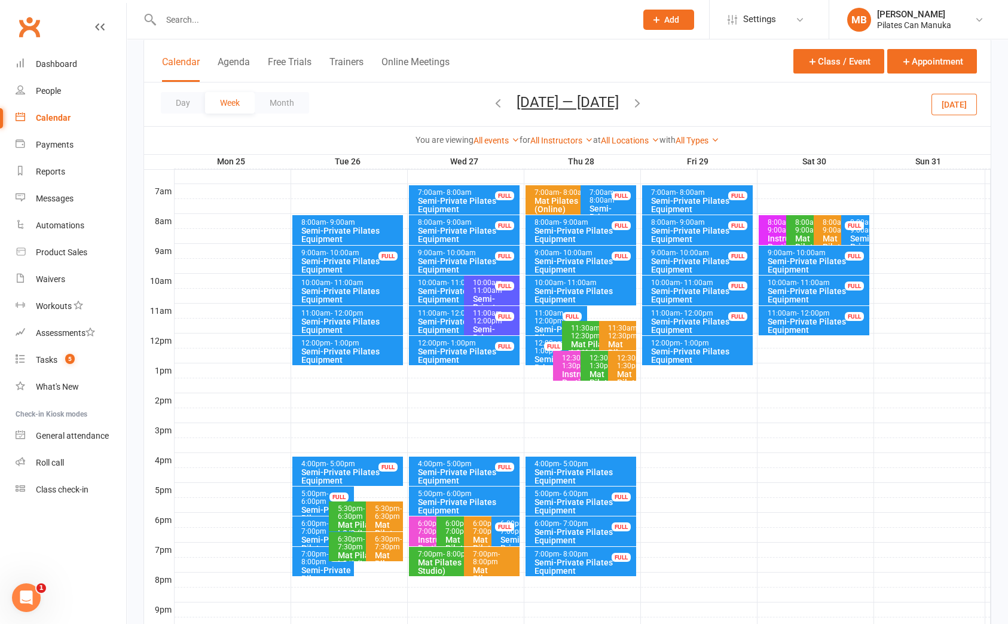
click at [644, 104] on icon "button" at bounding box center [637, 102] width 13 height 13
click at [645, 104] on div "Day Week Month [DATE] — [DATE] [DATE] Sun Mon Tue Wed Thu Fri Sat 27 28 29 30 3…" at bounding box center [567, 105] width 847 height 44
click at [636, 103] on icon "button" at bounding box center [637, 102] width 13 height 13
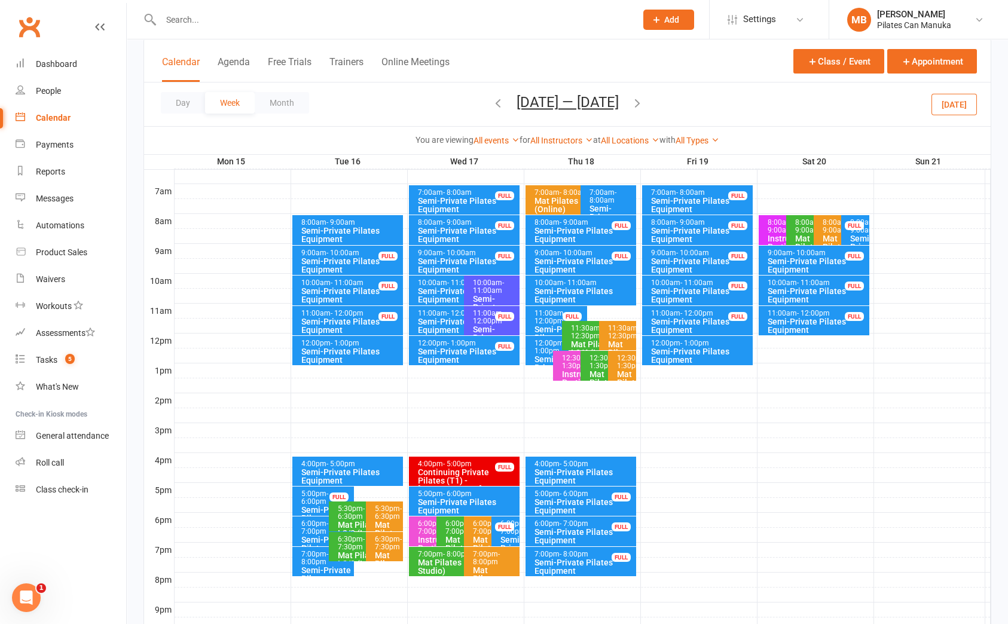
click at [631, 103] on span "[DATE] — [DATE] [DATE] Sun Mon Tue Wed Thu Fri Sat 27 28 29 30 31 01 02 03 04 0…" at bounding box center [568, 104] width 126 height 21
click at [584, 100] on button "[DATE] — [DATE]" at bounding box center [568, 102] width 102 height 17
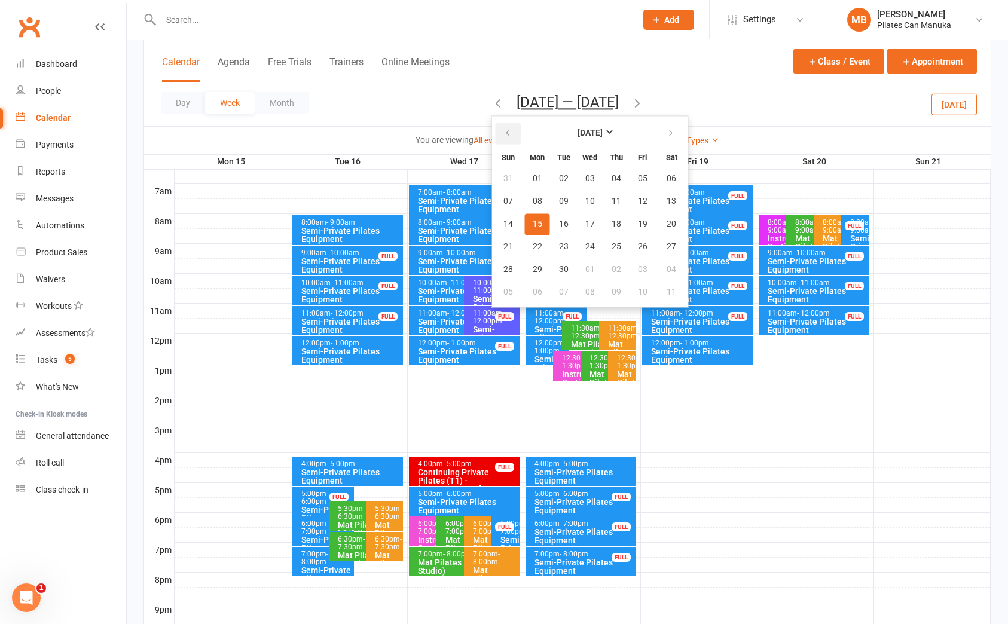
click at [511, 133] on button "button" at bounding box center [509, 134] width 26 height 22
click at [559, 242] on span "19" at bounding box center [564, 247] width 10 height 10
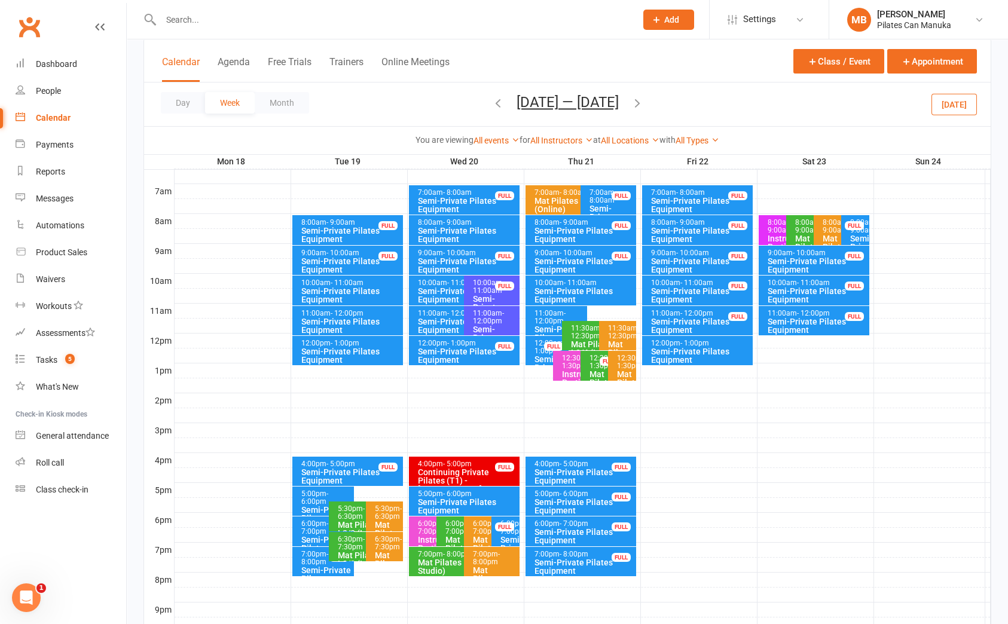
click at [644, 100] on icon "button" at bounding box center [637, 102] width 13 height 13
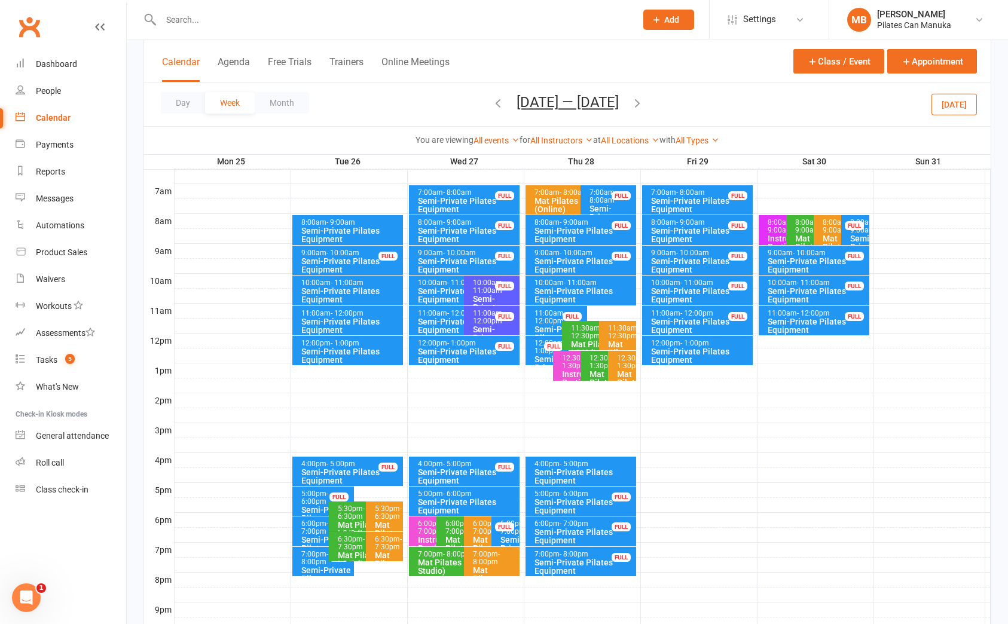
click at [644, 102] on icon "button" at bounding box center [637, 102] width 13 height 13
click at [640, 102] on icon "button" at bounding box center [637, 102] width 13 height 13
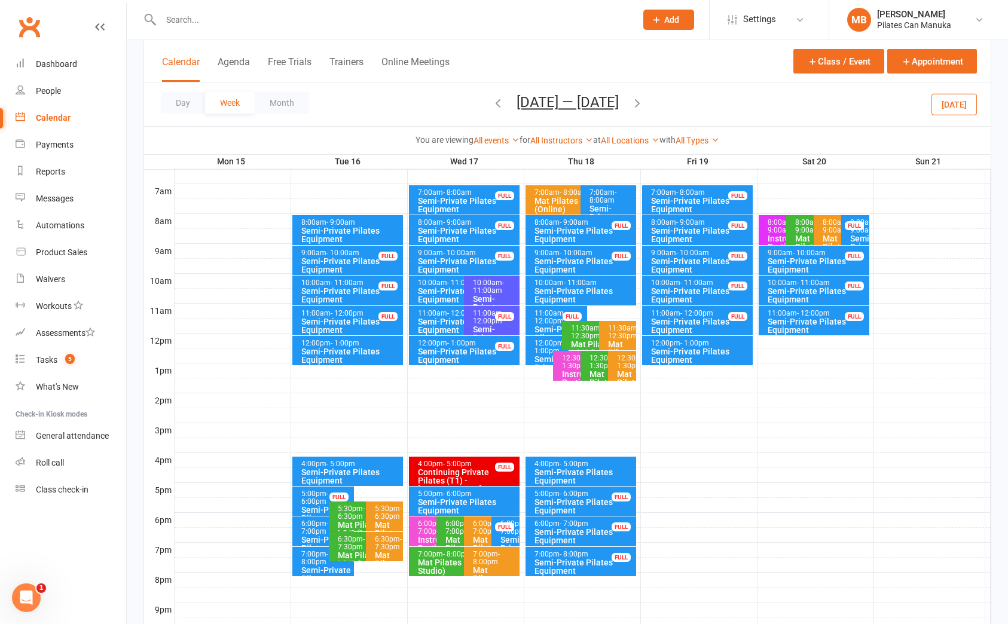
click at [363, 351] on div "Semi-Private Pilates Equipment" at bounding box center [351, 355] width 100 height 17
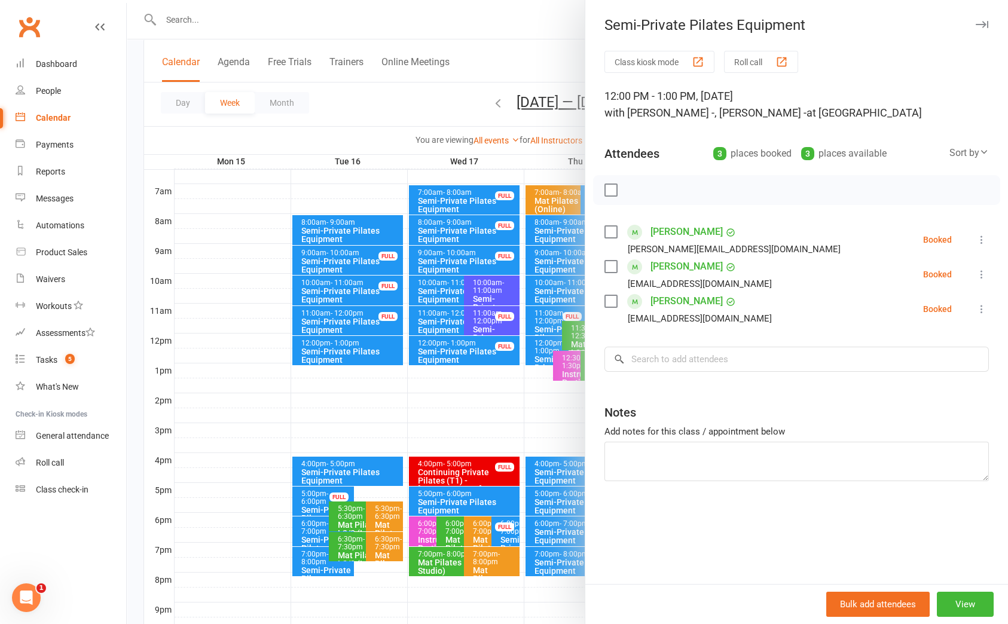
click at [415, 109] on div at bounding box center [567, 312] width 881 height 624
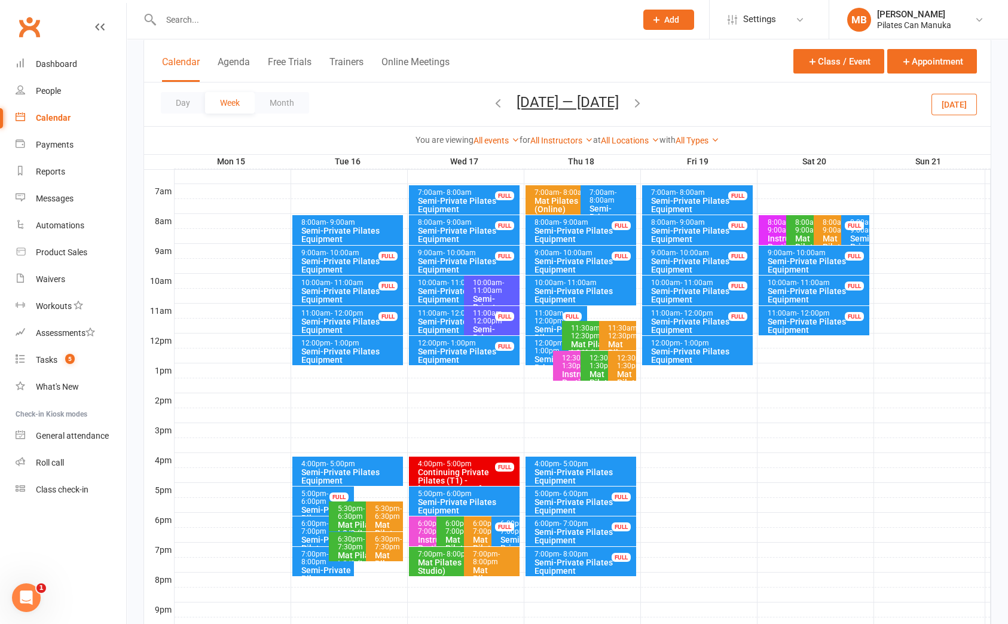
click at [586, 97] on button "[DATE] — [DATE]" at bounding box center [568, 102] width 102 height 17
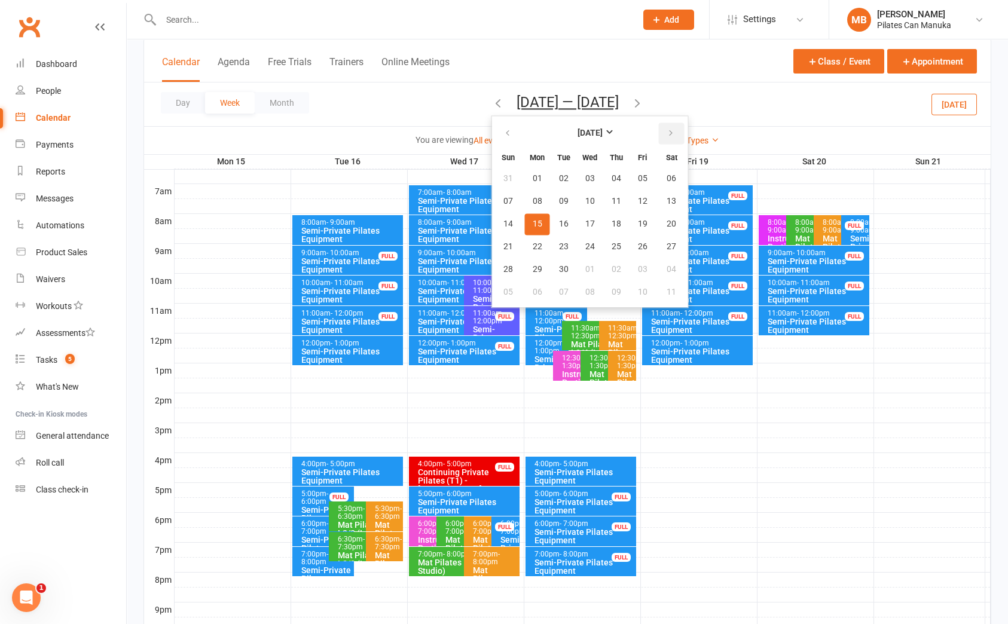
click at [667, 138] on icon "button" at bounding box center [671, 134] width 8 height 10
click at [559, 198] on span "09" at bounding box center [564, 202] width 10 height 10
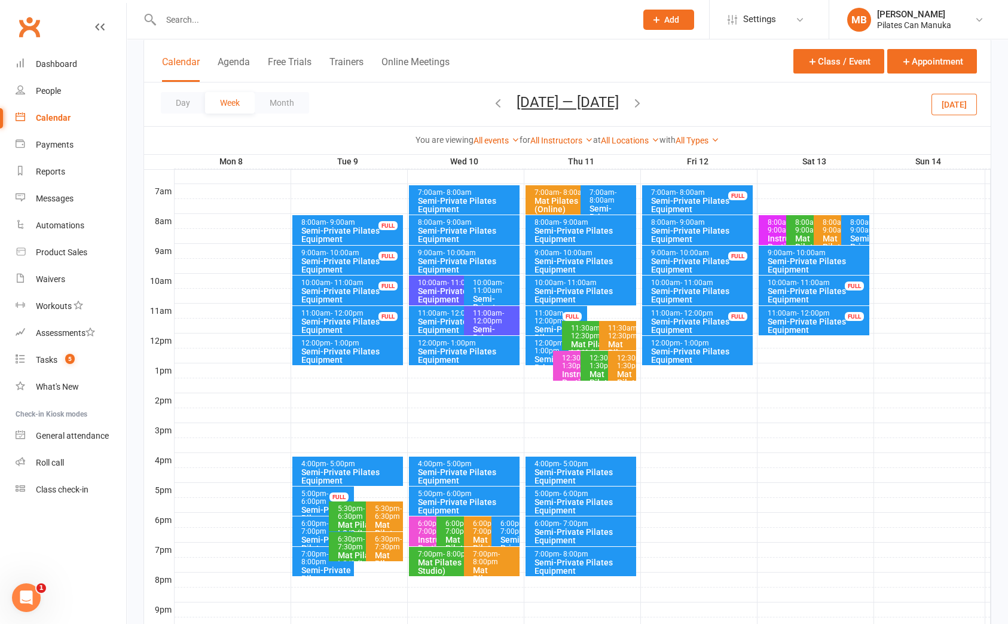
click at [636, 101] on icon "button" at bounding box center [637, 102] width 13 height 13
click at [636, 106] on icon "button" at bounding box center [637, 102] width 13 height 13
click at [644, 106] on icon "button" at bounding box center [637, 102] width 13 height 13
click at [644, 102] on icon "button" at bounding box center [637, 102] width 13 height 13
click at [579, 108] on button "[DATE] — [DATE]" at bounding box center [568, 102] width 102 height 17
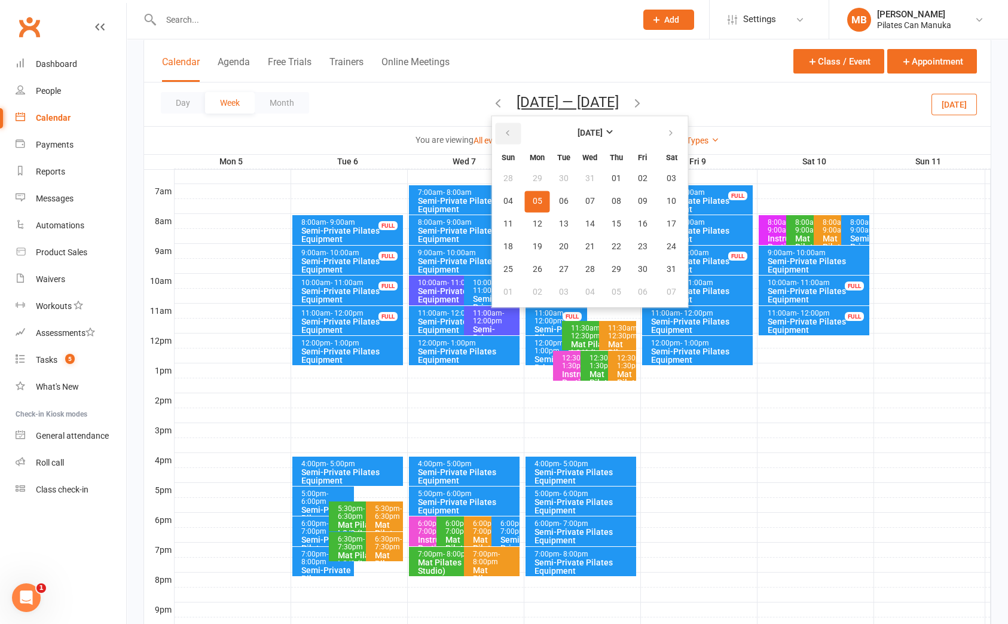
click at [507, 136] on icon "button" at bounding box center [507, 134] width 8 height 10
click at [508, 136] on icon "button" at bounding box center [507, 134] width 8 height 10
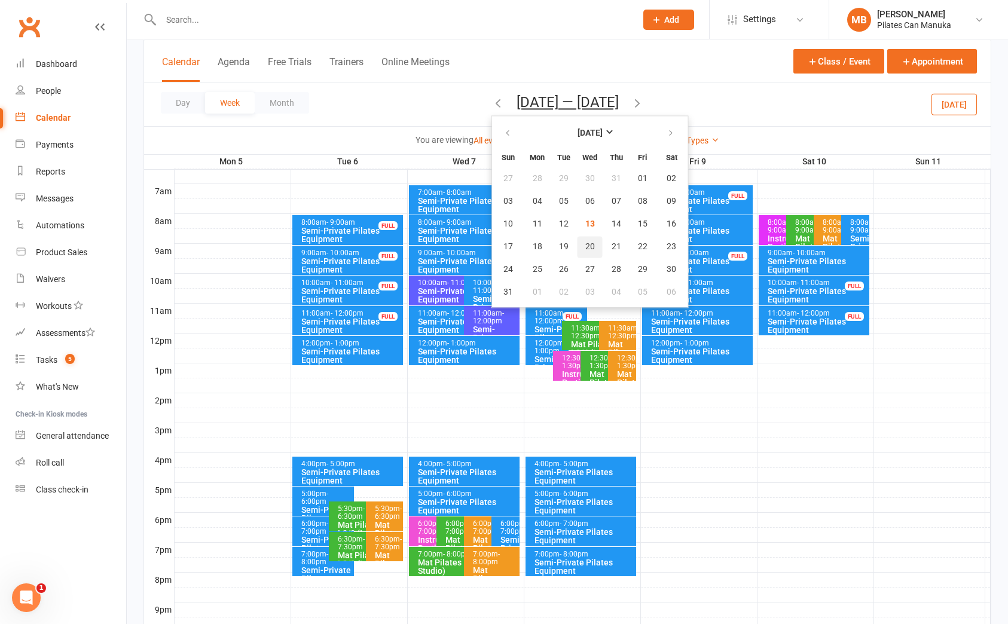
drag, startPoint x: 584, startPoint y: 242, endPoint x: 619, endPoint y: 184, distance: 67.9
click at [585, 242] on span "20" at bounding box center [590, 247] width 10 height 10
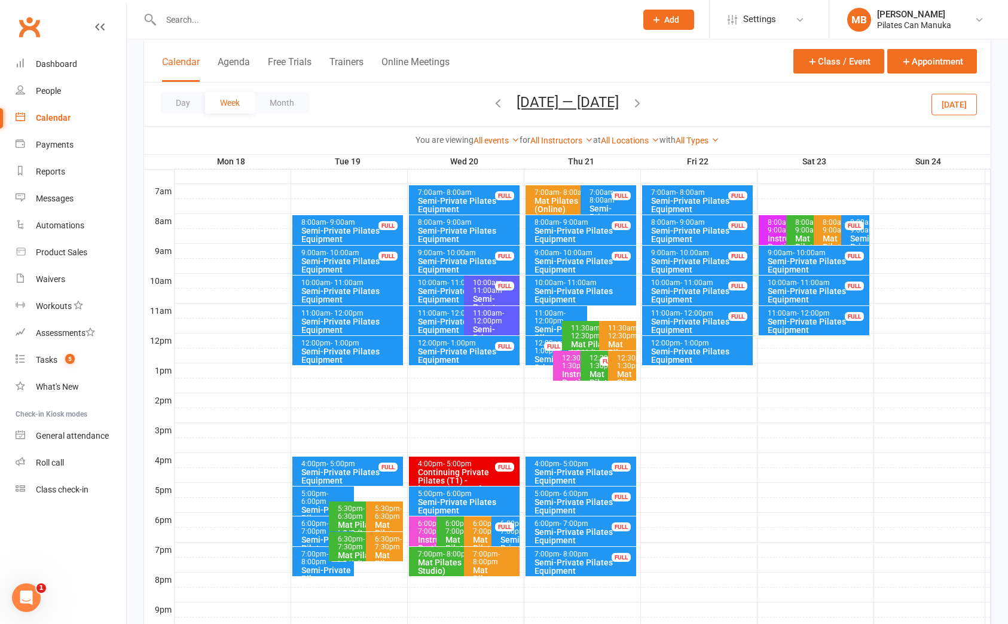
click at [442, 289] on div "Semi-Private Pilates Equipment" at bounding box center [461, 295] width 88 height 17
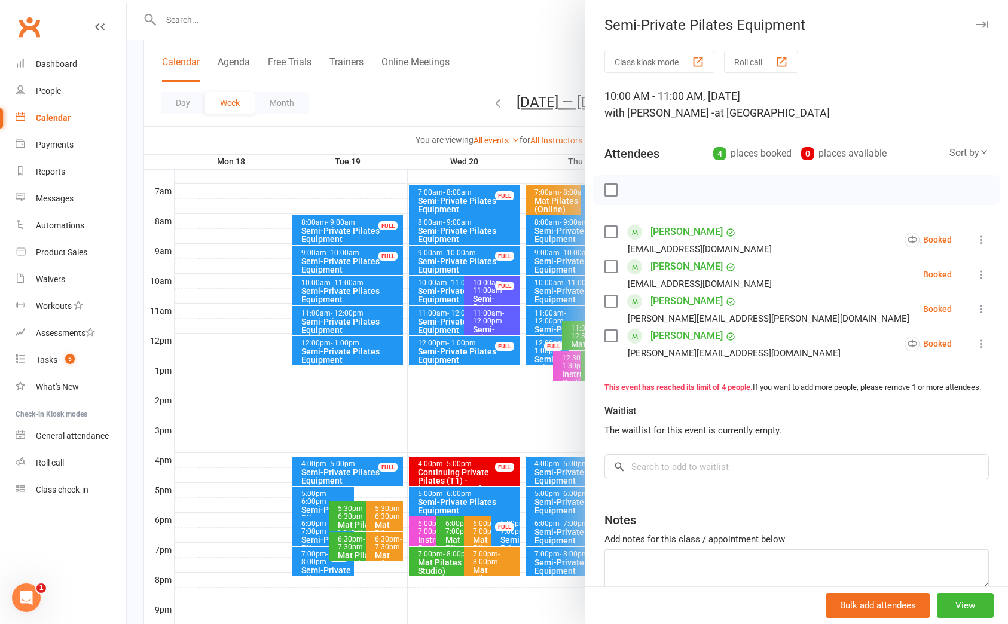
click at [441, 291] on div at bounding box center [567, 312] width 881 height 624
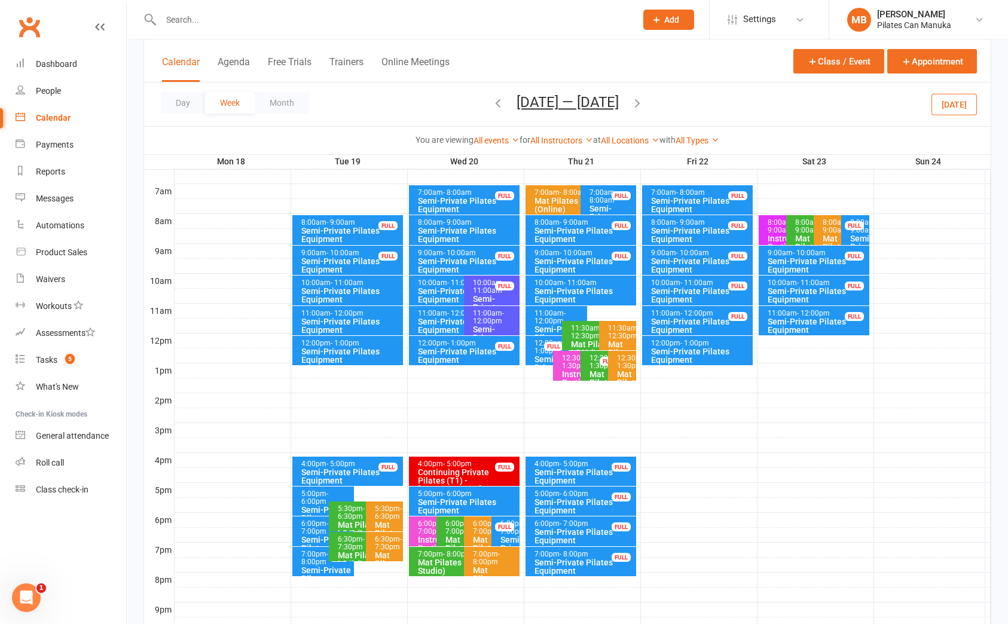
click at [644, 104] on icon "button" at bounding box center [637, 102] width 13 height 13
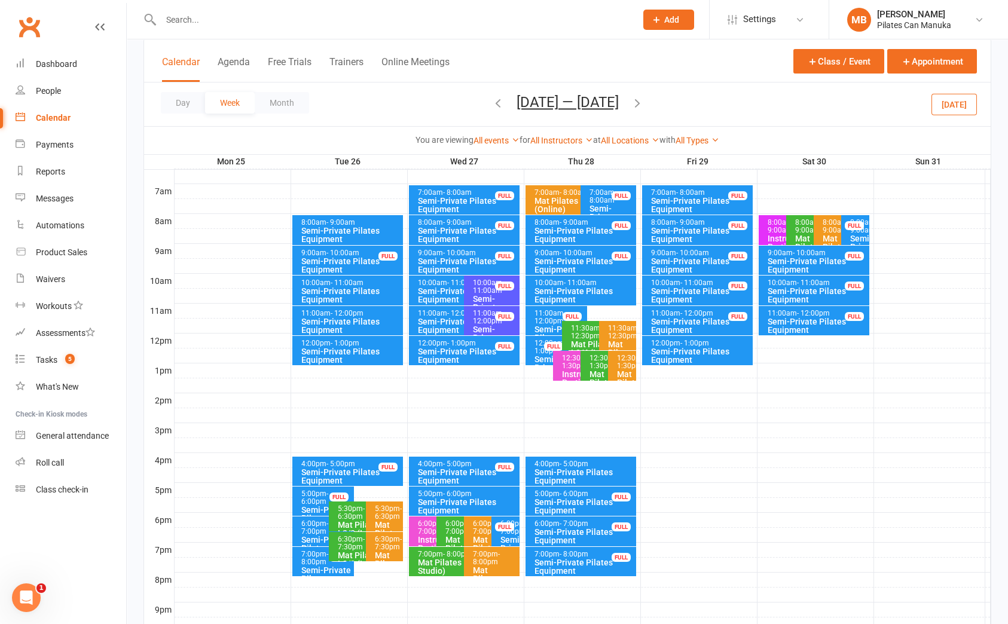
click at [442, 291] on div "Semi-Private Pilates Equipment" at bounding box center [461, 295] width 88 height 17
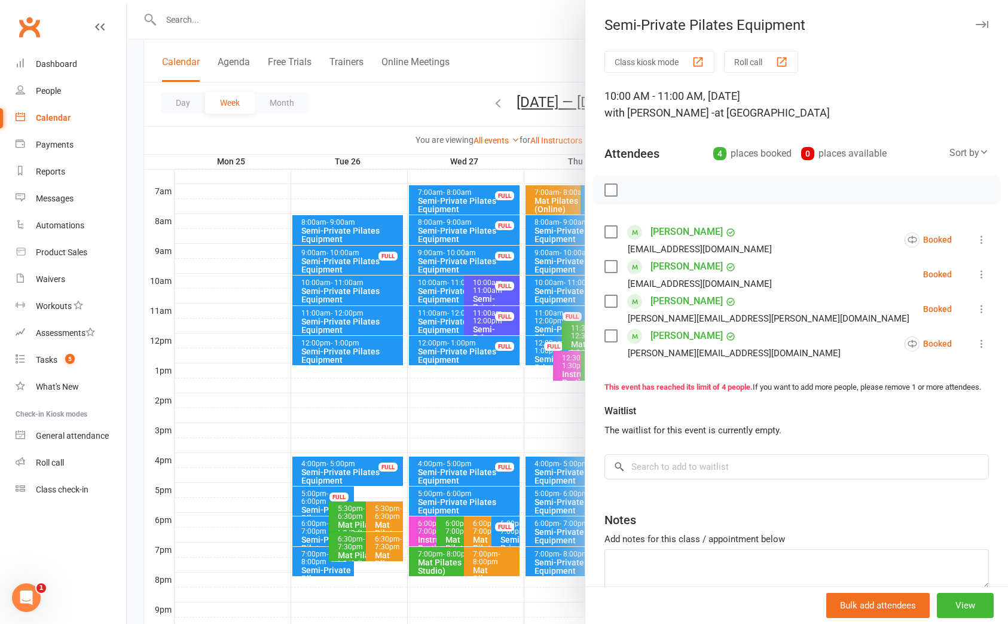
click at [445, 291] on div at bounding box center [567, 312] width 881 height 624
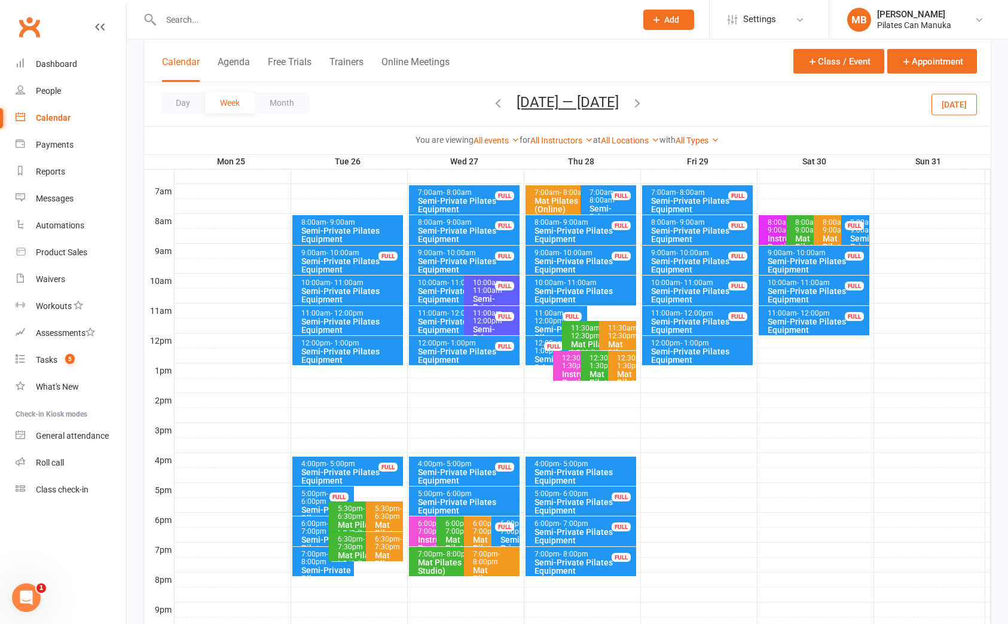
click at [644, 103] on icon "button" at bounding box center [637, 102] width 13 height 13
click at [631, 105] on icon "button" at bounding box center [637, 102] width 13 height 13
click at [589, 98] on button "[DATE] — [DATE]" at bounding box center [568, 102] width 102 height 17
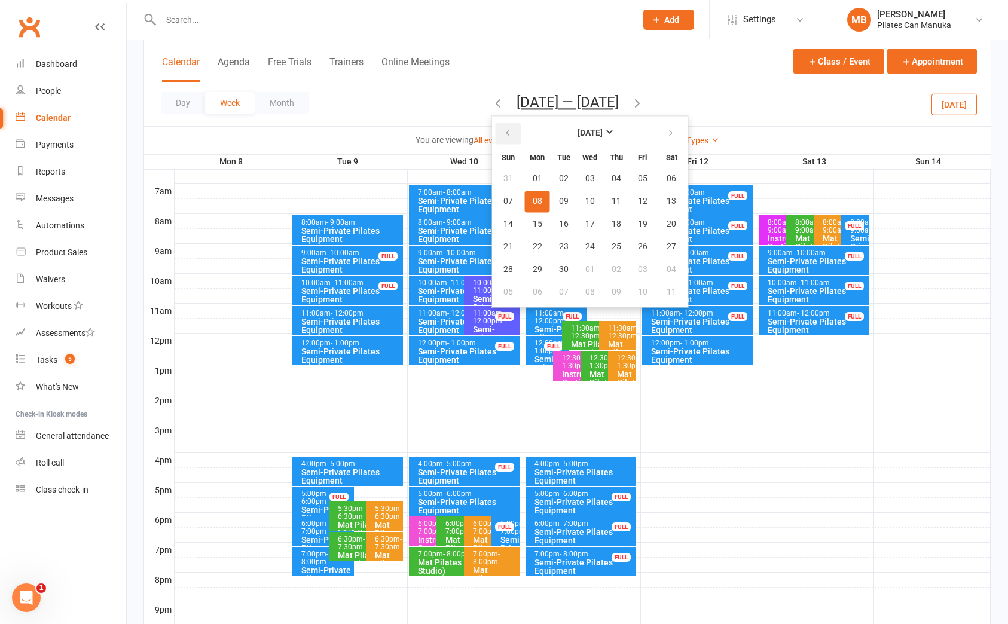
click at [508, 135] on icon "button" at bounding box center [507, 134] width 8 height 10
click at [612, 219] on span "14" at bounding box center [617, 224] width 10 height 10
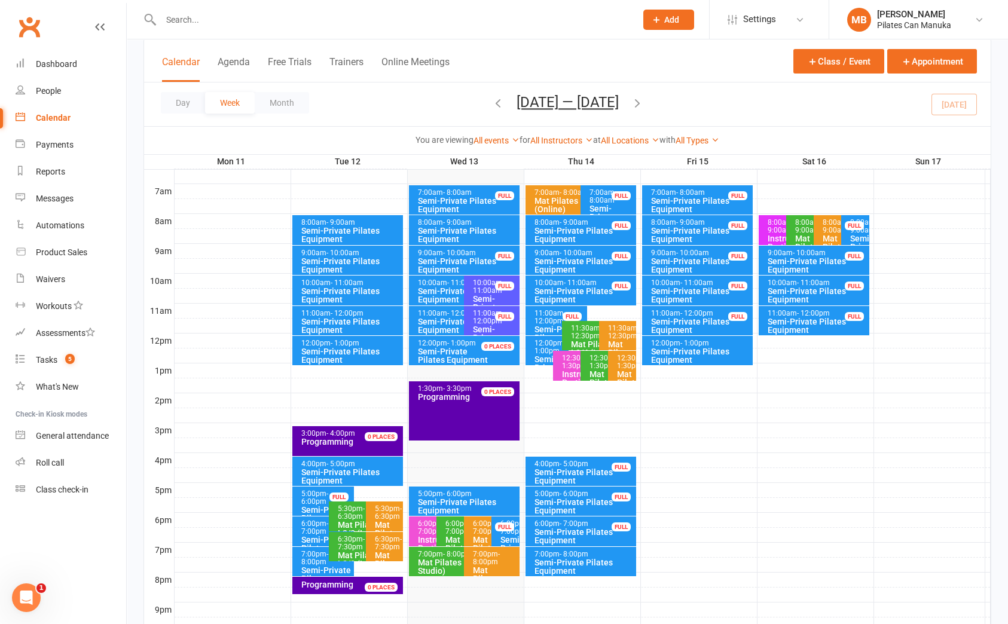
click at [642, 99] on icon "button" at bounding box center [637, 102] width 13 height 13
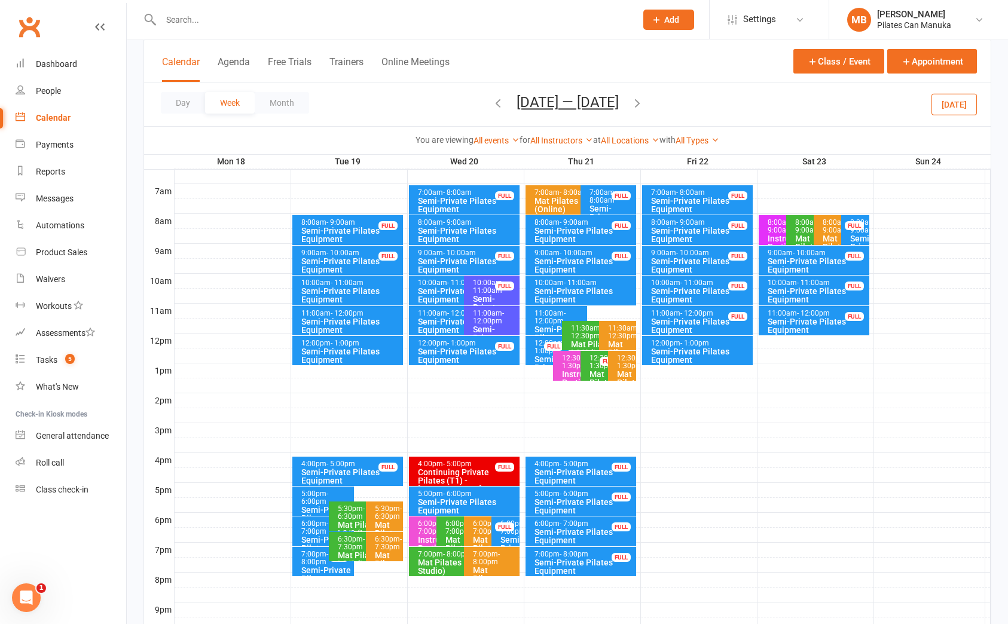
click at [644, 101] on icon "button" at bounding box center [637, 102] width 13 height 13
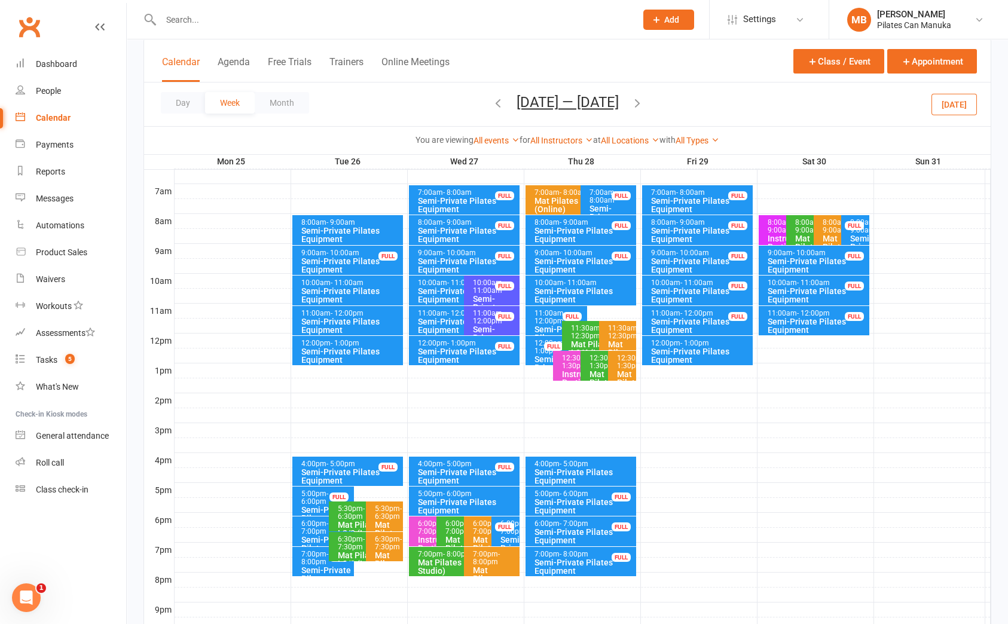
click at [644, 101] on icon "button" at bounding box center [637, 102] width 13 height 13
click at [644, 101] on div "Day Week Month [DATE] — [DATE] [DATE] Sun Mon Tue Wed Thu Fri Sat 27 28 29 30 3…" at bounding box center [567, 105] width 847 height 44
click at [637, 101] on icon "button" at bounding box center [637, 102] width 13 height 13
click at [572, 104] on button "[DATE] — [DATE]" at bounding box center [568, 102] width 102 height 17
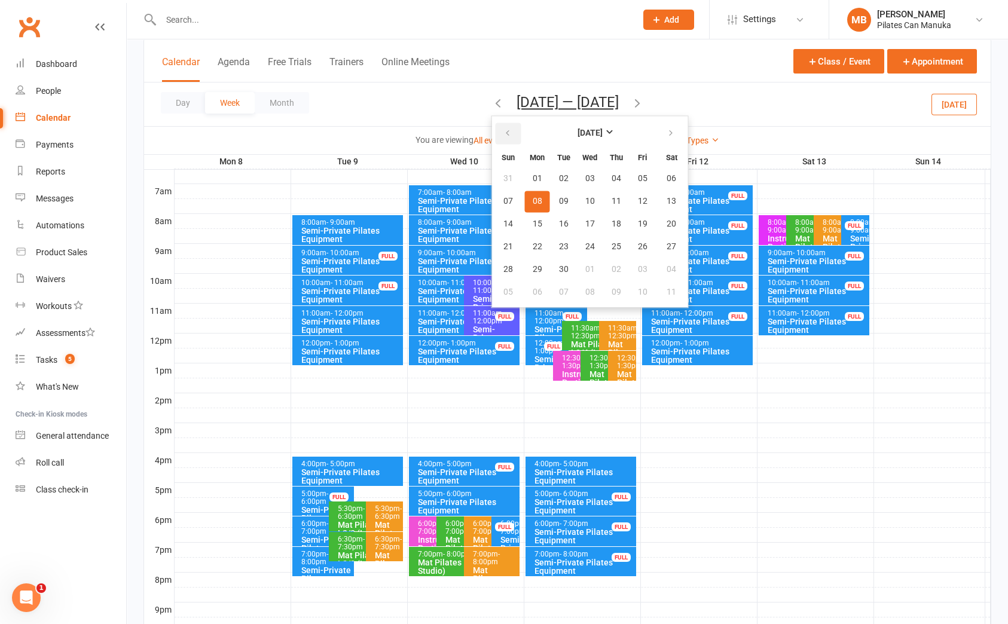
click at [503, 138] on icon "button" at bounding box center [507, 134] width 8 height 10
click at [622, 224] on button "14" at bounding box center [616, 224] width 25 height 22
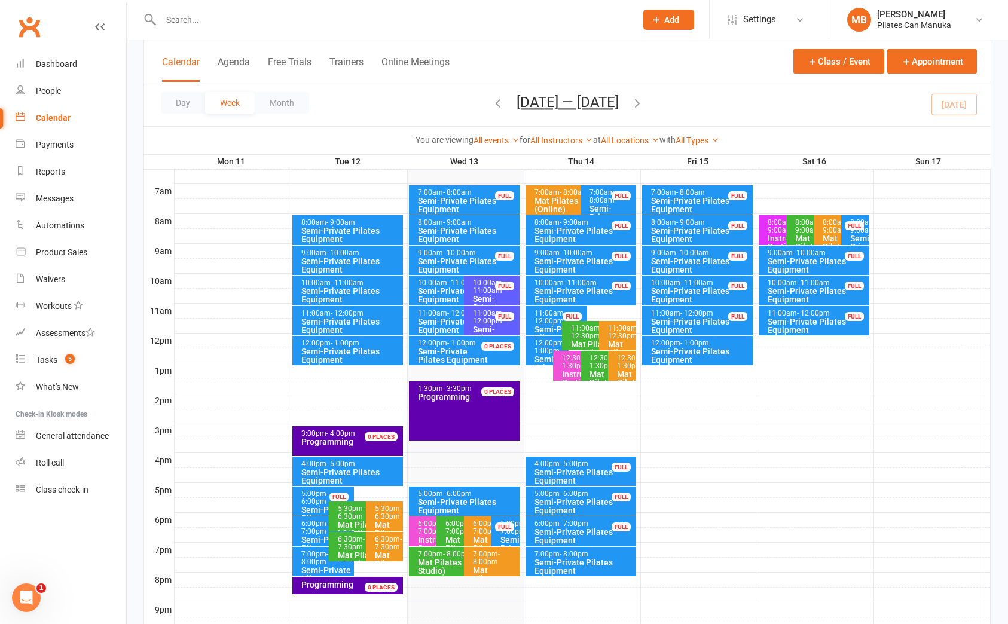
click at [642, 122] on div "Day Week Month [DATE] — [DATE] [DATE] Sun Mon Tue Wed Thu Fri Sat 27 28 29 30 3…" at bounding box center [567, 105] width 847 height 44
click at [642, 108] on icon "button" at bounding box center [637, 102] width 13 height 13
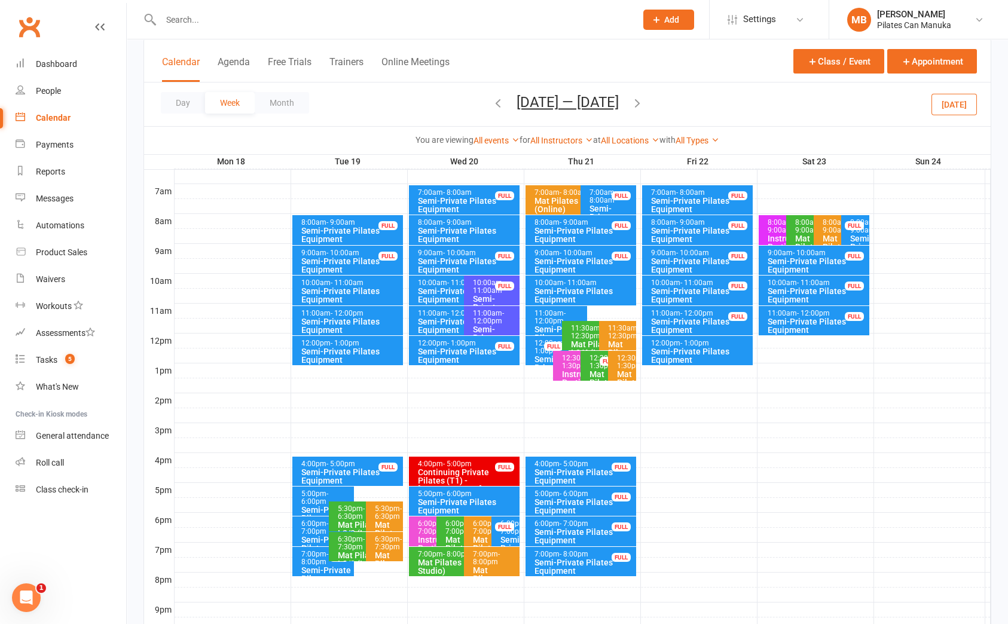
click at [642, 96] on icon "button" at bounding box center [637, 102] width 13 height 13
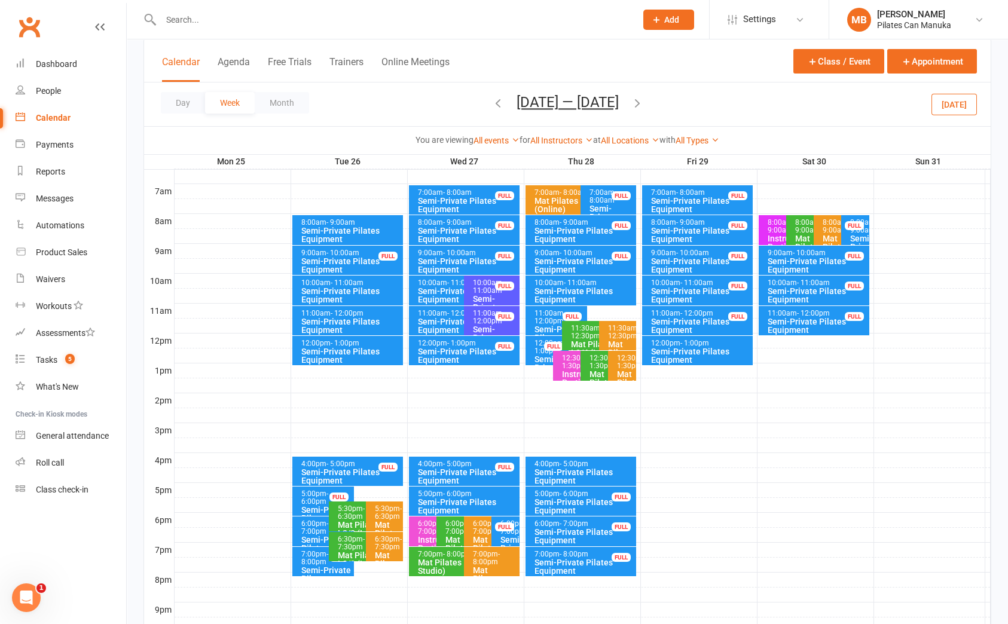
click at [640, 96] on icon "button" at bounding box center [637, 102] width 13 height 13
click at [503, 105] on icon "button" at bounding box center [497, 102] width 13 height 13
click at [642, 107] on icon "button" at bounding box center [637, 102] width 13 height 13
click at [636, 102] on icon "button" at bounding box center [637, 102] width 13 height 13
click at [640, 105] on icon "button" at bounding box center [637, 102] width 13 height 13
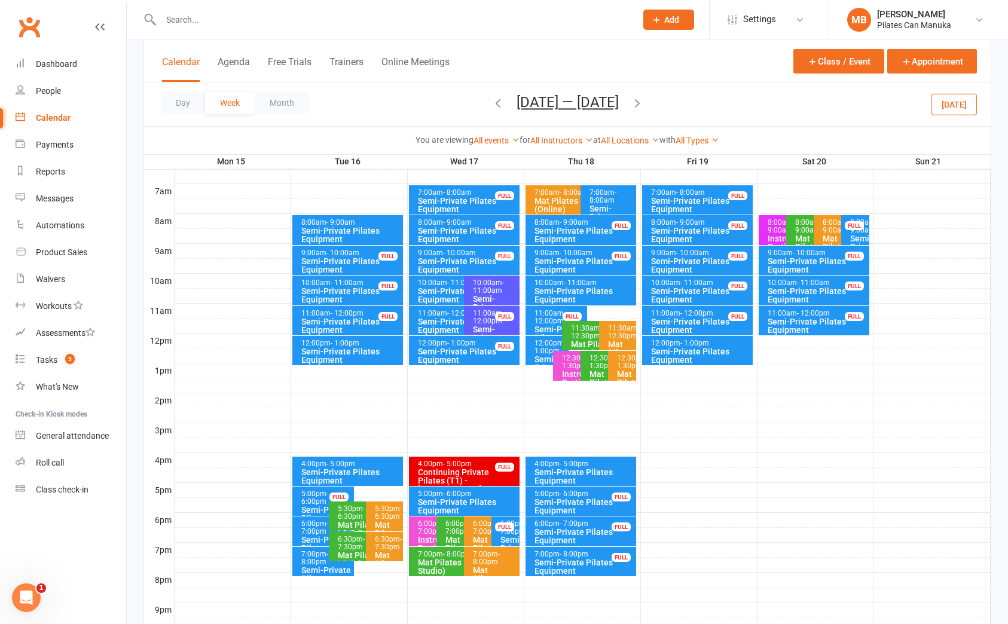
click at [640, 102] on icon "button" at bounding box center [637, 102] width 13 height 13
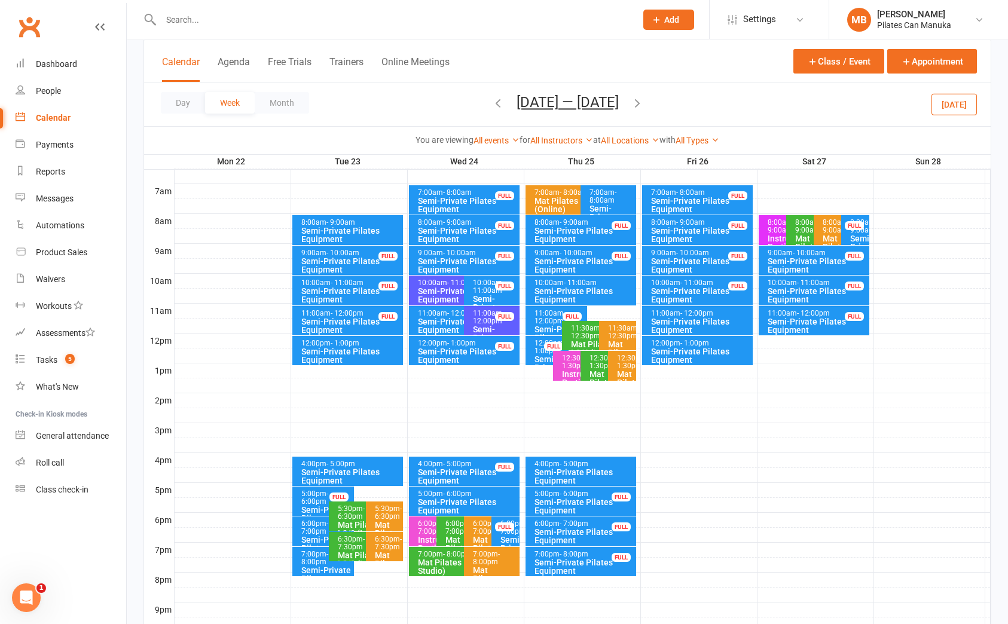
click at [643, 102] on icon "button" at bounding box center [637, 102] width 13 height 13
click at [631, 102] on span "[DATE] — [DATE] [DATE] Sun Mon Tue Wed Thu Fri Sat 27 28 29 30 31 01 02 03 04 0…" at bounding box center [568, 104] width 126 height 21
click at [644, 101] on icon "button" at bounding box center [637, 102] width 13 height 13
click at [582, 102] on button "[DATE] — [DATE]" at bounding box center [568, 102] width 102 height 17
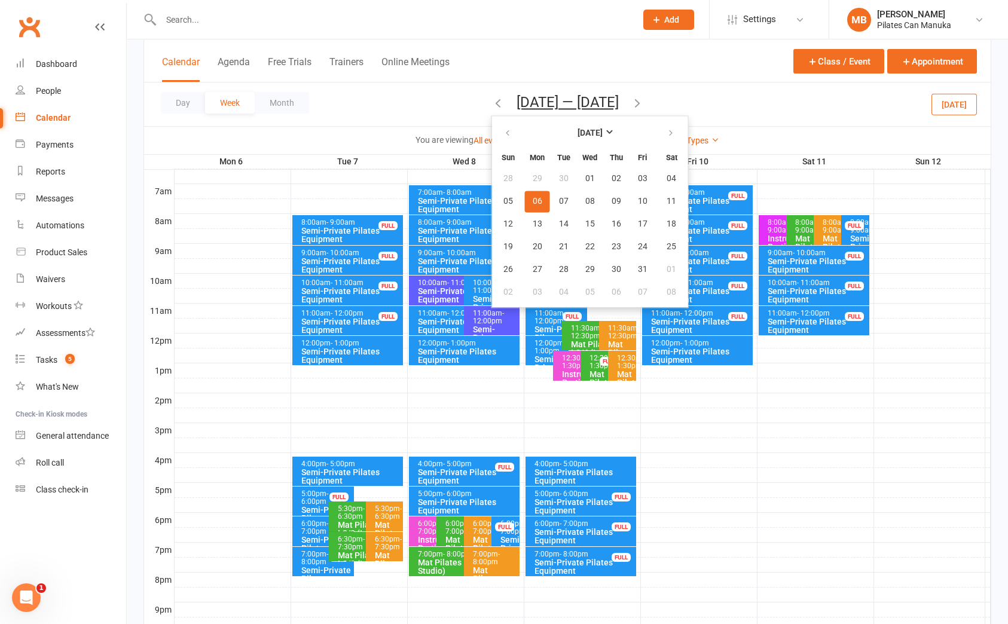
click at [759, 100] on div "Day Week Month [DATE] — [DATE] [DATE] Sun Mon Tue Wed Thu Fri Sat 28 29 30 01 0…" at bounding box center [567, 105] width 847 height 44
click at [670, 137] on button "button" at bounding box center [672, 134] width 26 height 22
click at [638, 198] on span "07" at bounding box center [643, 202] width 10 height 10
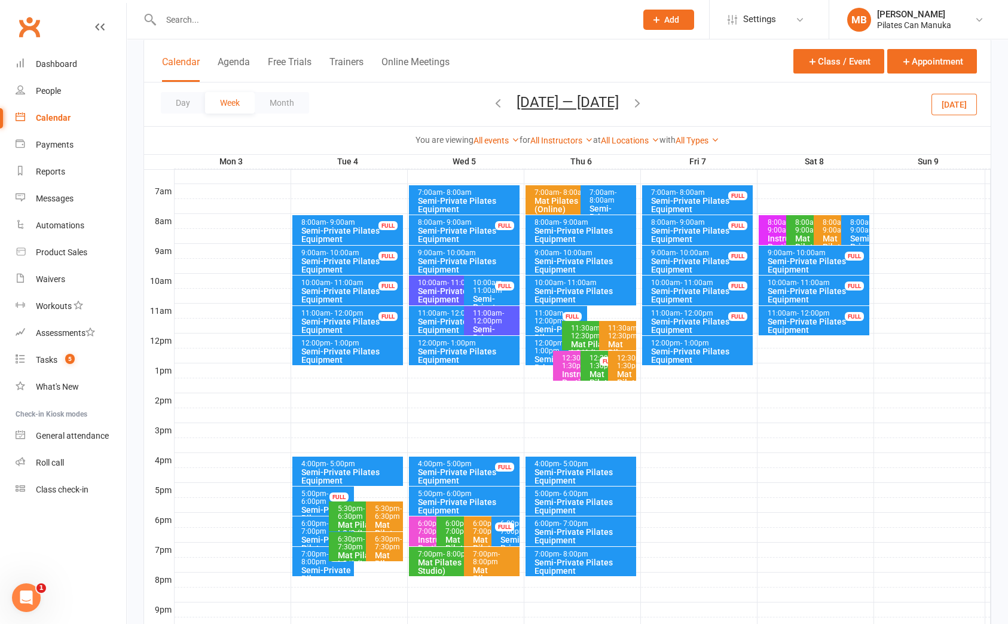
click at [633, 100] on icon "button" at bounding box center [637, 102] width 13 height 13
click at [644, 102] on icon "button" at bounding box center [637, 102] width 13 height 13
click at [641, 102] on icon "button" at bounding box center [637, 102] width 13 height 13
click at [636, 103] on icon "button" at bounding box center [637, 102] width 13 height 13
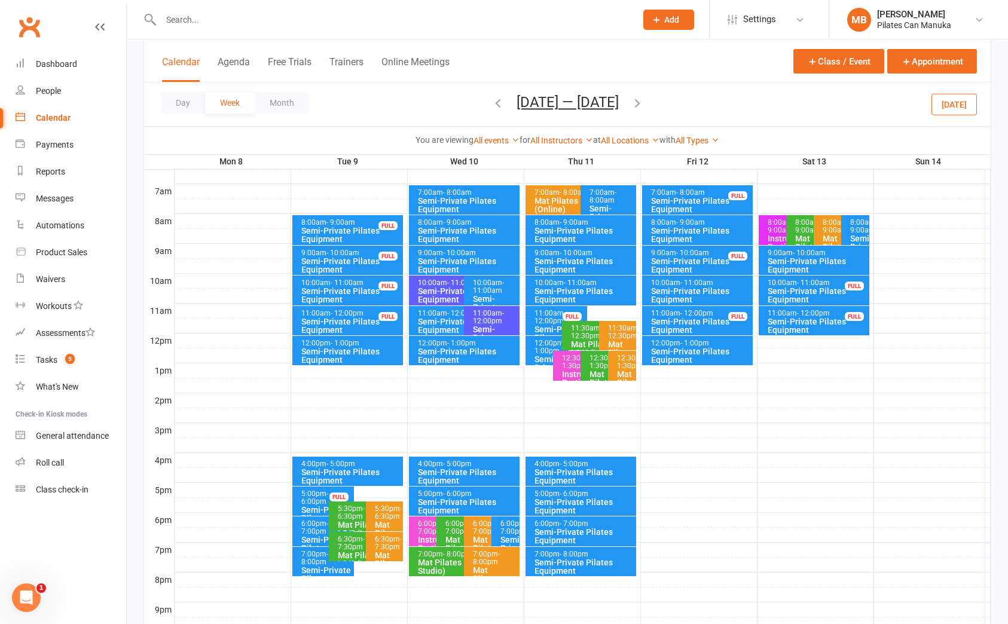
click at [640, 105] on icon "button" at bounding box center [637, 102] width 13 height 13
click at [638, 105] on icon "button" at bounding box center [637, 102] width 13 height 13
click at [643, 105] on icon "button" at bounding box center [637, 102] width 13 height 13
click at [619, 109] on button "[DATE] — [DATE]" at bounding box center [568, 102] width 102 height 17
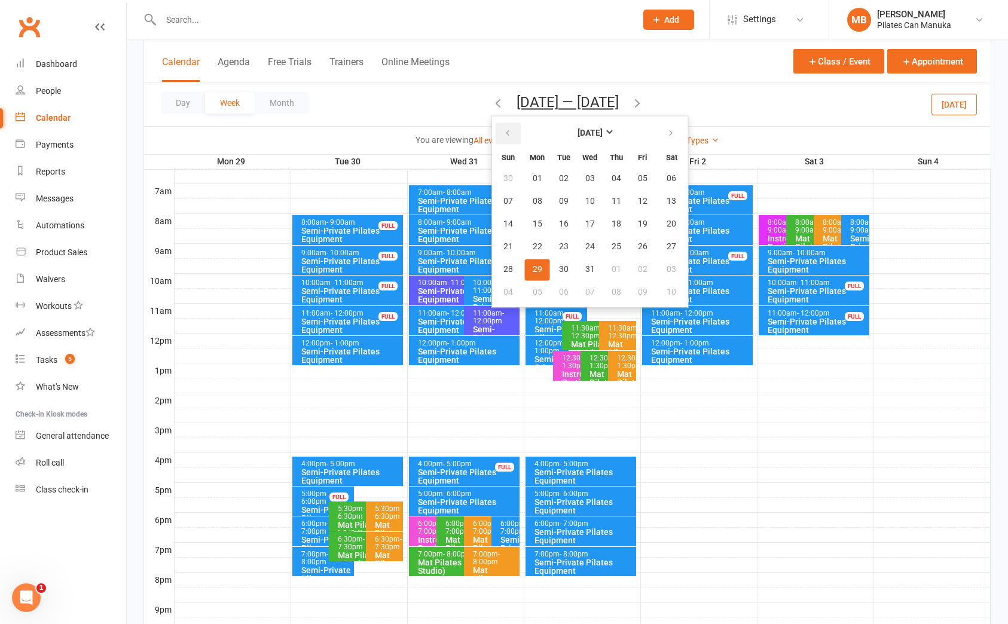
click at [496, 139] on button "button" at bounding box center [509, 134] width 26 height 22
drag, startPoint x: 600, startPoint y: 221, endPoint x: 604, endPoint y: 187, distance: 33.7
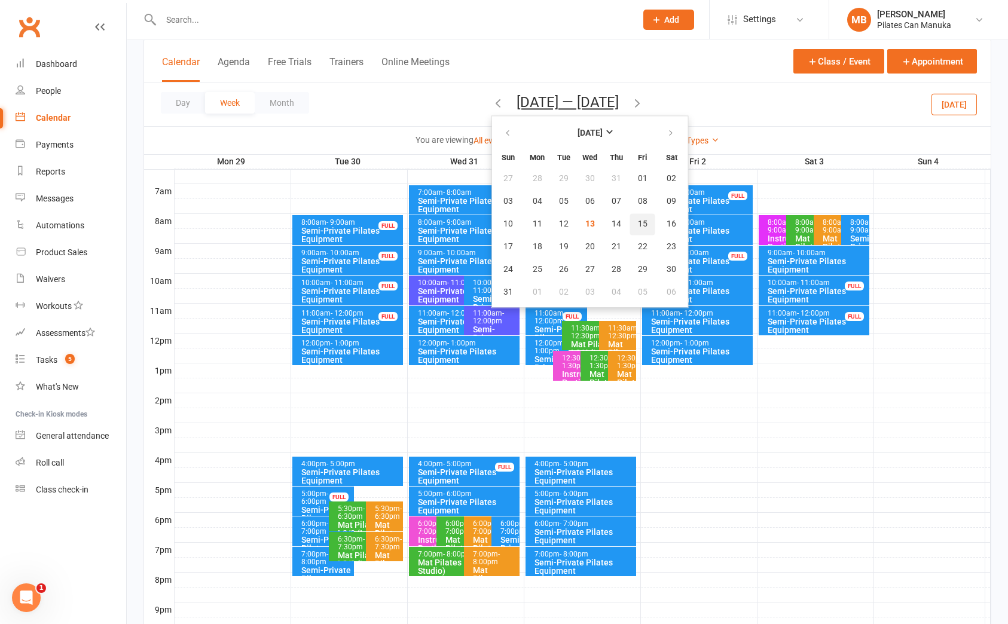
click at [638, 221] on span "15" at bounding box center [643, 224] width 10 height 10
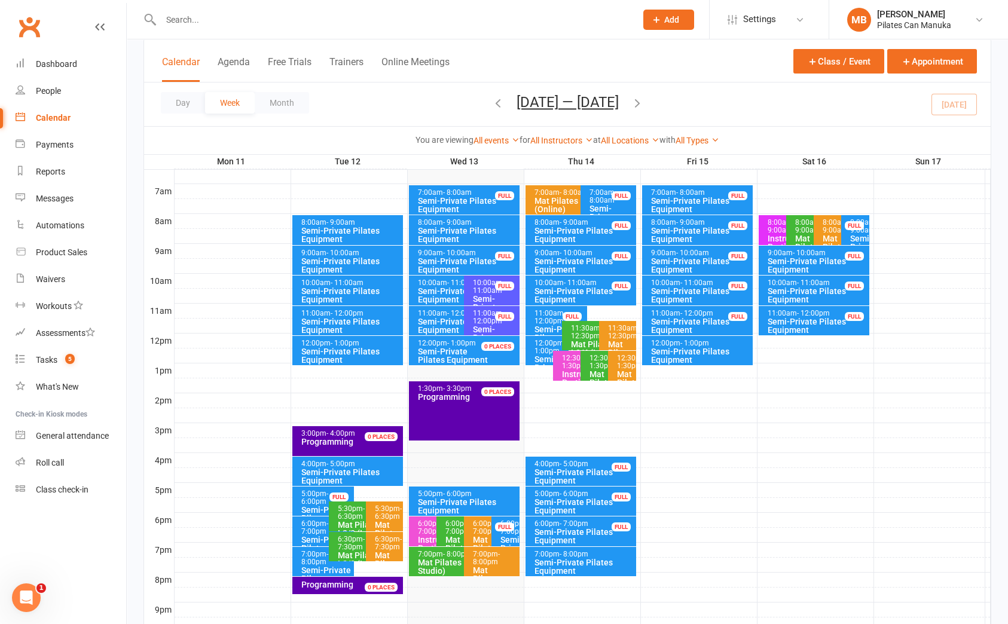
click at [641, 105] on icon "button" at bounding box center [637, 102] width 13 height 13
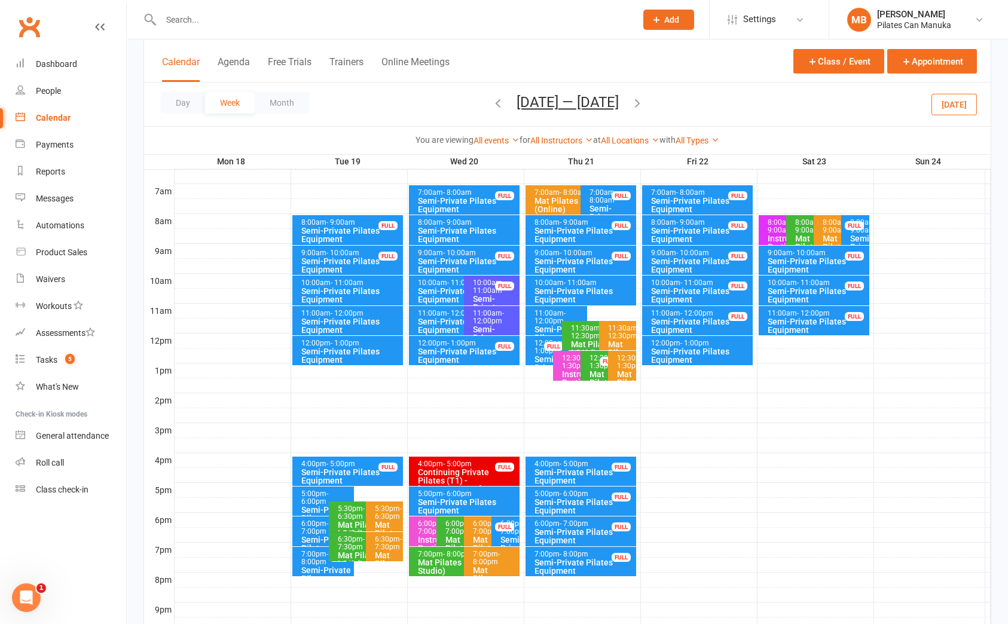
click at [643, 104] on icon "button" at bounding box center [637, 102] width 13 height 13
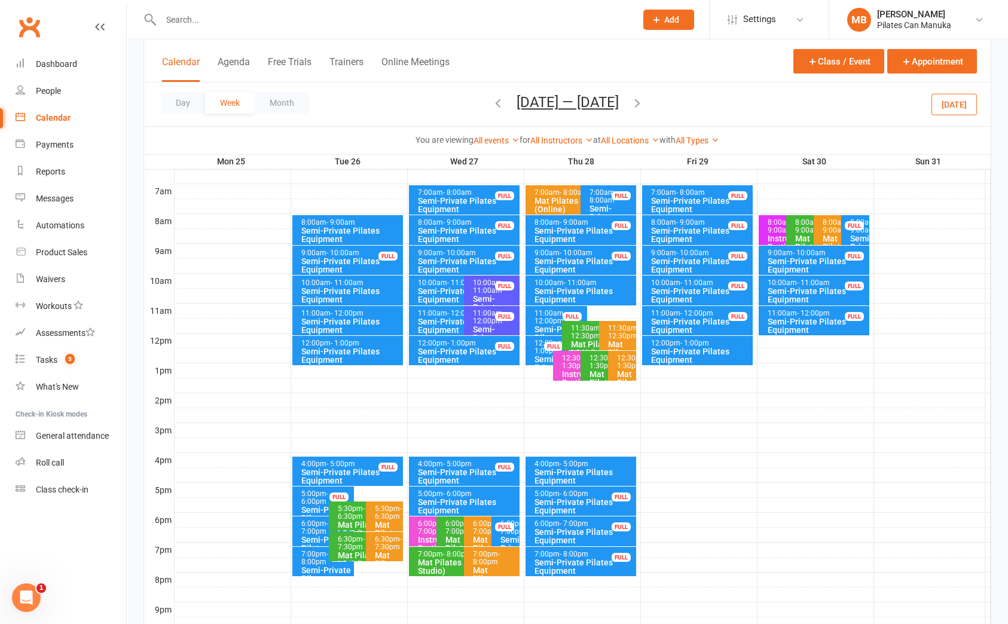
click at [643, 103] on icon "button" at bounding box center [637, 102] width 13 height 13
click at [637, 100] on icon "button" at bounding box center [637, 102] width 13 height 13
click at [561, 100] on button "[DATE] — [DATE]" at bounding box center [568, 102] width 102 height 17
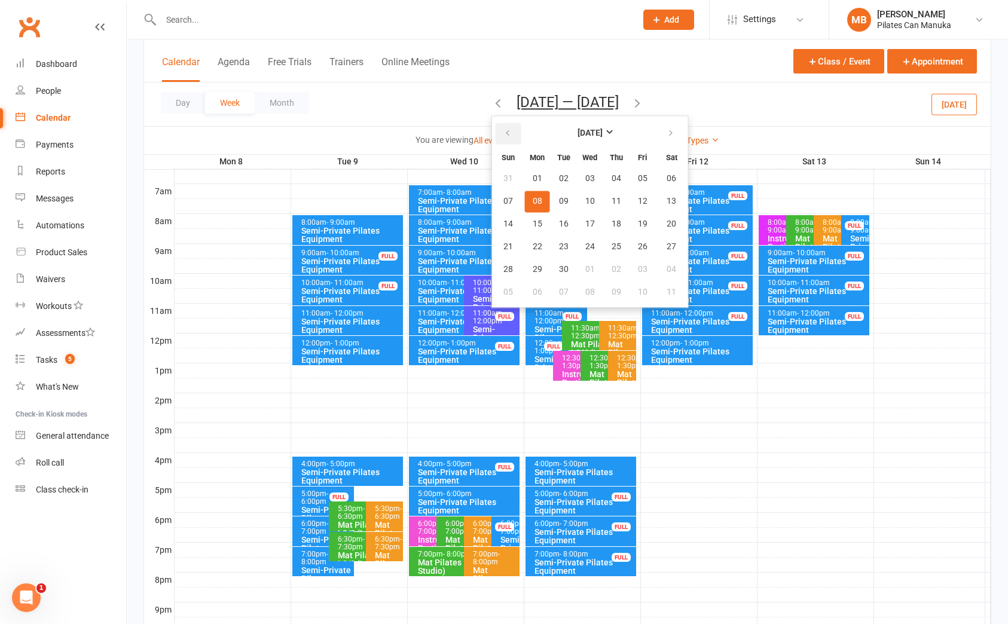
click at [511, 133] on button "button" at bounding box center [509, 134] width 26 height 22
drag, startPoint x: 673, startPoint y: 219, endPoint x: 666, endPoint y: 162, distance: 57.8
click at [672, 217] on button "16" at bounding box center [672, 224] width 30 height 22
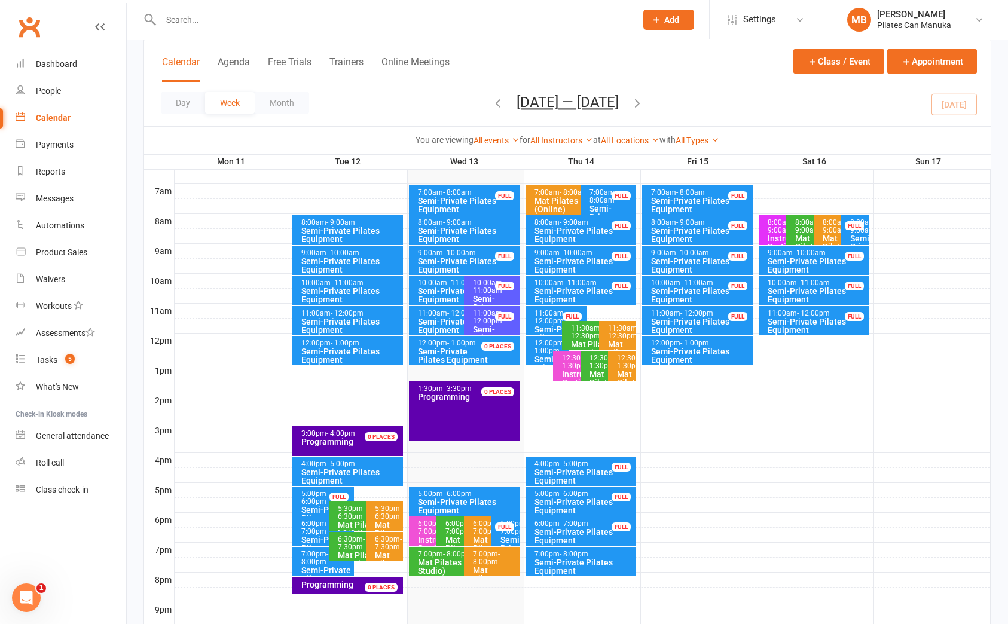
click at [641, 104] on icon "button" at bounding box center [637, 102] width 13 height 13
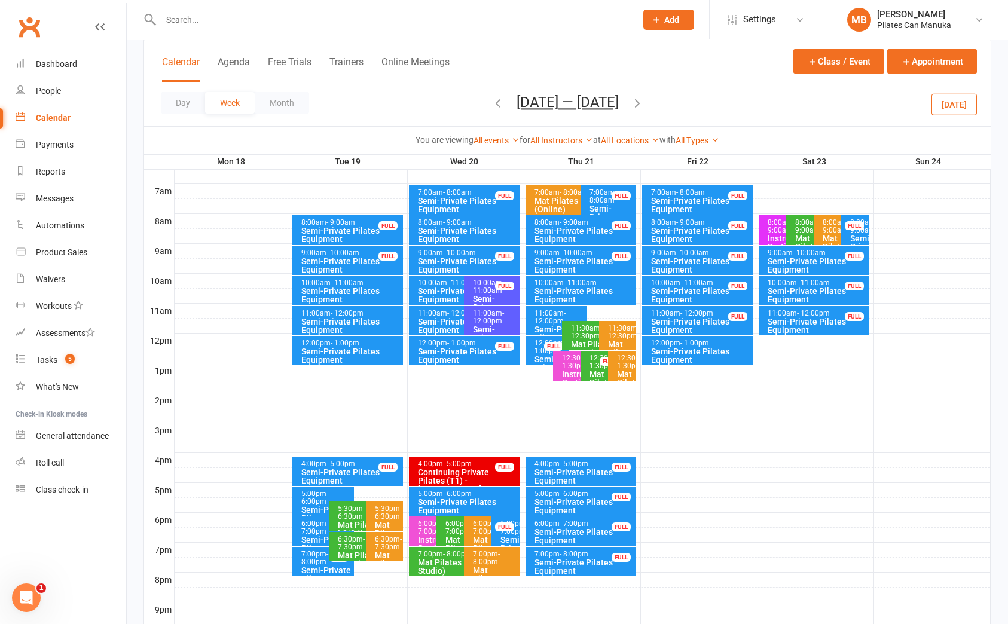
click at [644, 104] on icon "button" at bounding box center [637, 102] width 13 height 13
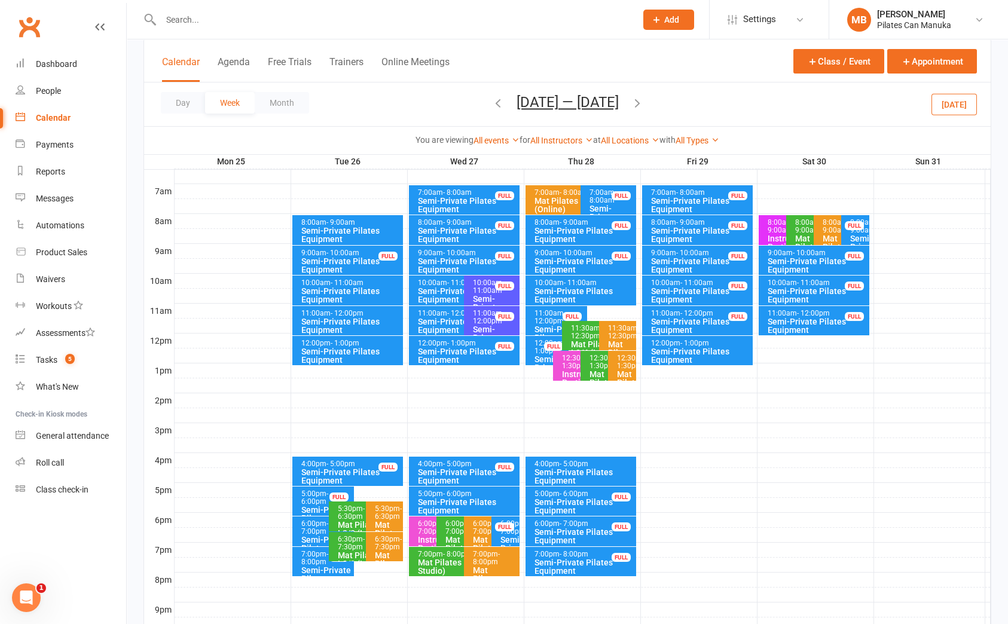
click at [644, 104] on icon "button" at bounding box center [637, 102] width 13 height 13
click at [637, 103] on icon "button" at bounding box center [637, 102] width 13 height 13
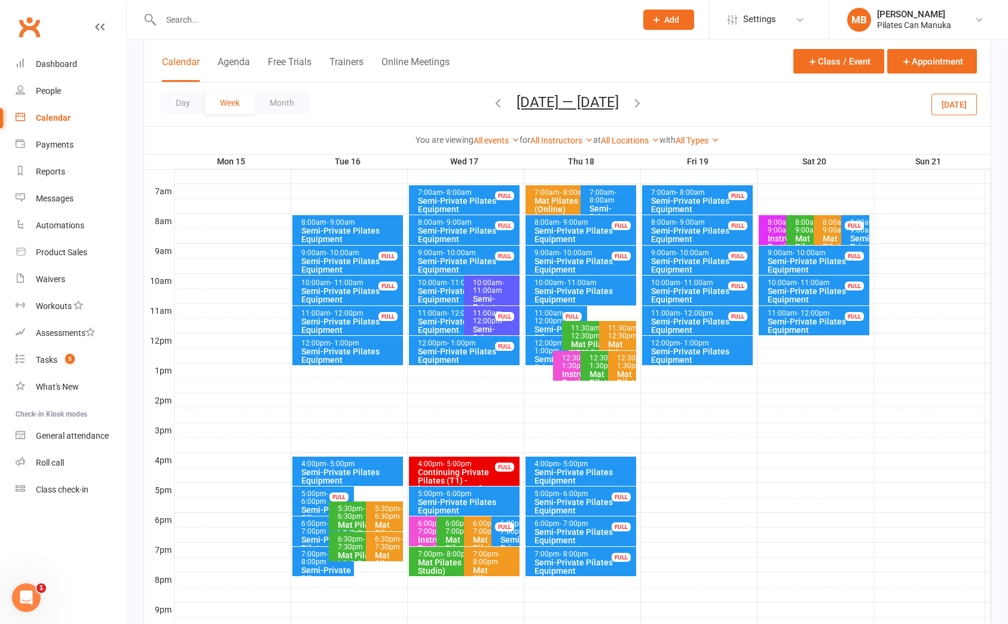
click at [637, 103] on icon "button" at bounding box center [637, 102] width 13 height 13
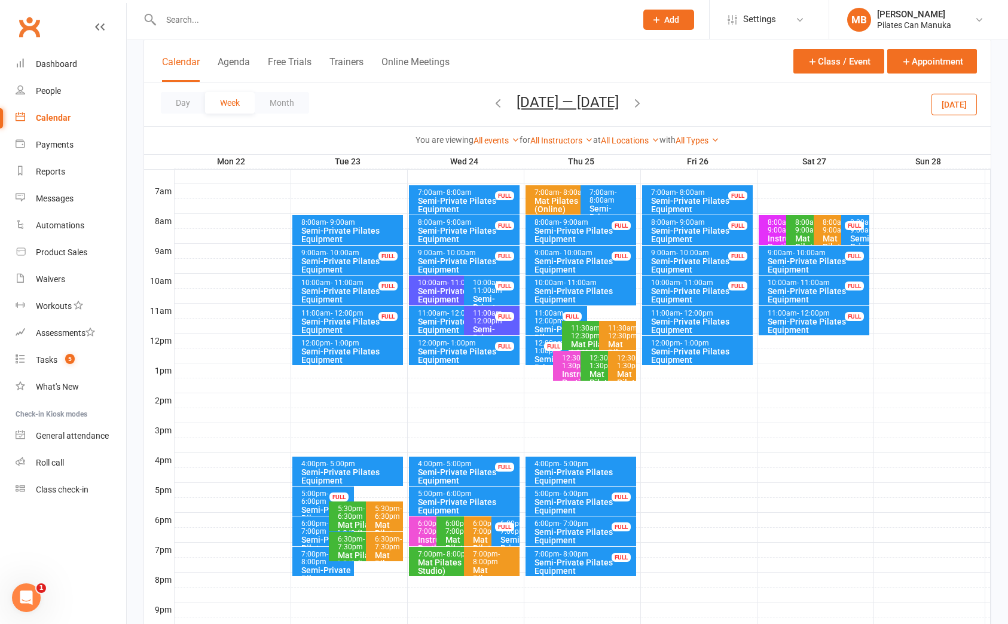
click at [637, 103] on icon "button" at bounding box center [637, 102] width 13 height 13
click at [631, 103] on span "[DATE] — [DATE] [DATE] Sun Mon Tue Wed Thu Fri Sat 27 28 29 30 31 01 02 03 04 0…" at bounding box center [568, 104] width 126 height 21
click at [644, 103] on icon "button" at bounding box center [637, 102] width 13 height 13
click at [641, 102] on icon "button" at bounding box center [637, 102] width 13 height 13
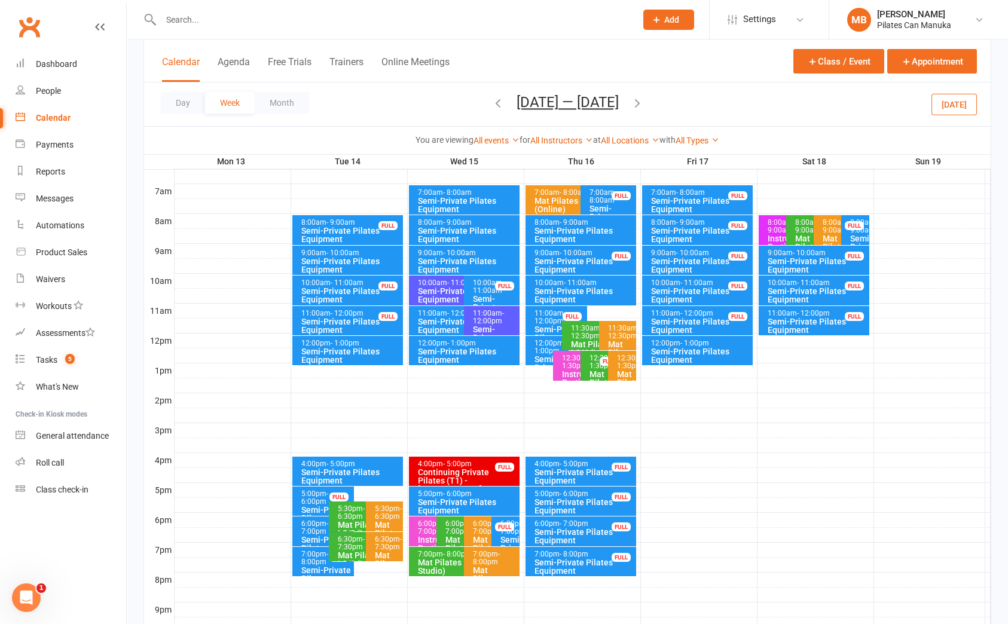
click at [641, 102] on icon "button" at bounding box center [637, 102] width 13 height 13
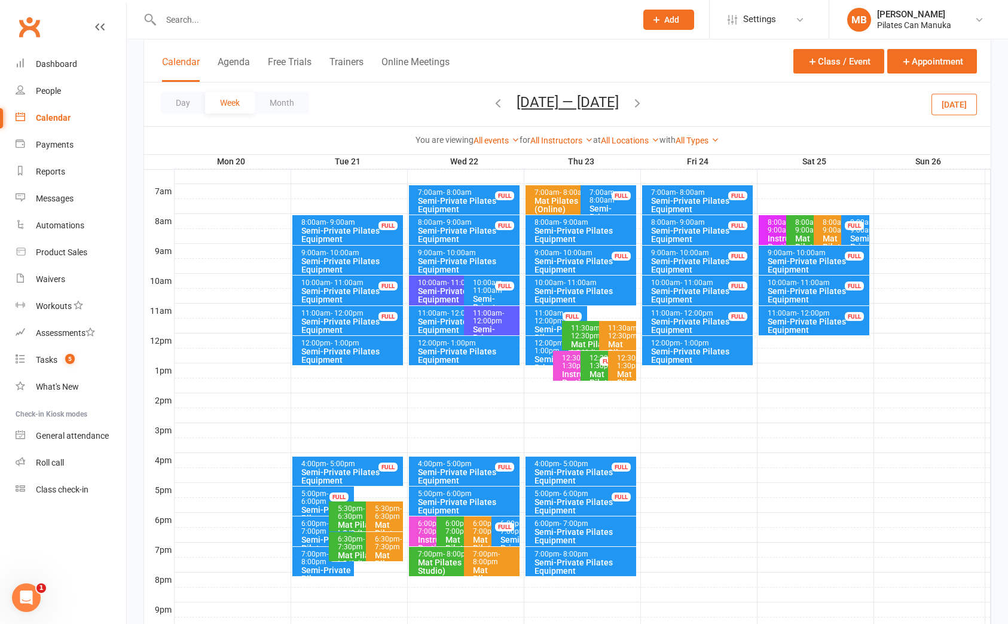
click at [641, 105] on icon "button" at bounding box center [637, 102] width 13 height 13
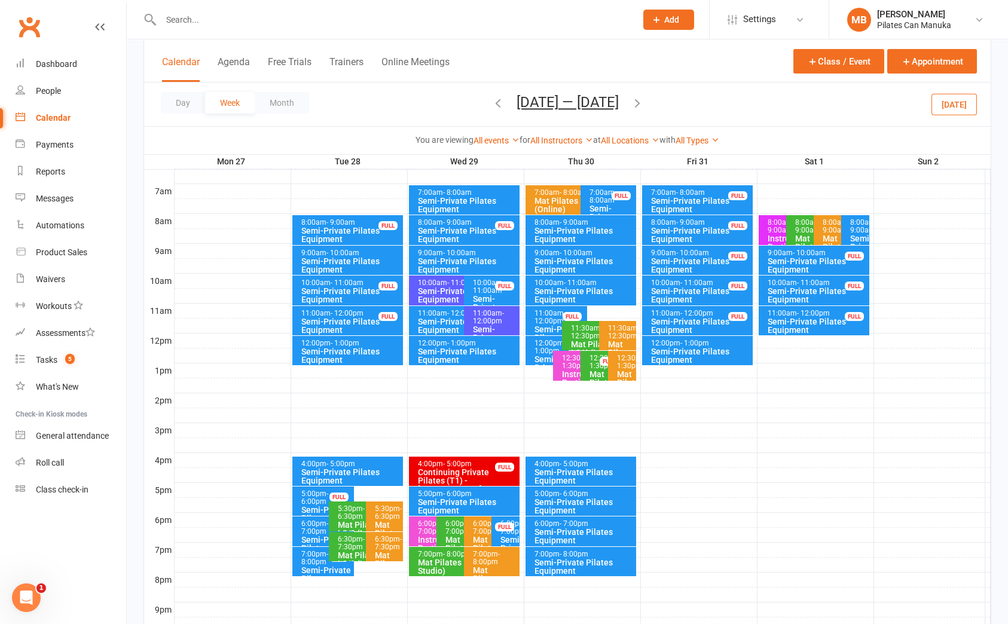
click at [644, 106] on icon "button" at bounding box center [637, 102] width 13 height 13
click at [637, 103] on icon "button" at bounding box center [637, 102] width 13 height 13
click at [578, 99] on button "[DATE] — [DATE]" at bounding box center [568, 102] width 102 height 17
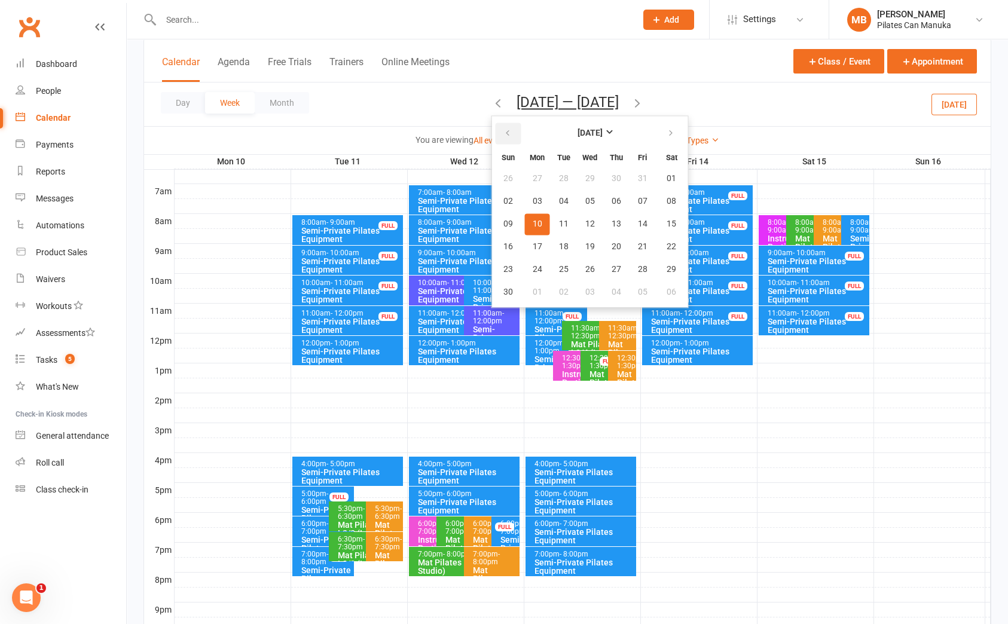
click at [505, 133] on button "button" at bounding box center [509, 134] width 26 height 22
click at [585, 224] on span "13" at bounding box center [590, 224] width 10 height 10
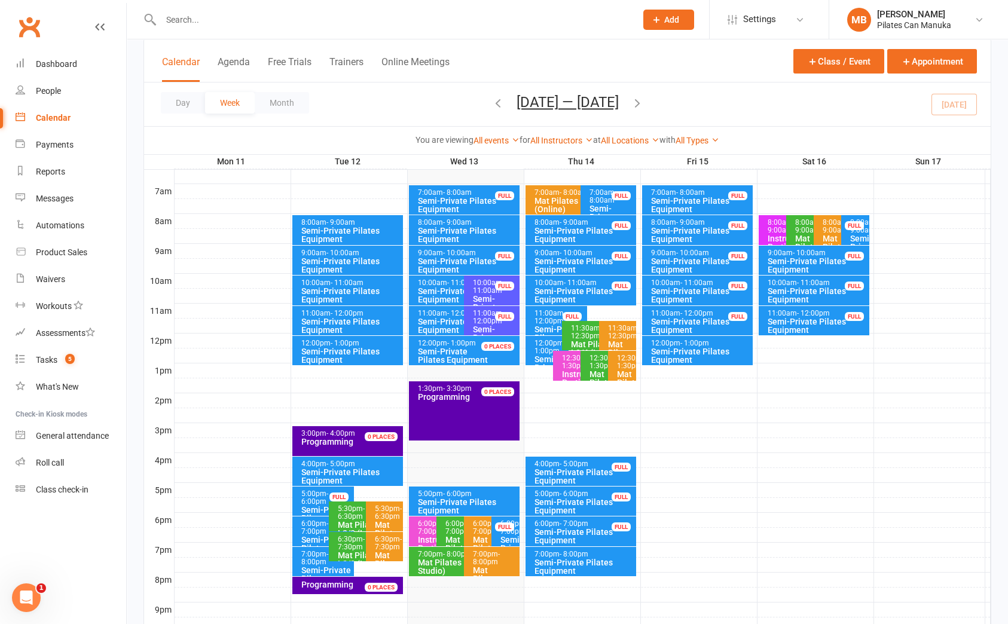
click at [545, 343] on div "12:00pm - 1:00pm" at bounding box center [550, 348] width 33 height 16
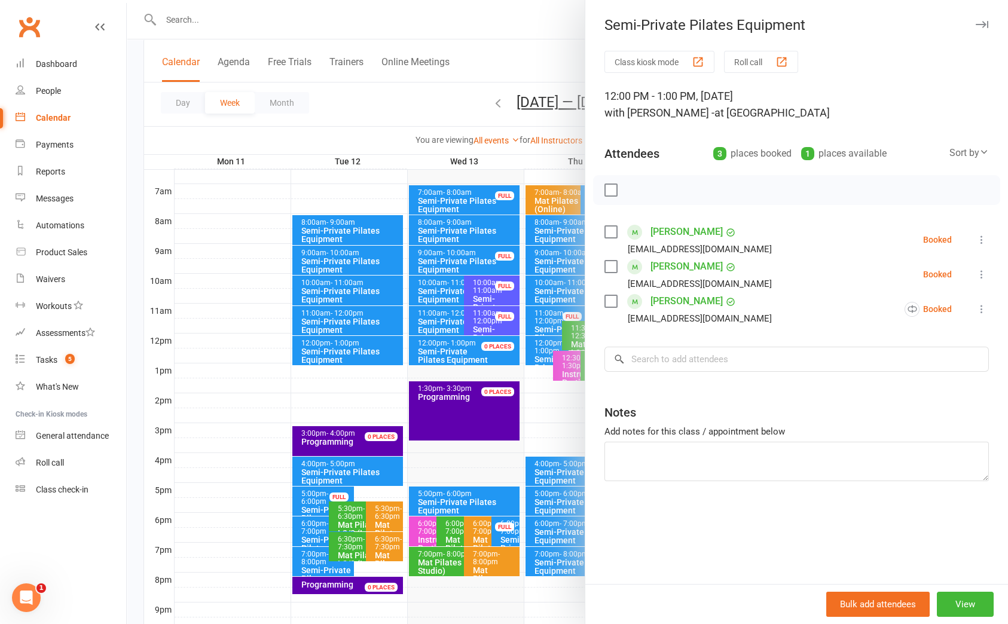
click at [542, 343] on div at bounding box center [567, 312] width 881 height 624
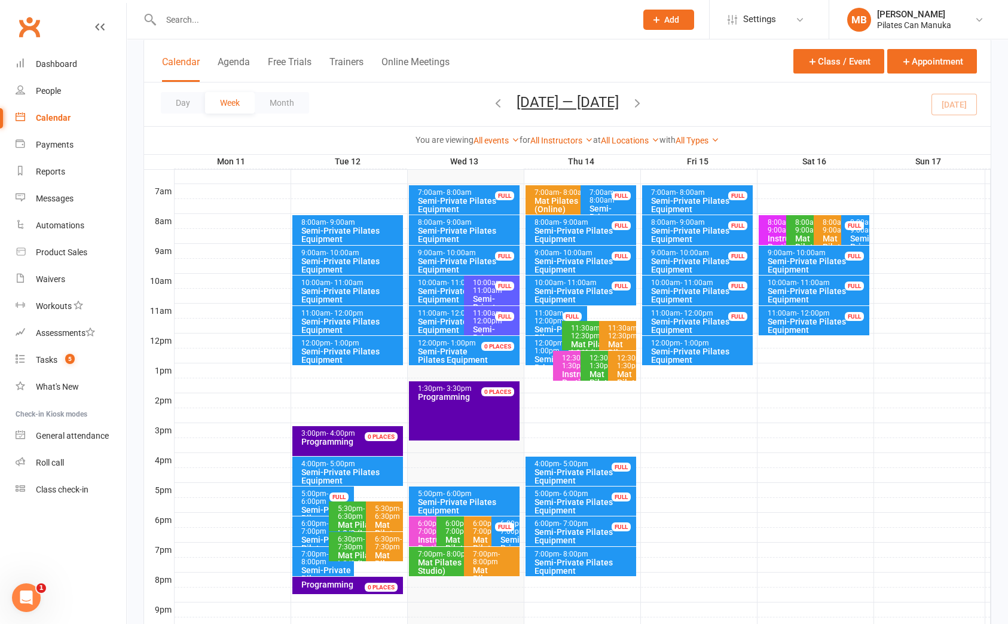
click at [593, 564] on div "Semi-Private Pilates Equipment" at bounding box center [584, 566] width 100 height 17
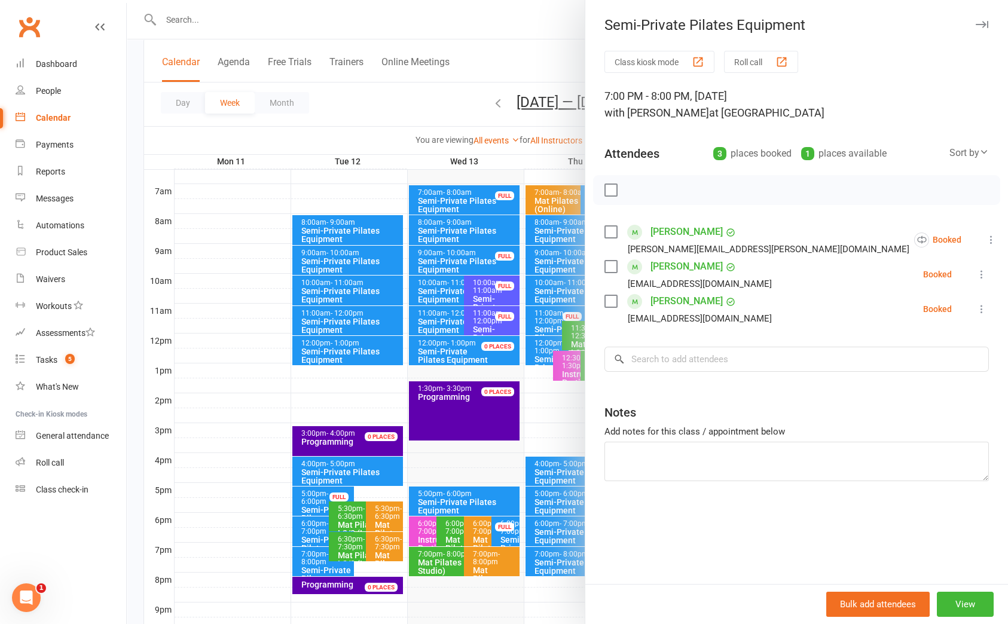
drag, startPoint x: 381, startPoint y: 93, endPoint x: 652, endPoint y: 123, distance: 272.4
click at [397, 93] on div at bounding box center [567, 312] width 881 height 624
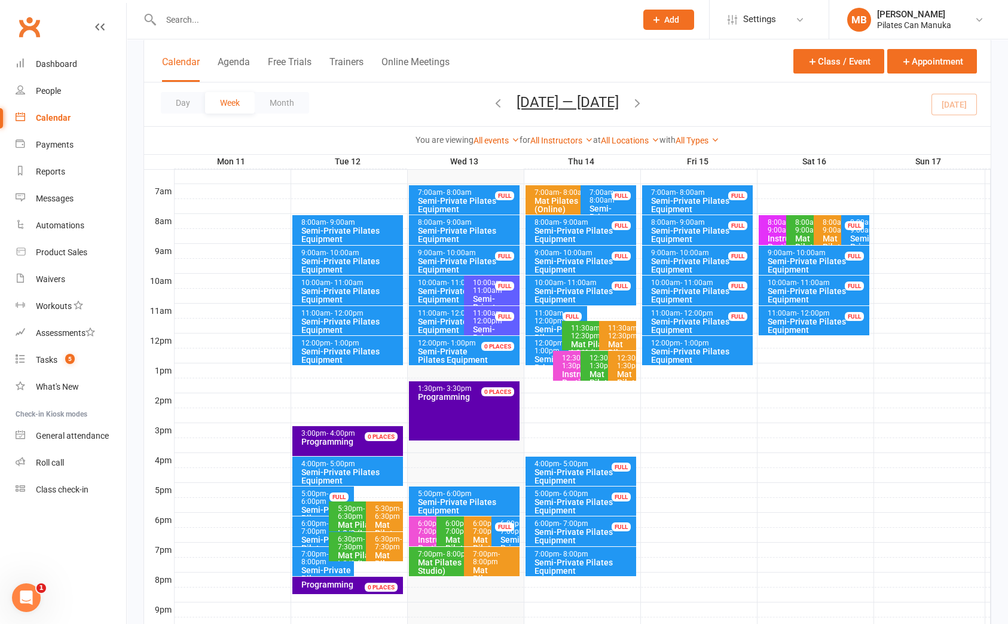
click at [642, 103] on icon "button" at bounding box center [637, 102] width 13 height 13
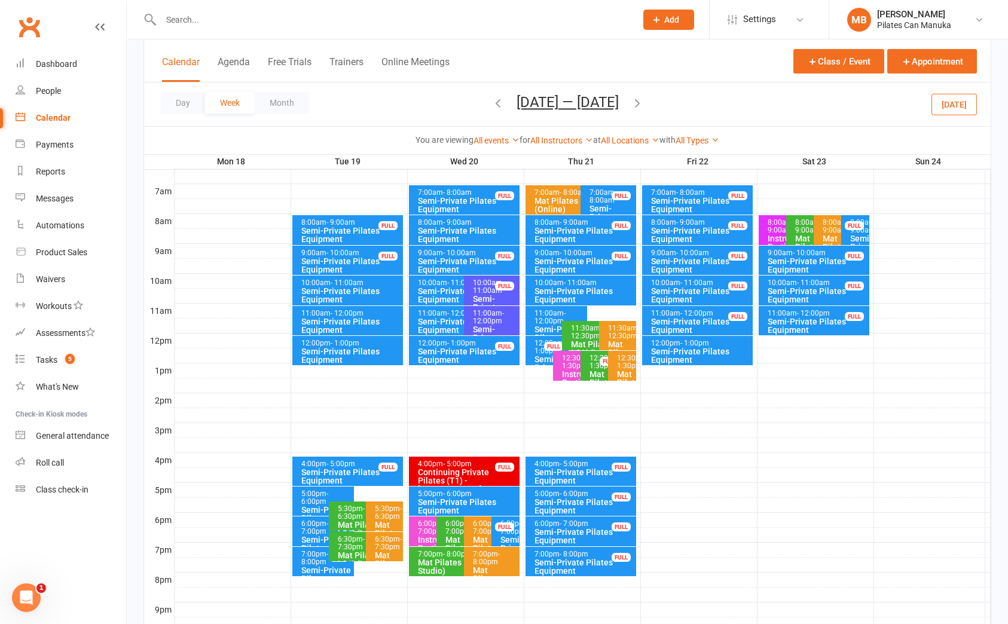
click at [491, 103] on icon "button" at bounding box center [497, 102] width 13 height 13
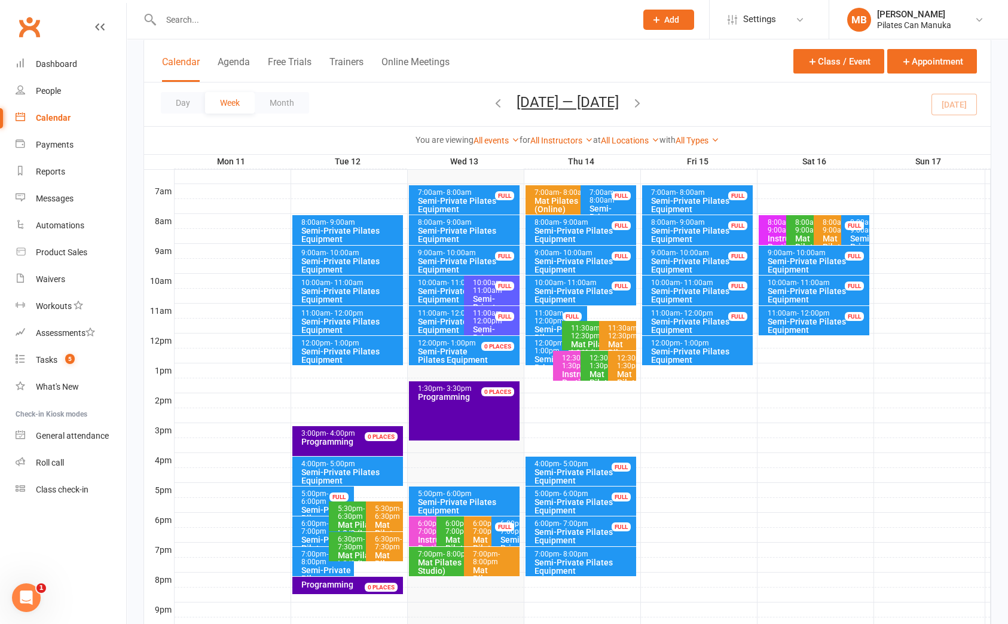
click at [644, 103] on icon "button" at bounding box center [637, 102] width 13 height 13
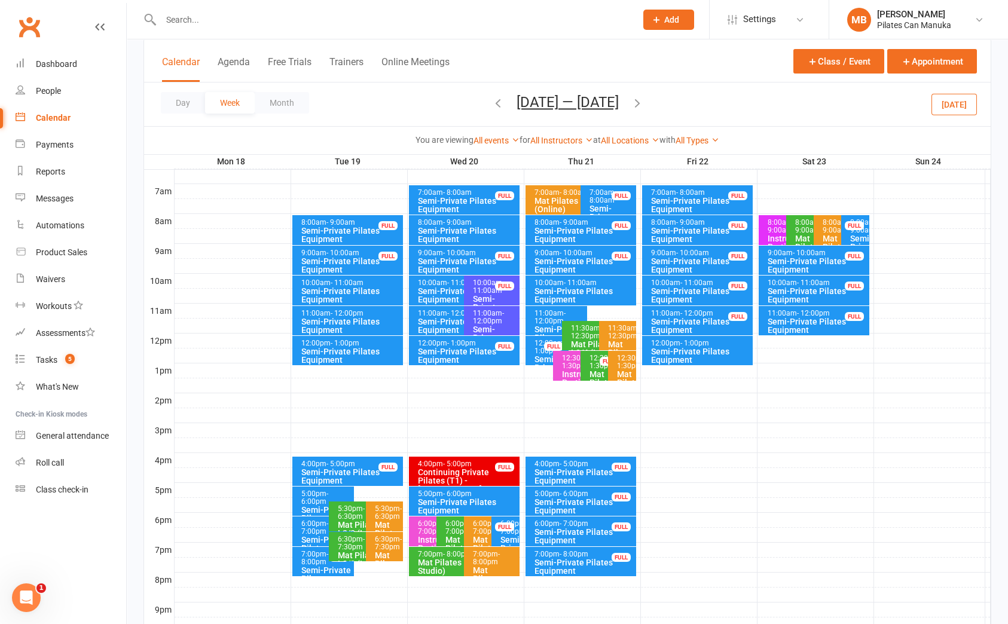
click at [317, 506] on div "Semi-Private Pilates Equipment" at bounding box center [326, 518] width 51 height 25
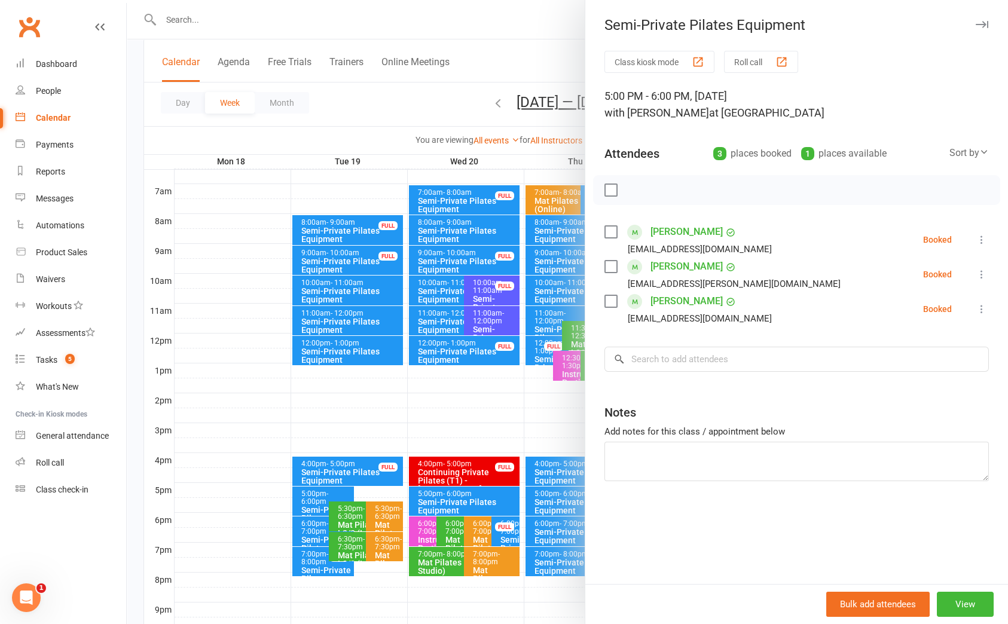
click at [317, 503] on div at bounding box center [567, 312] width 881 height 624
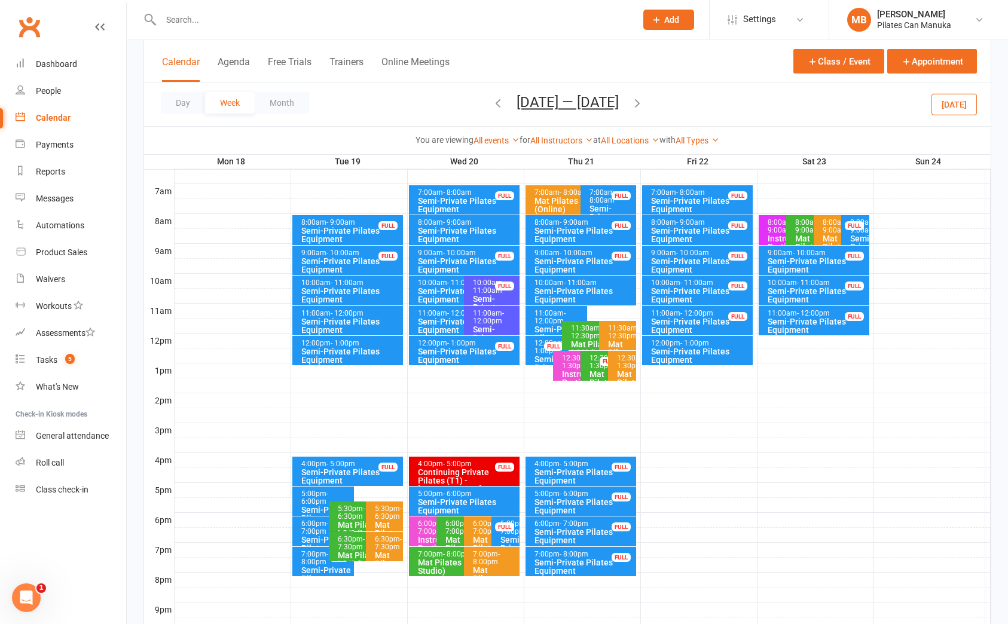
click at [640, 102] on icon "button" at bounding box center [637, 102] width 13 height 13
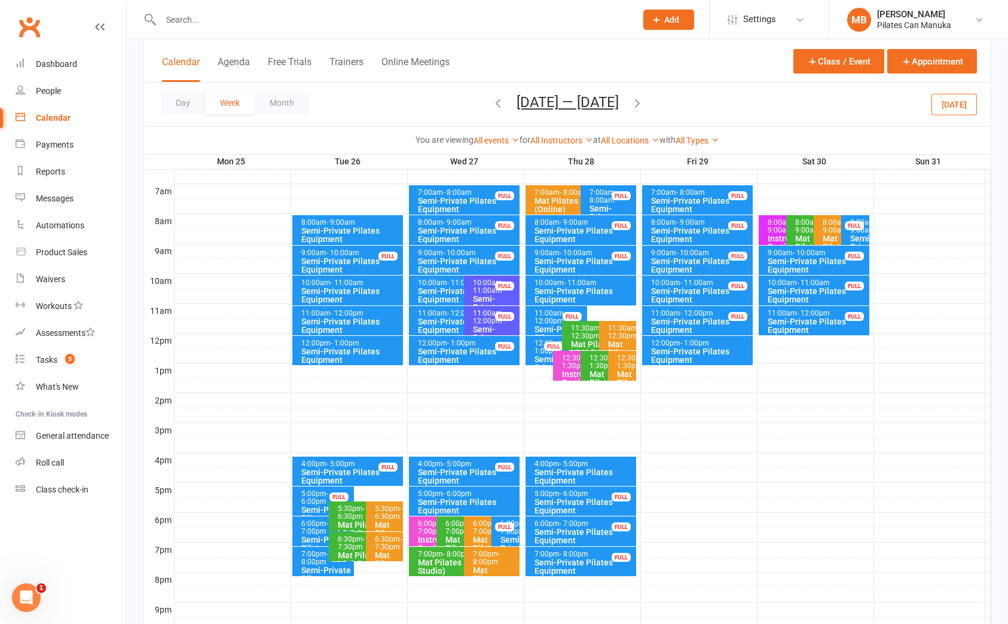
drag, startPoint x: 487, startPoint y: 105, endPoint x: 723, endPoint y: 255, distance: 280.1
click at [491, 104] on icon "button" at bounding box center [497, 102] width 13 height 13
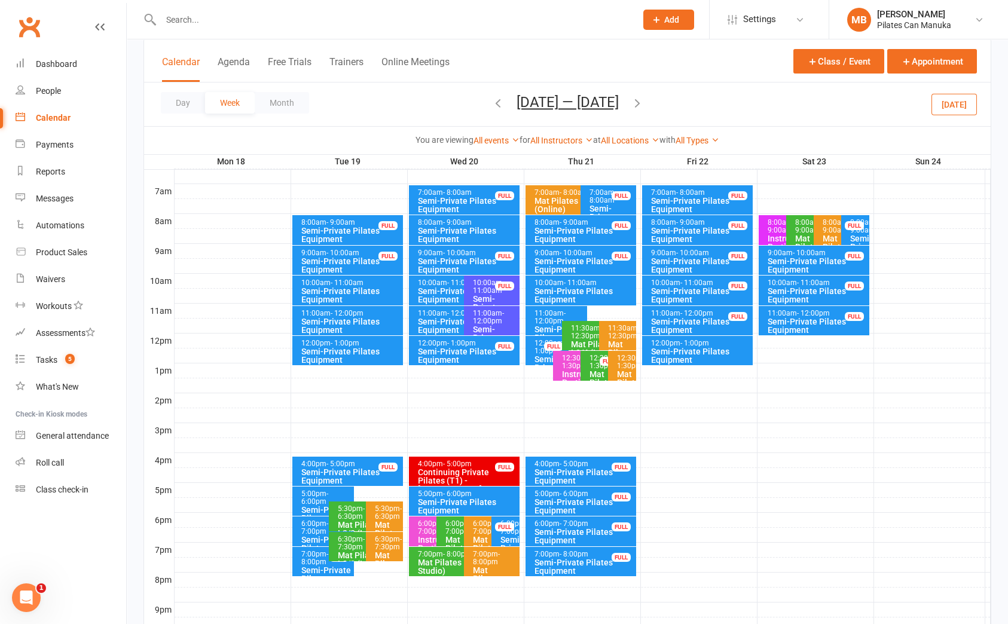
click at [307, 500] on span "- 6:00pm" at bounding box center [314, 498] width 27 height 16
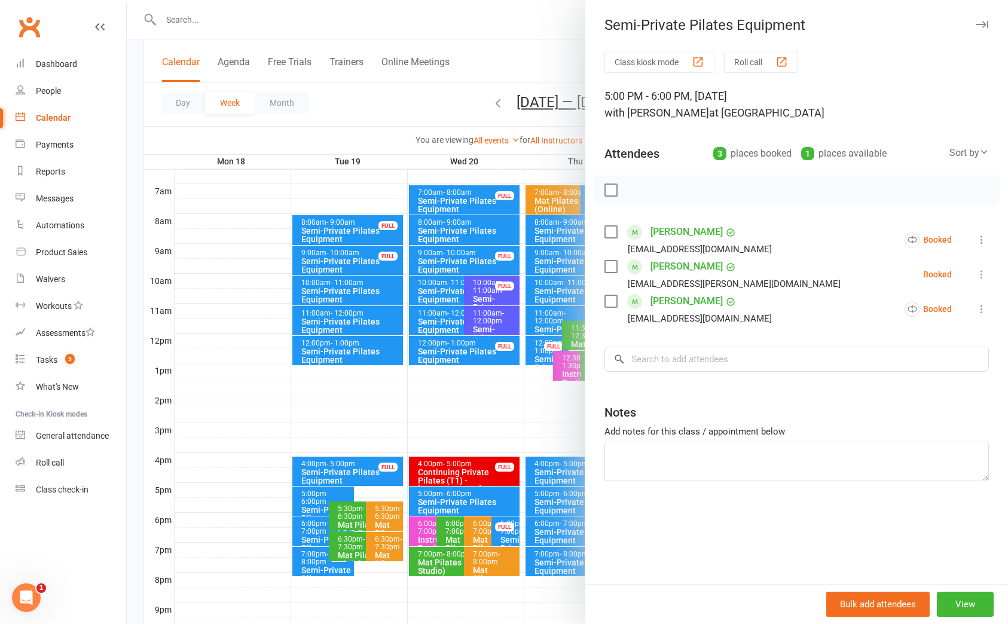
click at [311, 527] on div at bounding box center [567, 312] width 881 height 624
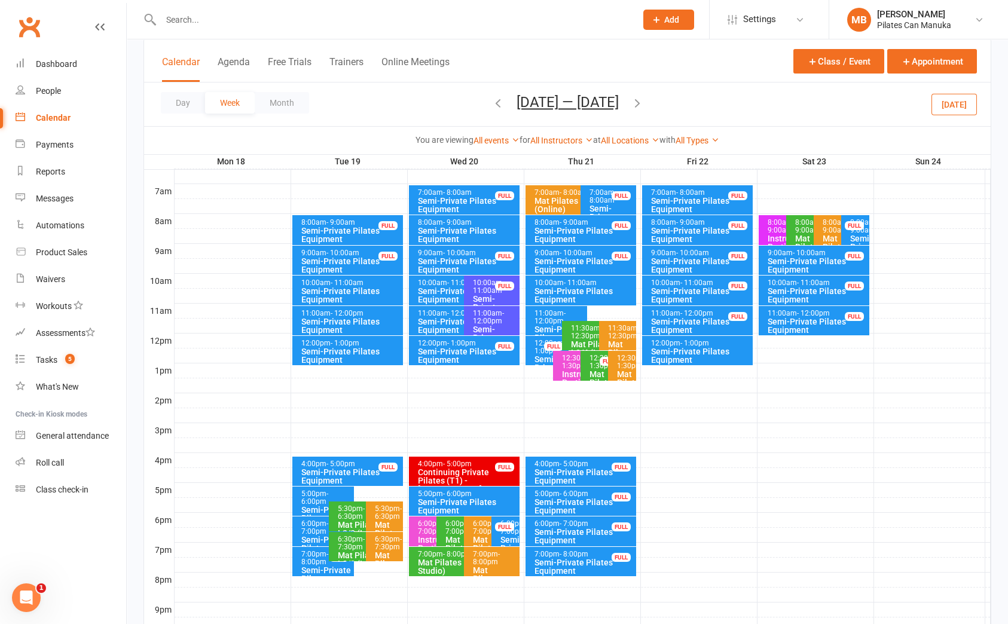
click at [315, 527] on span "- 7:00pm" at bounding box center [314, 528] width 27 height 16
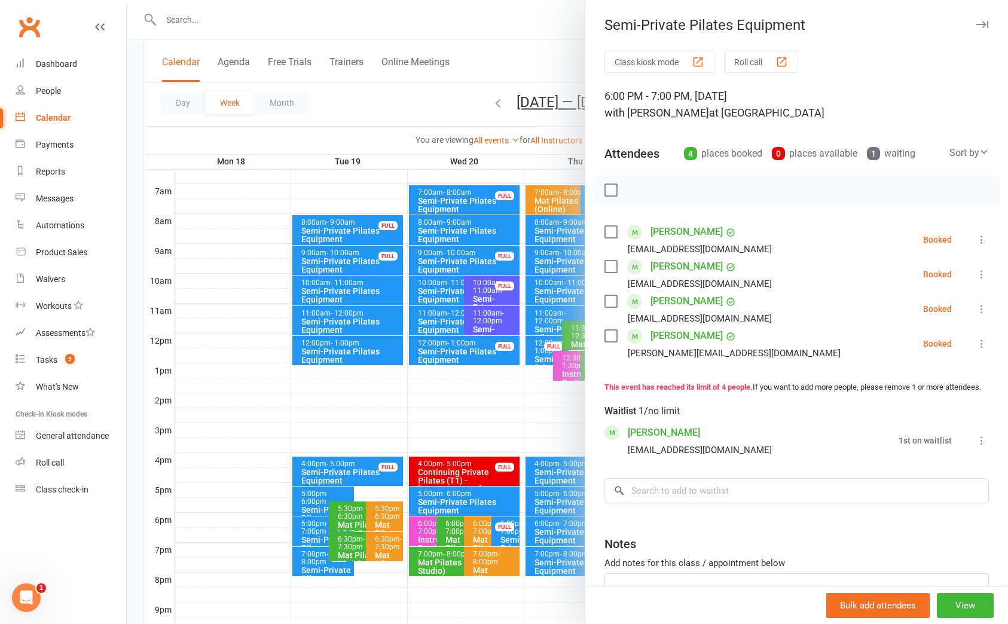
click at [316, 527] on div at bounding box center [567, 312] width 881 height 624
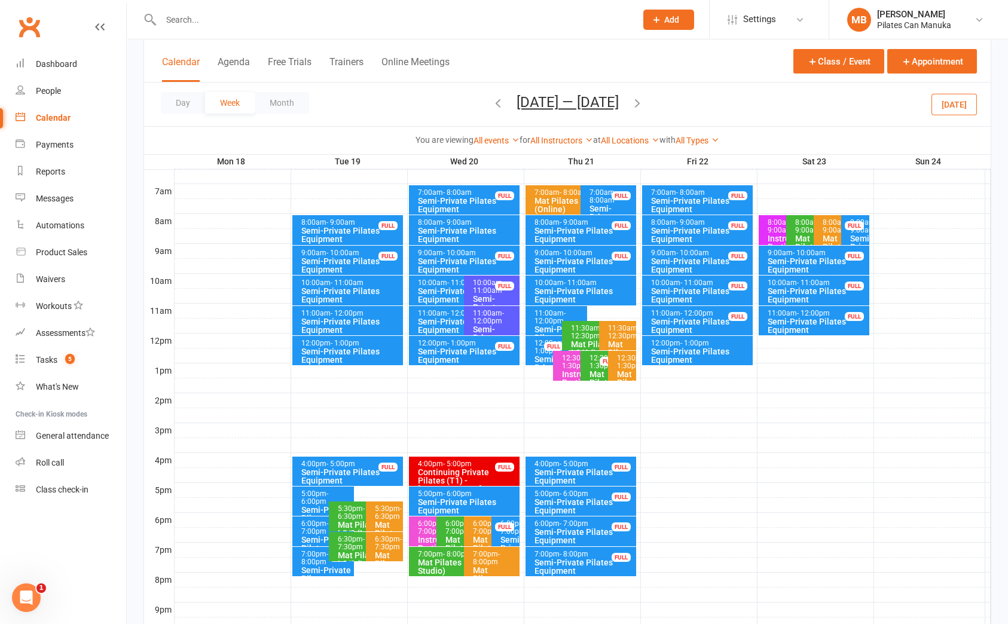
click at [314, 569] on div "Semi-Private Pilates Equipment" at bounding box center [326, 578] width 51 height 25
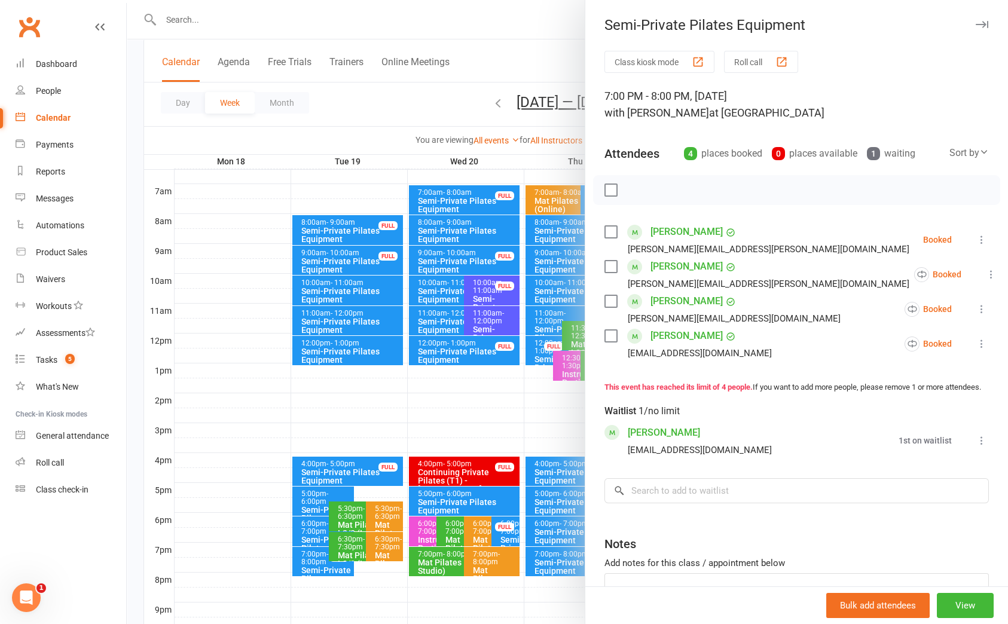
click at [315, 566] on div at bounding box center [567, 312] width 881 height 624
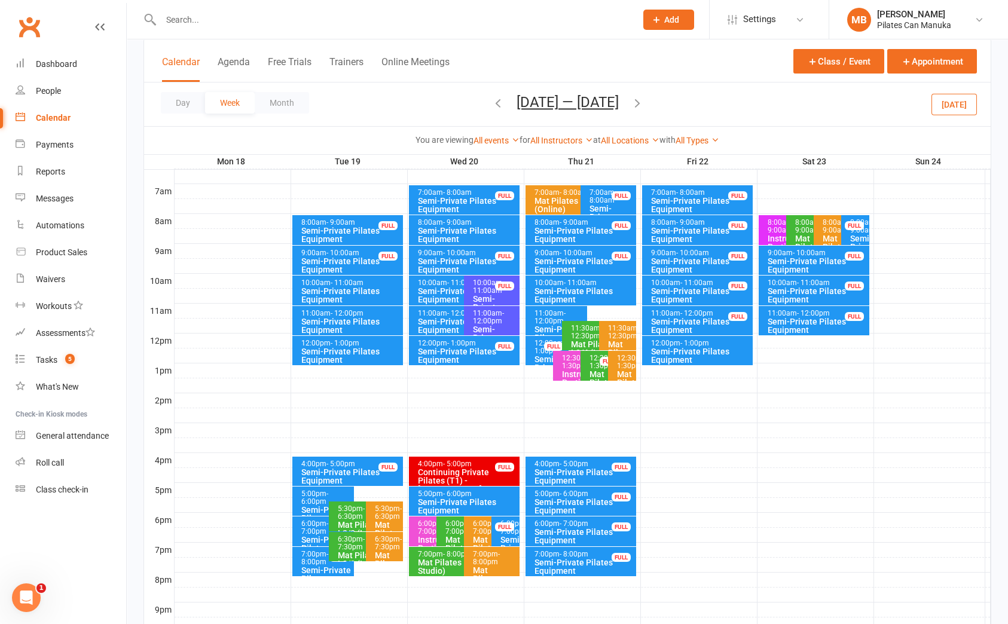
click at [644, 101] on icon "button" at bounding box center [637, 102] width 13 height 13
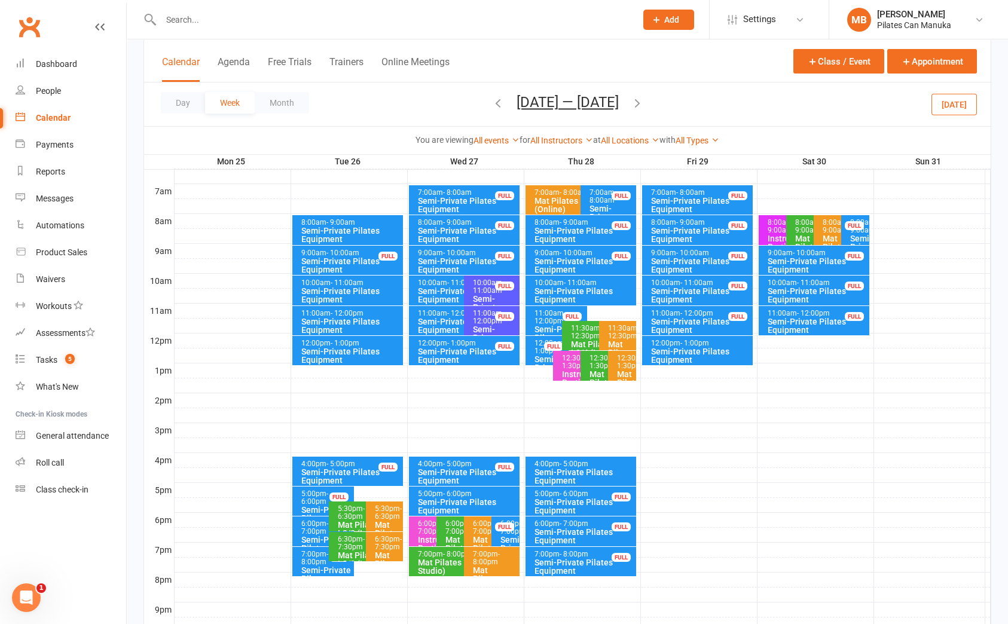
click at [494, 99] on icon "button" at bounding box center [497, 102] width 13 height 13
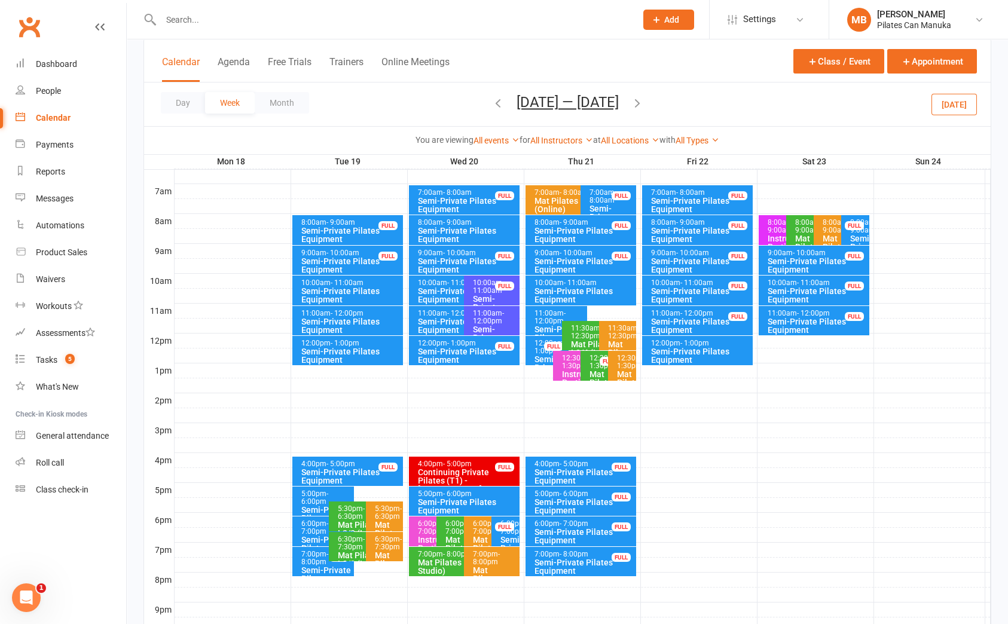
click at [469, 229] on div "Semi-Private Pilates Equipment" at bounding box center [467, 235] width 100 height 17
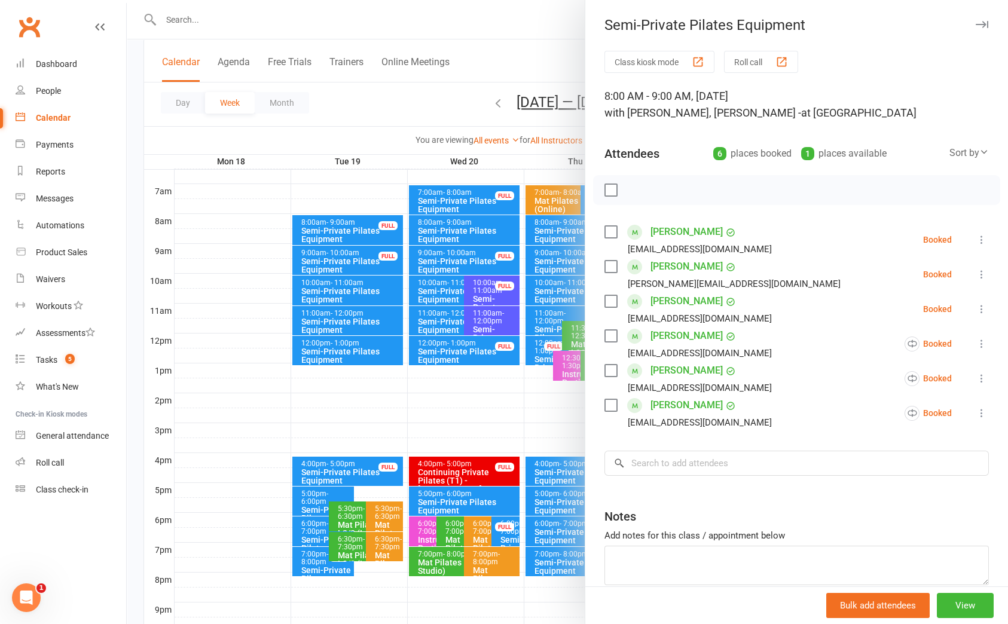
click at [480, 224] on div at bounding box center [567, 312] width 881 height 624
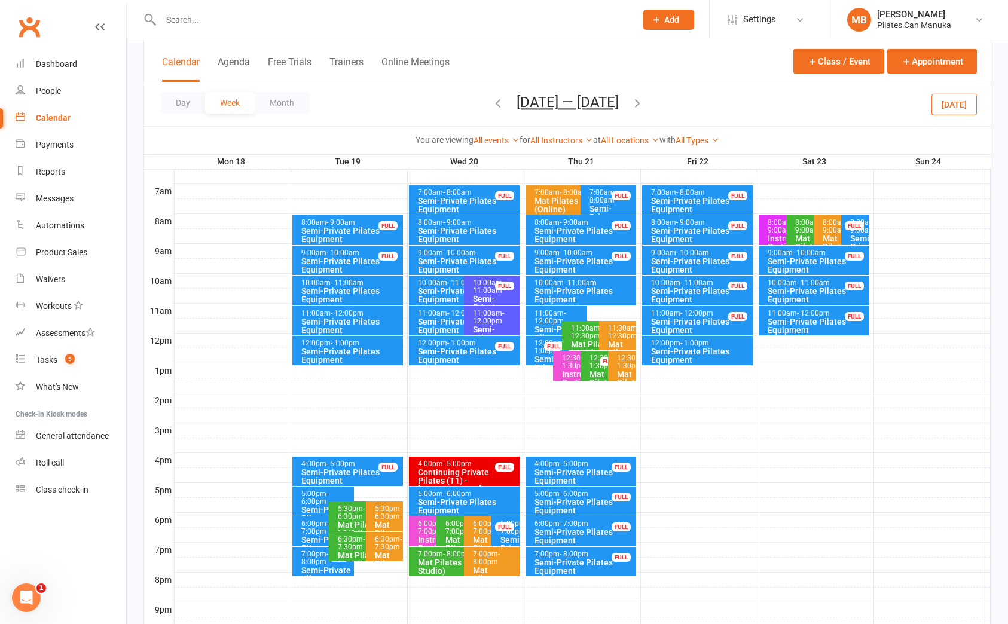
click at [439, 287] on div "Semi-Private Pilates Equipment" at bounding box center [461, 295] width 88 height 17
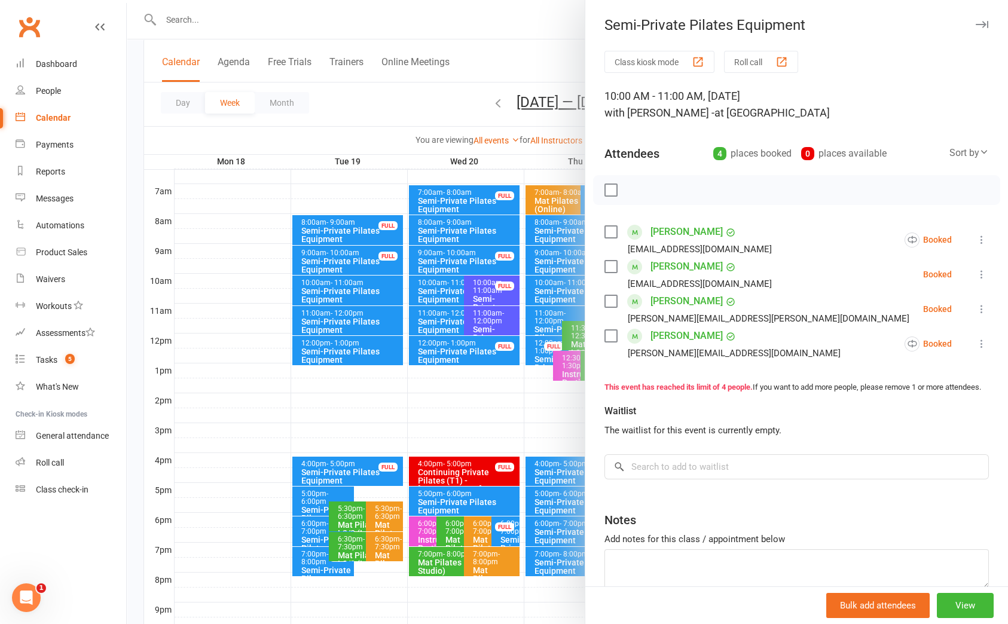
click at [439, 286] on div at bounding box center [567, 312] width 881 height 624
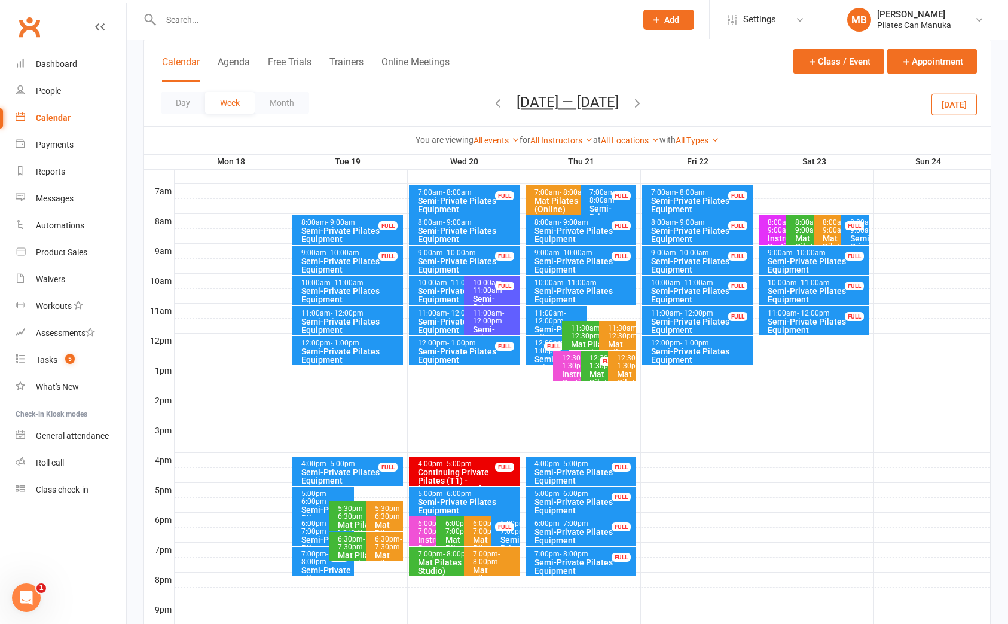
click at [428, 317] on div "Semi-Private Pilates Equipment" at bounding box center [461, 325] width 88 height 17
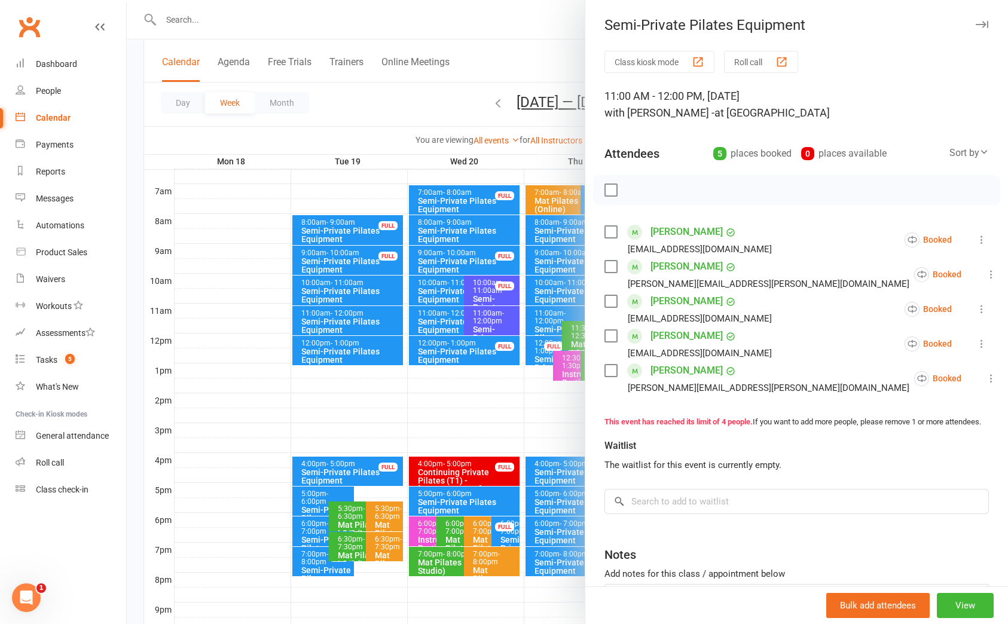
click at [435, 320] on div at bounding box center [567, 312] width 881 height 624
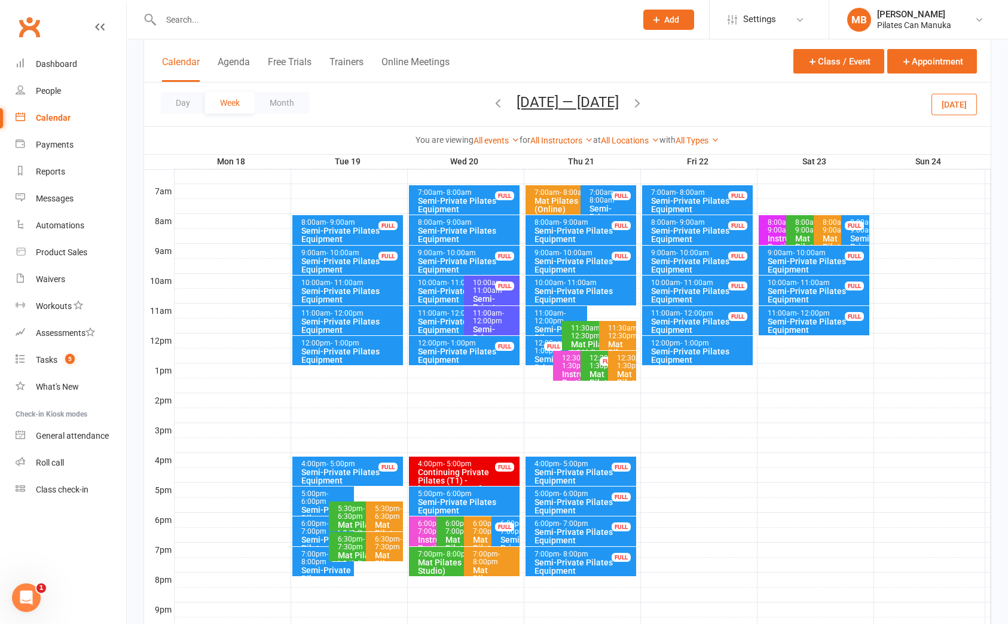
click at [643, 103] on icon "button" at bounding box center [637, 102] width 13 height 13
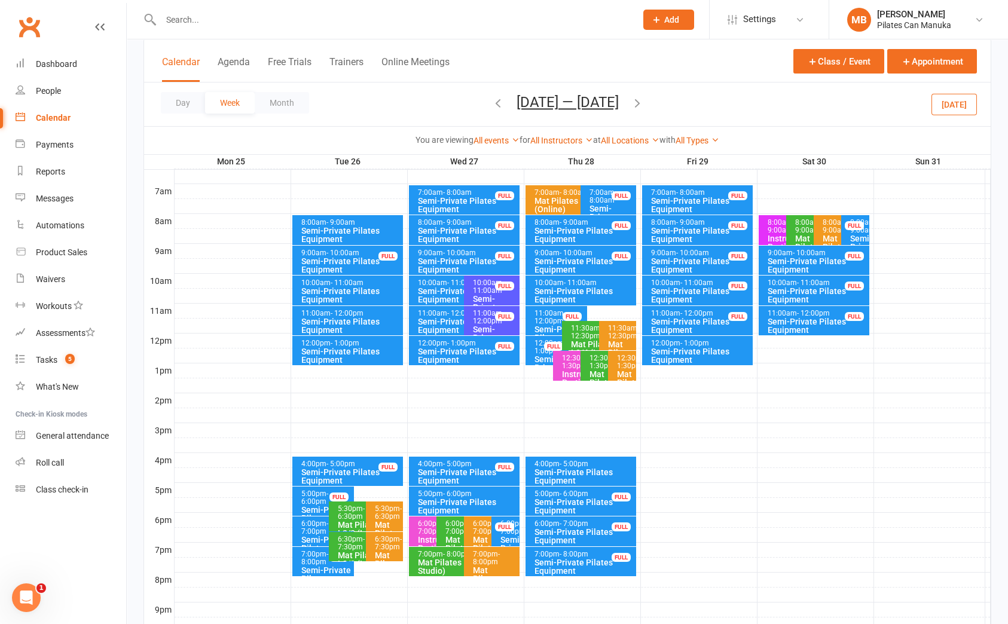
click at [443, 326] on div "Semi-Private Pilates Equipment" at bounding box center [461, 325] width 88 height 17
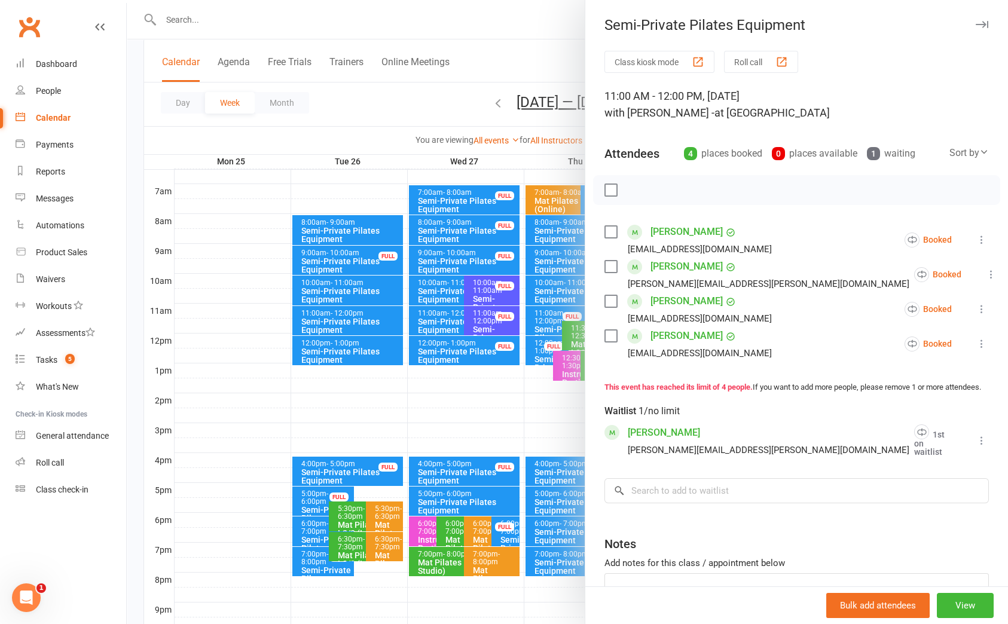
click at [444, 323] on div at bounding box center [567, 312] width 881 height 624
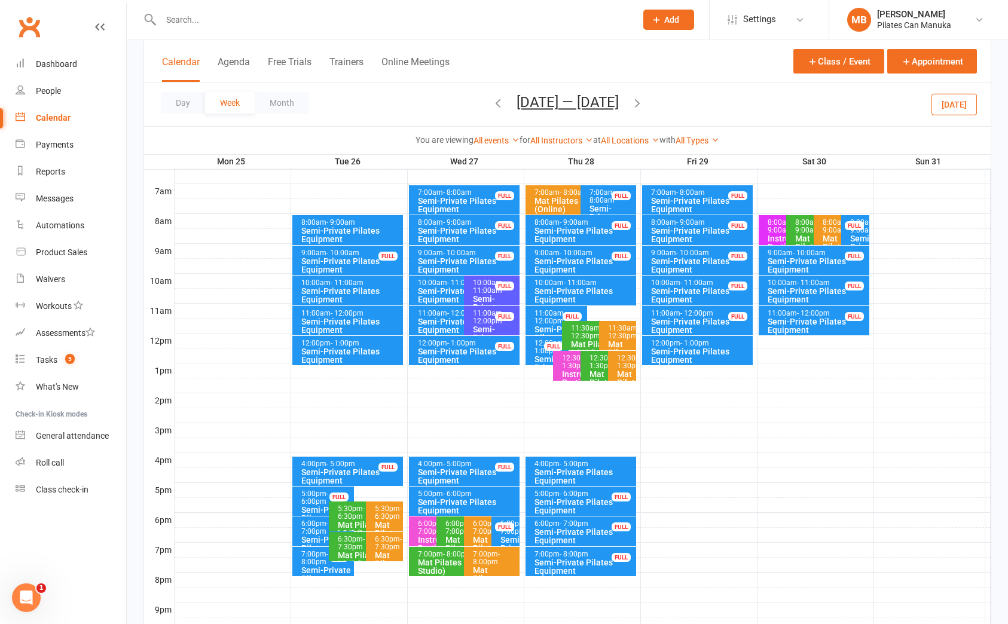
click at [491, 101] on icon "button" at bounding box center [497, 102] width 13 height 13
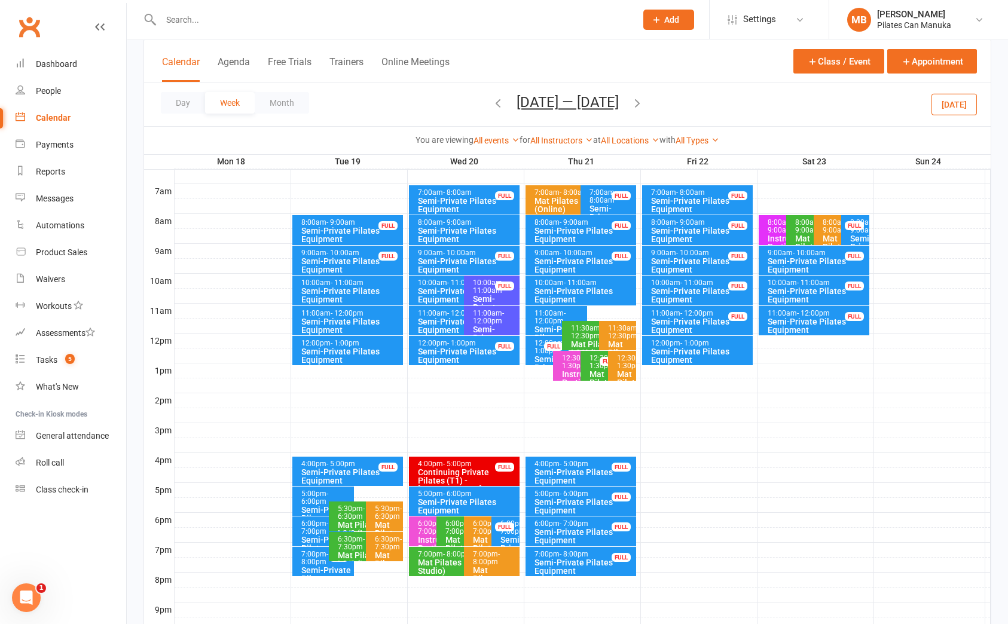
click at [493, 319] on span "- 12:00pm" at bounding box center [488, 317] width 31 height 16
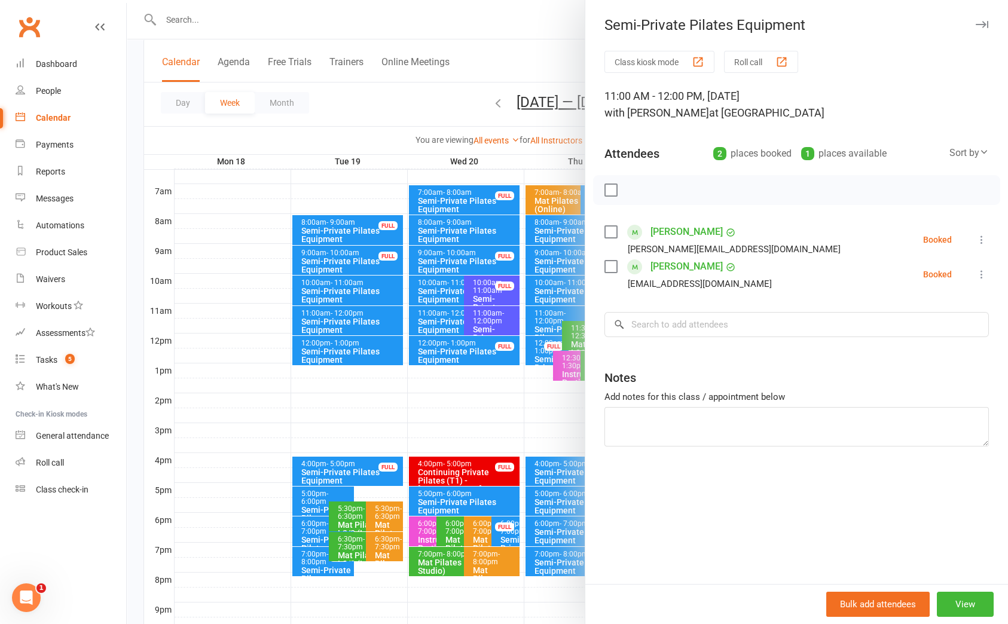
click at [357, 100] on div at bounding box center [567, 312] width 881 height 624
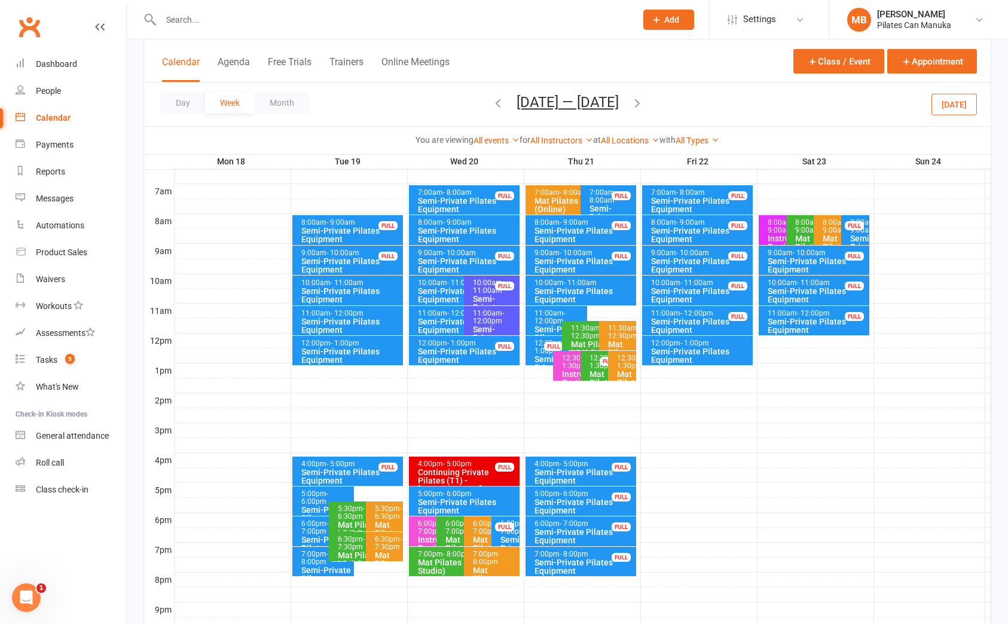
click at [594, 294] on div "Semi-Private Pilates Equipment" at bounding box center [584, 295] width 100 height 17
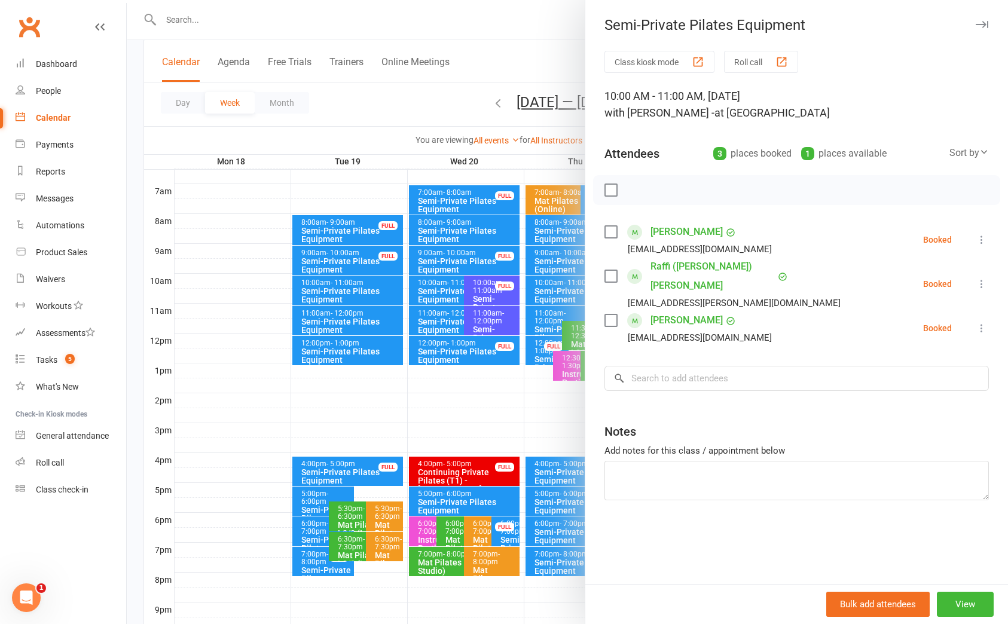
click at [585, 292] on div "Class kiosk mode Roll call 10:00 AM - 11:00 AM, [DATE] with [PERSON_NAME] - at …" at bounding box center [796, 317] width 423 height 533
click at [553, 295] on div at bounding box center [567, 312] width 881 height 624
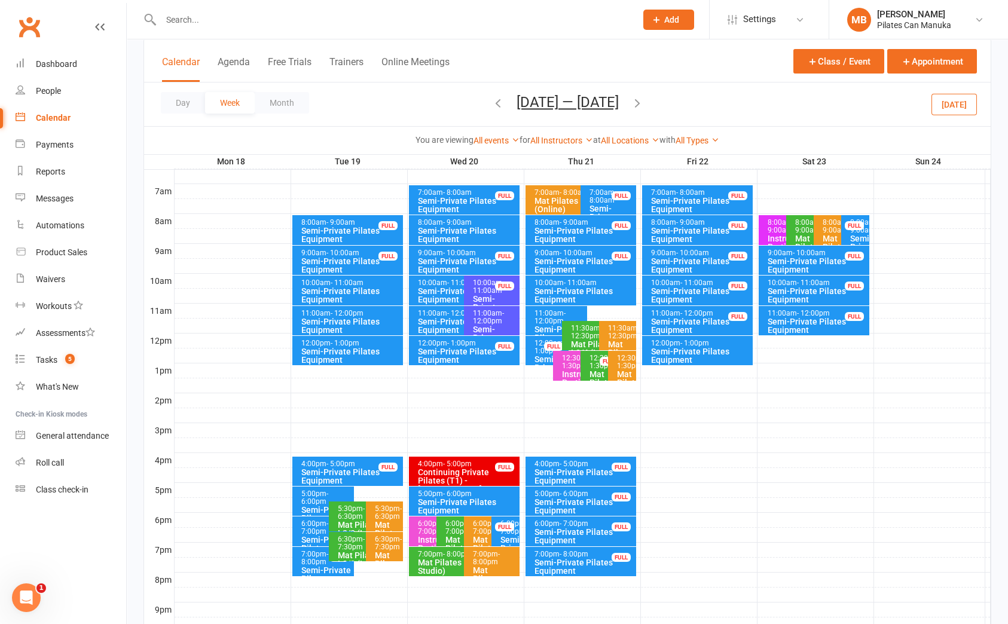
click at [640, 108] on icon "button" at bounding box center [637, 102] width 13 height 13
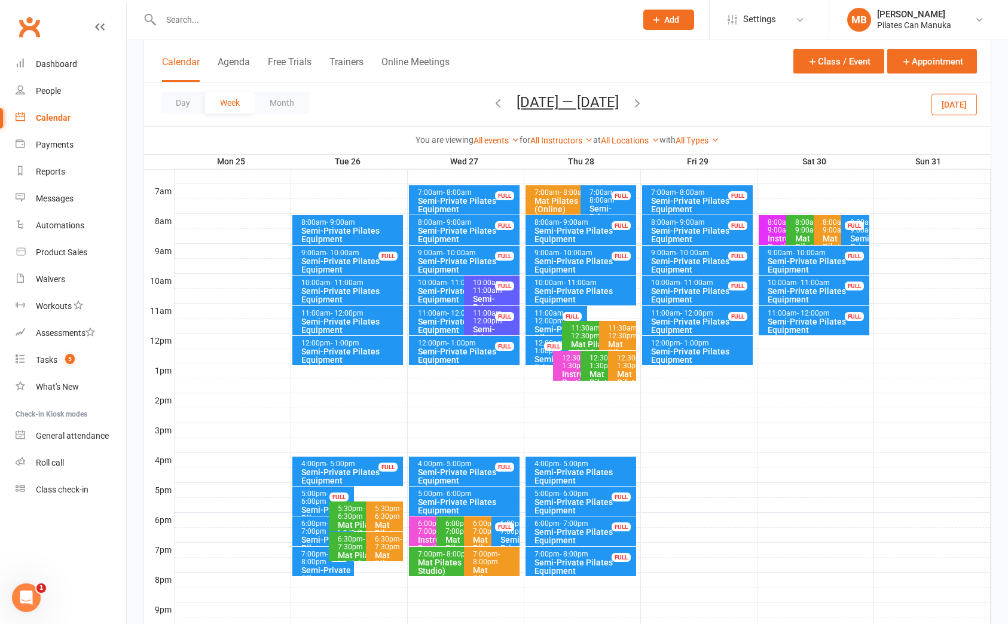
click at [491, 105] on icon "button" at bounding box center [497, 102] width 13 height 13
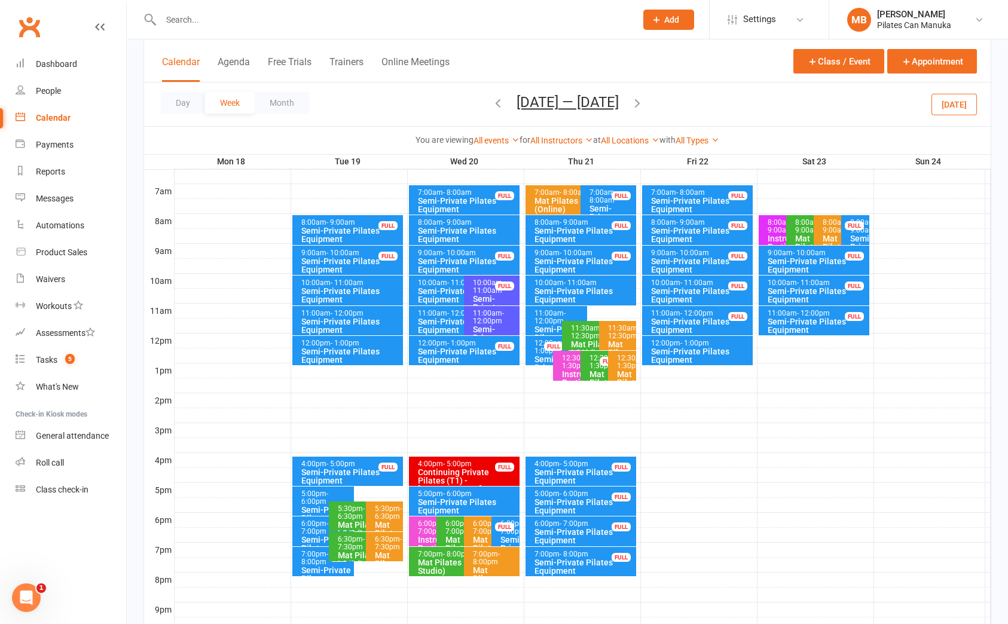
click at [491, 106] on icon "button" at bounding box center [497, 102] width 13 height 13
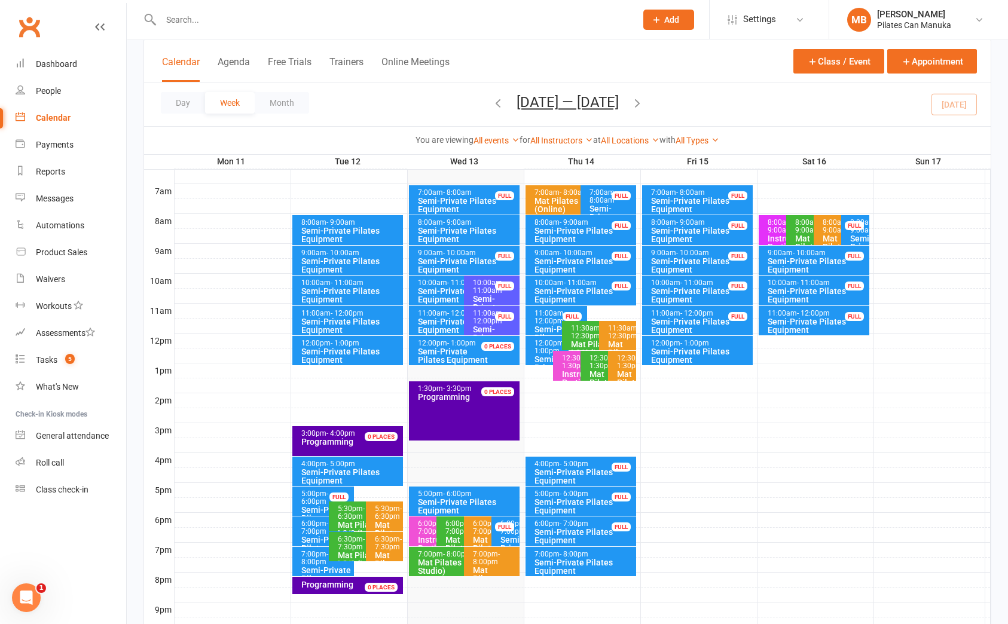
click at [644, 109] on icon "button" at bounding box center [637, 102] width 13 height 13
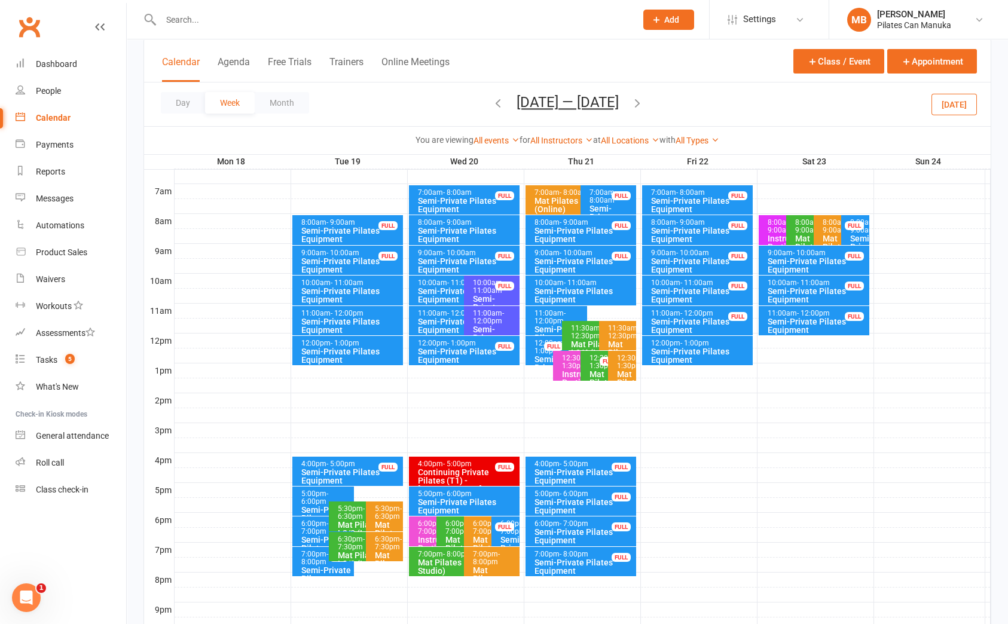
click at [549, 321] on span "- 12:00pm" at bounding box center [550, 317] width 31 height 16
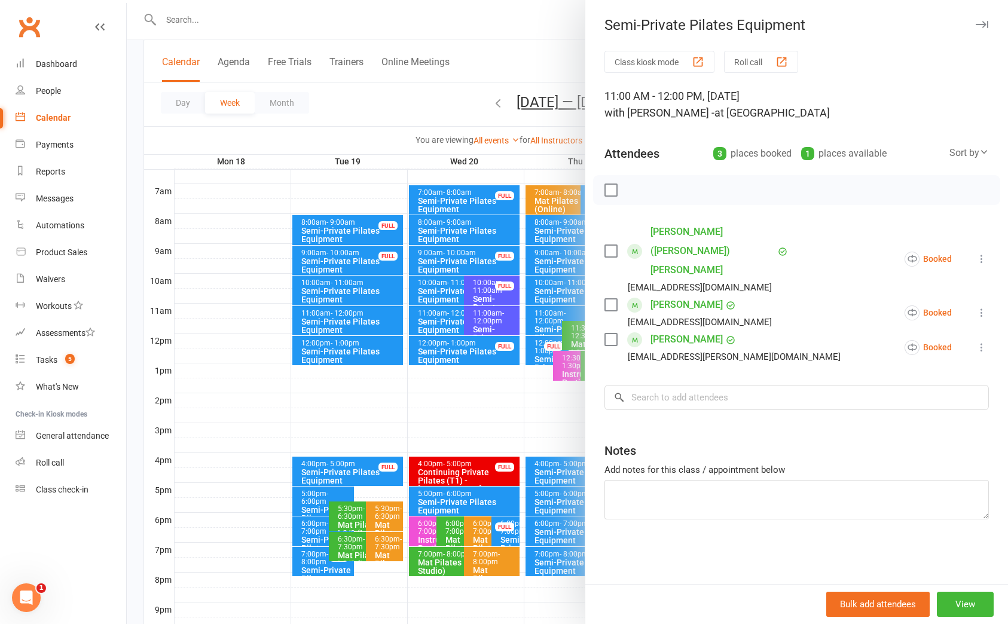
click at [419, 86] on div at bounding box center [567, 312] width 881 height 624
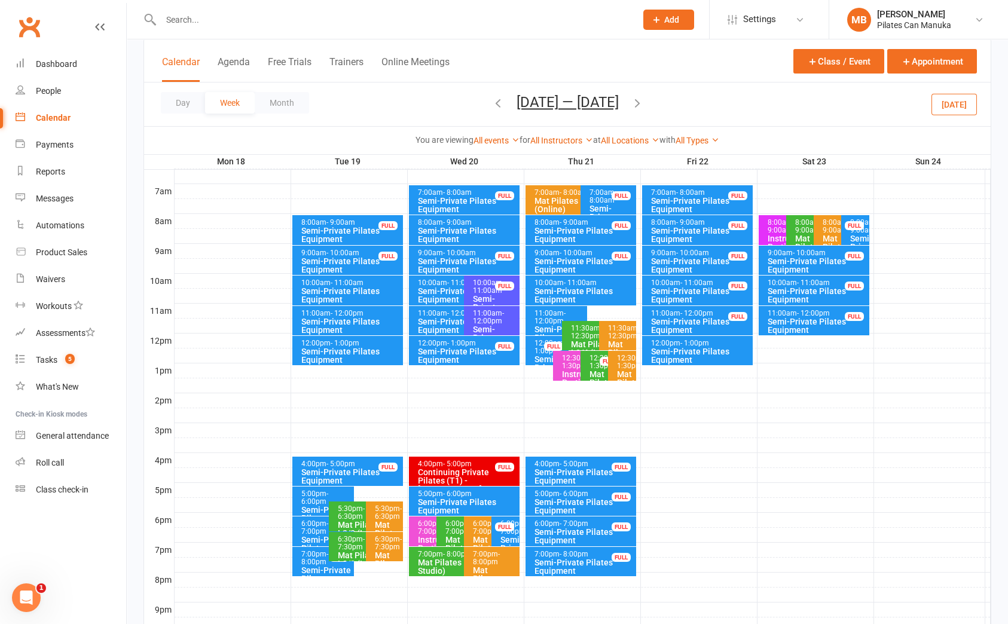
click at [652, 102] on div "Day Week Month [DATE] — [DATE] [DATE] Sun Mon Tue Wed Thu Fri Sat 27 28 29 30 3…" at bounding box center [567, 105] width 847 height 44
click at [643, 102] on icon "button" at bounding box center [637, 102] width 13 height 13
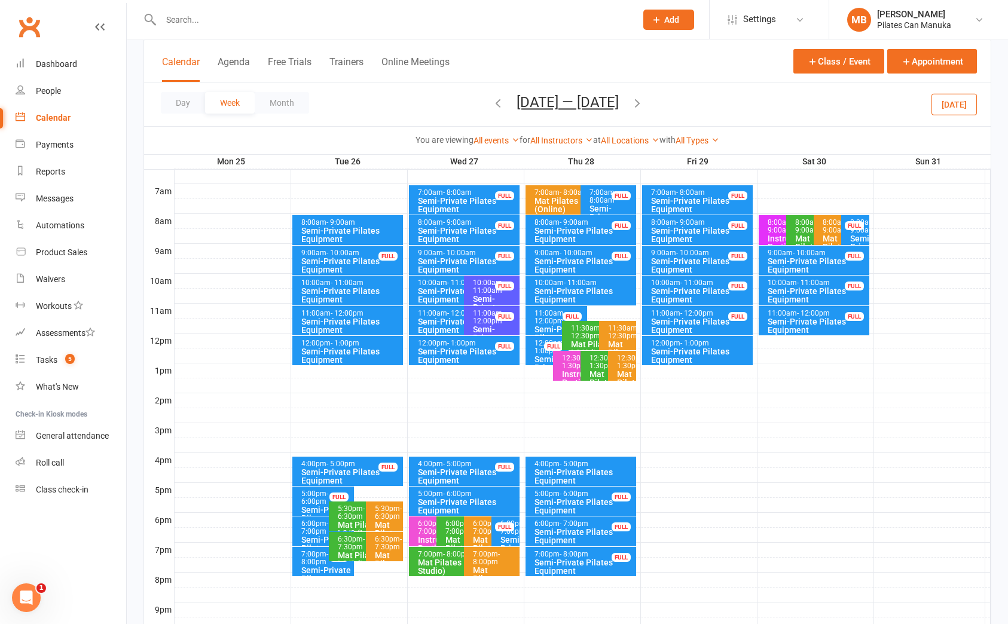
click at [496, 103] on icon "button" at bounding box center [497, 102] width 13 height 13
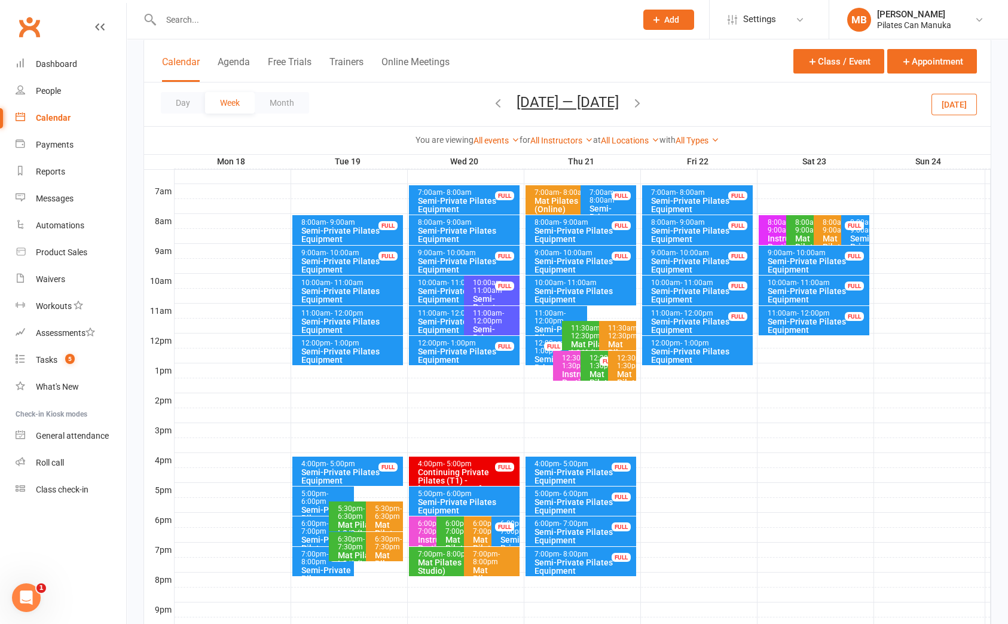
click at [644, 98] on icon "button" at bounding box center [637, 102] width 13 height 13
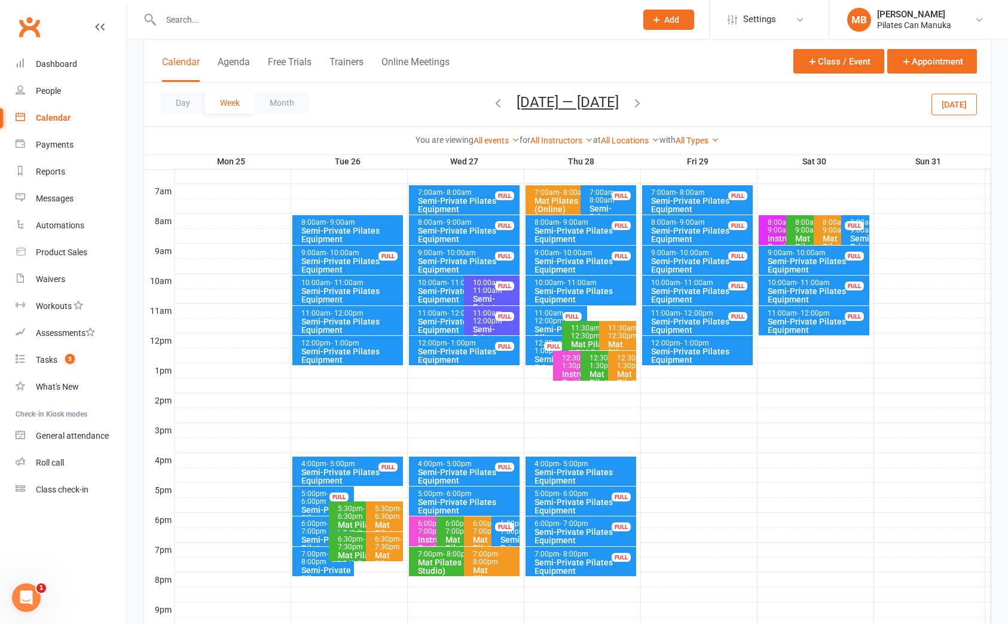
click at [643, 102] on icon "button" at bounding box center [637, 102] width 13 height 13
click at [501, 109] on button "button" at bounding box center [497, 104] width 13 height 21
click at [491, 102] on icon "button" at bounding box center [497, 102] width 13 height 13
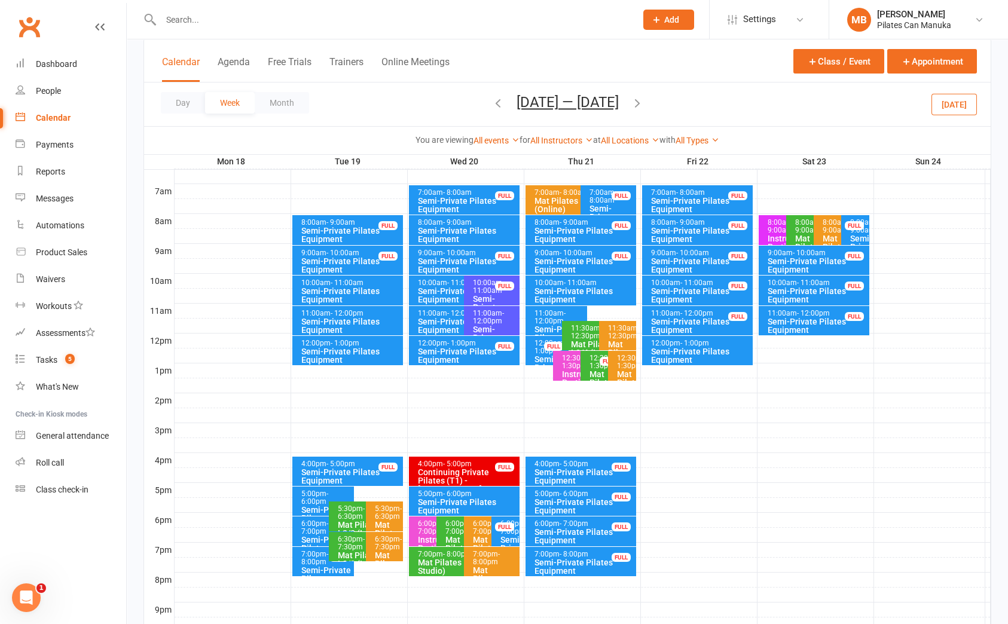
click at [642, 101] on icon "button" at bounding box center [637, 102] width 13 height 13
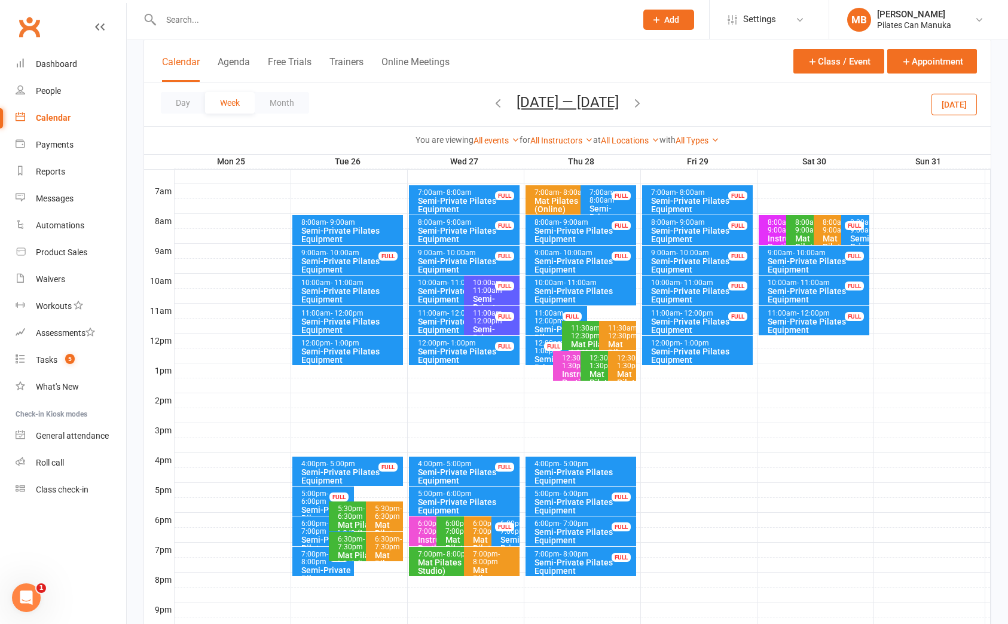
click at [644, 105] on icon "button" at bounding box center [637, 102] width 13 height 13
click at [643, 103] on div "Day Week Month [DATE] — [DATE] [DATE] Sun Mon Tue Wed Thu Fri Sat 27 28 29 30 3…" at bounding box center [567, 105] width 847 height 44
click at [637, 103] on icon "button" at bounding box center [637, 102] width 13 height 13
click at [638, 103] on icon "button" at bounding box center [637, 102] width 13 height 13
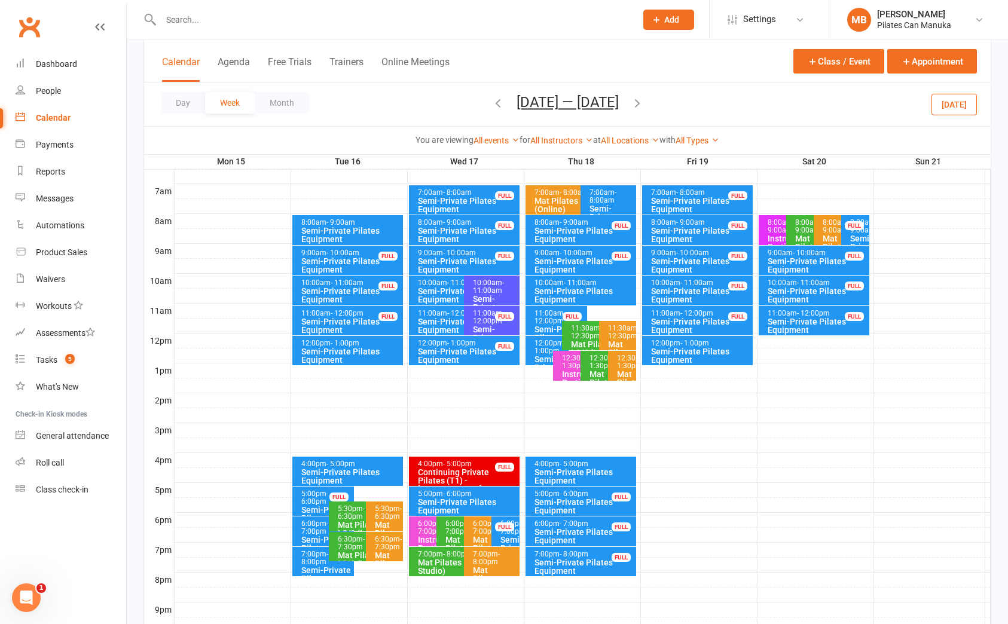
click at [642, 103] on icon "button" at bounding box center [637, 102] width 13 height 13
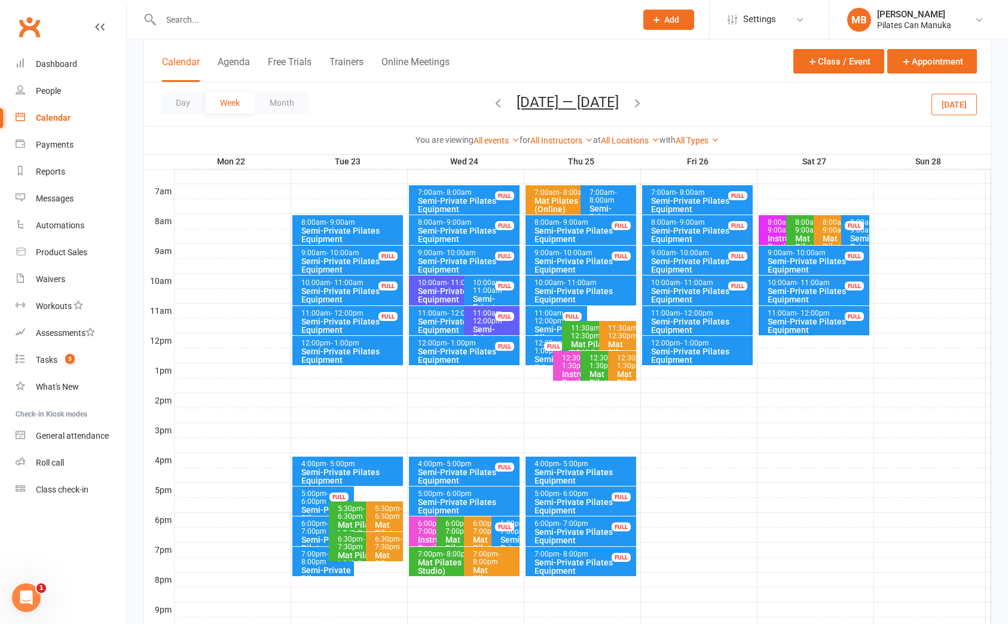
click at [643, 104] on icon "button" at bounding box center [637, 102] width 13 height 13
click at [631, 103] on span "[DATE] — [DATE] [DATE] Sun Mon Tue Wed Thu Fri Sat 27 28 29 30 31 01 02 03 04 0…" at bounding box center [568, 104] width 126 height 21
click at [644, 102] on icon "button" at bounding box center [637, 102] width 13 height 13
click at [496, 105] on icon "button" at bounding box center [497, 102] width 13 height 13
click at [644, 100] on icon "button" at bounding box center [637, 102] width 13 height 13
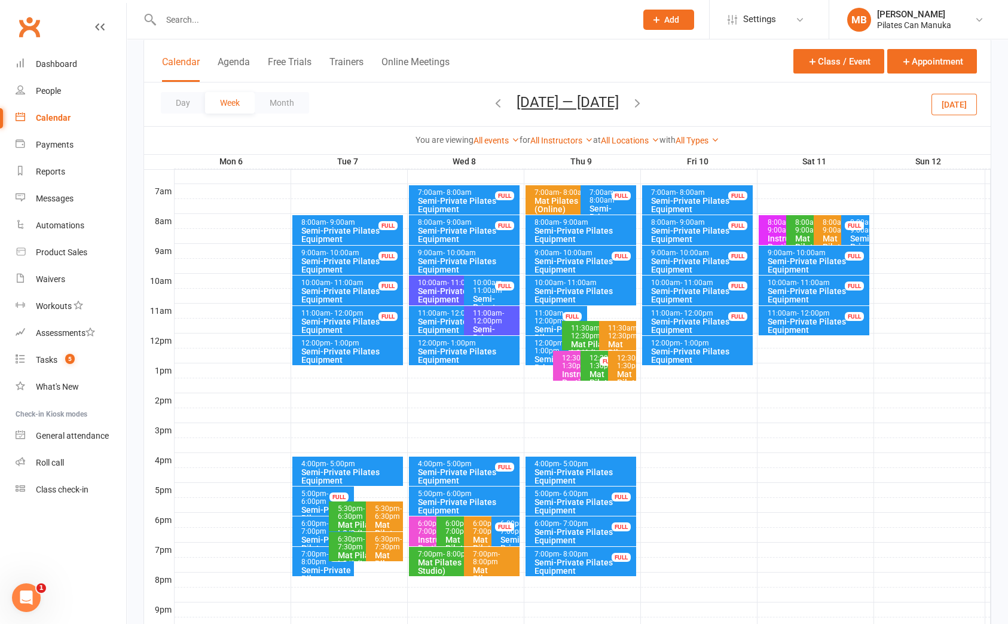
click at [503, 105] on div "[DATE] — [DATE] [DATE] Sun Mon Tue Wed Thu Fri Sat 27 28 29 30 31 01 02 03 04 0…" at bounding box center [567, 104] width 152 height 21
click at [496, 100] on icon "button" at bounding box center [497, 102] width 13 height 13
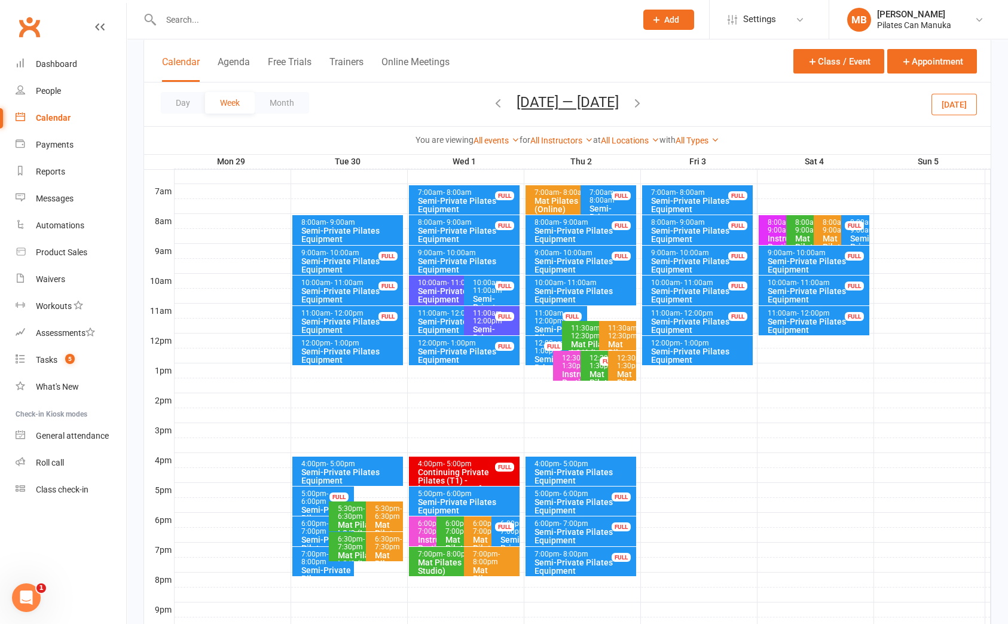
click at [569, 100] on button "[DATE] — [DATE]" at bounding box center [568, 102] width 102 height 17
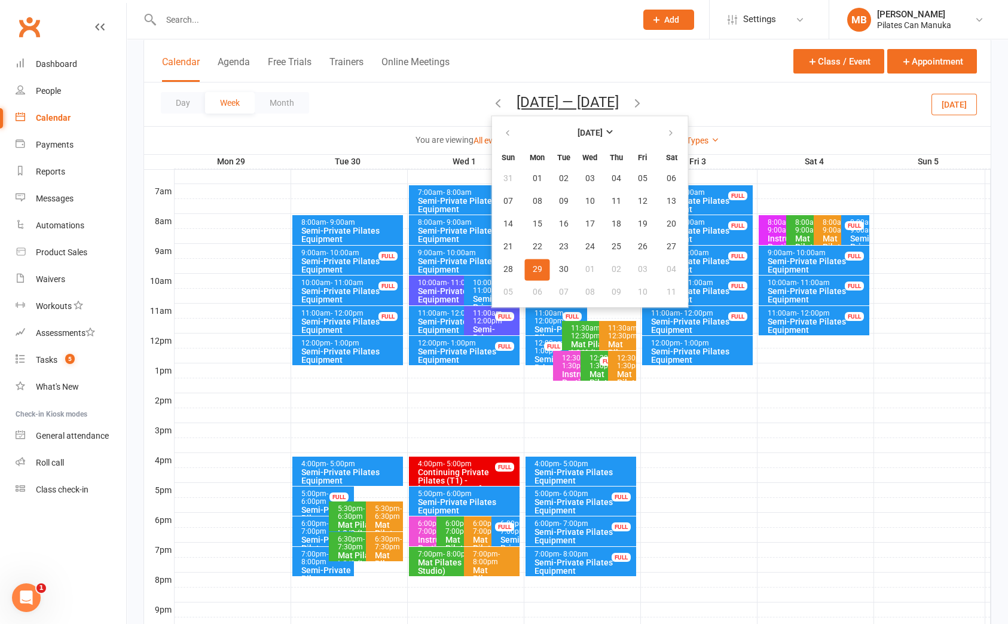
drag, startPoint x: 415, startPoint y: 104, endPoint x: 453, endPoint y: 102, distance: 37.7
click at [419, 102] on div "Day Week Month [DATE] — [DATE] [DATE] Sun Mon Tue Wed Thu Fri Sat 31 01 02 03 0…" at bounding box center [567, 105] width 847 height 44
click at [500, 136] on button "button" at bounding box center [509, 134] width 26 height 22
click at [533, 265] on span "25" at bounding box center [538, 270] width 10 height 10
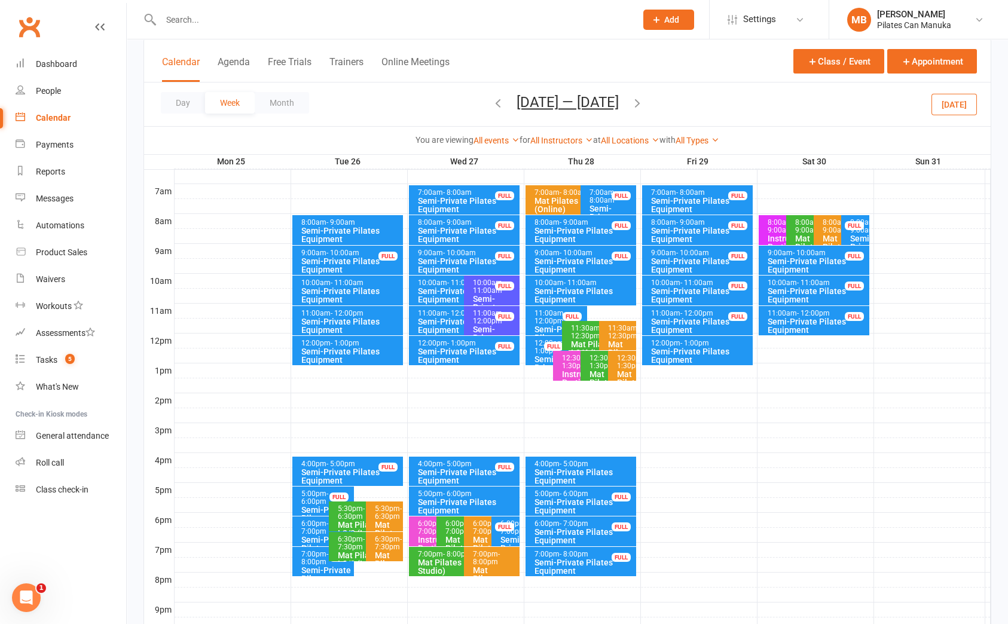
click at [644, 105] on icon "button" at bounding box center [637, 102] width 13 height 13
click at [498, 104] on icon "button" at bounding box center [497, 102] width 13 height 13
click at [307, 527] on span "- 7:00pm" at bounding box center [314, 528] width 27 height 16
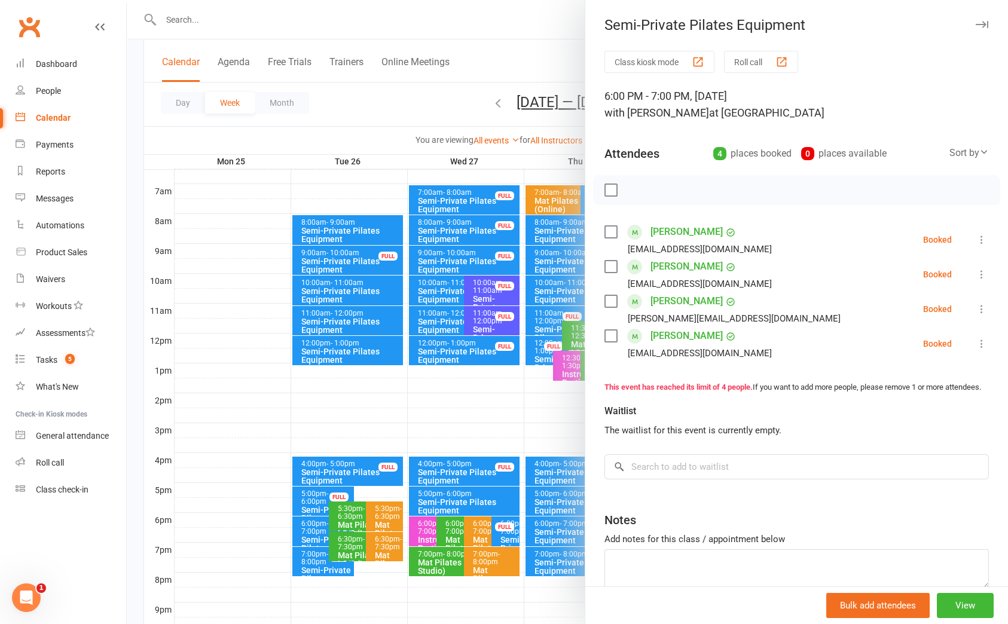
click at [307, 574] on div at bounding box center [567, 312] width 881 height 624
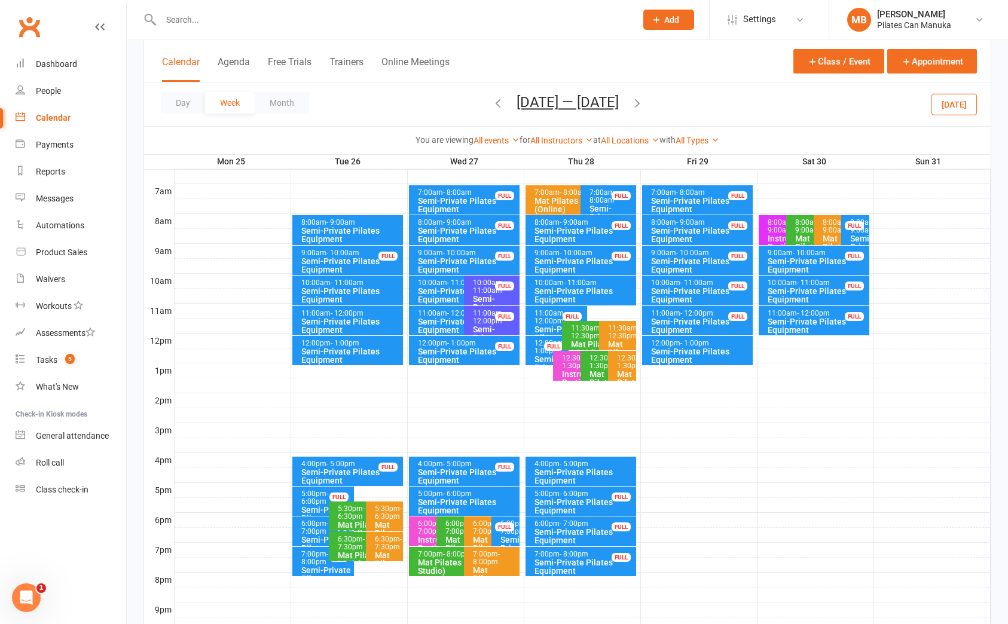
click at [311, 566] on div "Semi-Private Pilates Equipment" at bounding box center [326, 578] width 51 height 25
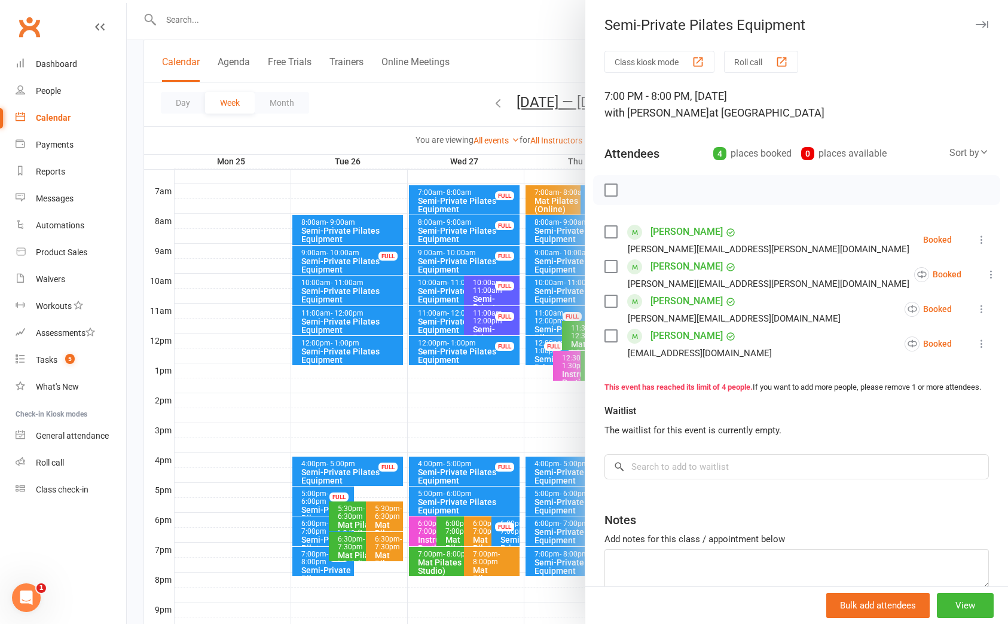
click at [311, 566] on div at bounding box center [567, 312] width 881 height 624
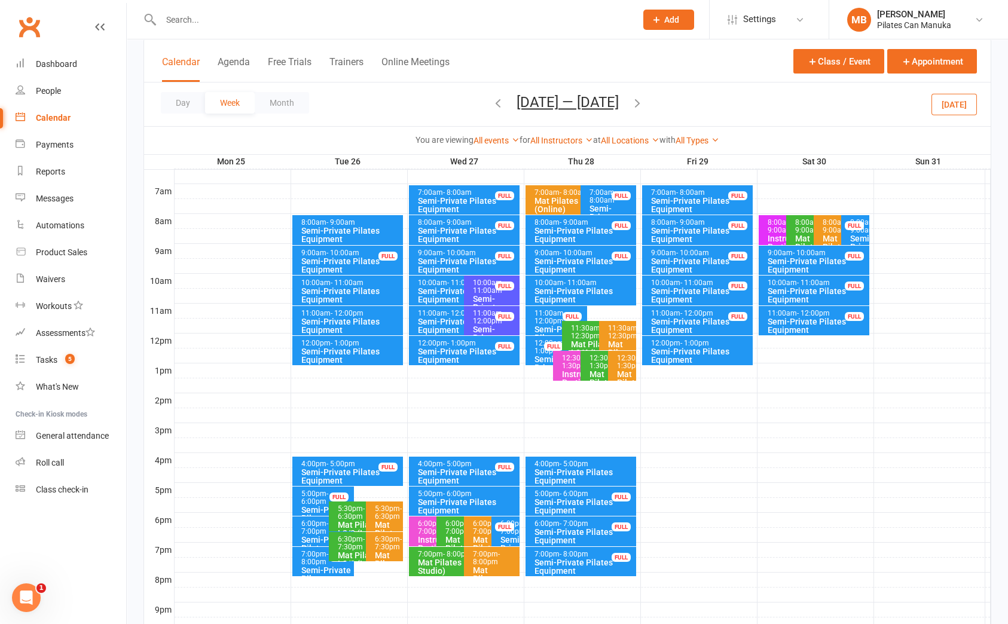
click at [437, 281] on div "10:00am - 11:00am" at bounding box center [461, 283] width 88 height 8
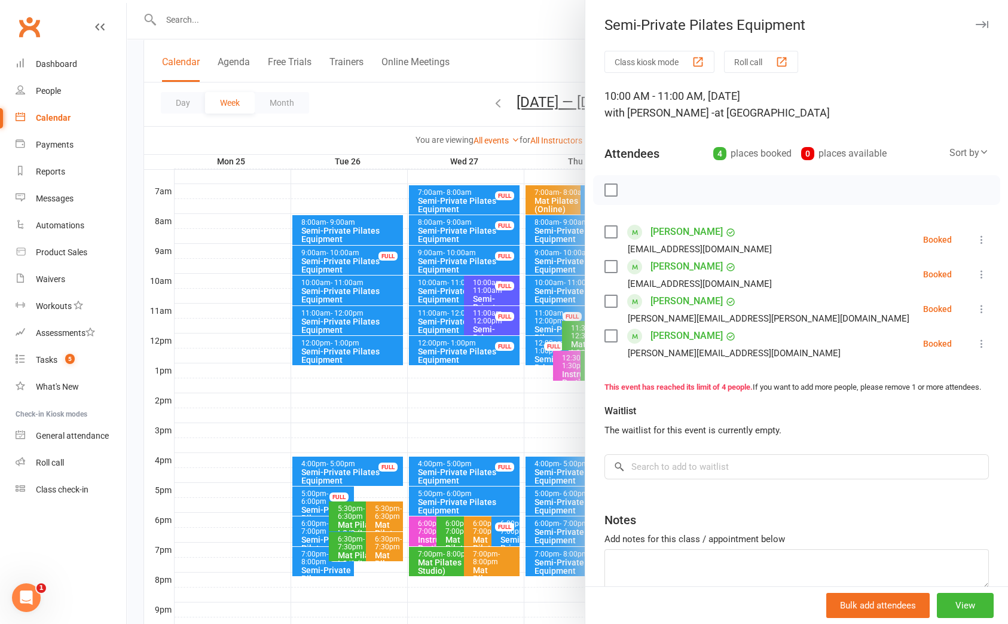
click at [440, 315] on div at bounding box center [567, 312] width 881 height 624
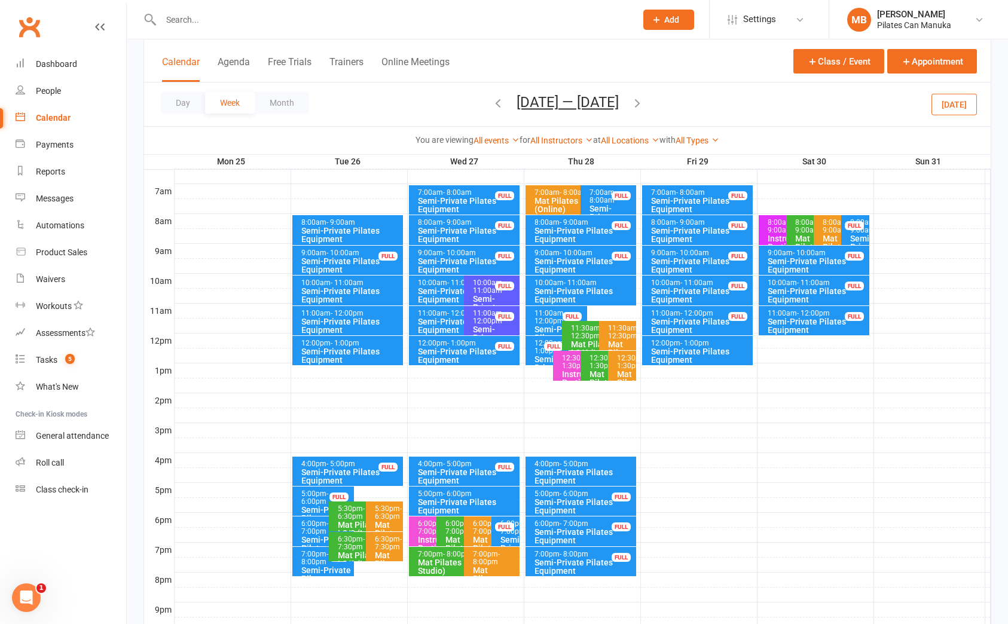
click at [447, 320] on div "Semi-Private Pilates Equipment" at bounding box center [461, 325] width 88 height 17
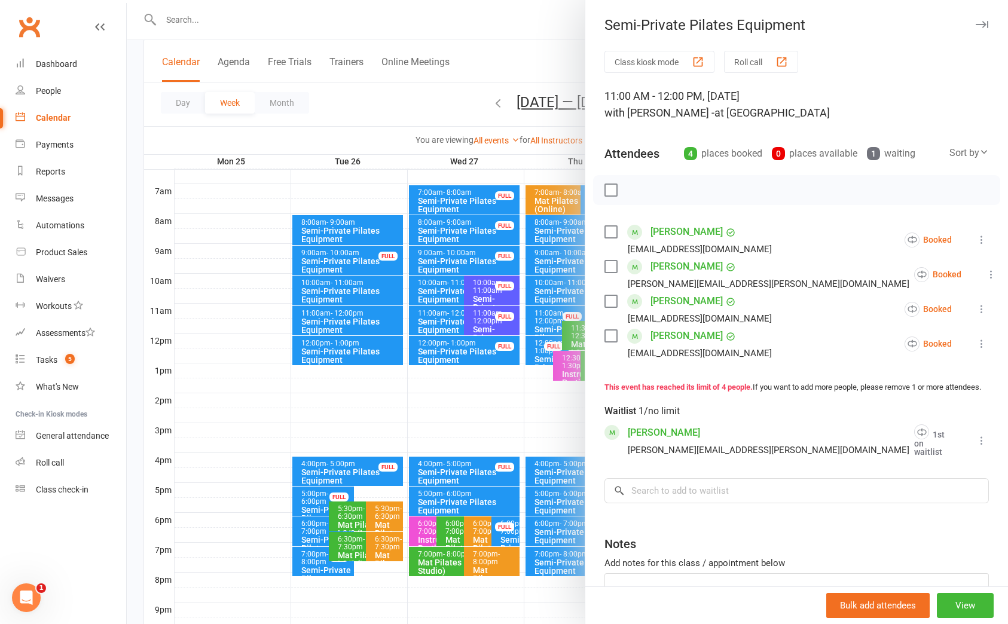
click at [446, 320] on div at bounding box center [567, 312] width 881 height 624
